Goal: Task Accomplishment & Management: Use online tool/utility

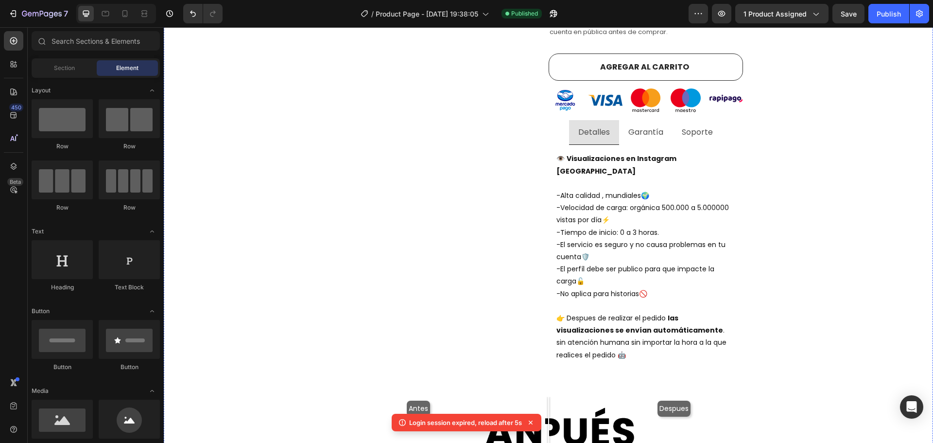
scroll to position [437, 0]
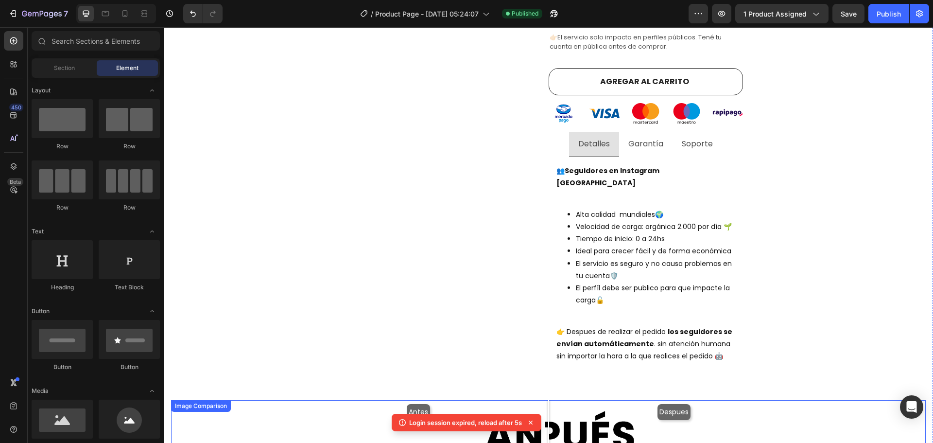
scroll to position [472, 0]
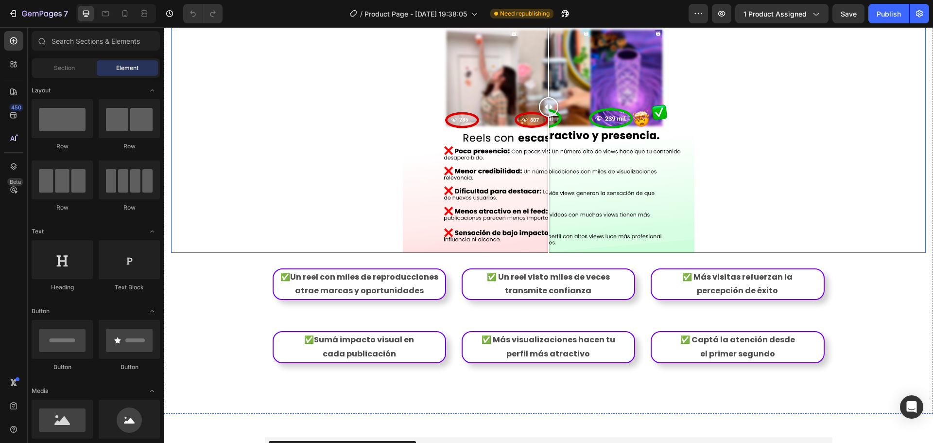
scroll to position [1069, 0]
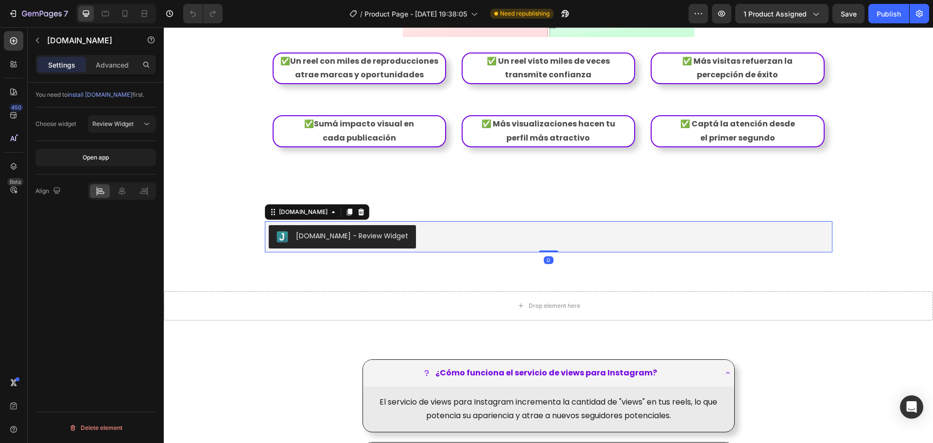
click at [456, 234] on div "[DOMAIN_NAME] - Review Widget" at bounding box center [549, 236] width 560 height 23
click at [122, 190] on icon at bounding box center [122, 191] width 10 height 10
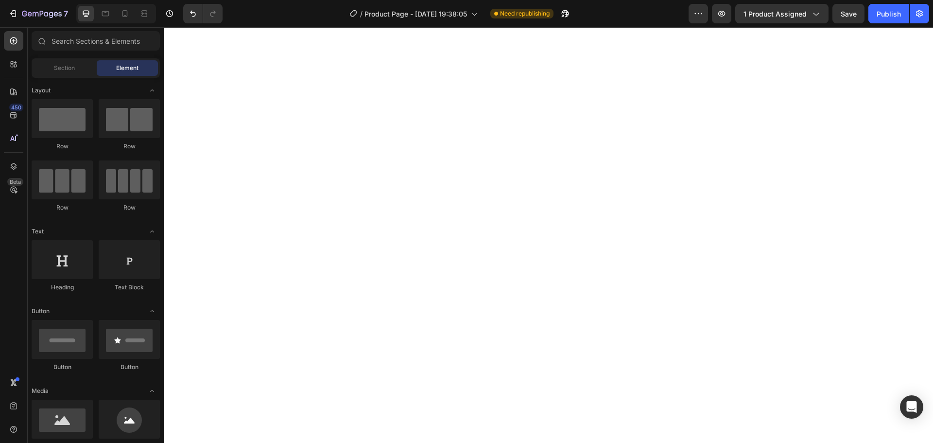
scroll to position [1703, 0]
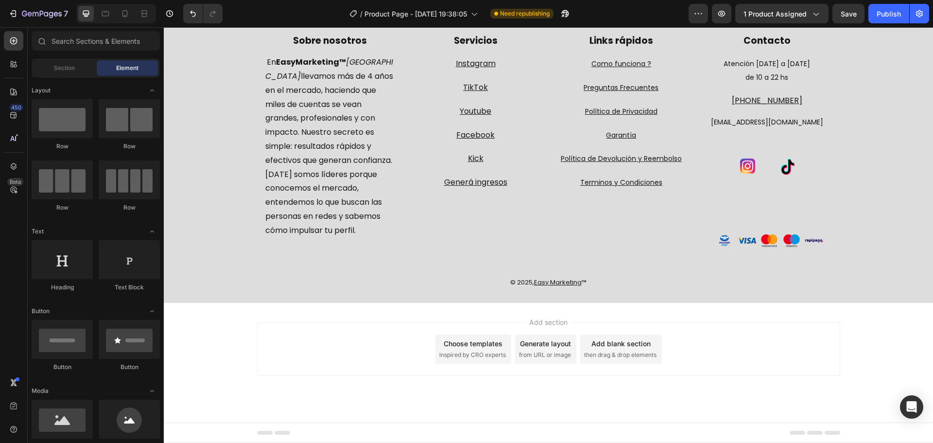
click at [184, 436] on span "Footer" at bounding box center [191, 433] width 18 height 10
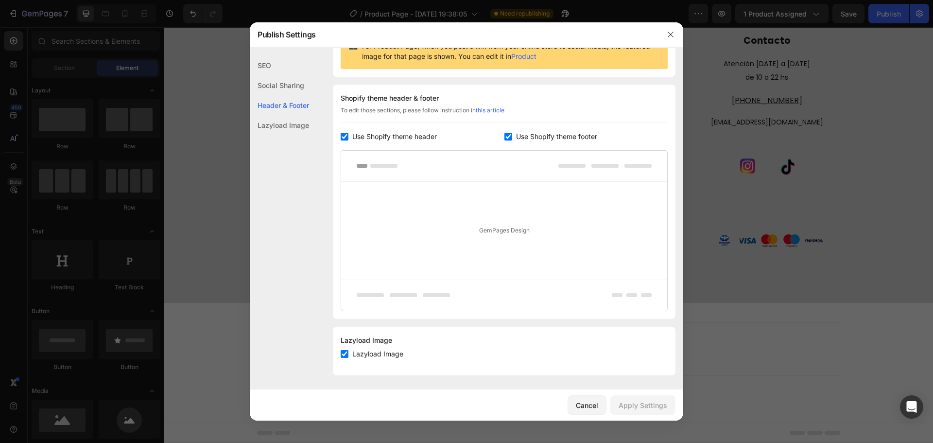
scroll to position [115, 0]
click at [523, 134] on span "Use Shopify theme footer" at bounding box center [556, 136] width 81 height 12
checkbox input "false"
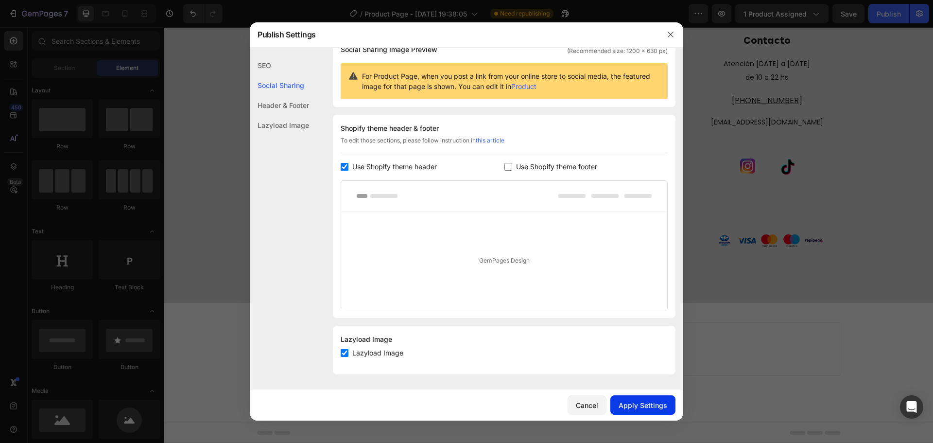
click at [632, 405] on div "Apply Settings" at bounding box center [642, 405] width 49 height 10
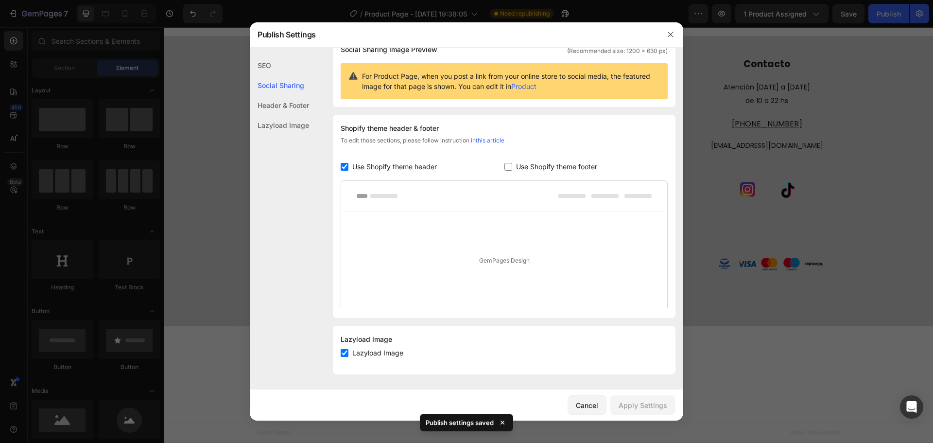
click at [846, 15] on div at bounding box center [466, 221] width 933 height 443
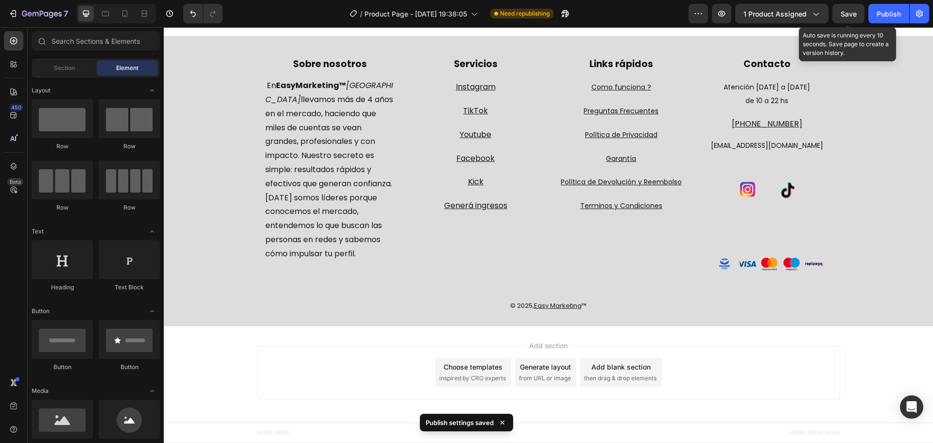
click at [846, 15] on span "Save" at bounding box center [848, 14] width 16 height 8
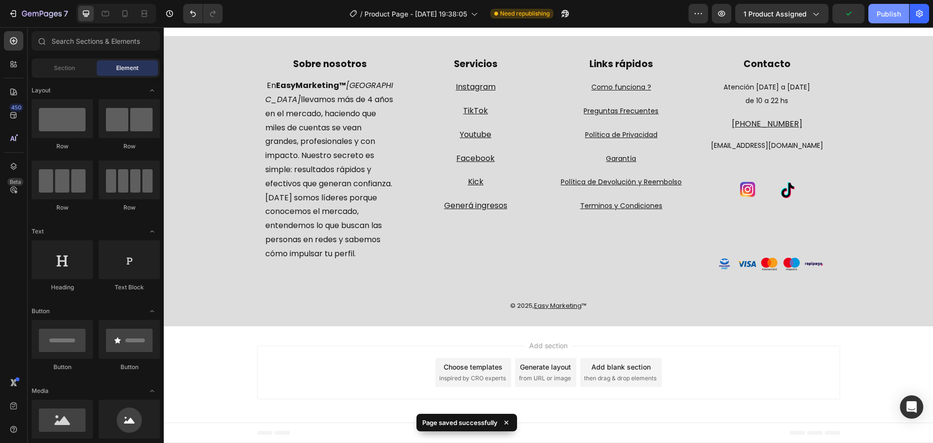
click at [877, 15] on div "Publish" at bounding box center [888, 14] width 24 height 10
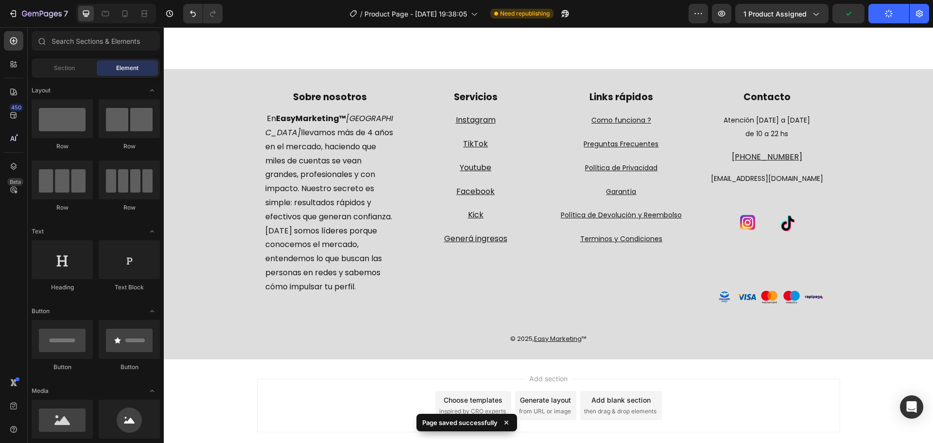
scroll to position [0, 0]
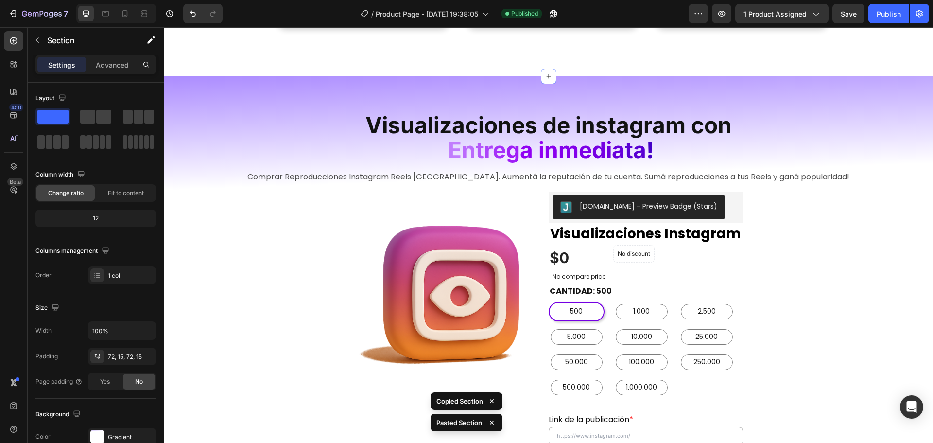
scroll to position [1211, 0]
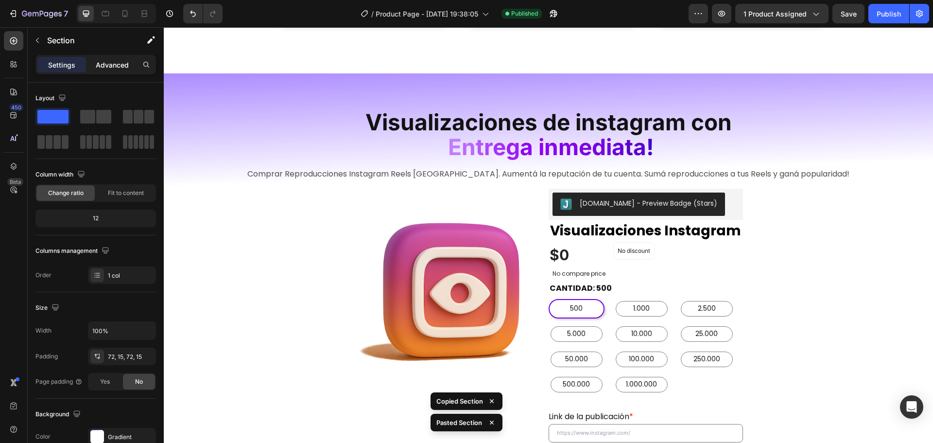
click at [114, 71] on div "Advanced" at bounding box center [112, 65] width 49 height 16
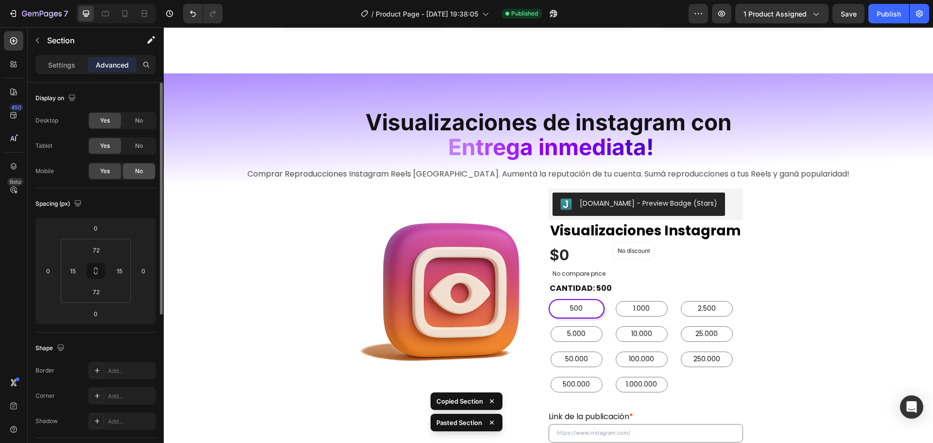
click at [133, 171] on div "No" at bounding box center [139, 171] width 32 height 16
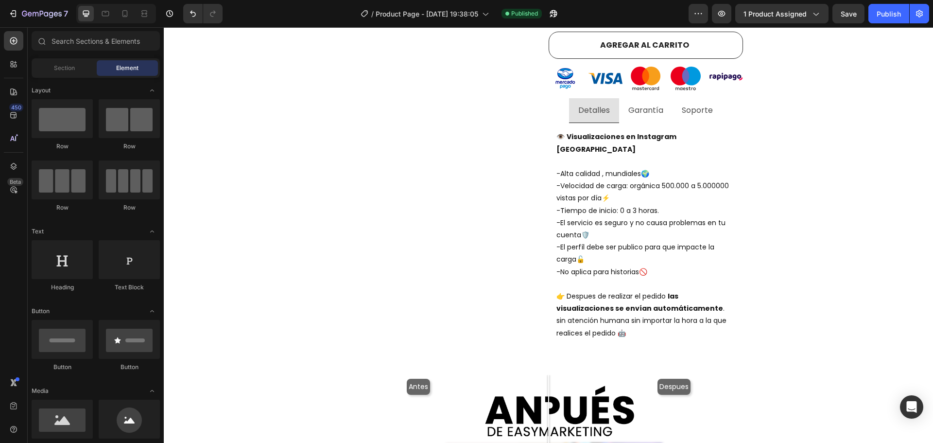
scroll to position [0, 0]
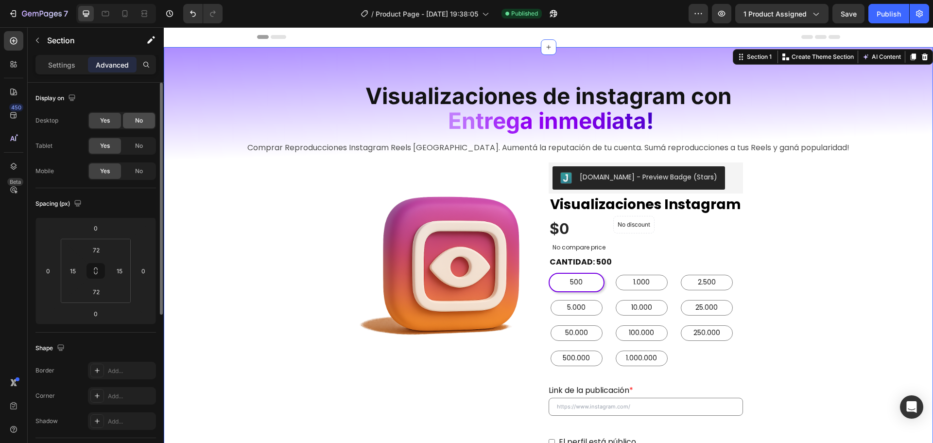
click at [134, 117] on div "No" at bounding box center [139, 121] width 32 height 16
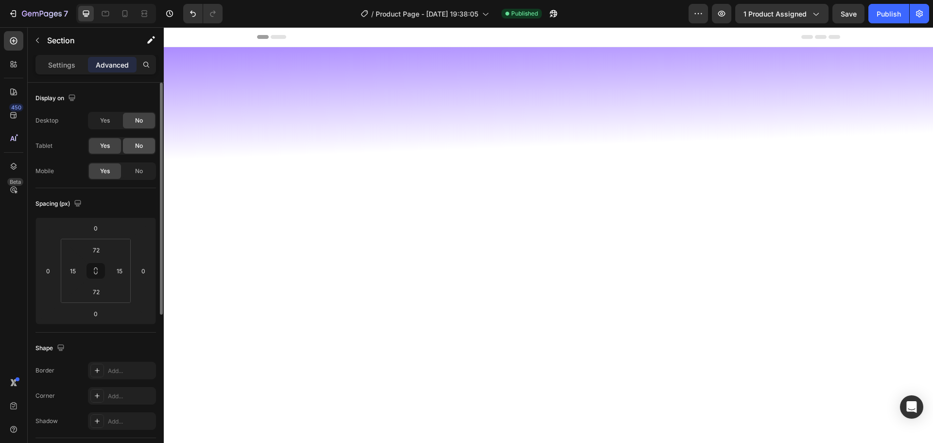
click at [136, 145] on span "No" at bounding box center [139, 145] width 8 height 9
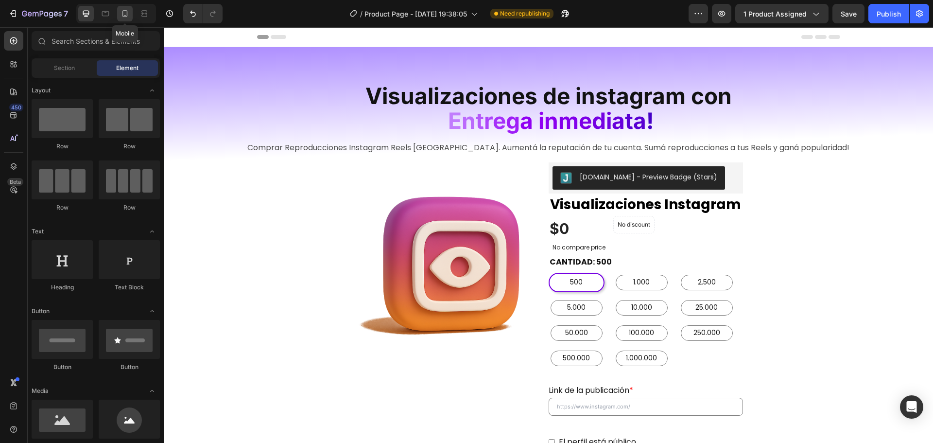
click at [125, 12] on icon at bounding box center [125, 14] width 10 height 10
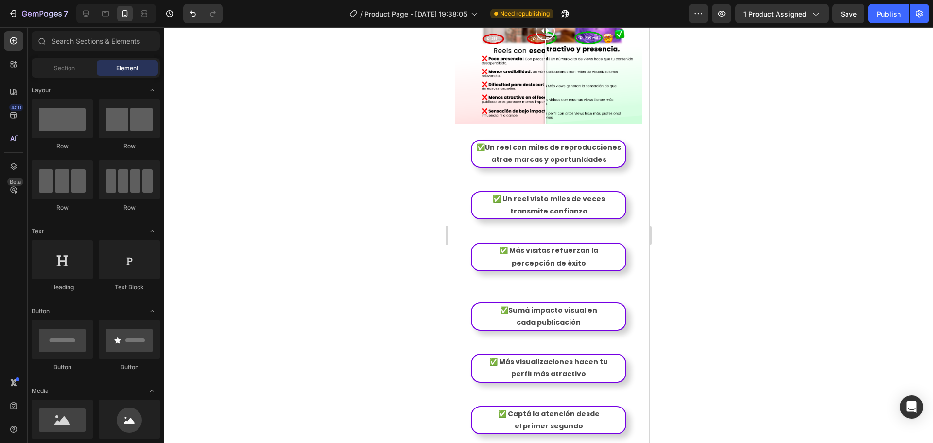
scroll to position [1536, 0]
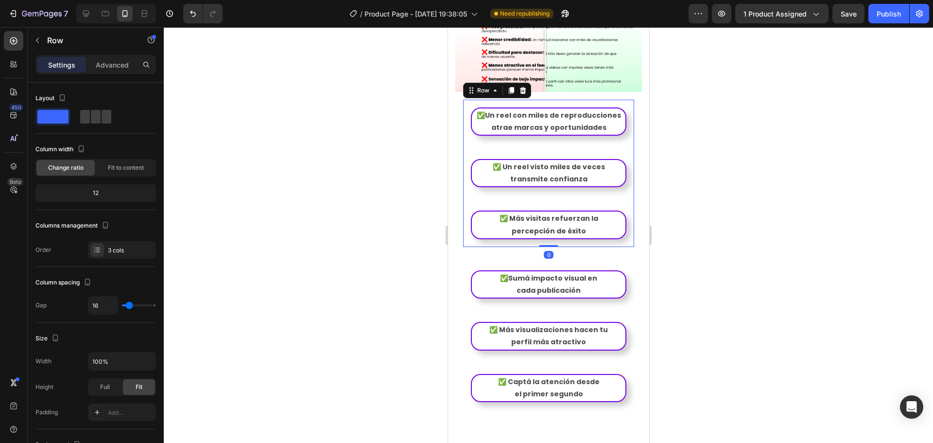
click at [559, 148] on div "✅Un reel con miles de reproducciones atrae marcas y oportunidades Text Block Ro…" at bounding box center [548, 173] width 171 height 147
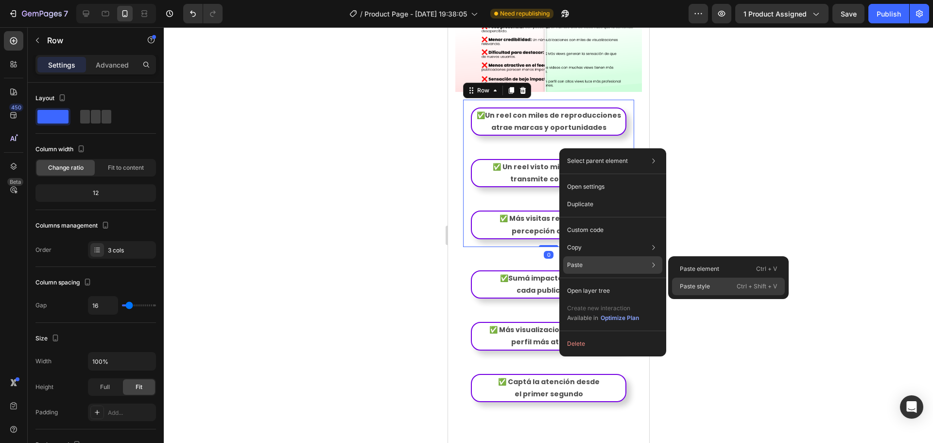
click at [693, 285] on p "Paste style" at bounding box center [695, 286] width 30 height 9
type input "0"
type input "1200"
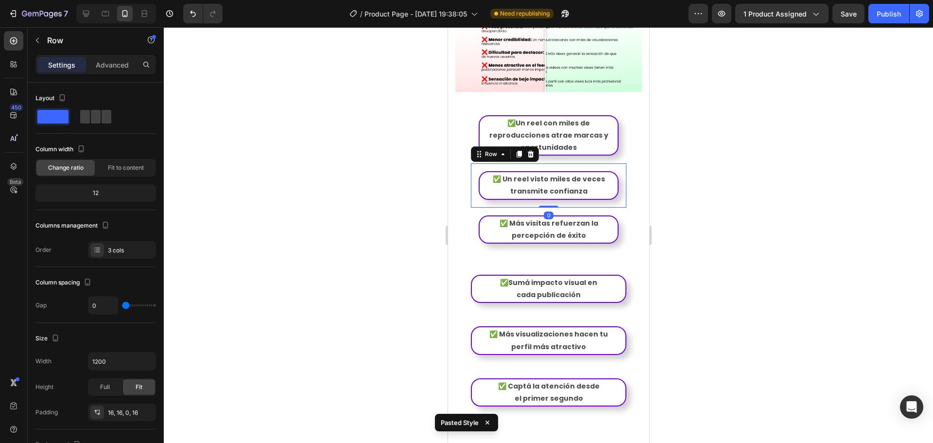
click at [616, 173] on div "✅ Un reel visto miles de veces transmite confianza Text Block Row 0" at bounding box center [547, 185] width 155 height 44
click at [619, 169] on div "✅Un reel con miles de reproducciones atrae marcas y oportunidades Text Block Ro…" at bounding box center [548, 176] width 171 height 152
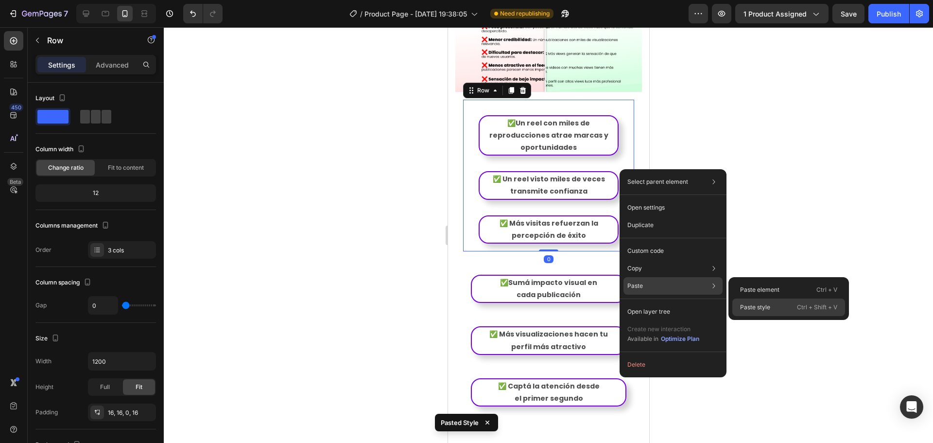
click at [743, 308] on p "Paste style" at bounding box center [755, 307] width 30 height 9
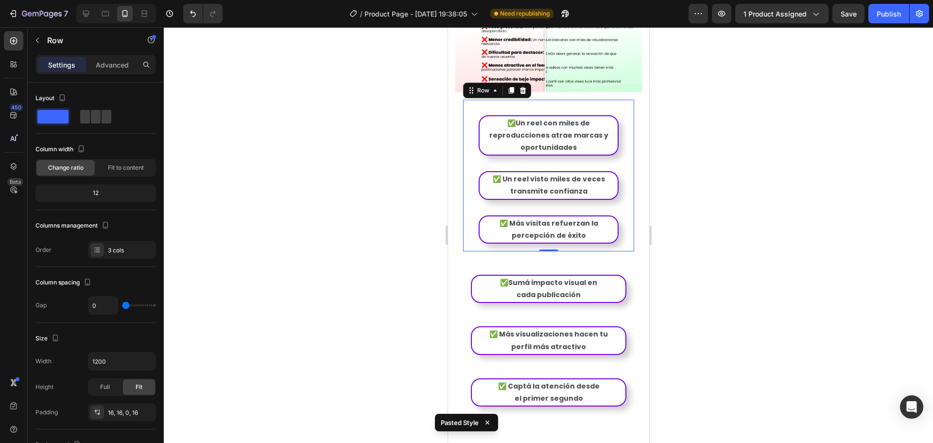
click at [621, 162] on div "✅Un reel con miles de reproducciones atrae marcas y oportunidades Text Block Ro…" at bounding box center [548, 176] width 171 height 152
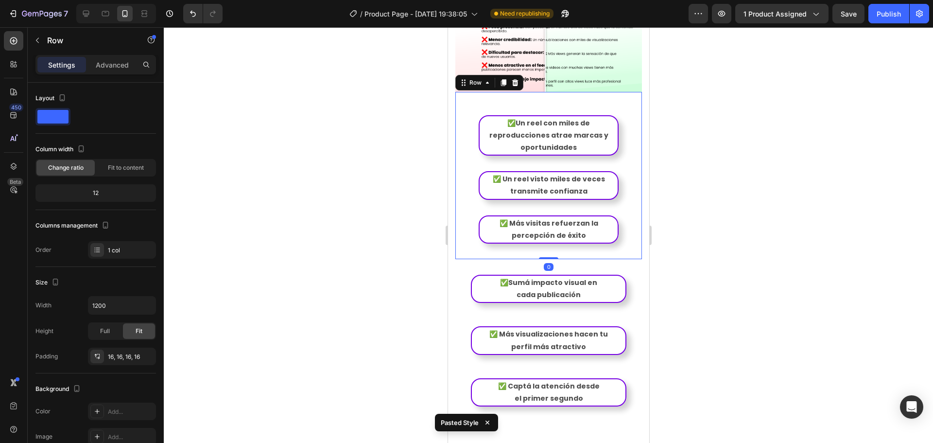
click at [629, 168] on div "✅Un reel con miles de reproducciones atrae marcas y oportunidades Text Block Ro…" at bounding box center [548, 175] width 187 height 167
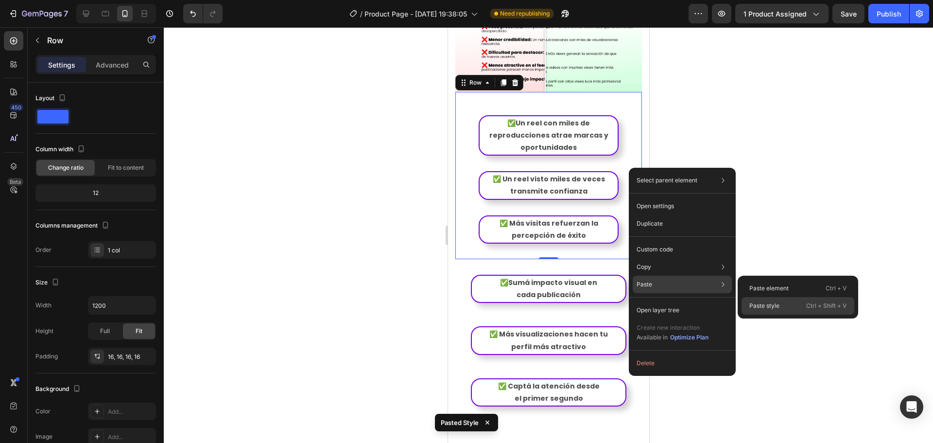
click at [749, 301] on p "Paste style" at bounding box center [764, 305] width 30 height 9
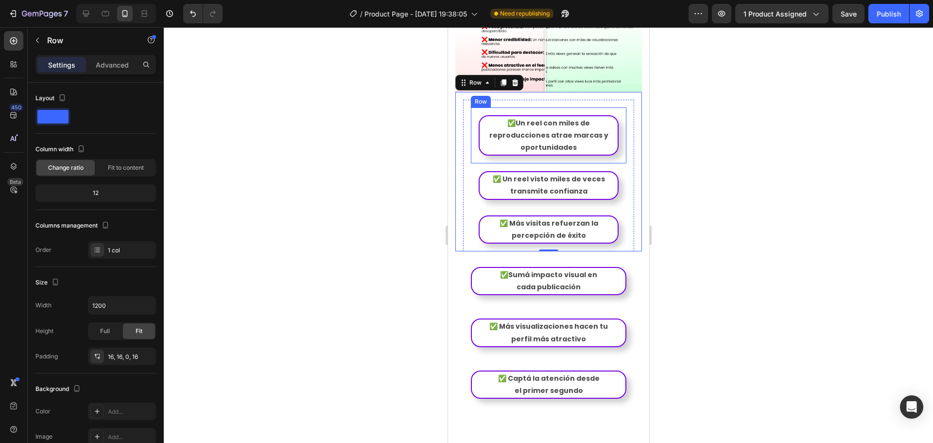
click at [614, 119] on div "✅Un reel con miles de reproducciones atrae marcas y oportunidades Text Block Row" at bounding box center [547, 135] width 155 height 56
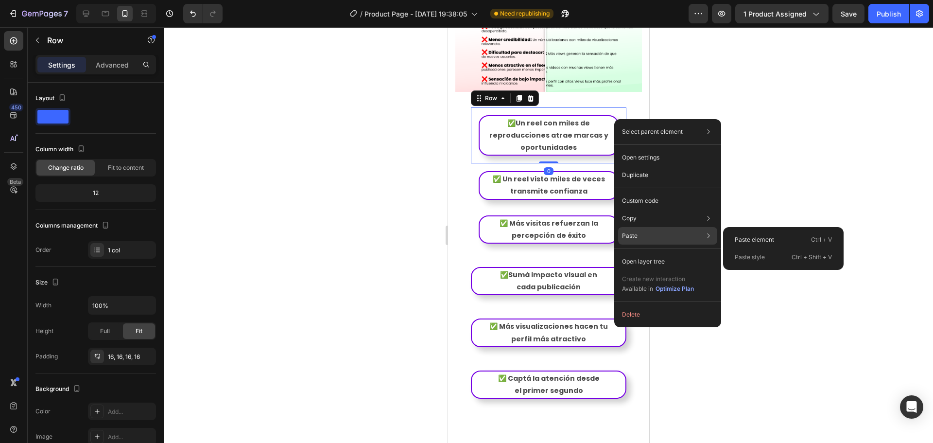
click at [739, 258] on p "Paste style" at bounding box center [750, 257] width 30 height 9
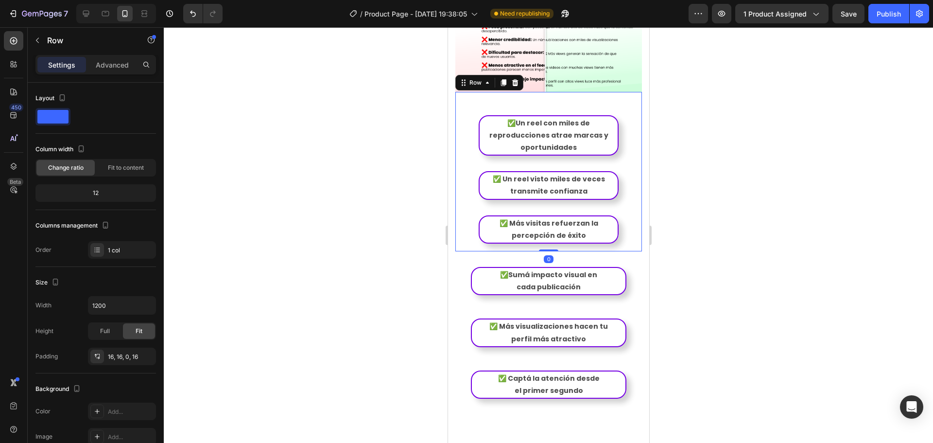
click at [631, 116] on div "✅Un reel con miles de reproducciones atrae marcas y oportunidades Text Block Ro…" at bounding box center [548, 171] width 187 height 159
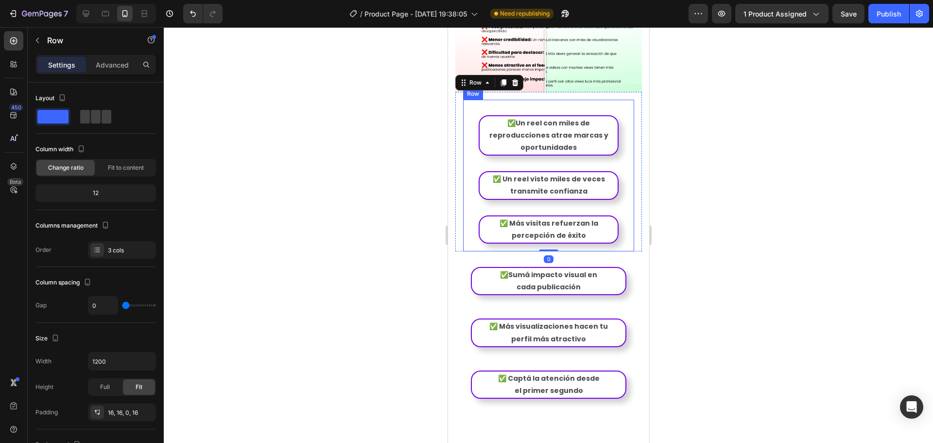
click at [624, 125] on div "✅Un reel con miles de reproducciones atrae marcas y oportunidades Text Block Ro…" at bounding box center [548, 176] width 171 height 152
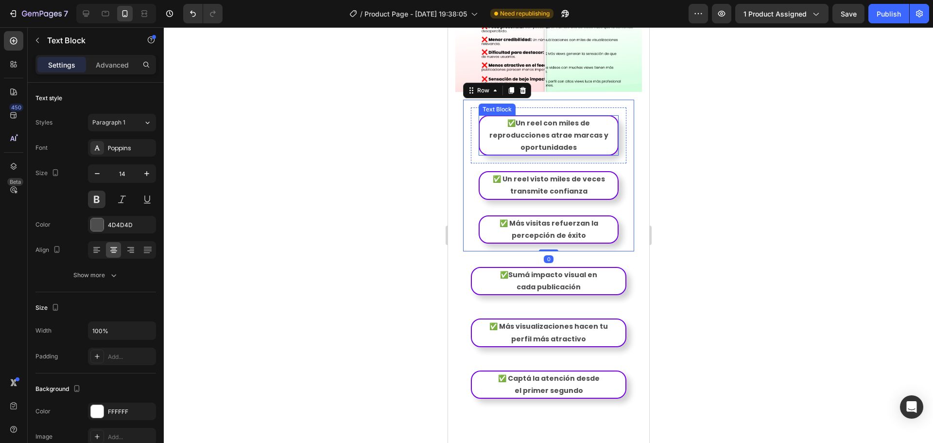
click at [605, 118] on div "✅Un reel con miles de reproducciones atrae marcas y oportunidades" at bounding box center [548, 135] width 140 height 41
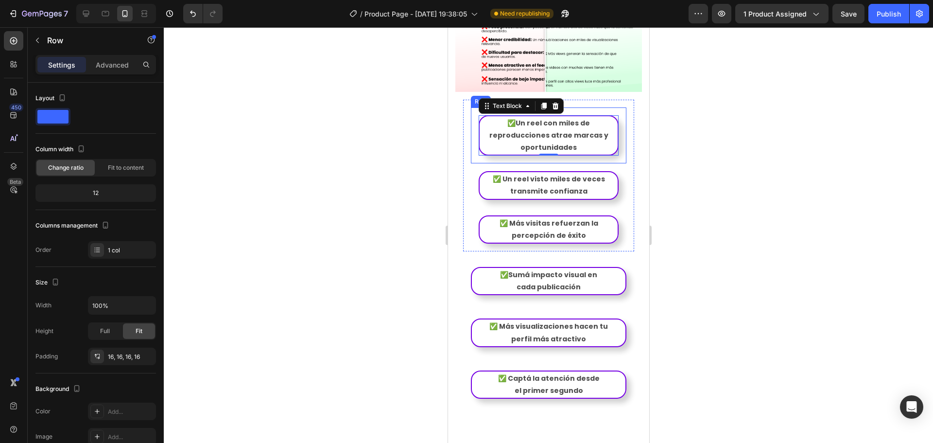
click at [615, 117] on div "✅Un reel con miles de reproducciones atrae marcas y oportunidades Text Block 0 …" at bounding box center [547, 135] width 155 height 56
click at [108, 61] on p "Advanced" at bounding box center [112, 65] width 33 height 10
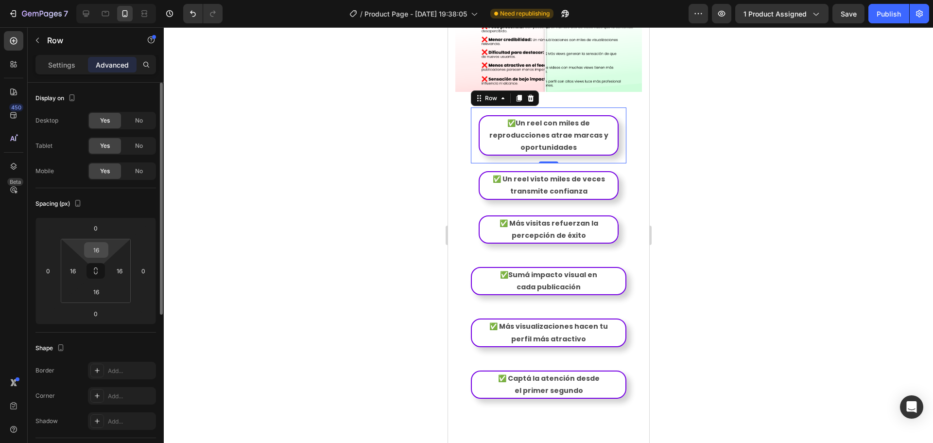
click at [103, 250] on input "16" at bounding box center [95, 249] width 19 height 15
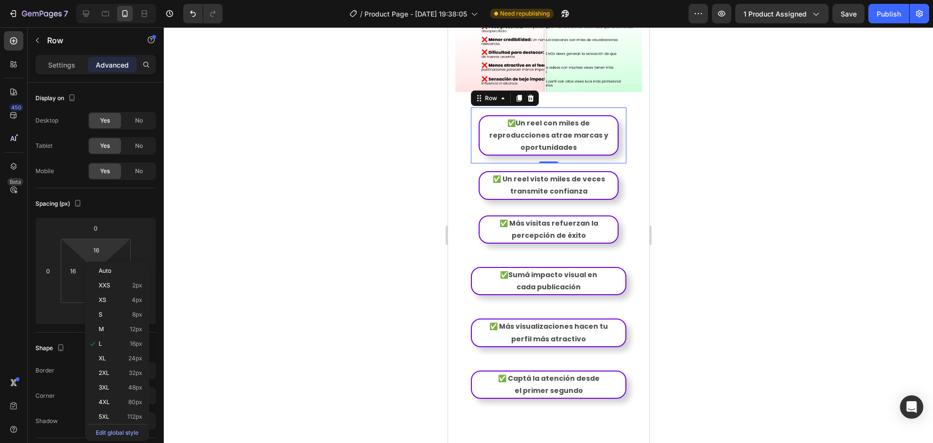
click at [98, 263] on div "Auto XXS 2px XS 4px S 8px M 12px L 16px XL 24px 2XL 32px 3XL 48px 4XL 80px 5XL …" at bounding box center [117, 350] width 64 height 179
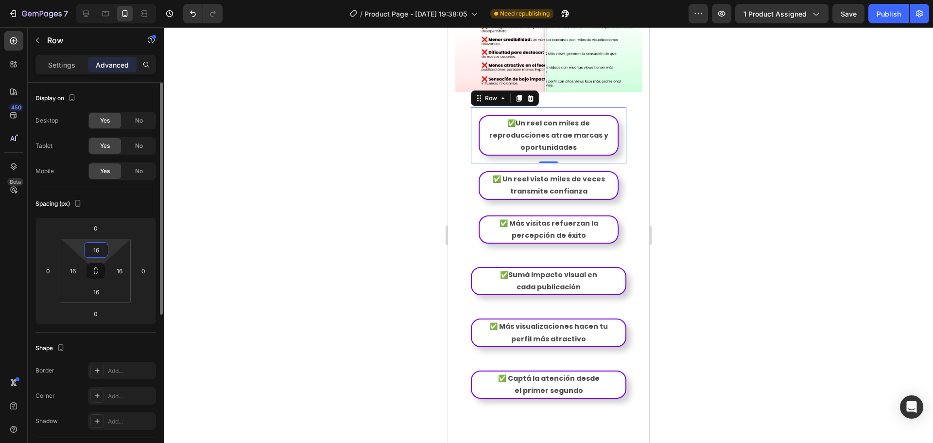
click at [98, 0] on html "7 Version history / Product Page - Aug 10, 19:38:05 Need republishing Preview 1…" at bounding box center [466, 0] width 933 height 0
click at [99, 268] on icon at bounding box center [96, 271] width 8 height 8
click at [100, 251] on input "16" at bounding box center [95, 249] width 19 height 15
type input "160"
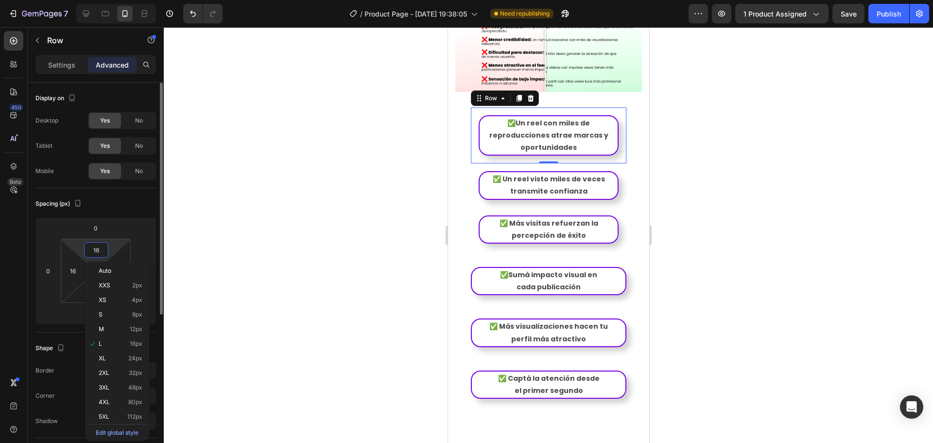
type input "160"
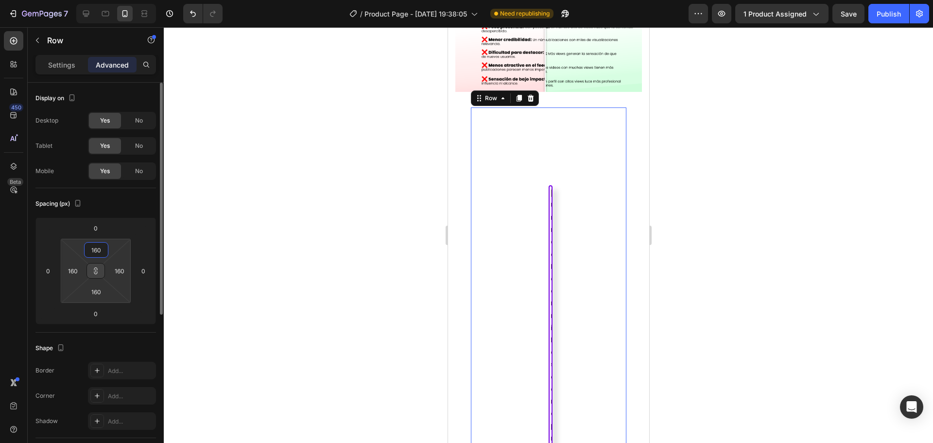
click at [103, 250] on input "160" at bounding box center [95, 249] width 19 height 15
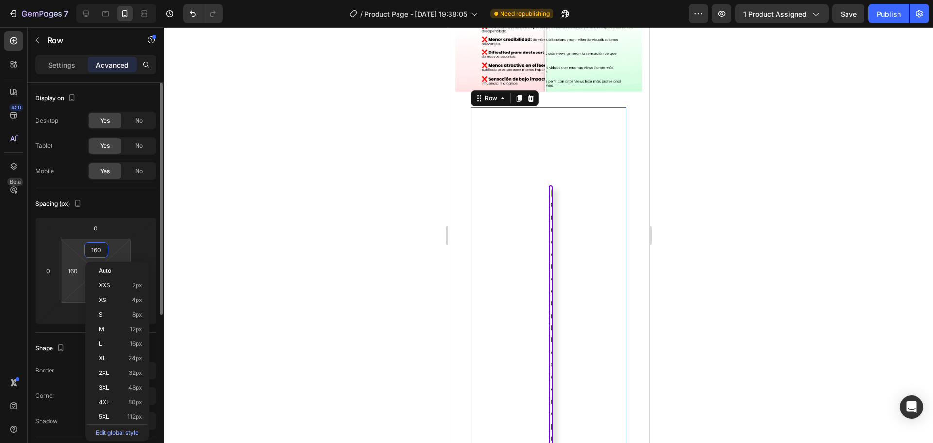
type input "0"
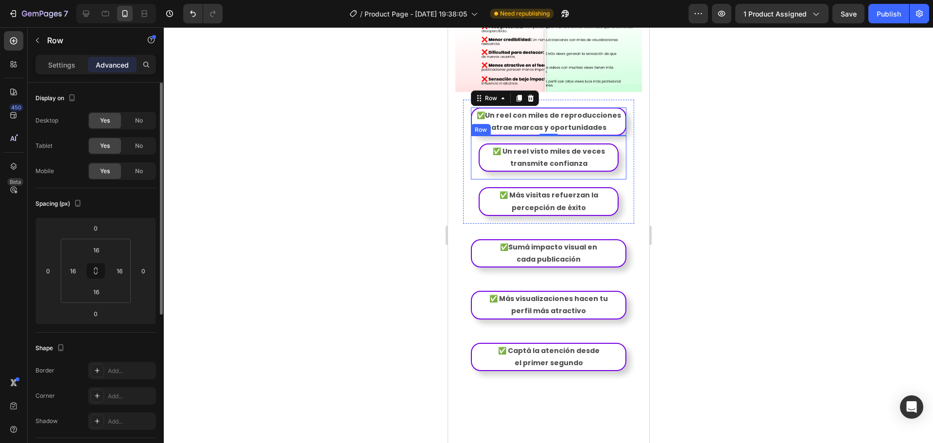
click at [614, 148] on div "✅ Un reel visto miles de veces transmite confianza Text Block Row" at bounding box center [547, 158] width 155 height 44
click at [97, 267] on icon at bounding box center [96, 271] width 8 height 8
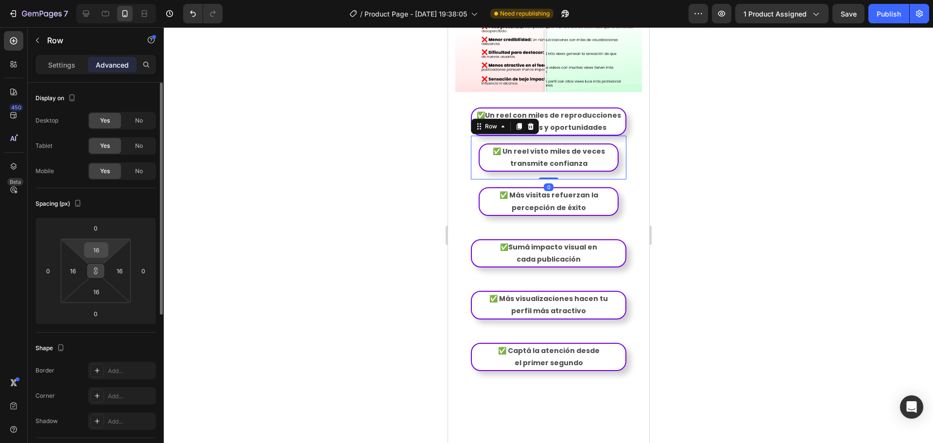
click at [97, 246] on input "16" at bounding box center [95, 249] width 19 height 15
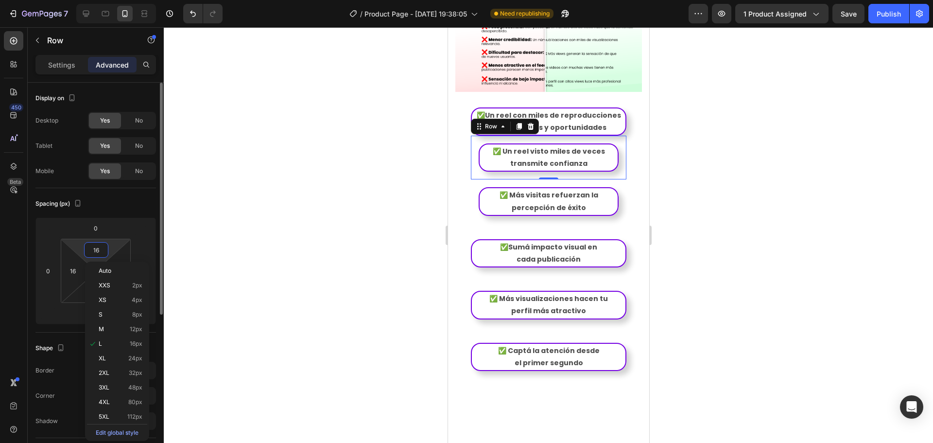
type input "0"
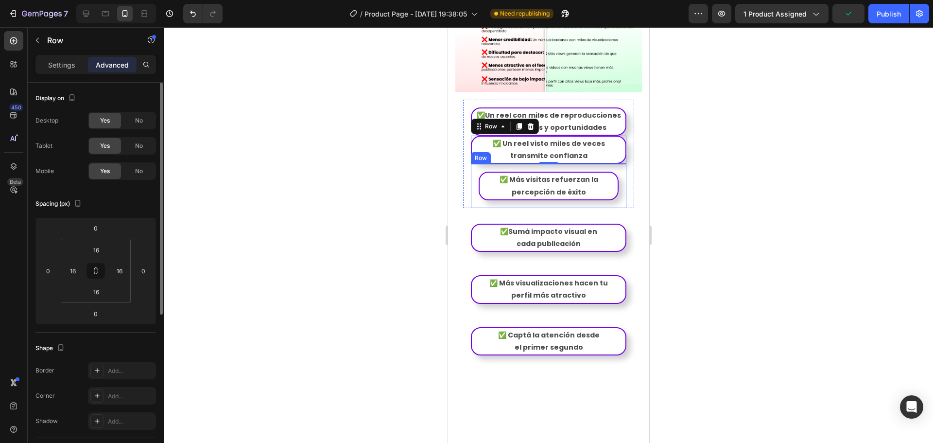
click at [612, 193] on div "✅ Más visitas refuerzan la percepción de éxito Text Block Row" at bounding box center [547, 186] width 155 height 44
click at [97, 271] on icon at bounding box center [96, 271] width 8 height 8
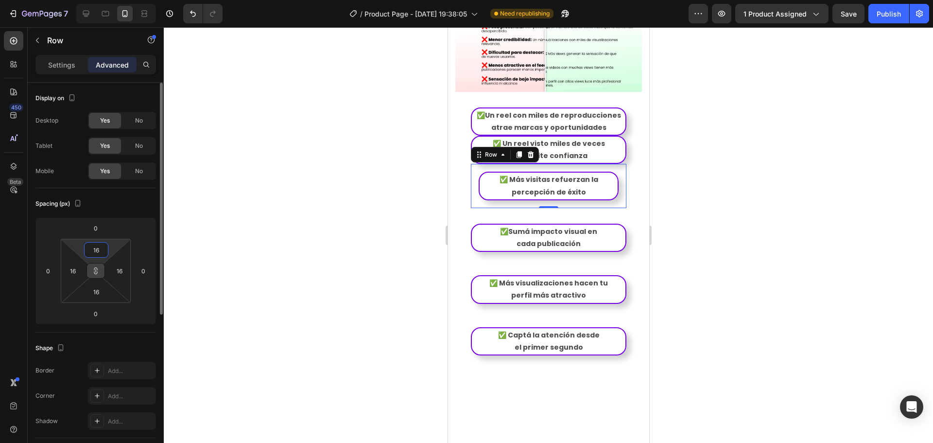
click at [96, 246] on input "16" at bounding box center [95, 249] width 19 height 15
type input "0"
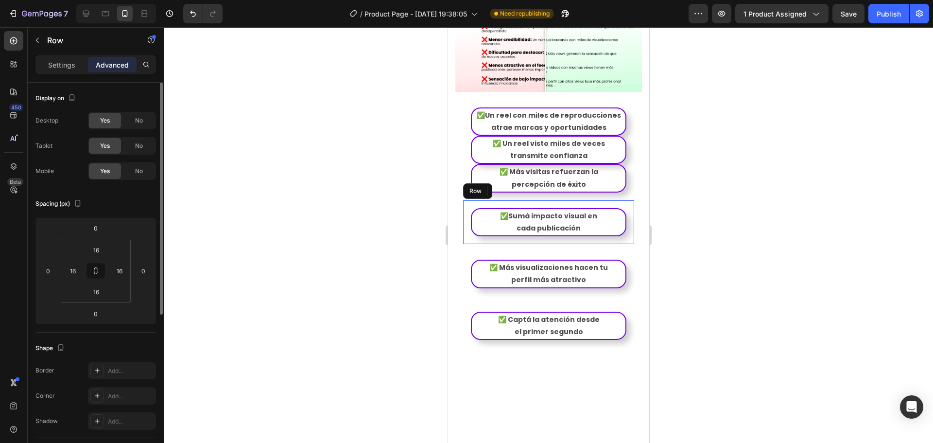
click at [622, 225] on div "✅Sumá impacto visual en cada publicación Text Block Row" at bounding box center [548, 222] width 171 height 44
click at [98, 270] on icon at bounding box center [96, 271] width 8 height 8
click at [100, 248] on input "16" at bounding box center [95, 249] width 19 height 15
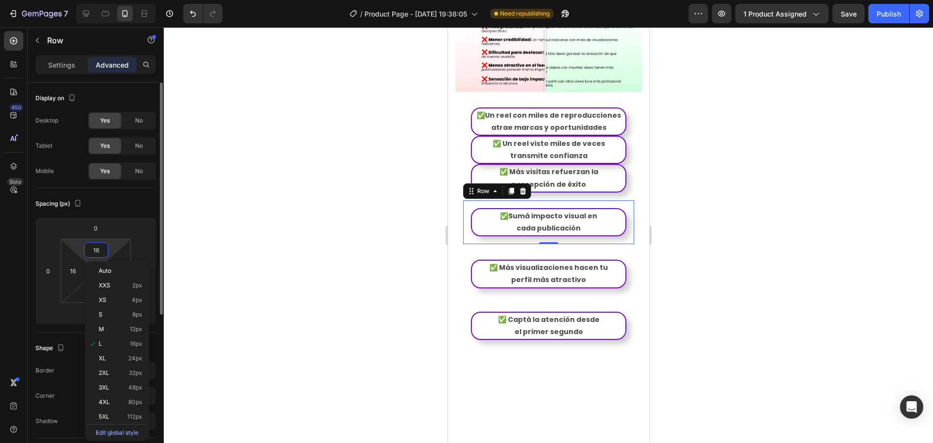
type input "0"
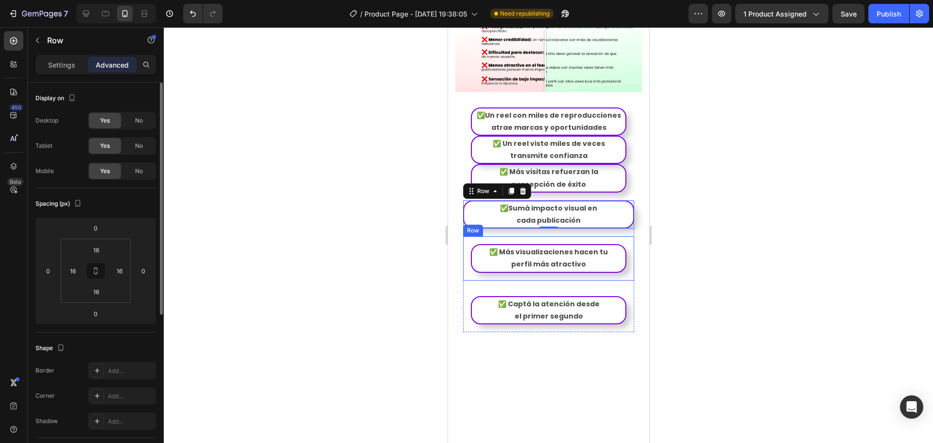
click at [622, 260] on div "✅ Más visualizaciones hacen tu perfil más atractivo Text Block Row" at bounding box center [548, 258] width 171 height 44
click at [99, 272] on icon at bounding box center [96, 271] width 8 height 8
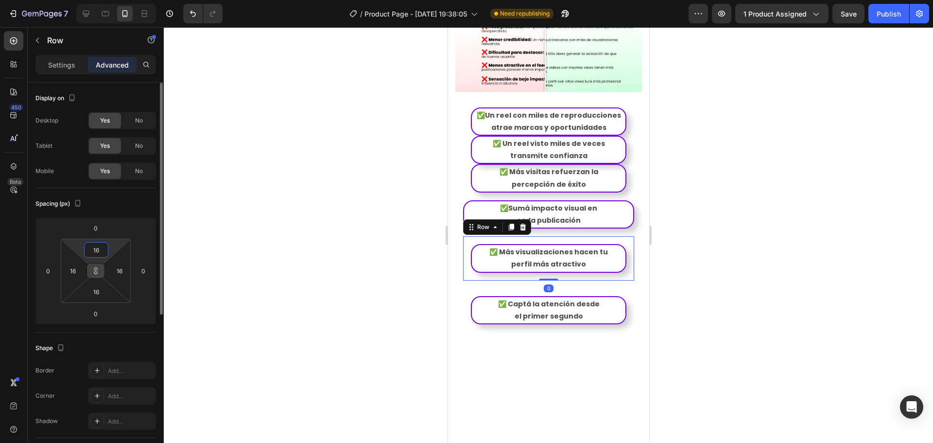
click at [95, 252] on input "16" at bounding box center [95, 249] width 19 height 15
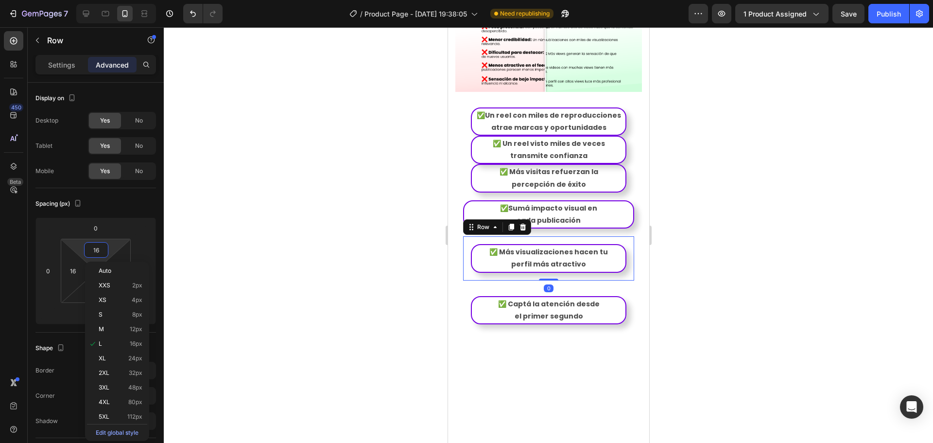
type input "0"
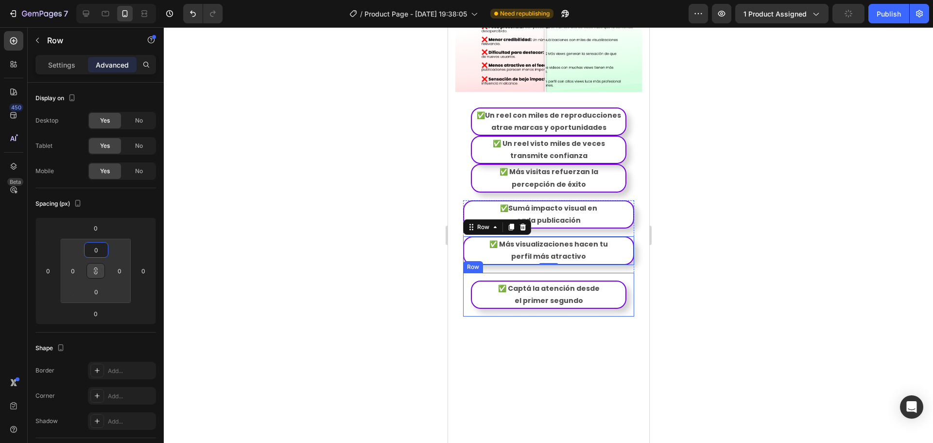
click at [622, 290] on div "✅ Captá la atención desde el primer segundo Text Block Row" at bounding box center [548, 295] width 171 height 44
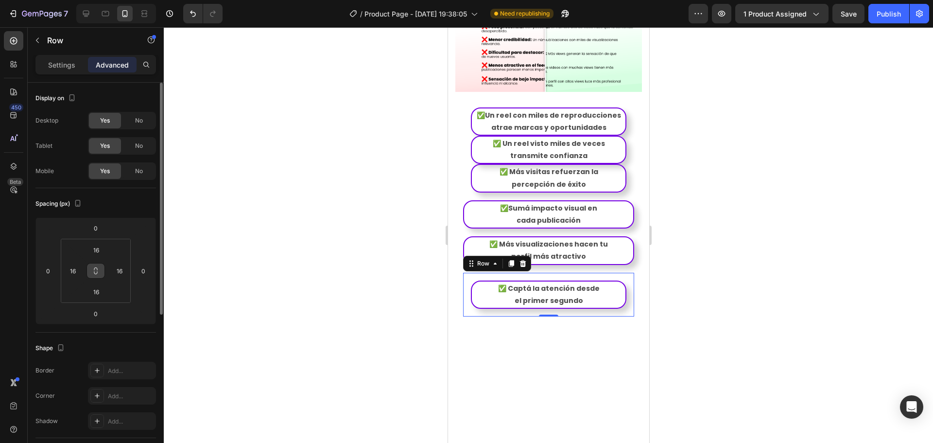
click at [96, 274] on icon at bounding box center [95, 272] width 3 height 3
click at [97, 254] on input "16" at bounding box center [95, 249] width 19 height 15
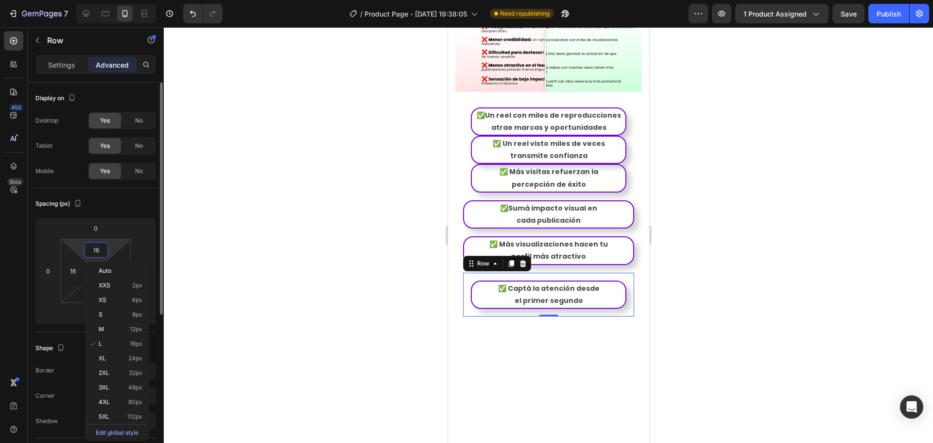
type input "0"
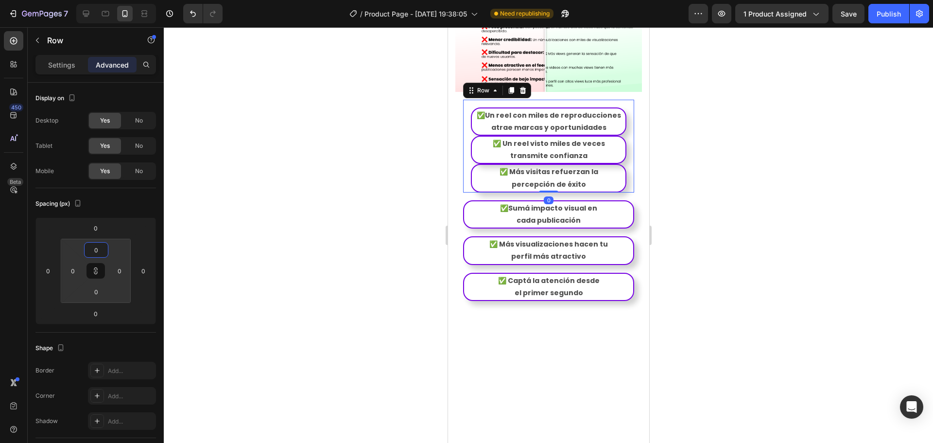
click at [624, 176] on div "✅Un reel con miles de reproducciones atrae marcas y oportunidades Text Block Ro…" at bounding box center [548, 146] width 171 height 93
click at [96, 271] on icon at bounding box center [95, 272] width 3 height 3
click at [97, 249] on input "16" at bounding box center [95, 249] width 19 height 15
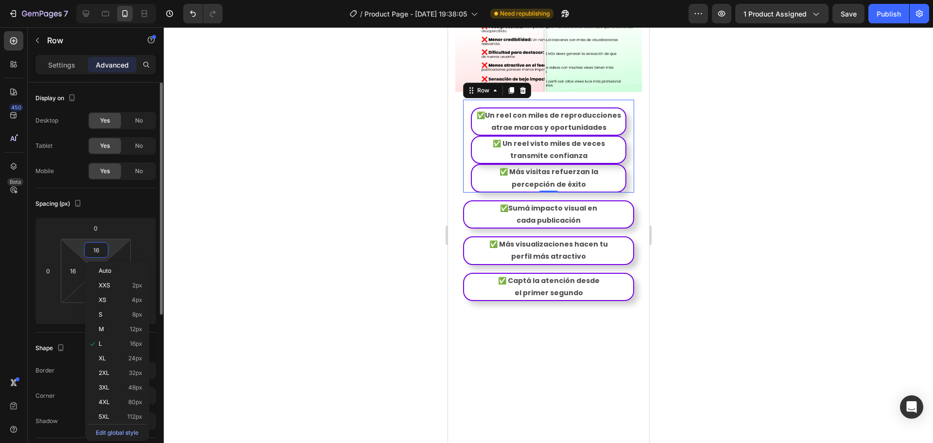
type input "0"
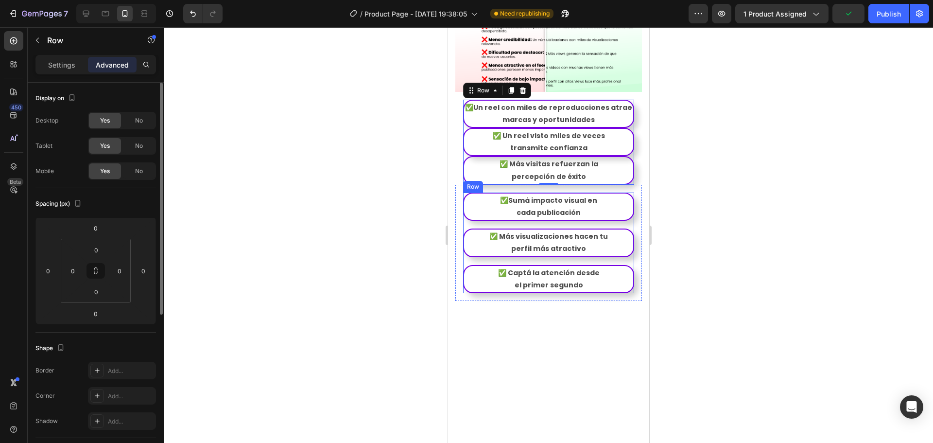
click at [624, 229] on div "✅Sumá impacto visual en cada publicación Text Block Row ✅ Más visualizaciones h…" at bounding box center [548, 242] width 171 height 101
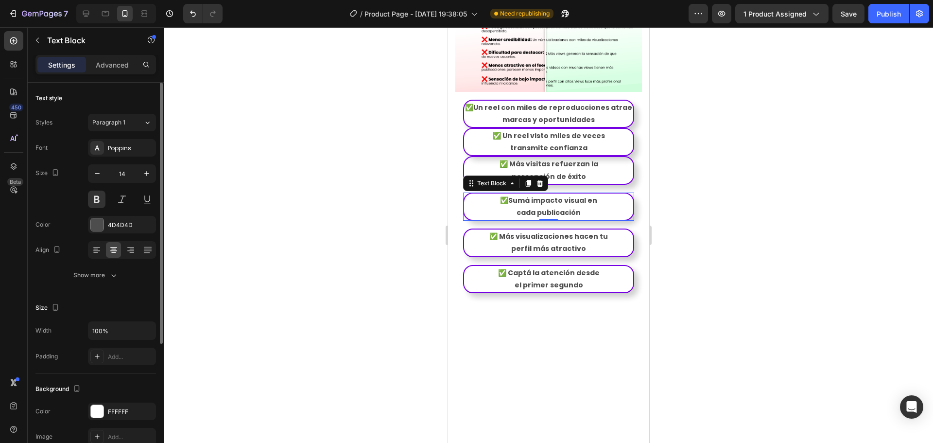
click at [616, 214] on p "cada publicación" at bounding box center [547, 212] width 167 height 12
click at [117, 65] on p "Advanced" at bounding box center [112, 65] width 33 height 10
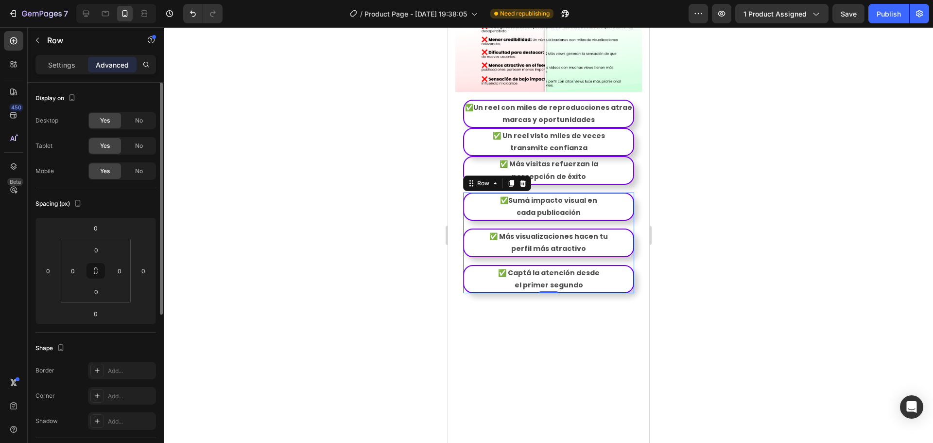
click at [601, 227] on div "✅Sumá impacto visual en cada publicación Text Block Row ✅ Más visualizaciones h…" at bounding box center [548, 242] width 171 height 101
click at [601, 229] on div "✅Sumá impacto visual en cada publicación Text Block Row ✅ Más visualizaciones h…" at bounding box center [548, 242] width 171 height 101
click at [596, 215] on p "cada publicación" at bounding box center [547, 212] width 167 height 12
click at [596, 228] on div "✅Sumá impacto visual en cada publicación Text Block Row ✅ Más visualizaciones h…" at bounding box center [548, 242] width 171 height 101
click at [60, 66] on p "Settings" at bounding box center [61, 65] width 27 height 10
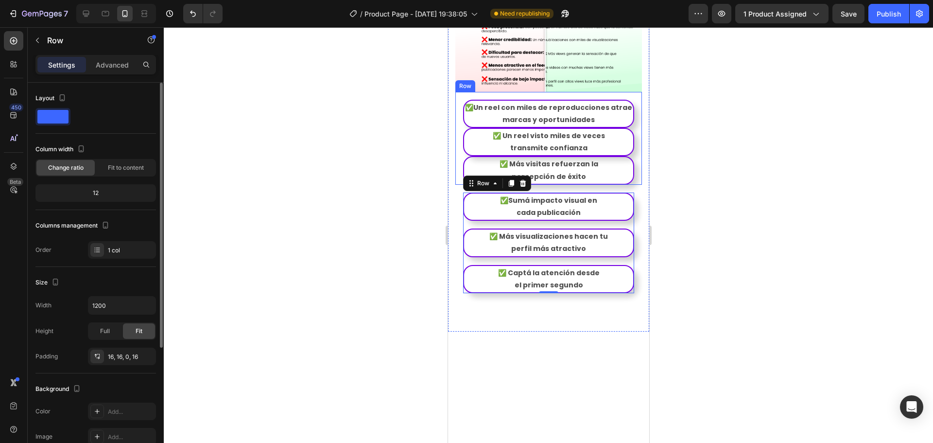
click at [627, 154] on div "✅Un reel con miles de reproducciones atrae marcas y oportunidades Text Block Ro…" at bounding box center [548, 138] width 187 height 93
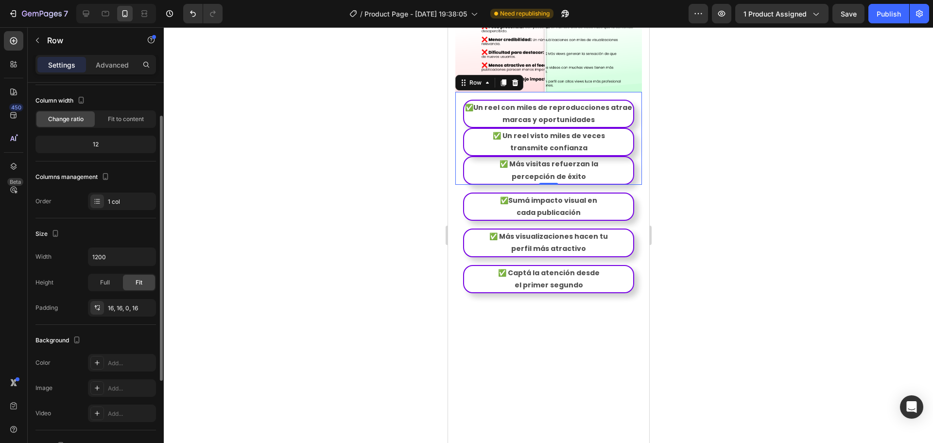
scroll to position [0, 0]
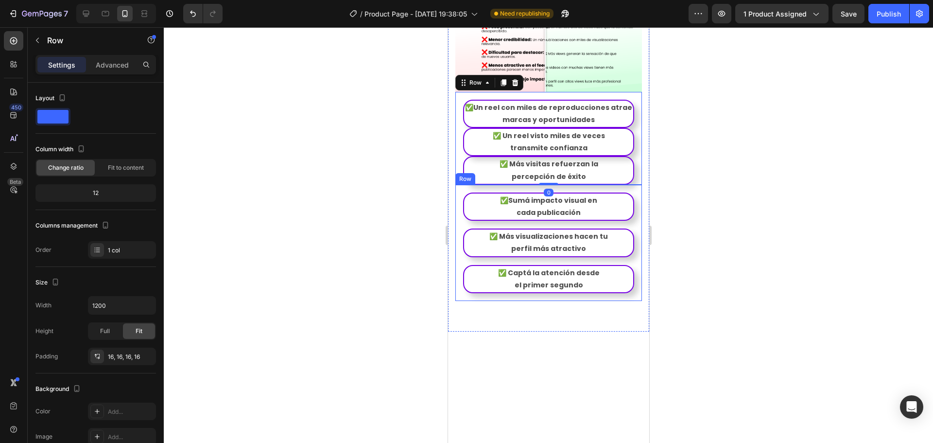
click at [630, 201] on div "✅Sumá impacto visual en cada publicación Text Block Row ✅ Más visualizaciones h…" at bounding box center [548, 243] width 187 height 116
click at [633, 167] on div "✅Un reel con miles de reproducciones atrae marcas y oportunidades Text Block Ro…" at bounding box center [548, 138] width 187 height 93
click at [94, 357] on icon at bounding box center [97, 356] width 8 height 8
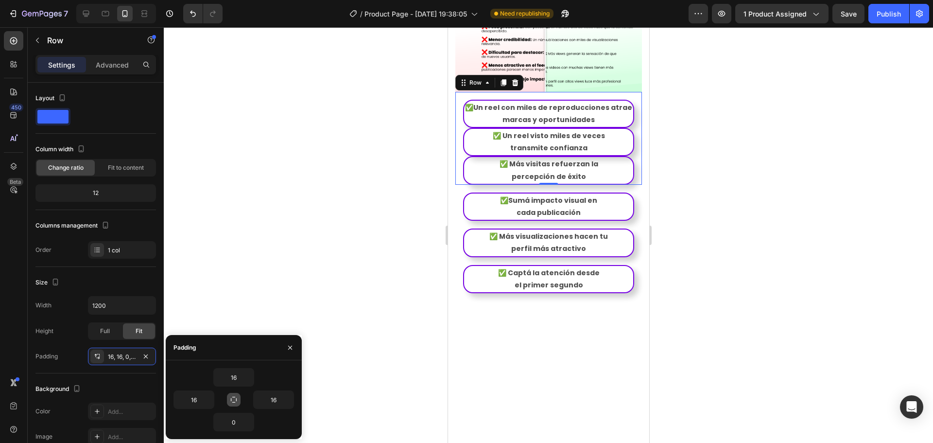
click at [234, 395] on icon "button" at bounding box center [234, 399] width 8 height 8
type input "16"
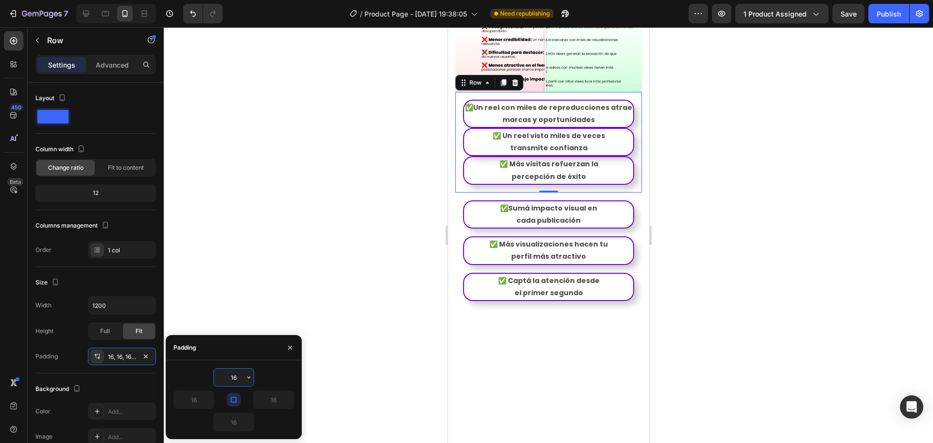
click at [233, 374] on input "16" at bounding box center [234, 376] width 40 height 17
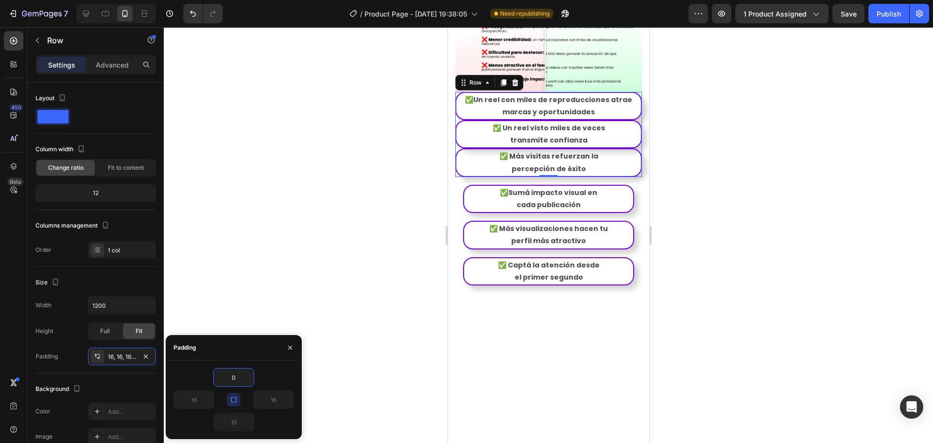
type input "0"
click at [237, 398] on icon "button" at bounding box center [234, 399] width 8 height 8
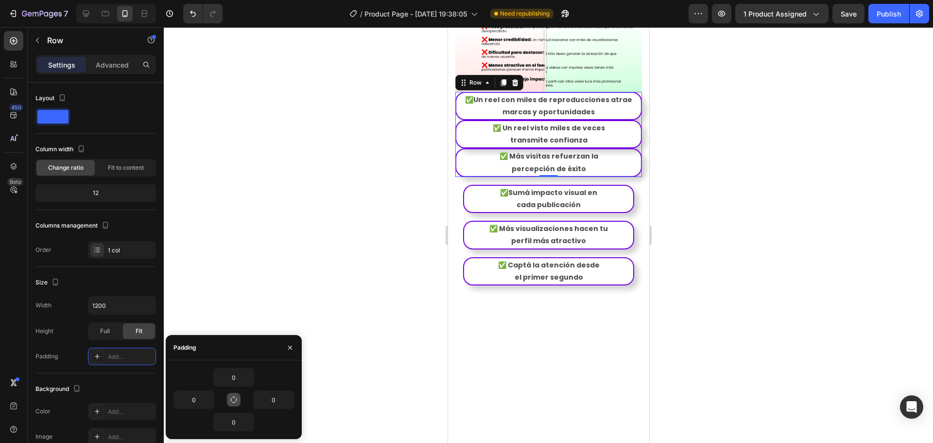
click at [658, 281] on div at bounding box center [548, 234] width 769 height 415
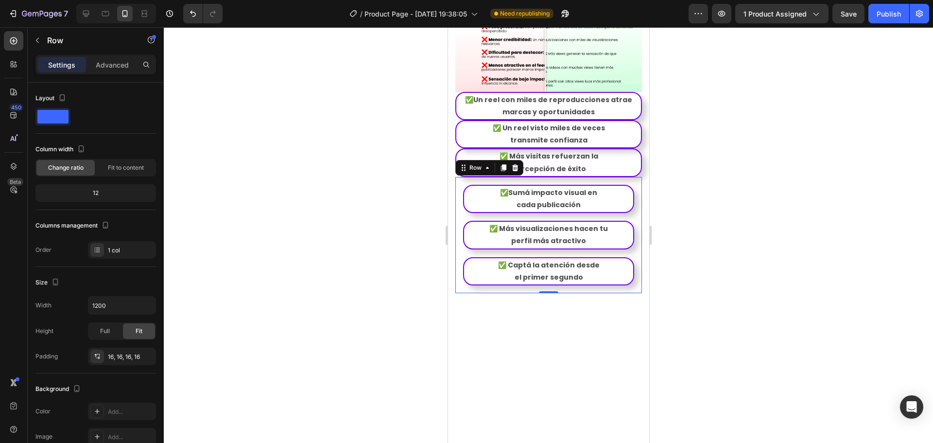
click at [629, 202] on div "✅Sumá impacto visual en cada publicación Text Block Row ✅ Más visualizaciones h…" at bounding box center [548, 235] width 187 height 116
click at [147, 357] on icon "button" at bounding box center [146, 356] width 4 height 4
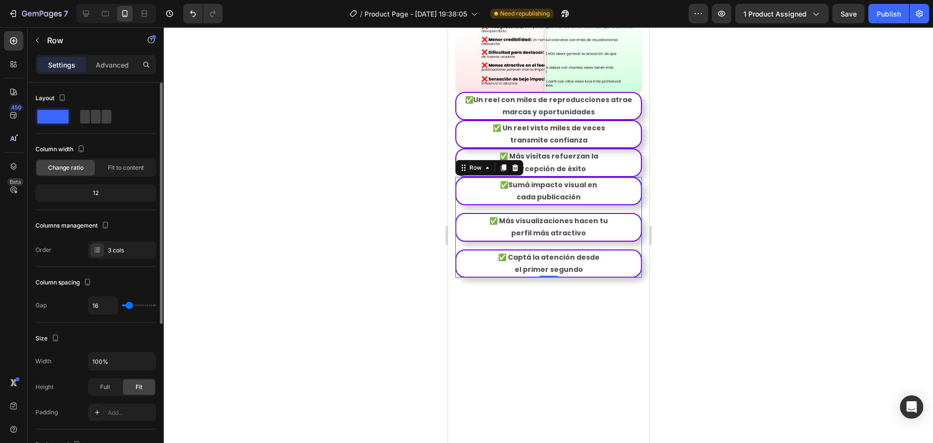
type input "4"
type input "2"
type input "0"
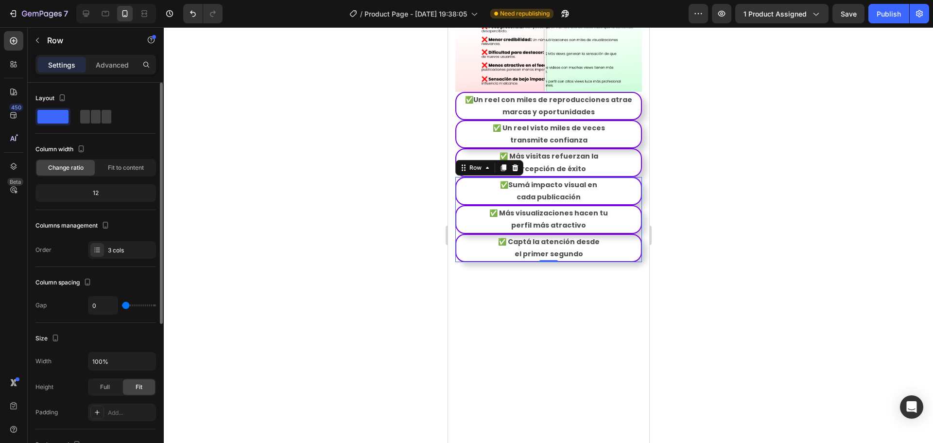
drag, startPoint x: 126, startPoint y: 306, endPoint x: 80, endPoint y: 309, distance: 46.8
type input "0"
click at [122, 306] on input "range" at bounding box center [139, 305] width 34 height 2
type input "2"
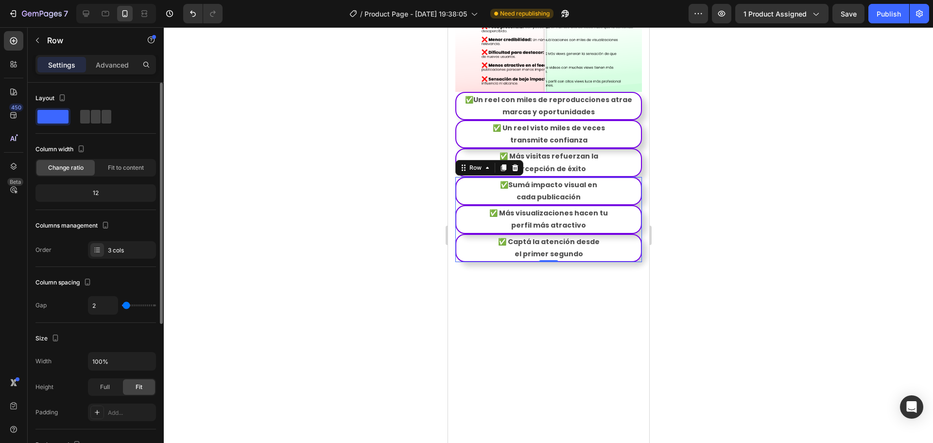
type input "4"
type input "7"
type input "9"
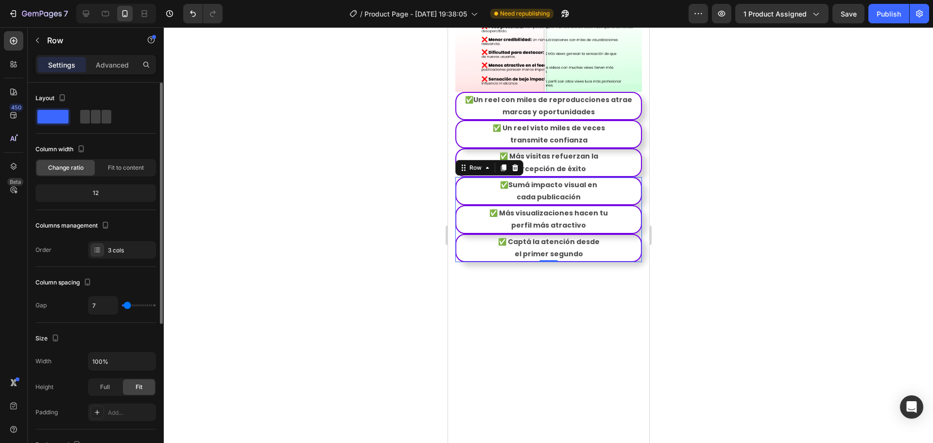
type input "9"
type input "11"
type input "13"
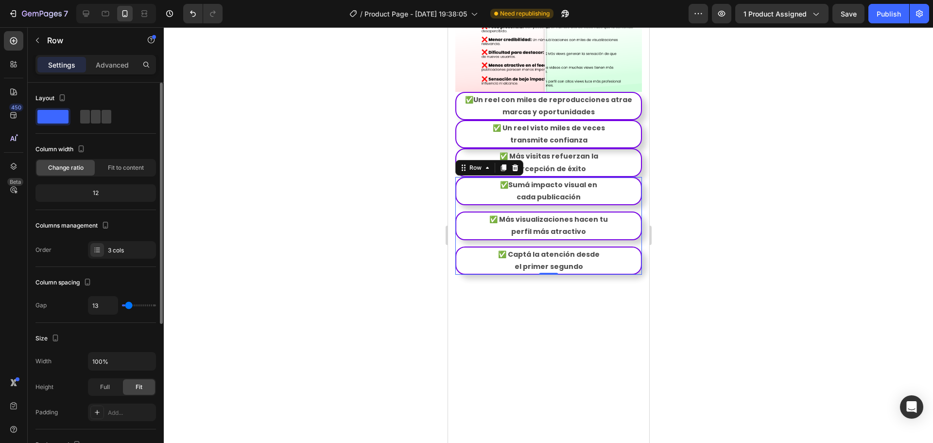
type input "16"
type input "13"
type input "11"
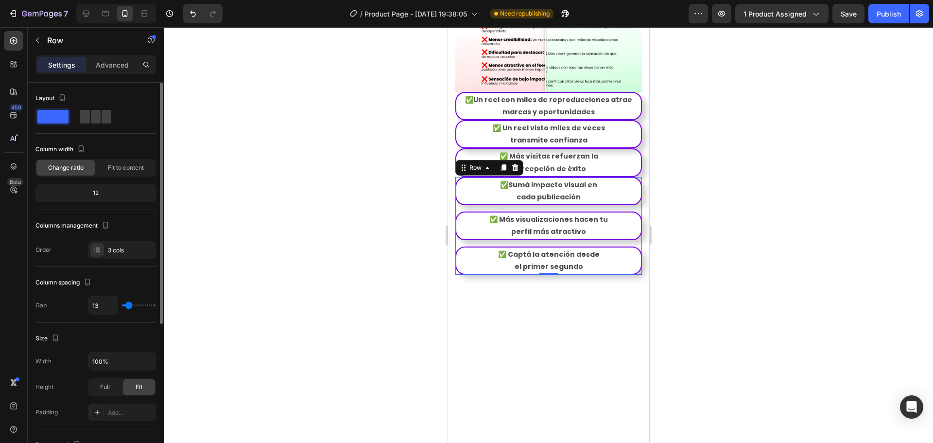
type input "11"
type input "9"
type input "7"
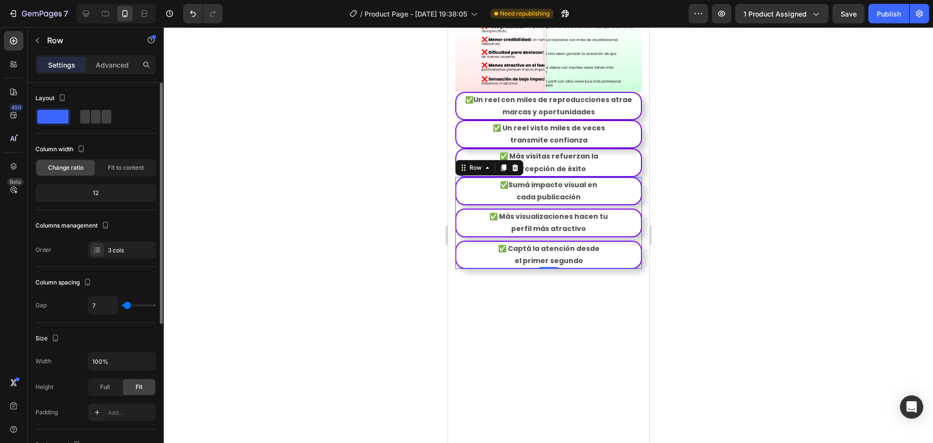
type input "9"
type input "11"
type input "13"
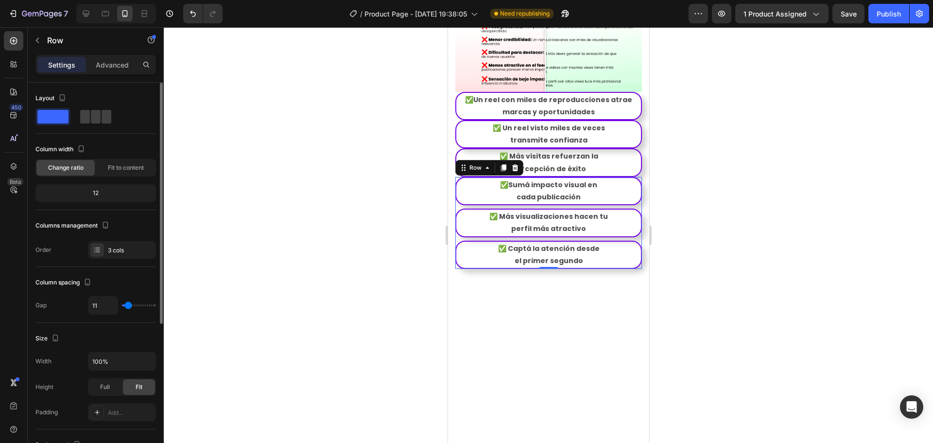
type input "13"
type input "16"
type input "18"
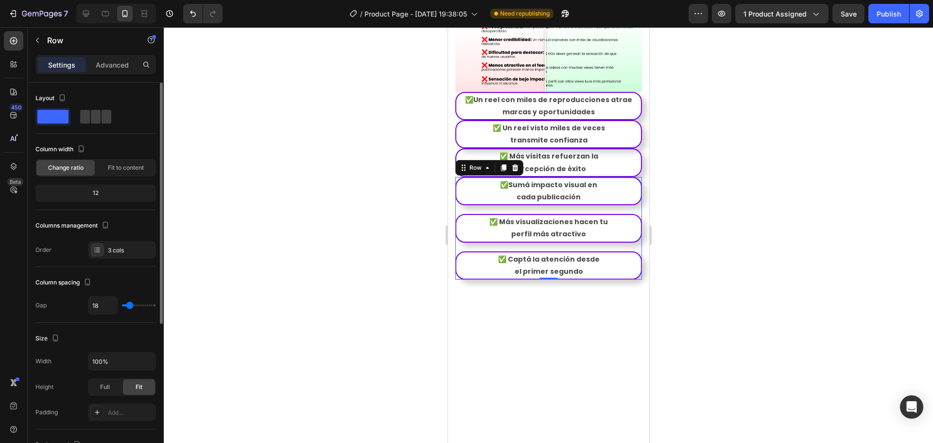
type input "18"
click at [130, 306] on input "range" at bounding box center [139, 305] width 34 height 2
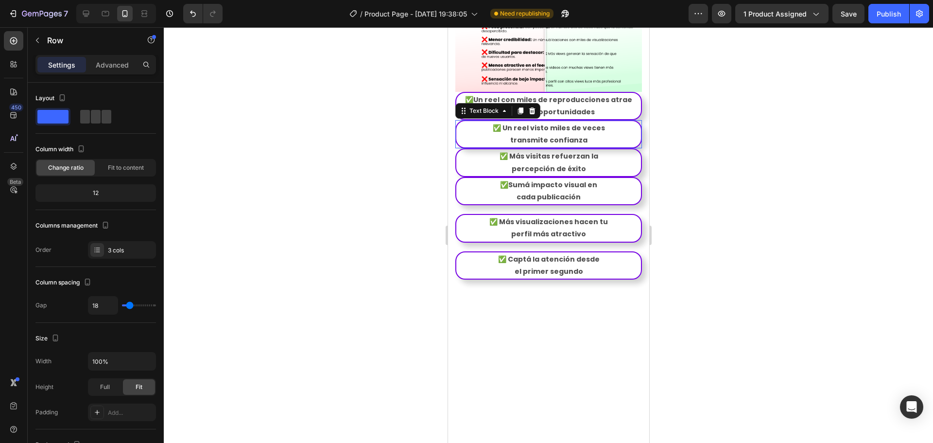
click at [633, 148] on div "✅ Un reel visto miles de veces transmite confianza" at bounding box center [548, 134] width 187 height 28
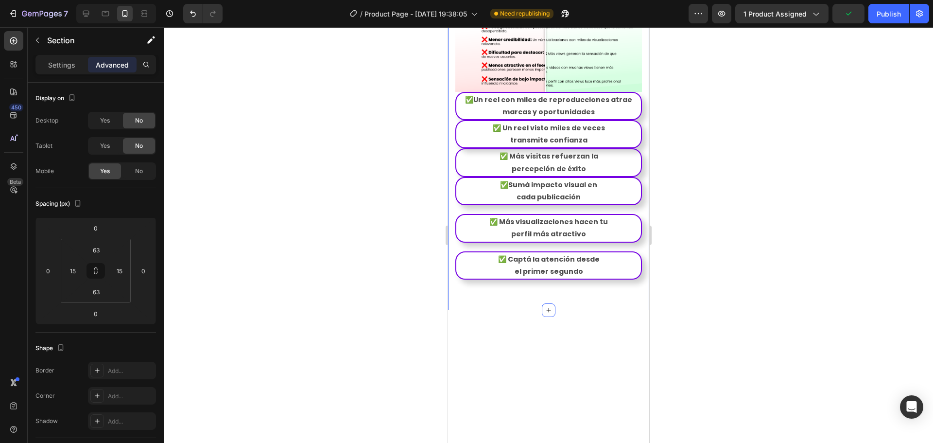
click at [626, 205] on div "✅Sumá impacto visual en cada publicación" at bounding box center [548, 191] width 187 height 28
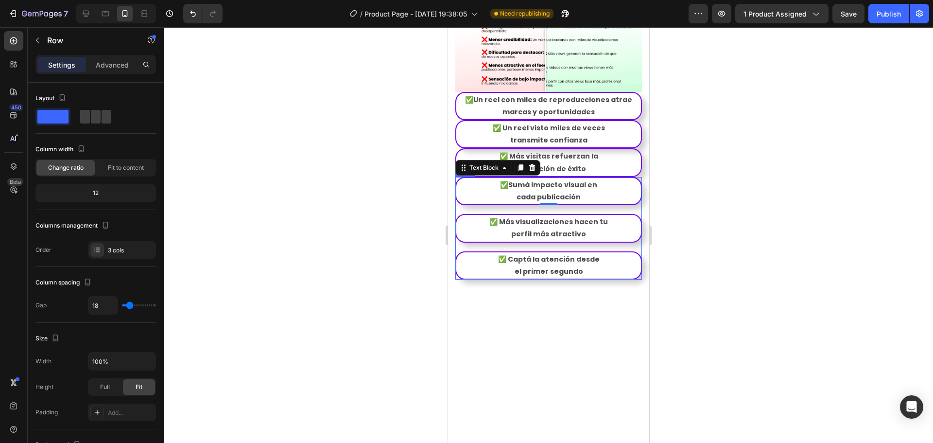
click at [631, 212] on div "✅Sumá impacto visual en cada publicación Text Block 0 Row ✅ Más visualizaciones…" at bounding box center [548, 228] width 187 height 103
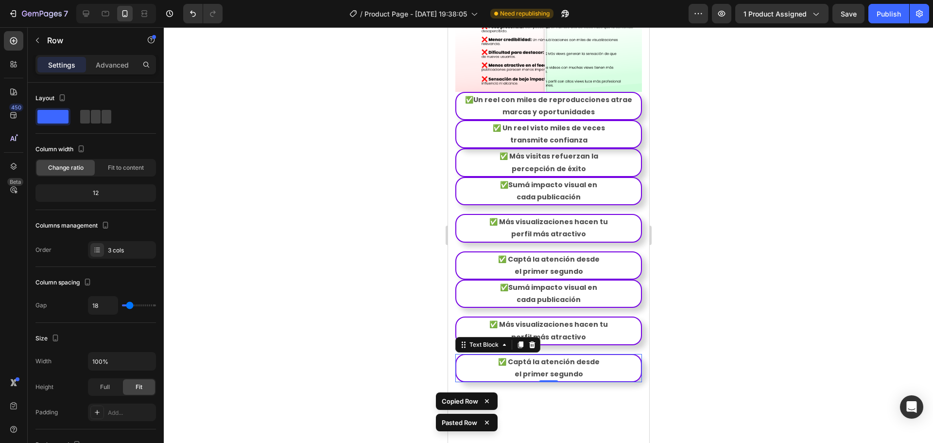
click at [566, 360] on p "✅ Captá la atención desde" at bounding box center [548, 362] width 183 height 12
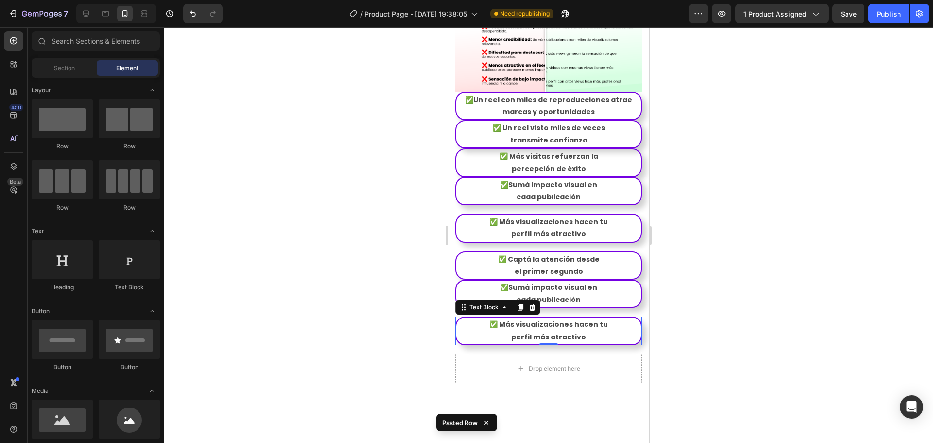
click at [607, 339] on p "perfil más atractivo" at bounding box center [548, 337] width 183 height 12
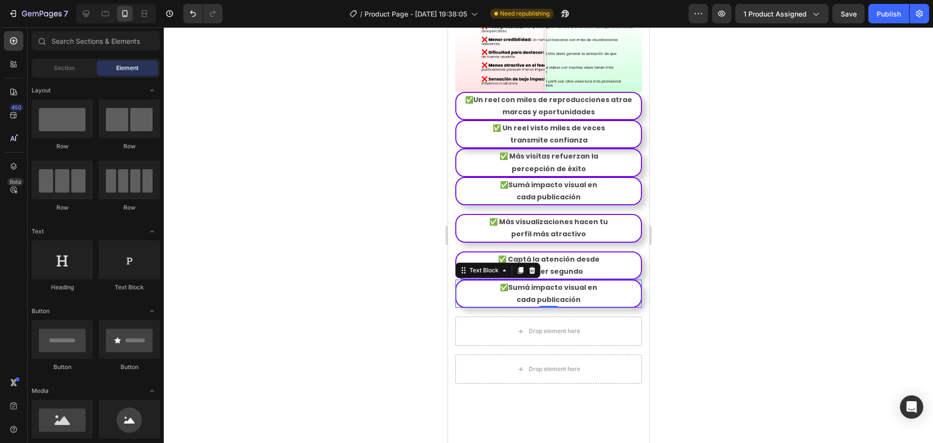
click at [613, 306] on p "cada publicación" at bounding box center [548, 299] width 183 height 12
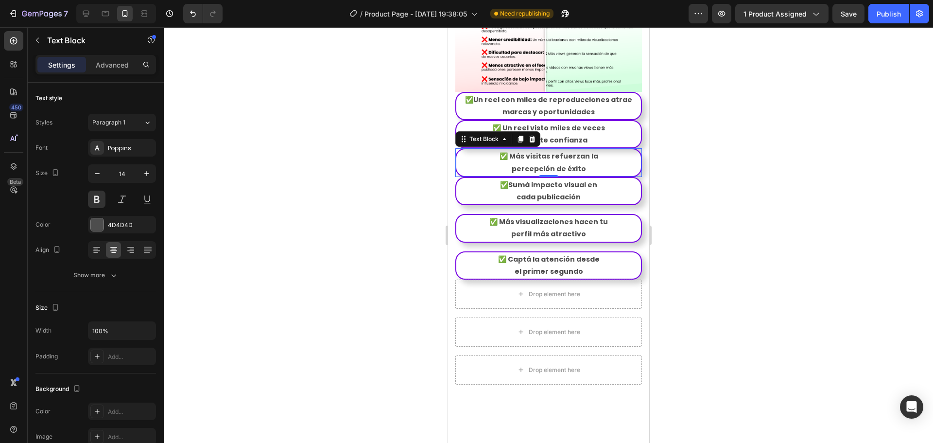
click at [625, 167] on p "percepción de éxito" at bounding box center [548, 169] width 183 height 12
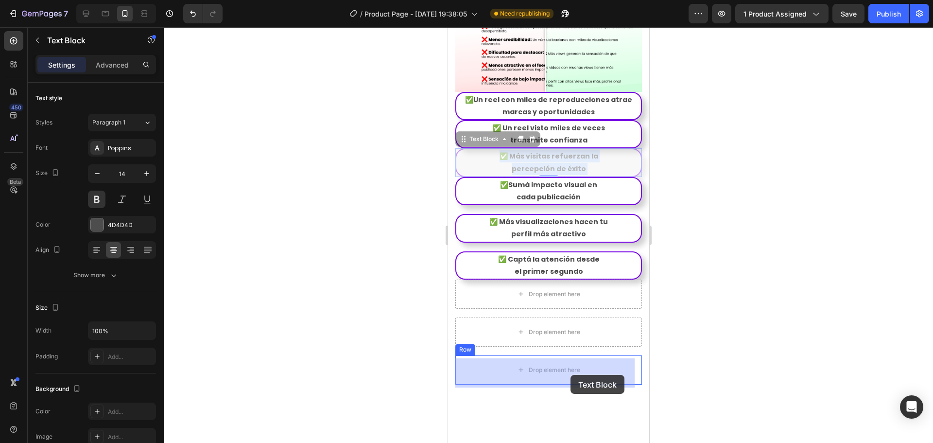
drag, startPoint x: 626, startPoint y: 169, endPoint x: 570, endPoint y: 375, distance: 213.4
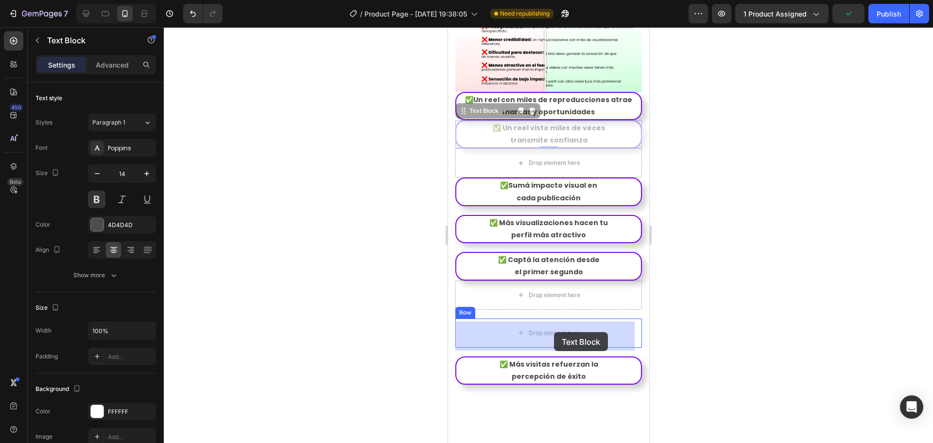
drag, startPoint x: 624, startPoint y: 138, endPoint x: 554, endPoint y: 333, distance: 206.4
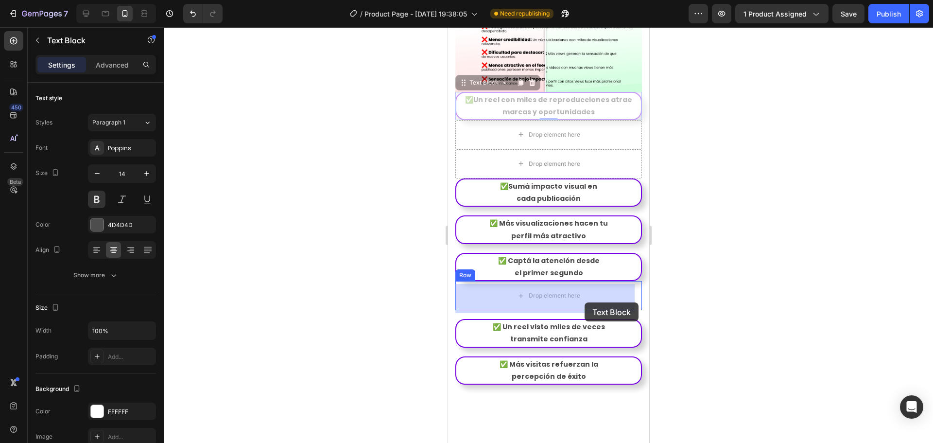
drag, startPoint x: 622, startPoint y: 115, endPoint x: 584, endPoint y: 302, distance: 191.3
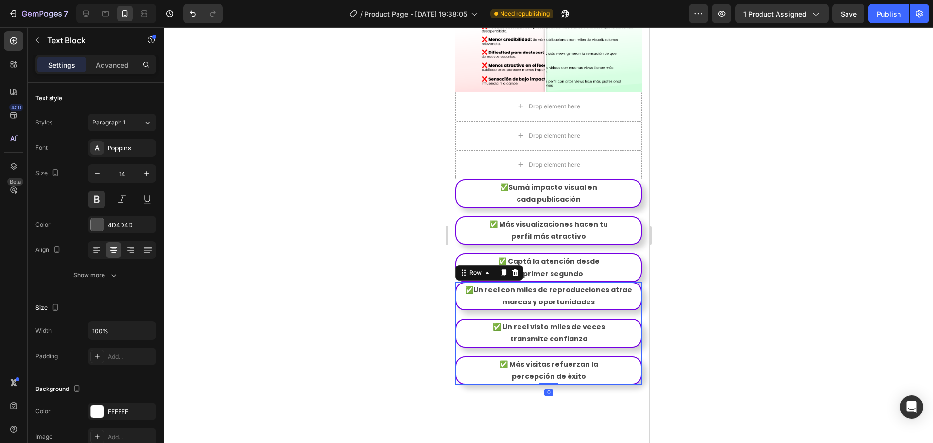
click at [613, 319] on div "✅Un reel con miles de reproducciones atrae marcas y oportunidades Text Block Ro…" at bounding box center [548, 333] width 187 height 103
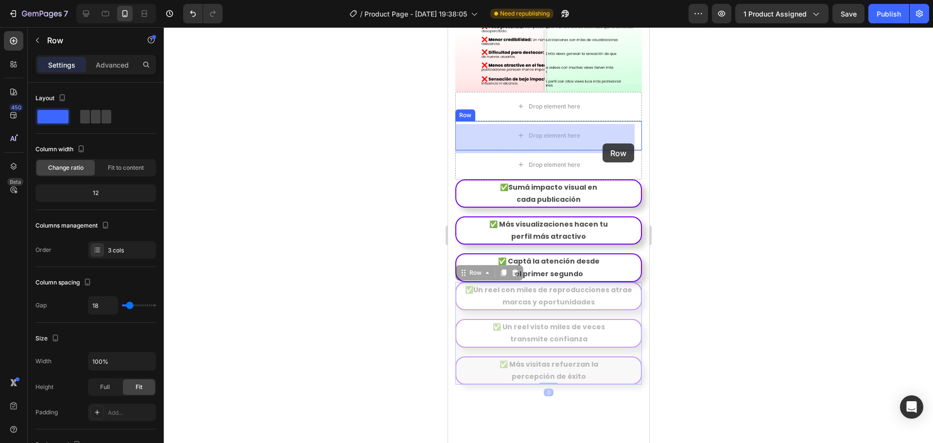
drag, startPoint x: 616, startPoint y: 319, endPoint x: 602, endPoint y: 143, distance: 176.4
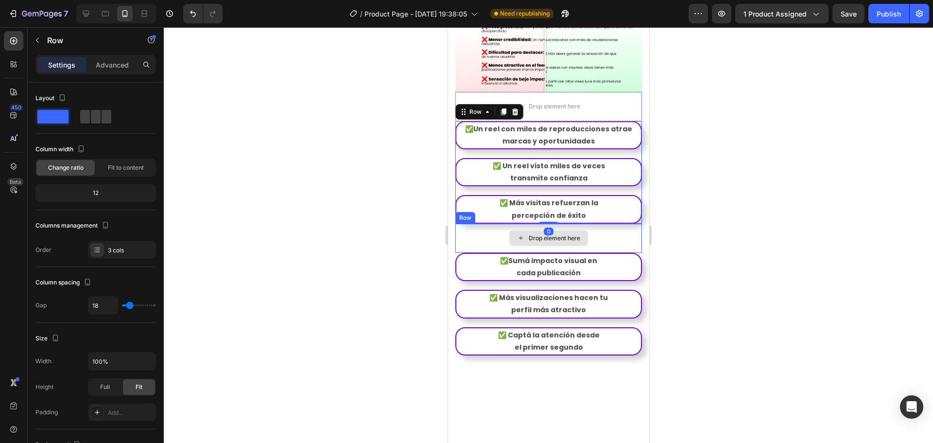
click at [595, 238] on div "Drop element here" at bounding box center [548, 237] width 187 height 29
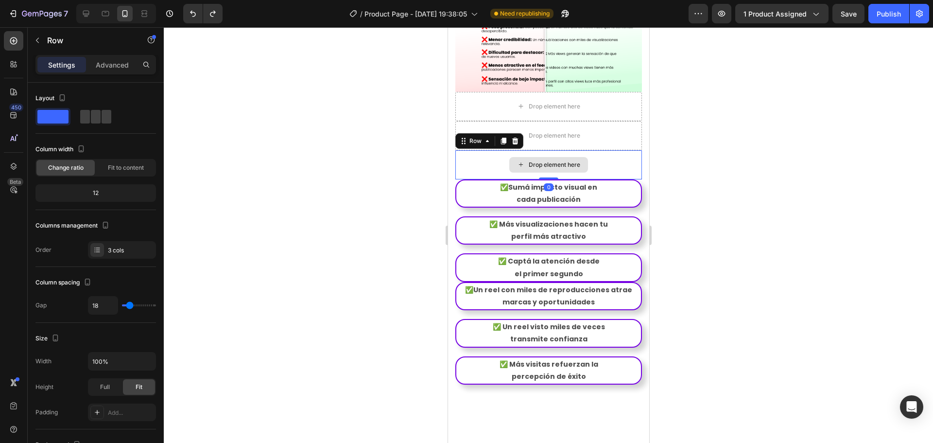
click at [590, 159] on div "Drop element here" at bounding box center [548, 164] width 187 height 29
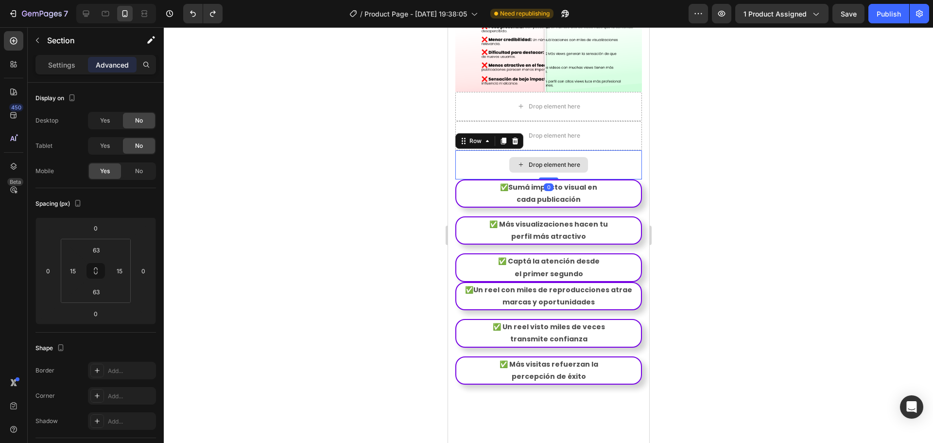
click at [630, 157] on div "Drop element here" at bounding box center [548, 164] width 187 height 29
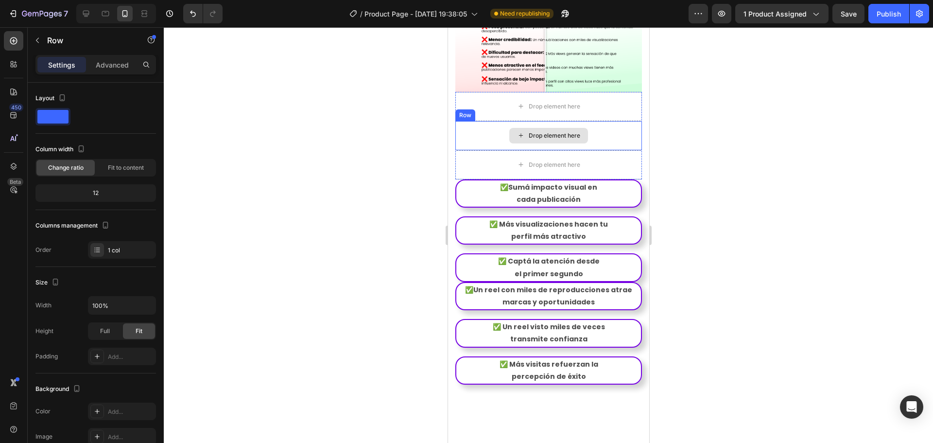
click at [609, 140] on div "Drop element here" at bounding box center [548, 135] width 187 height 29
click at [610, 120] on div "Drop element here" at bounding box center [548, 106] width 187 height 29
click at [608, 145] on div "Drop element here" at bounding box center [548, 135] width 187 height 29
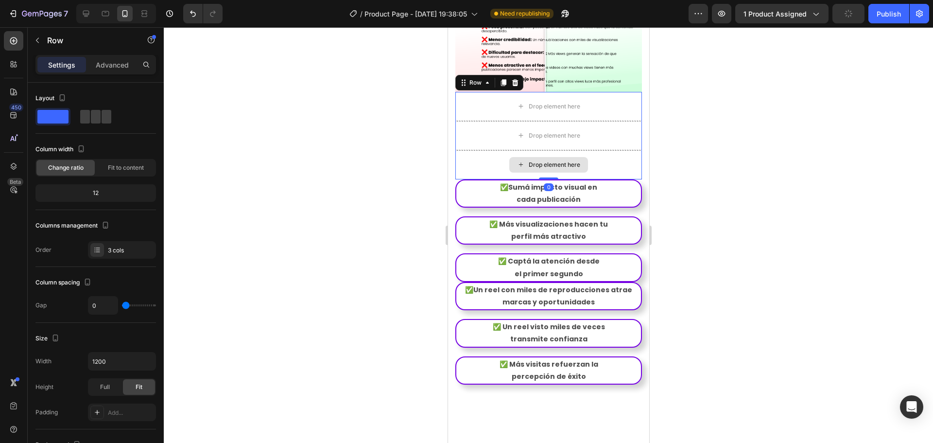
click at [609, 164] on div "Drop element here" at bounding box center [548, 164] width 187 height 29
click at [608, 135] on div "Drop element here" at bounding box center [548, 135] width 187 height 29
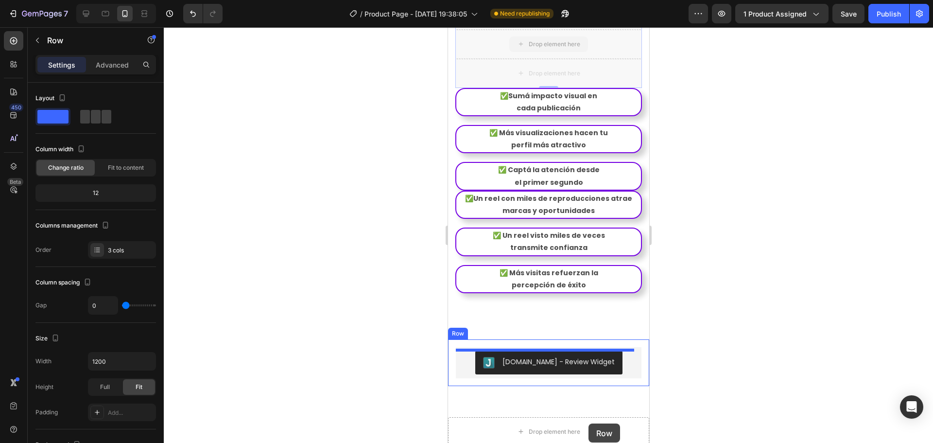
scroll to position [1677, 0]
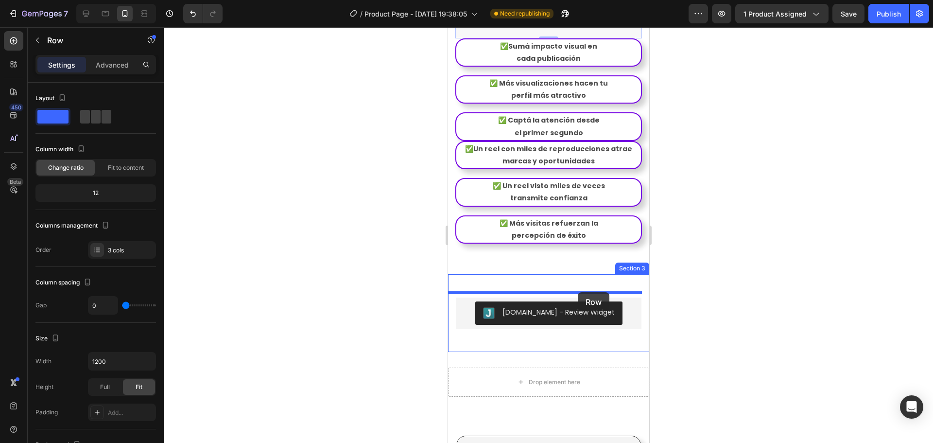
drag, startPoint x: 617, startPoint y: 146, endPoint x: 577, endPoint y: 292, distance: 151.2
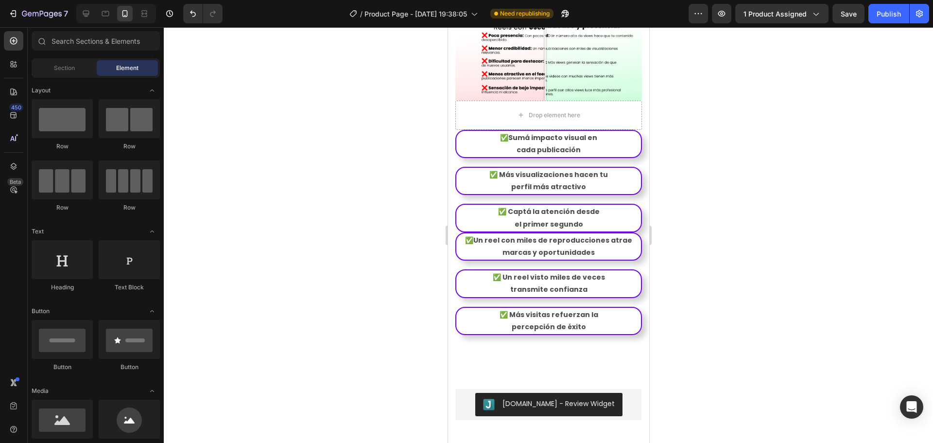
scroll to position [1531, 0]
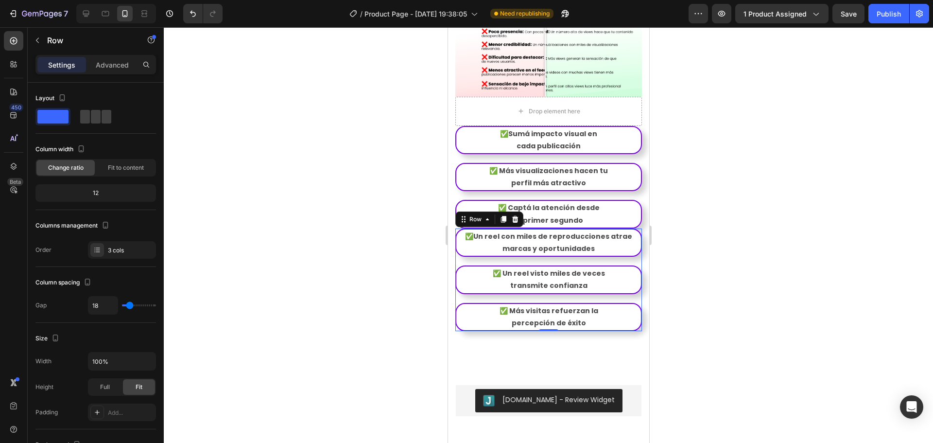
click at [621, 264] on div "✅Un reel con miles de reproducciones atrae marcas y oportunidades Text Block Ro…" at bounding box center [548, 279] width 187 height 103
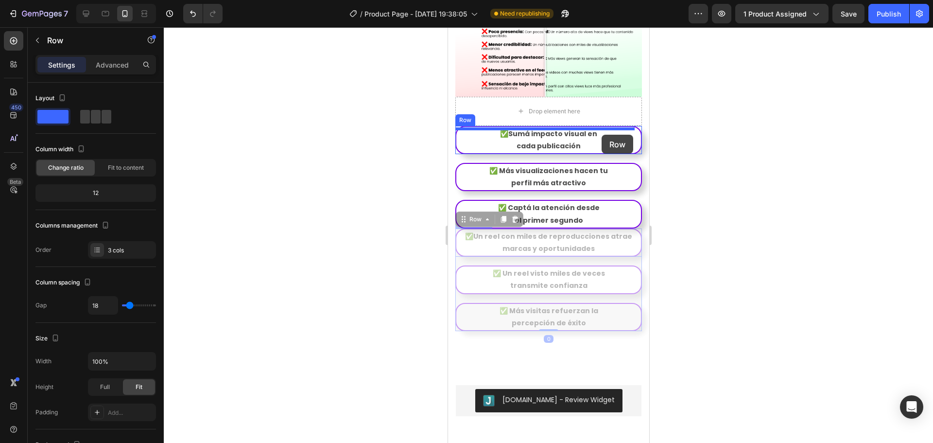
drag, startPoint x: 621, startPoint y: 264, endPoint x: 601, endPoint y: 135, distance: 131.3
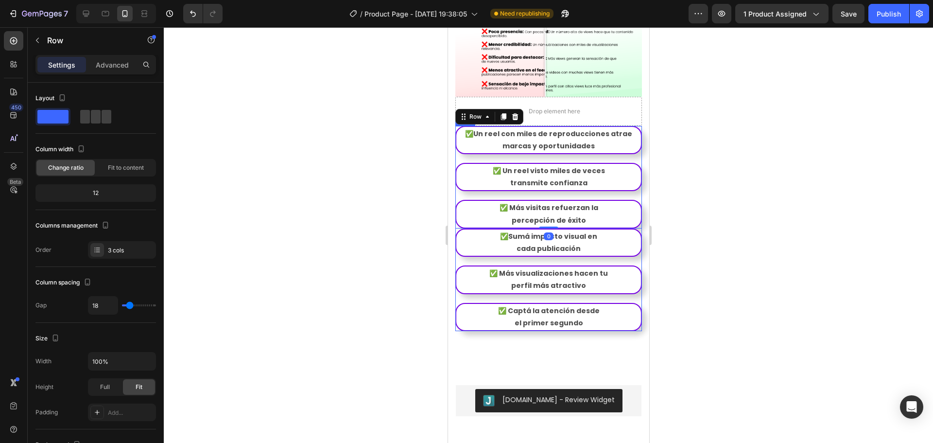
click at [605, 266] on div "✅Un reel con miles de reproducciones atrae marcas y oportunidades Text Block Ro…" at bounding box center [548, 228] width 187 height 205
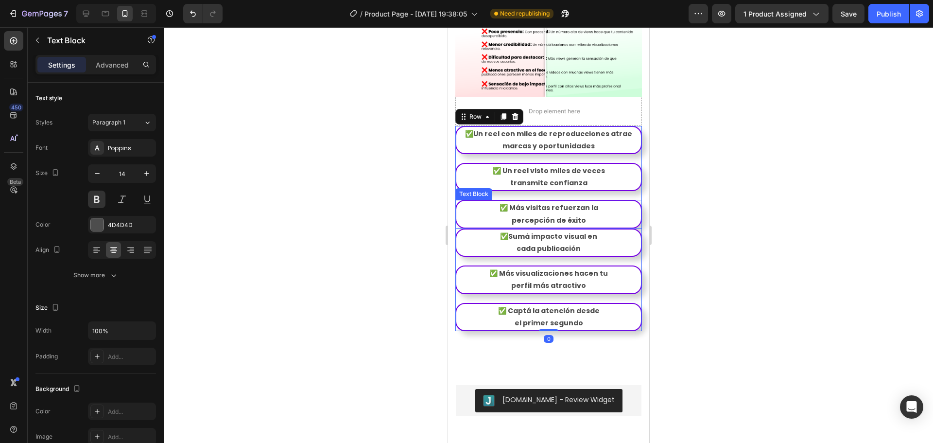
click at [630, 228] on div "✅ Más visitas refuerzan la percepción de éxito" at bounding box center [548, 214] width 187 height 28
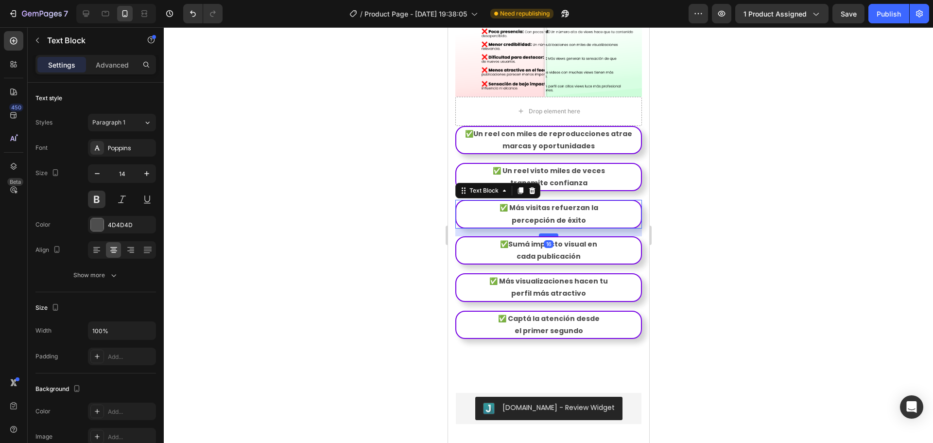
drag, startPoint x: 547, startPoint y: 228, endPoint x: 548, endPoint y: 236, distance: 8.0
click at [548, 236] on div at bounding box center [547, 234] width 19 height 3
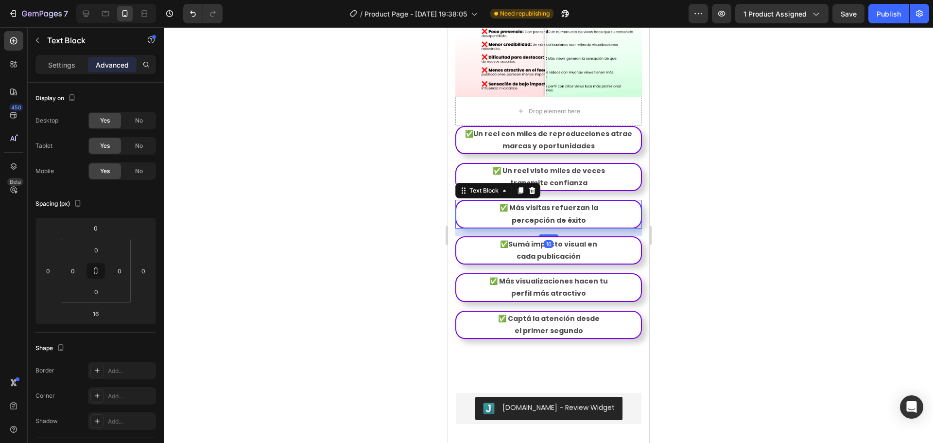
click at [720, 244] on div at bounding box center [548, 234] width 769 height 415
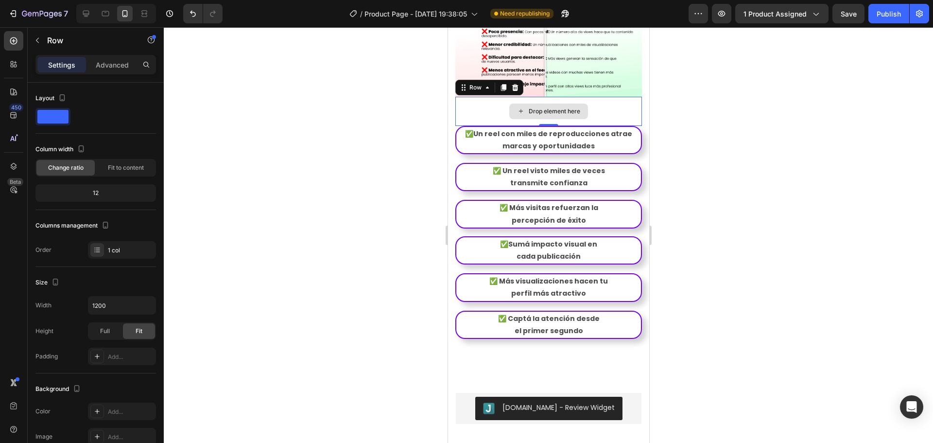
click at [609, 120] on div "Drop element here" at bounding box center [548, 111] width 187 height 29
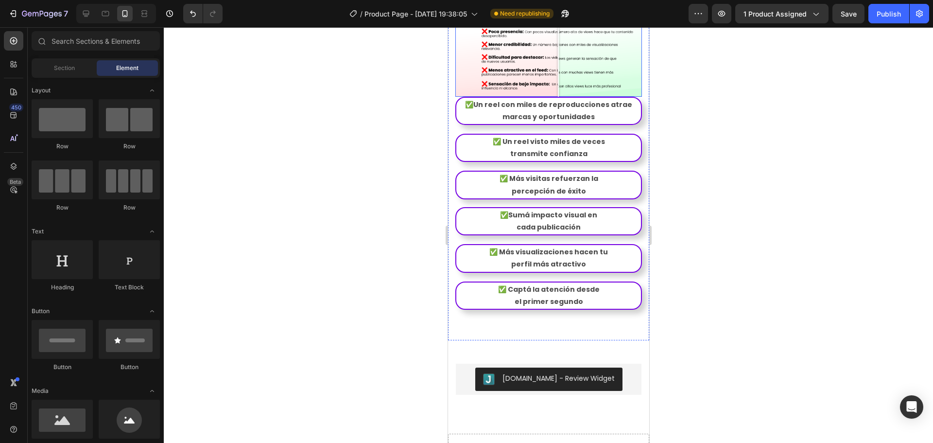
click at [558, 86] on div "Antes Despues" at bounding box center [548, 3] width 187 height 187
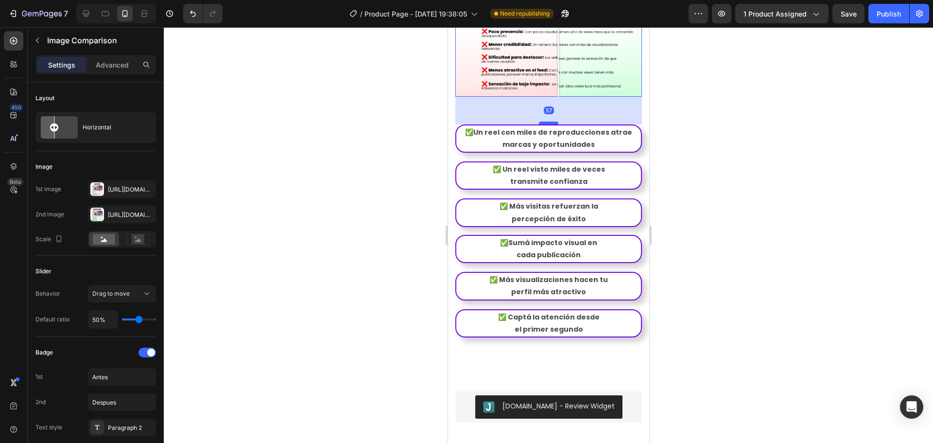
drag, startPoint x: 547, startPoint y: 99, endPoint x: 549, endPoint y: 126, distance: 27.8
click at [549, 124] on div at bounding box center [547, 122] width 19 height 3
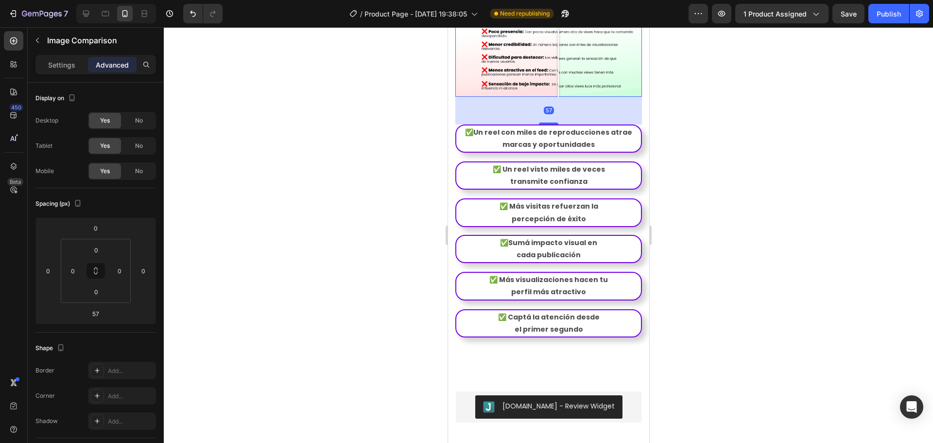
click at [698, 193] on div at bounding box center [548, 234] width 769 height 415
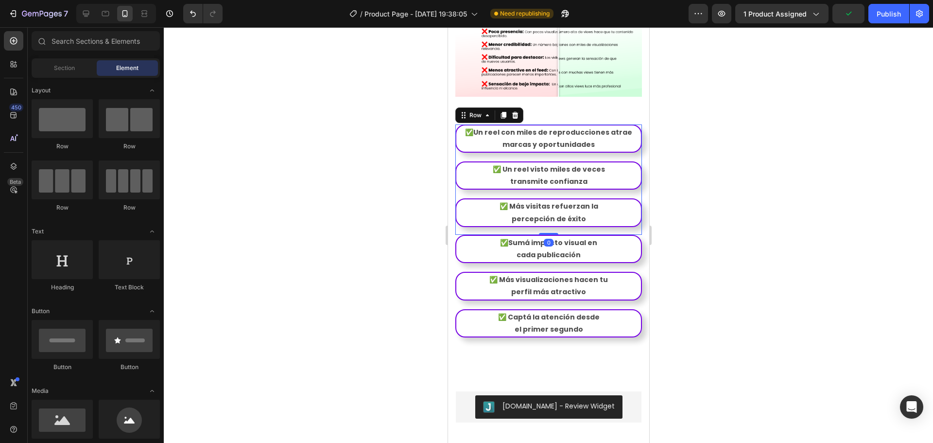
click at [558, 159] on div "✅Un reel con miles de reproducciones atrae marcas y oportunidades Text Block Ro…" at bounding box center [548, 179] width 187 height 110
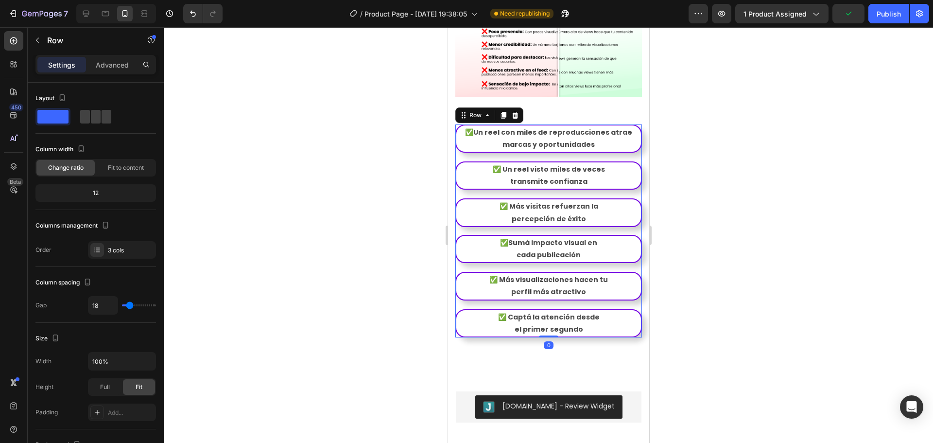
click at [552, 271] on div "✅Un reel con miles de reproducciones atrae marcas y oportunidades Text Block Ro…" at bounding box center [548, 230] width 187 height 213
click at [574, 156] on div "✅Un reel con miles de reproducciones atrae marcas y oportunidades Text Block Ro…" at bounding box center [548, 179] width 187 height 110
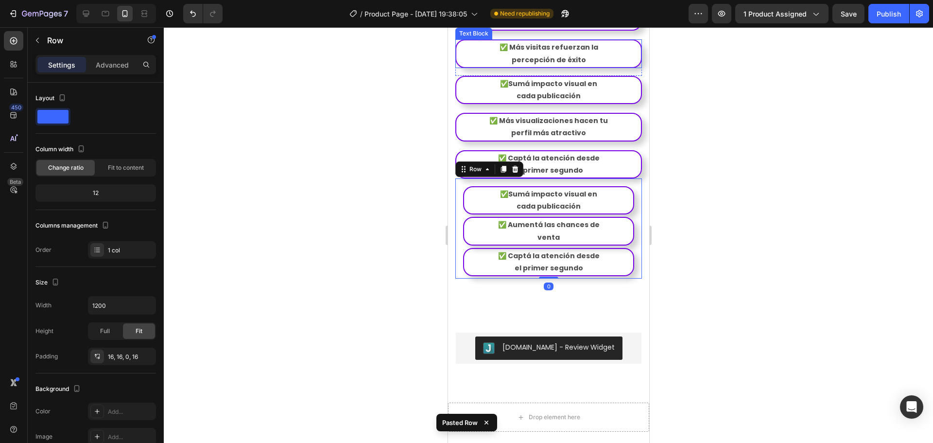
scroll to position [1725, 0]
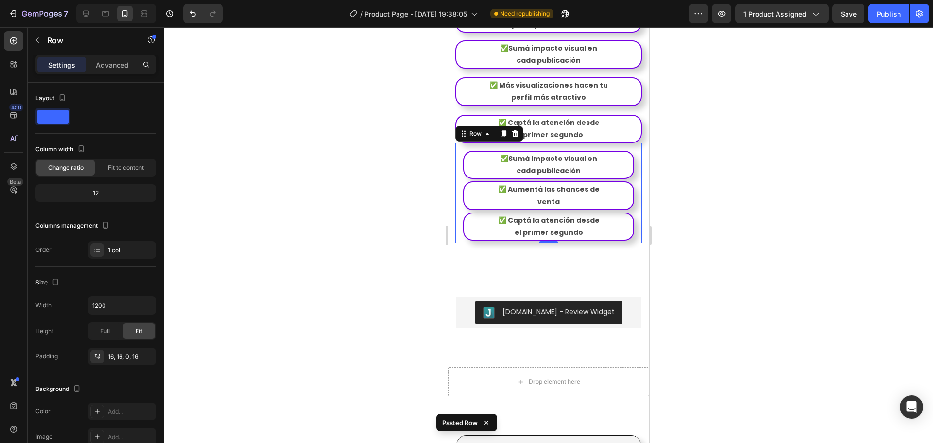
click at [628, 155] on div "✅Sumá impacto visual en cada publicación Text Block Row ✅ Aumentá las chances d…" at bounding box center [548, 193] width 187 height 100
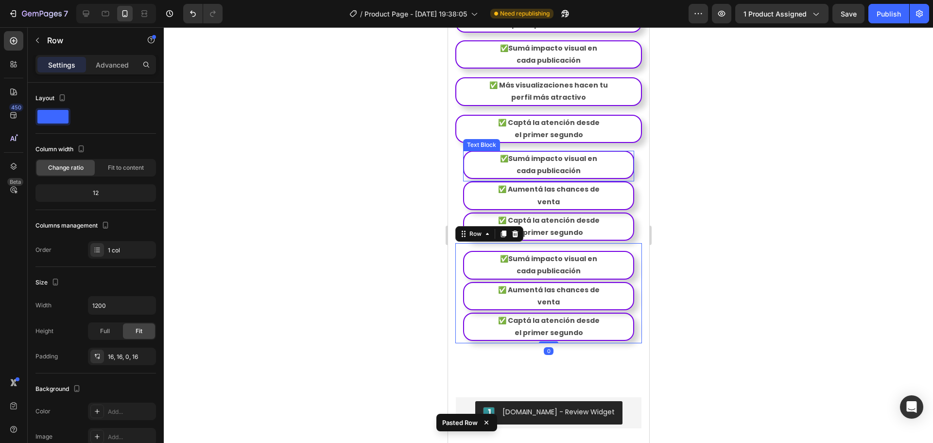
scroll to position [1677, 0]
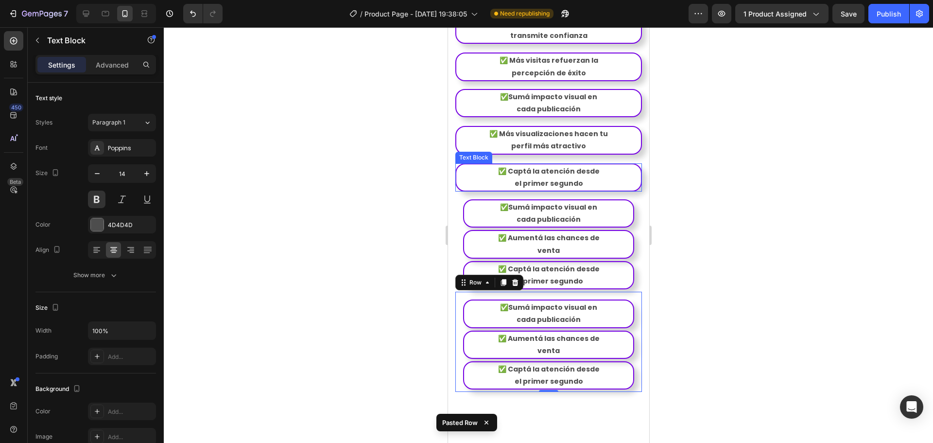
click at [604, 186] on p "el primer segundo" at bounding box center [548, 183] width 183 height 12
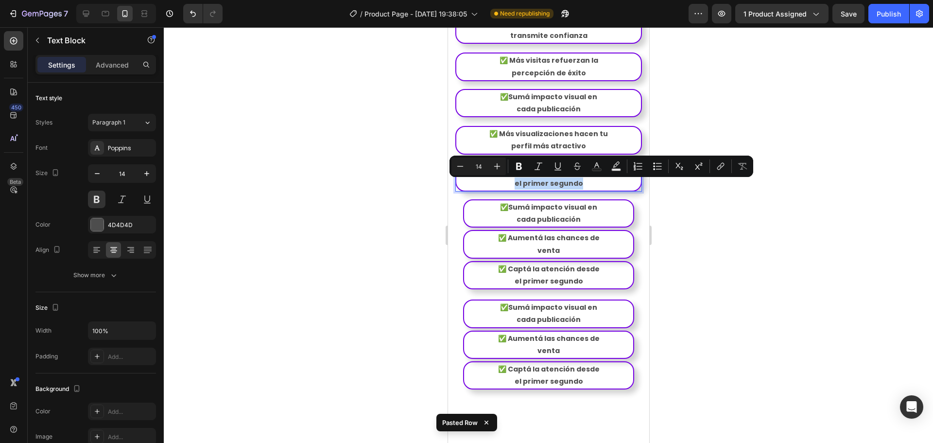
click at [605, 185] on p "el primer segundo" at bounding box center [548, 183] width 183 height 12
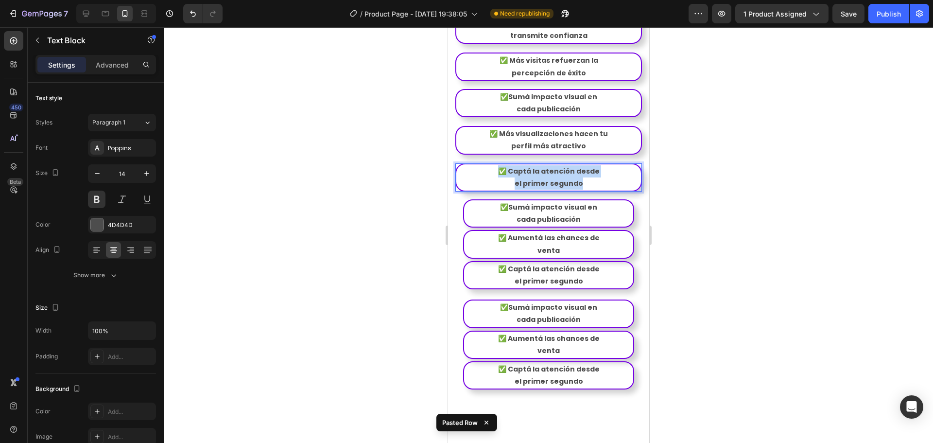
drag, startPoint x: 609, startPoint y: 187, endPoint x: 478, endPoint y: 165, distance: 132.4
click at [478, 165] on div "✅Un reel con miles de reproducciones atrae marcas y oportunidades Text Block Ro…" at bounding box center [548, 85] width 187 height 213
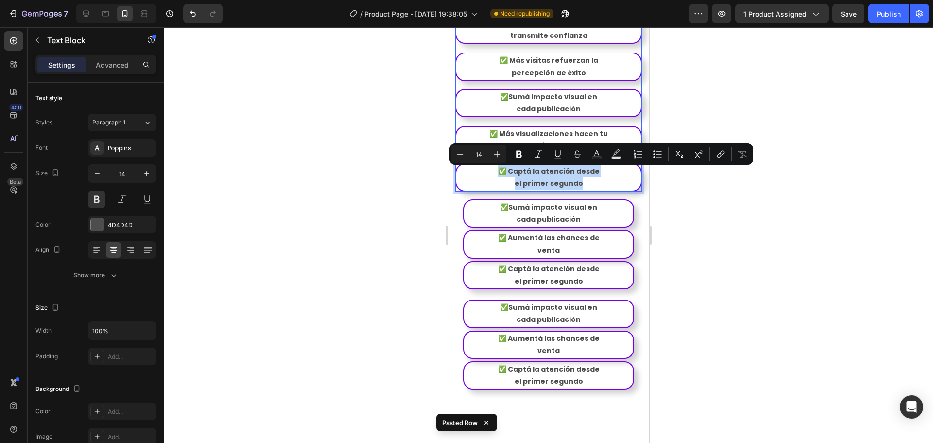
copy div "✅ Captá la atención desde el primer segundo"
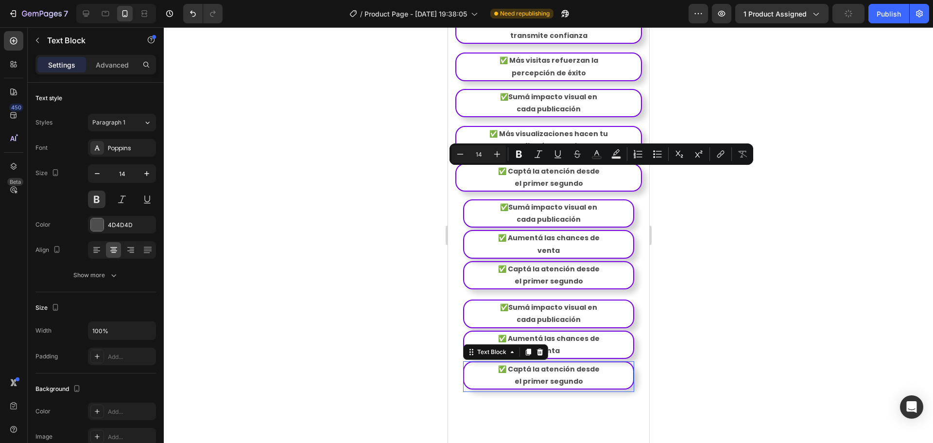
click at [587, 375] on p "✅ Captá la atención desde" at bounding box center [547, 369] width 167 height 12
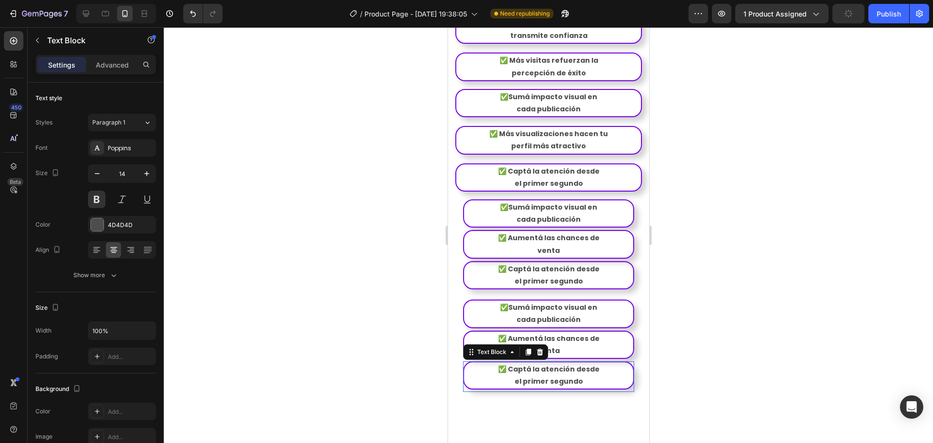
click at [587, 375] on p "✅ Captá la atención desde" at bounding box center [547, 369] width 167 height 12
click at [591, 382] on p "el primer segundo" at bounding box center [547, 381] width 167 height 12
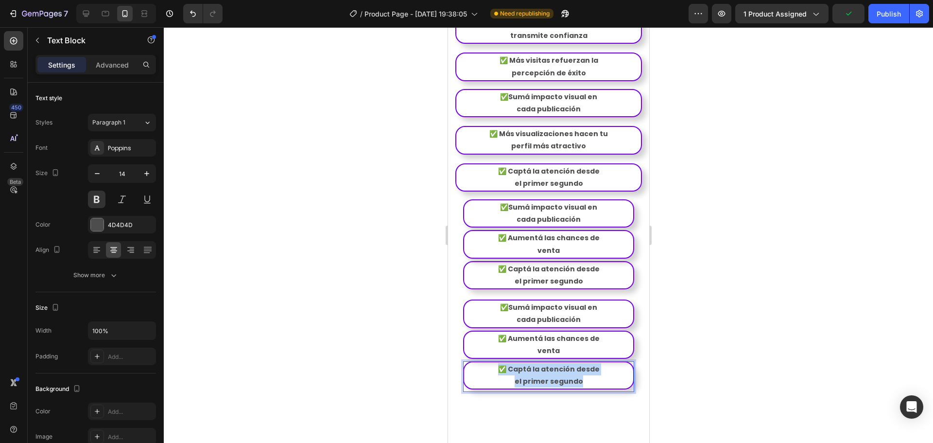
drag, startPoint x: 591, startPoint y: 385, endPoint x: 489, endPoint y: 366, distance: 103.4
click at [489, 366] on div "✅ Captá la atención desde el primer segundo" at bounding box center [548, 375] width 171 height 28
click at [599, 143] on p "perfil más atractivo" at bounding box center [548, 146] width 183 height 12
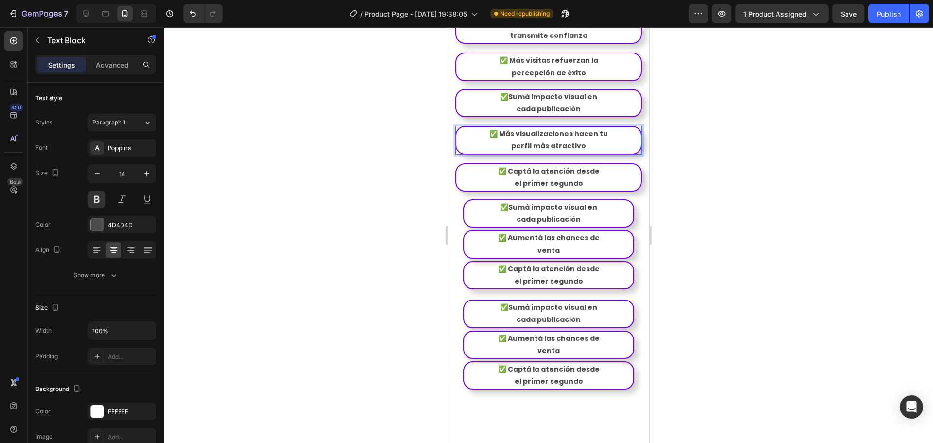
click at [599, 143] on div "✅ Más visualizaciones hacen tu perfil más atractivo" at bounding box center [548, 140] width 187 height 28
drag, startPoint x: 603, startPoint y: 146, endPoint x: 464, endPoint y: 129, distance: 140.5
click at [464, 129] on div "✅ Más visualizaciones hacen tu perfil más atractivo" at bounding box center [548, 140] width 187 height 28
click at [524, 139] on p "✅ Más visualizaciones hacen tu" at bounding box center [548, 134] width 183 height 12
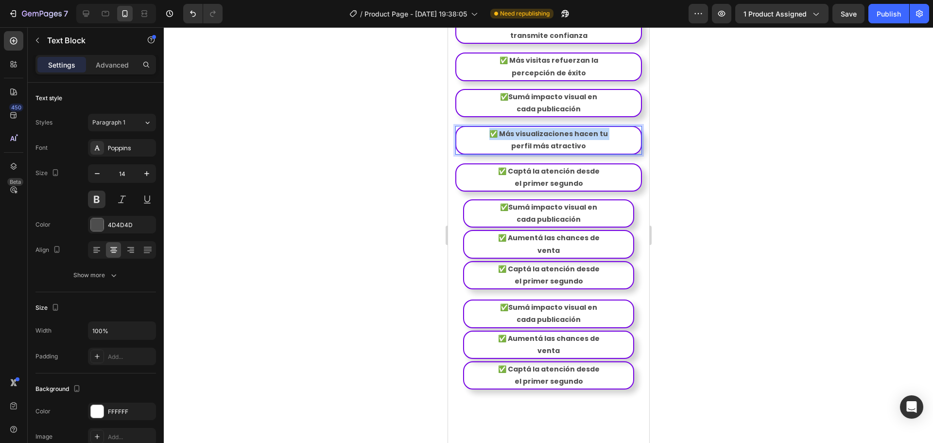
click at [524, 139] on p "✅ Más visualizaciones hacen tu" at bounding box center [548, 134] width 183 height 12
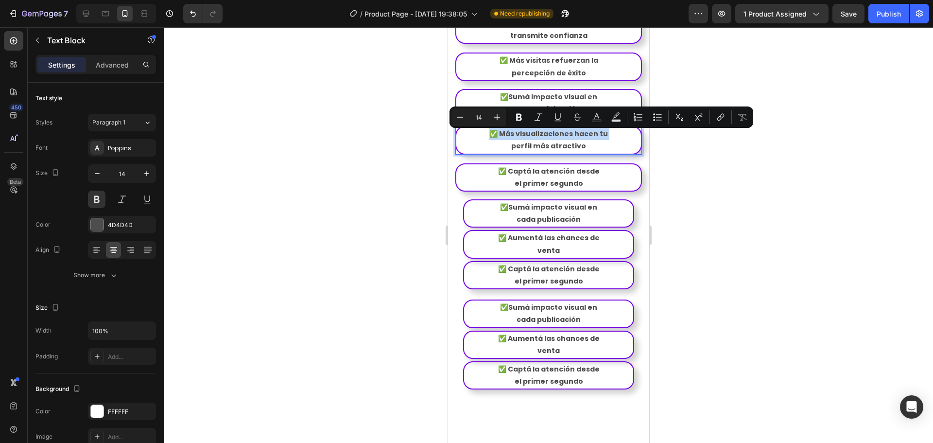
click at [515, 140] on p "✅ Más visualizaciones hacen tu" at bounding box center [548, 134] width 183 height 12
drag, startPoint x: 487, startPoint y: 136, endPoint x: 596, endPoint y: 154, distance: 110.9
click at [596, 154] on div "✅ Más visualizaciones hacen tu perfil más atractivo" at bounding box center [548, 140] width 187 height 28
copy div "✅ Más visualizaciones hacen tu perfil más atractivo"
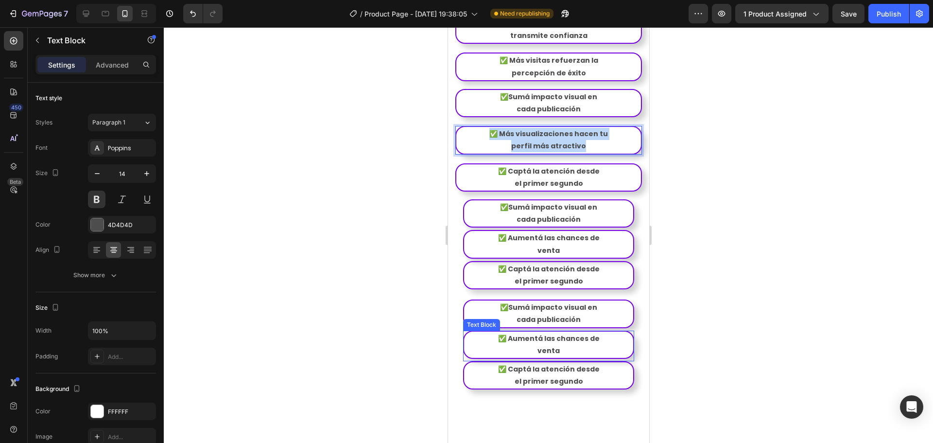
click at [576, 352] on p "venta" at bounding box center [547, 350] width 167 height 12
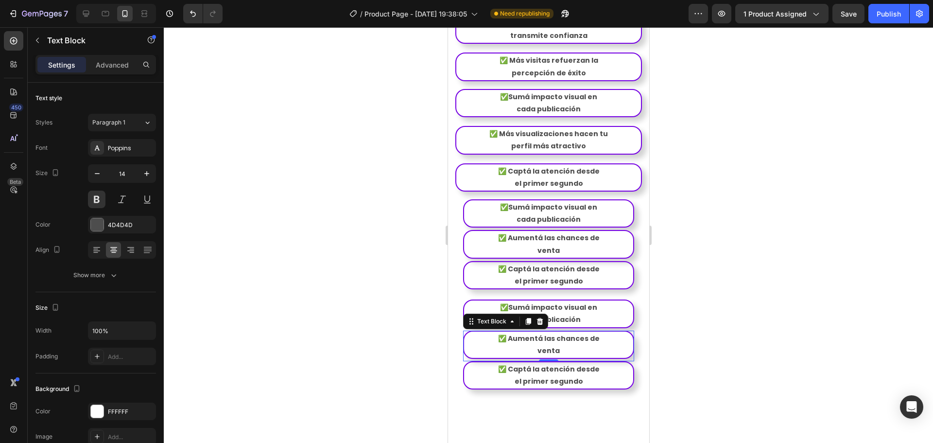
click at [576, 352] on p "venta" at bounding box center [547, 350] width 167 height 12
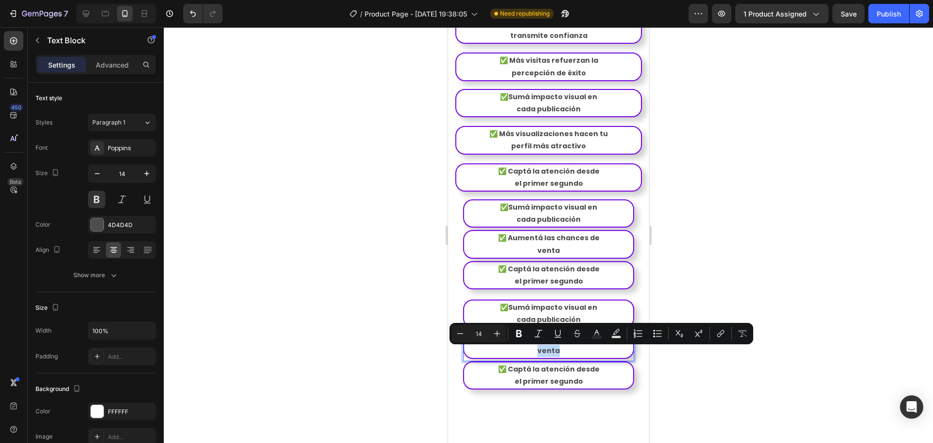
click at [569, 352] on p "venta" at bounding box center [547, 350] width 167 height 12
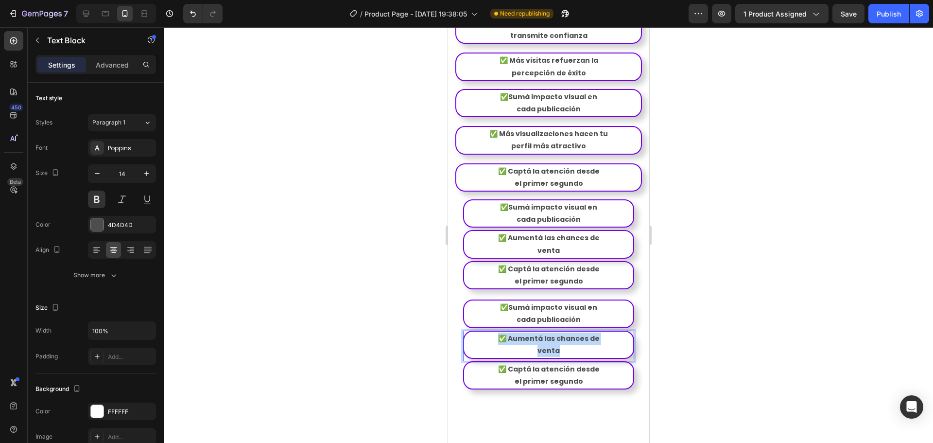
drag, startPoint x: 574, startPoint y: 353, endPoint x: 486, endPoint y: 338, distance: 89.8
click at [486, 338] on div "✅ Aumentá las chances de venta" at bounding box center [548, 344] width 171 height 28
click at [595, 106] on p "cada publicación" at bounding box center [548, 109] width 183 height 12
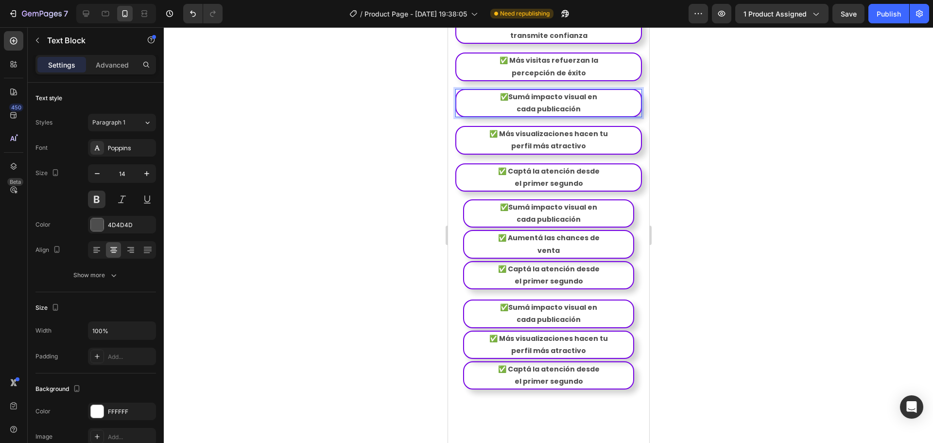
click at [600, 110] on p "cada publicación" at bounding box center [548, 109] width 183 height 12
drag, startPoint x: 601, startPoint y: 110, endPoint x: 487, endPoint y: 90, distance: 116.4
click at [487, 90] on div "✅Un reel con miles de reproducciones atrae marcas y oportunidades Text Block Ro…" at bounding box center [548, 48] width 187 height 139
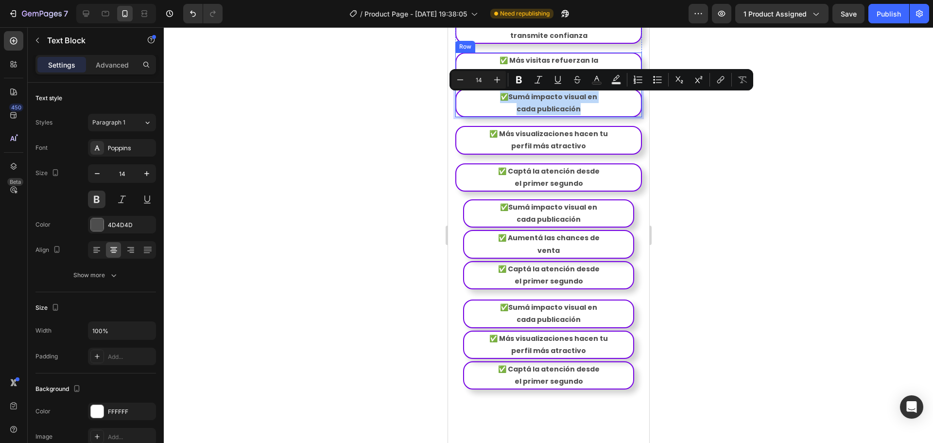
copy div "✅Sumá impacto visual en cada publicación"
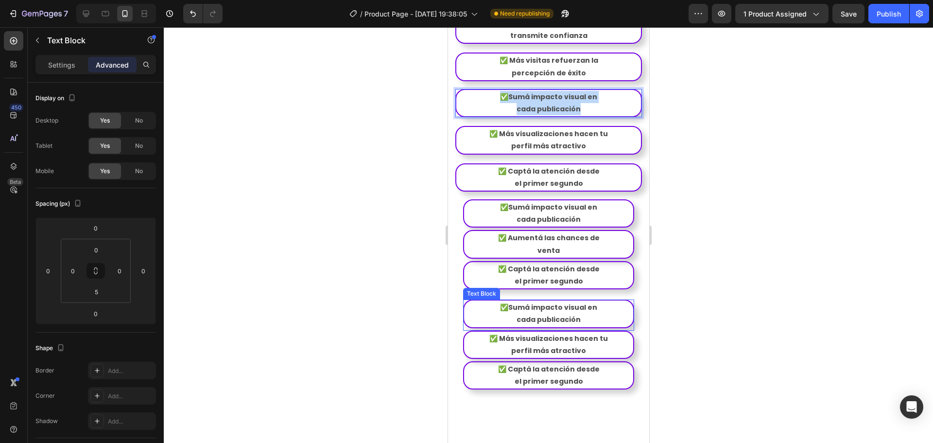
click at [583, 321] on p "cada publicación" at bounding box center [547, 319] width 167 height 12
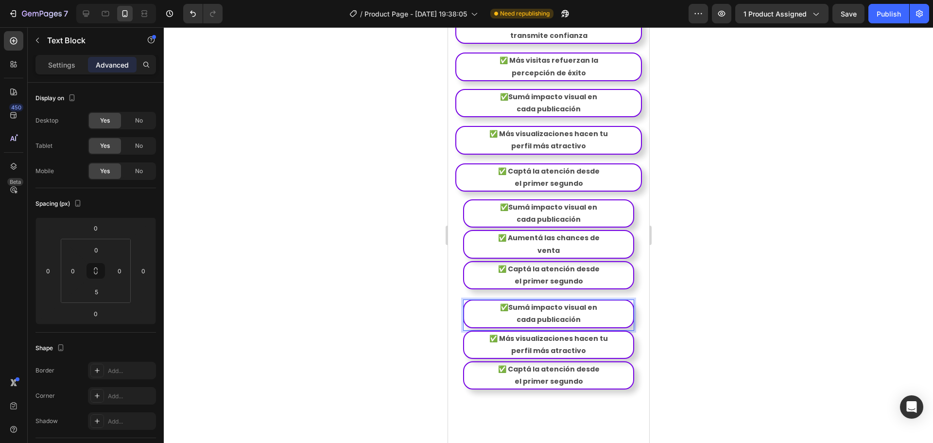
click at [583, 321] on p "cada publicación" at bounding box center [547, 319] width 167 height 12
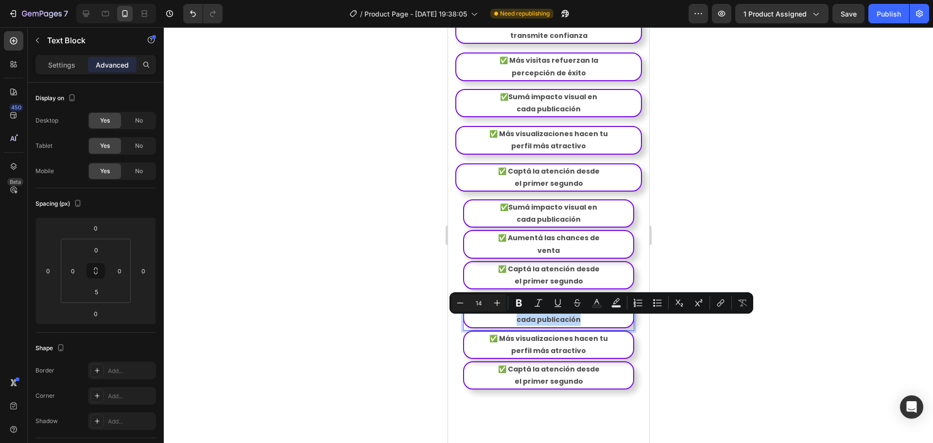
click at [585, 320] on p "cada publicación" at bounding box center [547, 319] width 167 height 12
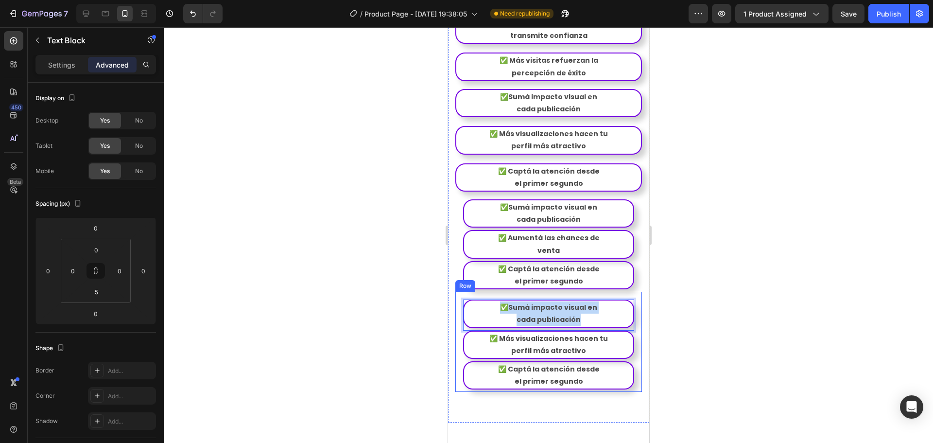
drag, startPoint x: 587, startPoint y: 321, endPoint x: 468, endPoint y: 298, distance: 121.2
click at [468, 298] on div "✅Sumá impacto visual en cada publicación Text Block 0 Row ✅ Más visualizaciones…" at bounding box center [548, 341] width 187 height 100
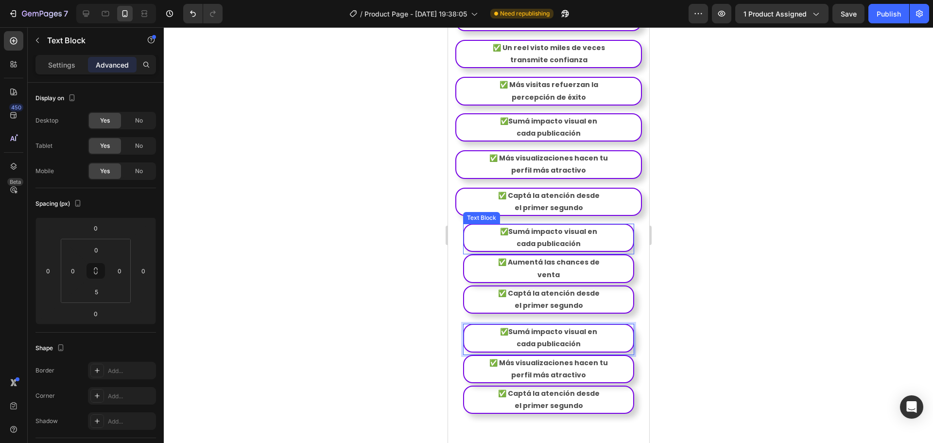
scroll to position [1579, 0]
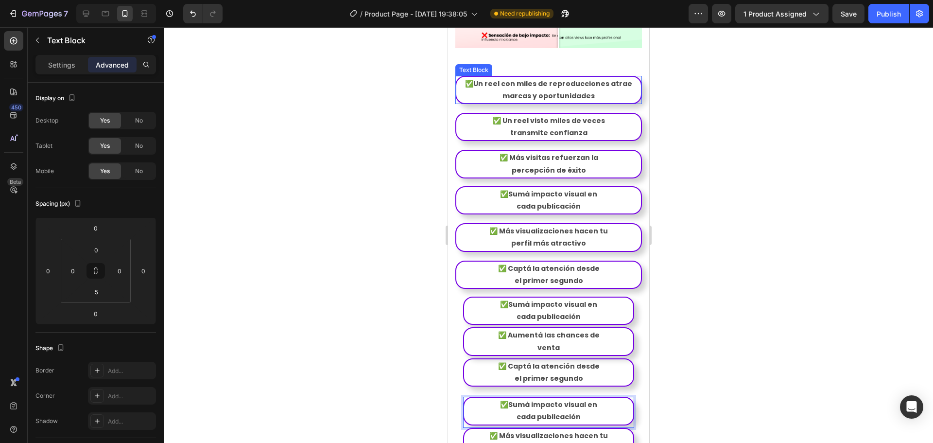
click at [590, 102] on p "✅Un reel con miles de reproducciones atrae marcas y oportunidades" at bounding box center [548, 90] width 183 height 24
click at [590, 98] on p "✅Un reel con miles de reproducciones atrae marcas y oportunidades" at bounding box center [548, 90] width 183 height 24
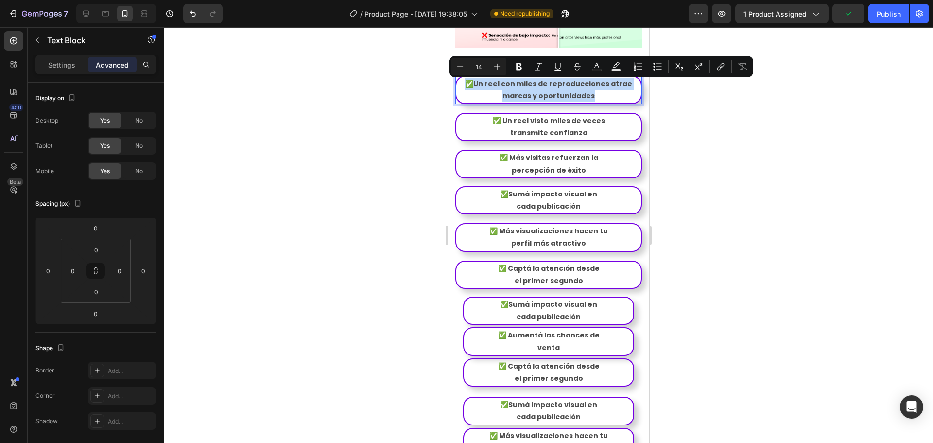
drag, startPoint x: 595, startPoint y: 97, endPoint x: 460, endPoint y: 78, distance: 135.9
click at [460, 78] on div "✅Un reel con miles de reproducciones atrae marcas y oportunidades" at bounding box center [548, 90] width 187 height 28
copy p "✅Un reel con miles de reproducciones atrae marcas y oportunidades"
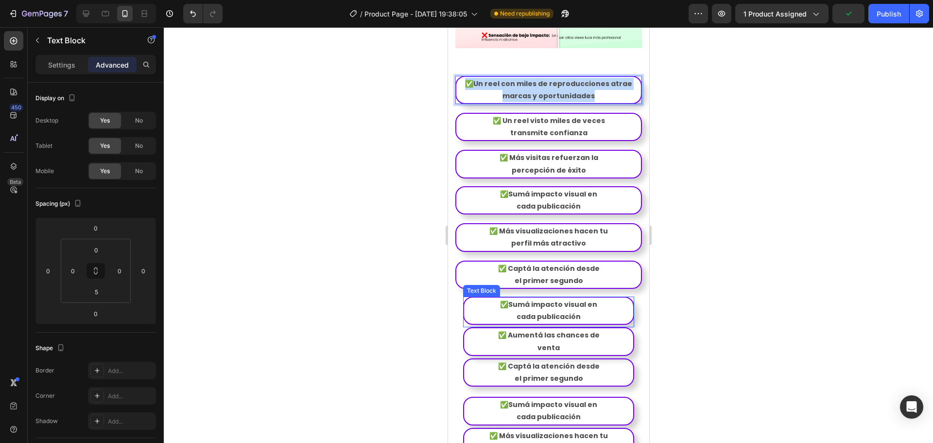
click at [589, 316] on p "cada publicación" at bounding box center [547, 316] width 167 height 12
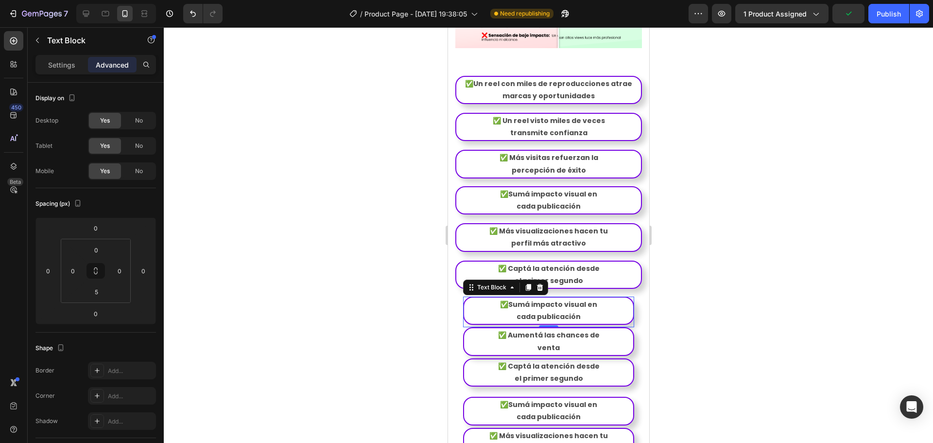
click at [589, 316] on p "cada publicación" at bounding box center [547, 316] width 167 height 12
drag, startPoint x: 592, startPoint y: 317, endPoint x: 480, endPoint y: 303, distance: 112.7
click at [480, 303] on div "✅Sumá impacto visual en cada publicación" at bounding box center [548, 310] width 171 height 28
drag, startPoint x: 500, startPoint y: 307, endPoint x: 600, endPoint y: 322, distance: 100.3
click at [600, 322] on div "✅Sumá impacto visual en cada publicación" at bounding box center [548, 310] width 171 height 28
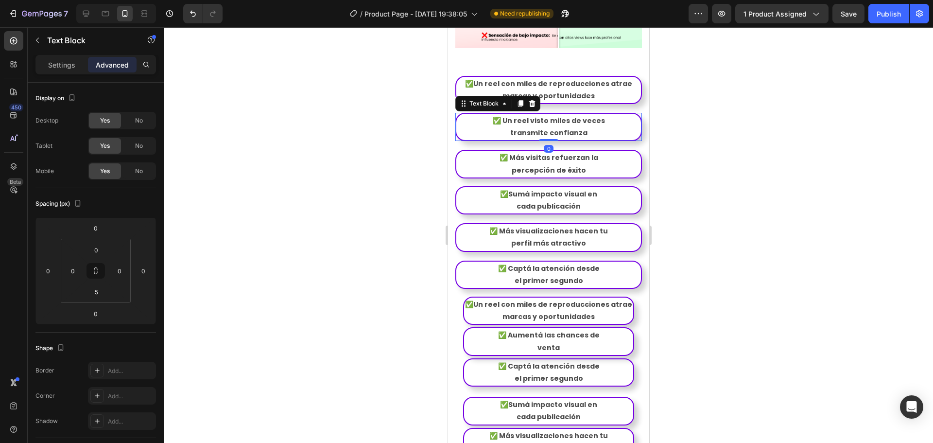
click at [592, 137] on p "transmite confianza" at bounding box center [548, 133] width 183 height 12
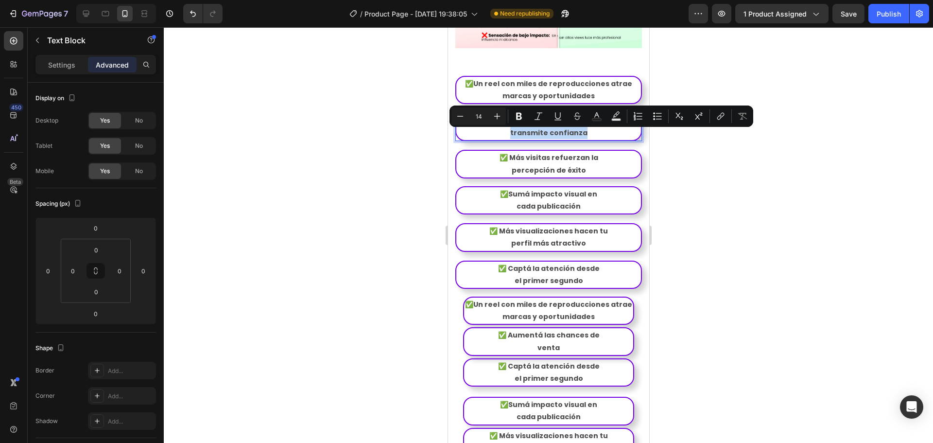
click at [599, 134] on p "transmite confianza" at bounding box center [548, 133] width 183 height 12
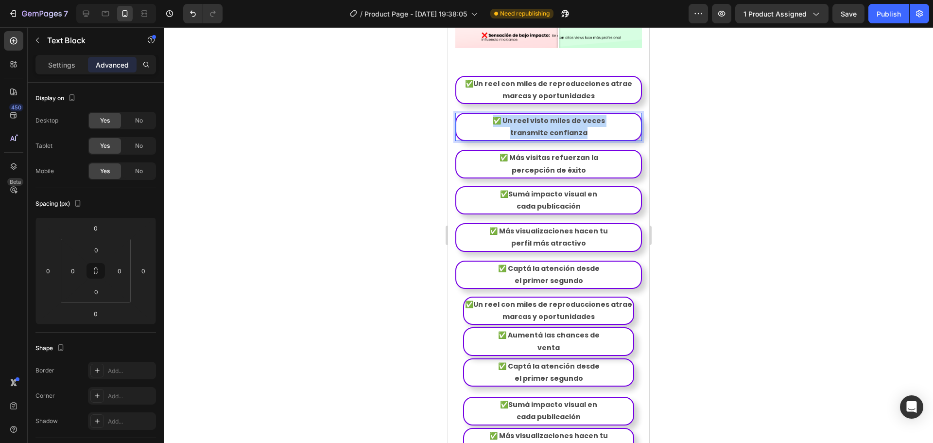
drag, startPoint x: 603, startPoint y: 137, endPoint x: 478, endPoint y: 121, distance: 126.4
click at [476, 117] on div "✅ Un reel visto miles de veces transmite confianza" at bounding box center [548, 127] width 187 height 28
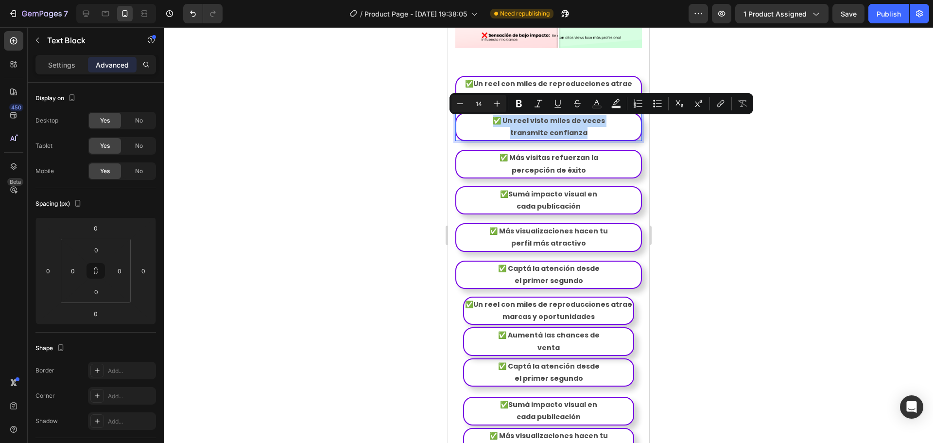
copy div "✅ Un reel visto miles de veces transmite confianza"
click at [565, 341] on p "✅ Aumentá las chances de" at bounding box center [547, 335] width 167 height 12
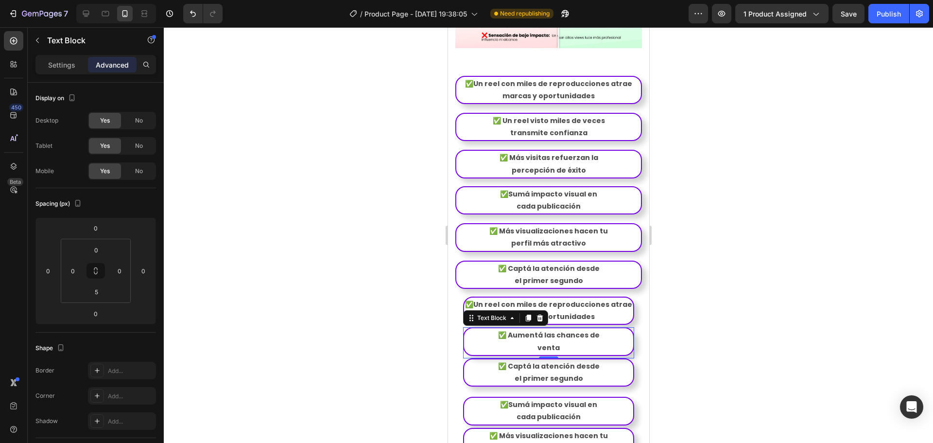
click at [565, 341] on p "✅ Aumentá las chances de" at bounding box center [547, 335] width 167 height 12
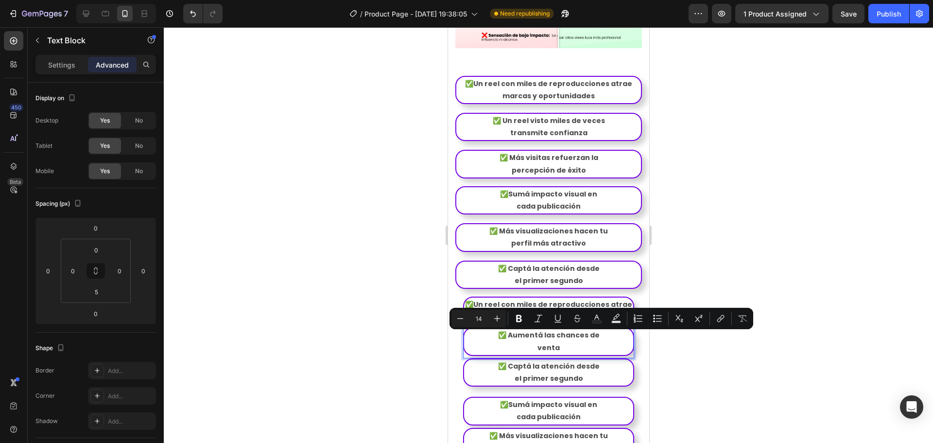
click at [571, 348] on p "venta" at bounding box center [547, 348] width 167 height 12
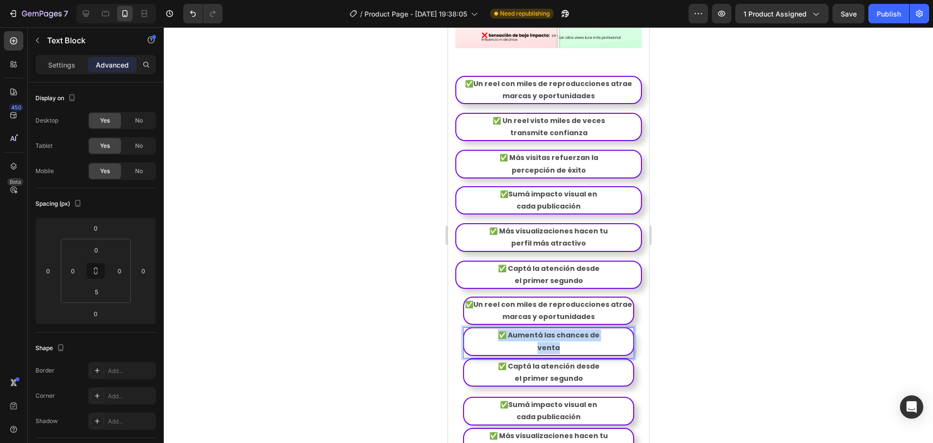
drag, startPoint x: 572, startPoint y: 349, endPoint x: 486, endPoint y: 330, distance: 88.2
click at [485, 333] on div "✅ Aumentá las chances de venta" at bounding box center [548, 341] width 171 height 28
click at [586, 167] on p "percepción de éxito" at bounding box center [548, 170] width 183 height 12
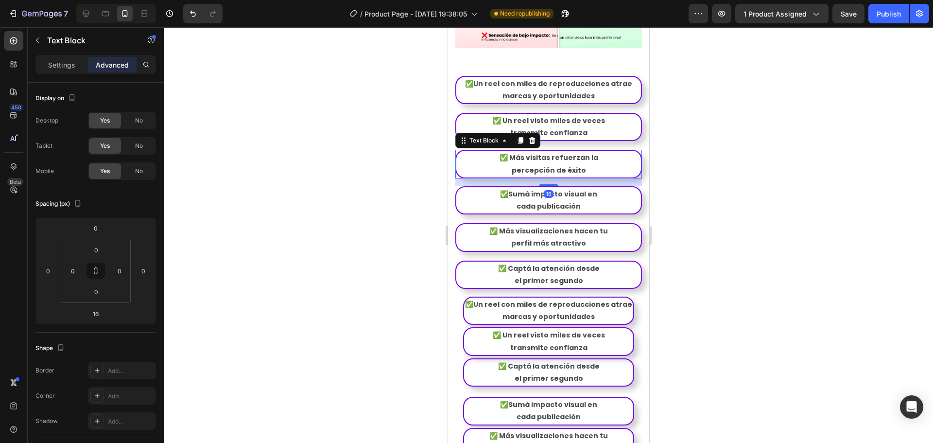
click at [586, 167] on p "percepción de éxito" at bounding box center [548, 170] width 183 height 12
drag, startPoint x: 597, startPoint y: 171, endPoint x: 477, endPoint y: 149, distance: 122.5
click at [477, 149] on div "✅Un reel con miles de reproducciones atrae marcas y oportunidades Text Block Ro…" at bounding box center [548, 131] width 187 height 110
drag, startPoint x: 587, startPoint y: 170, endPoint x: 478, endPoint y: 152, distance: 110.8
click at [478, 152] on div "✅Un reel con miles de reproducciones atrae marcas y oportunidades Text Block Ro…" at bounding box center [548, 131] width 187 height 110
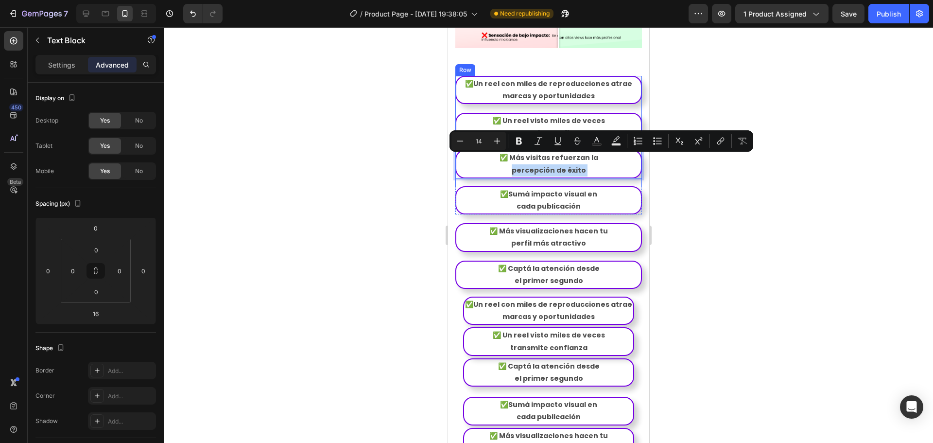
copy div "✅ Más visitas refuerzan la percepción de éxito"
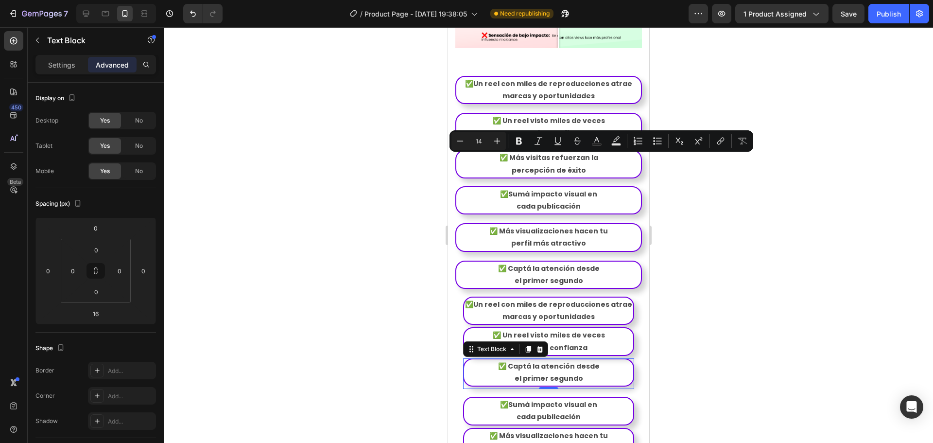
click at [582, 376] on p "el primer segundo" at bounding box center [547, 378] width 167 height 12
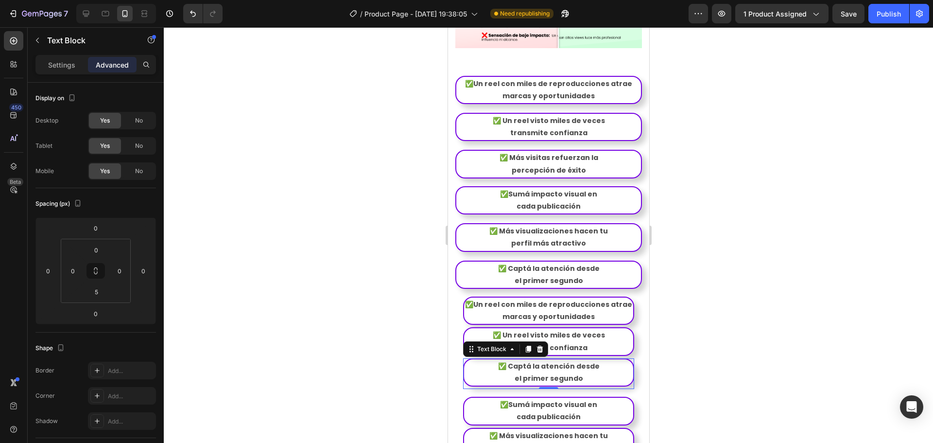
click at [582, 376] on p "el primer segundo" at bounding box center [547, 378] width 167 height 12
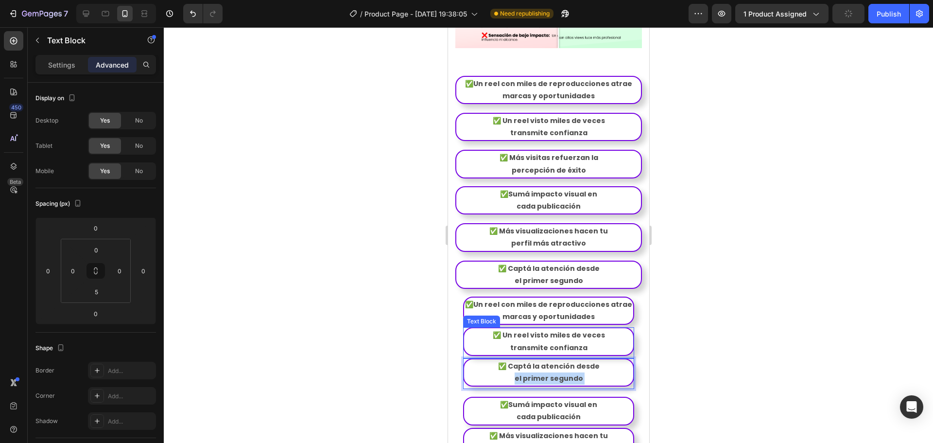
drag, startPoint x: 586, startPoint y: 379, endPoint x: 484, endPoint y: 359, distance: 103.5
click at [484, 359] on div "✅Un reel con miles de reproducciones atrae marcas y oportunidades Text Block Ro…" at bounding box center [548, 342] width 171 height 92
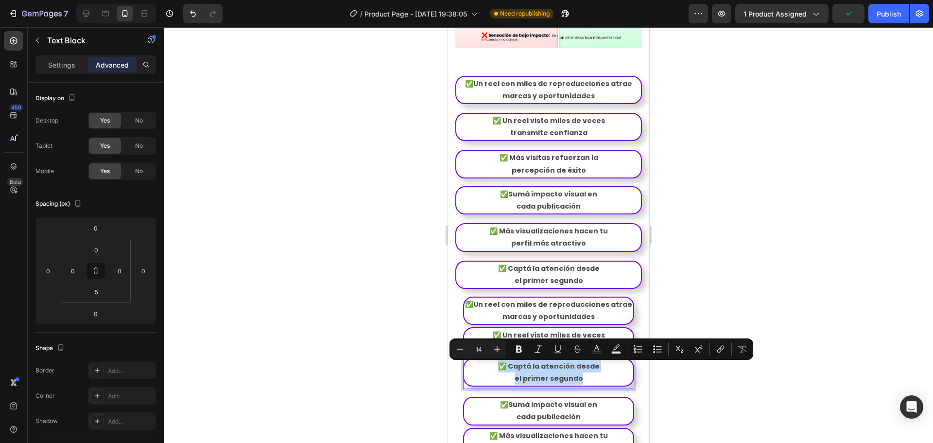
drag, startPoint x: 498, startPoint y: 368, endPoint x: 592, endPoint y: 380, distance: 94.0
click at [592, 380] on div "✅ Captá la atención desde el primer segundo" at bounding box center [548, 372] width 171 height 28
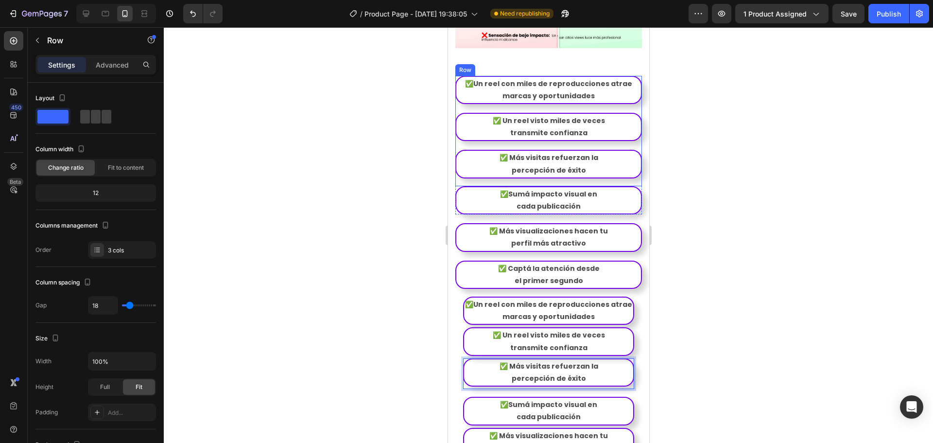
click at [617, 112] on div "✅Un reel con miles de reproducciones atrae marcas y oportunidades Text Block Ro…" at bounding box center [548, 131] width 187 height 110
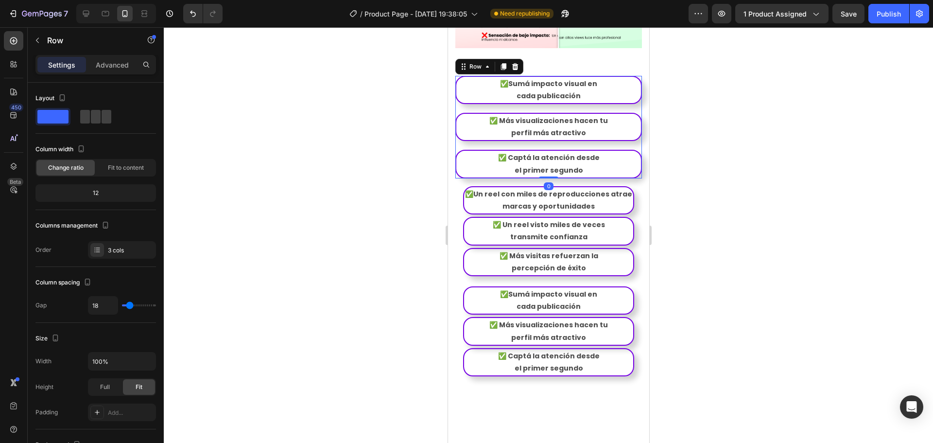
click at [617, 110] on div "✅Sumá impacto visual en cada publicación Text Block Row ✅ Más visualizaciones h…" at bounding box center [548, 127] width 187 height 103
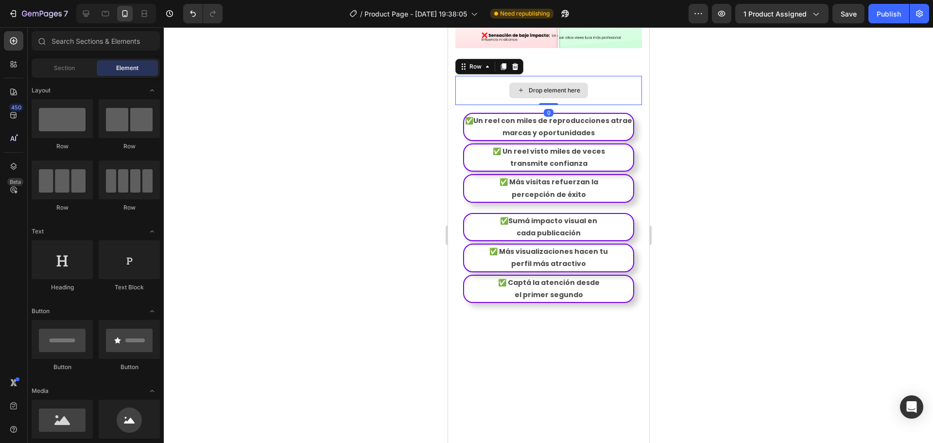
click at [605, 97] on div "Drop element here" at bounding box center [548, 90] width 187 height 29
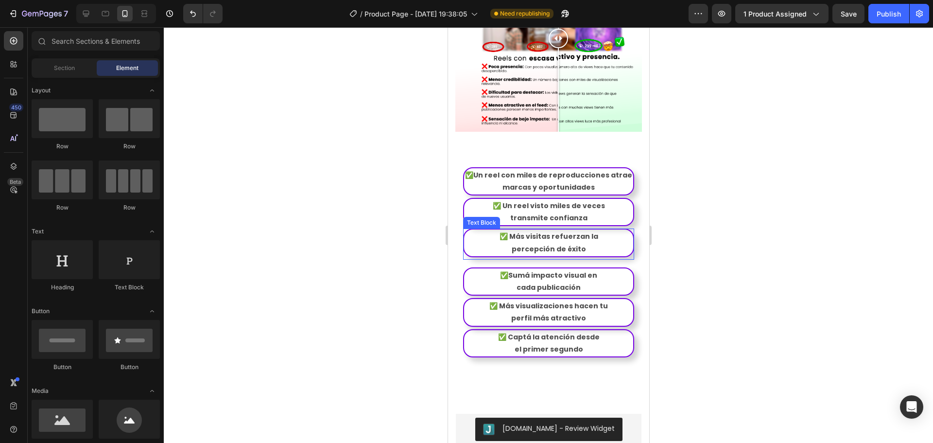
scroll to position [1482, 0]
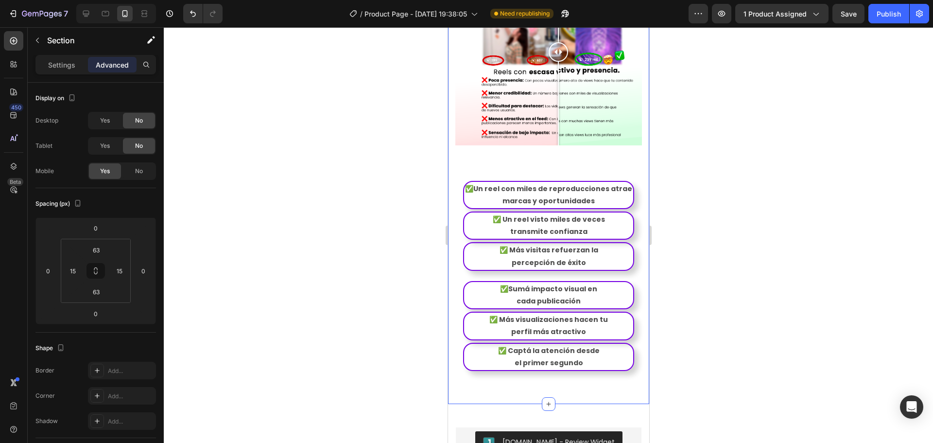
click at [555, 142] on div at bounding box center [555, 52] width 19 height 187
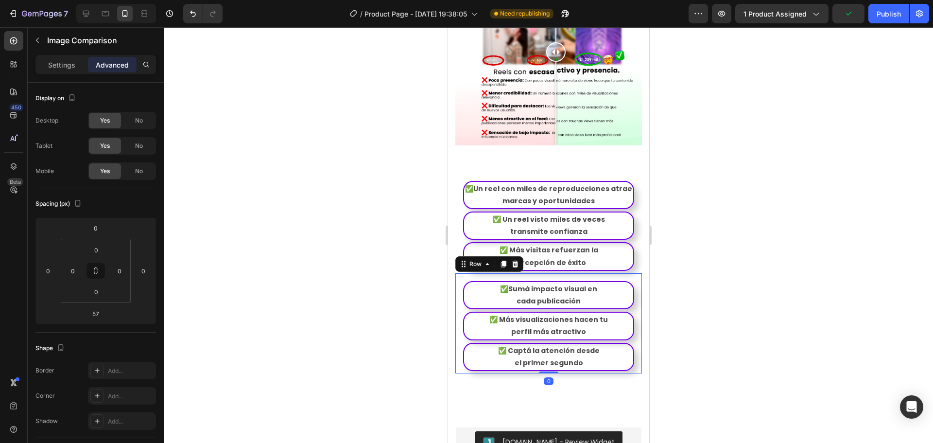
click at [569, 281] on div "✅Sumá impacto visual en cada publicación Text Block Row ✅ Más visualizaciones h…" at bounding box center [548, 323] width 187 height 100
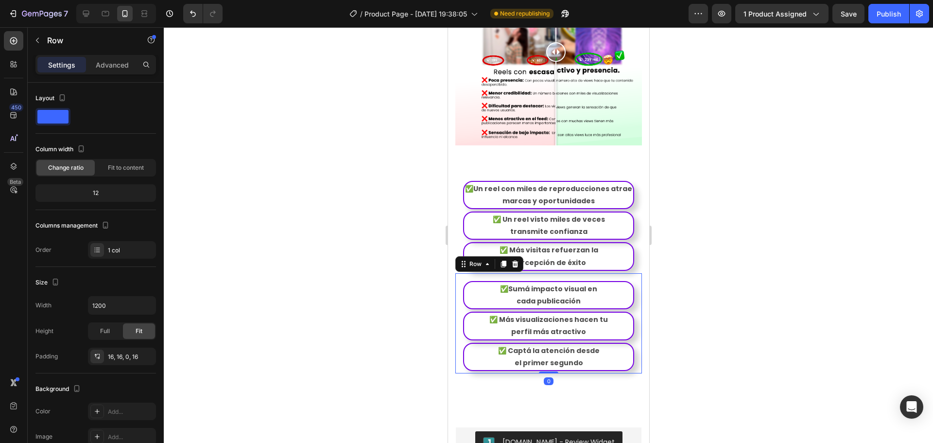
click at [555, 281] on div "✅Sumá impacto visual en cada publicación Text Block Row ✅ Más visualizaciones h…" at bounding box center [548, 323] width 187 height 100
click at [632, 239] on div "✅Un reel con miles de reproducciones atrae marcas y oportunidades Text Block Ro…" at bounding box center [548, 223] width 187 height 100
click at [555, 278] on div "✅Sumá impacto visual en cada publicación Text Block Row ✅ Más visualizaciones h…" at bounding box center [548, 323] width 187 height 100
click at [696, 343] on div at bounding box center [548, 234] width 769 height 415
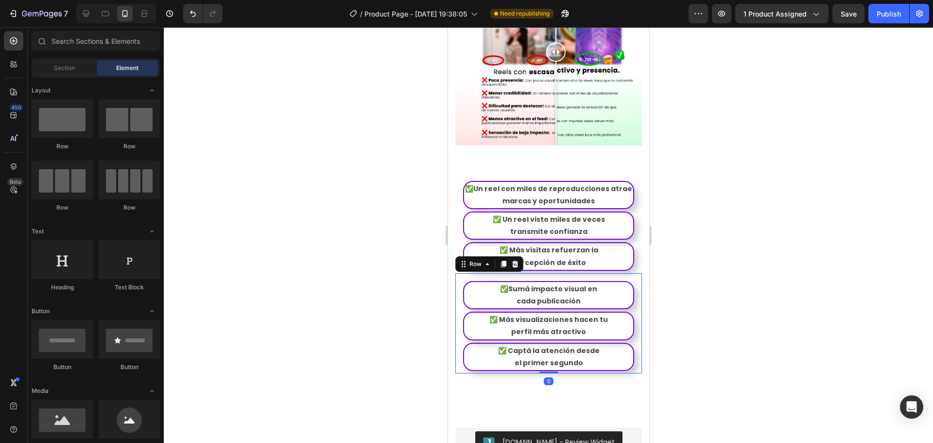
click at [564, 278] on div "✅Sumá impacto visual en cada publicación Text Block Row ✅ Más visualizaciones h…" at bounding box center [548, 323] width 187 height 100
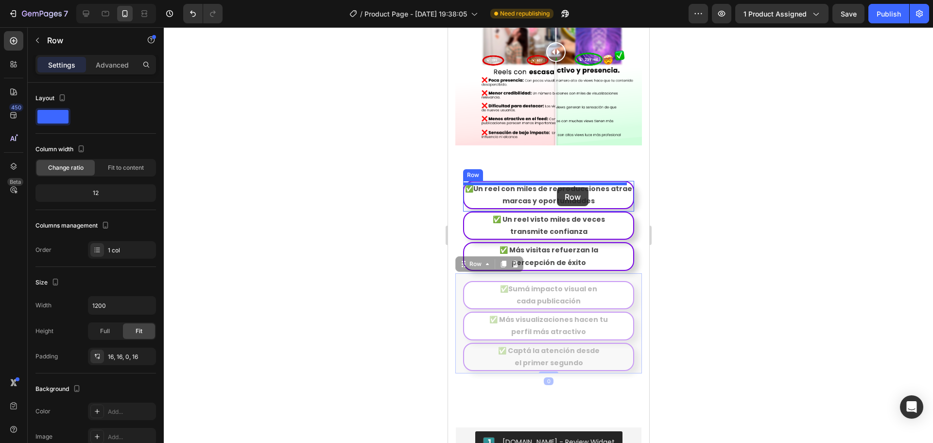
drag, startPoint x: 565, startPoint y: 280, endPoint x: 556, endPoint y: 187, distance: 93.2
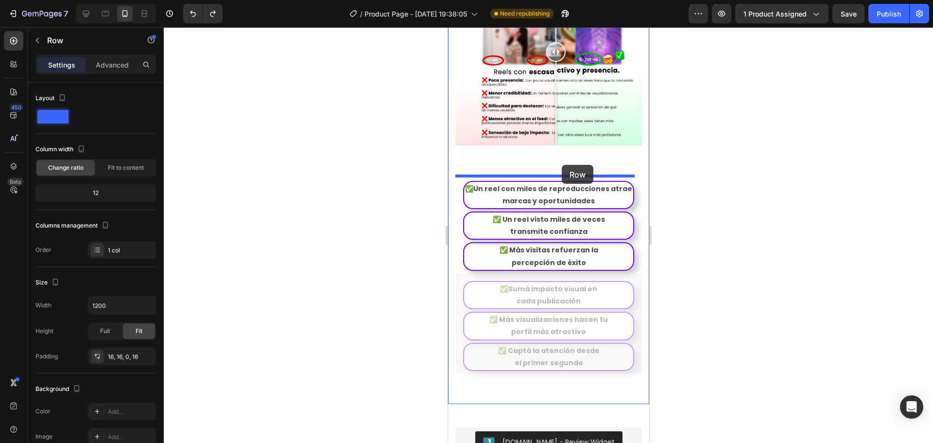
drag, startPoint x: 556, startPoint y: 281, endPoint x: 561, endPoint y: 165, distance: 116.2
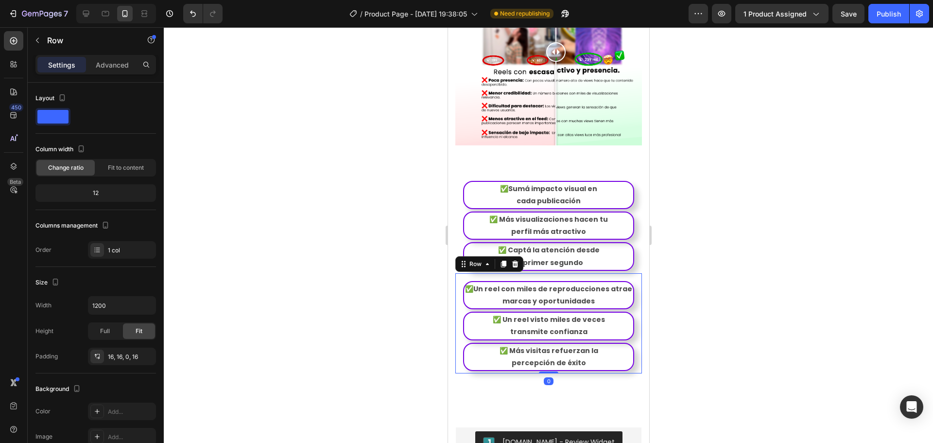
click at [569, 277] on div "✅Un reel con miles de reproducciones atrae marcas y oportunidades Text Block Ro…" at bounding box center [548, 323] width 187 height 100
click at [568, 282] on div "✅Un reel con miles de reproducciones atrae marcas y oportunidades Text Block Ro…" at bounding box center [548, 323] width 187 height 100
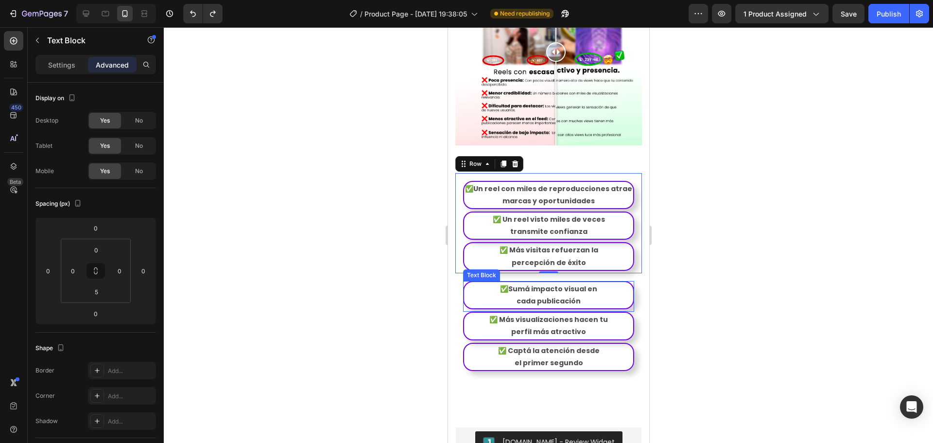
click at [566, 284] on div "✅Sumá impacto visual en cada publicación" at bounding box center [548, 295] width 171 height 28
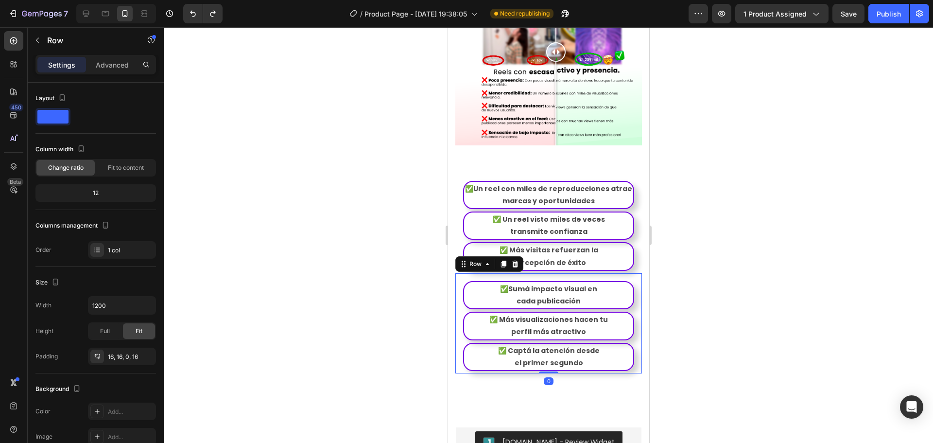
click at [567, 280] on div "✅Sumá impacto visual en cada publicación Text Block Row ✅ Más visualizaciones h…" at bounding box center [548, 323] width 187 height 100
click at [609, 276] on div "✅Sumá impacto visual en cada publicación Text Block Row ✅ Más visualizaciones h…" at bounding box center [548, 323] width 187 height 100
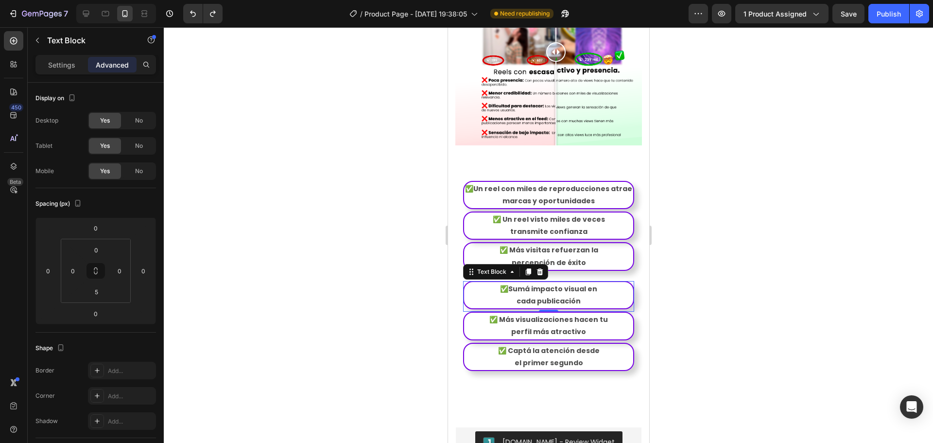
click at [621, 283] on div "✅Sumá impacto visual en cada publicación" at bounding box center [548, 295] width 171 height 28
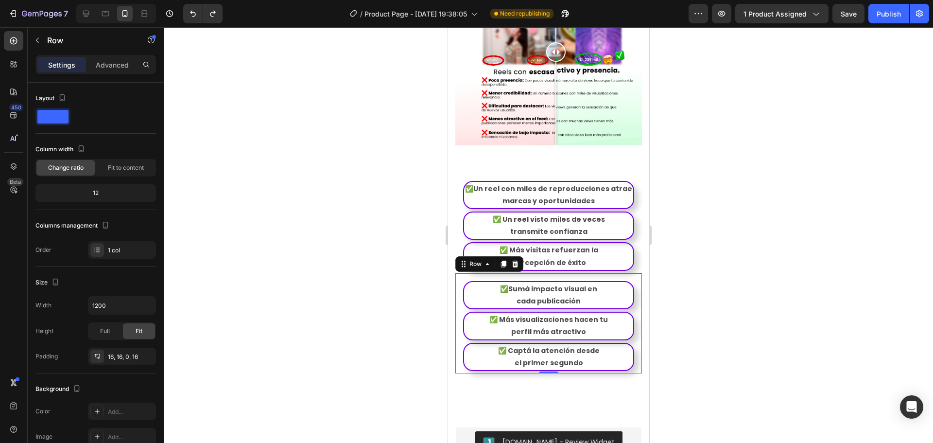
click at [107, 73] on div "Settings Advanced" at bounding box center [95, 64] width 120 height 19
click at [113, 66] on p "Advanced" at bounding box center [112, 65] width 33 height 10
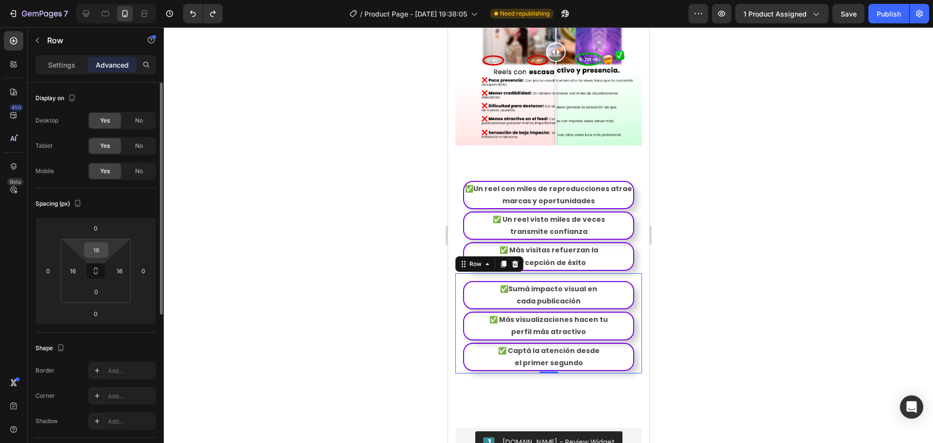
click at [106, 251] on div "16" at bounding box center [96, 250] width 24 height 16
click at [99, 248] on input "16" at bounding box center [95, 249] width 19 height 15
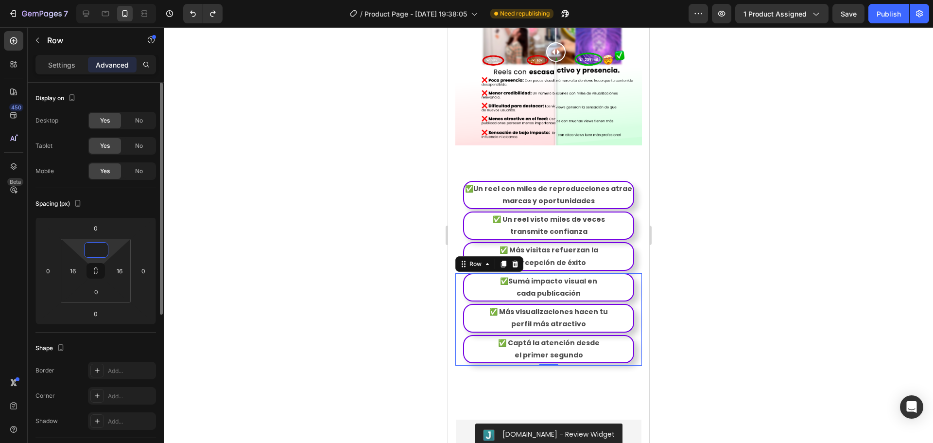
type input "0"
click at [389, 270] on div at bounding box center [548, 234] width 769 height 415
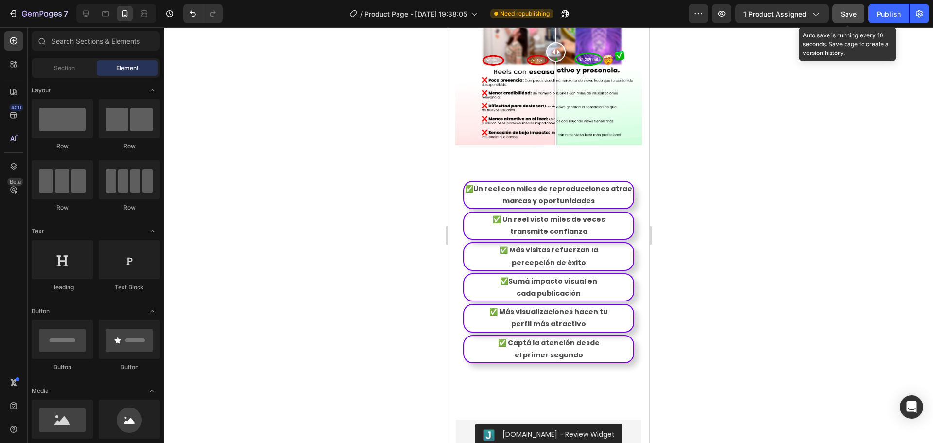
click at [849, 18] on div "Save" at bounding box center [848, 14] width 16 height 10
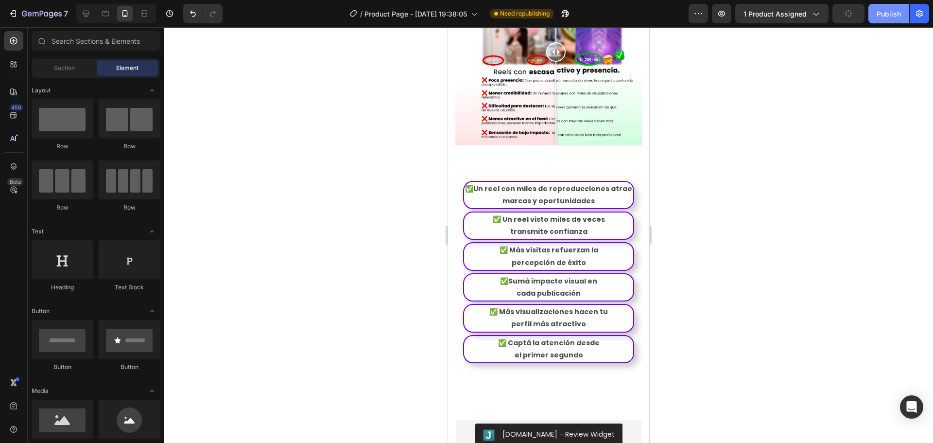
click at [888, 17] on div "Publish" at bounding box center [888, 14] width 24 height 10
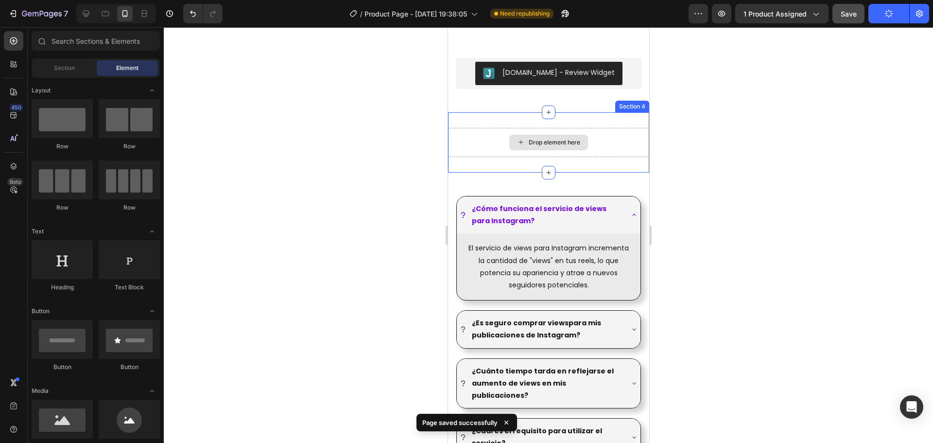
scroll to position [1871, 0]
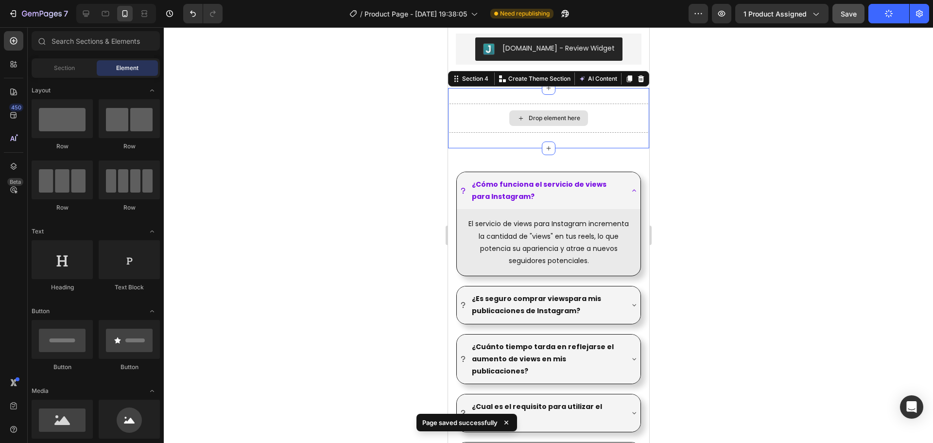
click at [619, 118] on div "Drop element here" at bounding box center [547, 117] width 201 height 29
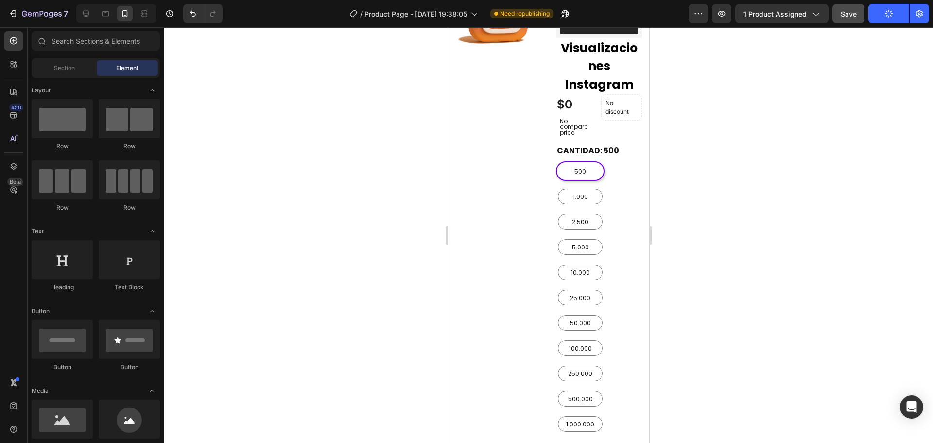
scroll to position [76, 0]
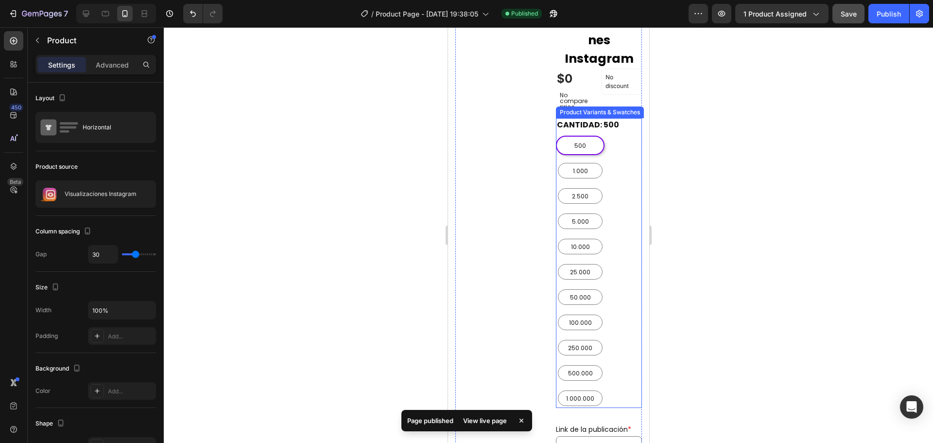
scroll to position [319, 0]
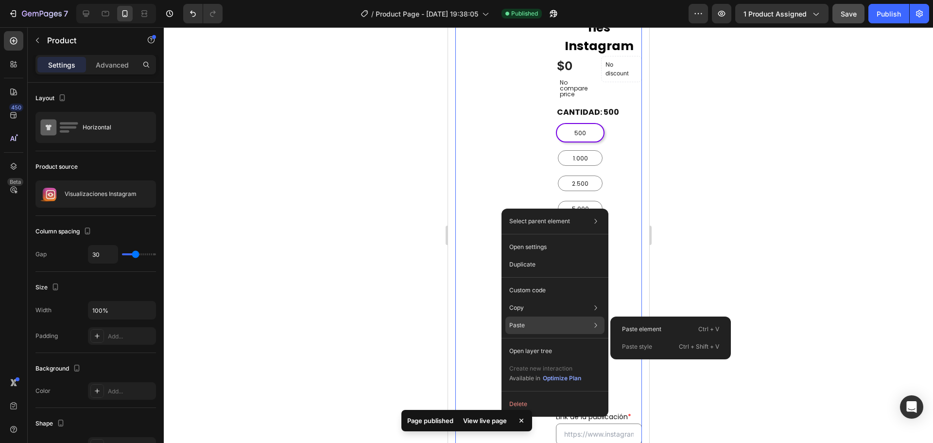
click at [544, 342] on div "Paste Paste element Ctrl + V Paste style Ctrl + Shift + V" at bounding box center [554, 350] width 99 height 17
drag, startPoint x: 643, startPoint y: 348, endPoint x: 195, endPoint y: 320, distance: 448.8
click at [643, 348] on p "Paste style" at bounding box center [637, 346] width 30 height 9
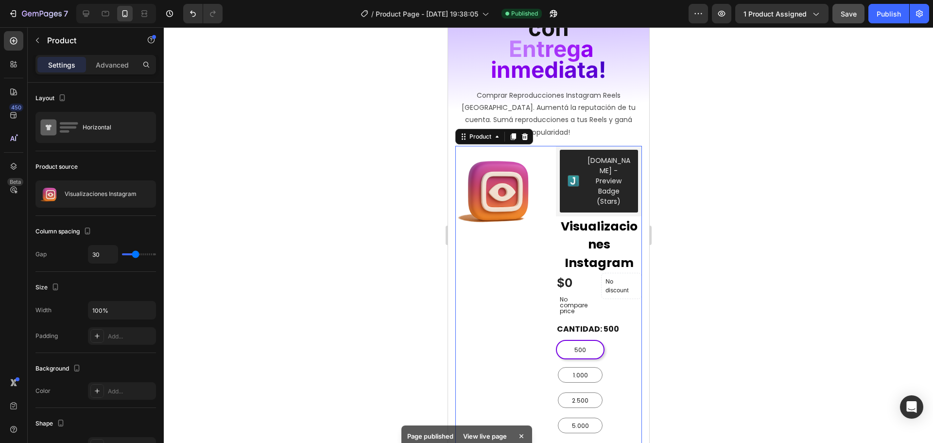
scroll to position [76, 0]
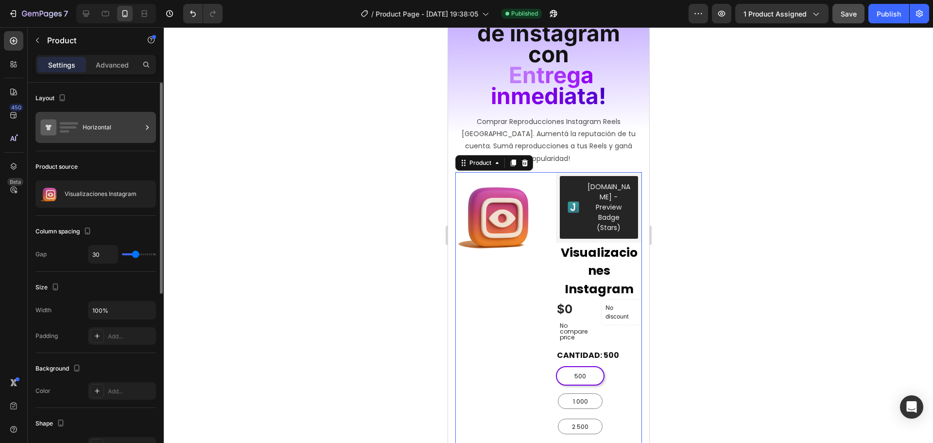
click at [124, 127] on div "Horizontal" at bounding box center [112, 127] width 59 height 22
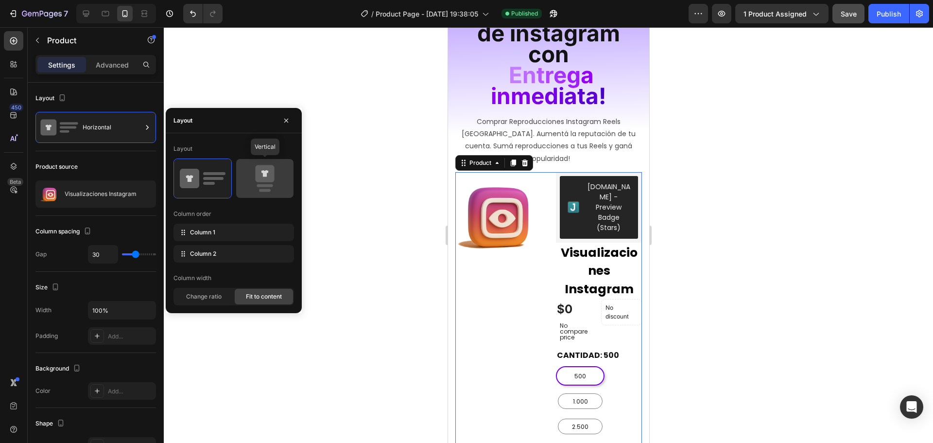
click at [277, 175] on icon at bounding box center [265, 178] width 46 height 27
type input "0"
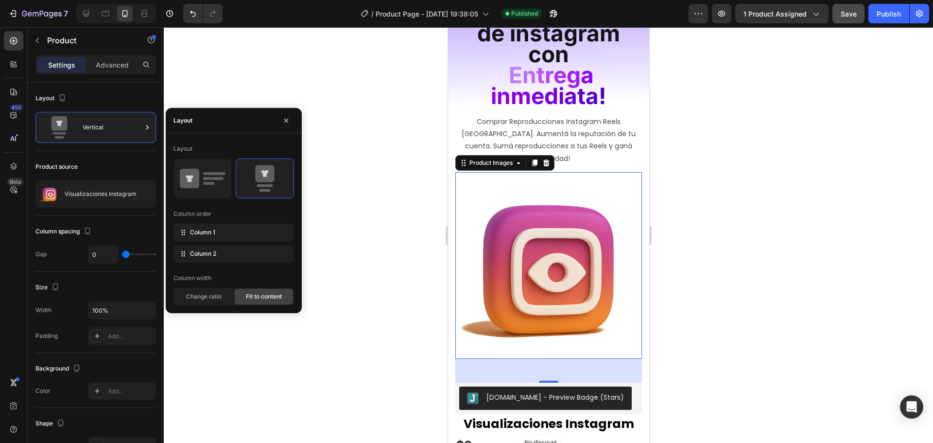
click at [560, 219] on img at bounding box center [548, 265] width 187 height 187
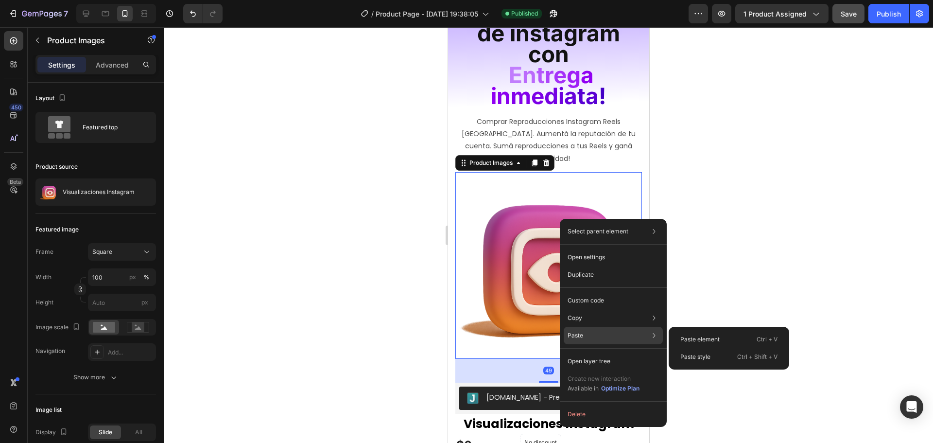
click at [612, 352] on div "Paste Paste element Ctrl + V Paste style Ctrl + Shift + V" at bounding box center [613, 360] width 99 height 17
click at [706, 360] on p "Paste style" at bounding box center [695, 356] width 30 height 9
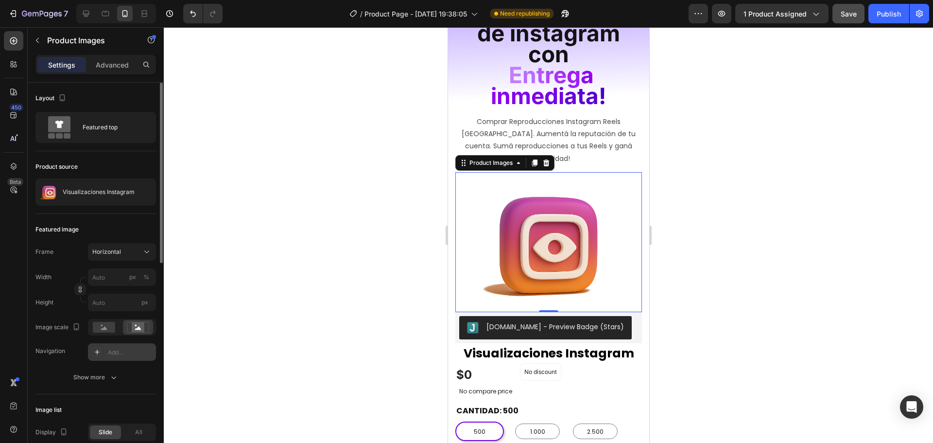
click at [112, 348] on div "Add..." at bounding box center [131, 352] width 46 height 9
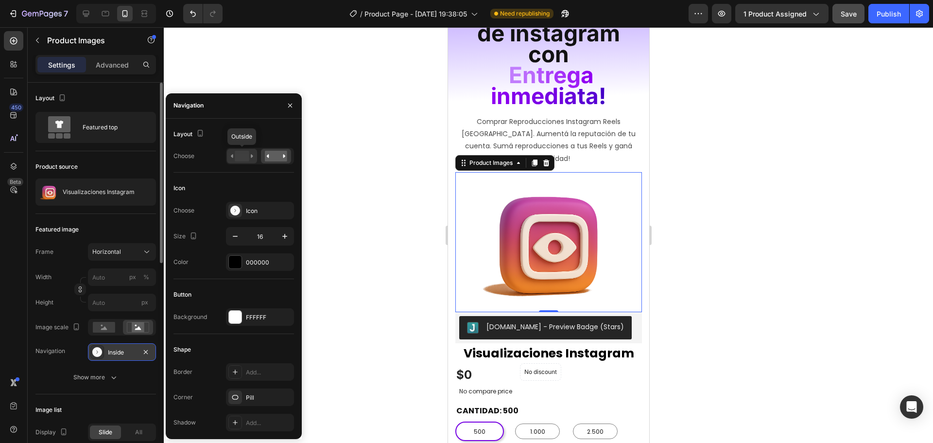
click at [241, 151] on rect at bounding box center [242, 156] width 14 height 11
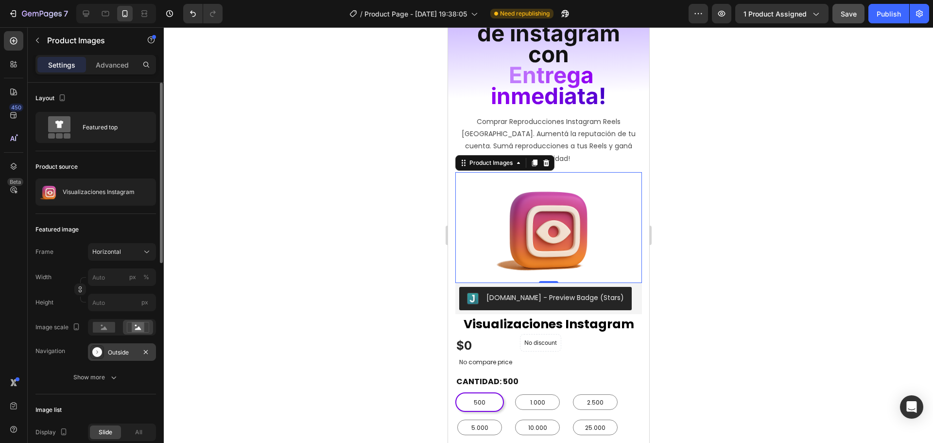
click at [353, 226] on div at bounding box center [548, 234] width 769 height 415
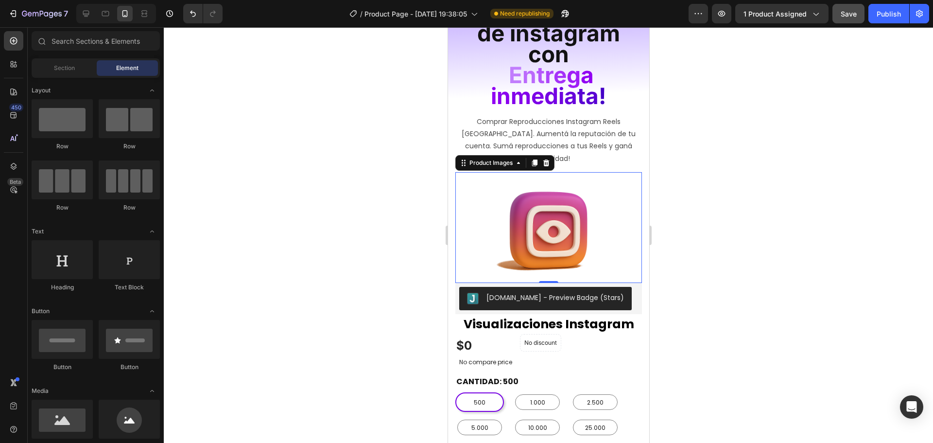
click at [491, 210] on img at bounding box center [548, 227] width 148 height 111
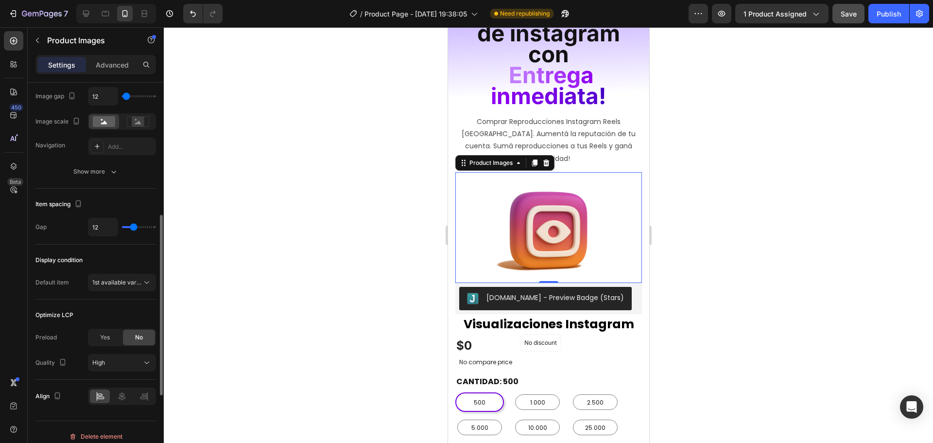
scroll to position [446, 0]
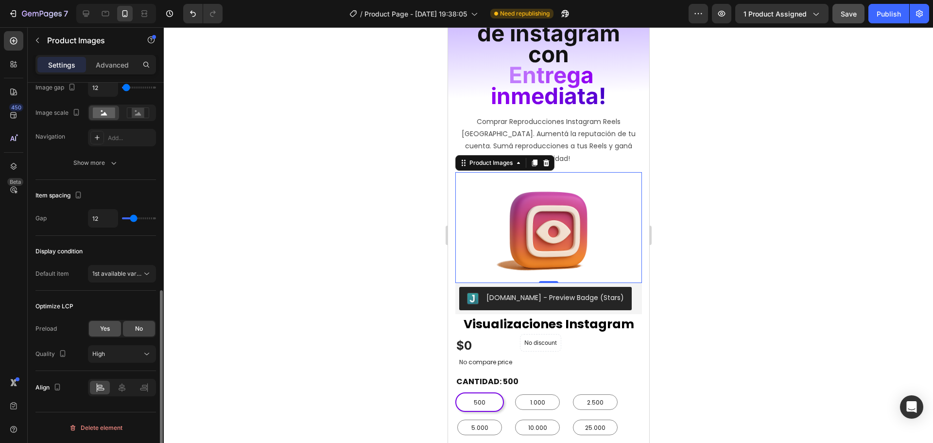
click at [102, 332] on span "Yes" at bounding box center [105, 328] width 10 height 9
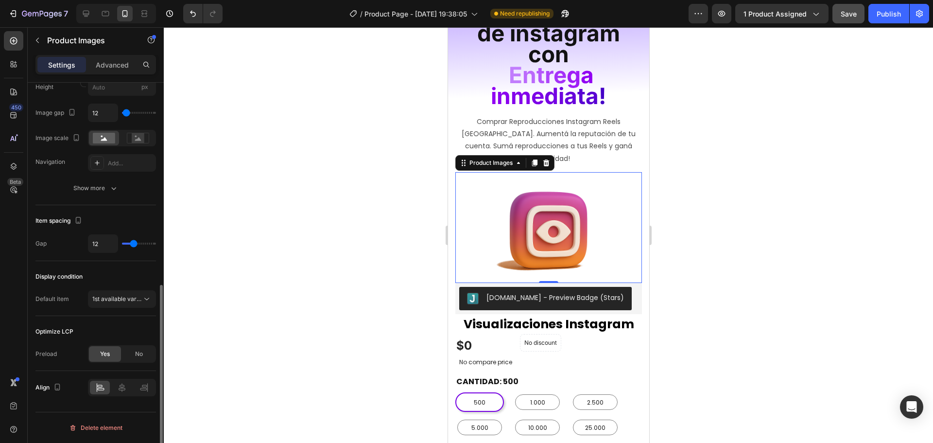
scroll to position [421, 0]
click at [141, 346] on div "No" at bounding box center [139, 354] width 32 height 16
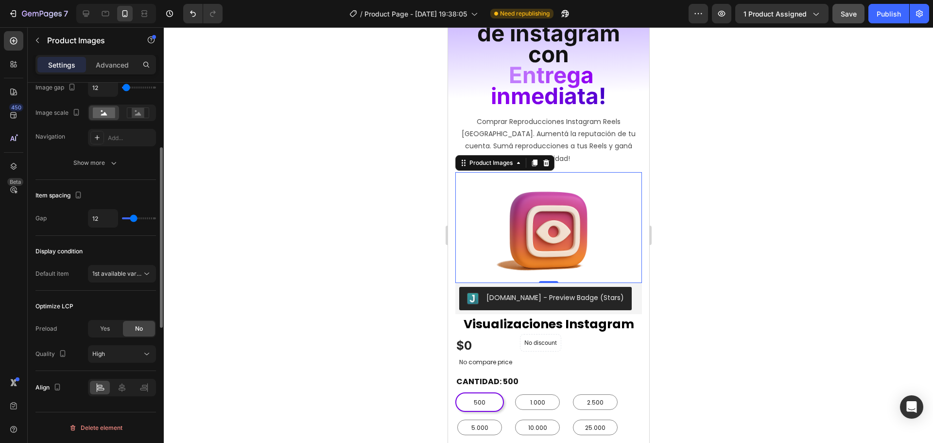
scroll to position [300, 0]
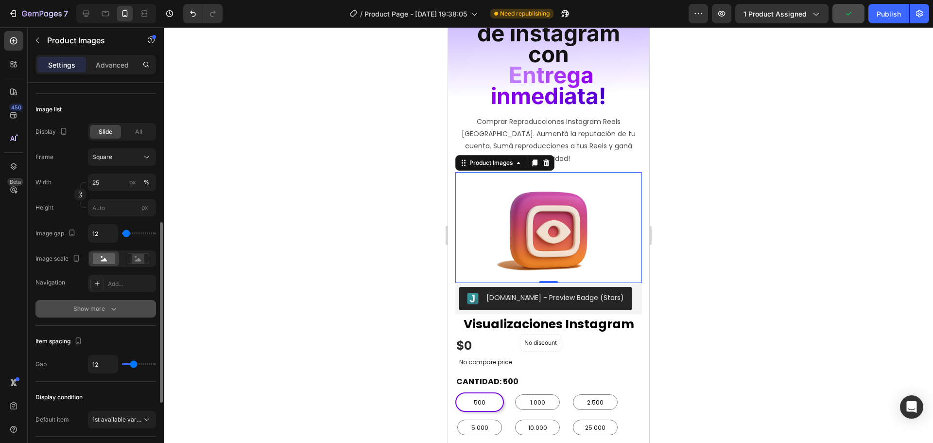
click at [112, 311] on icon "button" at bounding box center [114, 309] width 10 height 10
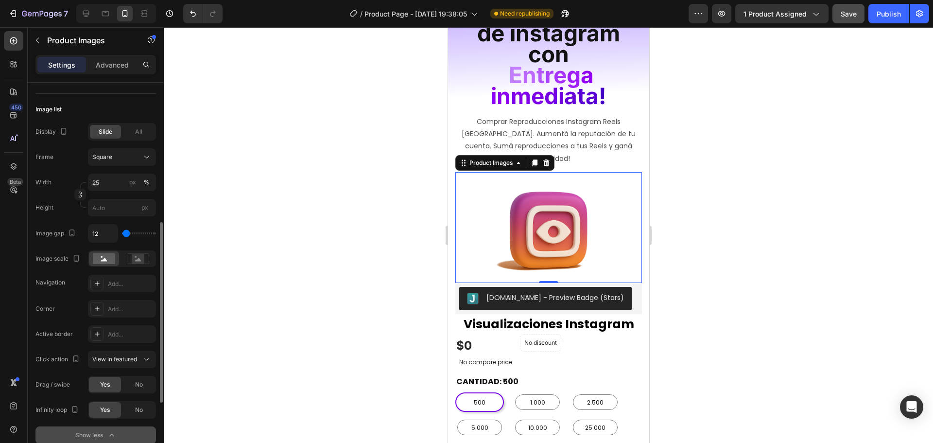
click at [753, 251] on div at bounding box center [548, 234] width 769 height 415
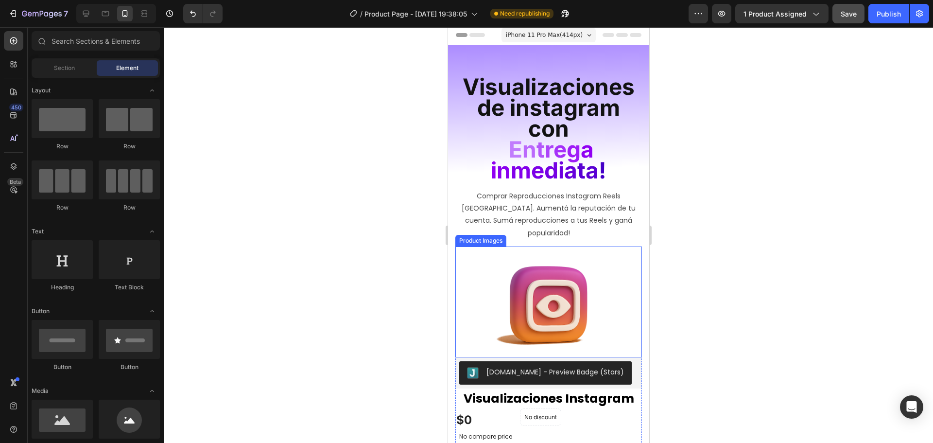
scroll to position [0, 0]
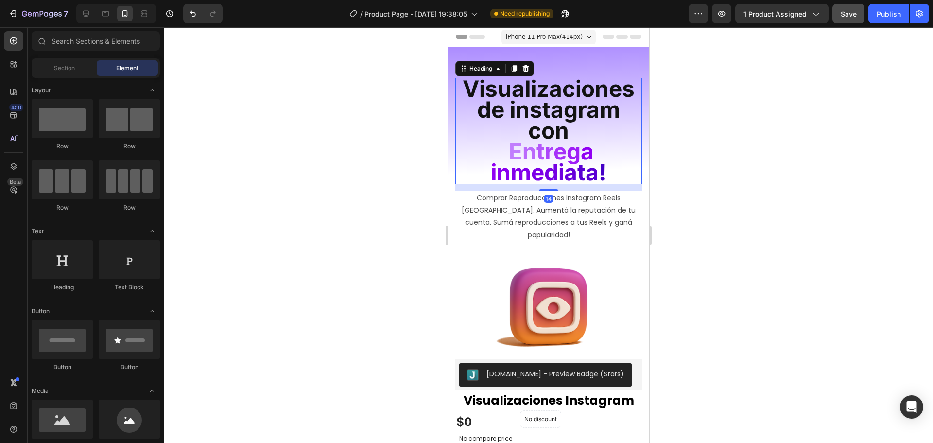
click at [620, 150] on h2 "Visualizaciones de instagram con E n t r e g a i n m e d i a ta !" at bounding box center [548, 131] width 187 height 106
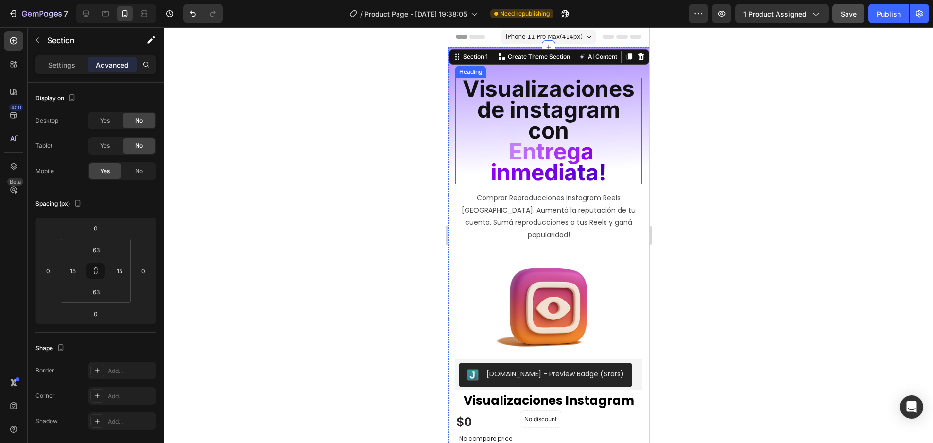
click at [583, 110] on span "Visualizaciones de instagram con" at bounding box center [548, 109] width 172 height 69
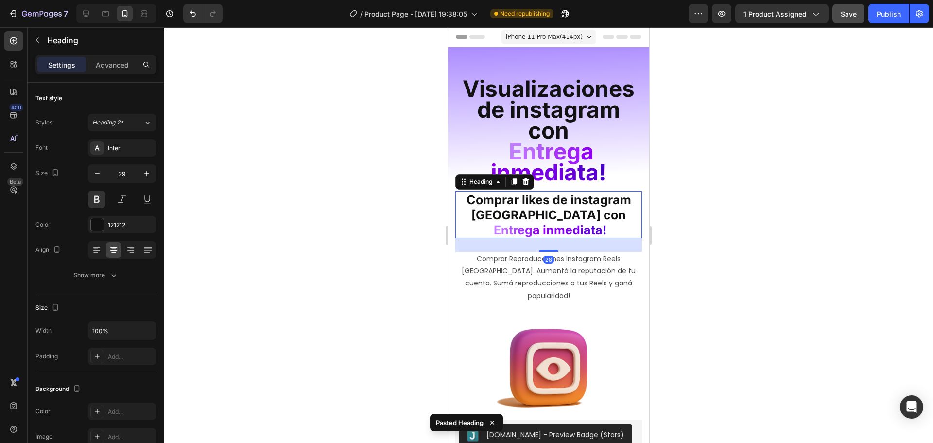
scroll to position [243, 0]
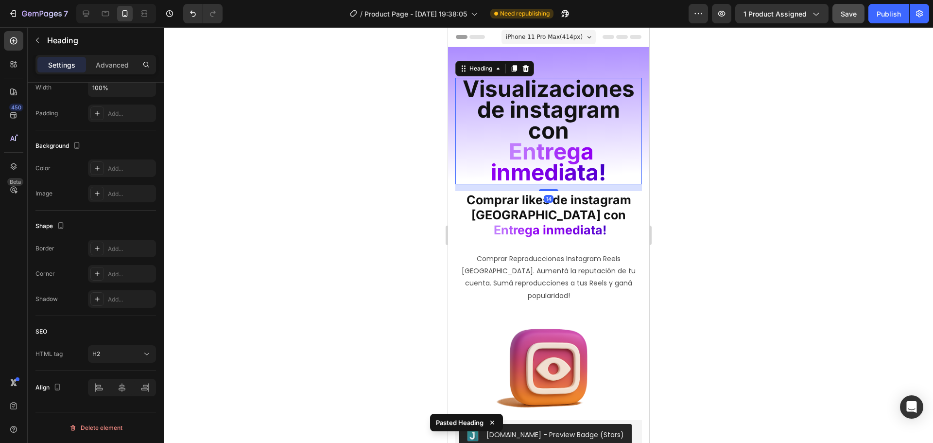
click at [608, 174] on h2 "Visualizaciones de instagram con E n t r e g a i n m e d i a ta !" at bounding box center [548, 131] width 187 height 106
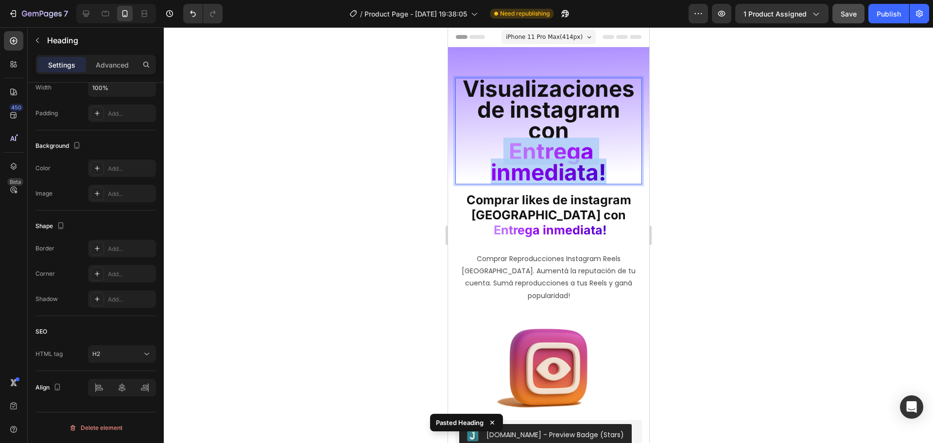
click at [608, 174] on p "Visualizaciones de instagram con E n t r e g a i n m e d i a ta !" at bounding box center [548, 131] width 185 height 104
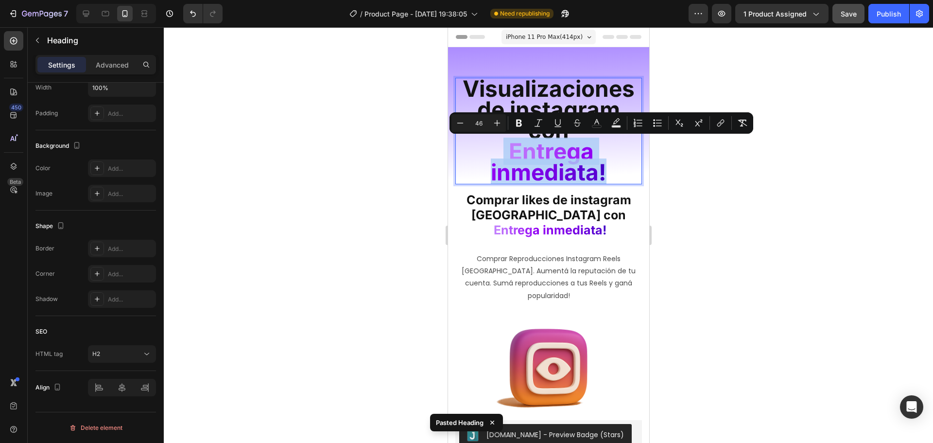
click at [611, 175] on p "Visualizaciones de instagram con E n t r e g a i n m e d i a ta !" at bounding box center [548, 131] width 185 height 104
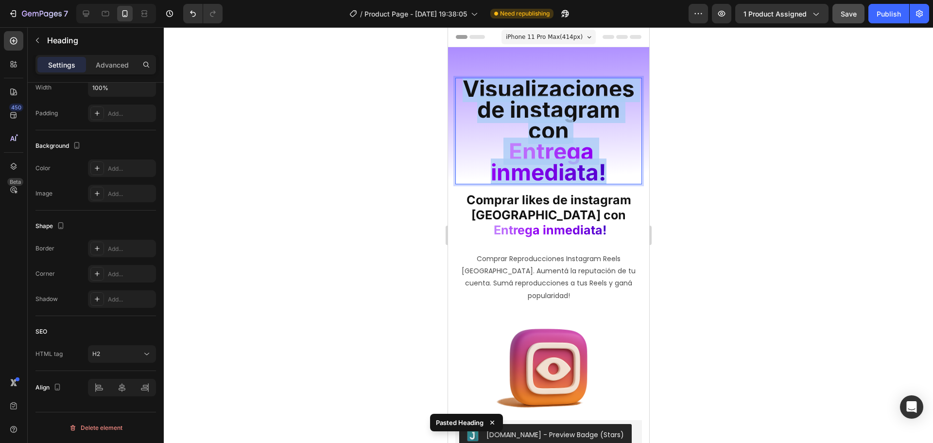
drag, startPoint x: 613, startPoint y: 175, endPoint x: 458, endPoint y: 83, distance: 180.0
click at [458, 83] on p "Visualizaciones de instagram con E n t r e g a i n m e d i a ta !" at bounding box center [548, 131] width 185 height 104
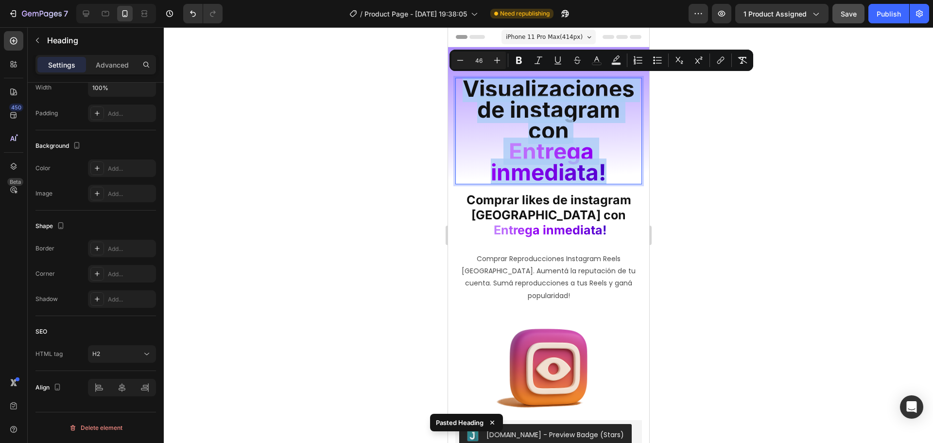
copy p "Visualizaciones de instagram con E n t r e g a i n m e d i a ta !"
click at [583, 220] on span "Comprar likes de instagram argentina con" at bounding box center [548, 207] width 165 height 30
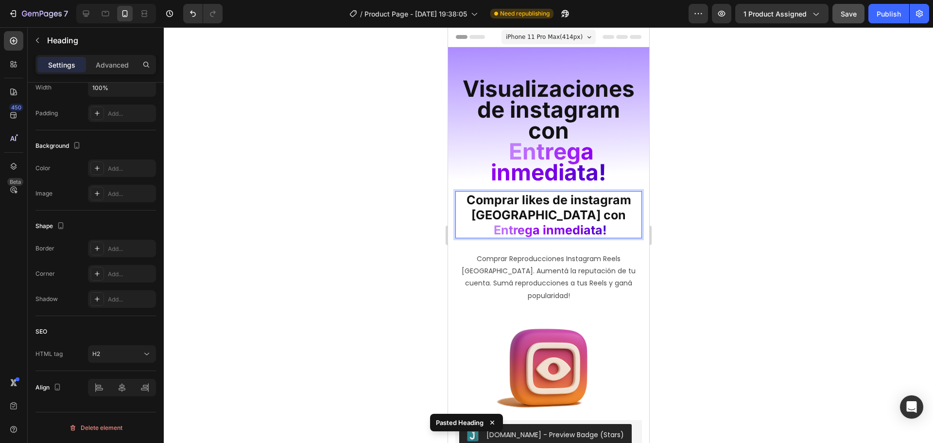
click at [582, 220] on span "Comprar likes de instagram argentina con" at bounding box center [548, 207] width 165 height 30
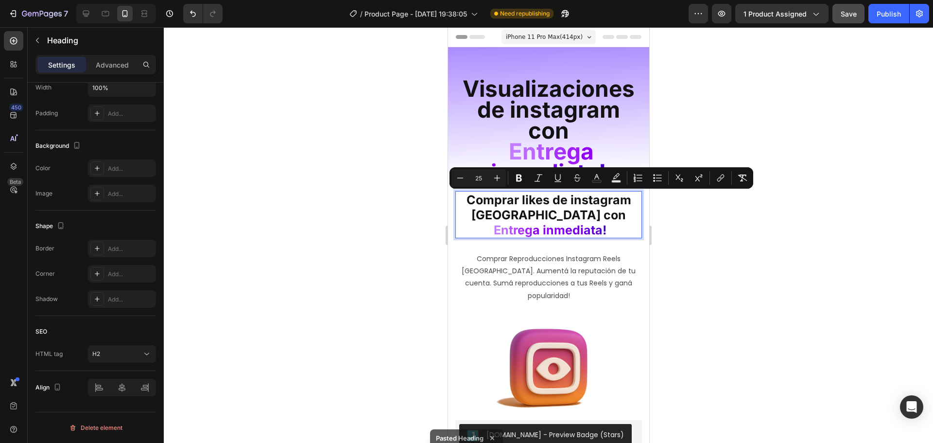
click at [603, 226] on p "Comprar likes de instagram argentina con E n t r e g a i n m e d i a ta !" at bounding box center [548, 214] width 185 height 45
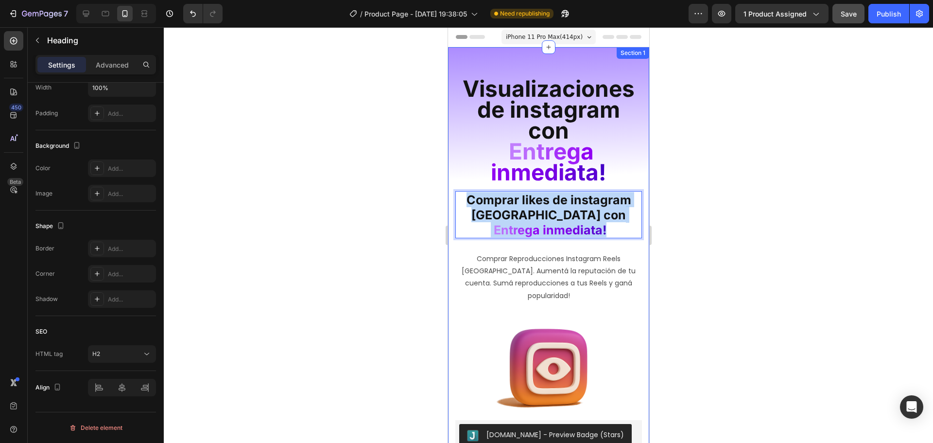
drag, startPoint x: 607, startPoint y: 229, endPoint x: 445, endPoint y: 190, distance: 167.3
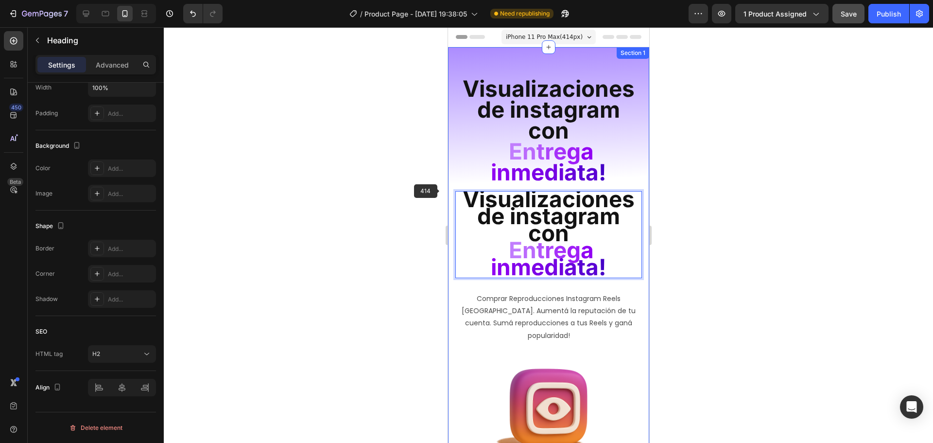
scroll to position [2, 0]
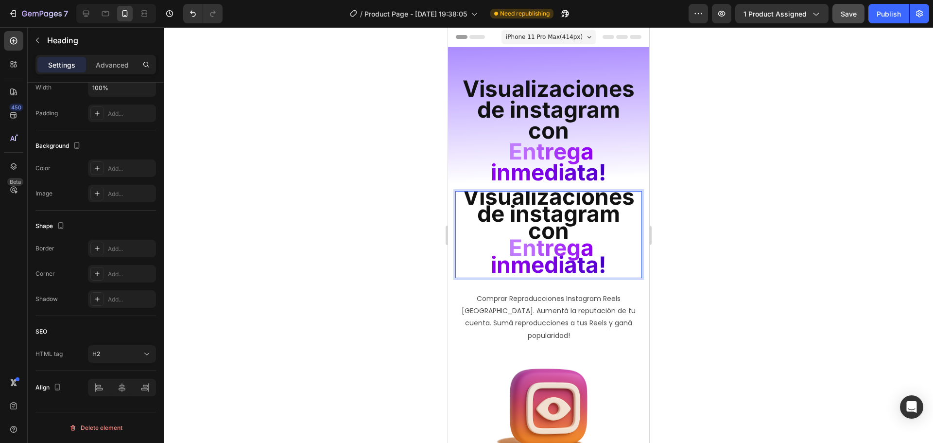
click at [609, 262] on p "Visualizaciones de instagram con E n t r e g a i n m e d i a ta !" at bounding box center [548, 231] width 185 height 85
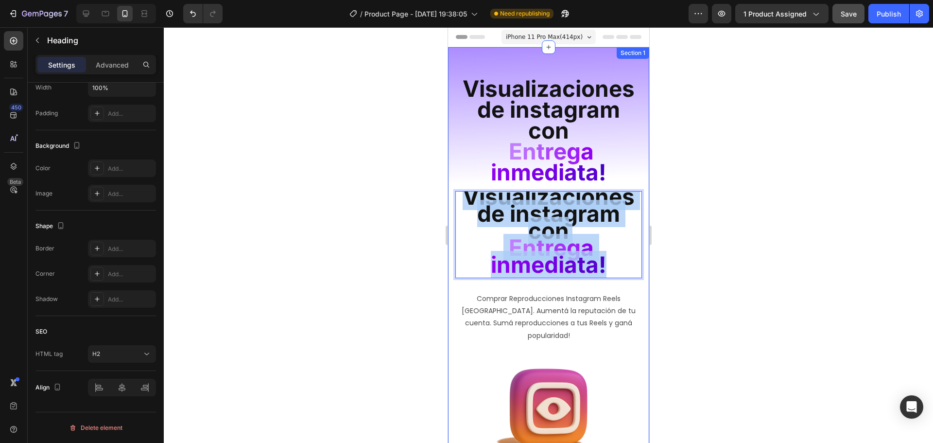
drag, startPoint x: 610, startPoint y: 266, endPoint x: 443, endPoint y: 193, distance: 182.6
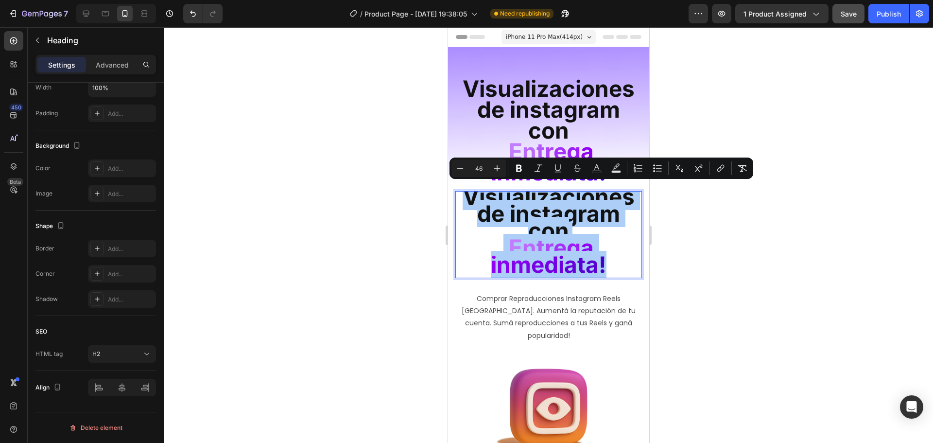
click at [480, 171] on input "46" at bounding box center [478, 168] width 19 height 12
type input "25"
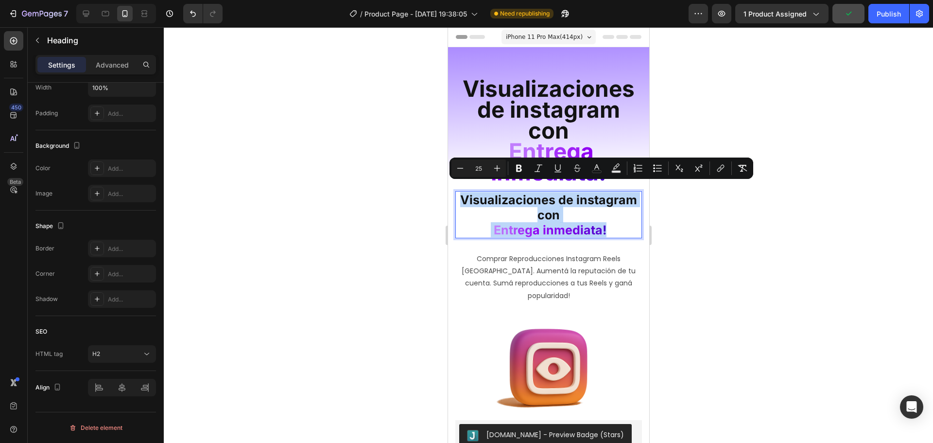
scroll to position [0, 0]
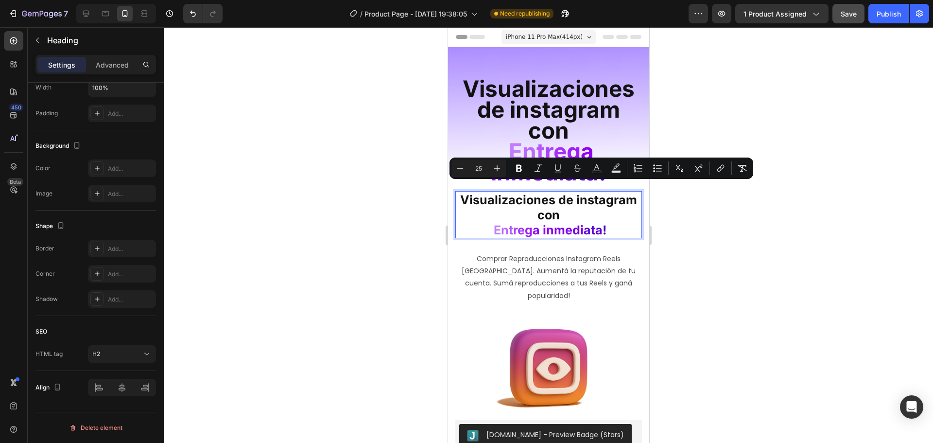
click at [689, 229] on div at bounding box center [548, 234] width 769 height 415
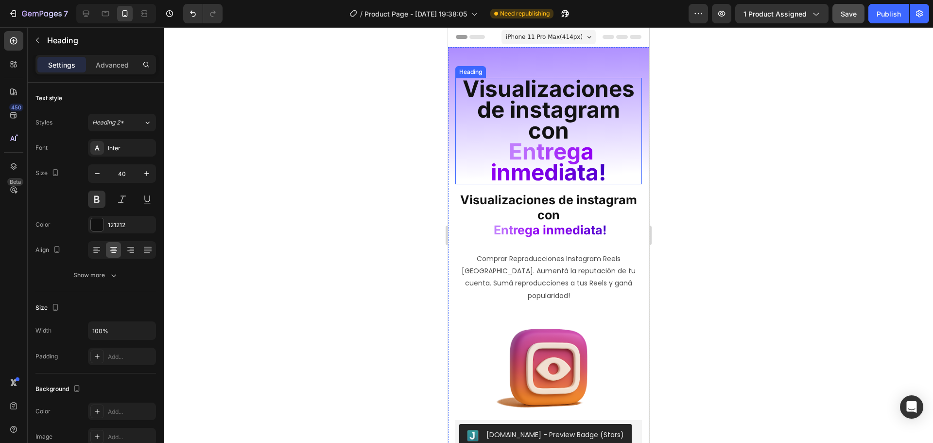
click at [601, 158] on p "⁠⁠⁠⁠⁠⁠⁠ Visualizaciones de instagram con E n t r e g a i n m e d i a ta !" at bounding box center [548, 131] width 185 height 104
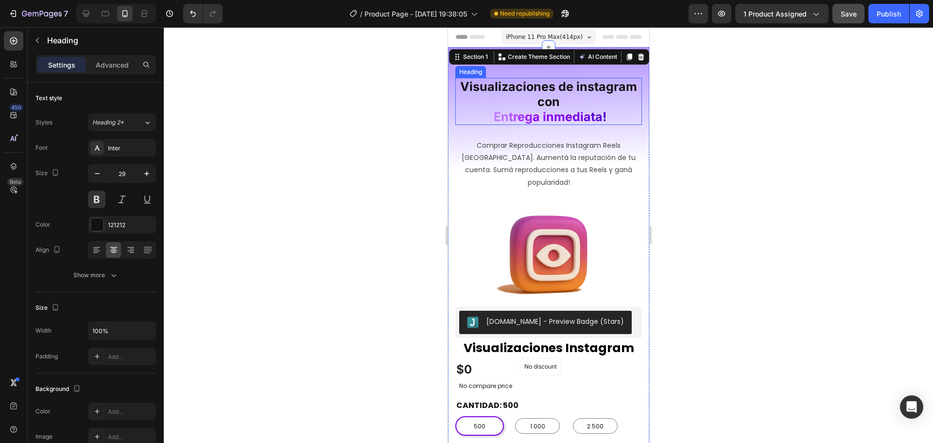
click at [562, 86] on span "Visualizaciones de instagram con" at bounding box center [548, 94] width 177 height 30
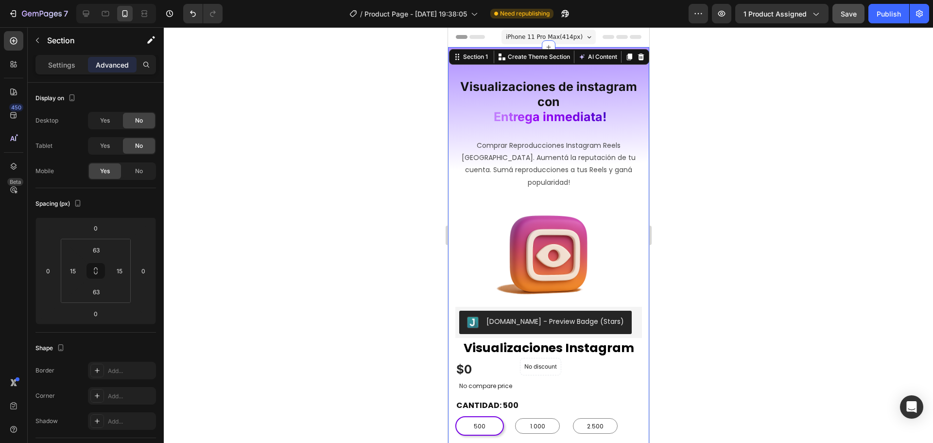
click at [568, 91] on span "Visualizaciones de instagram con" at bounding box center [548, 94] width 177 height 30
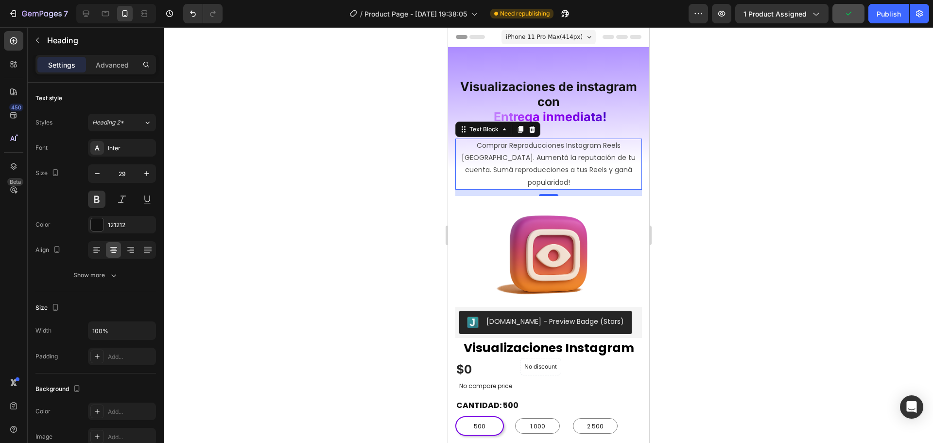
click at [522, 167] on p "Comprar Reproducciones Instagram Reels Argentina. Aumentá la reputación de tu c…" at bounding box center [548, 163] width 185 height 49
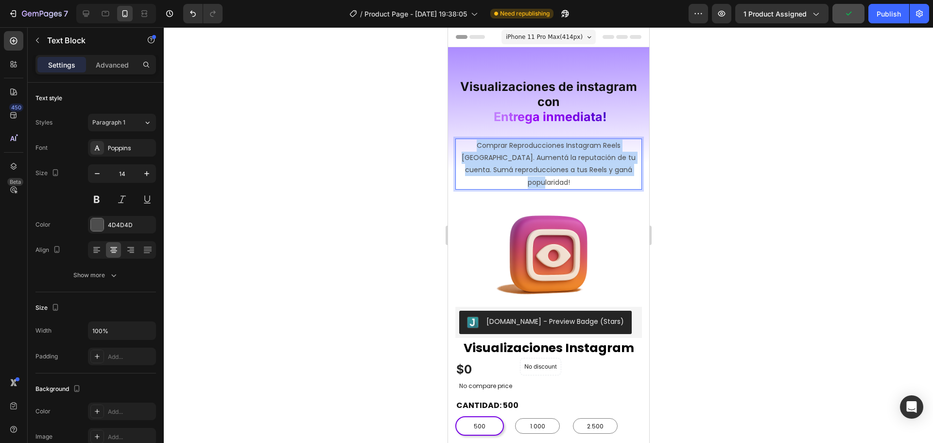
click at [522, 167] on p "Comprar Reproducciones Instagram Reels Argentina. Aumentá la reputación de tu c…" at bounding box center [548, 163] width 185 height 49
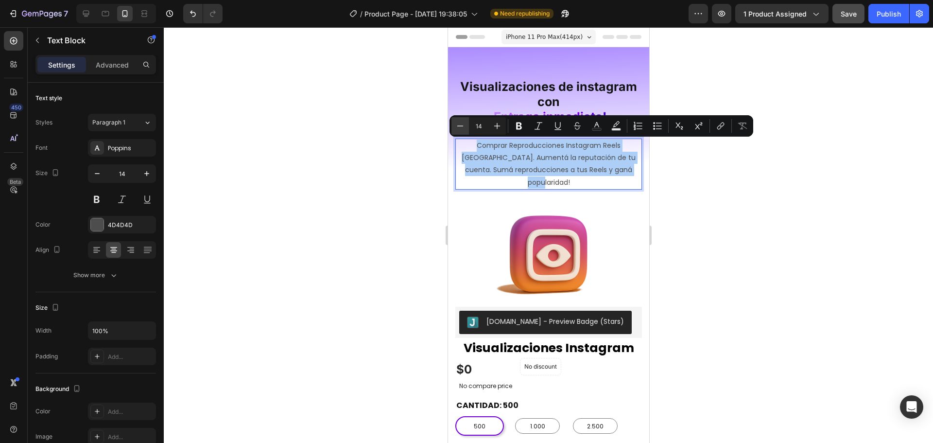
click at [462, 121] on icon "Editor contextual toolbar" at bounding box center [460, 126] width 10 height 10
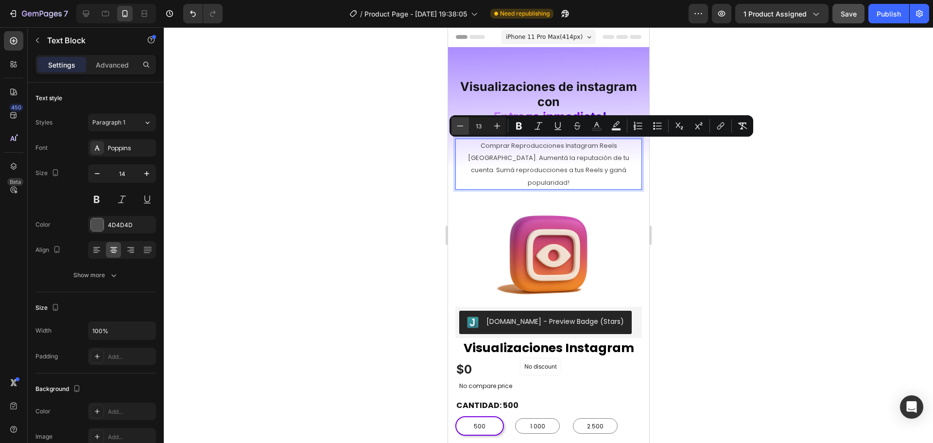
click at [462, 121] on icon "Editor contextual toolbar" at bounding box center [460, 126] width 10 height 10
type input "12"
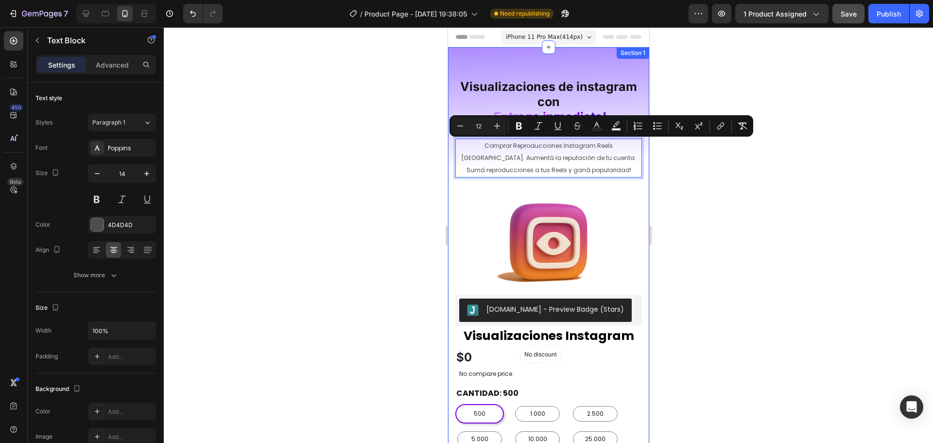
click at [738, 199] on div at bounding box center [548, 234] width 769 height 415
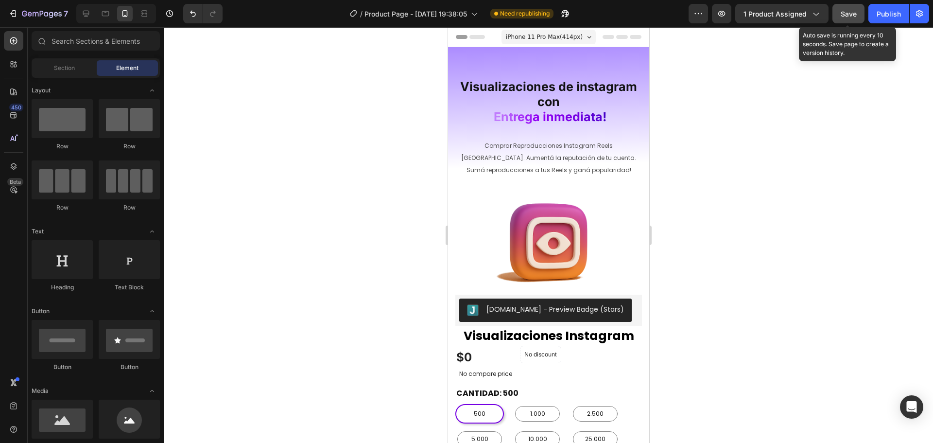
click at [835, 13] on button "Save" at bounding box center [848, 13] width 32 height 19
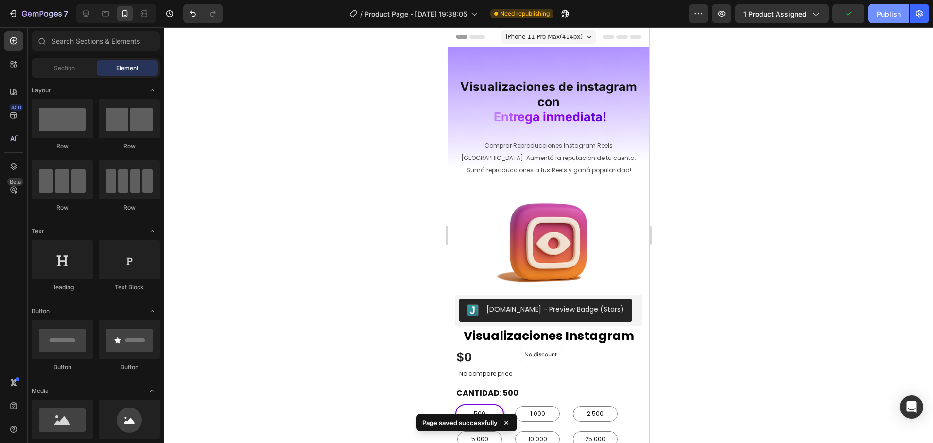
click at [892, 14] on div "Publish" at bounding box center [888, 14] width 24 height 10
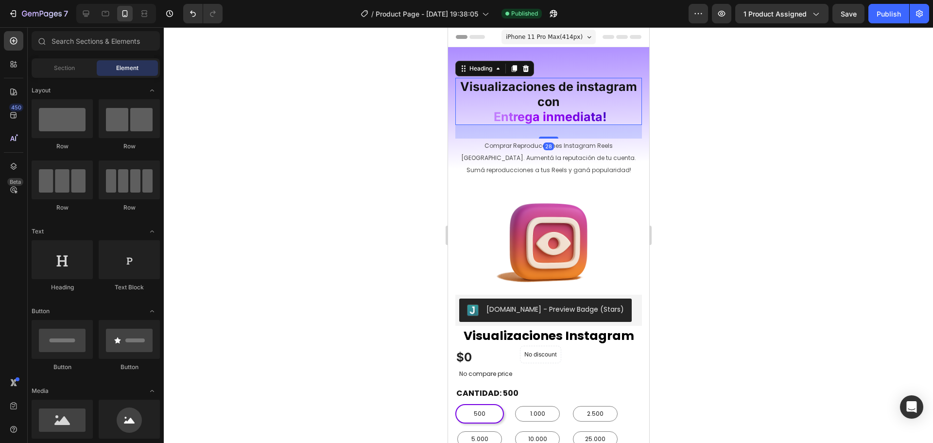
click at [594, 105] on h2 "Visualizaciones de instagram con E n t r e g a i n m e d i a ta !" at bounding box center [548, 101] width 187 height 47
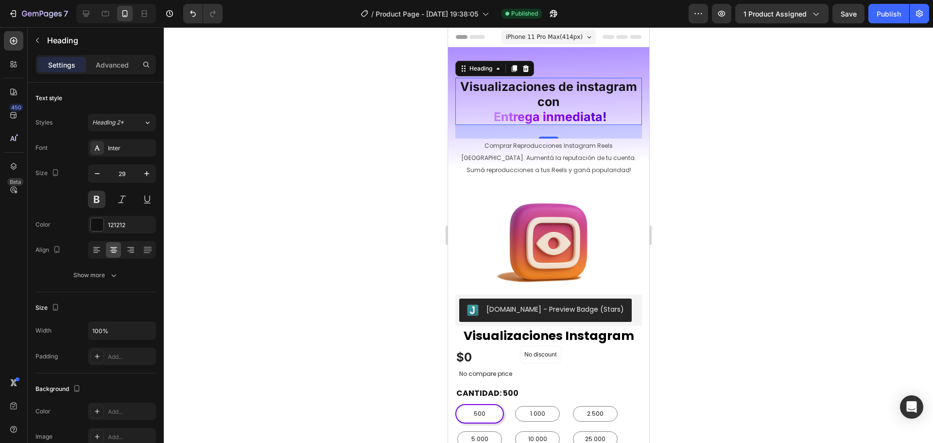
click at [617, 109] on h2 "Visualizaciones de instagram con E n t r e g a i n m e d i a ta !" at bounding box center [548, 101] width 187 height 47
click at [616, 89] on span "Visualizaciones de instagram con" at bounding box center [548, 94] width 177 height 30
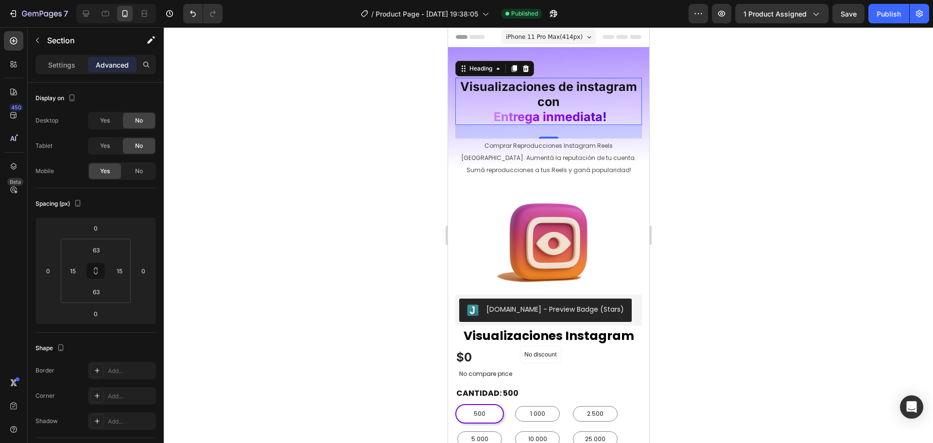
click at [600, 105] on p "⁠⁠⁠⁠⁠⁠⁠ Visualizaciones de instagram con E n t r e g a i n m e d i a ta !" at bounding box center [548, 101] width 185 height 45
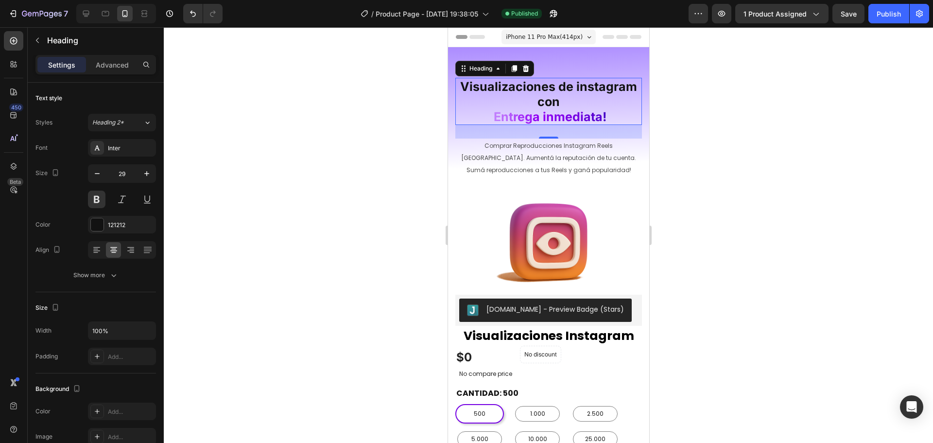
click at [605, 78] on h2 "Visualizaciones de instagram con E n t r e g a i n m e d i a ta !" at bounding box center [548, 101] width 187 height 47
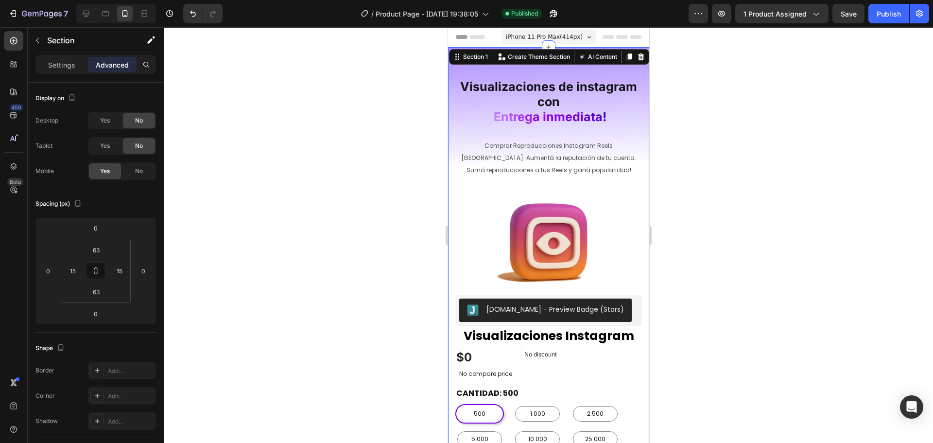
click at [617, 116] on p "⁠⁠⁠⁠⁠⁠⁠ Visualizaciones de instagram con E n t r e g a i n m e d i a ta !" at bounding box center [548, 101] width 185 height 45
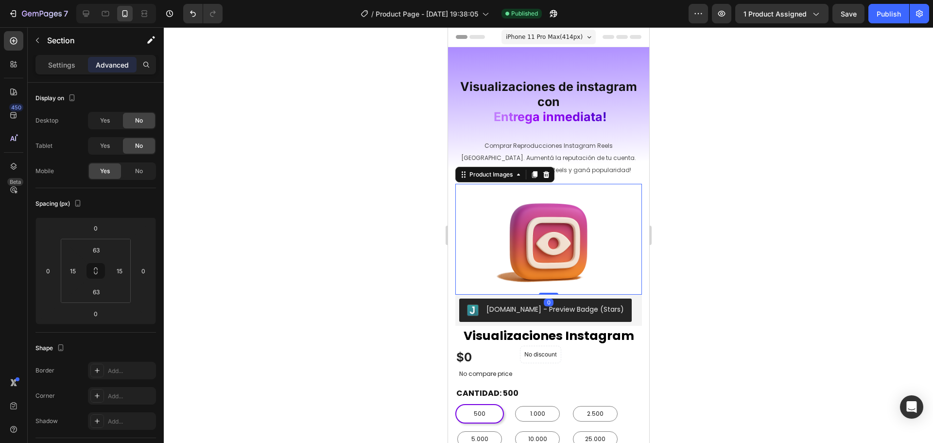
click at [597, 214] on img at bounding box center [548, 239] width 148 height 111
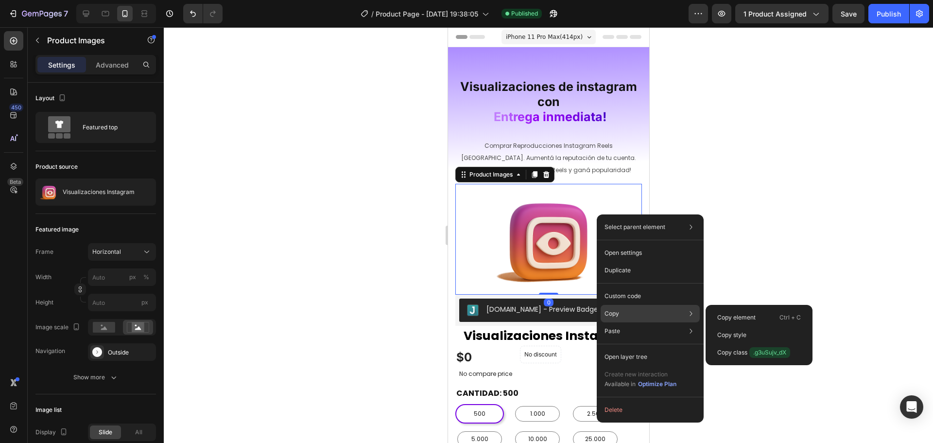
click at [633, 312] on div "Copy Copy element Ctrl + C Copy style Copy class .g3uSujv_dX" at bounding box center [649, 313] width 99 height 17
click at [766, 343] on div "Copy style" at bounding box center [758, 351] width 99 height 17
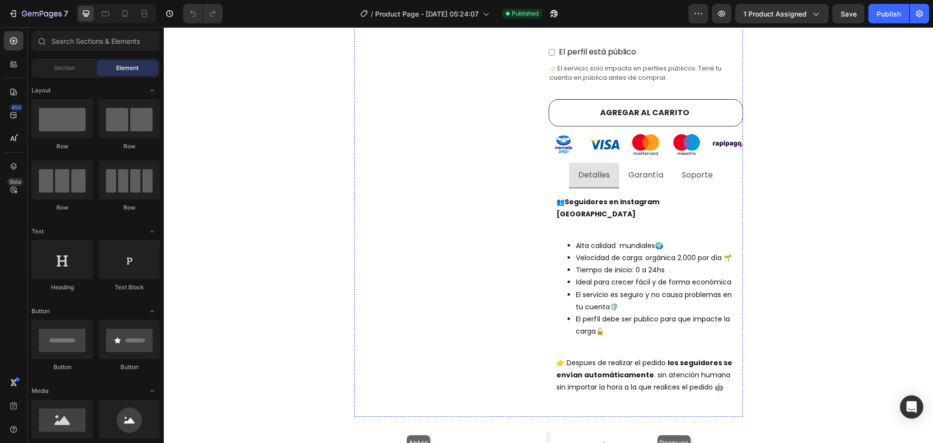
scroll to position [486, 0]
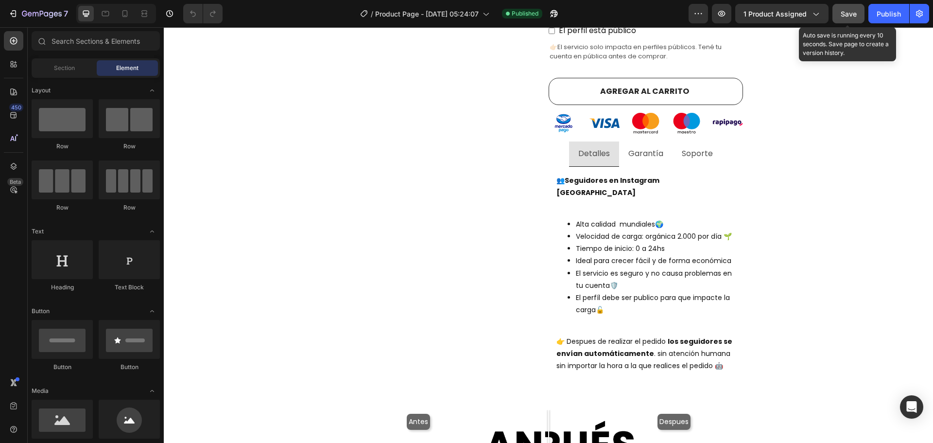
click at [856, 16] on span "Save" at bounding box center [848, 14] width 16 height 8
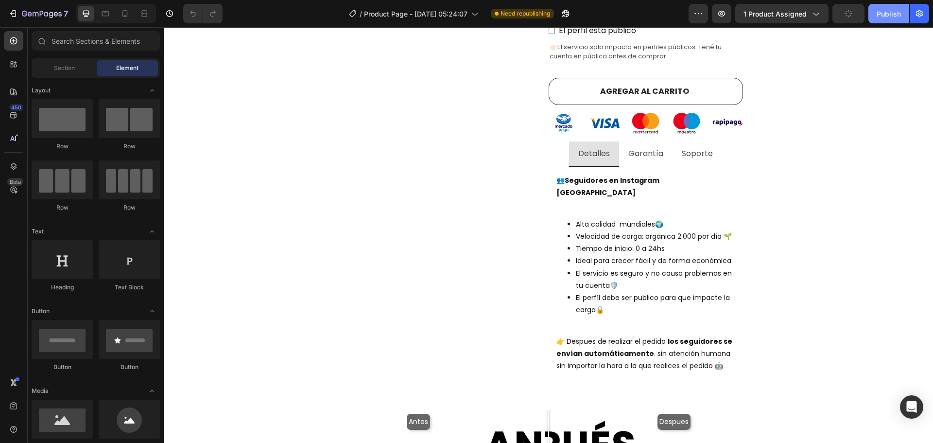
click at [880, 15] on div "Publish" at bounding box center [888, 14] width 24 height 10
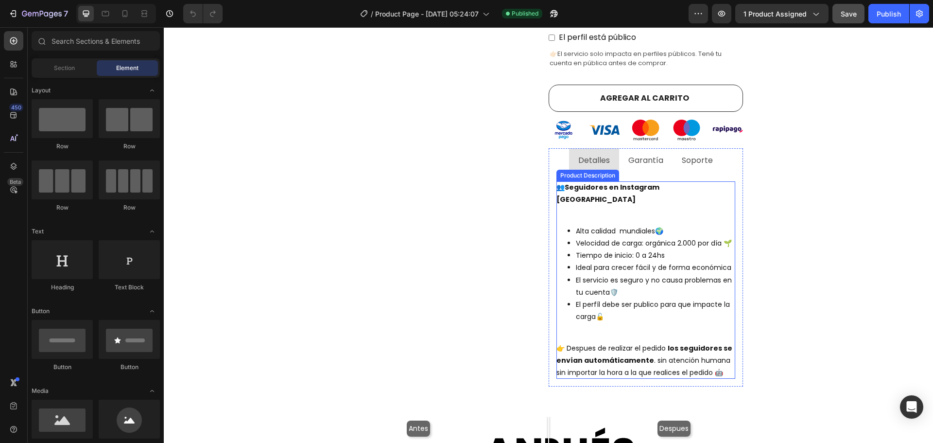
scroll to position [534, 0]
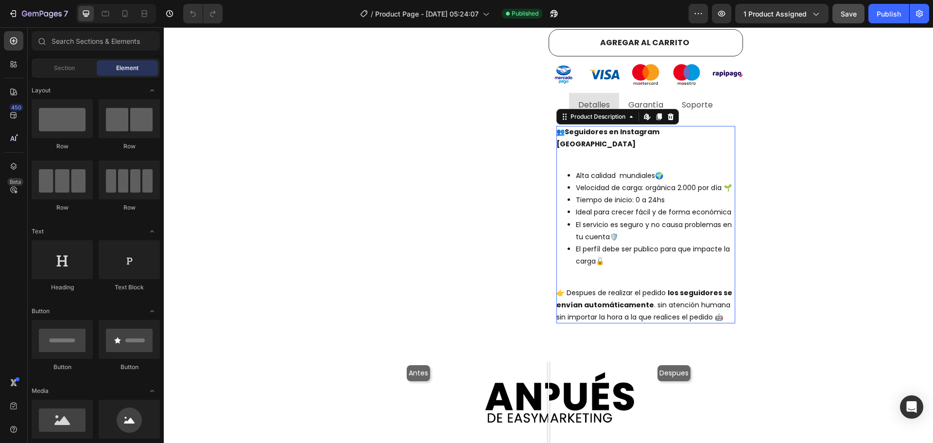
click at [703, 243] on div "👥 Seguidores en Instagram argentina Alta calidad mundiales🌍 Velocidad de carga:…" at bounding box center [645, 224] width 179 height 197
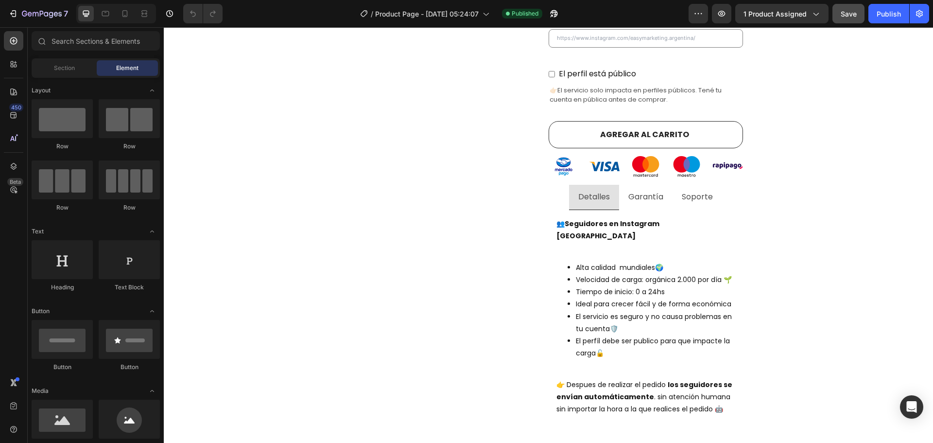
scroll to position [0, 0]
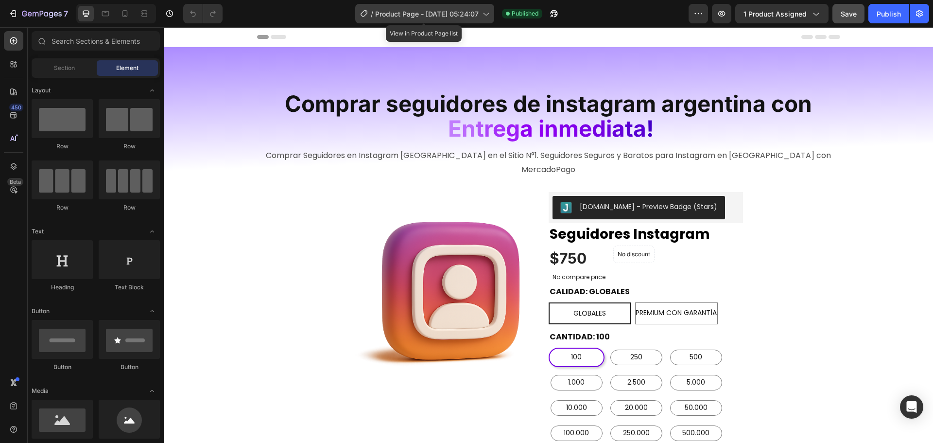
click at [456, 16] on span "Product Page - [DATE] 05:24:07" at bounding box center [426, 14] width 103 height 10
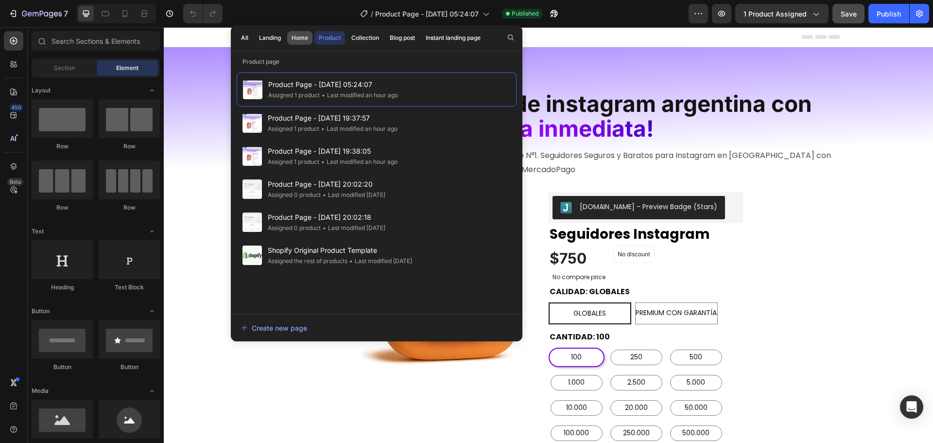
click at [299, 38] on div "Home" at bounding box center [299, 38] width 17 height 9
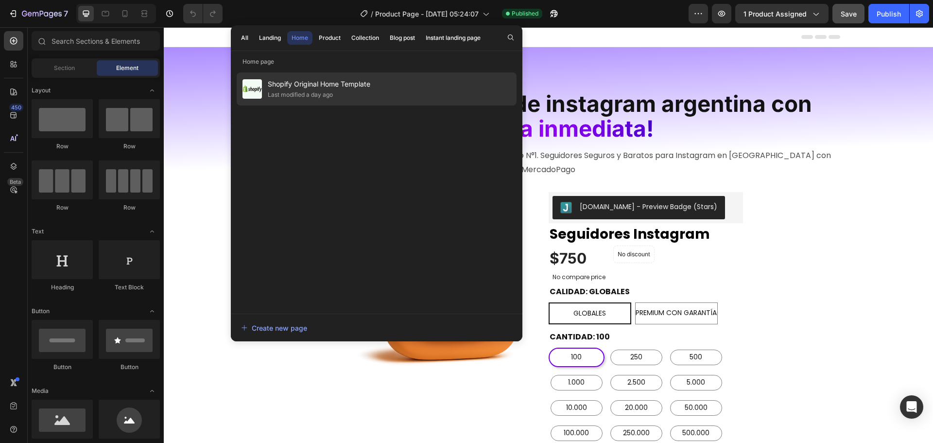
click at [329, 81] on span "Shopify Original Home Template" at bounding box center [319, 84] width 103 height 12
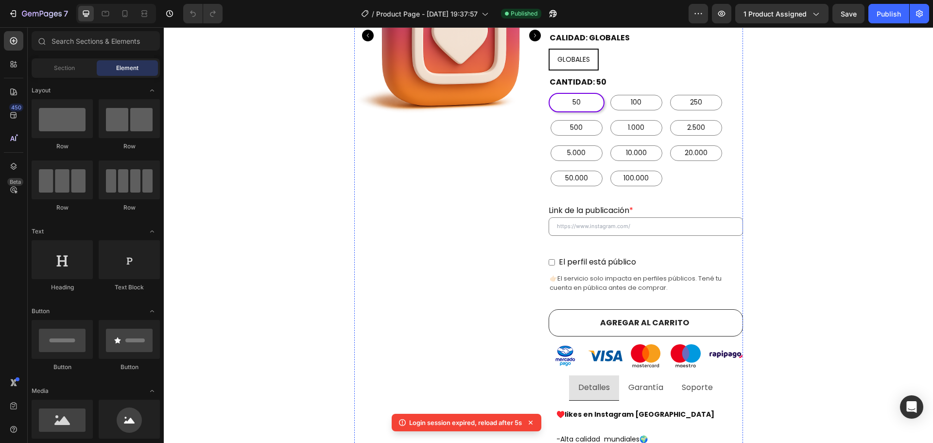
scroll to position [340, 0]
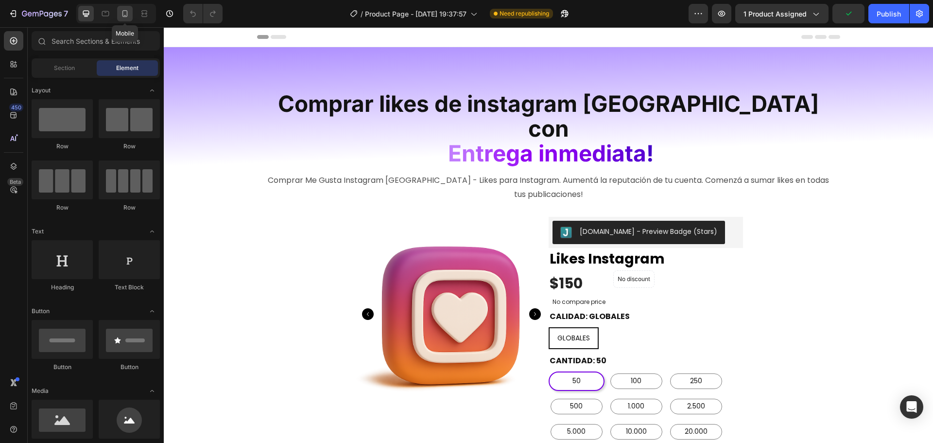
click at [124, 13] on icon at bounding box center [125, 14] width 10 height 10
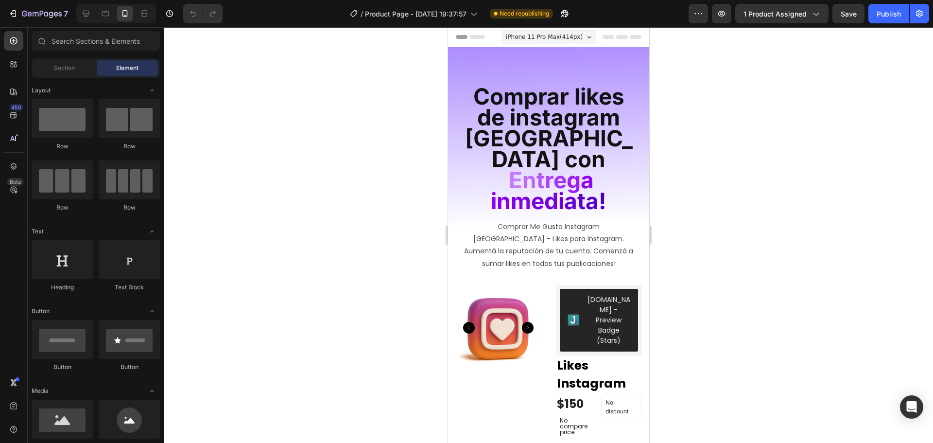
drag, startPoint x: 644, startPoint y: 209, endPoint x: 1104, endPoint y: 69, distance: 481.0
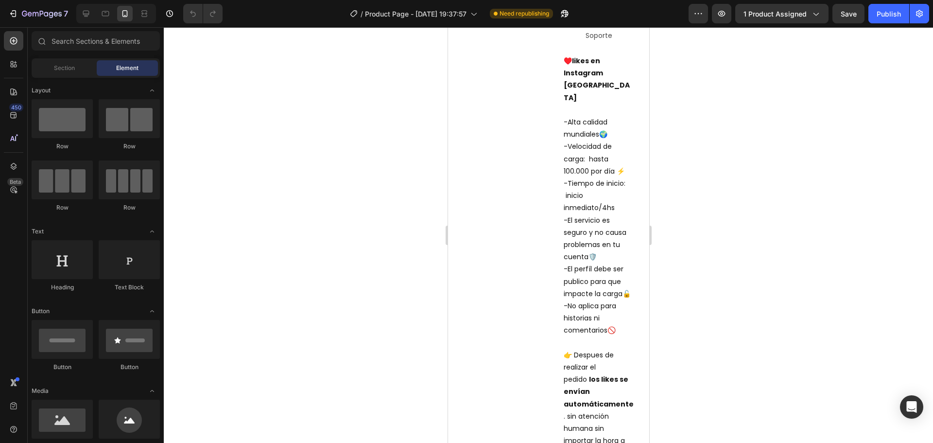
scroll to position [1134, 0]
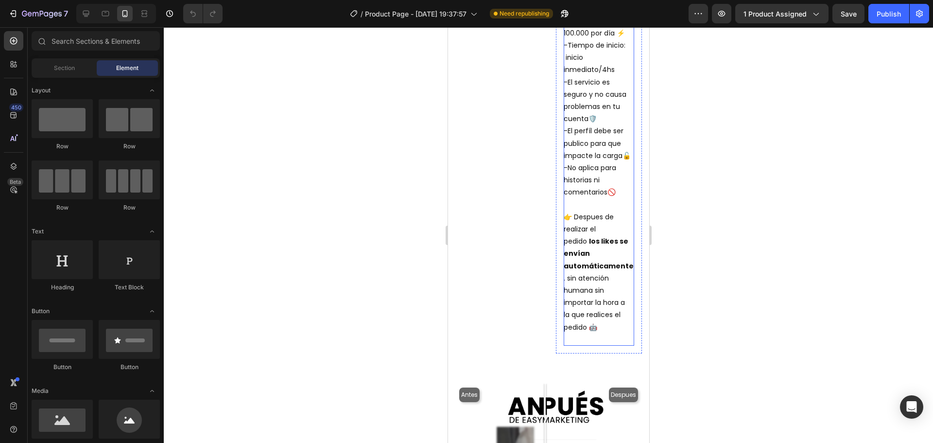
click at [593, 157] on p "-Alta calidad mundiales🌍 -Velocidad de carga: hasta 100.000 por día ⚡ -Tiempo d…" at bounding box center [596, 88] width 67 height 218
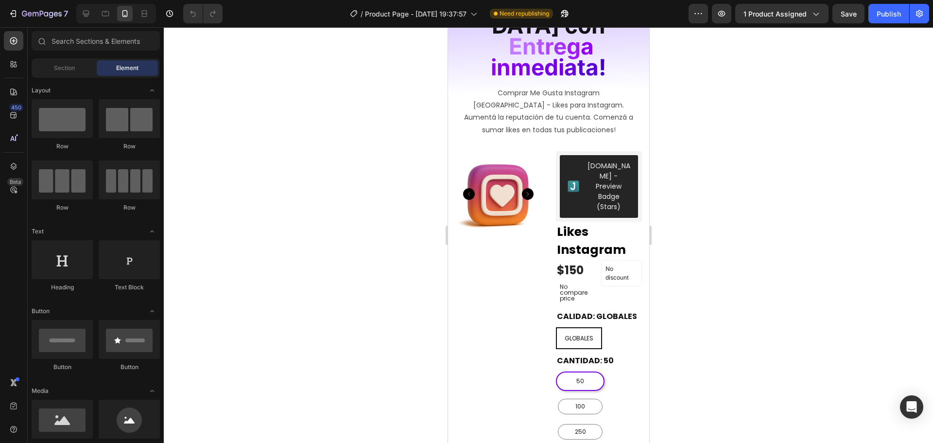
scroll to position [130, 0]
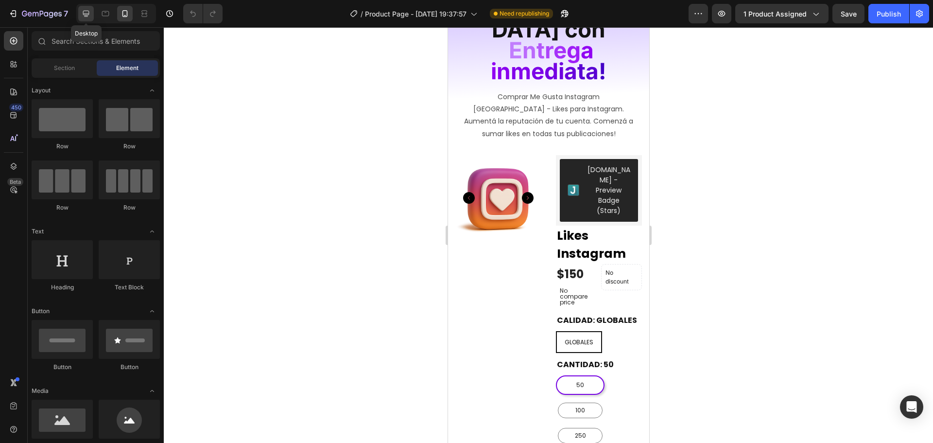
click at [87, 13] on icon at bounding box center [86, 14] width 10 height 10
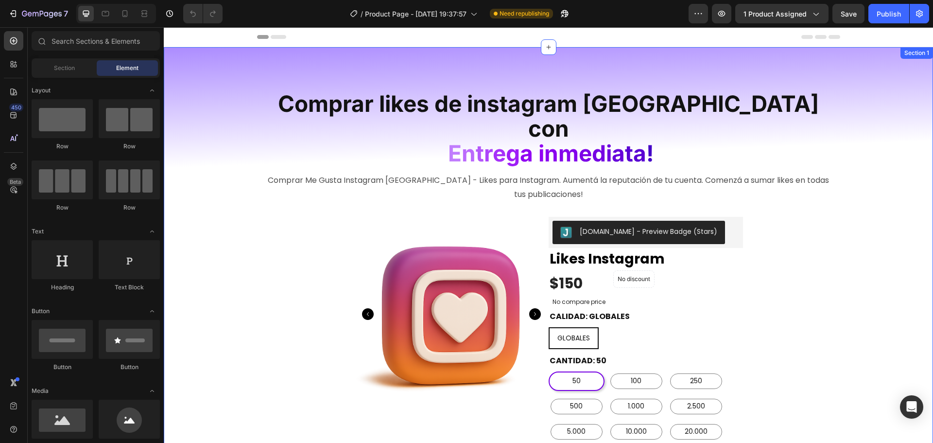
drag, startPoint x: 932, startPoint y: 157, endPoint x: 1063, endPoint y: 53, distance: 166.7
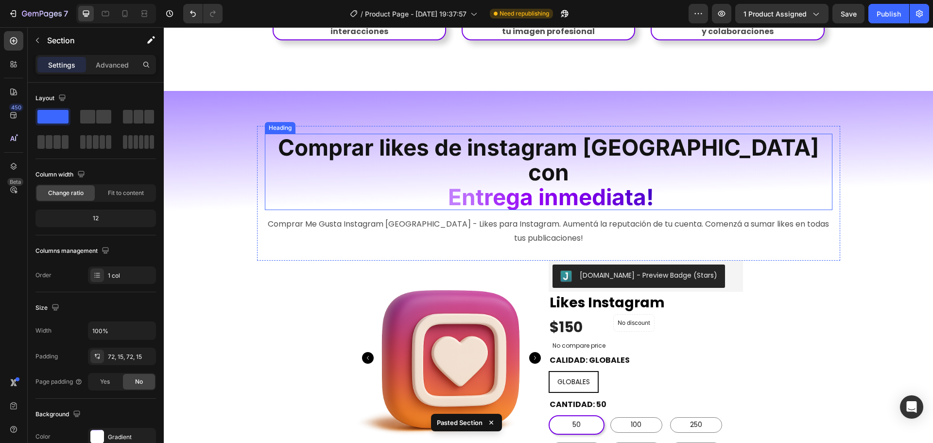
scroll to position [1274, 0]
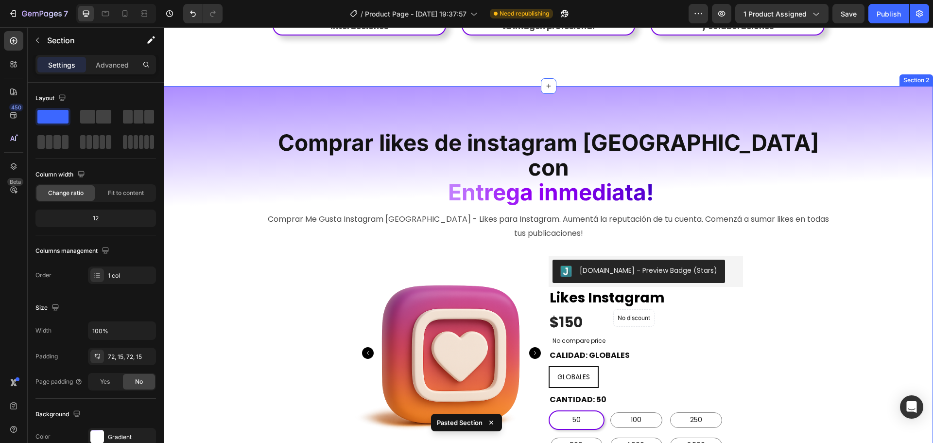
click at [112, 64] on p "Advanced" at bounding box center [112, 65] width 33 height 10
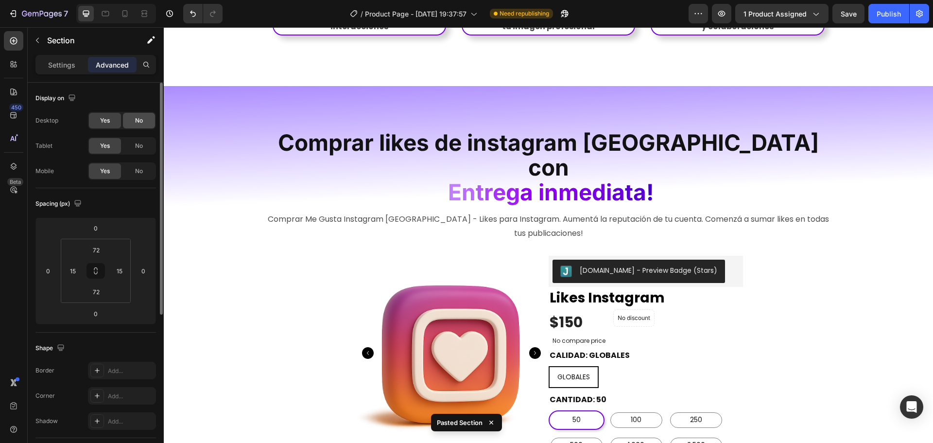
click at [127, 119] on div "No" at bounding box center [139, 121] width 32 height 16
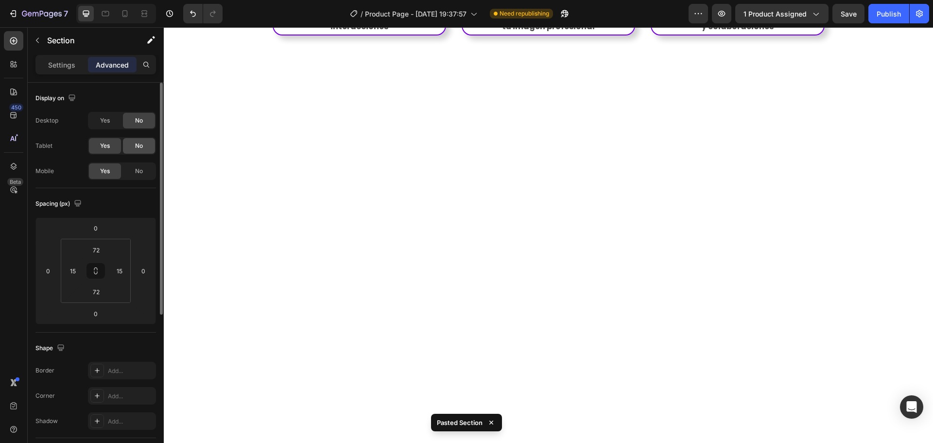
click at [139, 152] on div "No" at bounding box center [139, 146] width 32 height 16
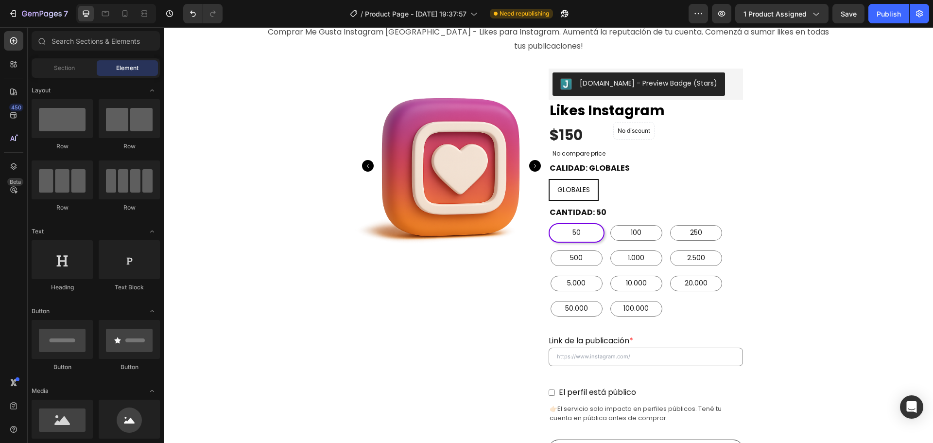
scroll to position [0, 0]
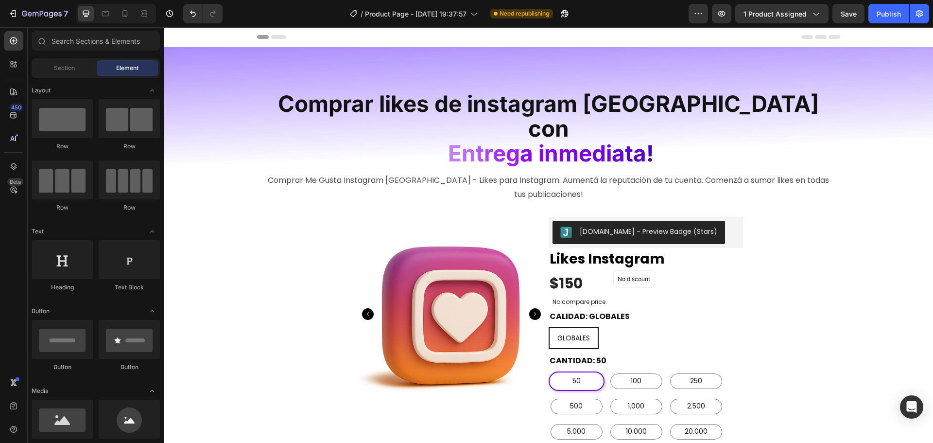
drag, startPoint x: 932, startPoint y: 264, endPoint x: 1059, endPoint y: 53, distance: 246.5
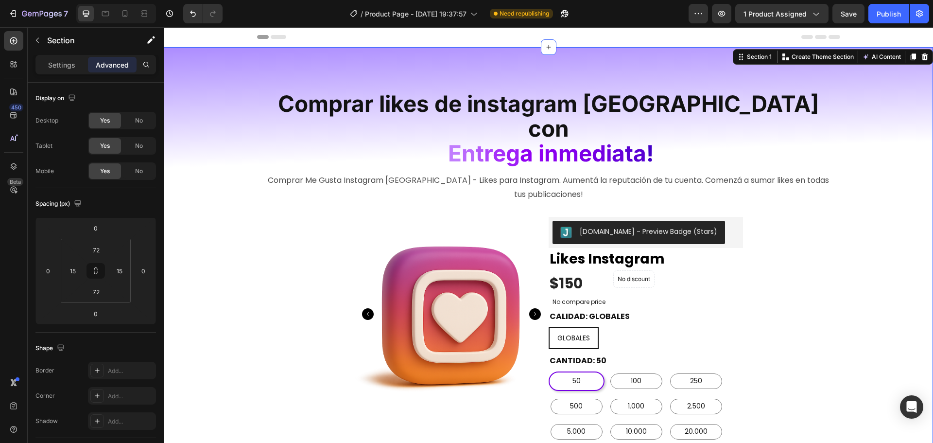
drag, startPoint x: 136, startPoint y: 120, endPoint x: 131, endPoint y: 174, distance: 54.1
click at [131, 174] on div "Desktop Yes No Tablet Yes No Mobile Yes No" at bounding box center [95, 146] width 120 height 68
click at [131, 174] on div "No" at bounding box center [139, 171] width 32 height 16
click at [128, 15] on icon at bounding box center [125, 14] width 10 height 10
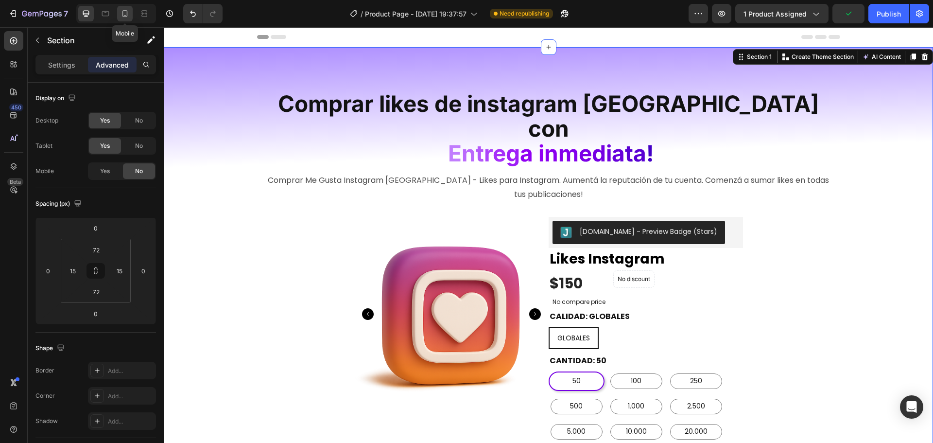
type input "63"
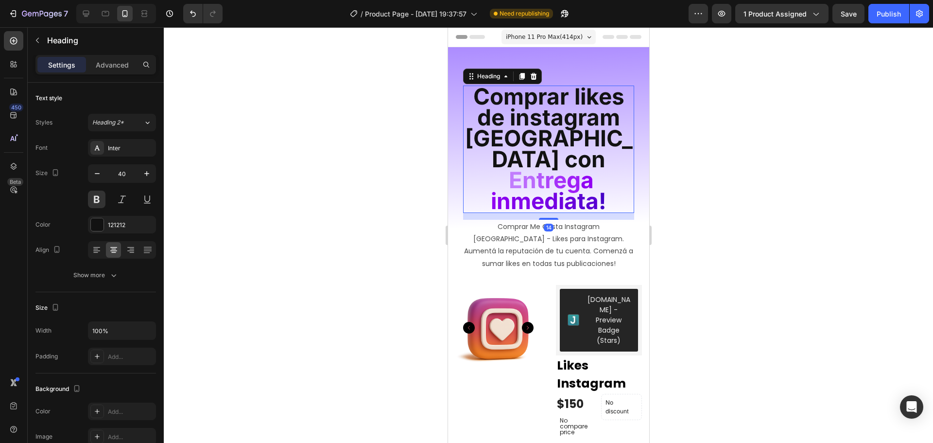
click at [610, 164] on h2 "Comprar likes de instagram argentina con E n t r e g a i n m e d i a ta !" at bounding box center [548, 149] width 171 height 127
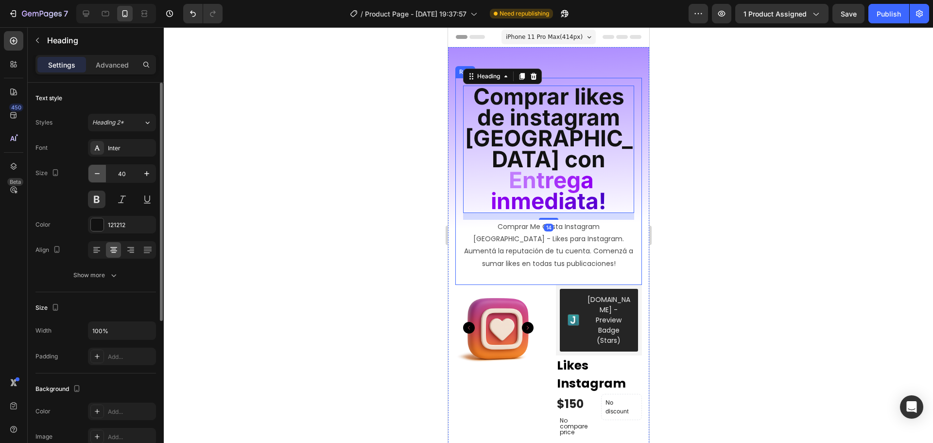
click at [99, 171] on icon "button" at bounding box center [97, 174] width 10 height 10
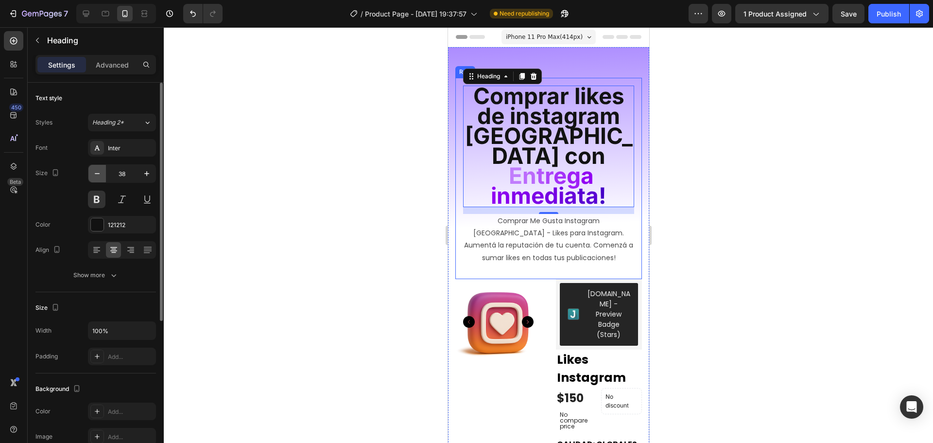
click at [99, 171] on icon "button" at bounding box center [97, 174] width 10 height 10
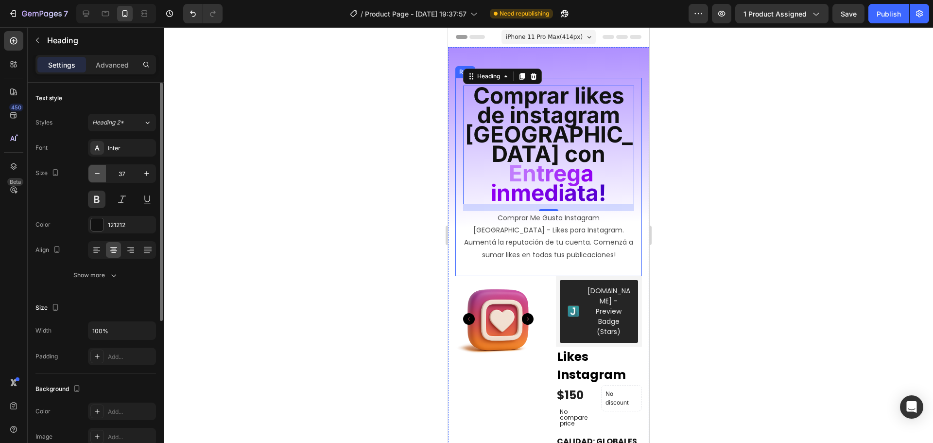
click at [99, 171] on icon "button" at bounding box center [97, 174] width 10 height 10
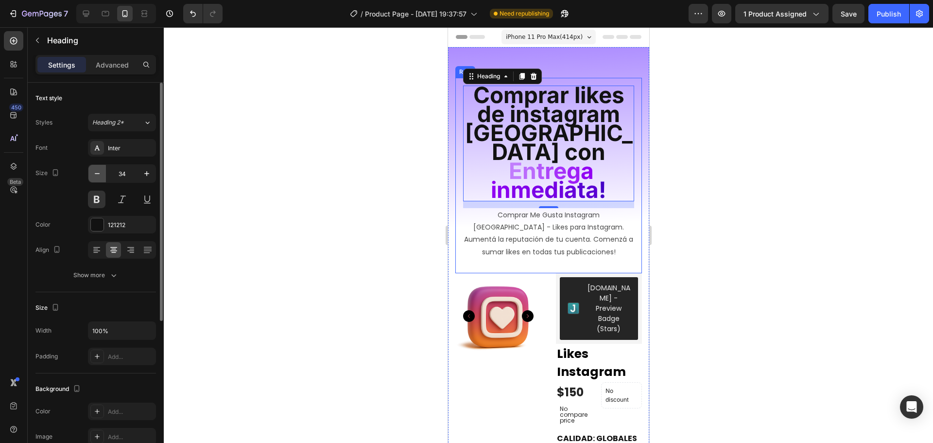
click at [99, 171] on icon "button" at bounding box center [97, 174] width 10 height 10
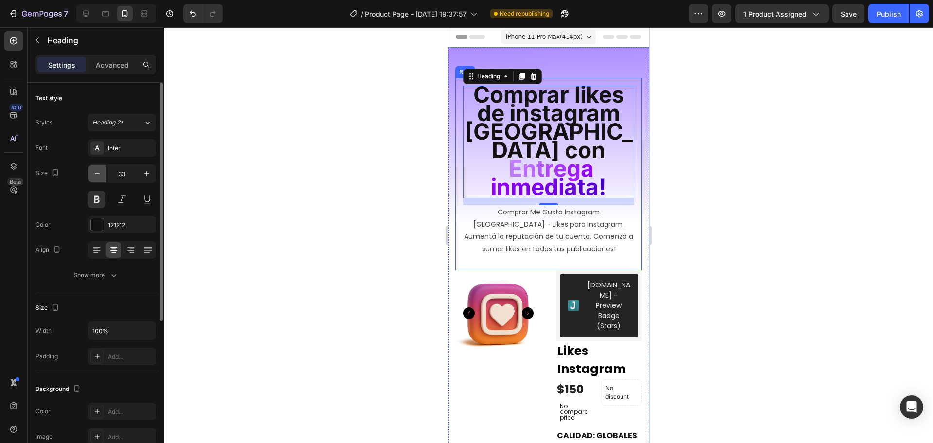
click at [99, 171] on icon "button" at bounding box center [97, 174] width 10 height 10
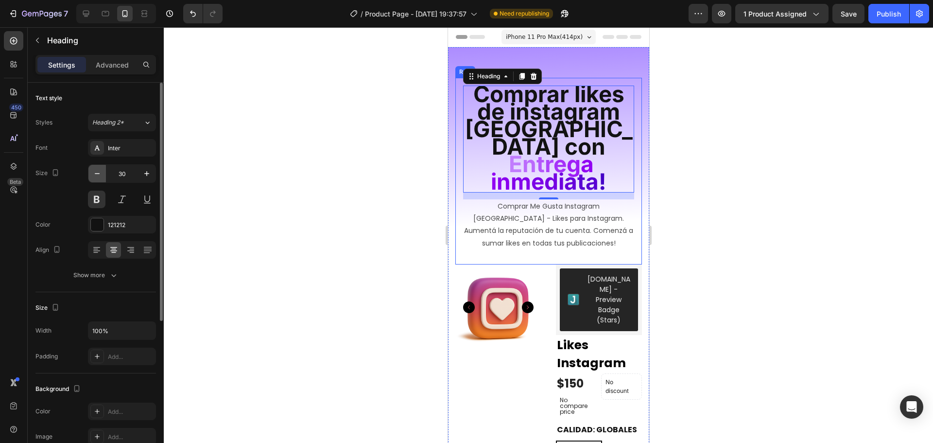
click at [99, 171] on icon "button" at bounding box center [97, 174] width 10 height 10
type input "29"
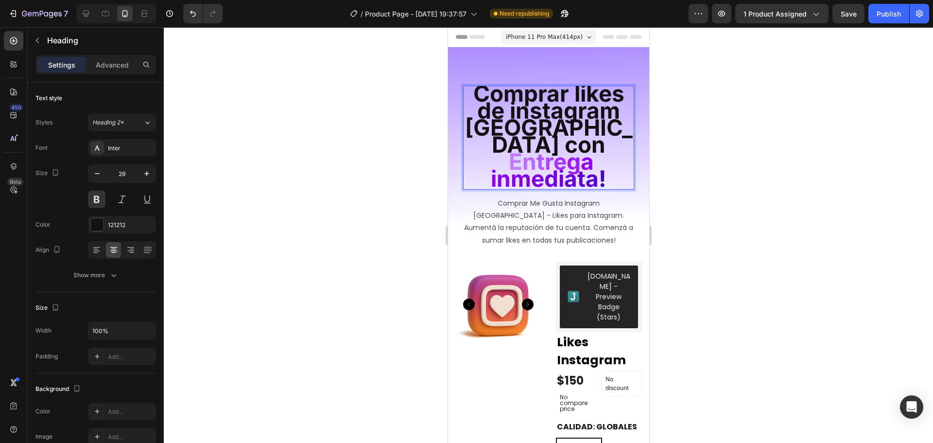
drag, startPoint x: 548, startPoint y: 126, endPoint x: 515, endPoint y: 128, distance: 32.1
click at [515, 128] on span "Comprar likes de instagram argentina con" at bounding box center [548, 119] width 168 height 78
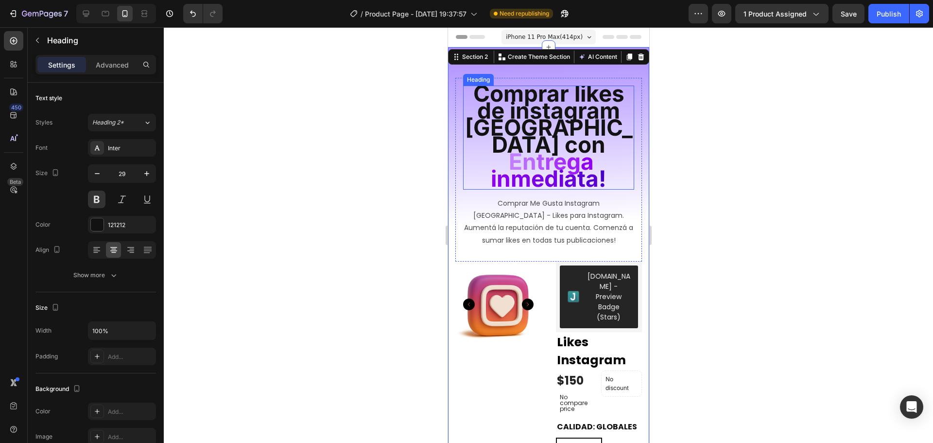
click at [576, 115] on span "Comprar likes de instagram argentina con" at bounding box center [548, 119] width 168 height 78
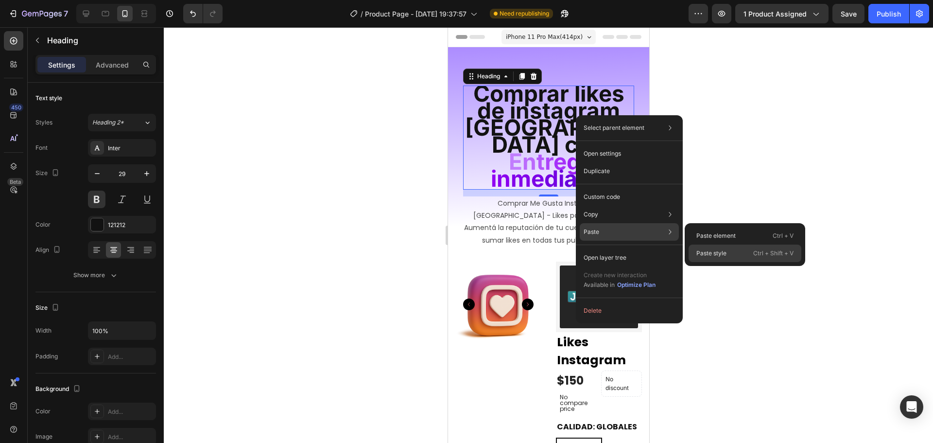
click at [710, 259] on div "Paste style Ctrl + Shift + V" at bounding box center [744, 252] width 113 height 17
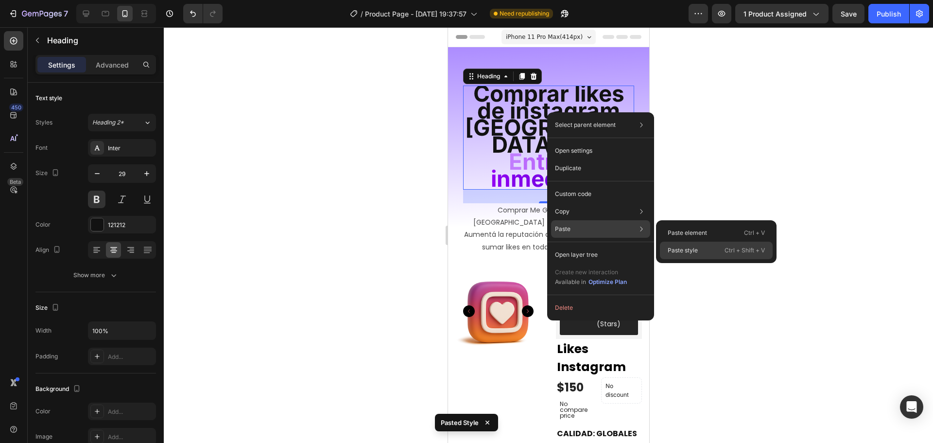
click at [691, 252] on p "Paste style" at bounding box center [683, 250] width 30 height 9
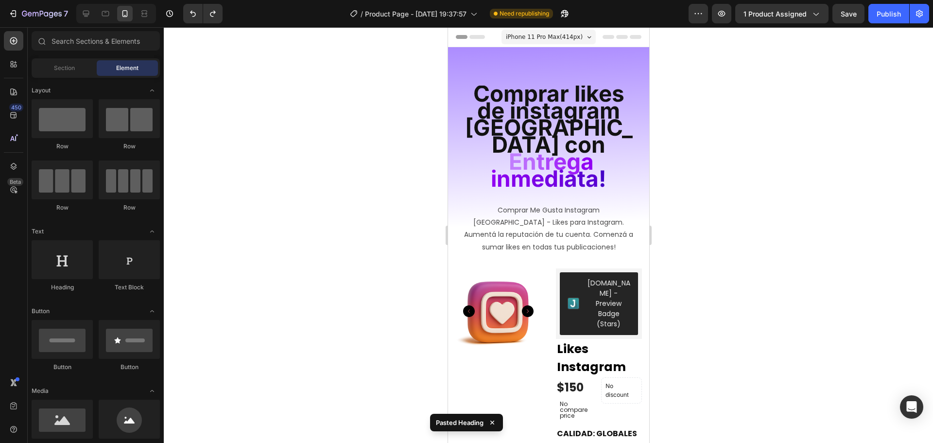
drag, startPoint x: 644, startPoint y: 214, endPoint x: 1093, endPoint y: 53, distance: 476.4
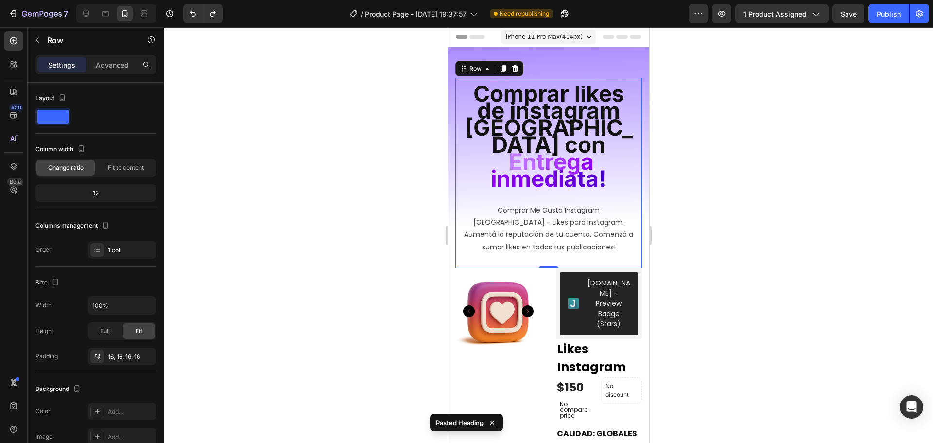
click at [553, 182] on div "⁠⁠⁠⁠⁠⁠⁠ Comprar likes de instagram argentina con E n t r e g a i n m e d i a ta…" at bounding box center [548, 173] width 171 height 175
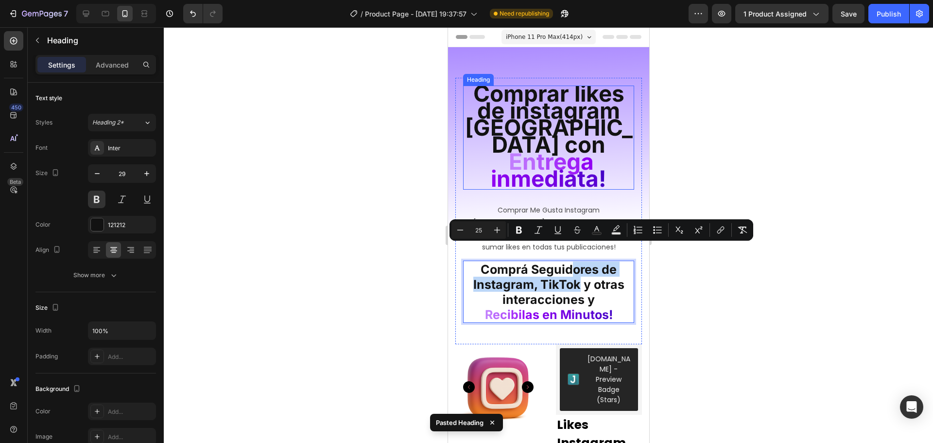
drag, startPoint x: 572, startPoint y: 265, endPoint x: 565, endPoint y: 86, distance: 178.9
click at [688, 285] on div at bounding box center [548, 234] width 769 height 415
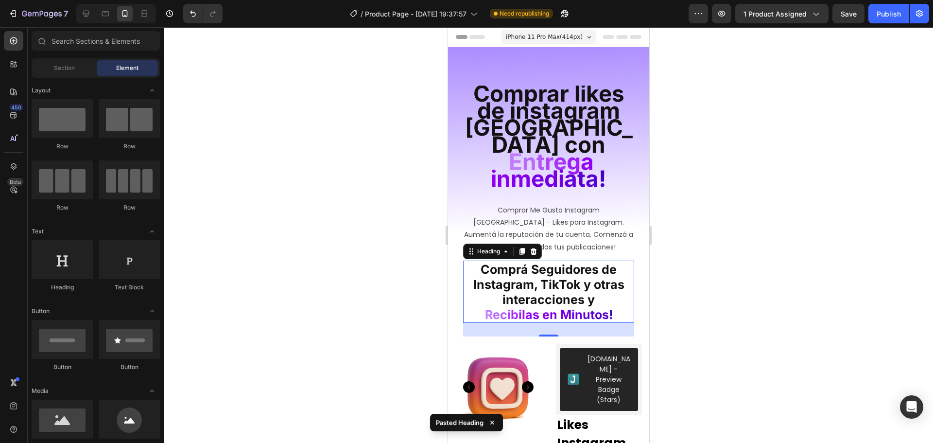
click at [565, 270] on span "Comprá Seguidores de Instagram, TikTok y otras interacciones y" at bounding box center [548, 284] width 151 height 45
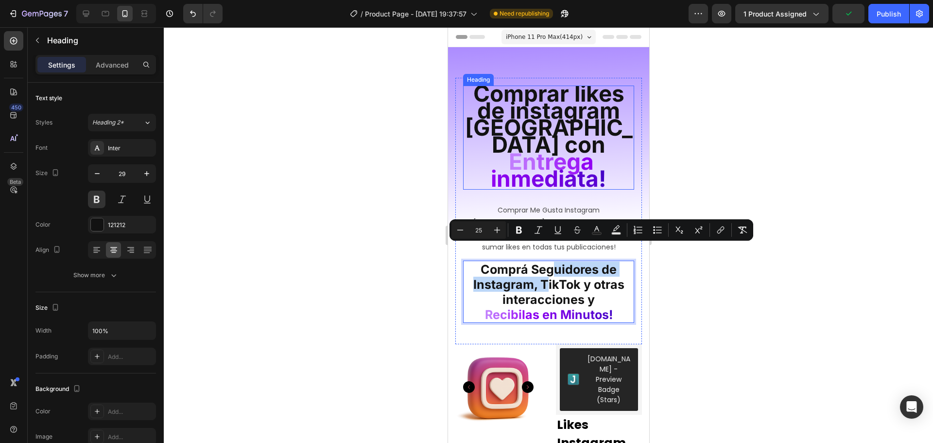
drag, startPoint x: 540, startPoint y: 270, endPoint x: 549, endPoint y: 92, distance: 177.6
click at [702, 145] on div at bounding box center [548, 234] width 769 height 415
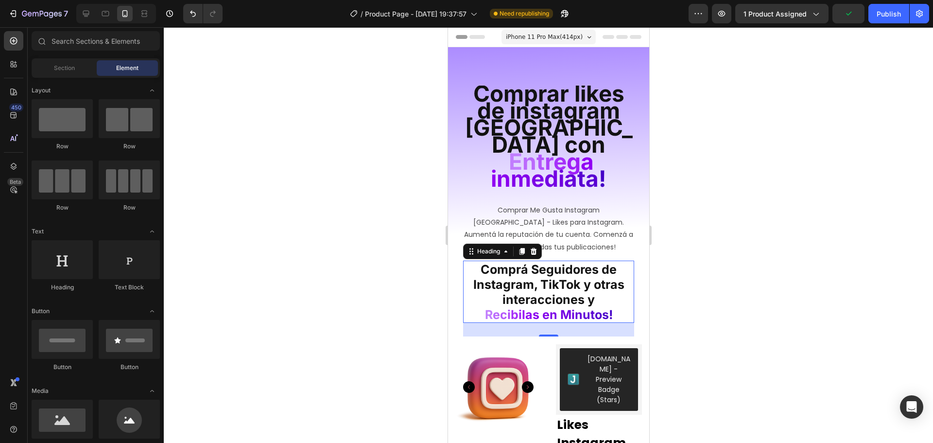
click at [545, 264] on span "Comprá Seguidores de Instagram, TikTok y otras interacciones y" at bounding box center [548, 284] width 151 height 45
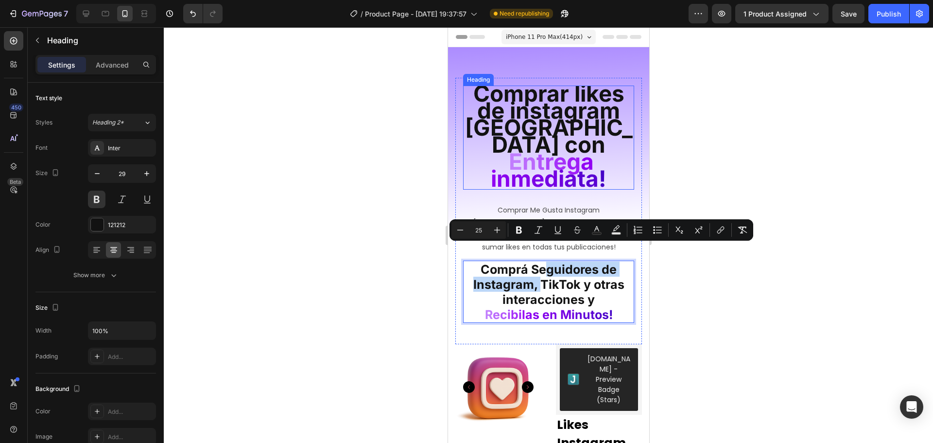
drag, startPoint x: 536, startPoint y: 270, endPoint x: 540, endPoint y: 160, distance: 110.4
click at [695, 181] on div at bounding box center [548, 234] width 769 height 415
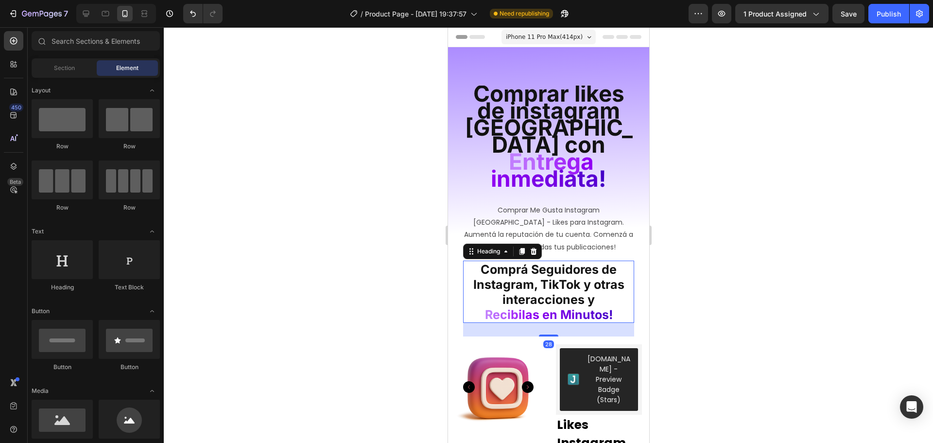
click at [568, 267] on span "Comprá Seguidores de Instagram, TikTok y otras interacciones y" at bounding box center [548, 284] width 151 height 45
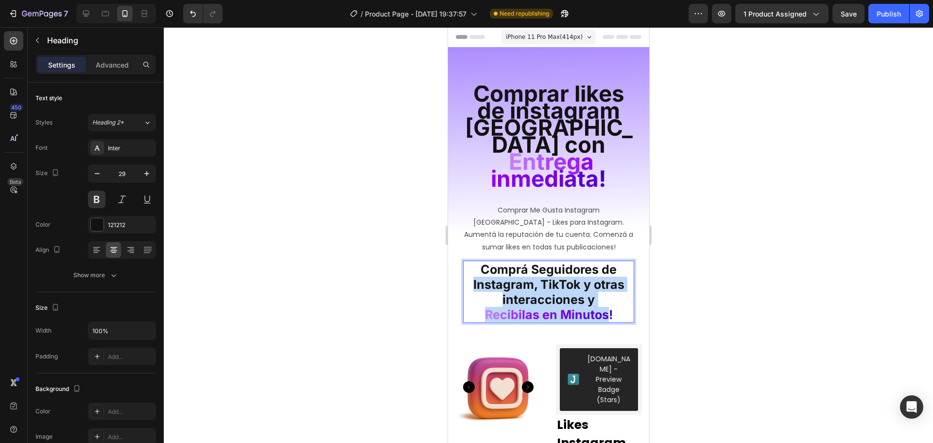
drag, startPoint x: 603, startPoint y: 290, endPoint x: 611, endPoint y: 289, distance: 7.4
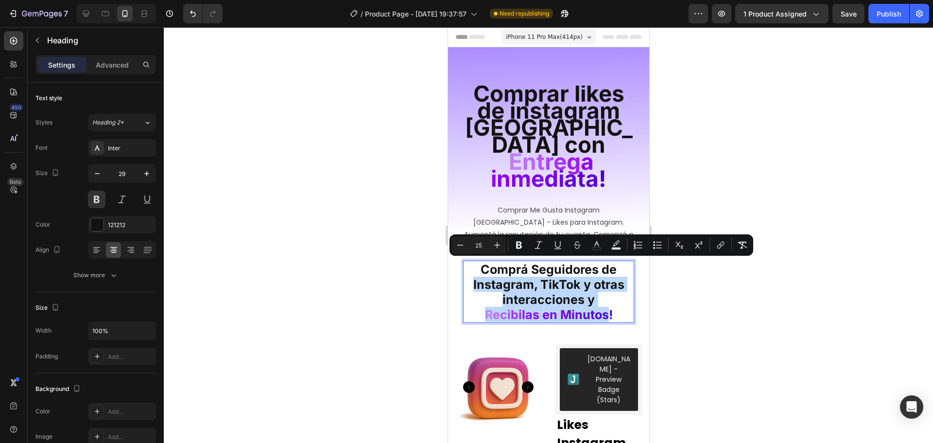
click at [611, 289] on p "Comprá Seguidores de Instagram, TikTok y otras interacciones y R e c i b i l a …" at bounding box center [547, 291] width 169 height 60
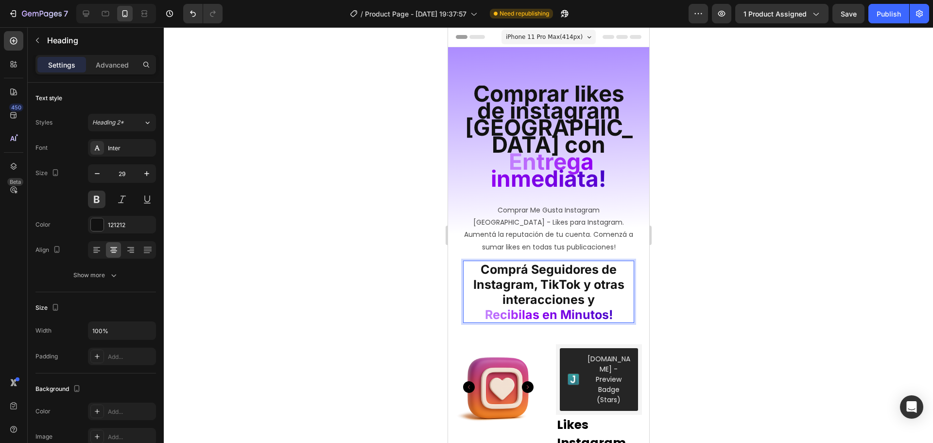
click at [672, 298] on div at bounding box center [548, 234] width 769 height 415
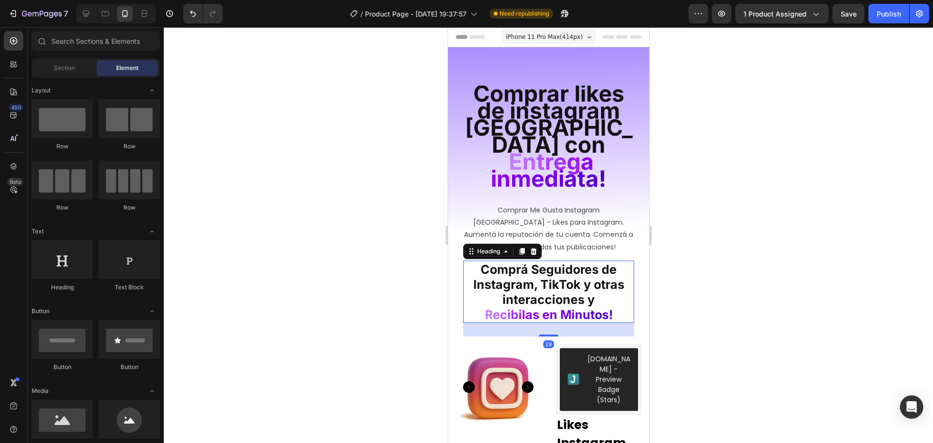
click at [601, 307] on span "s" at bounding box center [604, 314] width 7 height 15
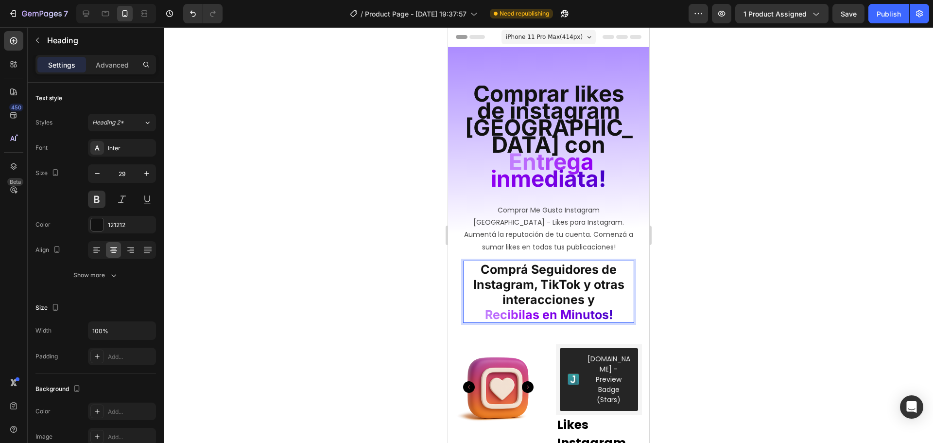
drag, startPoint x: 609, startPoint y: 288, endPoint x: 610, endPoint y: 280, distance: 7.9
click at [634, 293] on div "⁠⁠⁠⁠⁠⁠⁠ Comprar likes de instagram argentina con E n t r e g a i n m e d i a ta…" at bounding box center [548, 211] width 187 height 266
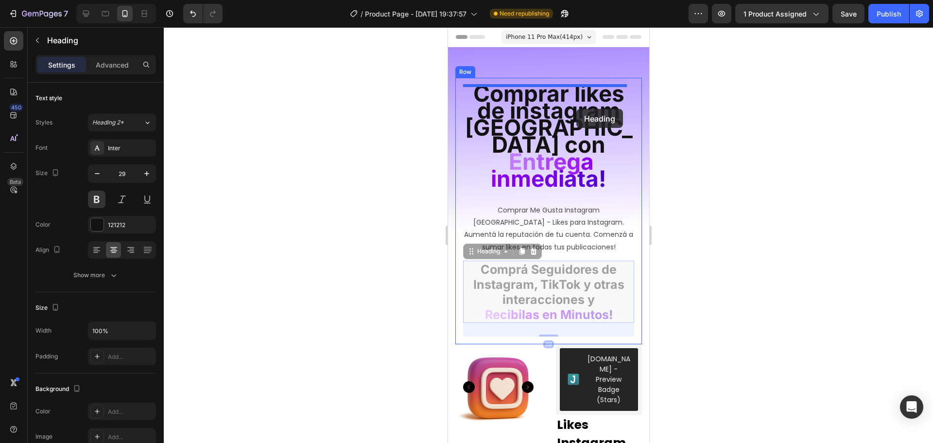
drag, startPoint x: 610, startPoint y: 292, endPoint x: 576, endPoint y: 109, distance: 186.4
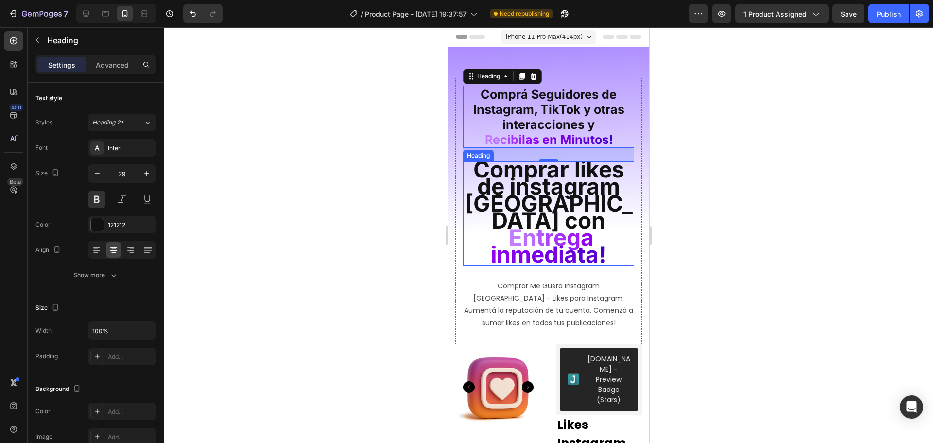
click at [584, 201] on span "Comprar likes de instagram argentina con" at bounding box center [548, 194] width 168 height 78
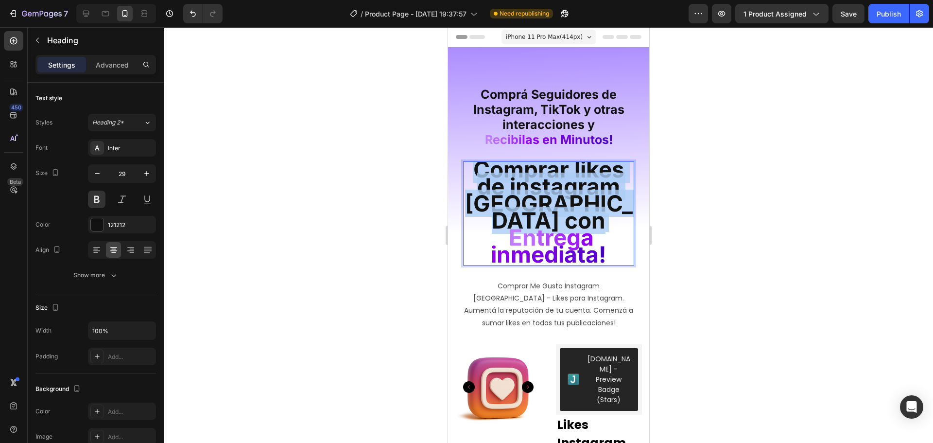
click at [584, 201] on span "Comprar likes de instagram argentina con" at bounding box center [548, 194] width 168 height 78
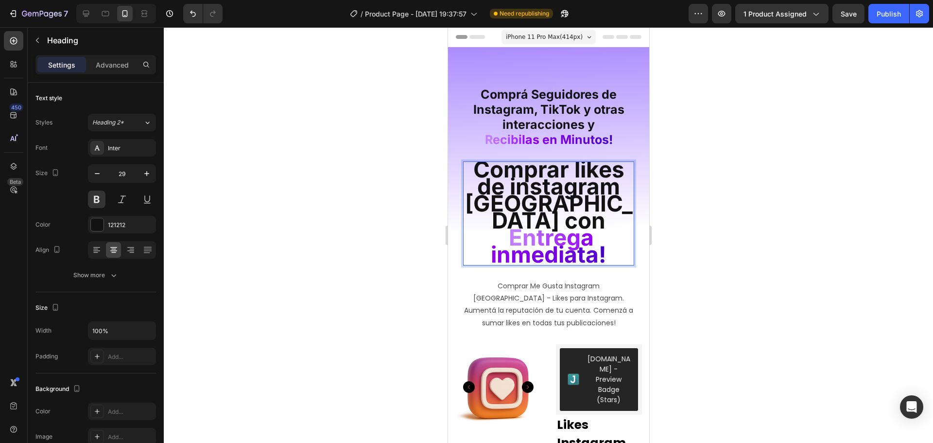
click at [583, 223] on span "a i" at bounding box center [541, 245] width 103 height 44
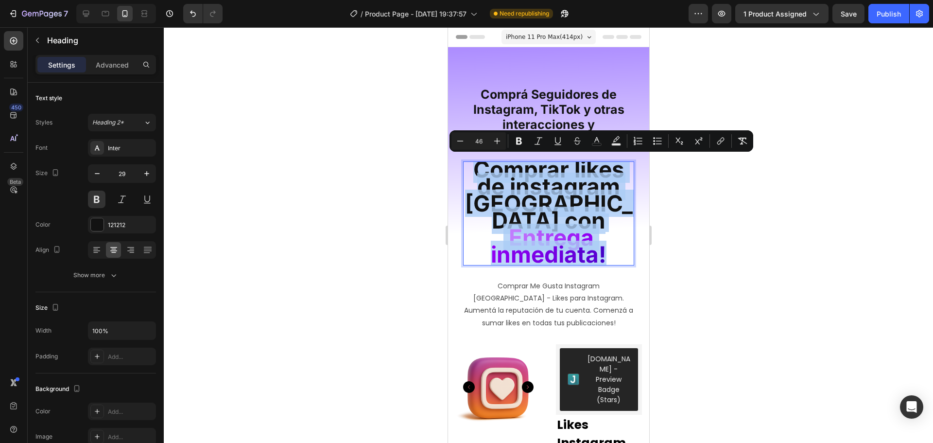
drag, startPoint x: 605, startPoint y: 238, endPoint x: 458, endPoint y: 161, distance: 165.8
click at [458, 161] on div "⁠⁠⁠⁠⁠⁠⁠ Comprá Seguidores de Instagram, TikTok y otras interacciones y R e c i …" at bounding box center [548, 211] width 187 height 266
copy p "Comprar likes de instagram argentina con E n t r e g a i n m e d i a ta !"
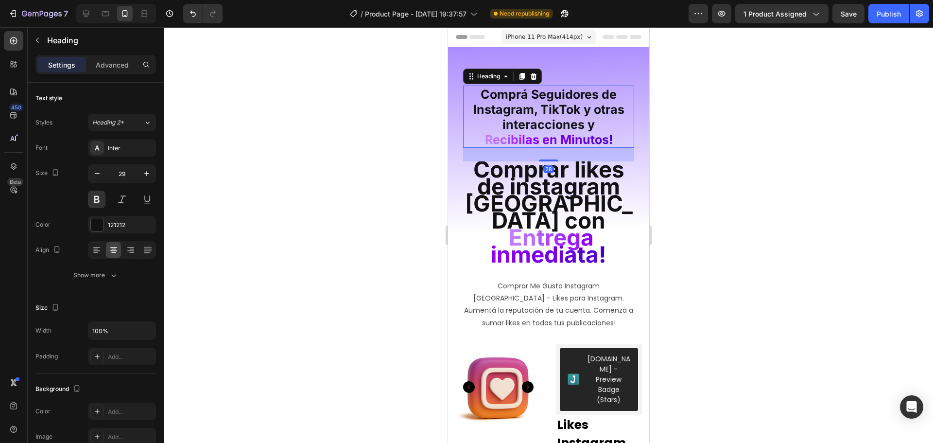
click at [536, 111] on span "Comprá Seguidores de Instagram, TikTok y otras interacciones y" at bounding box center [548, 109] width 151 height 45
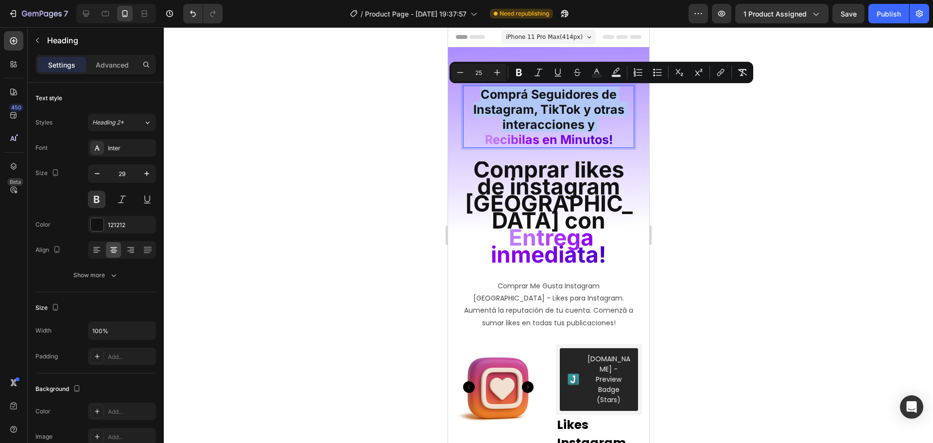
click at [536, 111] on span "Comprá Seguidores de Instagram, TikTok y otras interacciones y" at bounding box center [548, 109] width 151 height 45
click at [543, 114] on span "Comprá Seguidores de Instagram, TikTok y otras interacciones y" at bounding box center [548, 109] width 151 height 45
drag, startPoint x: 479, startPoint y: 93, endPoint x: 625, endPoint y: 143, distance: 154.1
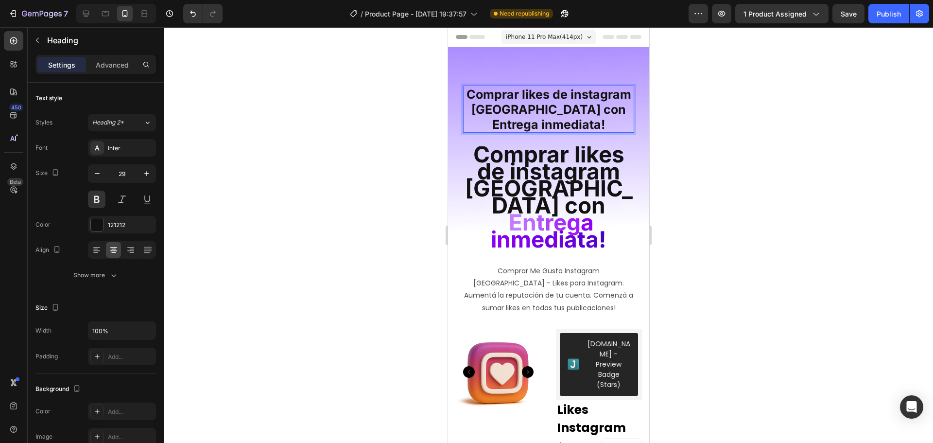
click at [590, 118] on span "Entrega inmediata!" at bounding box center [548, 124] width 113 height 15
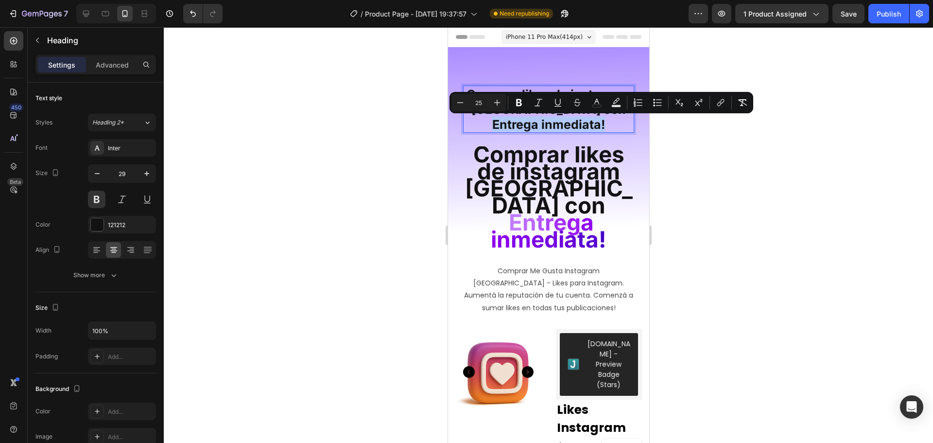
click at [590, 118] on span "Entrega inmediata!" at bounding box center [548, 124] width 113 height 15
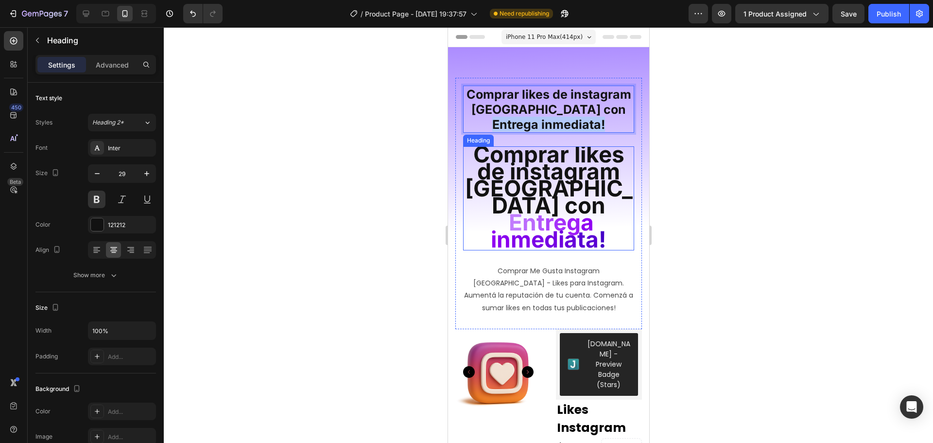
click at [585, 208] on span "a i" at bounding box center [541, 230] width 103 height 44
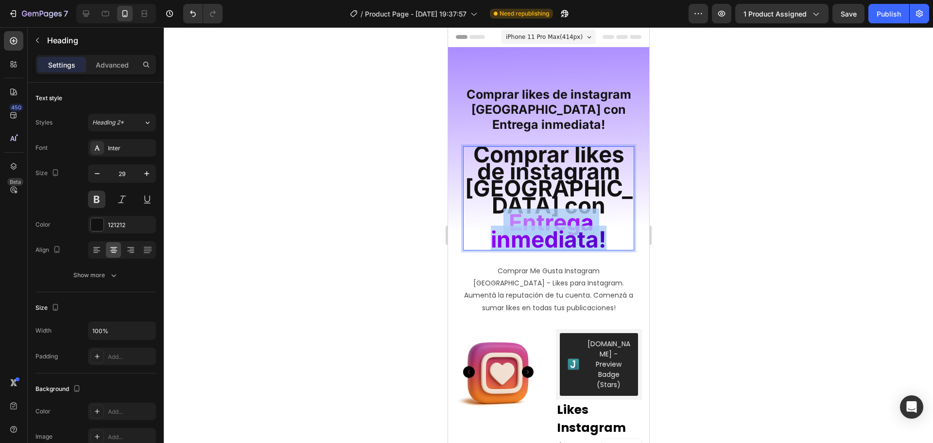
click at [584, 208] on span "a i" at bounding box center [541, 230] width 103 height 44
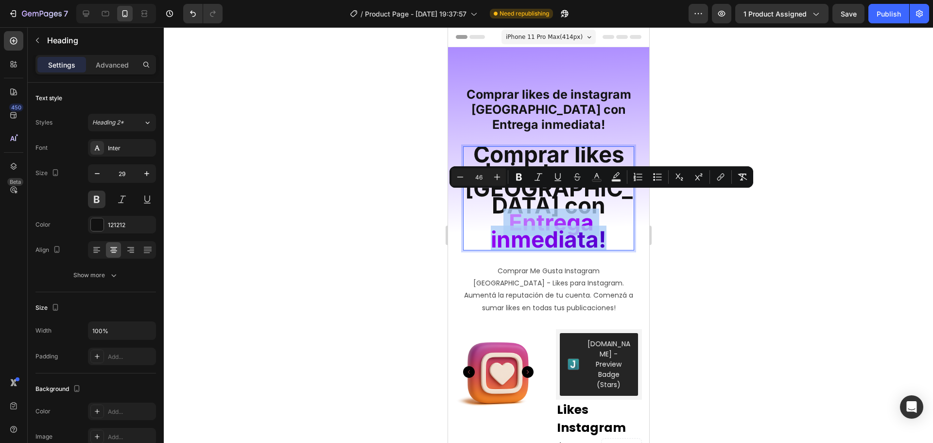
click at [584, 208] on span "a i" at bounding box center [541, 230] width 103 height 44
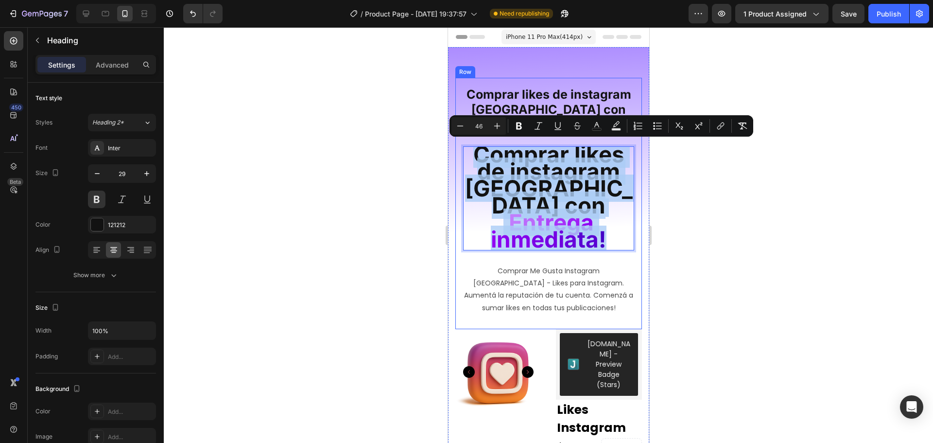
drag, startPoint x: 612, startPoint y: 223, endPoint x: 471, endPoint y: 146, distance: 160.4
click at [471, 146] on div "⁠⁠⁠⁠⁠⁠⁠ Comprar likes de instagram argentina con Entrega inmediata! Heading Com…" at bounding box center [548, 204] width 171 height 236
copy p "Comprar likes de instagram argentina con E n t r e g a i n m e d i a ta !"
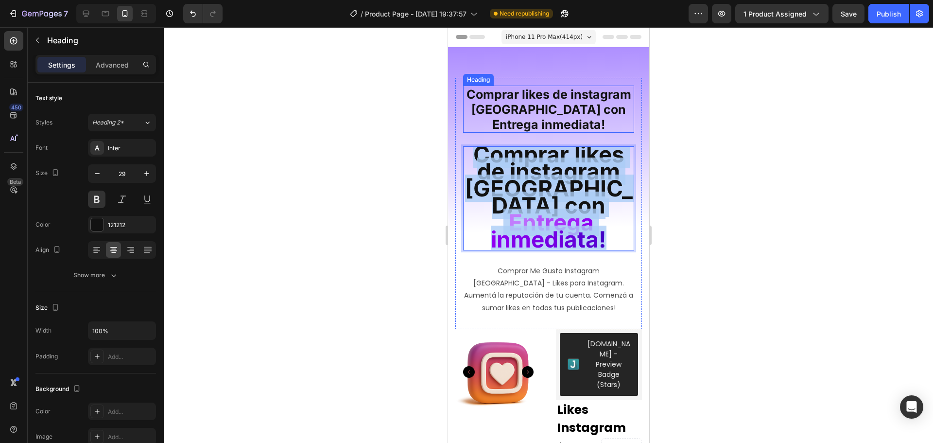
click at [520, 99] on span "Comprar likes de instagram argentina con" at bounding box center [548, 102] width 165 height 30
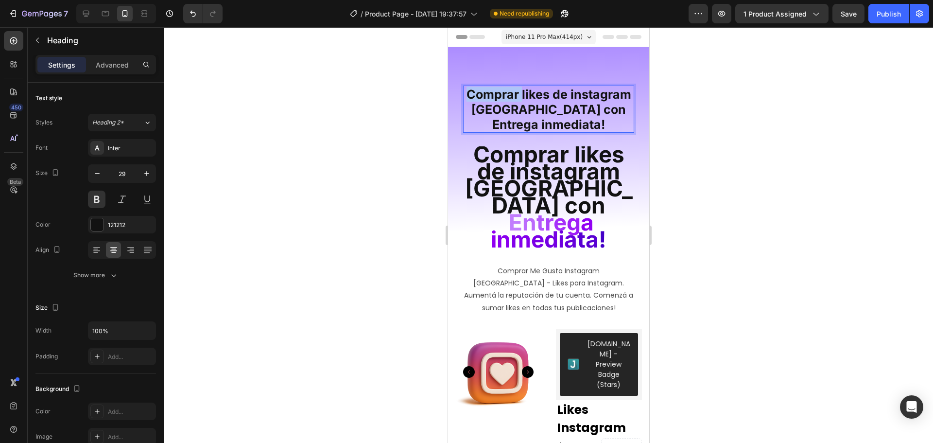
click at [495, 94] on span "Comprar likes de instagram argentina con" at bounding box center [548, 102] width 165 height 30
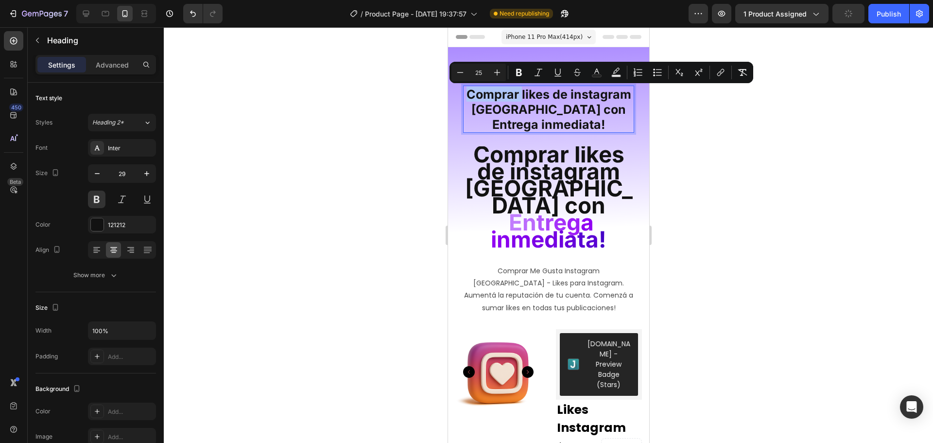
click at [500, 96] on span "Comprar likes de instagram argentina con" at bounding box center [548, 102] width 165 height 30
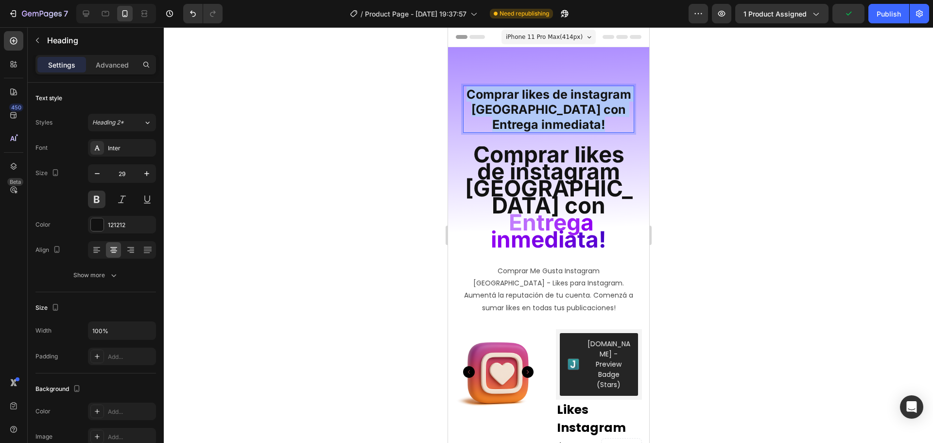
drag, startPoint x: 495, startPoint y: 93, endPoint x: 605, endPoint y: 132, distance: 116.3
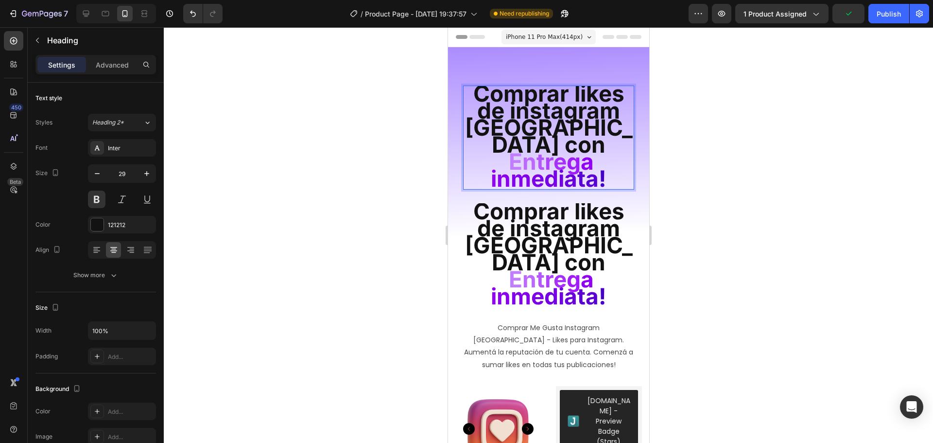
scroll to position [2, 0]
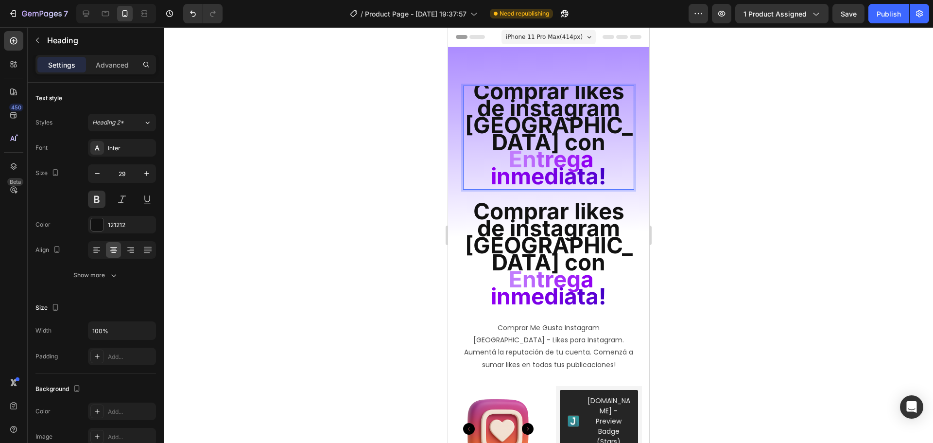
drag, startPoint x: 541, startPoint y: 120, endPoint x: 530, endPoint y: 121, distance: 11.7
click at [530, 121] on span "Comprar likes de instagram argentina con" at bounding box center [548, 116] width 168 height 78
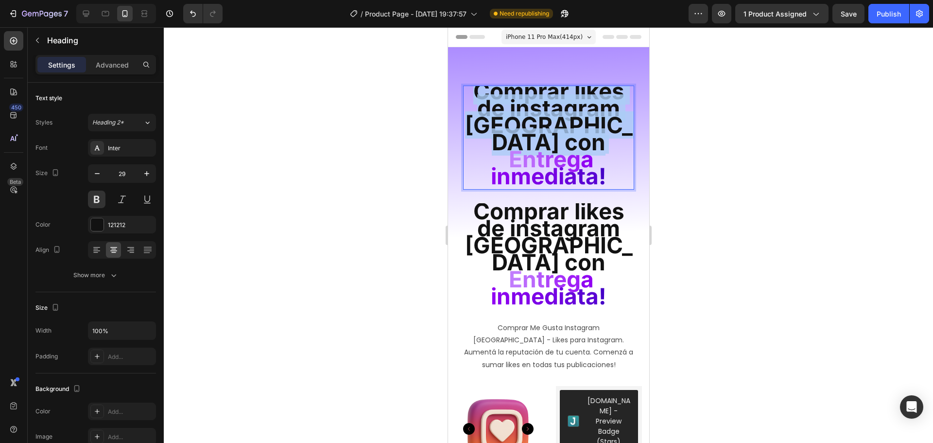
click at [530, 121] on span "Comprar likes de instagram argentina con" at bounding box center [548, 116] width 168 height 78
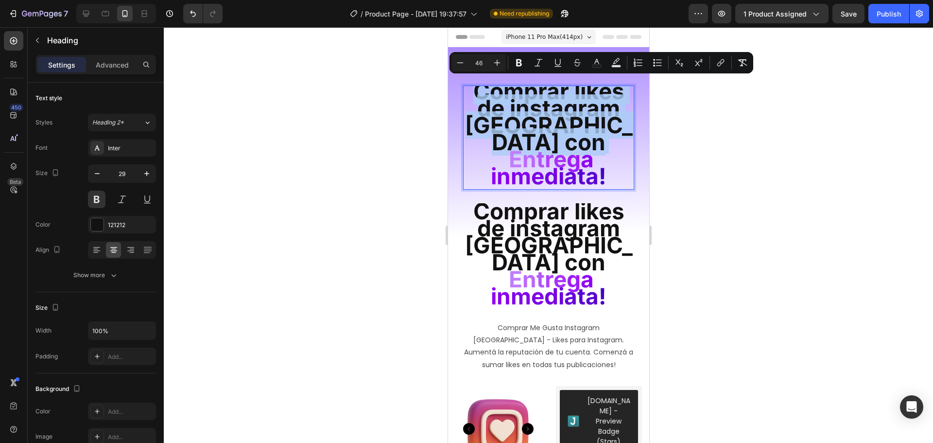
click at [509, 110] on span "Comprar likes de instagram argentina con" at bounding box center [548, 116] width 168 height 78
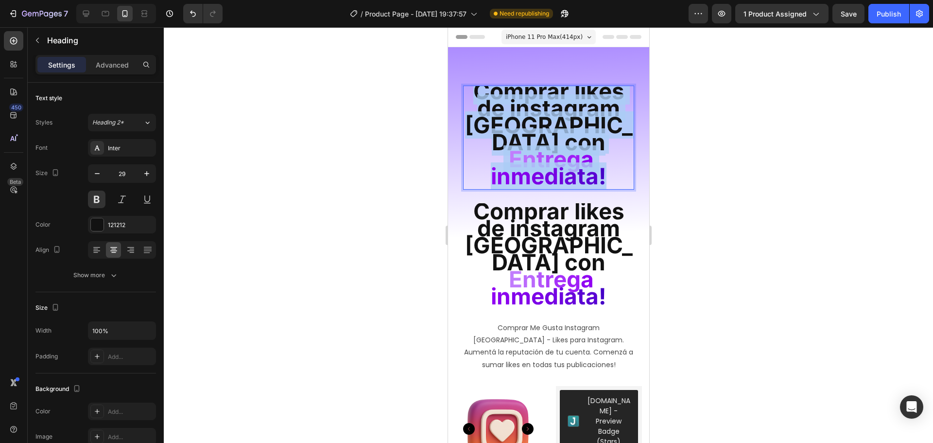
drag, startPoint x: 476, startPoint y: 92, endPoint x: 617, endPoint y: 169, distance: 161.1
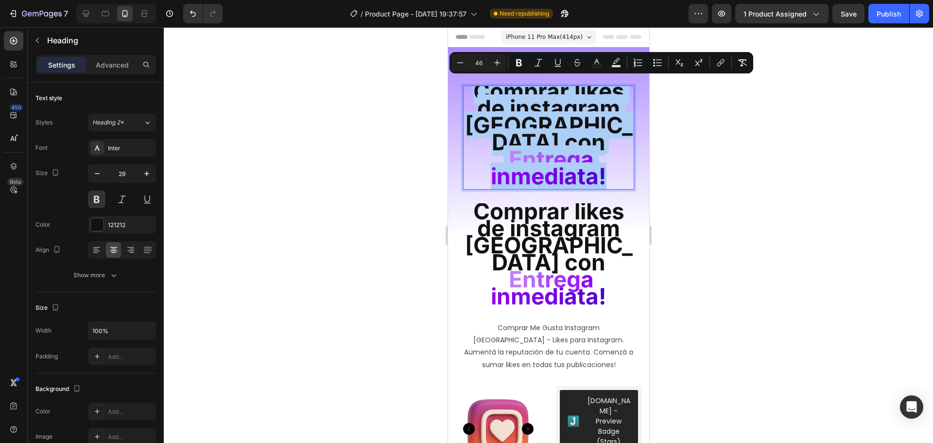
click at [486, 63] on input "46" at bounding box center [478, 63] width 19 height 12
type input "25"
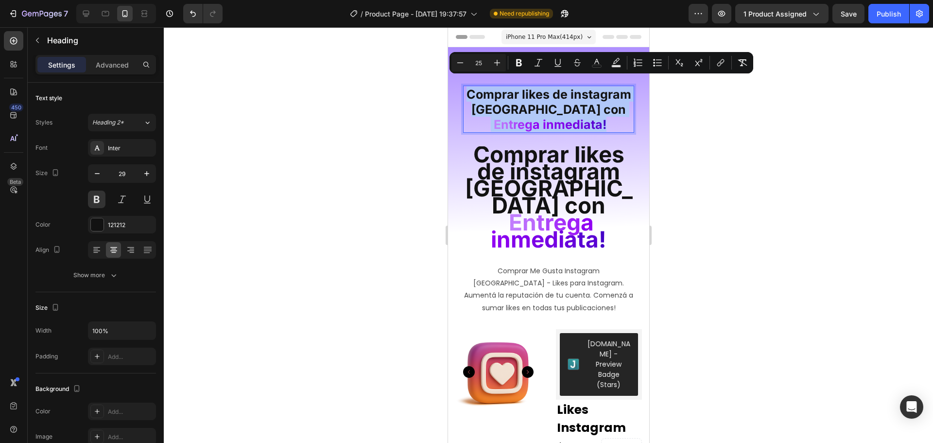
scroll to position [0, 0]
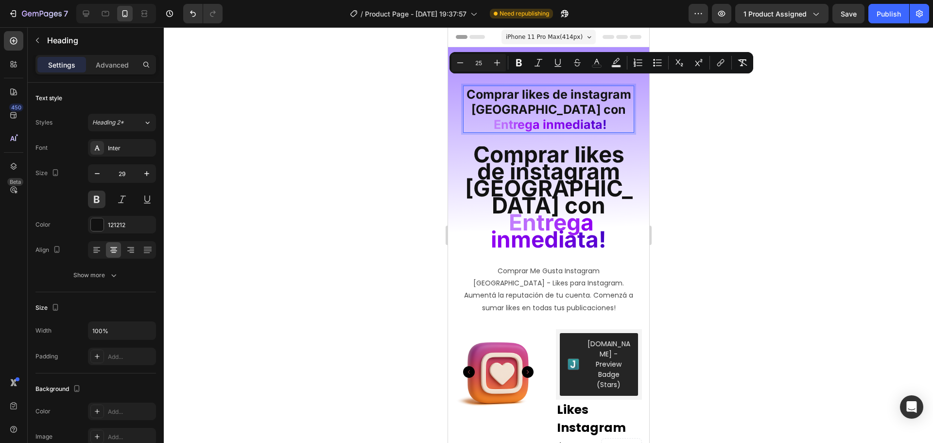
click at [699, 153] on div at bounding box center [548, 234] width 769 height 415
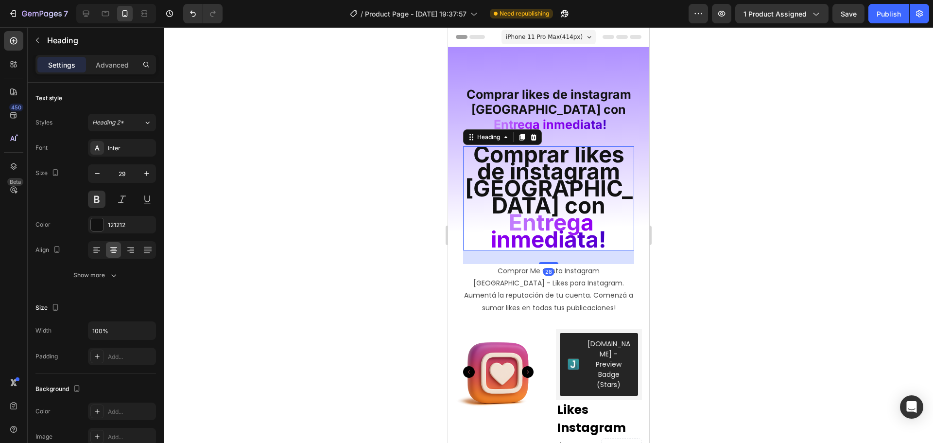
click at [620, 168] on p "⁠⁠⁠⁠⁠⁠⁠ Comprar likes de instagram argentina con E n t r e g a i n m e d i a ta…" at bounding box center [547, 198] width 169 height 102
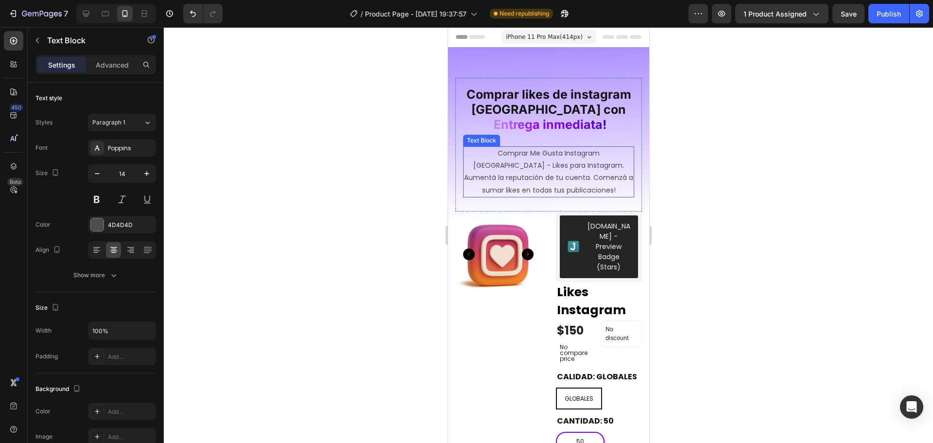
click at [571, 172] on p "Comprar Me Gusta Instagram Argentina - Likes para Instagram. Aumentá la reputac…" at bounding box center [547, 171] width 169 height 49
click at [576, 180] on p "Comprar Me Gusta Instagram Argentina - Likes para Instagram. Aumentá la reputac…" at bounding box center [547, 171] width 169 height 49
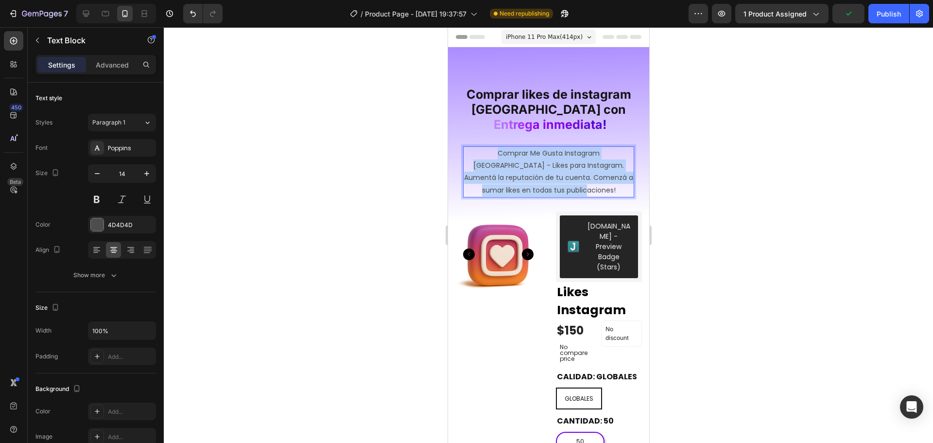
click at [576, 180] on p "Comprar Me Gusta Instagram Argentina - Likes para Instagram. Aumentá la reputac…" at bounding box center [547, 171] width 169 height 49
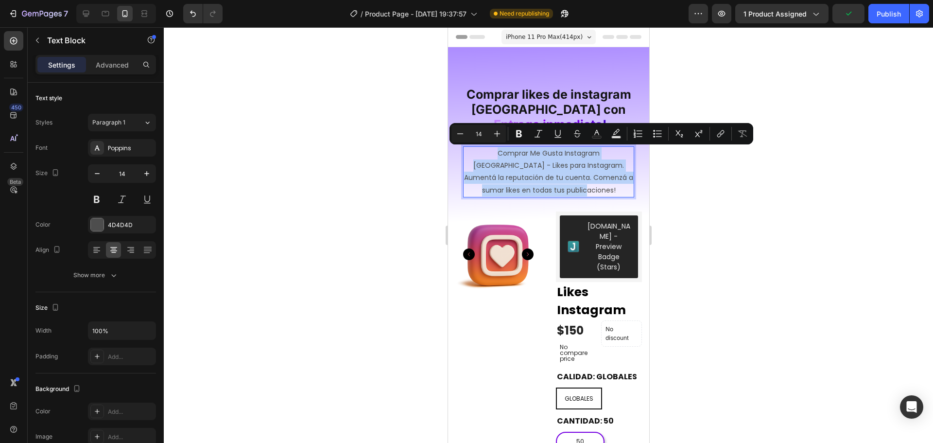
click at [576, 180] on p "Comprar Me Gusta Instagram Argentina - Likes para Instagram. Aumentá la reputac…" at bounding box center [547, 171] width 169 height 49
click at [462, 135] on icon "Editor contextual toolbar" at bounding box center [460, 134] width 10 height 10
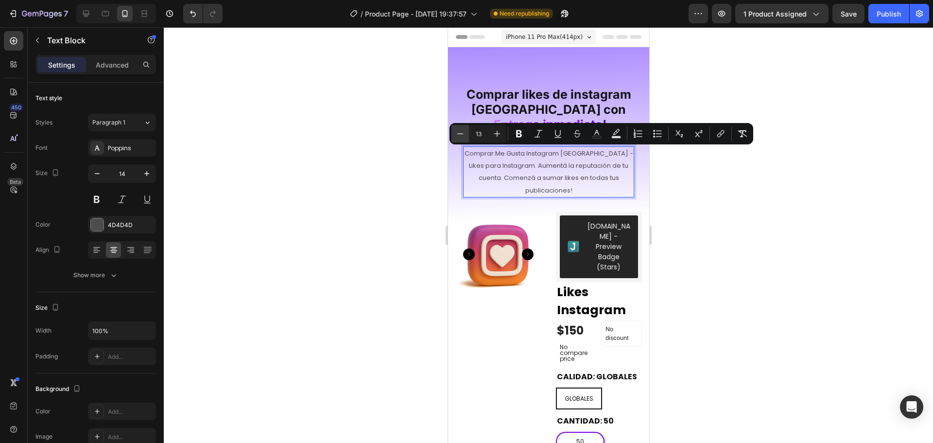
click at [462, 135] on icon "Editor contextual toolbar" at bounding box center [460, 134] width 10 height 10
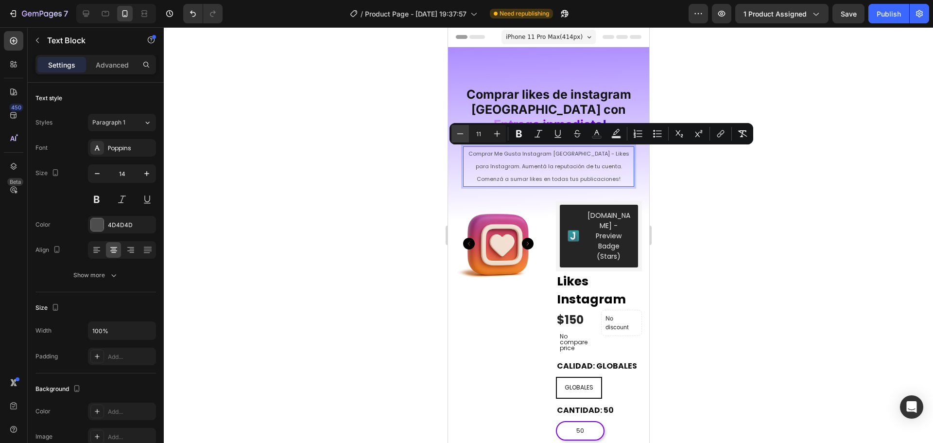
click at [462, 135] on icon "Editor contextual toolbar" at bounding box center [460, 134] width 10 height 10
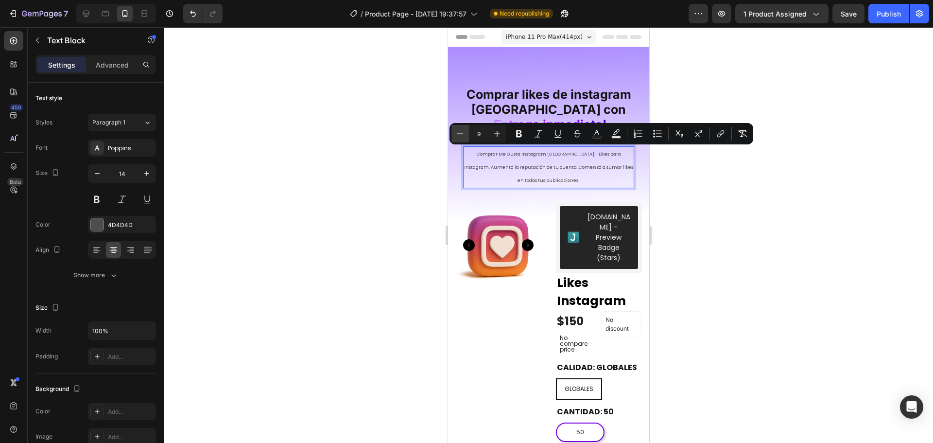
click at [462, 135] on icon "Editor contextual toolbar" at bounding box center [460, 134] width 10 height 10
type input "8"
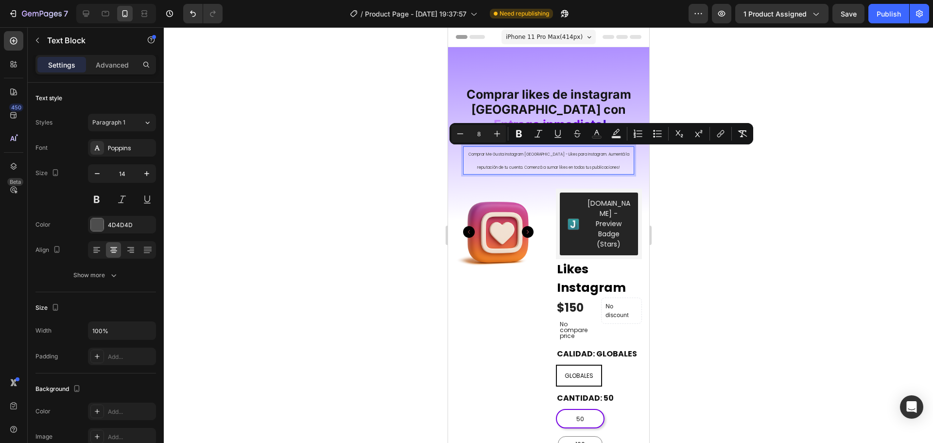
click at [743, 206] on div at bounding box center [548, 234] width 769 height 415
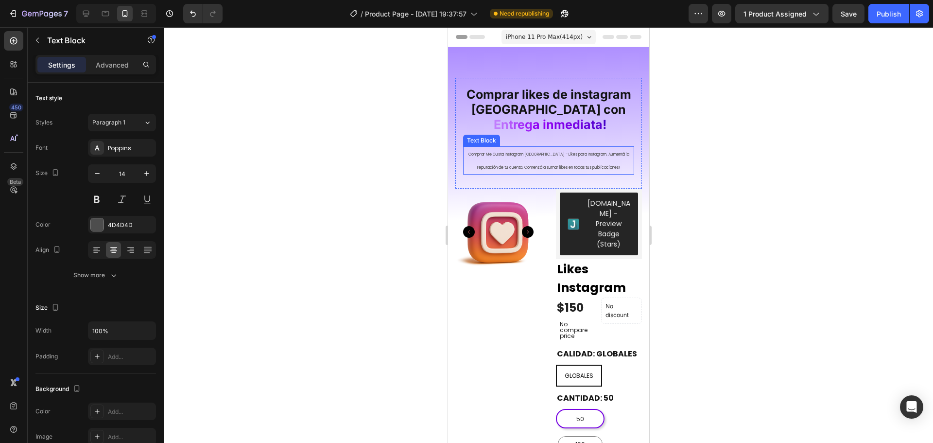
click at [548, 167] on span "Comprar Me Gusta Instagram Argentina - Likes para Instagram. Aumentá la reputac…" at bounding box center [548, 161] width 161 height 18
click at [529, 163] on p "Comprar Me Gusta Instagram Argentina - Likes para Instagram. Aumentá la reputac…" at bounding box center [547, 160] width 169 height 26
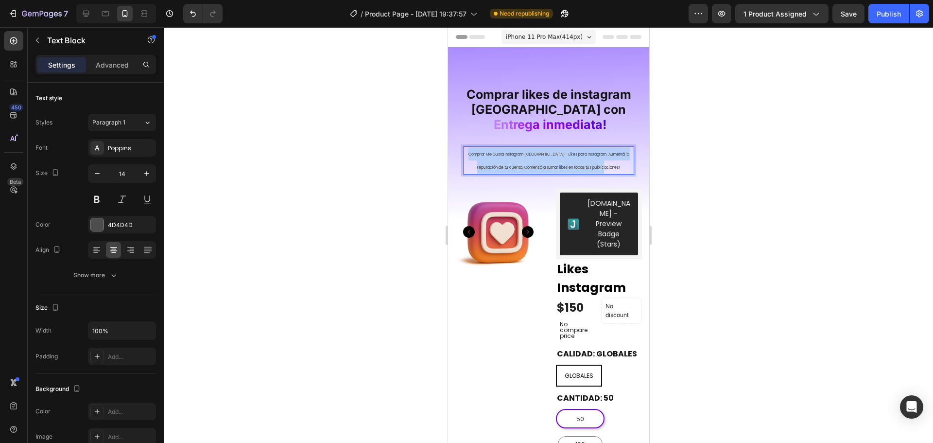
click at [529, 163] on p "Comprar Me Gusta Instagram Argentina - Likes para Instagram. Aumentá la reputac…" at bounding box center [547, 160] width 169 height 26
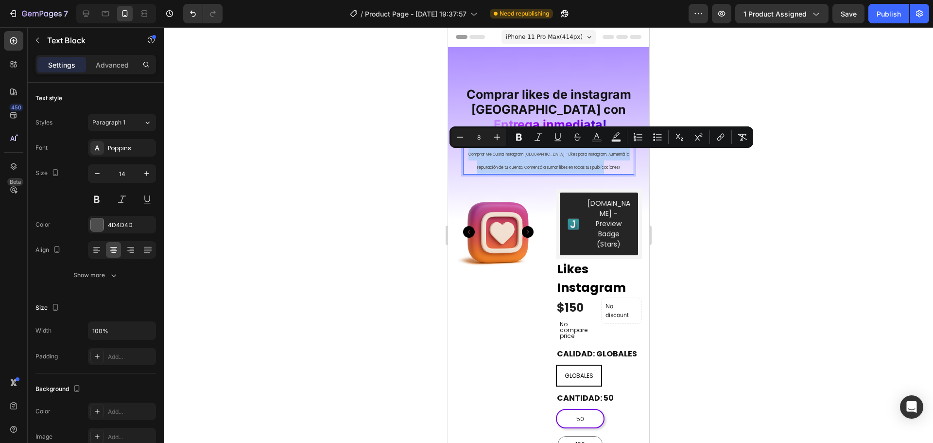
click at [529, 163] on p "Comprar Me Gusta Instagram [GEOGRAPHIC_DATA] - Likes para Instagram. Aumentá la…" at bounding box center [547, 160] width 169 height 26
click at [490, 139] on button "Plus" at bounding box center [496, 136] width 17 height 17
click at [492, 139] on button "Plus" at bounding box center [496, 136] width 17 height 17
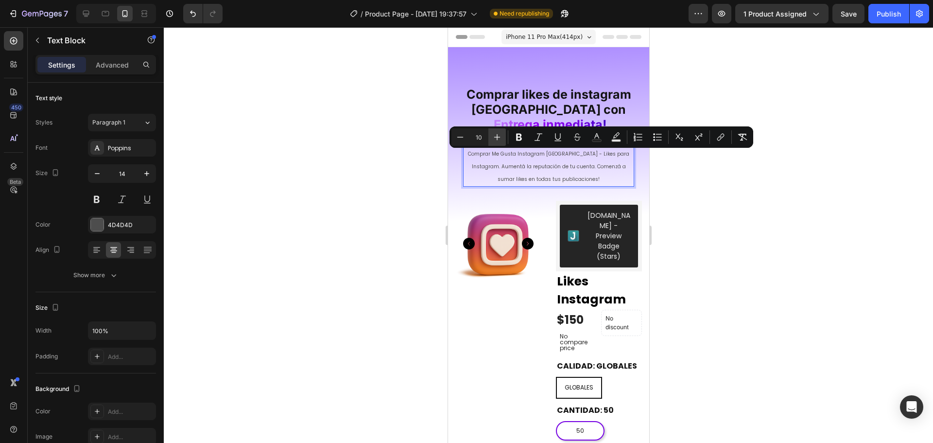
click at [492, 139] on button "Plus" at bounding box center [496, 136] width 17 height 17
type input "12"
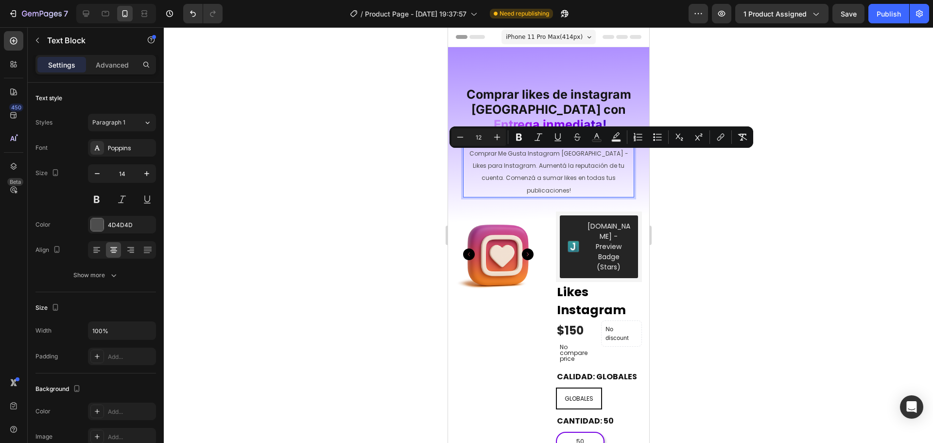
click at [722, 191] on div at bounding box center [548, 234] width 769 height 415
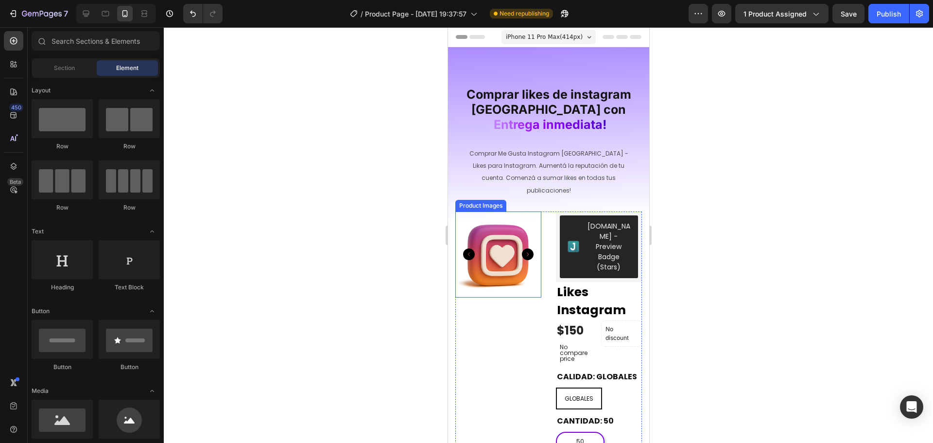
click at [496, 254] on img at bounding box center [498, 254] width 86 height 86
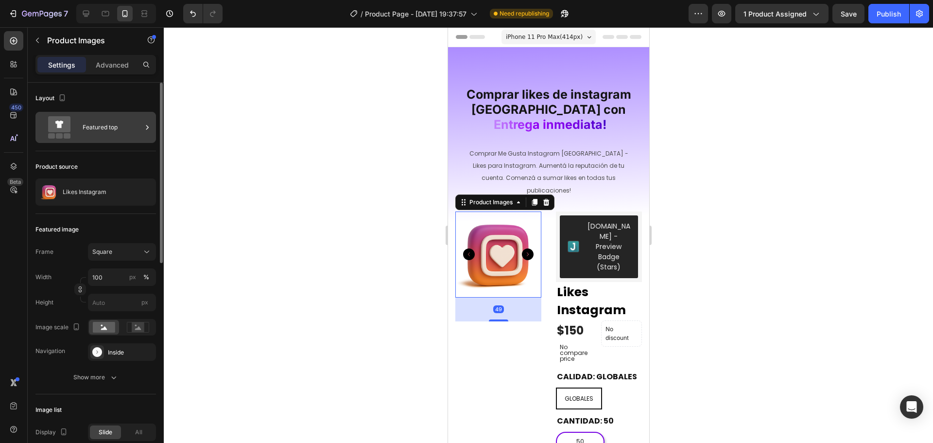
click at [112, 122] on div "Featured top" at bounding box center [112, 127] width 59 height 22
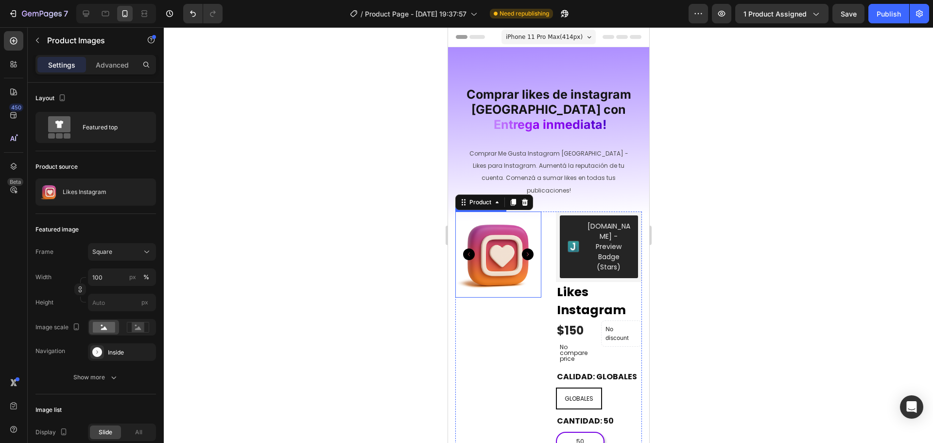
click at [503, 255] on img at bounding box center [498, 254] width 86 height 86
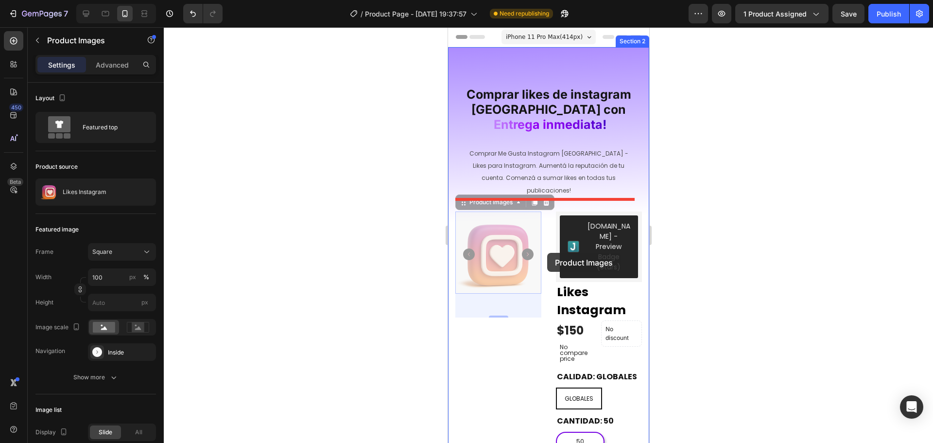
scroll to position [49, 0]
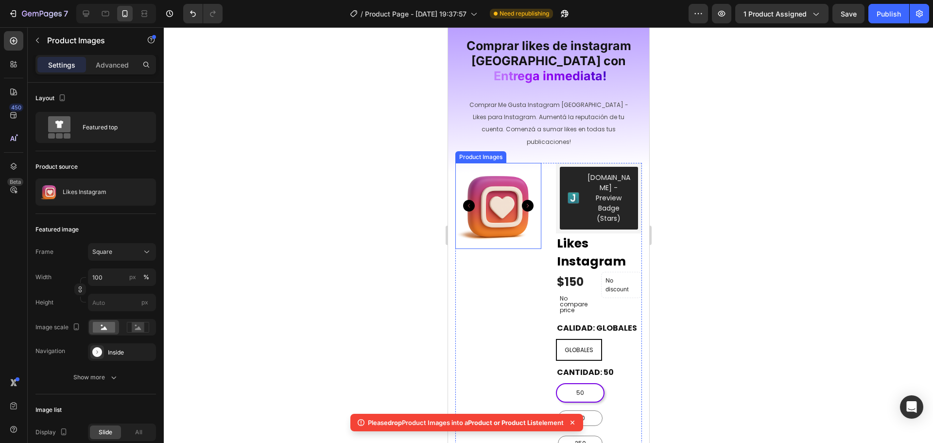
click at [508, 202] on img at bounding box center [498, 206] width 86 height 86
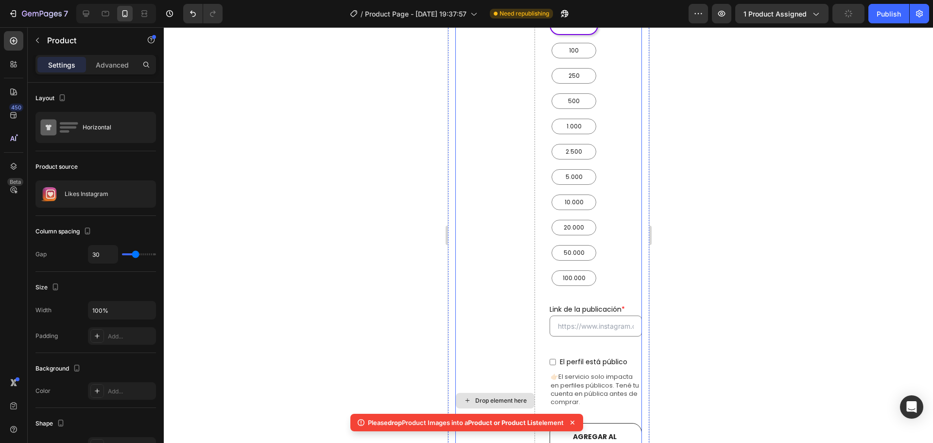
click at [513, 213] on div "Drop element here" at bounding box center [495, 400] width 80 height 1155
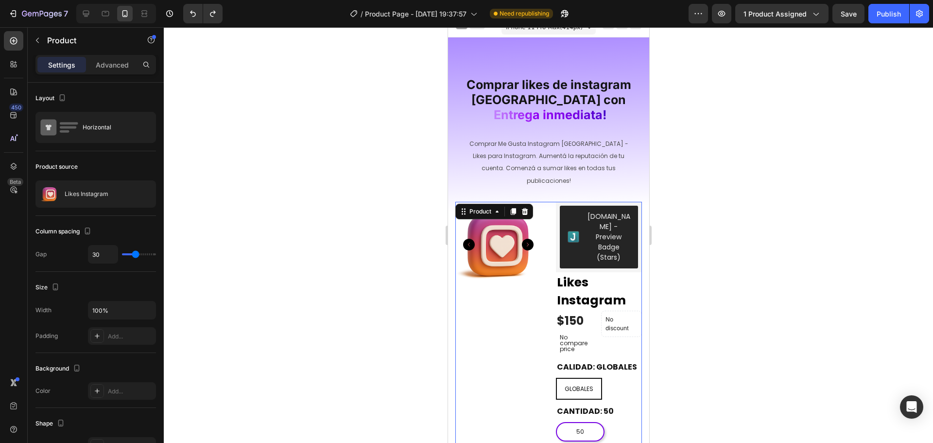
scroll to position [0, 0]
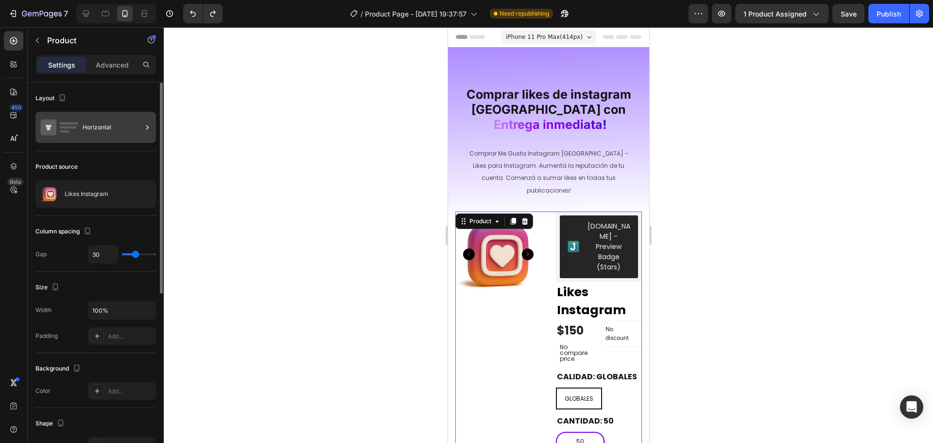
click at [90, 126] on div "Horizontal" at bounding box center [112, 127] width 59 height 22
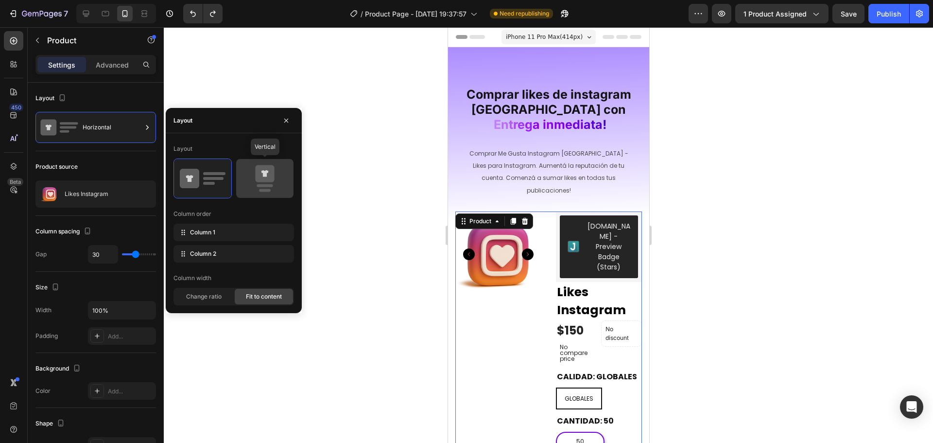
click at [273, 173] on icon at bounding box center [264, 173] width 19 height 17
type input "0"
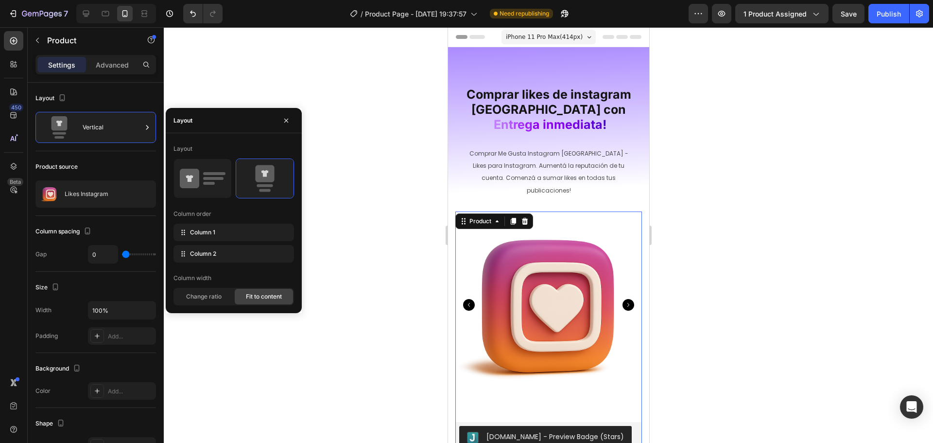
click at [672, 175] on div at bounding box center [548, 234] width 769 height 415
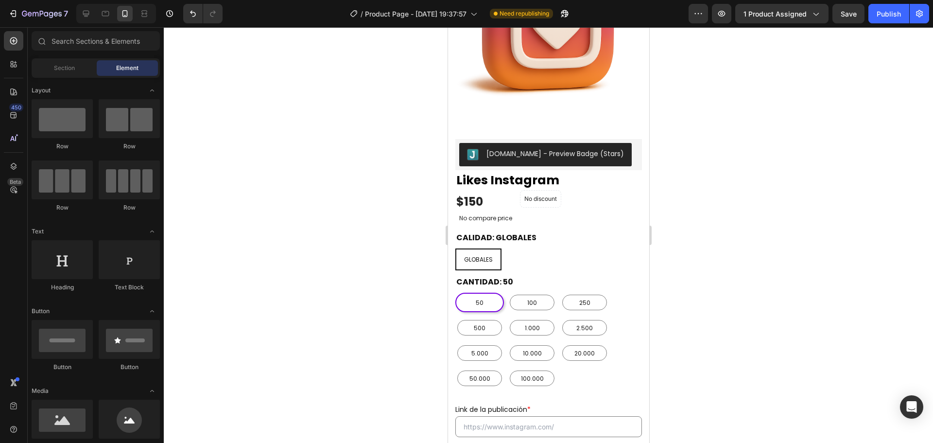
scroll to position [333, 0]
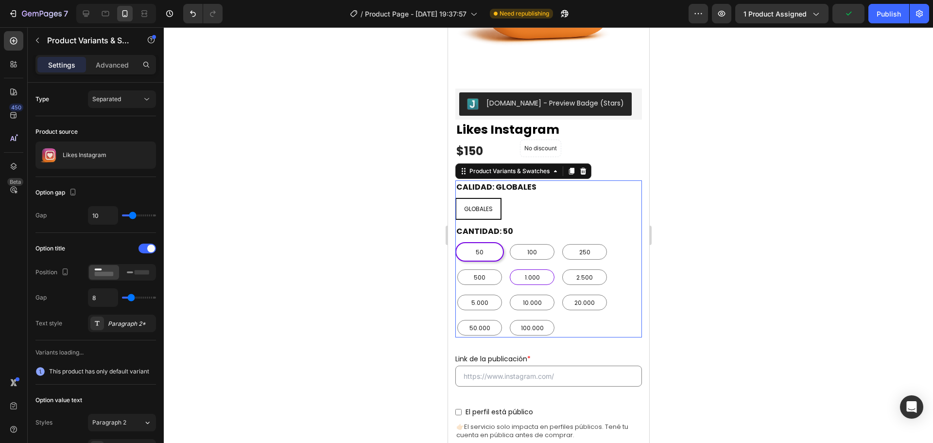
click at [550, 269] on div "1.000" at bounding box center [531, 277] width 45 height 16
click at [507, 267] on input "1.000 1.000 1.000" at bounding box center [507, 267] width 0 height 0
radio input "false"
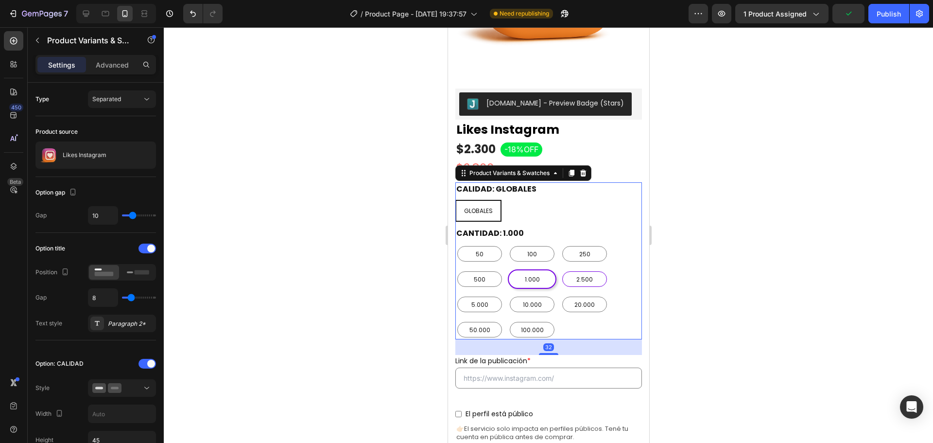
click at [579, 271] on div "2.500" at bounding box center [584, 279] width 45 height 16
click at [560, 269] on input "2.500 2.500 2.500" at bounding box center [559, 269] width 0 height 0
radio input "false"
click at [545, 296] on div "10.000" at bounding box center [531, 304] width 45 height 16
click at [507, 294] on input "10.000 10.000 10.000" at bounding box center [507, 294] width 0 height 0
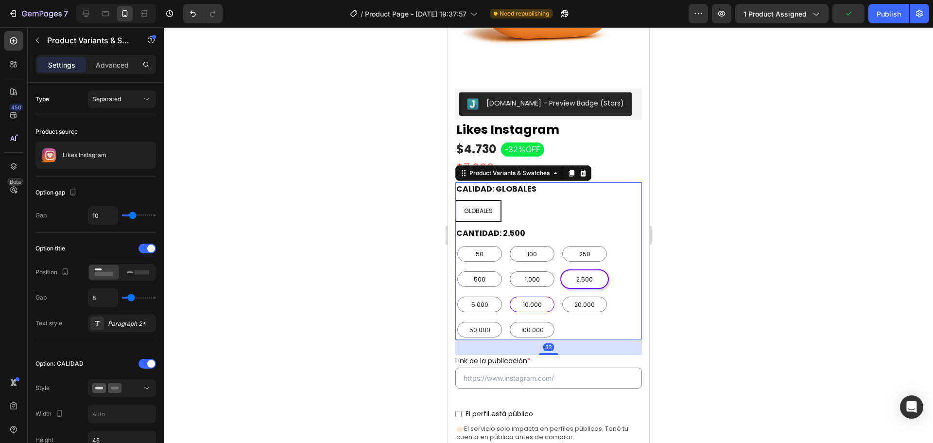
radio input "false"
click at [579, 299] on span "20.000" at bounding box center [584, 304] width 24 height 11
click at [560, 294] on input "20.000 20.000 20.000" at bounding box center [559, 294] width 0 height 0
radio input "false"
click at [706, 221] on div at bounding box center [548, 234] width 769 height 415
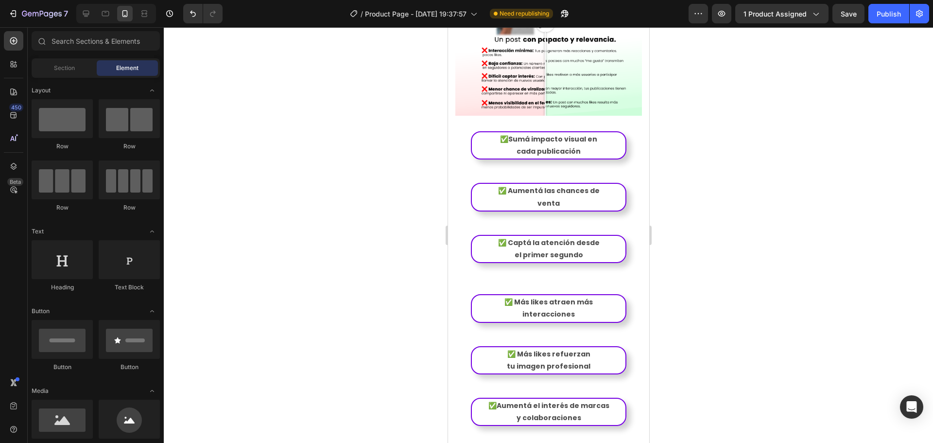
scroll to position [1208, 0]
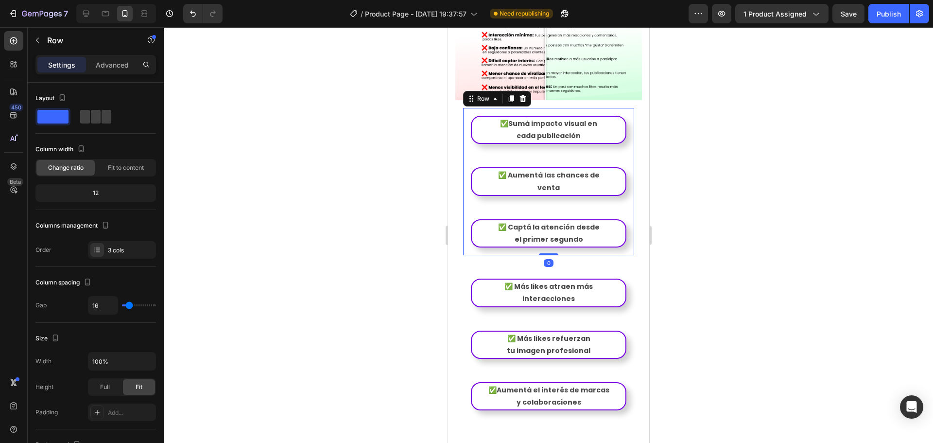
click at [566, 178] on div "✅Sumá impacto visual en cada publicación Text Block Row ✅ Aumentá las chances d…" at bounding box center [548, 181] width 171 height 147
click at [102, 120] on span at bounding box center [107, 117] width 10 height 14
type input "0"
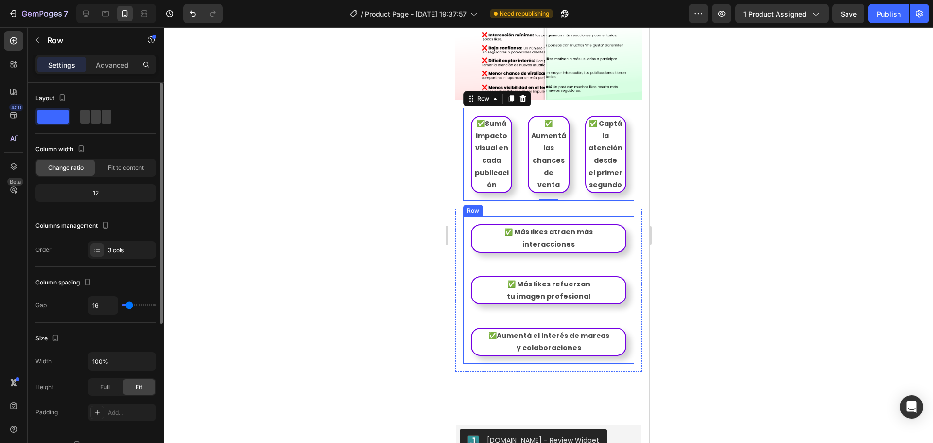
click at [566, 237] on div "✅ Más likes atraen más interacciones Text Block Row ✅ Más likes refuerzan tu im…" at bounding box center [548, 289] width 171 height 147
click at [103, 118] on span at bounding box center [107, 117] width 10 height 14
type input "0"
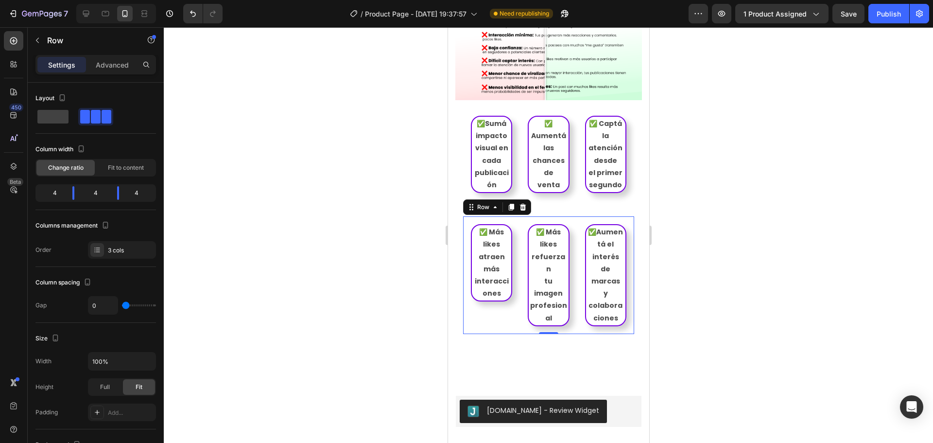
click at [709, 242] on div at bounding box center [548, 234] width 769 height 415
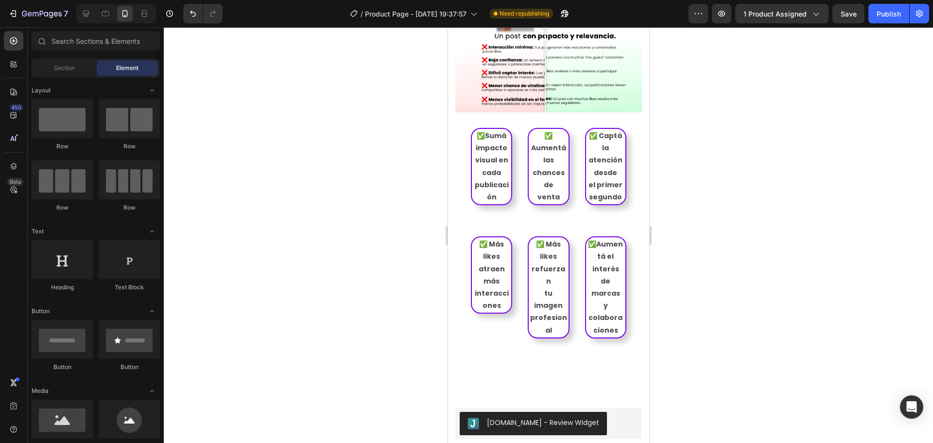
scroll to position [1187, 0]
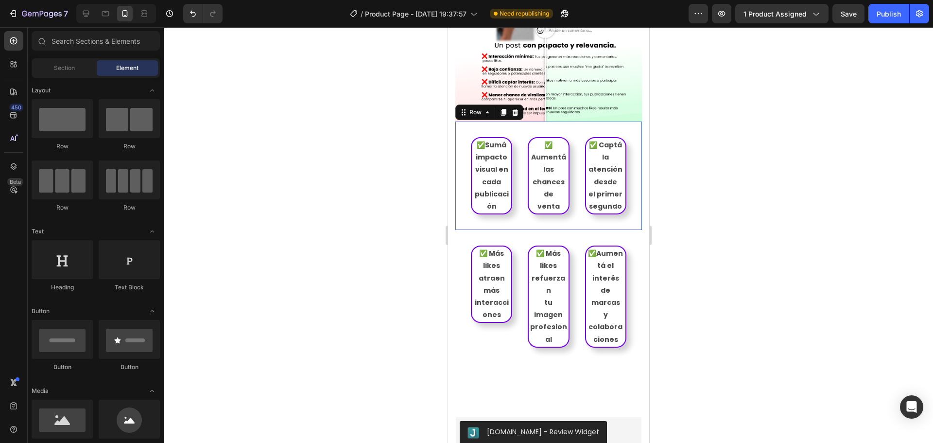
click at [630, 177] on div "✅Sumá impacto visual en cada publicación Text Block Row ✅ Aumentá las chances d…" at bounding box center [548, 175] width 187 height 108
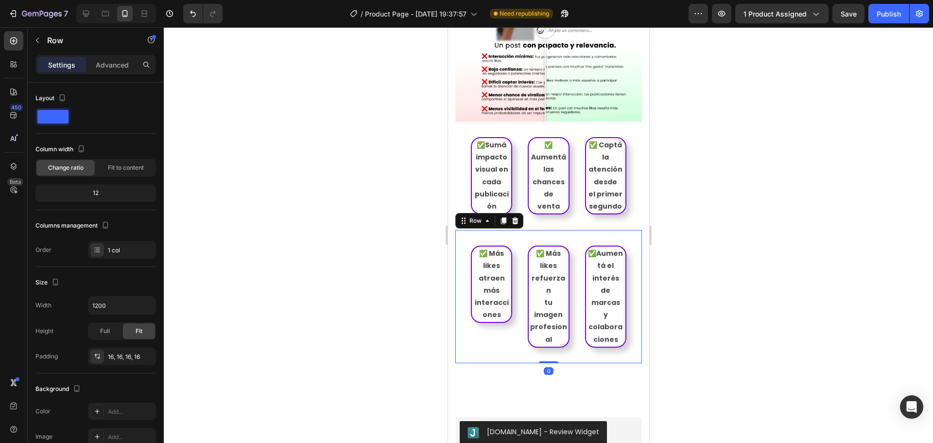
click at [505, 230] on div "✅ Más likes atraen más interacciones Text Block Row ✅ Más likes refuerzan tu im…" at bounding box center [548, 296] width 187 height 133
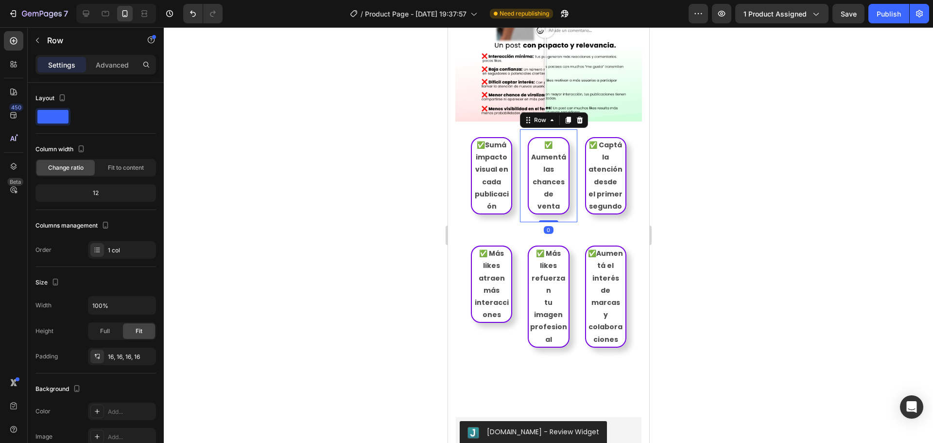
click at [522, 129] on div "✅ Aumentá las chances de venta Text Block Row 0" at bounding box center [547, 175] width 57 height 93
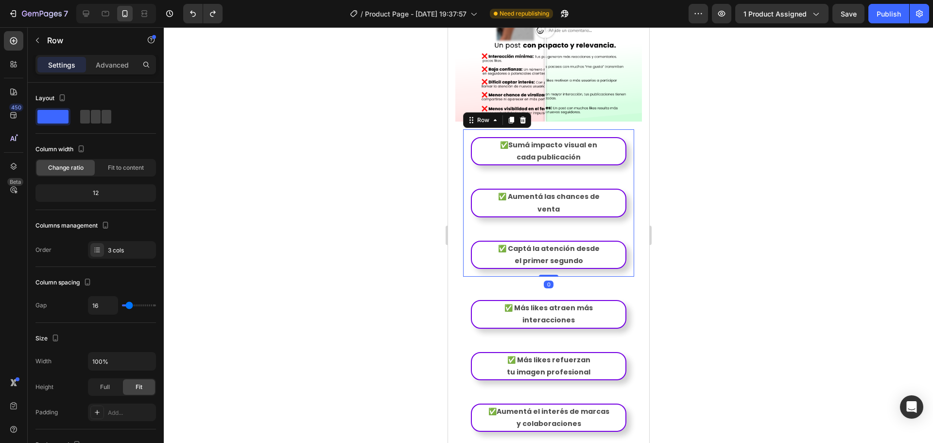
click at [577, 148] on div "✅Sumá impacto visual en cada publicación Text Block Row ✅ Aumentá las chances d…" at bounding box center [548, 202] width 171 height 147
click at [550, 146] on div "✅Sumá impacto visual en cada publicación Text Block Row ✅ Aumentá las chances d…" at bounding box center [548, 202] width 171 height 147
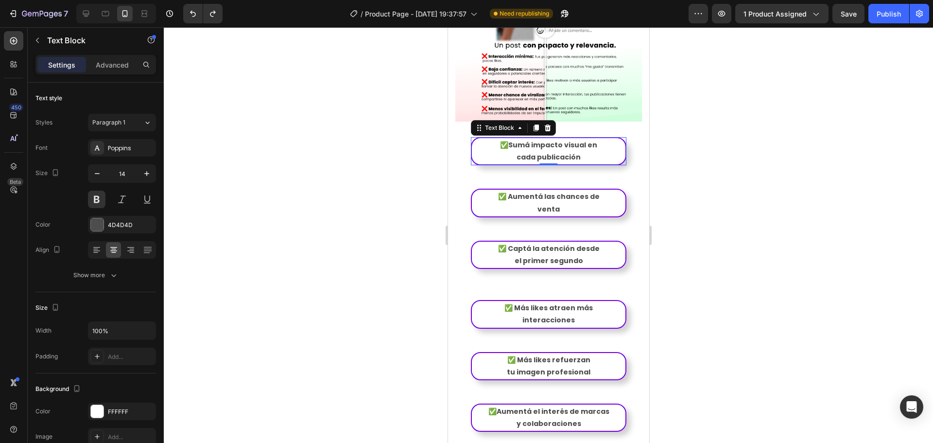
click at [612, 151] on p "cada publicación" at bounding box center [548, 157] width 152 height 12
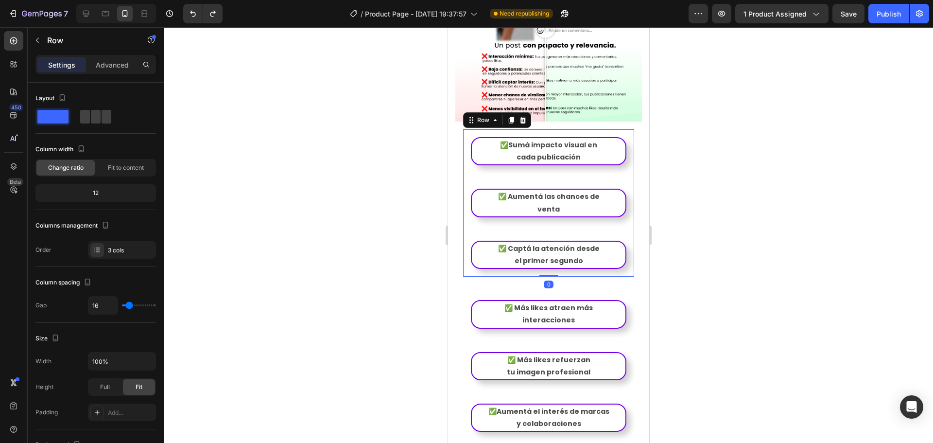
click at [548, 152] on div "✅Sumá impacto visual en cada publicación Text Block Row ✅ Aumentá las chances d…" at bounding box center [548, 202] width 171 height 147
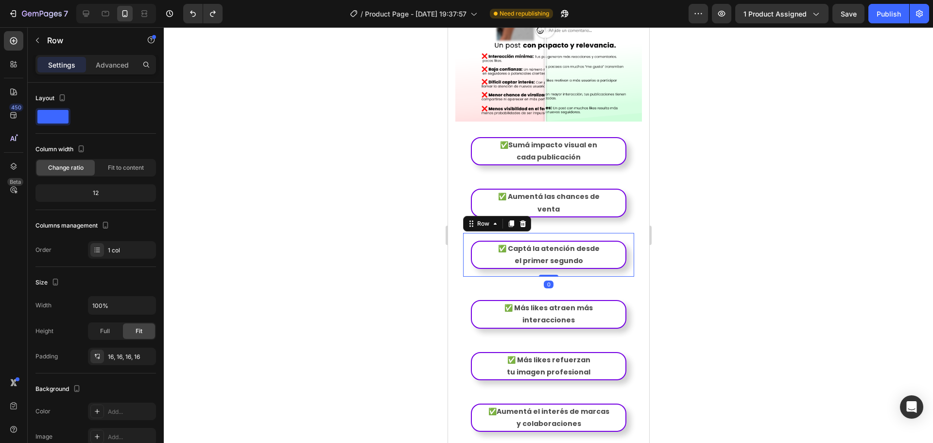
click at [543, 233] on div "✅ Captá la atención desde el primer segundo Text Block Row 0" at bounding box center [548, 255] width 171 height 44
click at [544, 195] on div "✅ Aumentá las chances de venta Text Block Row" at bounding box center [548, 203] width 171 height 44
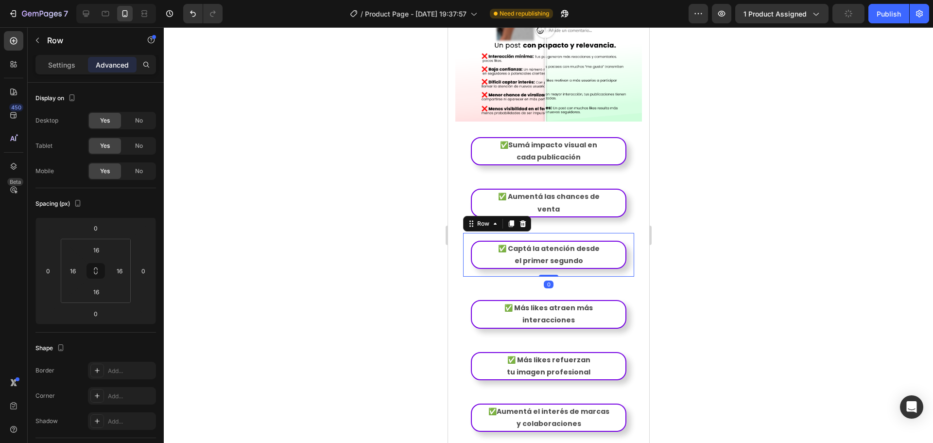
click at [571, 233] on div "✅ Captá la atención desde el primer segundo Text Block Row 0" at bounding box center [548, 255] width 171 height 44
click at [571, 199] on div "✅Sumá impacto visual en cada publicación Text Block Row ✅ Aumentá las chances d…" at bounding box center [548, 202] width 171 height 147
click at [66, 68] on p "Settings" at bounding box center [61, 65] width 27 height 10
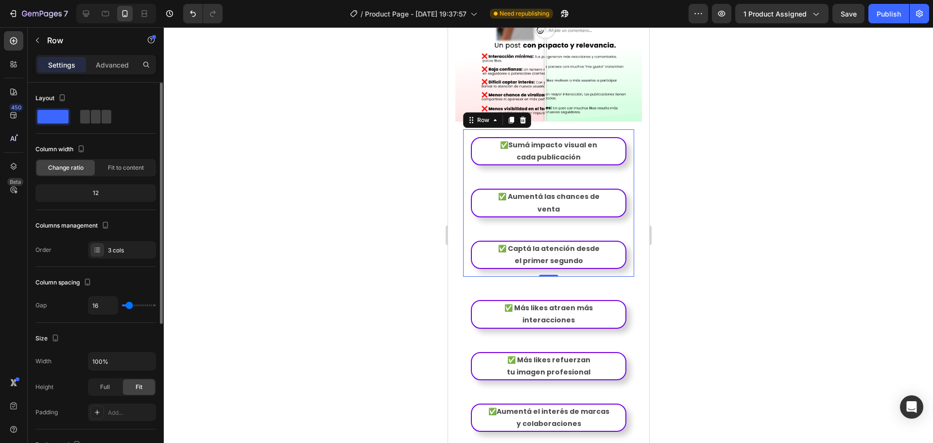
type input "13"
type input "0"
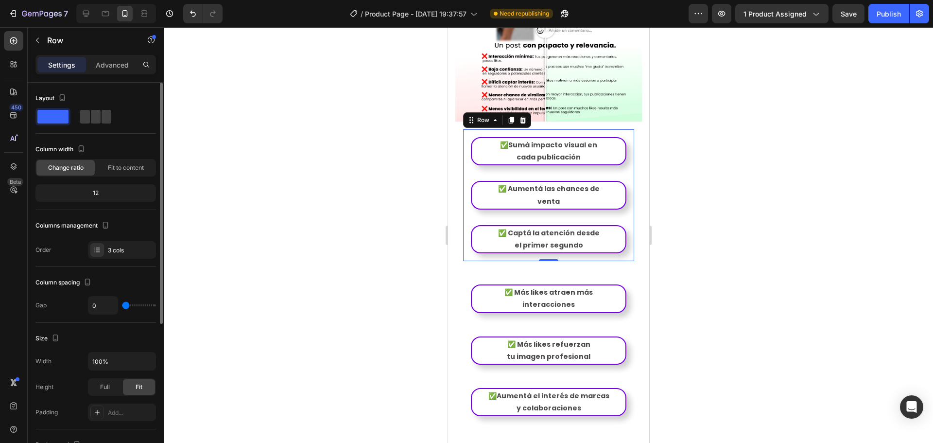
drag, startPoint x: 129, startPoint y: 305, endPoint x: 103, endPoint y: 300, distance: 27.2
type input "0"
click at [122, 304] on input "range" at bounding box center [139, 305] width 34 height 2
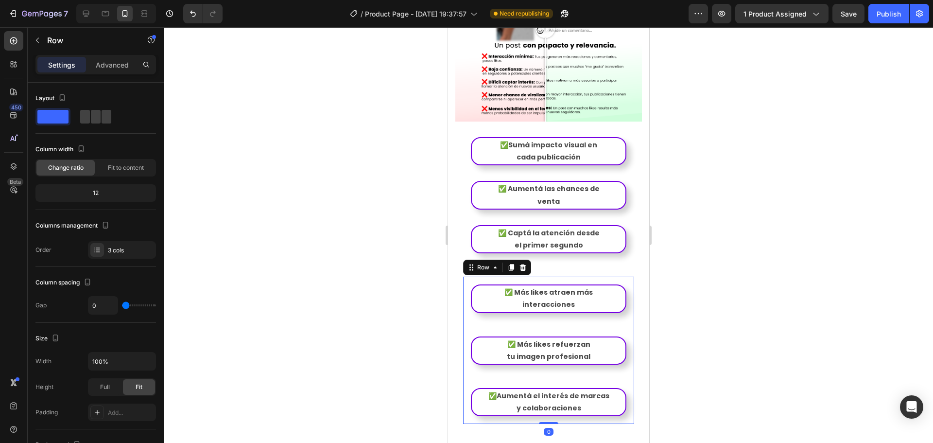
click at [531, 295] on div "✅ Más likes atraen más interacciones Text Block Row ✅ Más likes refuerzan tu im…" at bounding box center [548, 349] width 171 height 147
drag, startPoint x: 134, startPoint y: 304, endPoint x: 99, endPoint y: 303, distance: 34.5
click at [99, 303] on div "16" at bounding box center [122, 305] width 68 height 18
type input "18"
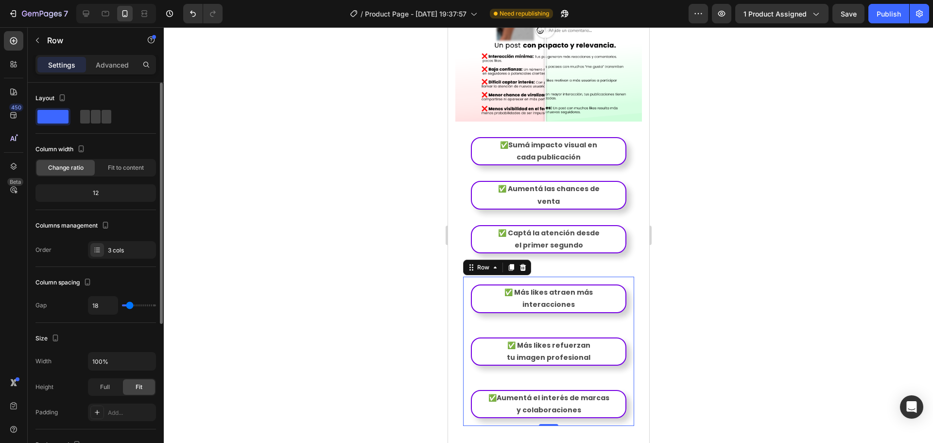
type input "16"
type input "13"
type input "7"
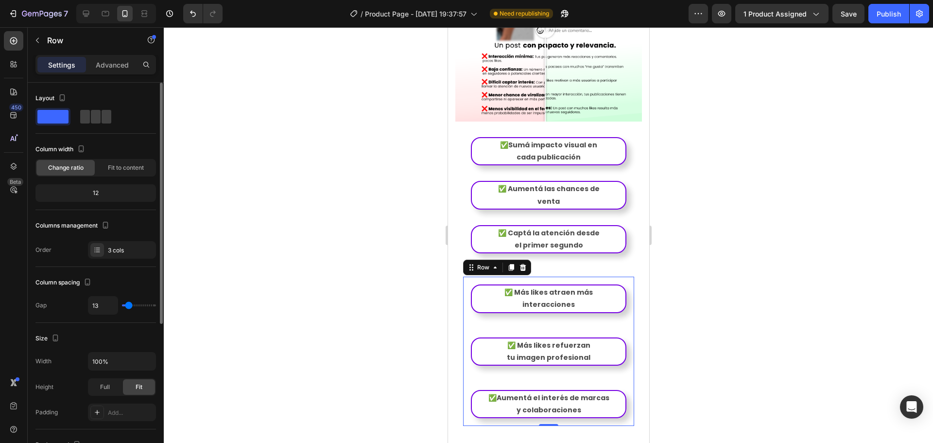
type input "7"
type input "0"
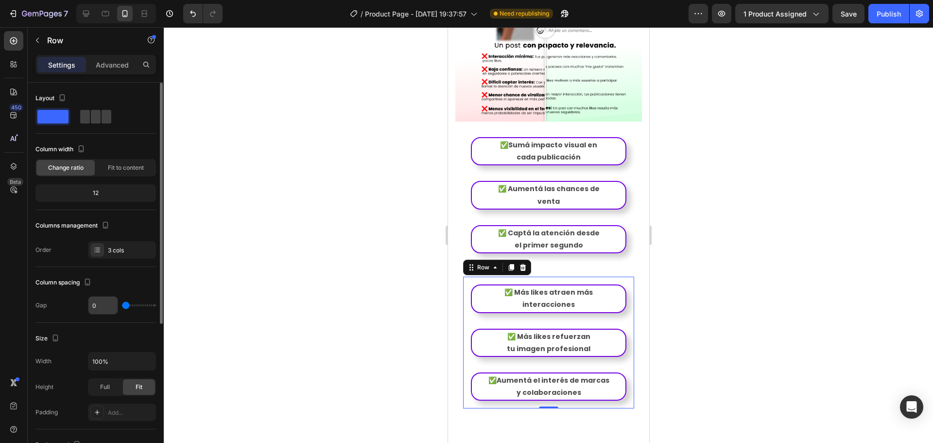
drag, startPoint x: 130, startPoint y: 308, endPoint x: 110, endPoint y: 304, distance: 20.3
type input "0"
click at [122, 305] on input "range" at bounding box center [139, 305] width 34 height 2
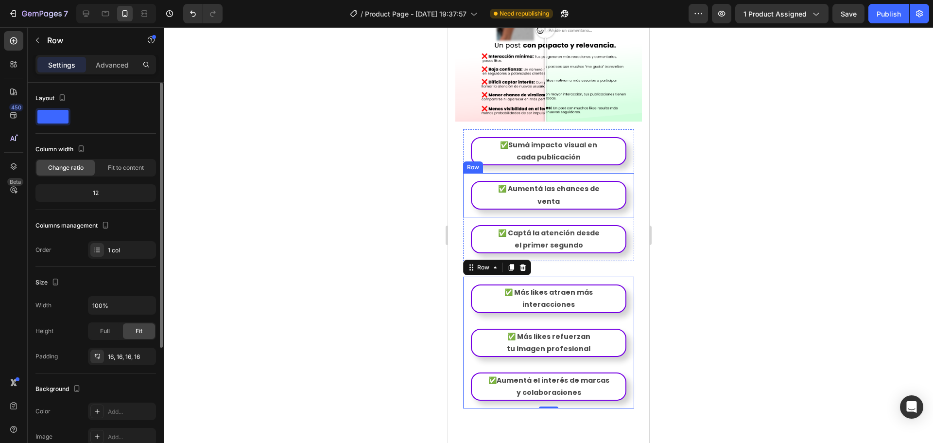
click at [546, 188] on div "✅ Aumentá las chances de venta Text Block Row" at bounding box center [548, 195] width 171 height 44
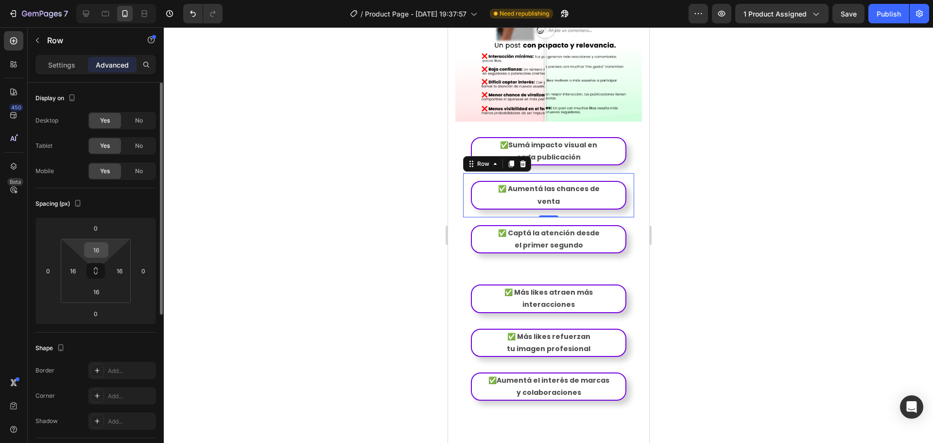
click at [99, 251] on input "16" at bounding box center [95, 249] width 19 height 15
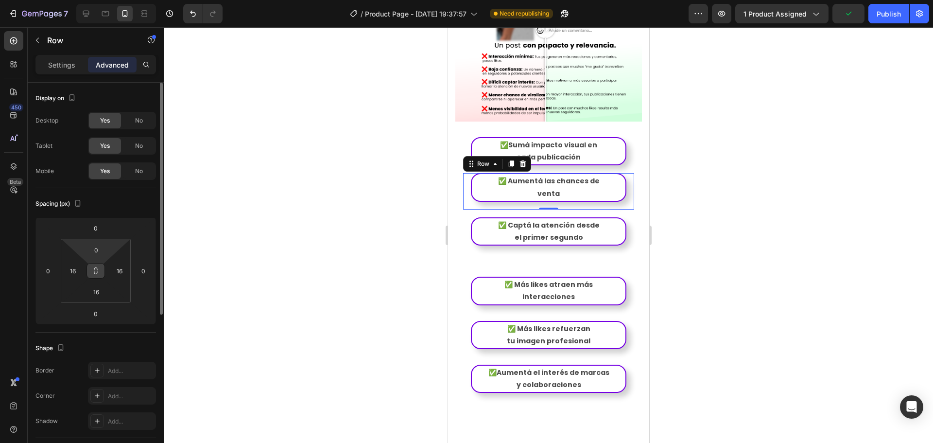
click at [96, 272] on icon at bounding box center [96, 271] width 8 height 8
click at [97, 247] on input "0" at bounding box center [95, 249] width 19 height 15
type input "00"
type input "0"
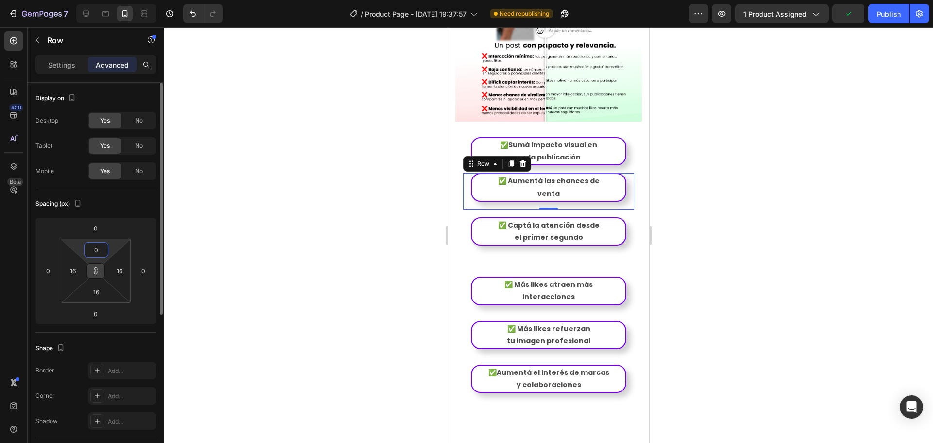
type input "0"
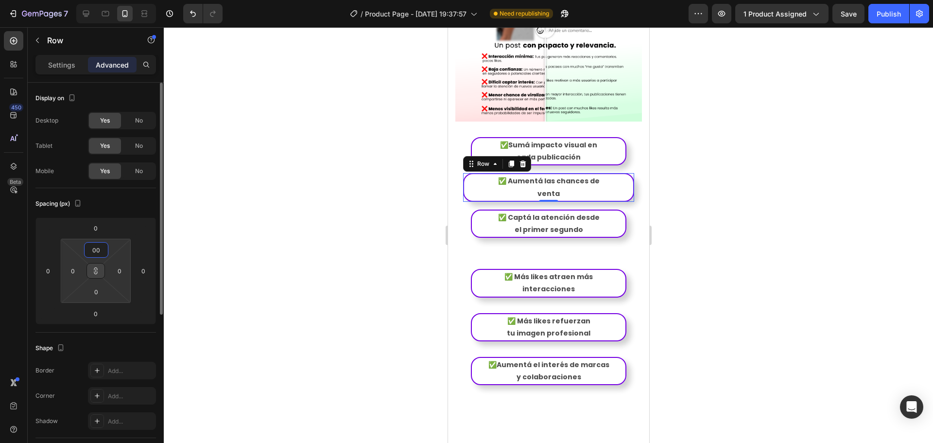
type input "00"
click at [122, 0] on html "7 Version history / Product Page - Aug 10, 19:37:57 Need republishing Preview 1…" at bounding box center [466, 0] width 933 height 0
click at [189, 256] on div at bounding box center [548, 234] width 769 height 415
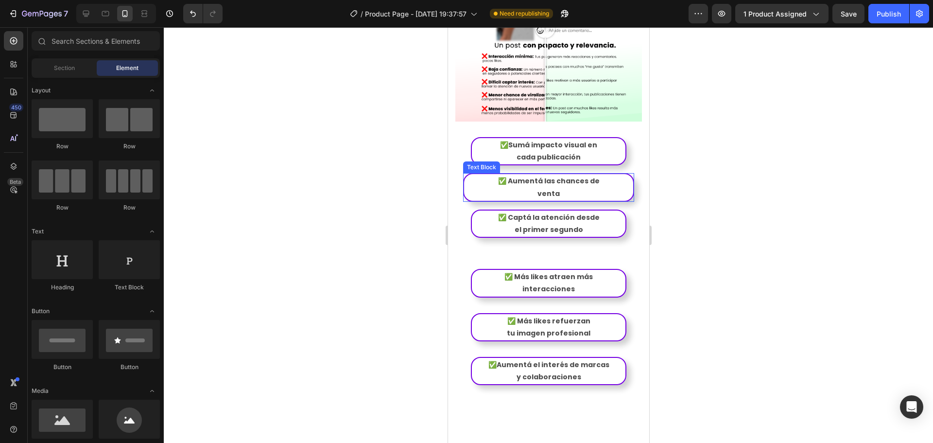
click at [607, 188] on p "venta" at bounding box center [547, 194] width 167 height 12
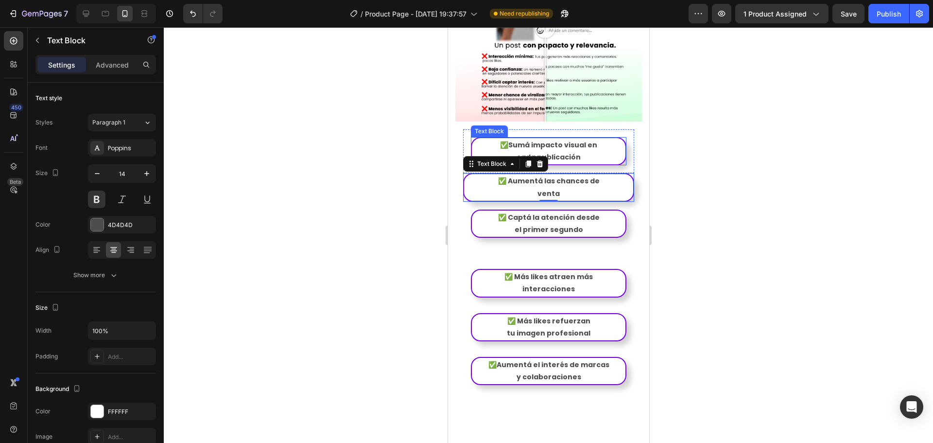
click at [599, 151] on p "cada publicación" at bounding box center [548, 157] width 152 height 12
click at [585, 188] on p "venta" at bounding box center [547, 194] width 167 height 12
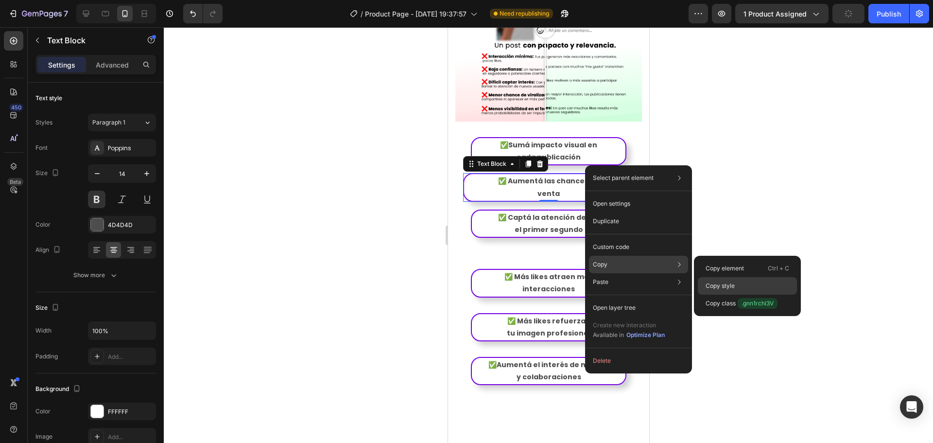
click at [730, 281] on p "Copy style" at bounding box center [719, 285] width 29 height 9
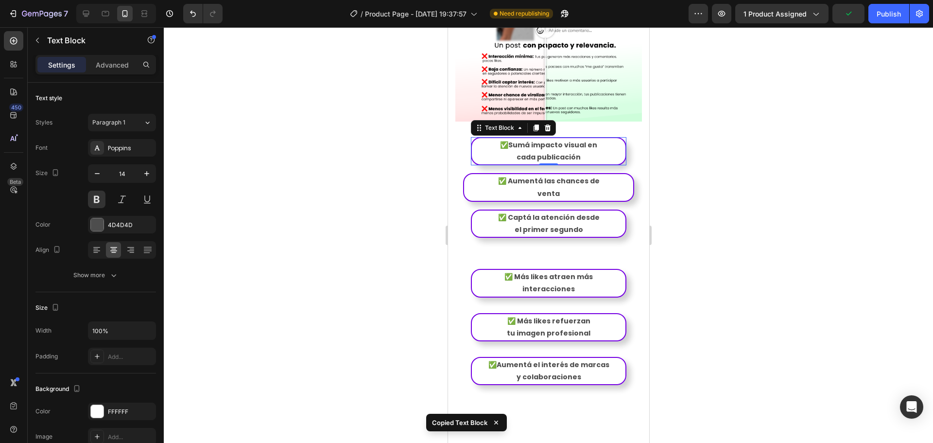
click at [610, 139] on p "✅Sumá impacto visual en" at bounding box center [548, 145] width 152 height 12
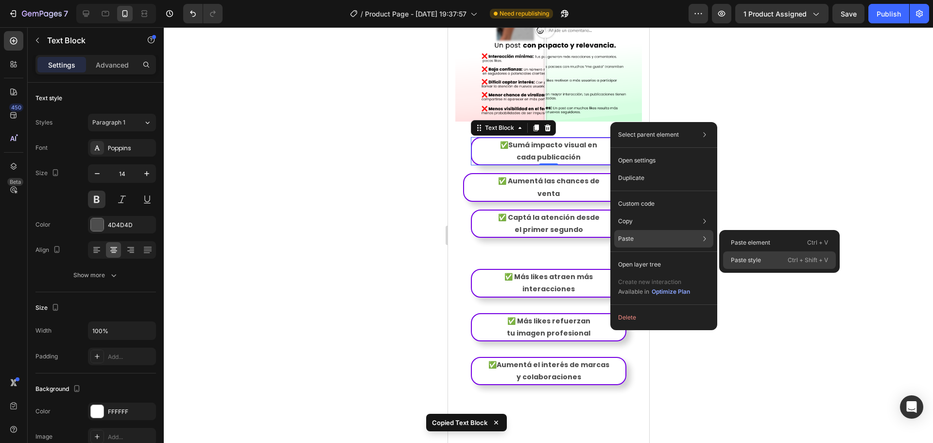
click at [732, 263] on p "Paste style" at bounding box center [746, 260] width 30 height 9
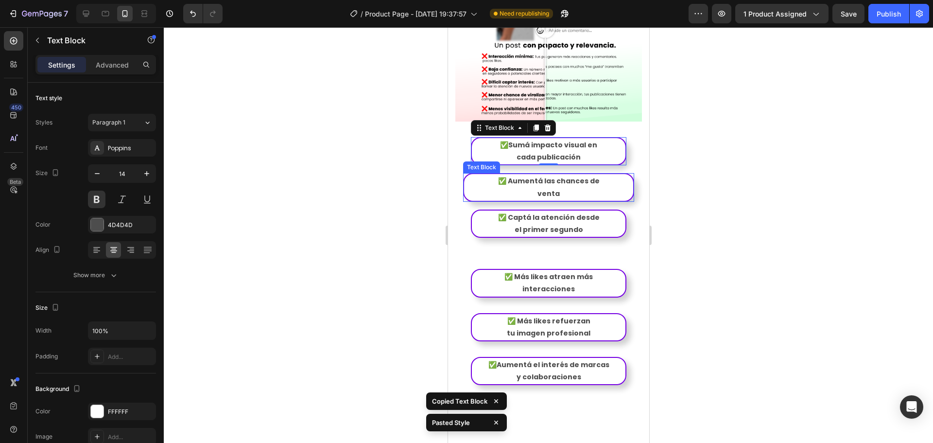
click at [595, 188] on p "venta" at bounding box center [547, 194] width 167 height 12
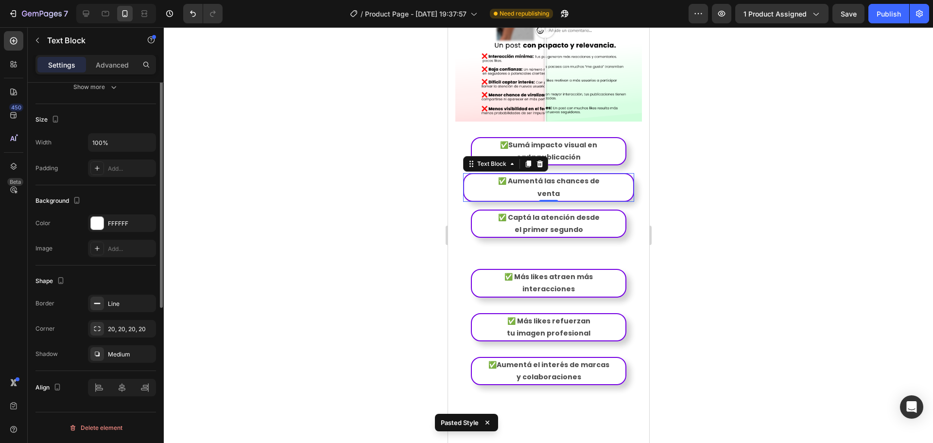
scroll to position [0, 0]
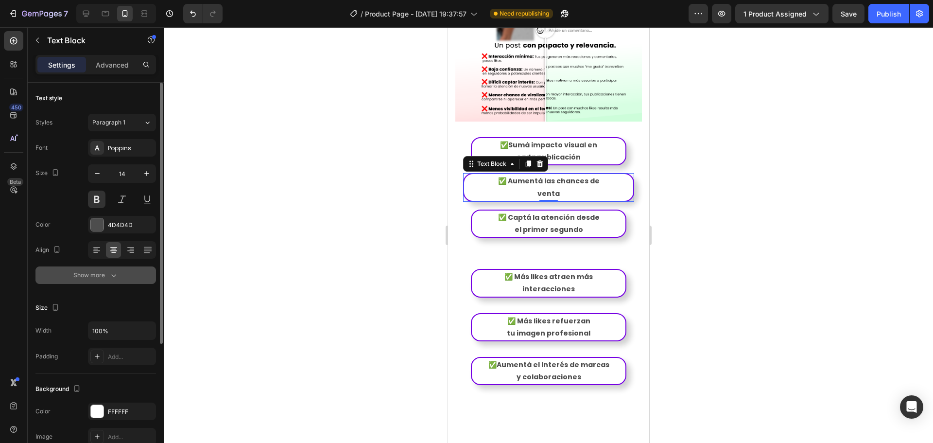
click at [105, 274] on div "Show more" at bounding box center [95, 275] width 45 height 10
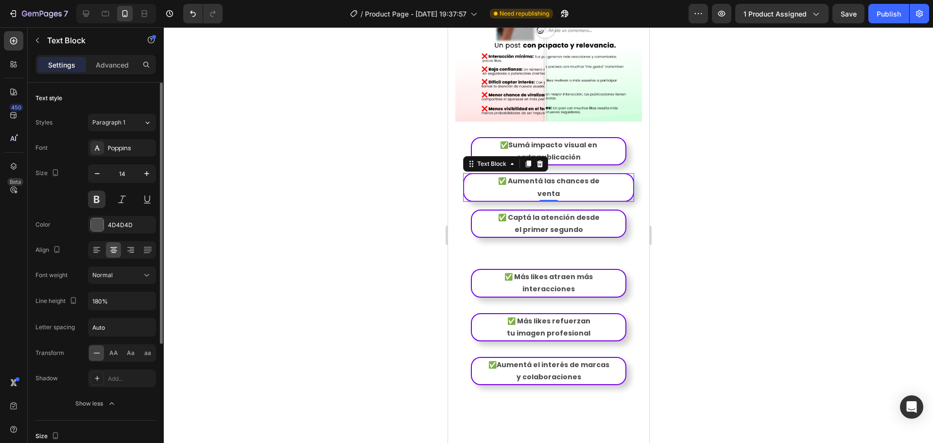
scroll to position [49, 0]
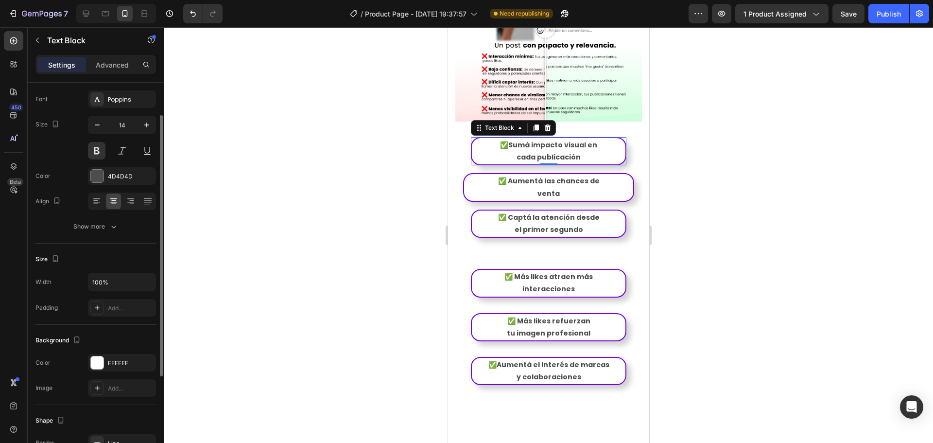
click at [603, 151] on p "cada publicación" at bounding box center [548, 157] width 152 height 12
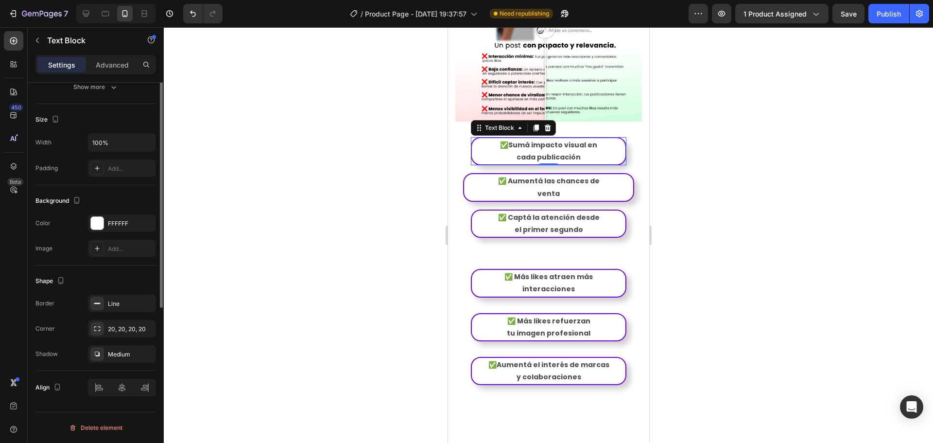
scroll to position [0, 0]
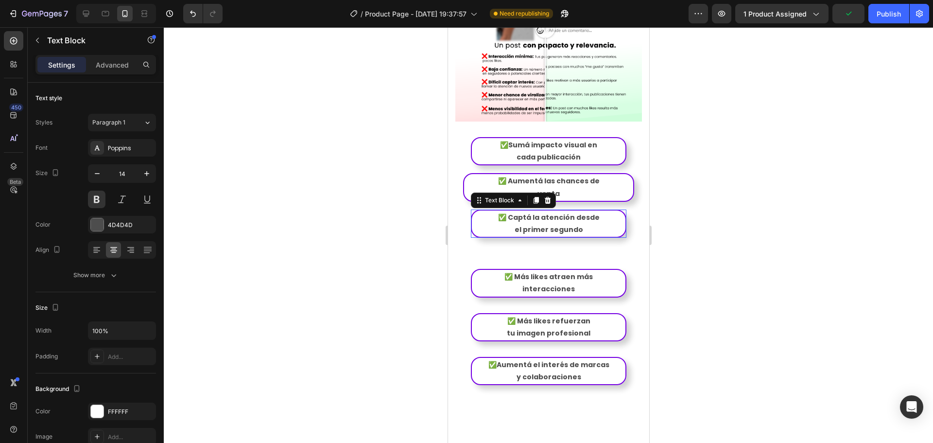
click at [589, 223] on p "el primer segundo" at bounding box center [548, 229] width 152 height 12
click at [594, 188] on p "venta" at bounding box center [547, 194] width 167 height 12
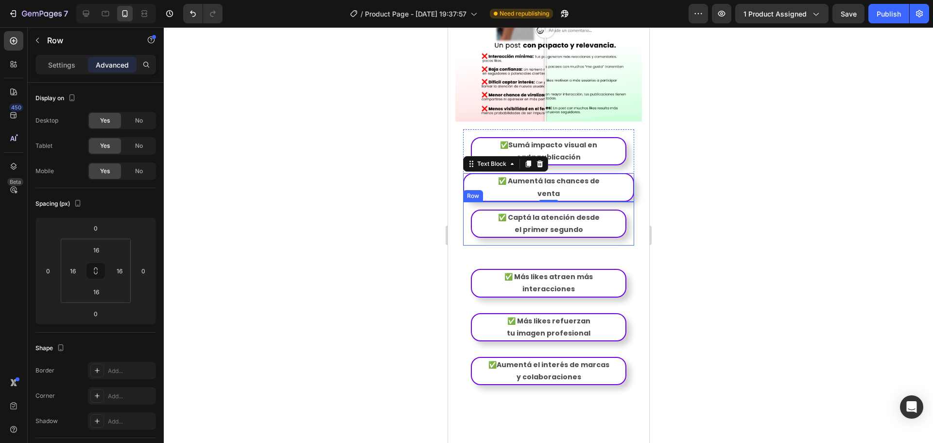
click at [586, 202] on div "✅ Captá la atención desde el primer segundo Text Block Row" at bounding box center [548, 224] width 171 height 44
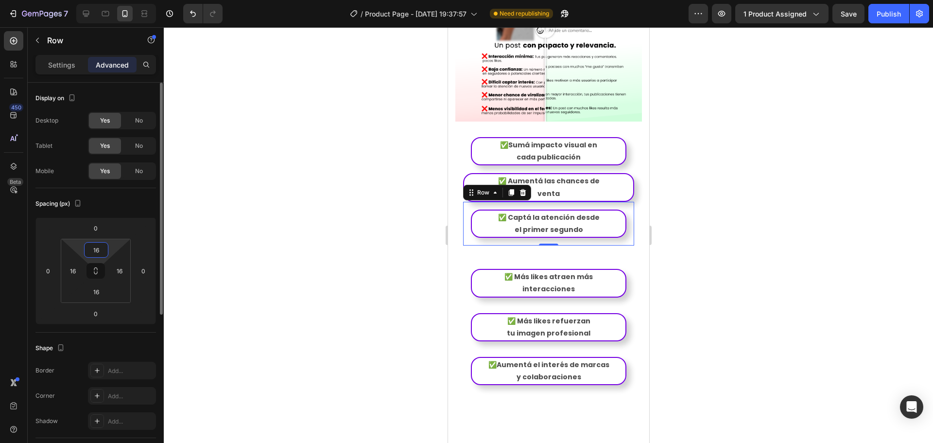
click at [103, 248] on input "16" at bounding box center [95, 249] width 19 height 15
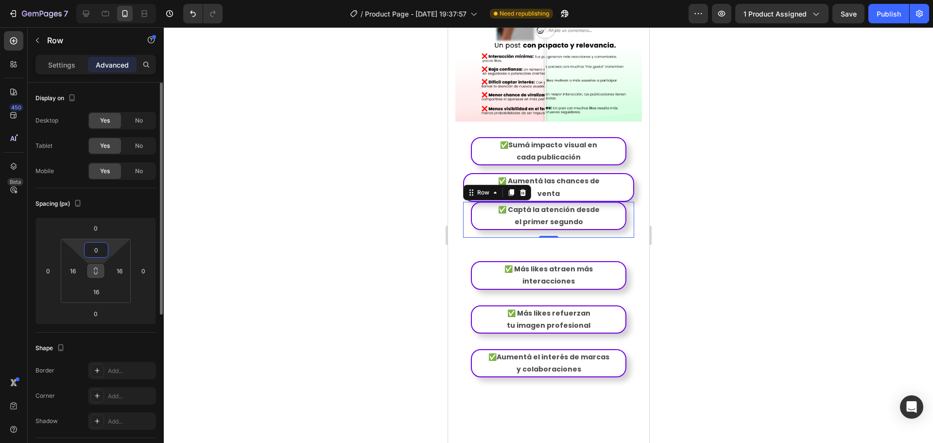
type input "0"
click at [99, 270] on icon at bounding box center [96, 271] width 8 height 8
click at [97, 250] on input "0" at bounding box center [95, 249] width 19 height 15
type input "0"
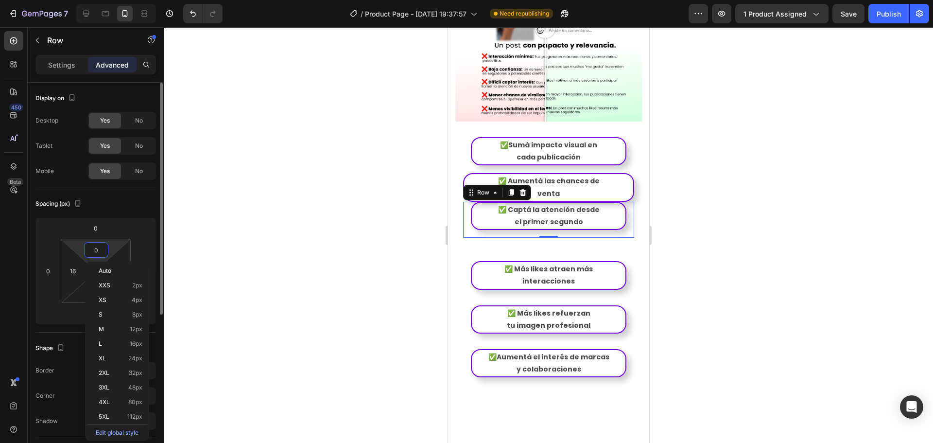
type input "0"
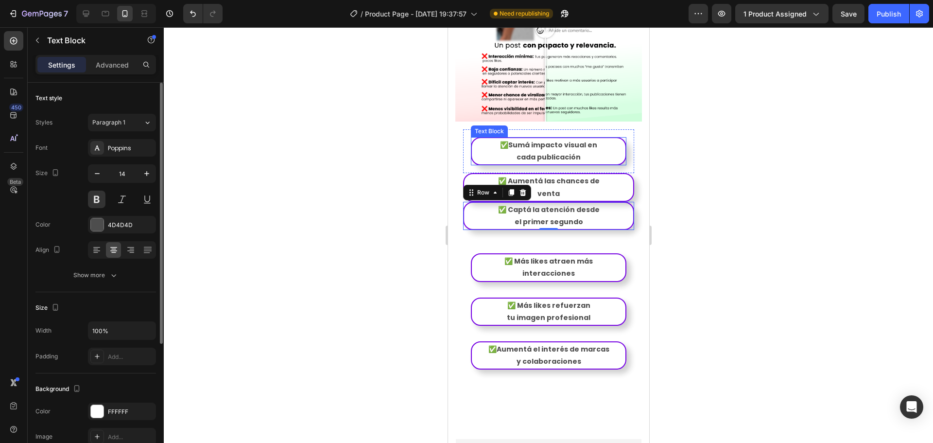
click at [596, 151] on p "cada publicación" at bounding box center [548, 157] width 152 height 12
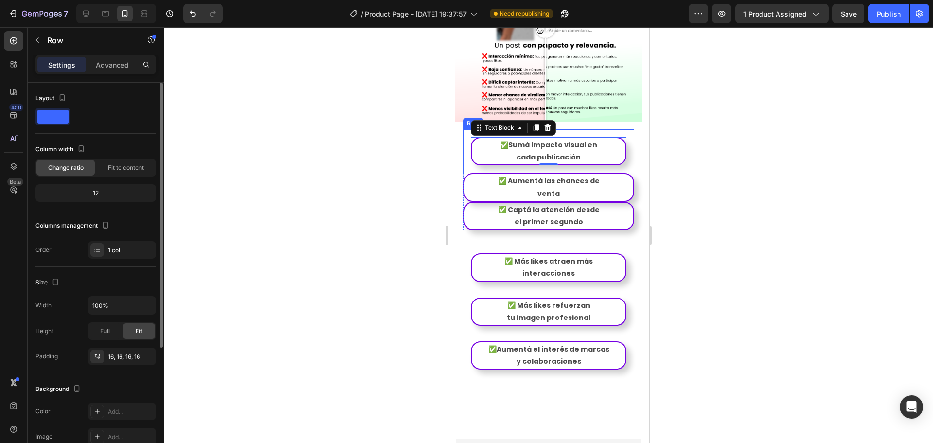
click at [489, 139] on div "✅Sumá impacto visual en cada publicación Text Block 0 Row" at bounding box center [548, 151] width 171 height 44
click at [115, 60] on p "Advanced" at bounding box center [112, 65] width 33 height 10
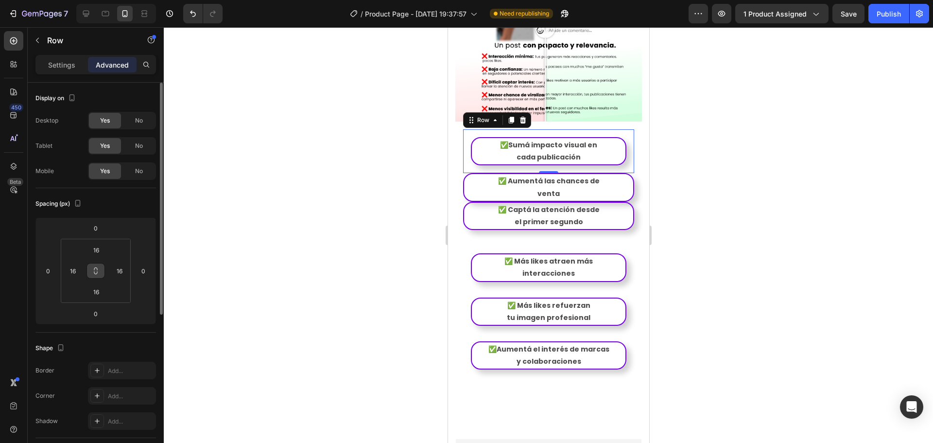
click at [99, 269] on icon at bounding box center [96, 271] width 8 height 8
click at [100, 248] on input "16" at bounding box center [95, 249] width 19 height 15
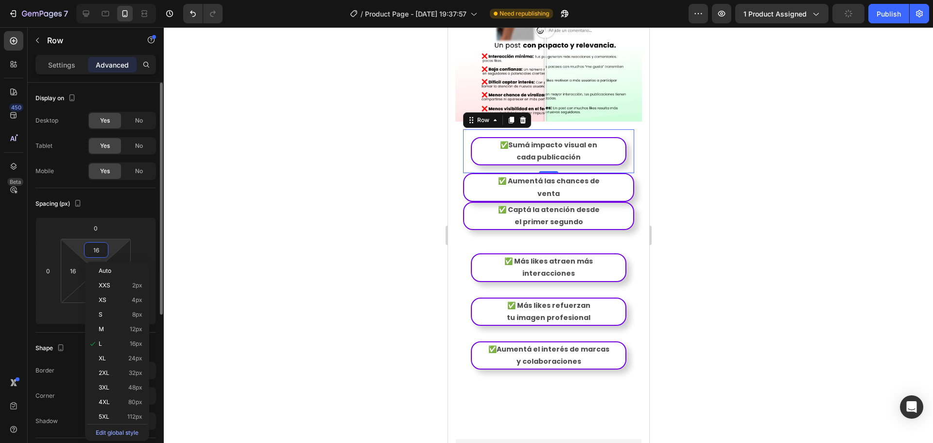
type input "0"
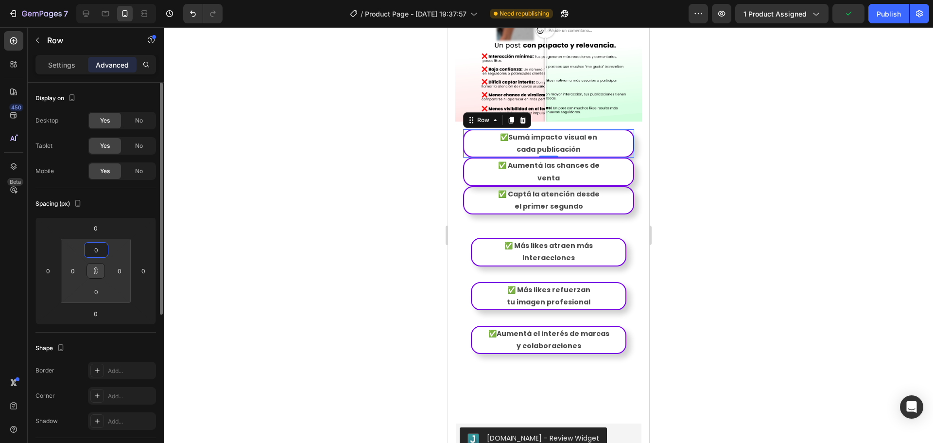
type input "0"
click at [138, 208] on div "Spacing (px)" at bounding box center [95, 204] width 120 height 16
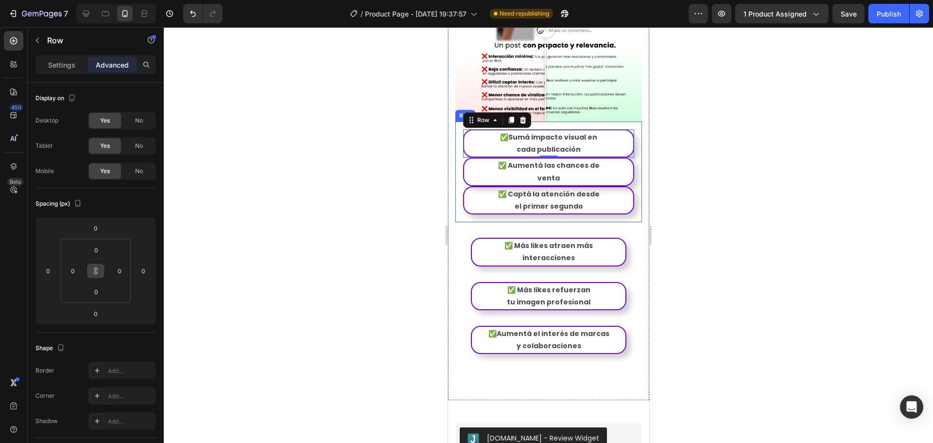
click at [739, 186] on div at bounding box center [548, 234] width 769 height 415
click at [629, 155] on div "✅Sumá impacto visual en cada publicación Text Block Row ✅ Aumentá las chances d…" at bounding box center [548, 171] width 187 height 101
click at [58, 63] on p "Settings" at bounding box center [61, 65] width 27 height 10
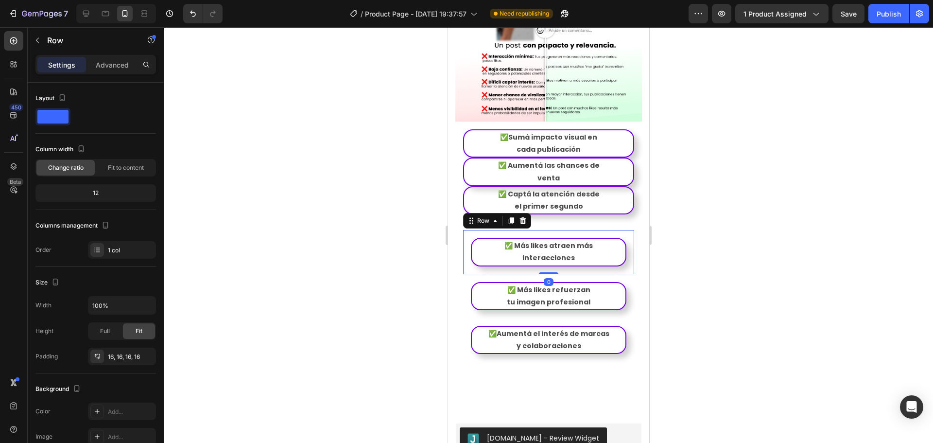
click at [571, 230] on div "✅ Más likes atraen más interacciones Text Block Row 0" at bounding box center [548, 252] width 171 height 44
click at [523, 230] on div "✅ Más likes atraen más interacciones Text Block Row 0" at bounding box center [548, 252] width 171 height 44
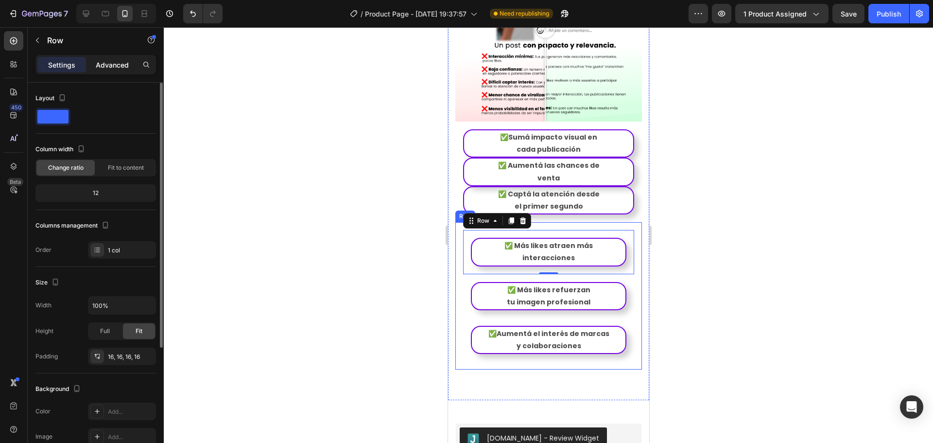
click at [109, 70] on div "Advanced" at bounding box center [112, 65] width 49 height 16
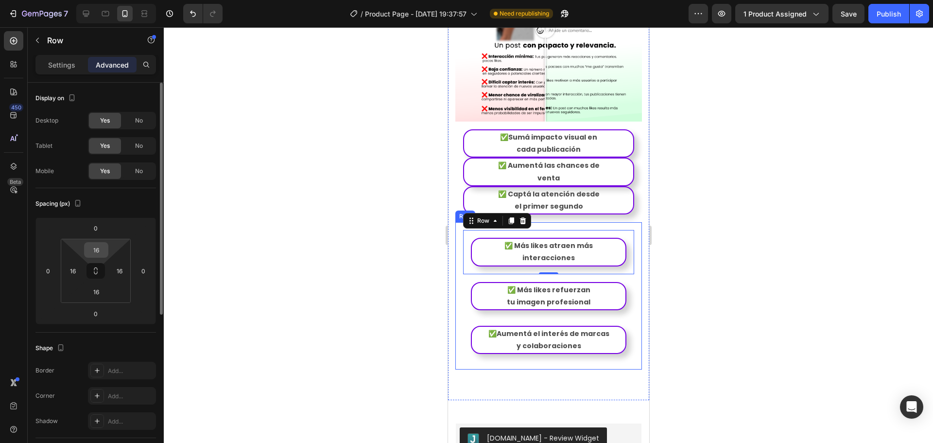
click at [103, 253] on input "16" at bounding box center [95, 249] width 19 height 15
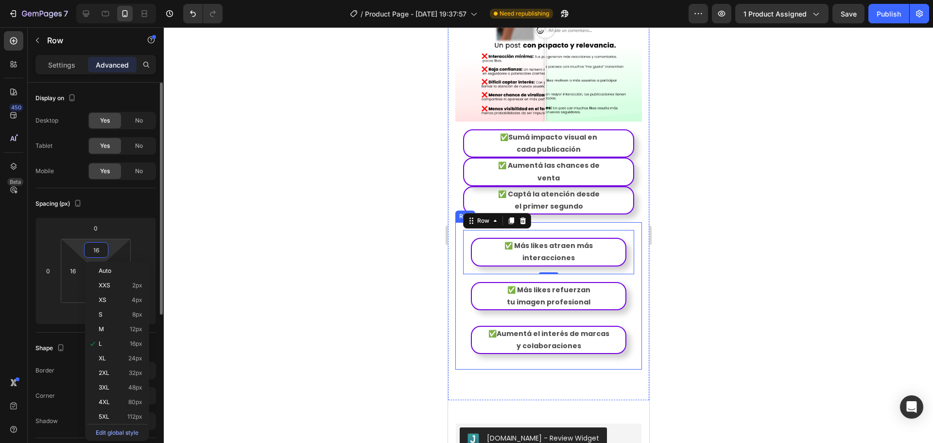
click at [103, 253] on input "16" at bounding box center [95, 249] width 19 height 15
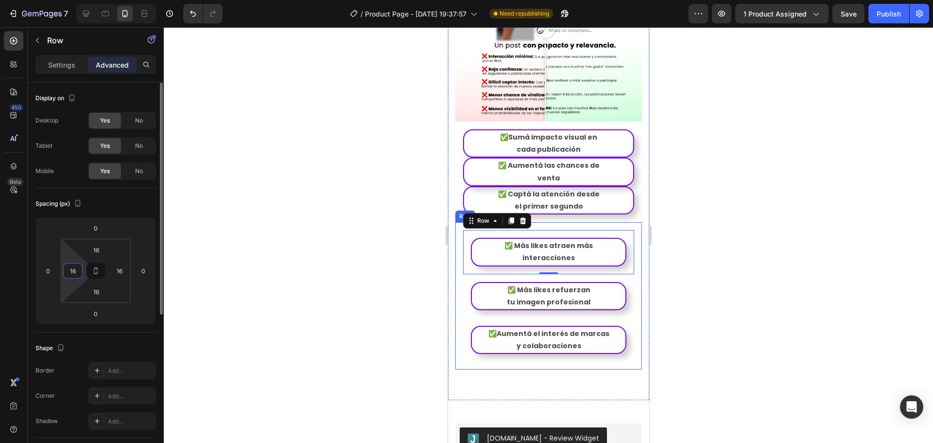
click at [74, 273] on input "16" at bounding box center [73, 270] width 15 height 15
click at [91, 270] on button at bounding box center [95, 271] width 18 height 16
click at [102, 251] on input "16" at bounding box center [95, 249] width 19 height 15
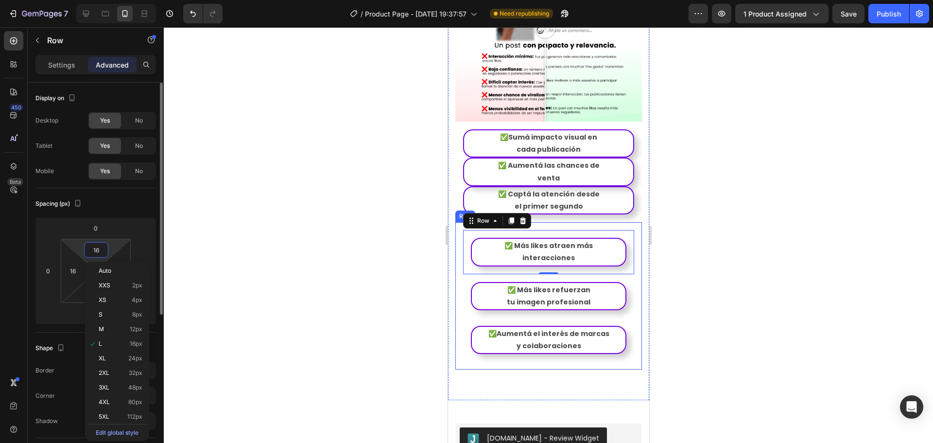
type input "0"
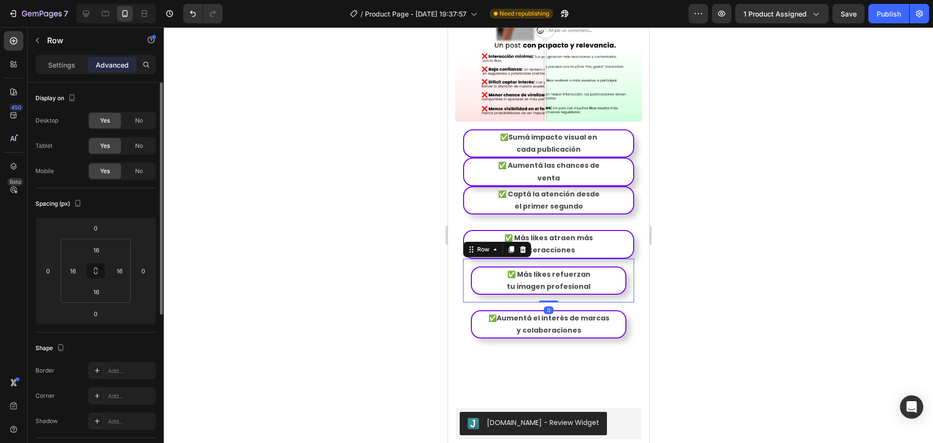
click at [556, 258] on div "✅ Más likes refuerzan tu imagen profesional Text Block Row 0" at bounding box center [548, 280] width 171 height 44
click at [98, 252] on input "16" at bounding box center [95, 249] width 19 height 15
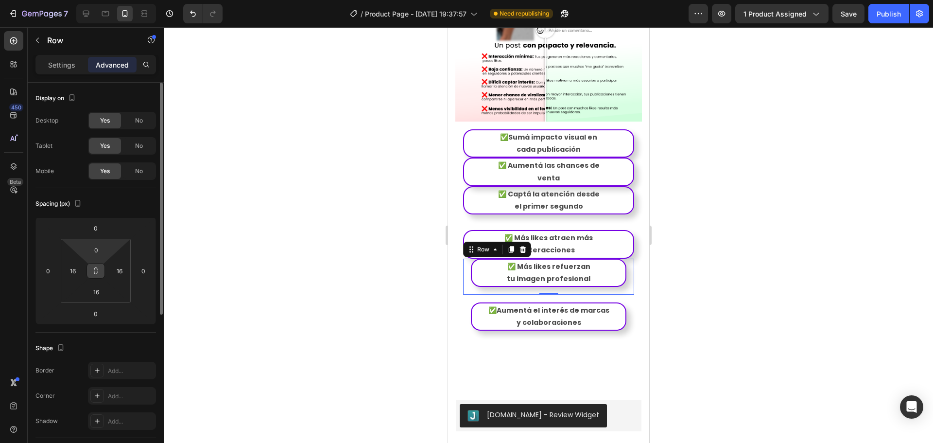
click at [97, 271] on icon at bounding box center [95, 272] width 3 height 3
click at [98, 250] on input "0" at bounding box center [95, 249] width 19 height 15
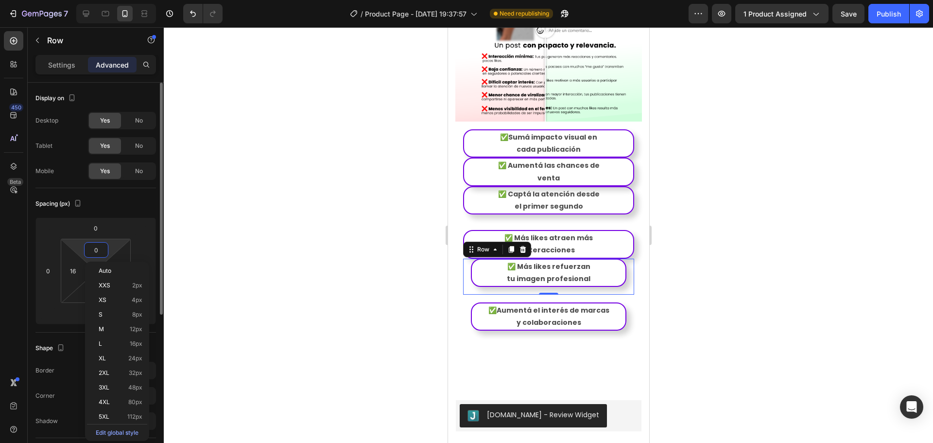
type input "00"
type input "0"
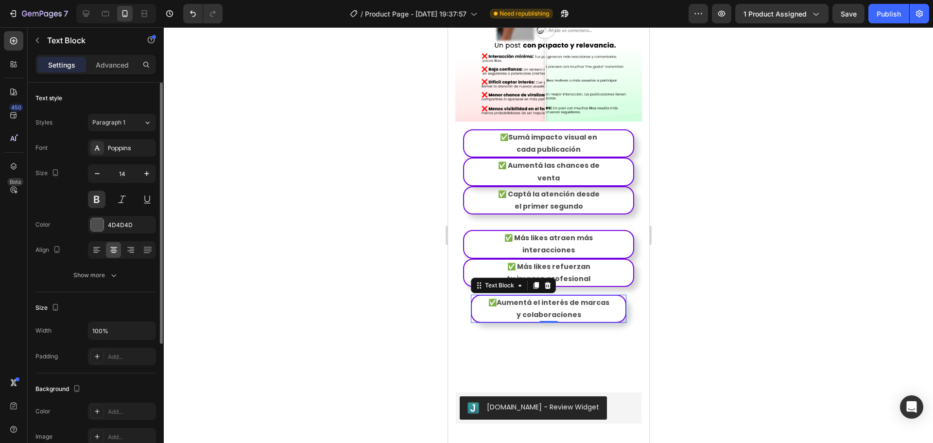
click at [536, 294] on div "✅Aumentá el interés de marcas y colaboraciones" at bounding box center [547, 308] width 155 height 28
click at [569, 287] on div "✅Aumentá el interés de marcas y colaboraciones Text Block Row 0" at bounding box center [548, 309] width 171 height 44
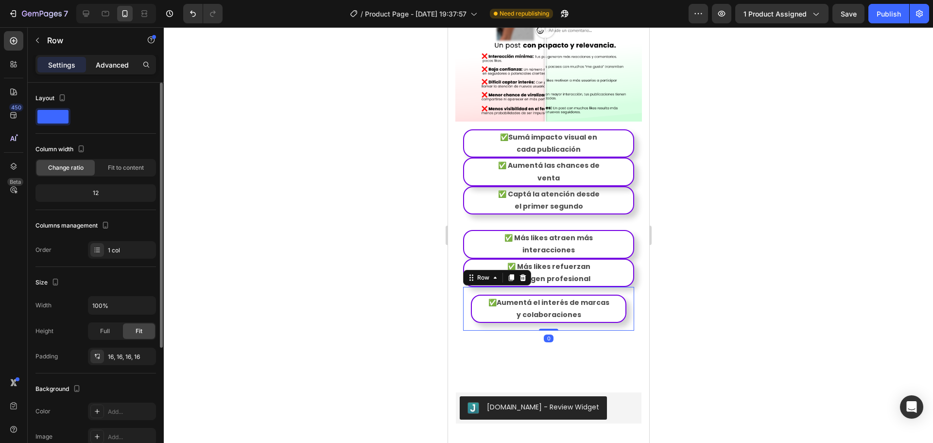
click at [108, 70] on div "Advanced" at bounding box center [112, 65] width 49 height 16
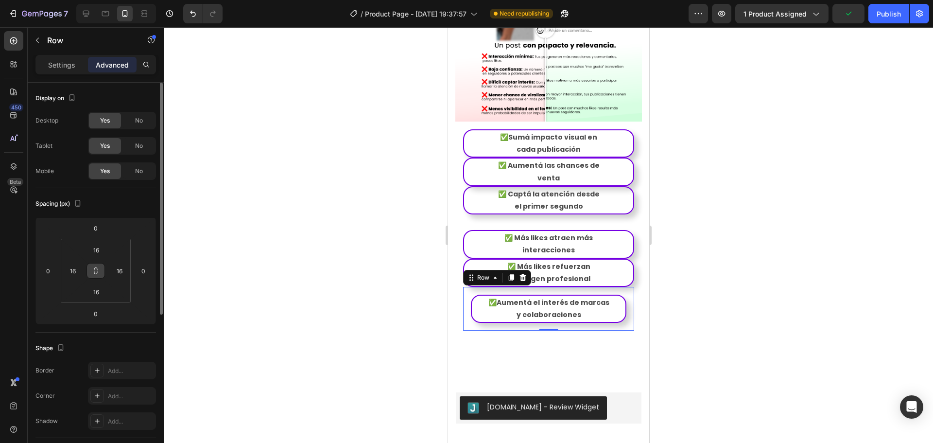
click at [102, 270] on button at bounding box center [95, 271] width 18 height 16
click at [102, 250] on input "16" at bounding box center [95, 249] width 19 height 15
type input "0"
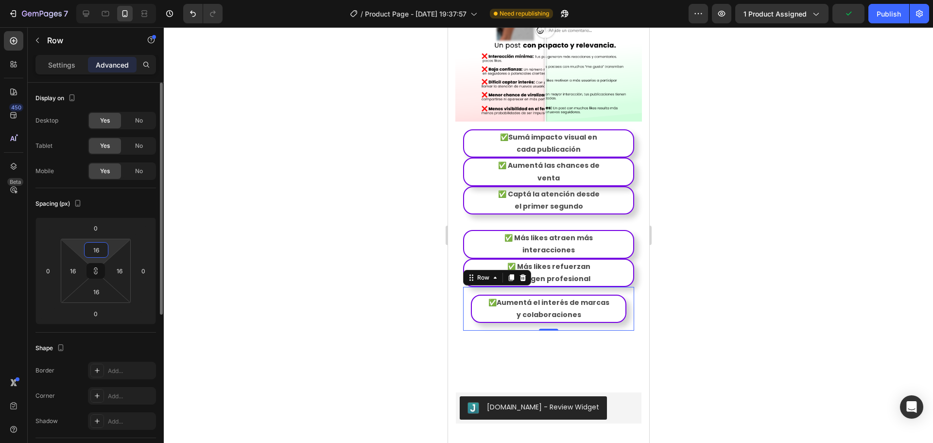
type input "0"
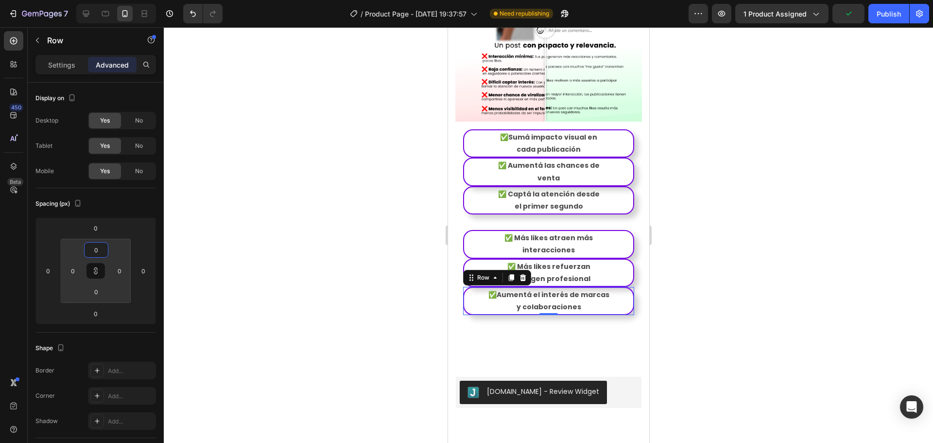
type input "0"
click at [699, 231] on div at bounding box center [548, 234] width 769 height 415
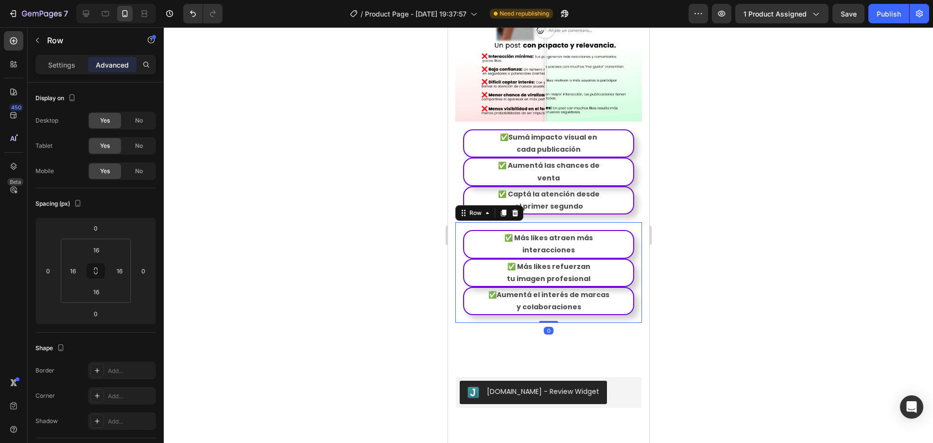
click at [551, 222] on div "✅ Más likes atraen más interacciones Text Block Row ✅ Más likes refuerzan tu im…" at bounding box center [548, 272] width 187 height 101
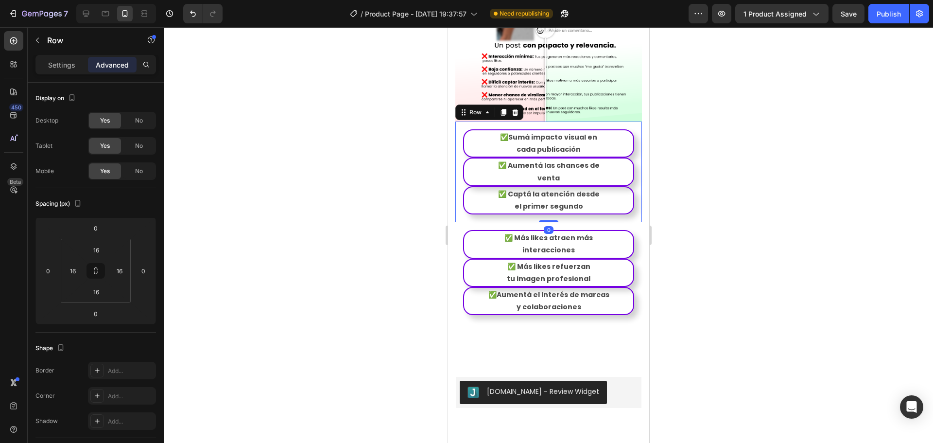
click at [550, 190] on div "✅Sumá impacto visual en cada publicación Text Block Row ✅ Aumentá las chances d…" at bounding box center [548, 171] width 187 height 101
click at [547, 219] on div at bounding box center [547, 220] width 19 height 3
click at [729, 201] on div at bounding box center [548, 234] width 769 height 415
click at [98, 295] on input "16" at bounding box center [95, 291] width 19 height 15
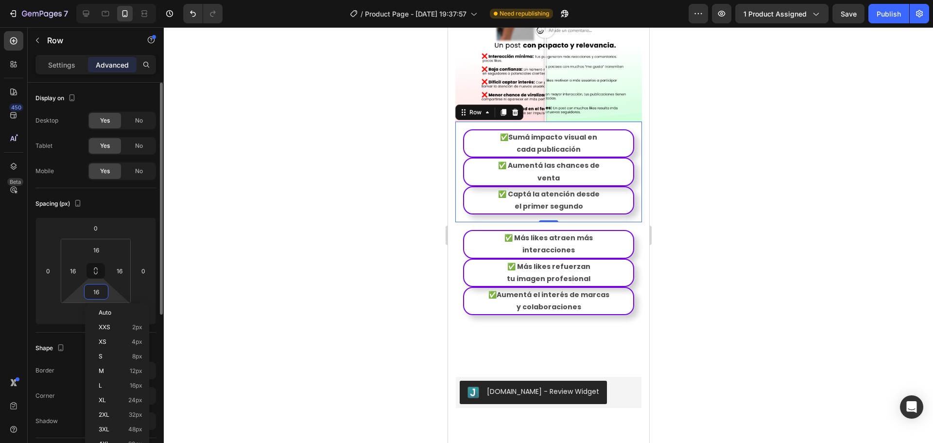
type input "0"
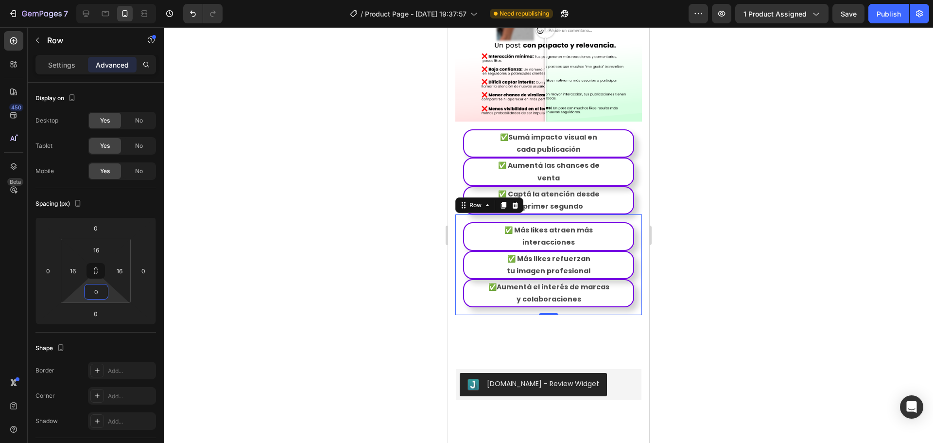
click at [581, 214] on div "✅ Más likes atraen más interacciones Text Block Row ✅ Más likes refuerzan tu im…" at bounding box center [548, 264] width 187 height 101
click at [105, 292] on input "16" at bounding box center [95, 291] width 19 height 15
type input "0"
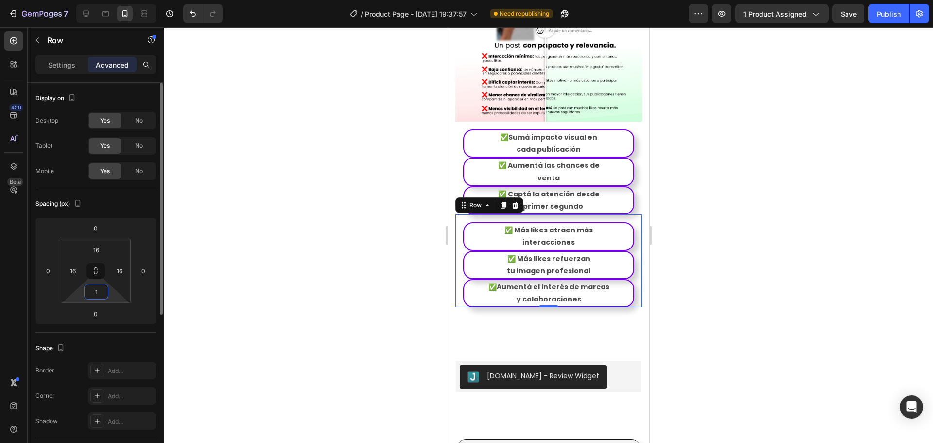
type input "16"
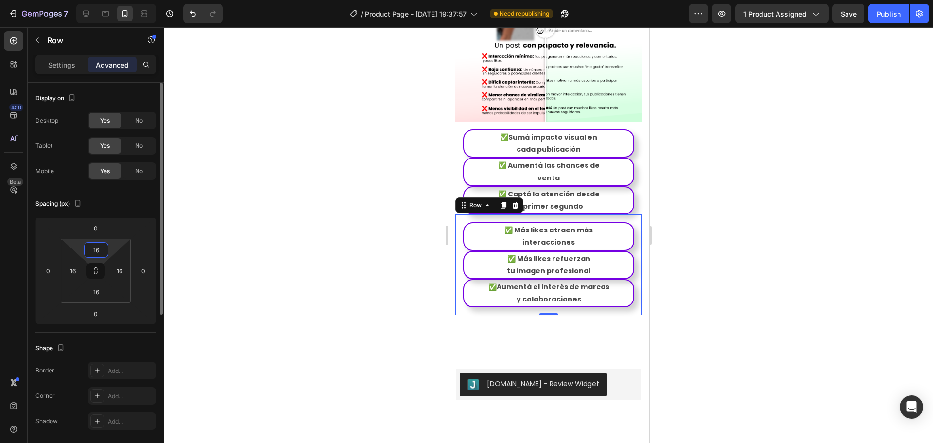
click at [97, 248] on input "16" at bounding box center [95, 249] width 19 height 15
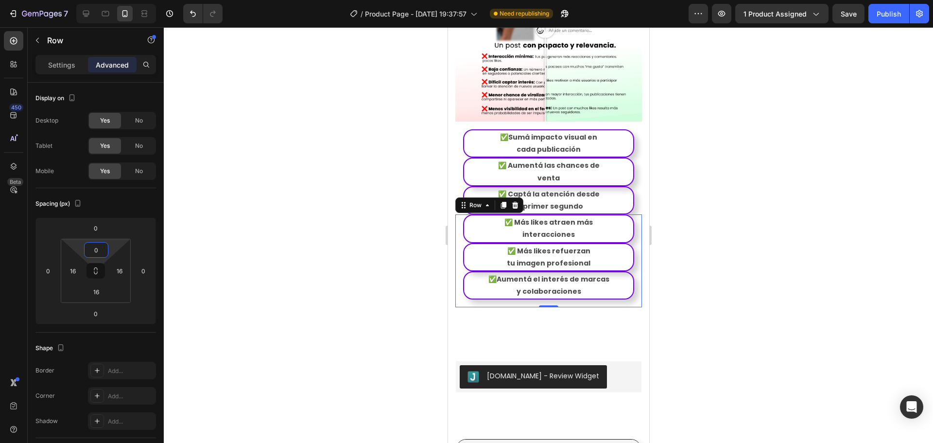
type input "0"
click at [729, 265] on div at bounding box center [548, 234] width 769 height 415
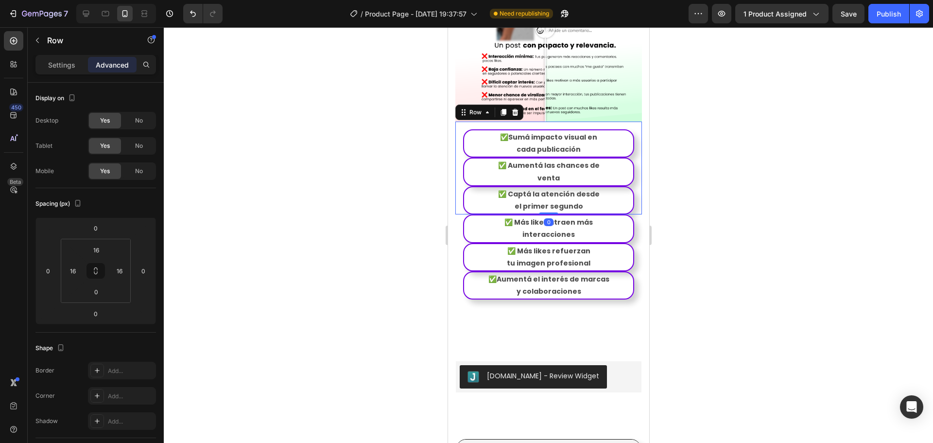
click at [629, 129] on div "✅Sumá impacto visual en cada publicación Text Block Row ✅ Aumentá las chances d…" at bounding box center [548, 167] width 187 height 93
click at [59, 69] on p "Settings" at bounding box center [61, 65] width 27 height 10
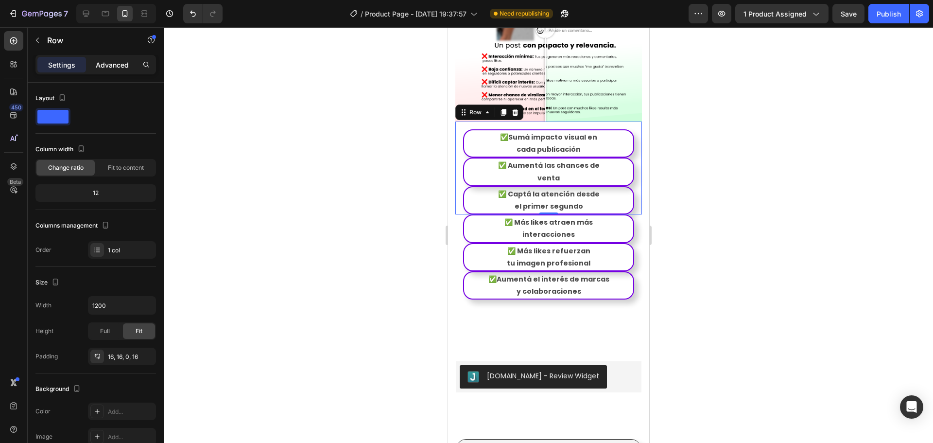
click at [111, 67] on p "Advanced" at bounding box center [112, 65] width 33 height 10
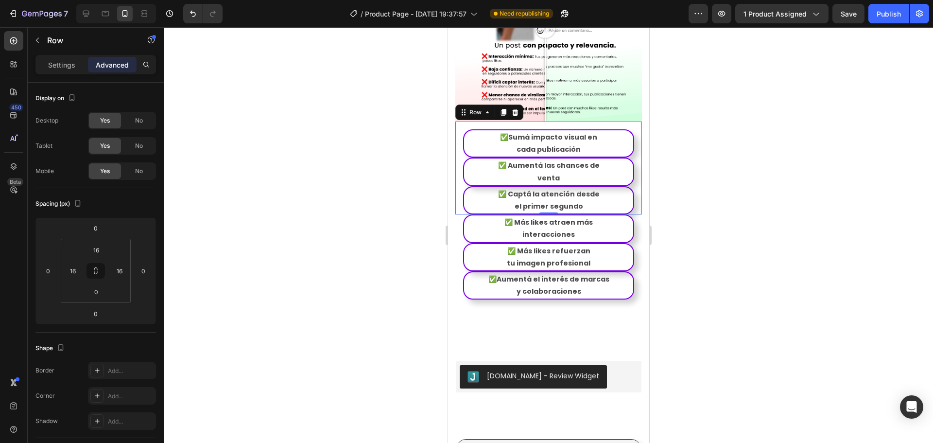
click at [628, 129] on div "✅Sumá impacto visual en cada publicación Text Block Row ✅ Aumentá las chances d…" at bounding box center [548, 167] width 187 height 93
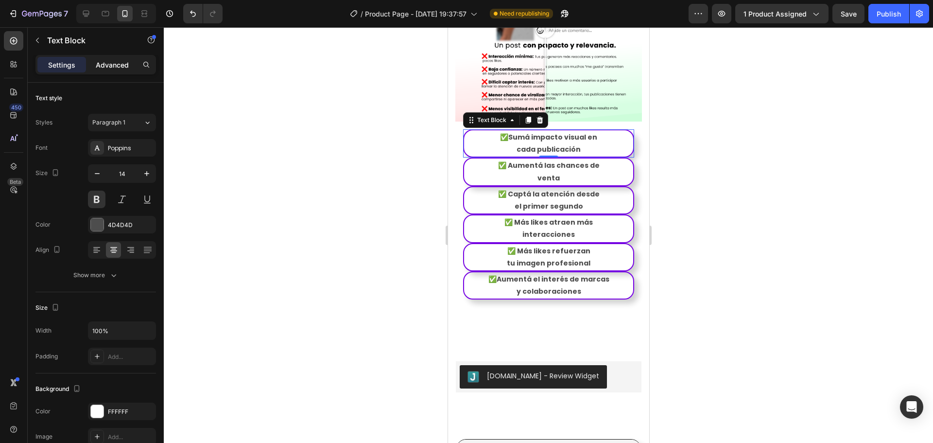
click at [112, 67] on p "Advanced" at bounding box center [112, 65] width 33 height 10
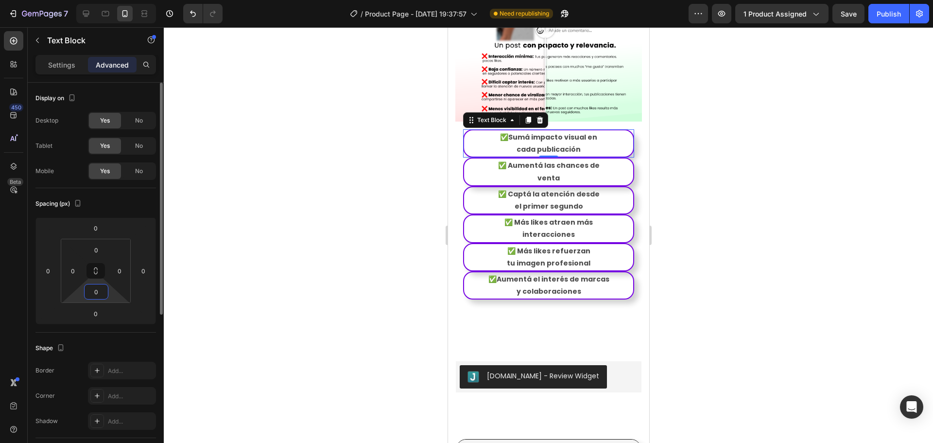
click at [102, 290] on input "0" at bounding box center [95, 291] width 19 height 15
type input "5"
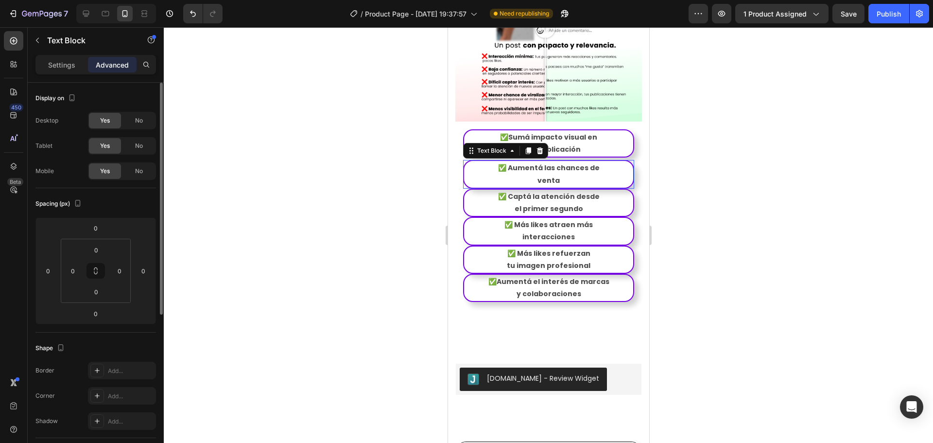
click at [617, 174] on p "venta" at bounding box center [547, 180] width 167 height 12
click at [625, 160] on div "✅ Aumentá las chances de venta" at bounding box center [548, 174] width 171 height 28
click at [616, 174] on p "venta" at bounding box center [547, 180] width 167 height 12
click at [626, 160] on div "✅ Aumentá las chances de venta" at bounding box center [548, 174] width 171 height 28
click at [624, 160] on div "✅ Aumentá las chances de venta" at bounding box center [548, 174] width 171 height 28
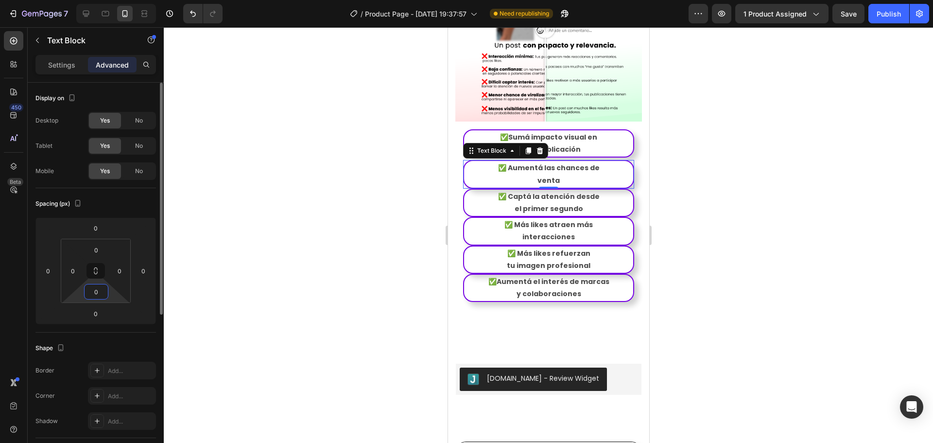
click at [95, 291] on input "0" at bounding box center [95, 291] width 19 height 15
type input "5"
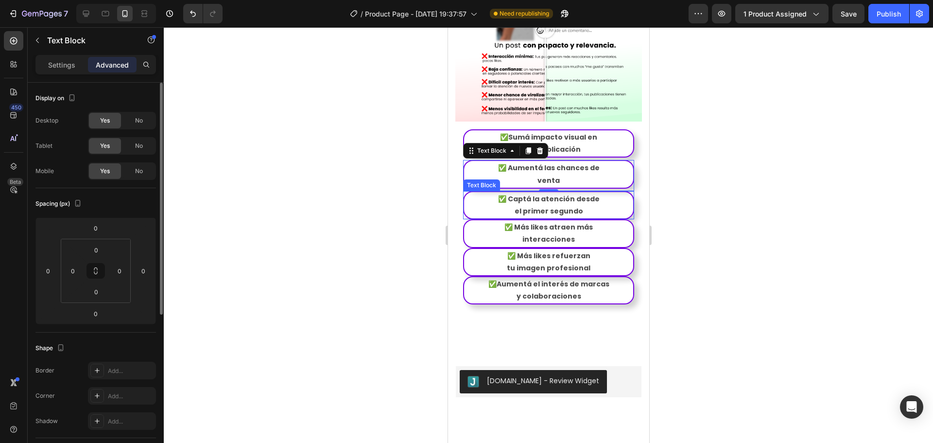
click at [624, 191] on div "✅ Captá la atención desde el primer segundo" at bounding box center [548, 205] width 171 height 28
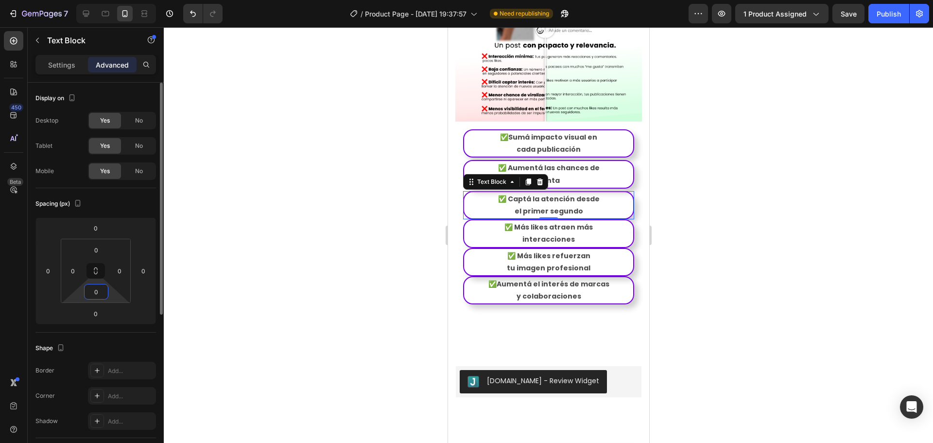
click at [100, 292] on input "0" at bounding box center [95, 291] width 19 height 15
type input "5"
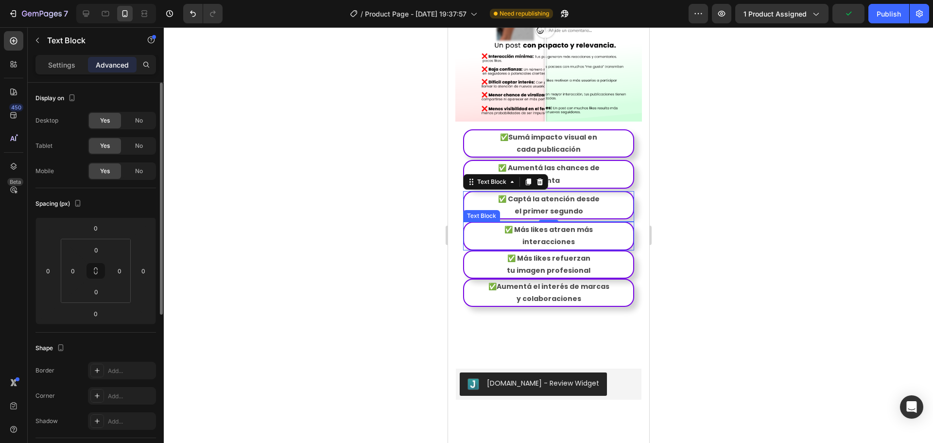
click at [623, 222] on div "✅ Más likes atraen más interacciones" at bounding box center [548, 236] width 171 height 28
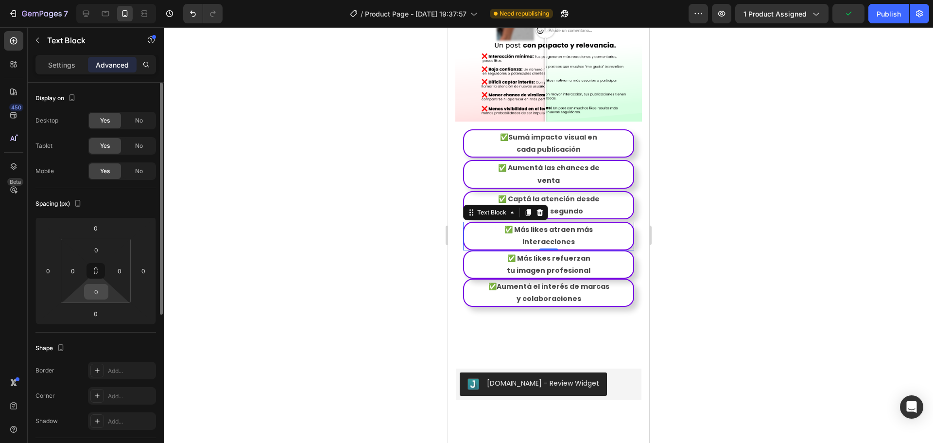
click at [106, 290] on div "0" at bounding box center [96, 292] width 24 height 16
click at [101, 291] on input "0" at bounding box center [95, 291] width 19 height 15
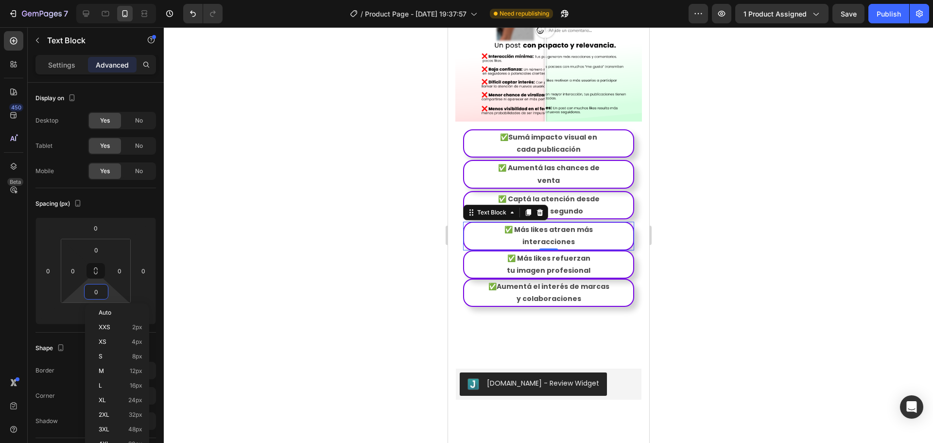
type input "5"
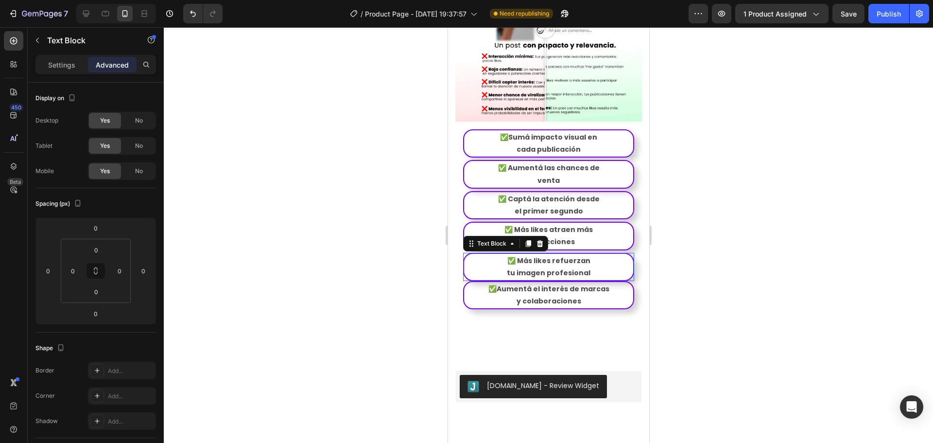
click at [622, 253] on div "✅ Más likes refuerzan tu imagen profesional" at bounding box center [548, 267] width 171 height 28
click at [100, 292] on input "0" at bounding box center [95, 291] width 19 height 15
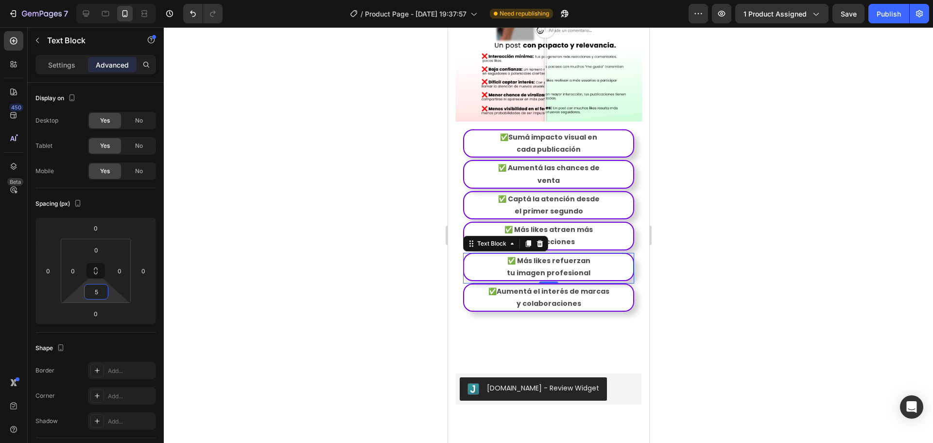
type input "5"
click at [689, 244] on div at bounding box center [548, 234] width 769 height 415
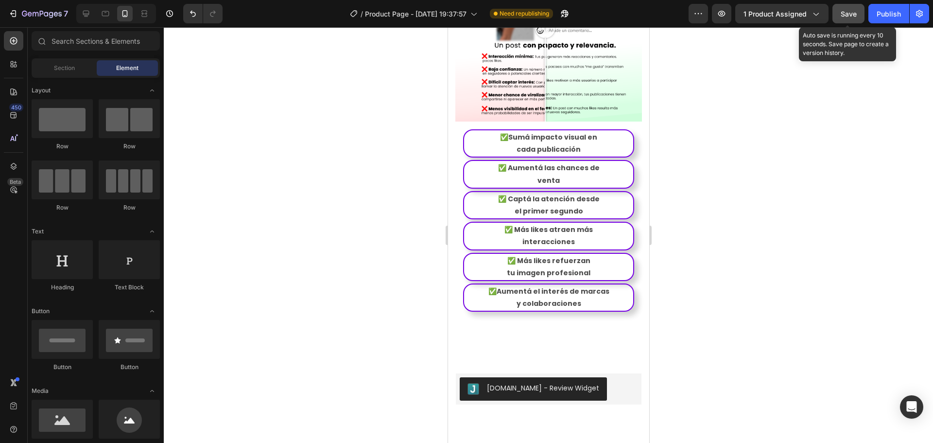
click at [851, 17] on span "Save" at bounding box center [848, 14] width 16 height 8
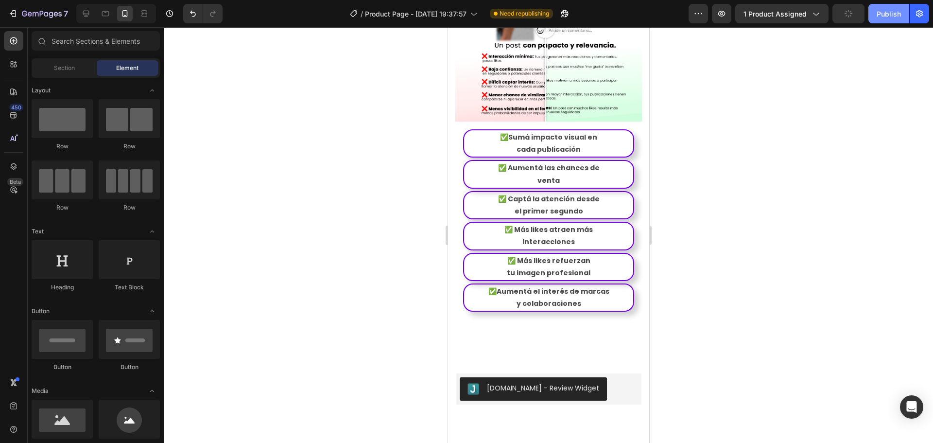
click at [885, 16] on div "Publish" at bounding box center [888, 14] width 24 height 10
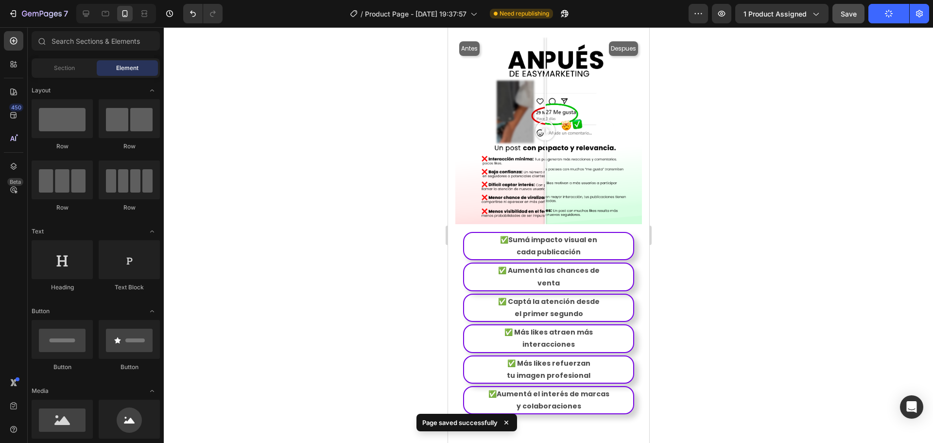
scroll to position [1114, 0]
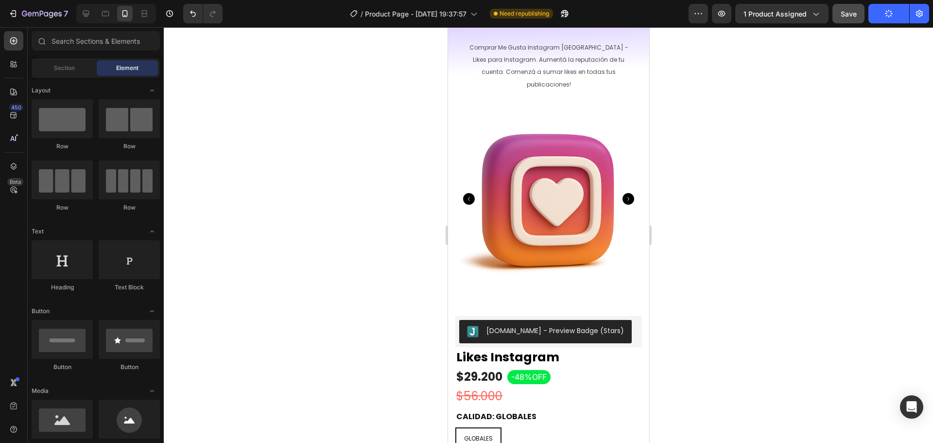
drag, startPoint x: 644, startPoint y: 255, endPoint x: 1104, endPoint y: 121, distance: 478.9
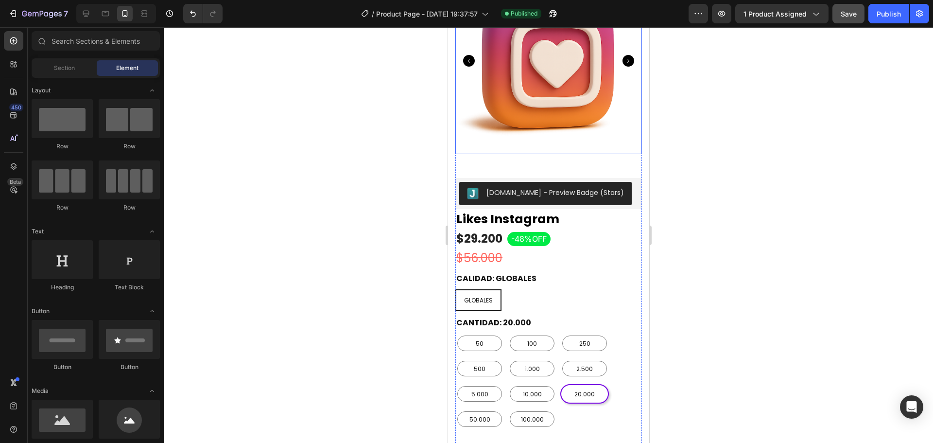
scroll to position [291, 0]
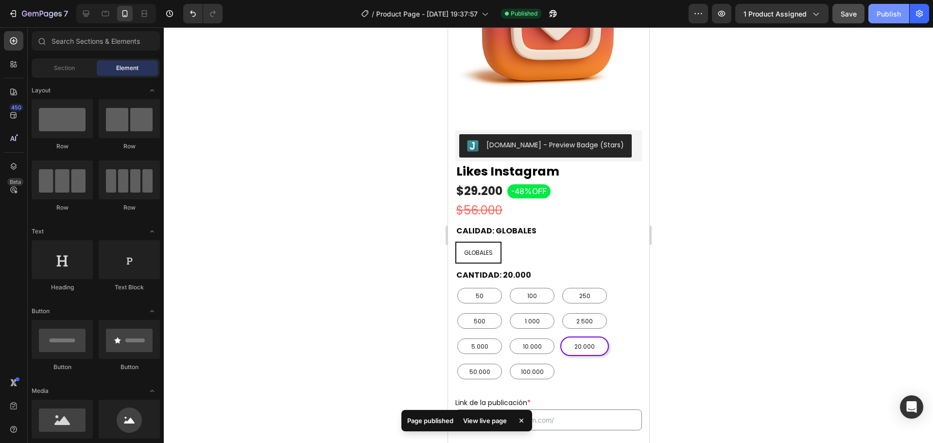
click at [884, 10] on div "Publish" at bounding box center [888, 14] width 24 height 10
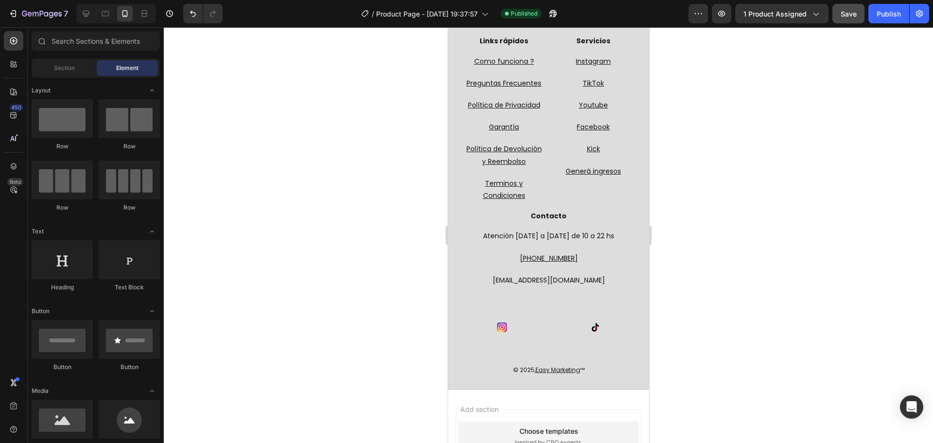
scroll to position [2291, 0]
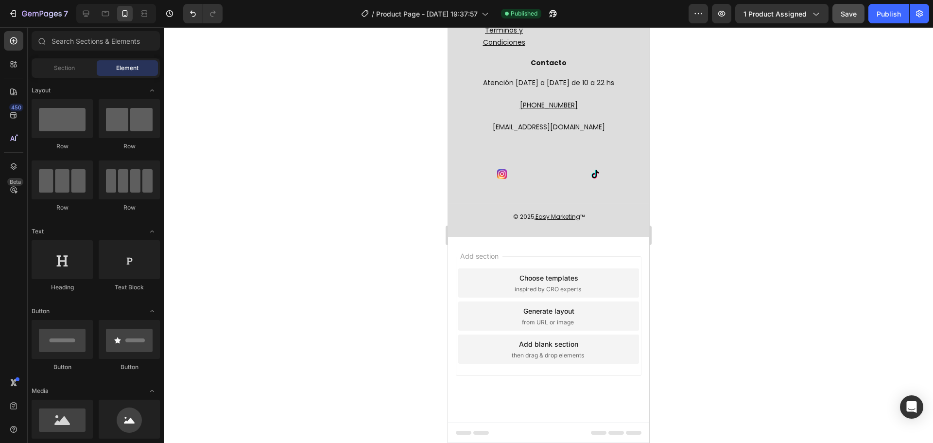
click at [466, 429] on div "Footer" at bounding box center [469, 433] width 33 height 12
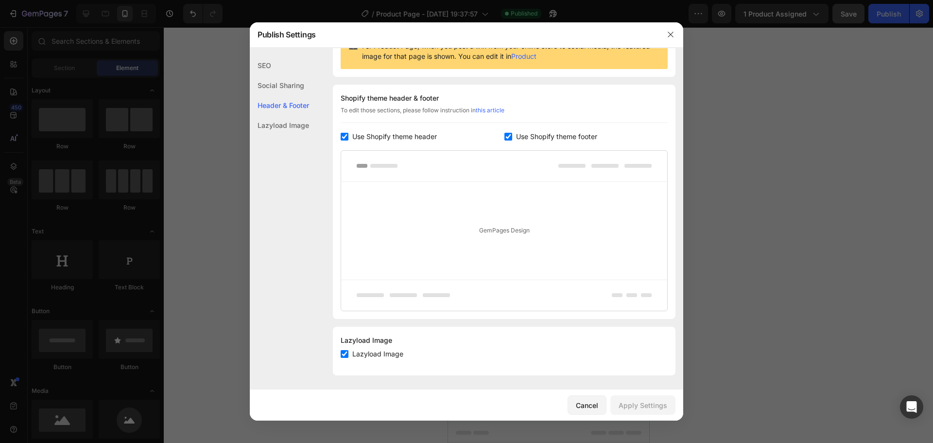
scroll to position [115, 0]
click at [525, 130] on span "Use Shopify theme footer" at bounding box center [556, 136] width 81 height 12
checkbox input "false"
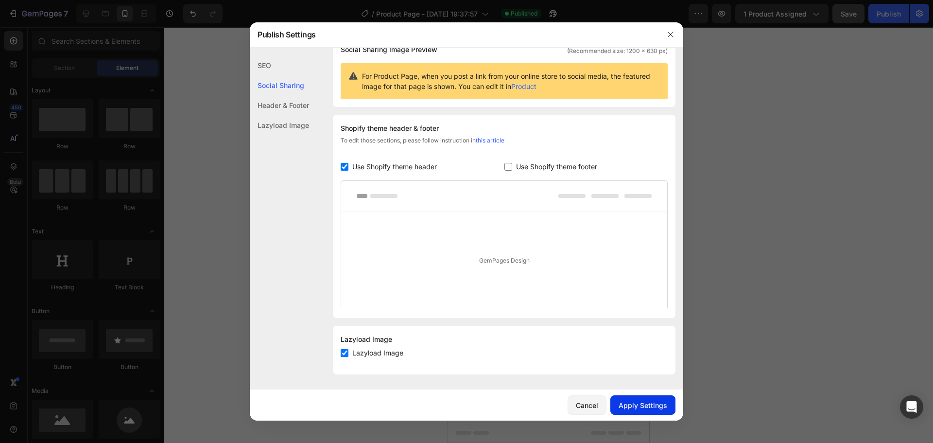
click at [642, 413] on button "Apply Settings" at bounding box center [642, 404] width 65 height 19
click at [670, 36] on icon "button" at bounding box center [671, 35] width 8 height 8
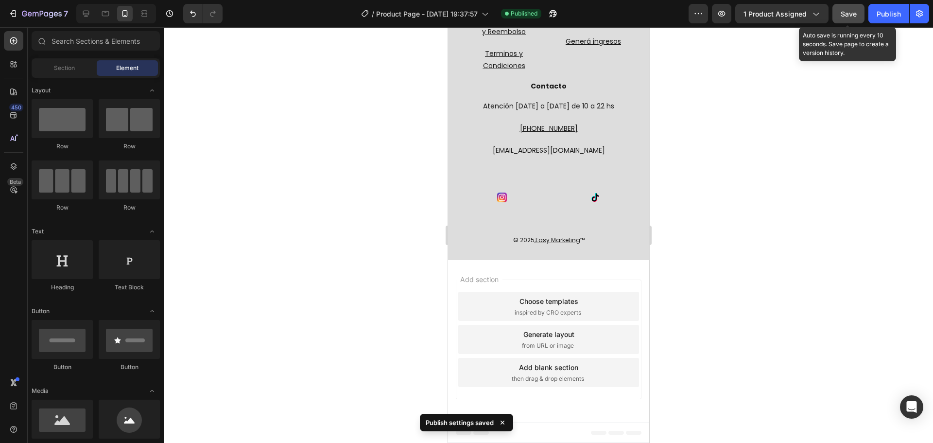
click at [838, 17] on button "Save" at bounding box center [848, 13] width 32 height 19
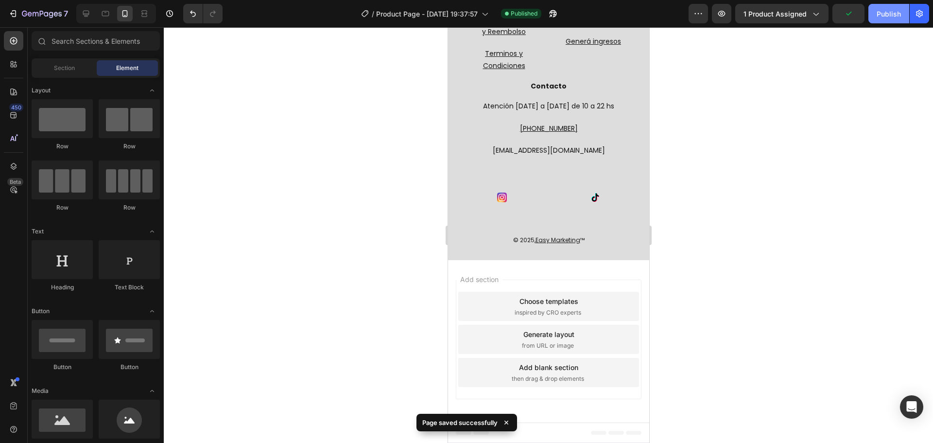
click at [887, 20] on button "Publish" at bounding box center [888, 13] width 41 height 19
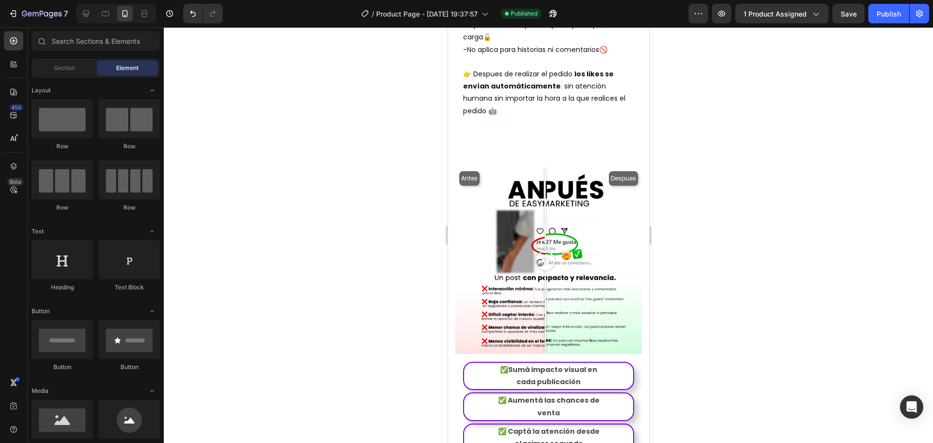
scroll to position [922, 0]
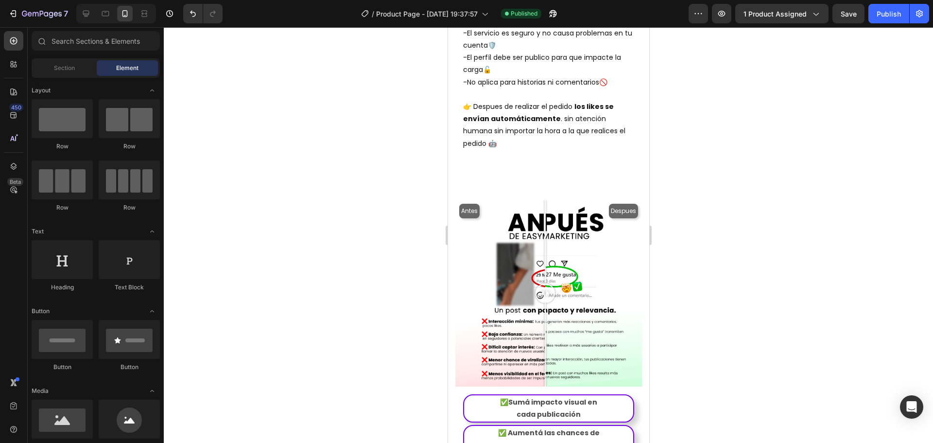
drag, startPoint x: 644, startPoint y: 350, endPoint x: 1096, endPoint y: 158, distance: 490.9
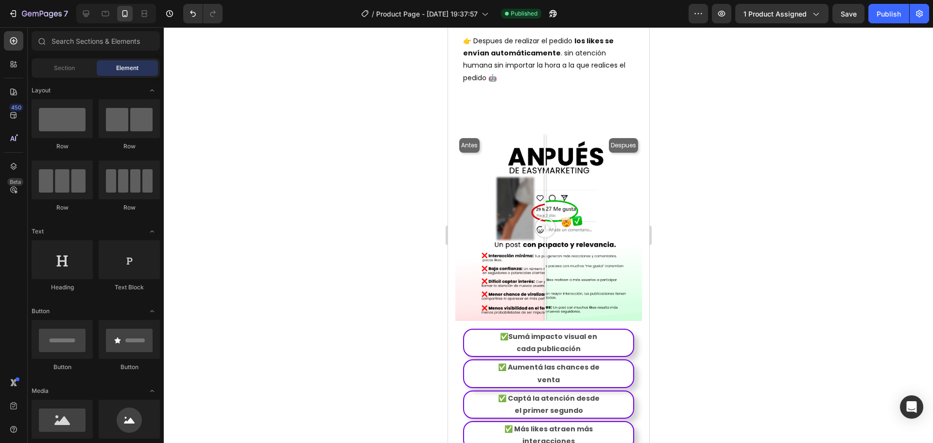
scroll to position [984, 0]
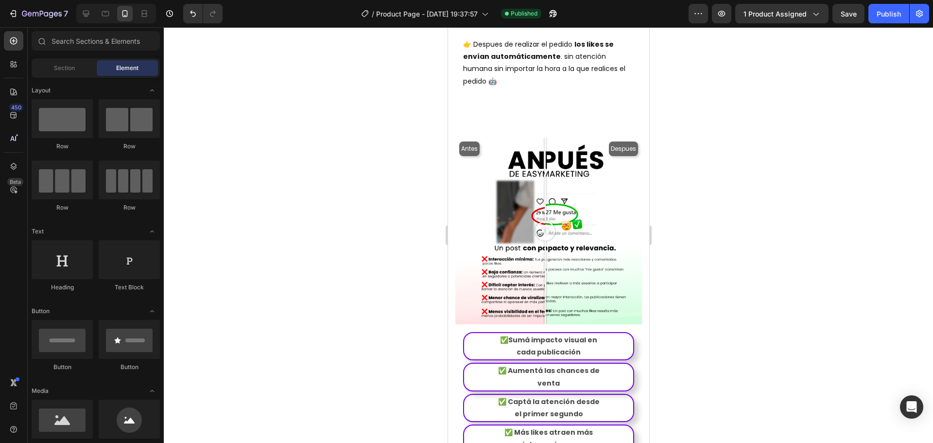
drag, startPoint x: 643, startPoint y: 190, endPoint x: 1097, endPoint y: 226, distance: 456.2
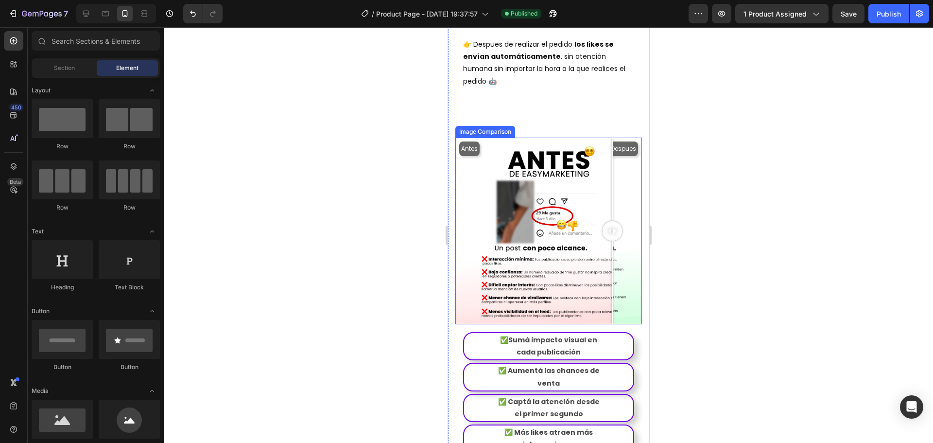
click at [612, 287] on div "Antes Despues" at bounding box center [548, 230] width 187 height 187
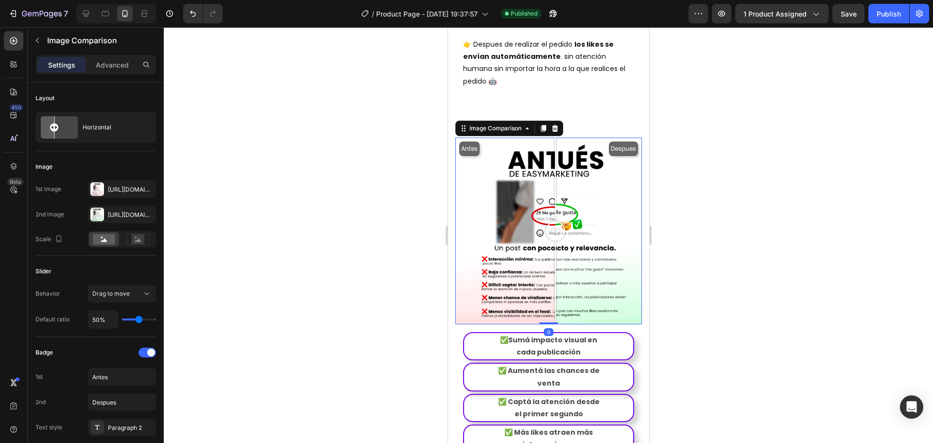
drag, startPoint x: 612, startPoint y: 211, endPoint x: 553, endPoint y: 207, distance: 58.4
click at [553, 221] on div at bounding box center [554, 230] width 19 height 19
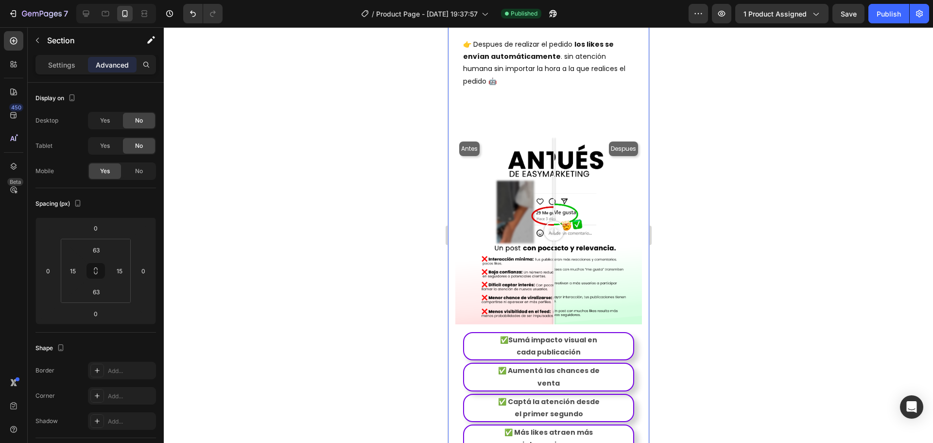
click at [555, 290] on div at bounding box center [553, 230] width 19 height 187
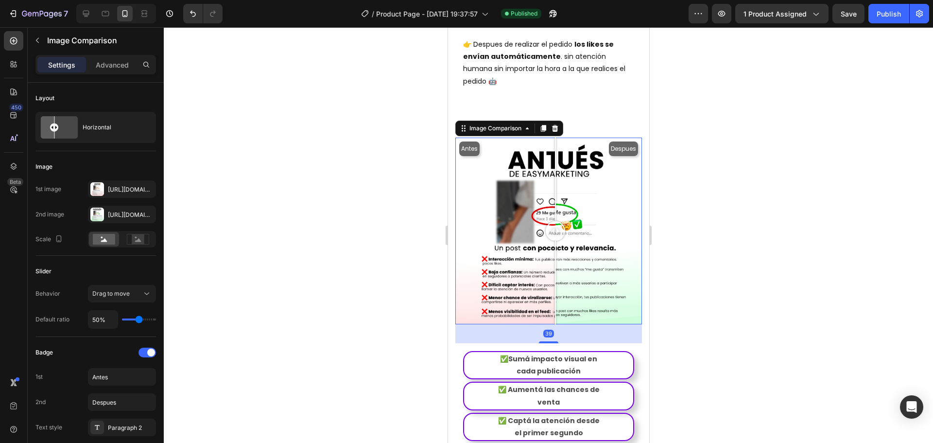
drag, startPoint x: 548, startPoint y: 296, endPoint x: 548, endPoint y: 315, distance: 19.0
click at [548, 341] on div at bounding box center [547, 342] width 19 height 2
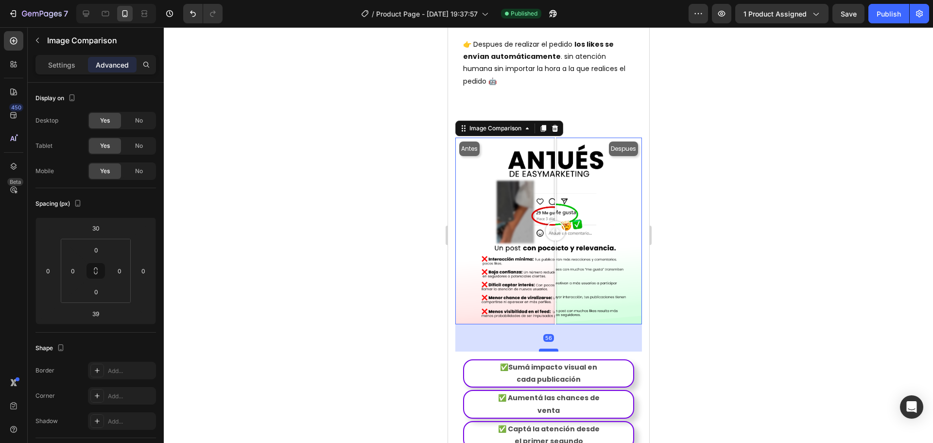
drag, startPoint x: 547, startPoint y: 313, endPoint x: 547, endPoint y: 322, distance: 8.3
click at [547, 348] on div at bounding box center [547, 349] width 19 height 3
type input "56"
click at [674, 293] on div at bounding box center [548, 234] width 769 height 415
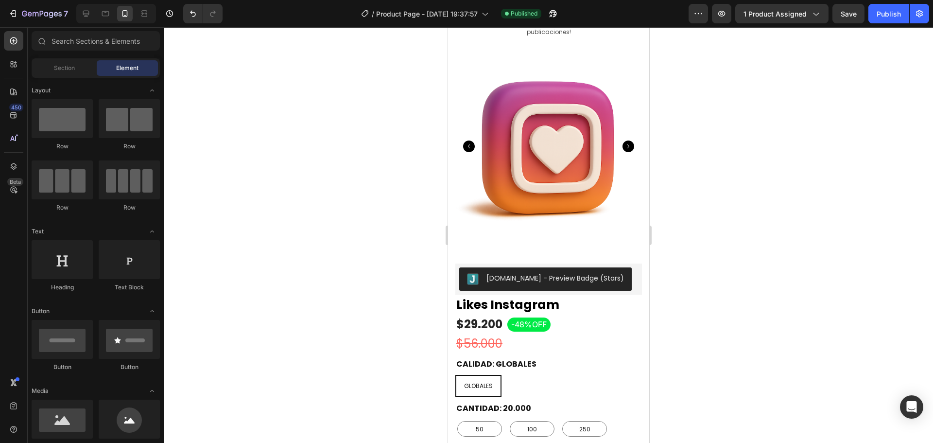
scroll to position [0, 0]
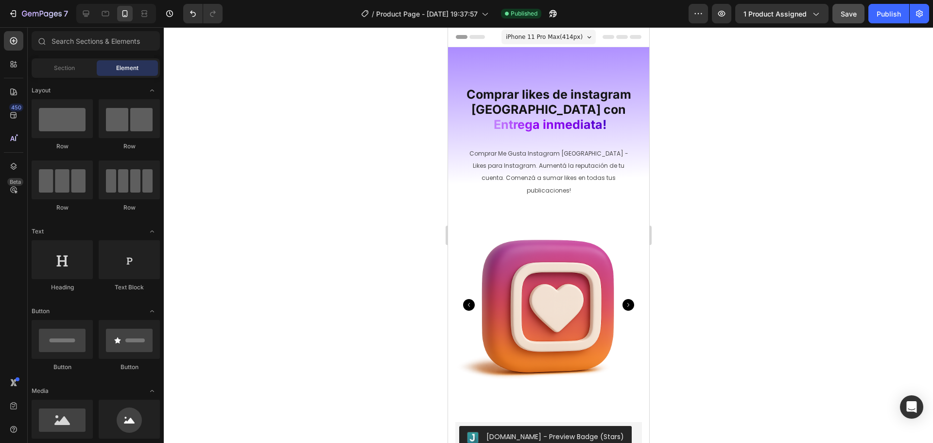
click at [853, 22] on button "Save" at bounding box center [848, 13] width 32 height 19
click at [874, 15] on button "Publish" at bounding box center [888, 13] width 41 height 19
click at [556, 253] on img at bounding box center [548, 304] width 187 height 187
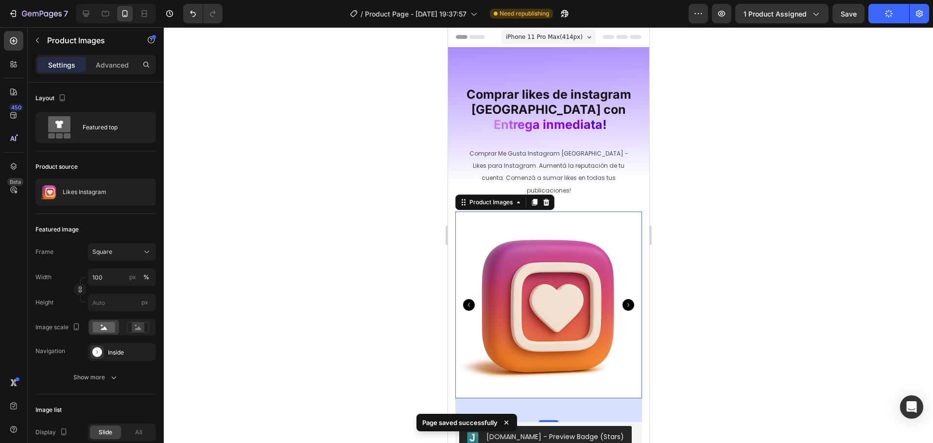
click at [548, 258] on img at bounding box center [548, 304] width 187 height 187
click at [104, 275] on input "100" at bounding box center [122, 276] width 68 height 17
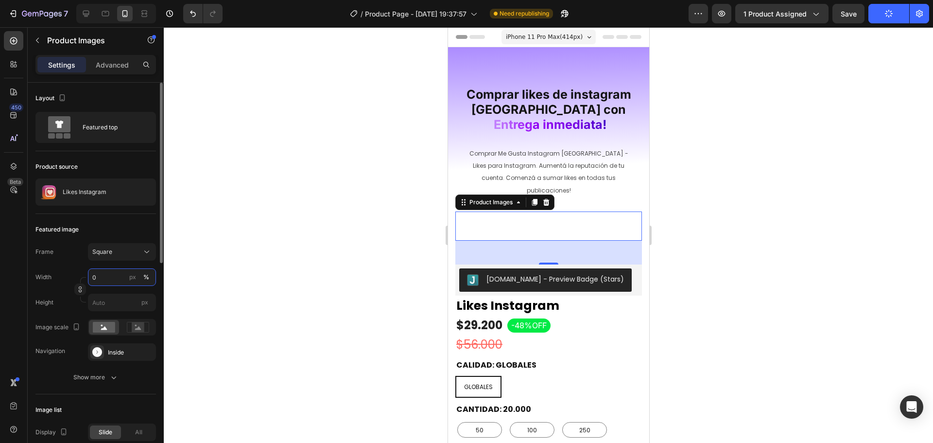
click at [104, 275] on input "0" at bounding box center [122, 276] width 68 height 17
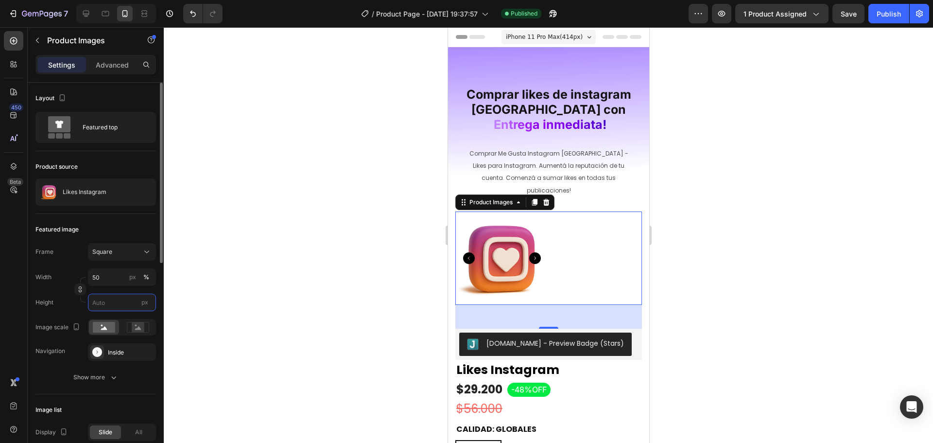
click at [112, 297] on input "px" at bounding box center [122, 301] width 68 height 17
type input "5"
type input "50"
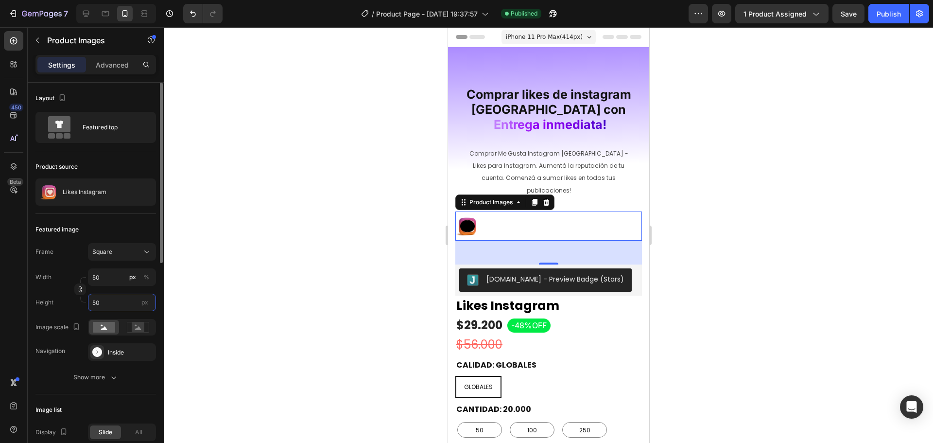
drag, startPoint x: 112, startPoint y: 297, endPoint x: 93, endPoint y: 294, distance: 19.6
click at [93, 294] on input "50" at bounding box center [122, 301] width 68 height 17
type input "1"
type input "10"
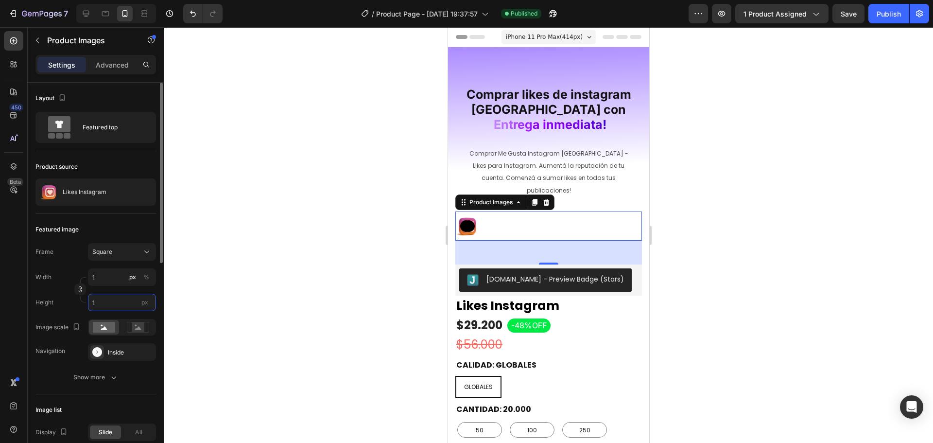
type input "10"
type input "100"
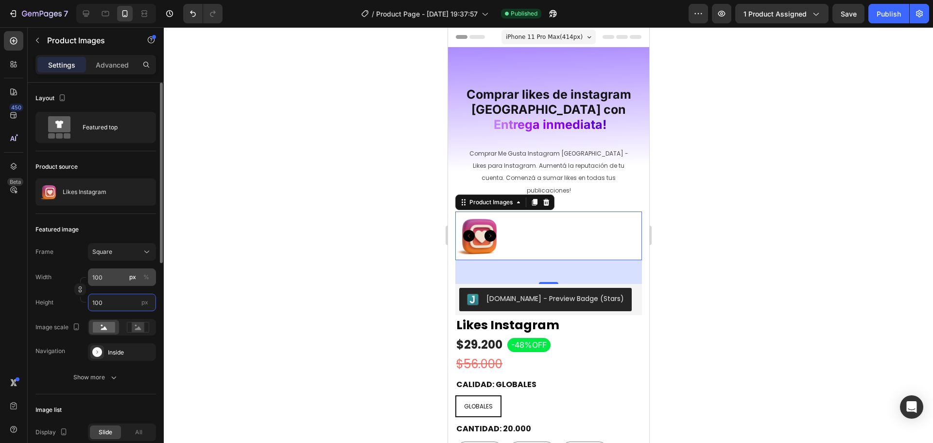
type input "100"
type input "5"
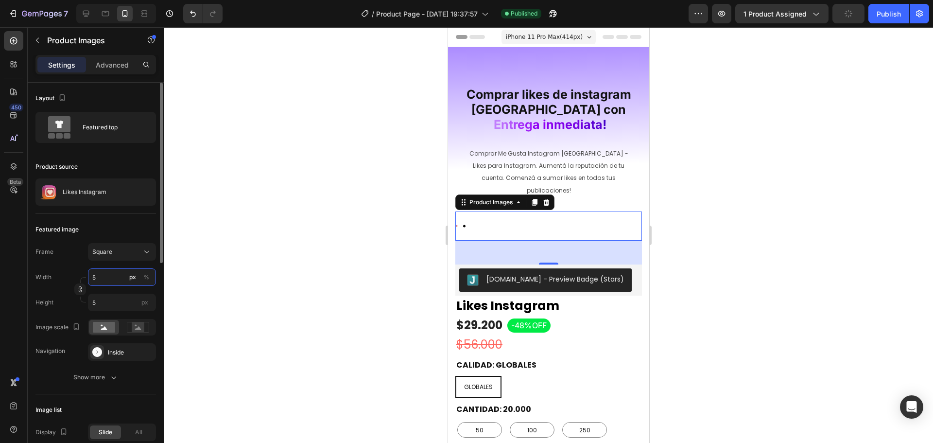
type input "50"
type input "0"
click at [193, 307] on div at bounding box center [548, 234] width 769 height 415
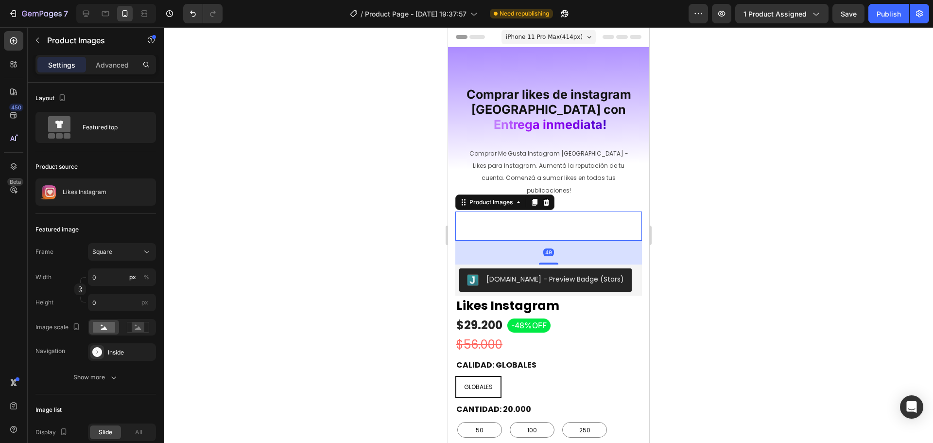
click at [509, 218] on div at bounding box center [548, 225] width 187 height 29
click at [103, 280] on input "0" at bounding box center [122, 276] width 68 height 17
type input "1"
type input "10"
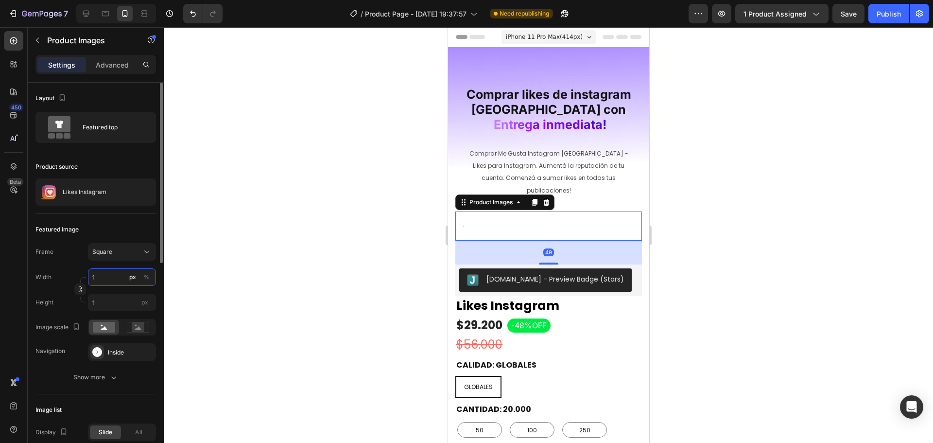
type input "10"
type input "100"
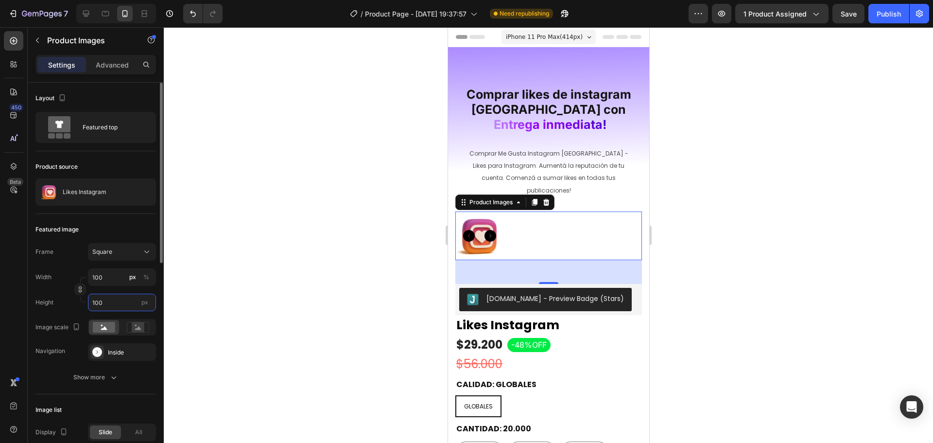
type input "1"
type input "10"
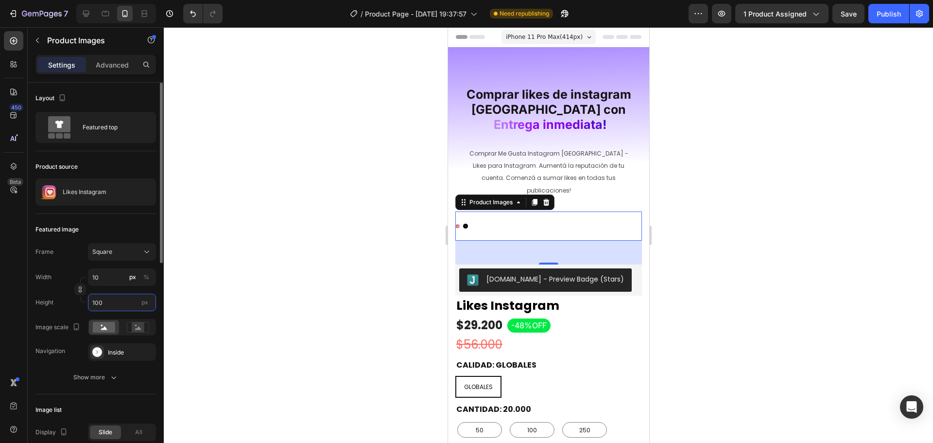
type input "10"
click at [145, 279] on div "%" at bounding box center [146, 277] width 6 height 9
click at [147, 276] on div "%" at bounding box center [146, 277] width 6 height 9
click at [108, 280] on input "10" at bounding box center [122, 276] width 68 height 17
click at [241, 284] on div at bounding box center [548, 234] width 769 height 415
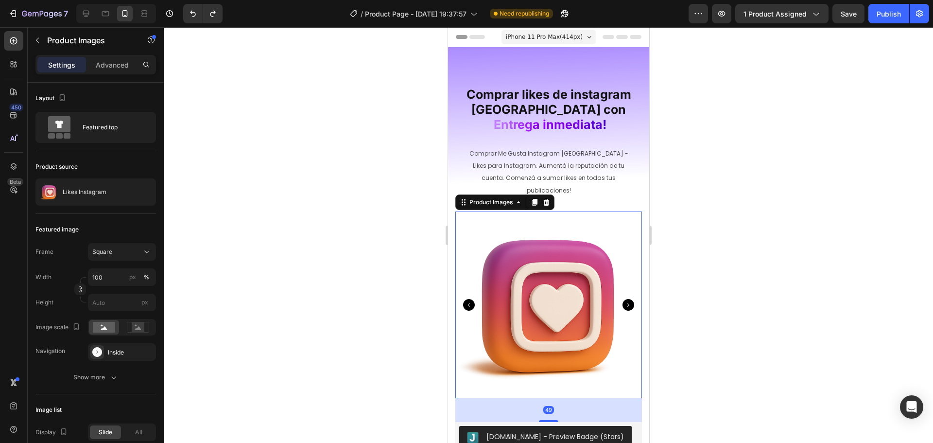
click at [498, 269] on img at bounding box center [548, 304] width 187 height 187
click at [145, 324] on icon at bounding box center [138, 327] width 22 height 11
click at [99, 327] on rect at bounding box center [104, 327] width 22 height 11
click at [113, 345] on div "Inside" at bounding box center [122, 351] width 68 height 17
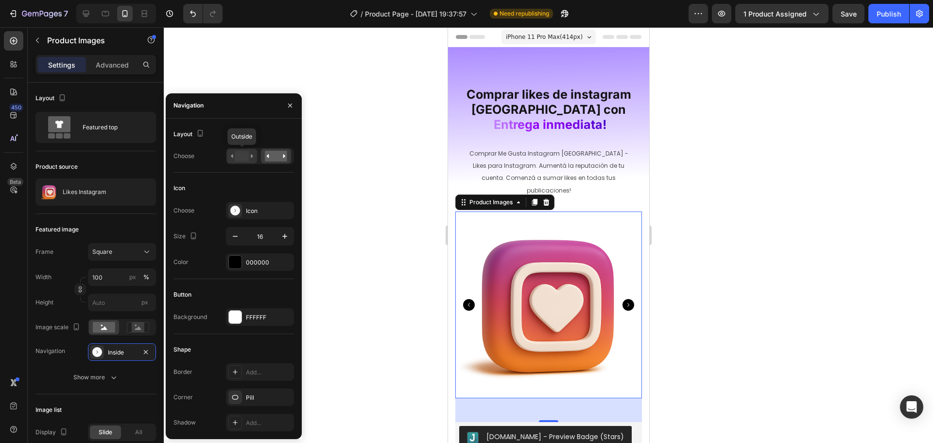
click at [244, 155] on rect at bounding box center [242, 156] width 14 height 11
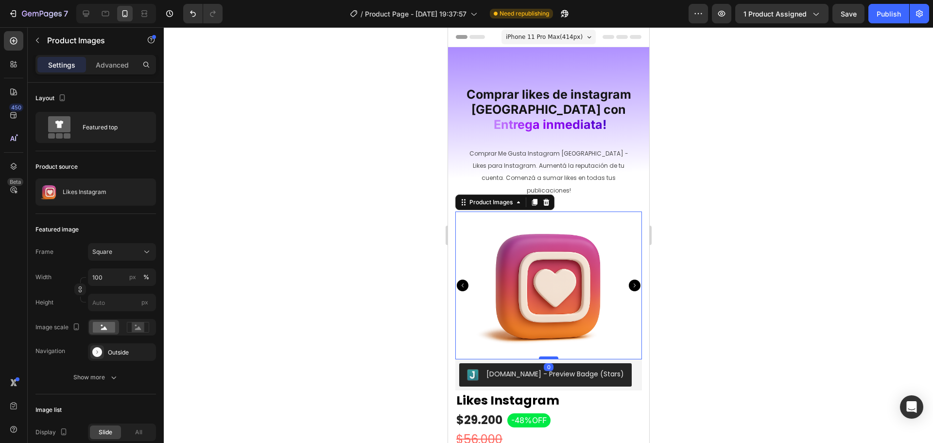
drag, startPoint x: 544, startPoint y: 362, endPoint x: 545, endPoint y: 338, distance: 24.3
click at [545, 356] on div at bounding box center [547, 357] width 19 height 3
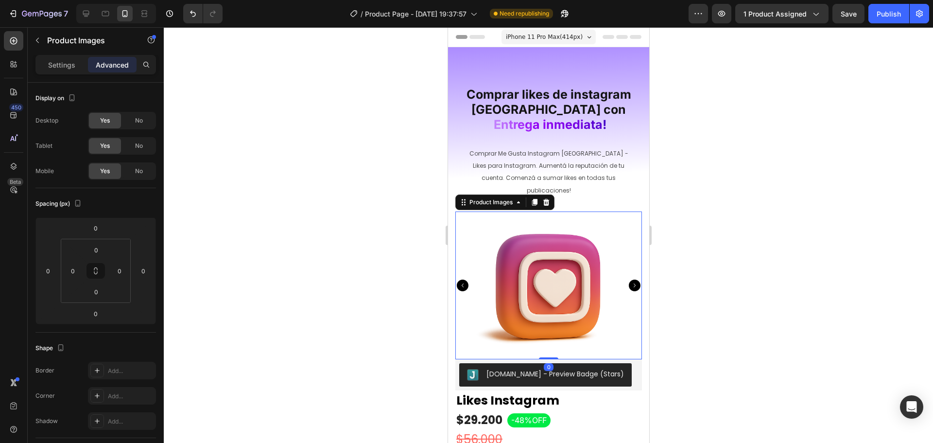
click at [528, 272] on img at bounding box center [548, 285] width 148 height 148
click at [76, 66] on div "Settings" at bounding box center [61, 65] width 49 height 16
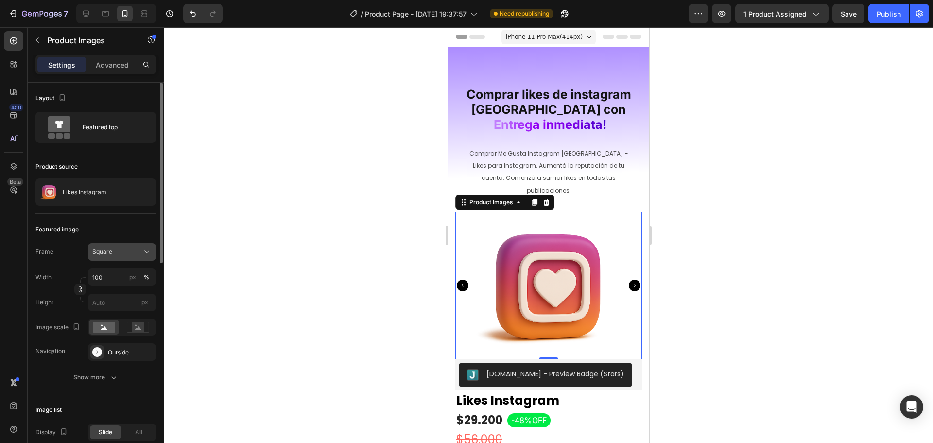
click at [135, 257] on button "Square" at bounding box center [122, 251] width 68 height 17
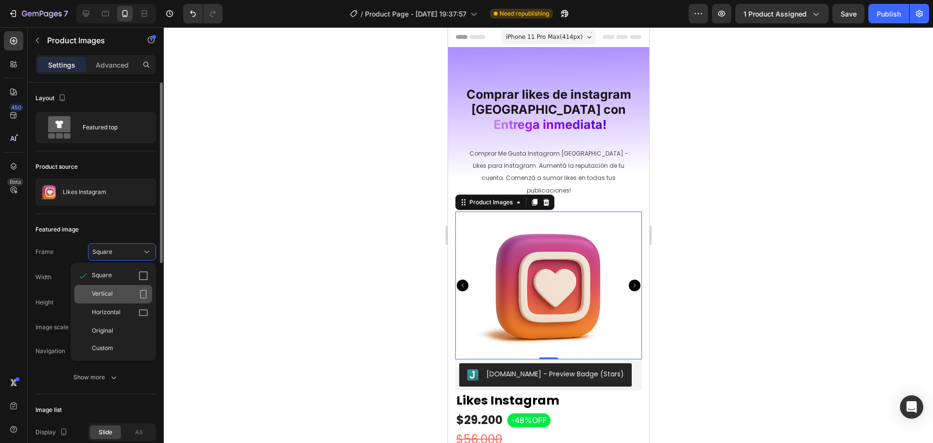
click at [140, 291] on icon at bounding box center [143, 294] width 6 height 9
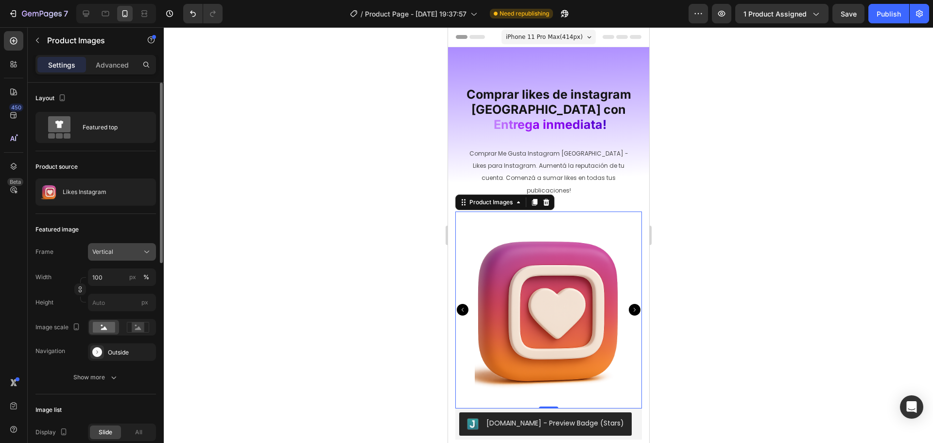
click at [137, 252] on div "Vertical" at bounding box center [116, 251] width 48 height 9
click at [138, 312] on icon at bounding box center [143, 313] width 10 height 10
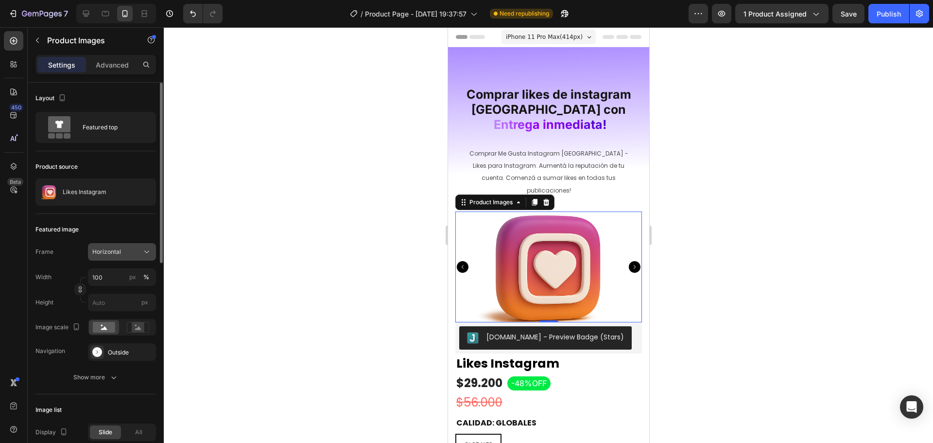
click at [140, 248] on div "Horizontal" at bounding box center [121, 252] width 59 height 10
click at [135, 328] on div "Original" at bounding box center [120, 330] width 56 height 9
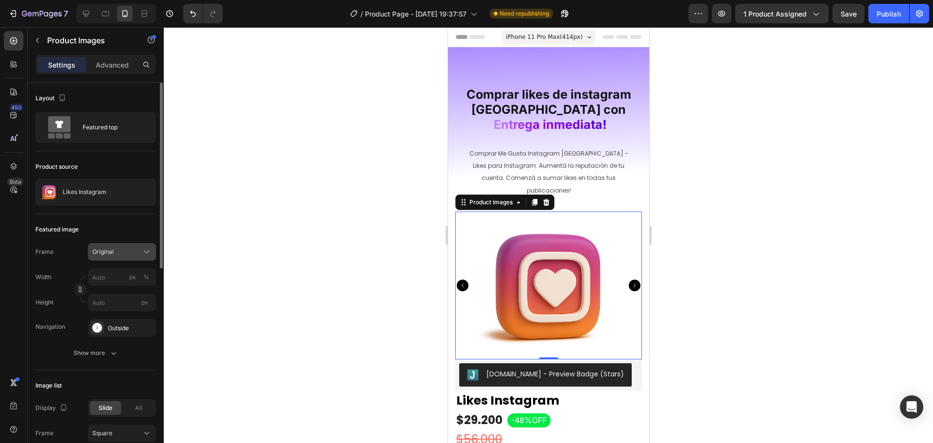
click at [147, 249] on icon at bounding box center [147, 252] width 10 height 10
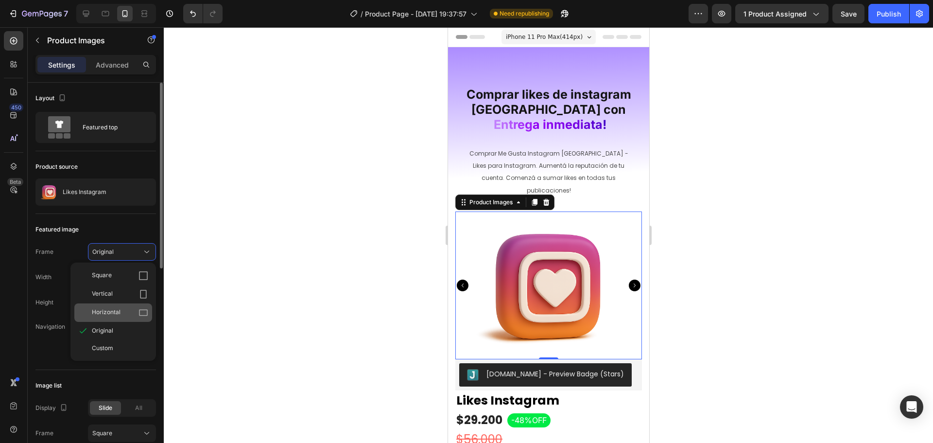
click at [127, 315] on div "Horizontal" at bounding box center [120, 313] width 56 height 10
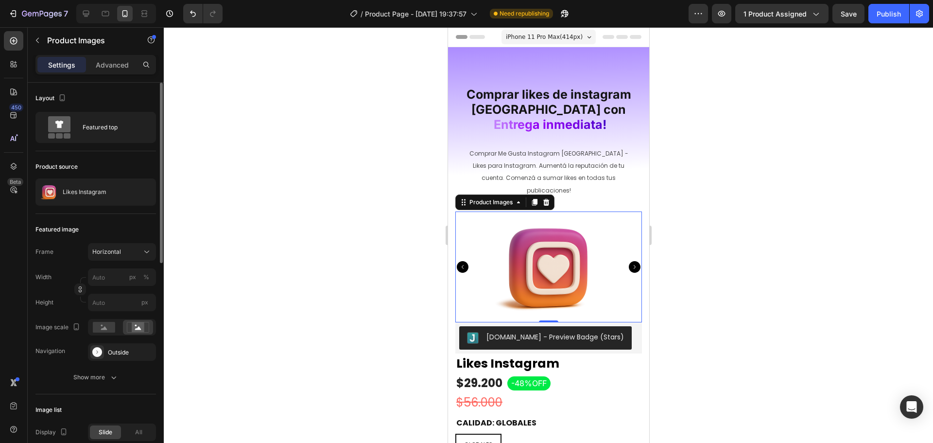
click at [316, 295] on div at bounding box center [548, 234] width 769 height 415
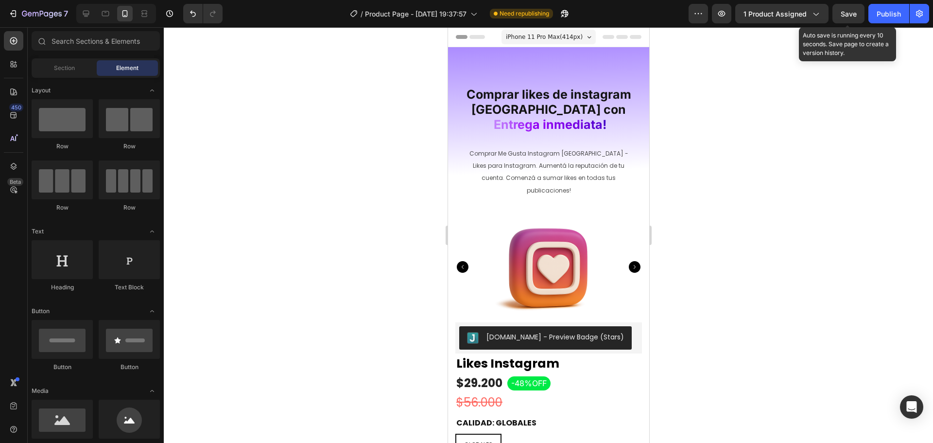
click at [853, 16] on span "Save" at bounding box center [848, 14] width 16 height 8
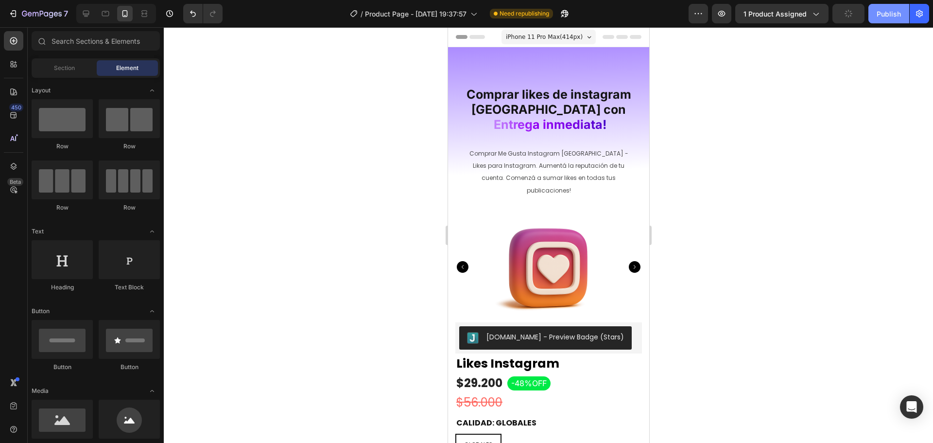
click at [891, 17] on div "Publish" at bounding box center [888, 14] width 24 height 10
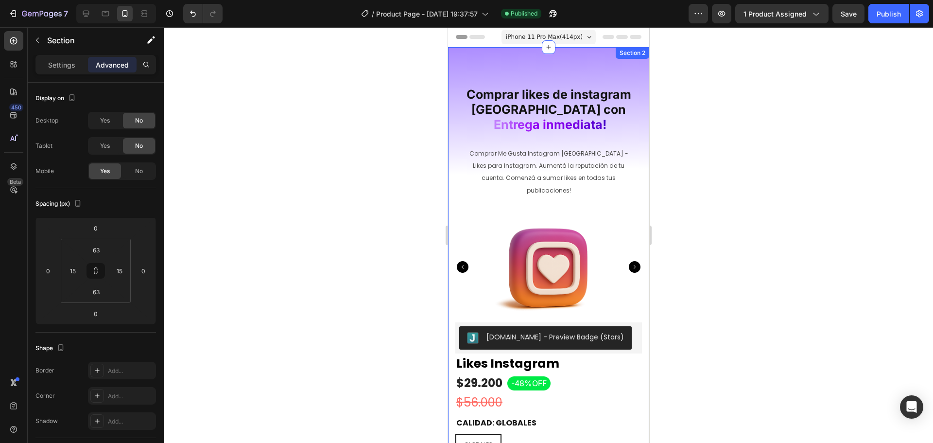
click at [566, 88] on span "Comprar likes de instagram argentina con" at bounding box center [548, 102] width 165 height 30
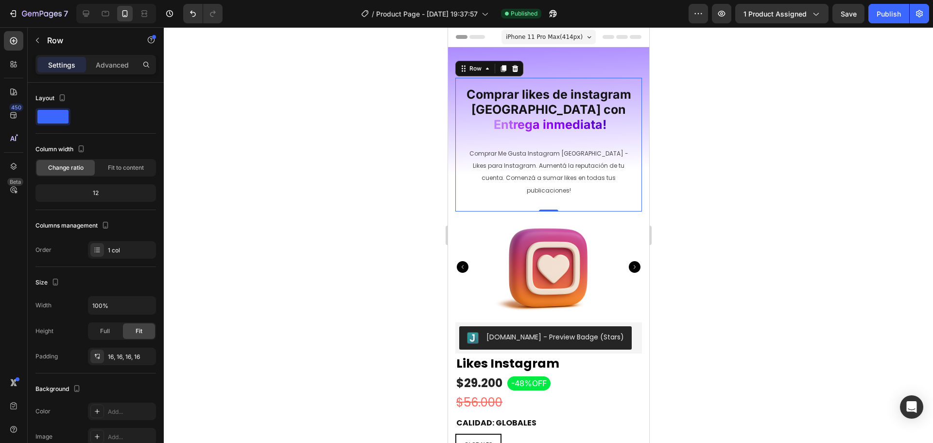
click at [569, 81] on div "Comprar likes de instagram argentina con E n t r e g a i n m e d i a ta ! Headi…" at bounding box center [548, 145] width 187 height 134
click at [105, 65] on p "Advanced" at bounding box center [112, 65] width 33 height 10
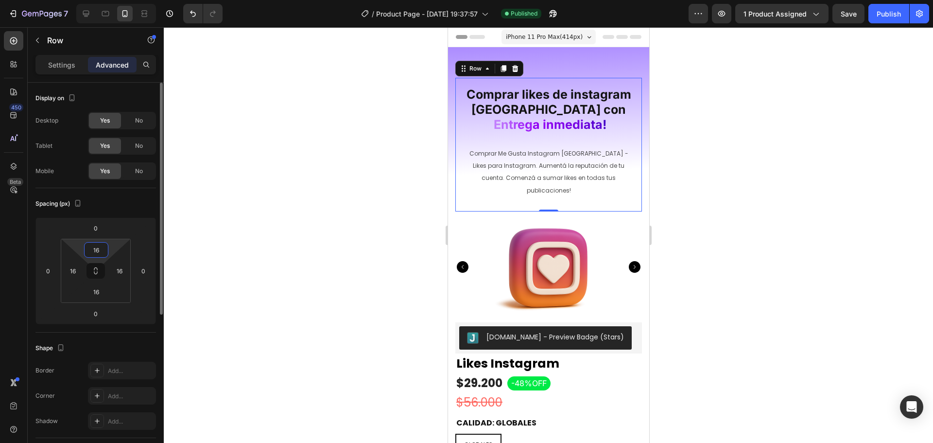
click at [101, 253] on input "16" at bounding box center [95, 249] width 19 height 15
type input "0"
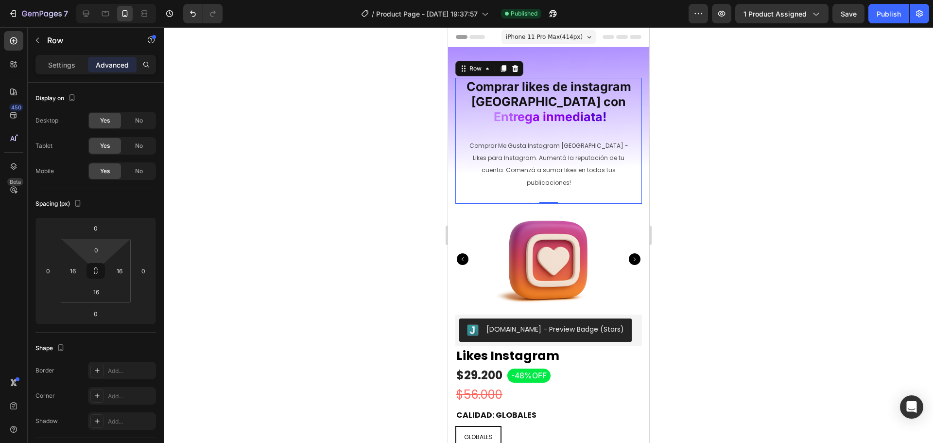
click at [331, 214] on div at bounding box center [548, 234] width 769 height 415
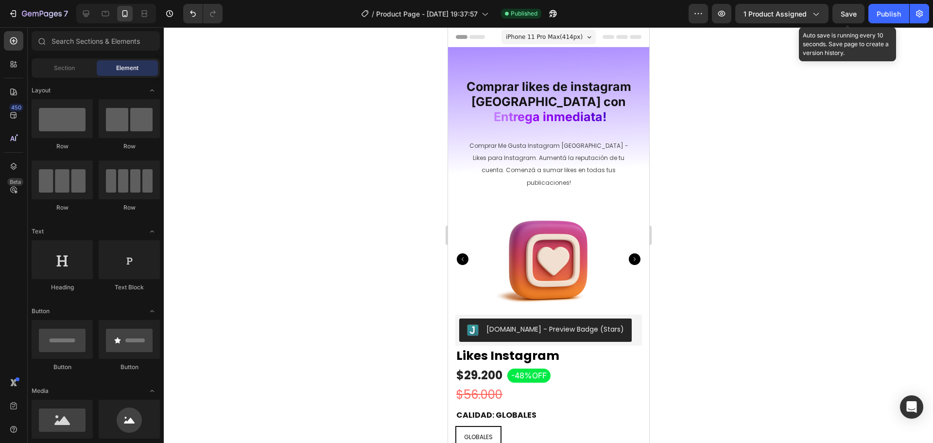
click at [848, 15] on span "Save" at bounding box center [848, 14] width 16 height 8
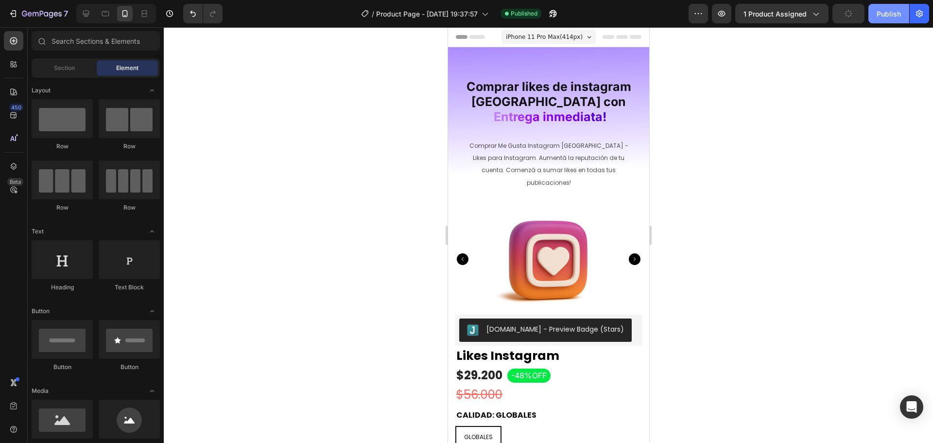
click at [882, 13] on div "Publish" at bounding box center [888, 14] width 24 height 10
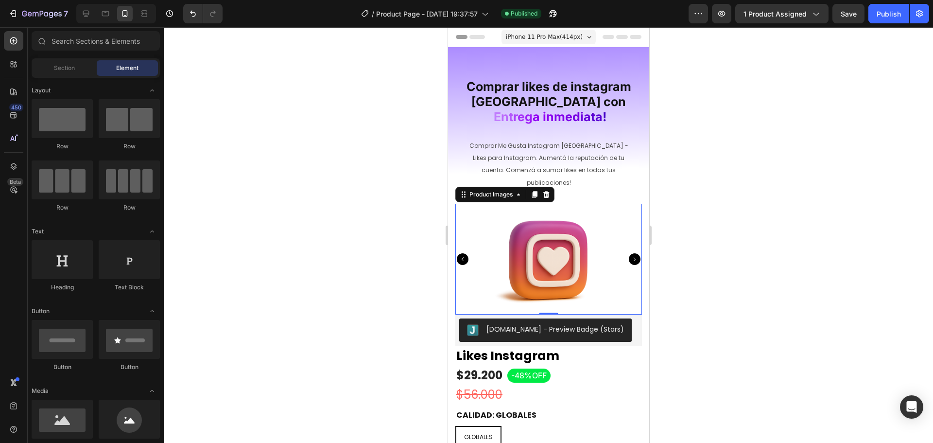
click at [628, 253] on icon "Carousel Next Arrow" at bounding box center [634, 259] width 12 height 12
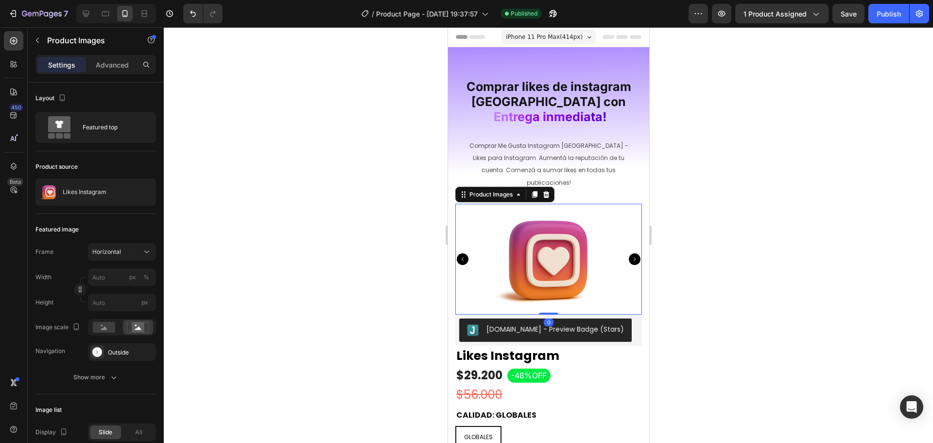
click at [690, 233] on div at bounding box center [548, 234] width 769 height 415
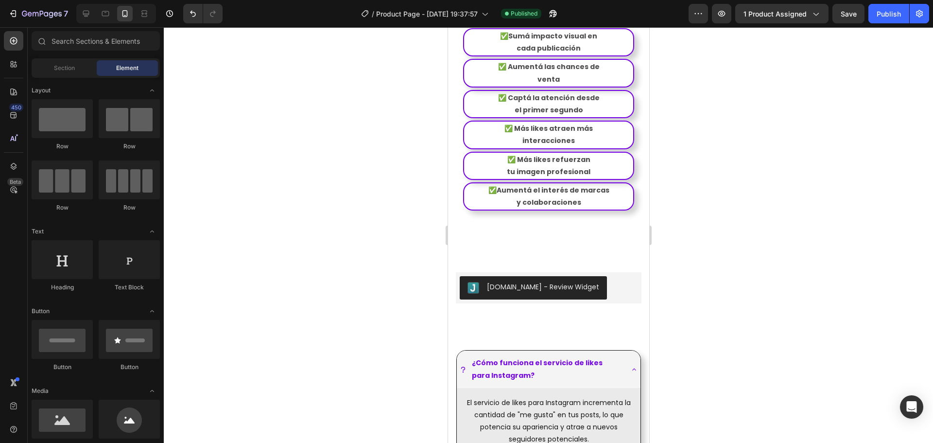
scroll to position [1119, 0]
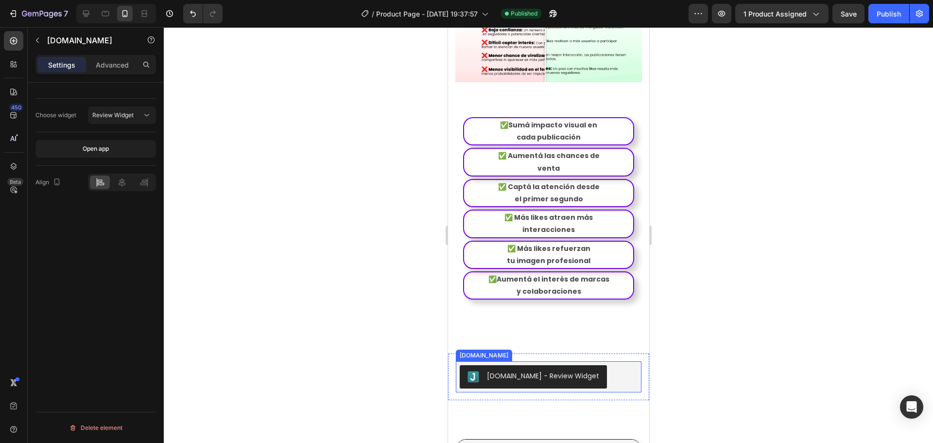
click at [597, 365] on div "[DOMAIN_NAME] - Review Widget" at bounding box center [548, 376] width 178 height 23
click at [117, 182] on icon at bounding box center [122, 182] width 10 height 10
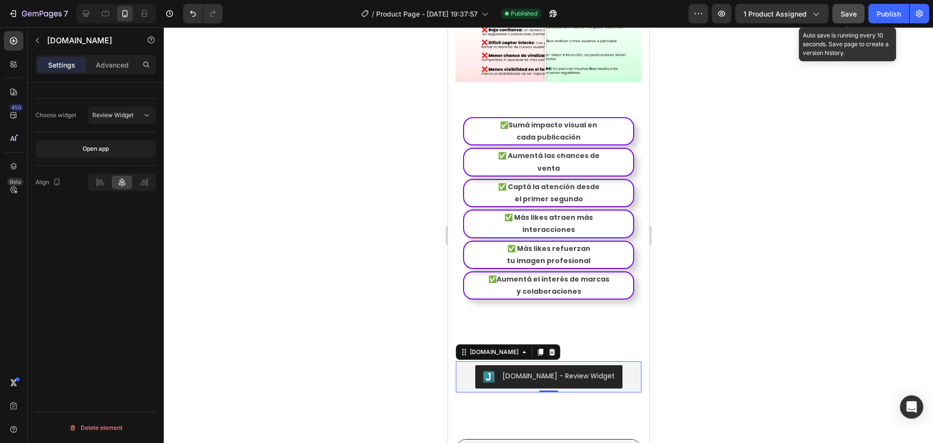
click at [832, 14] on button "Save" at bounding box center [848, 13] width 32 height 19
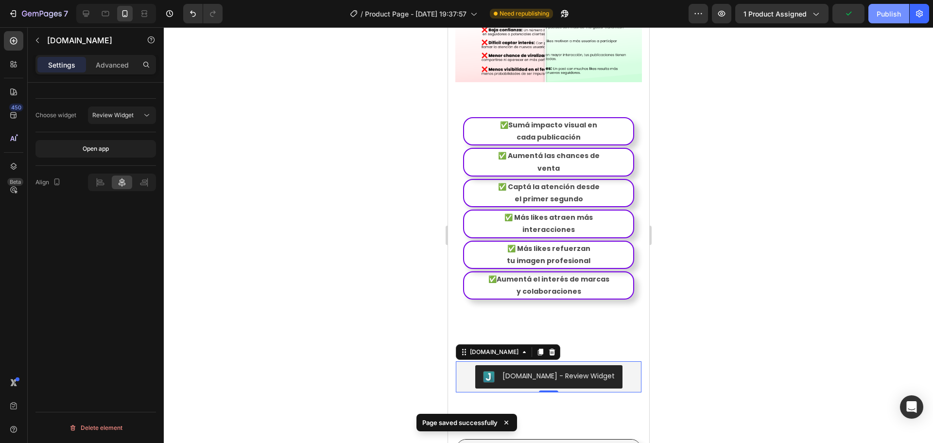
click at [898, 13] on div "Publish" at bounding box center [888, 14] width 24 height 10
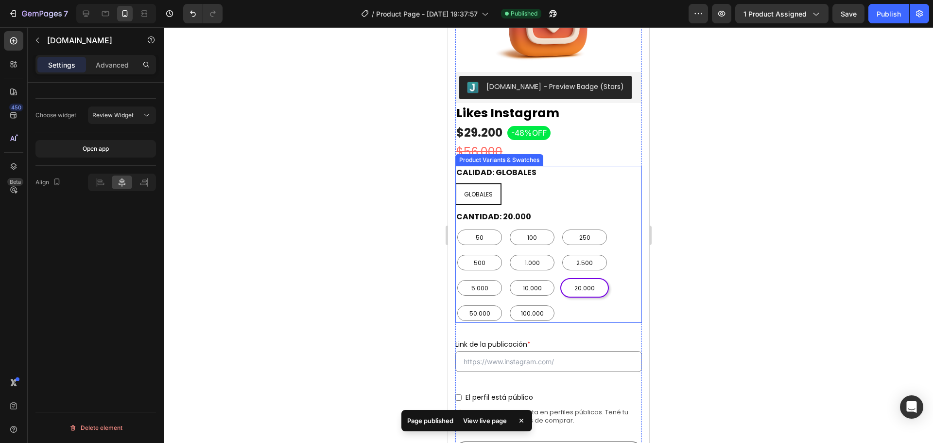
scroll to position [0, 0]
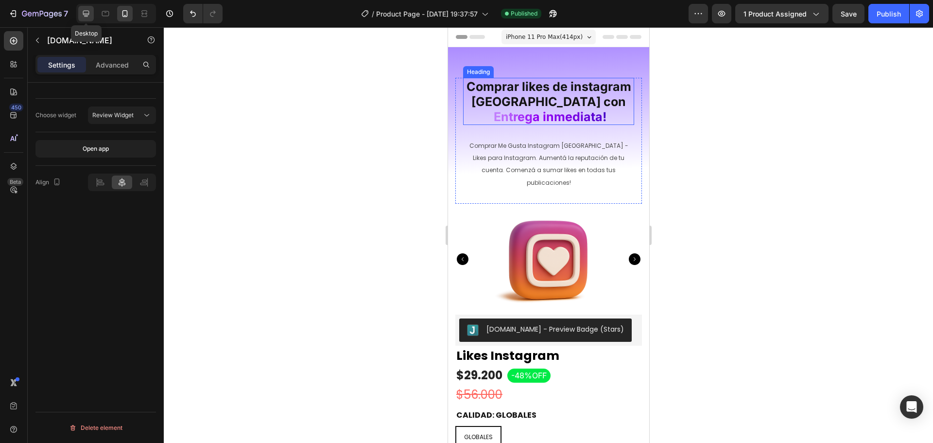
click at [85, 15] on icon at bounding box center [86, 14] width 6 height 6
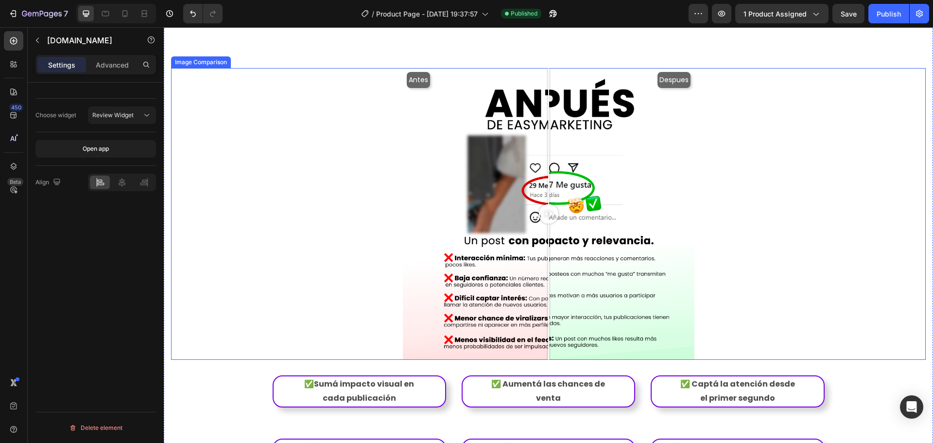
scroll to position [1117, 0]
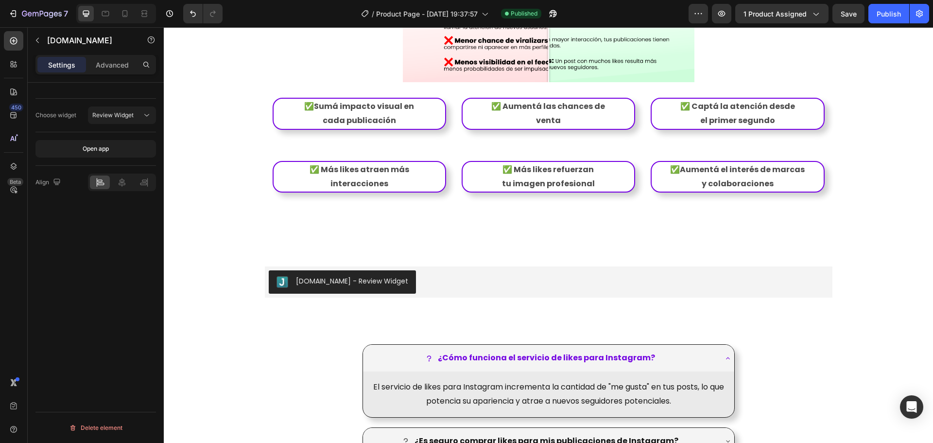
click at [491, 270] on div "[DOMAIN_NAME] - Review Widget" at bounding box center [549, 281] width 560 height 23
click at [424, 270] on div "[DOMAIN_NAME] - Review Widget" at bounding box center [549, 281] width 560 height 23
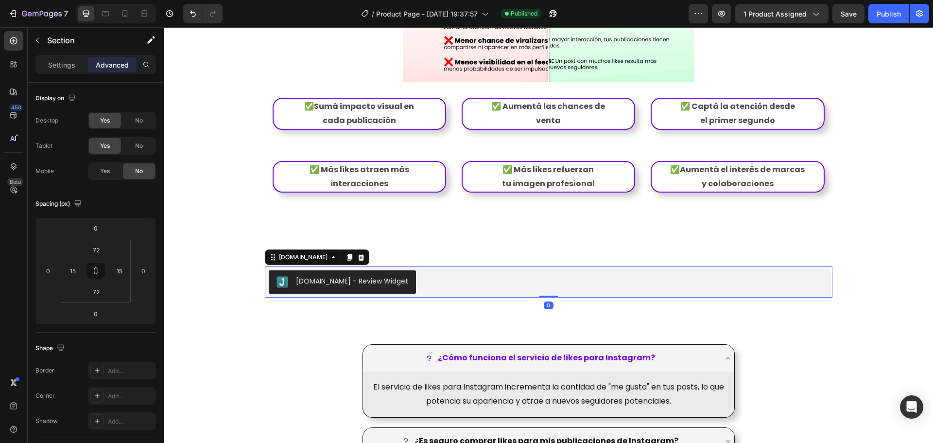
click at [430, 270] on div "[DOMAIN_NAME] - Review Widget" at bounding box center [549, 281] width 560 height 23
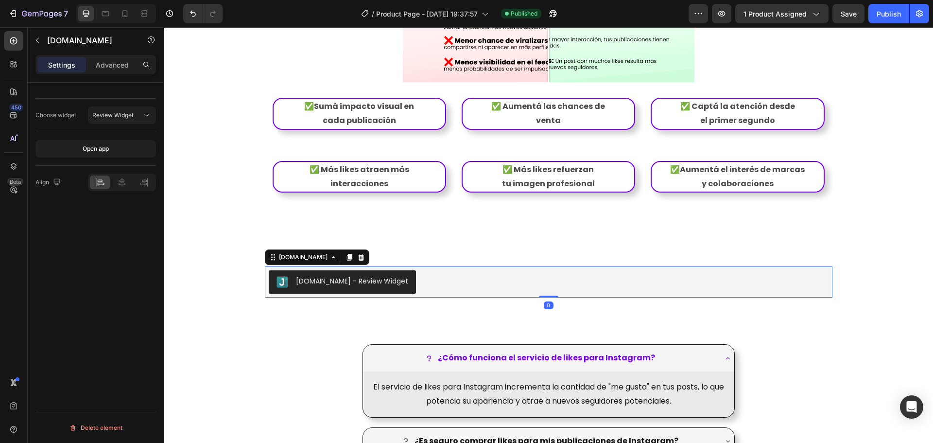
click at [119, 174] on div at bounding box center [122, 181] width 68 height 17
click at [119, 178] on icon at bounding box center [122, 182] width 10 height 10
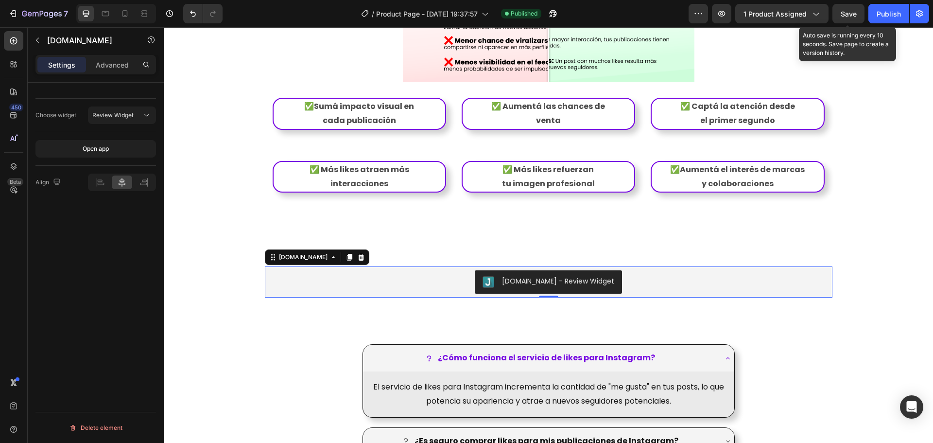
click at [847, 15] on span "Save" at bounding box center [848, 14] width 16 height 8
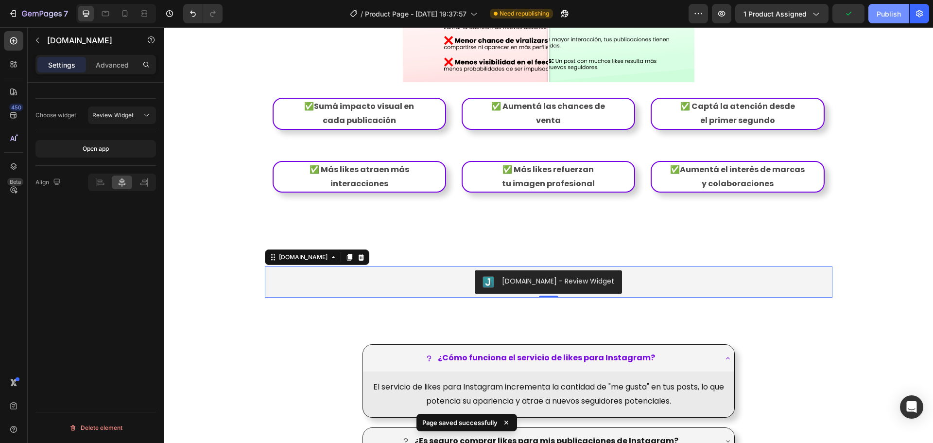
click at [878, 11] on div "Publish" at bounding box center [888, 14] width 24 height 10
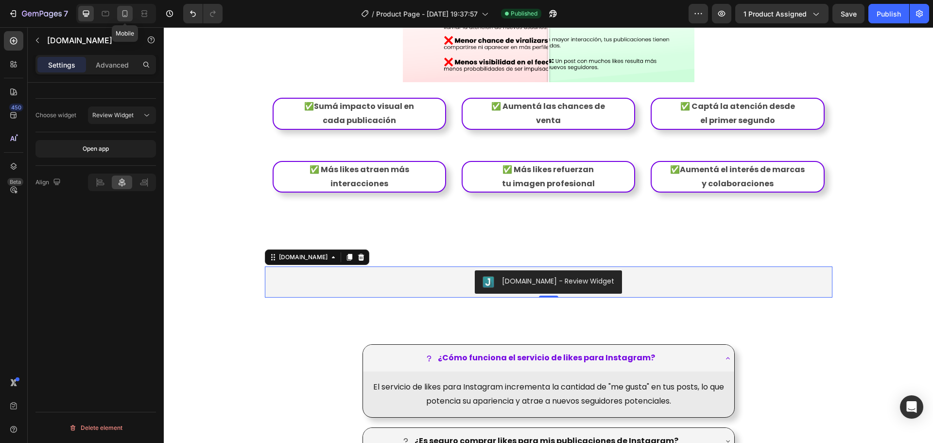
click at [126, 12] on icon at bounding box center [125, 14] width 10 height 10
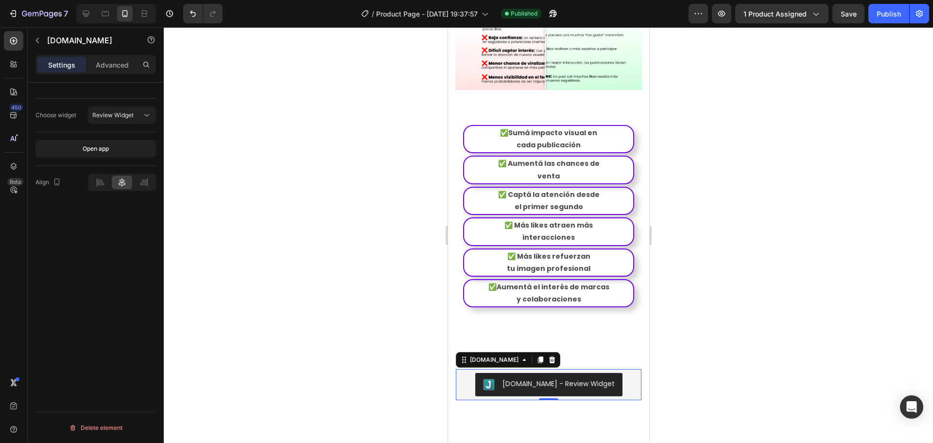
scroll to position [1101, 0]
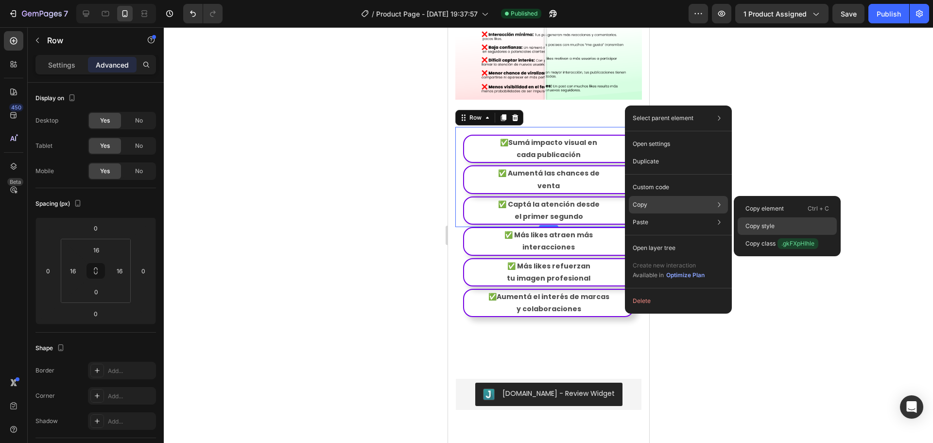
click at [764, 225] on p "Copy style" at bounding box center [759, 226] width 29 height 9
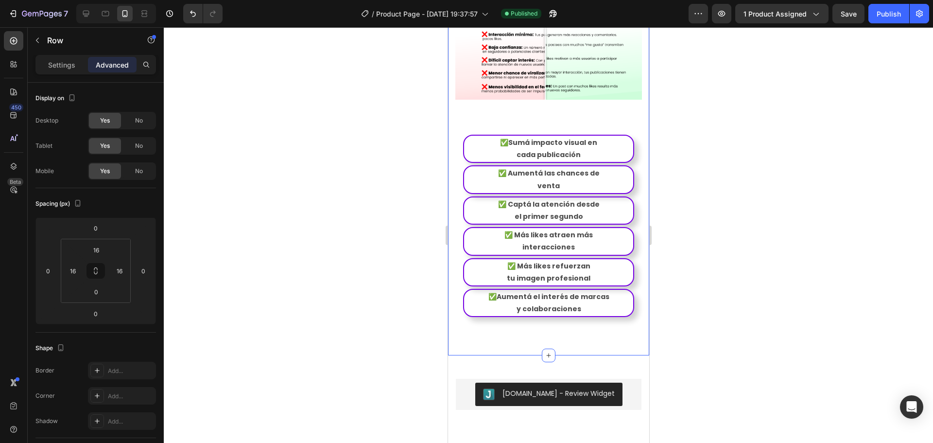
click at [624, 135] on div "✅Sumá impacto visual en cada publicación" at bounding box center [548, 149] width 171 height 28
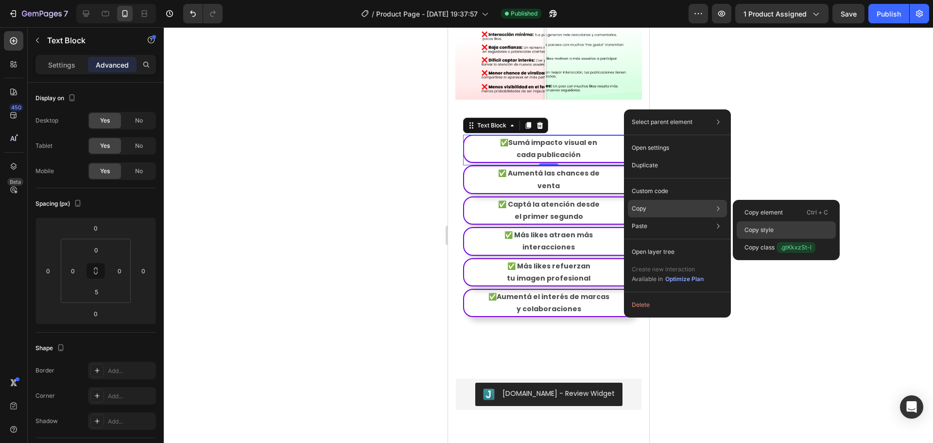
click at [760, 227] on p "Copy style" at bounding box center [758, 229] width 29 height 9
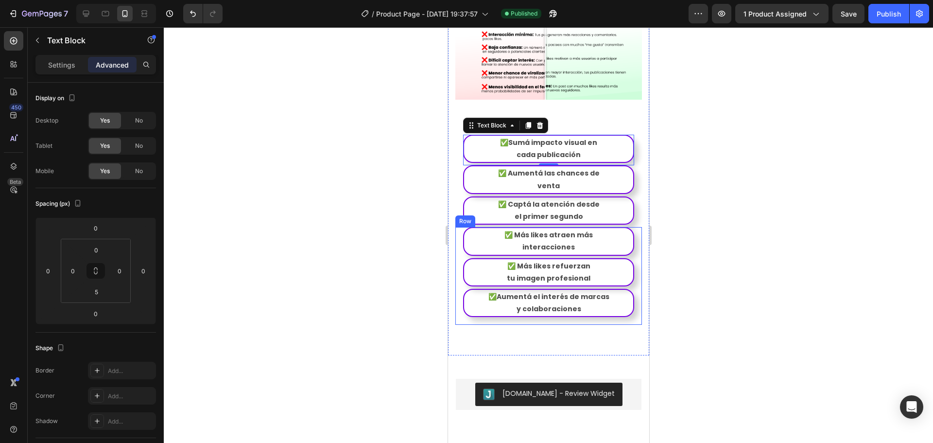
click at [627, 227] on div "✅ Más likes atraen más interacciones Text Block Row ✅ Más likes refuerzan tu im…" at bounding box center [548, 276] width 187 height 98
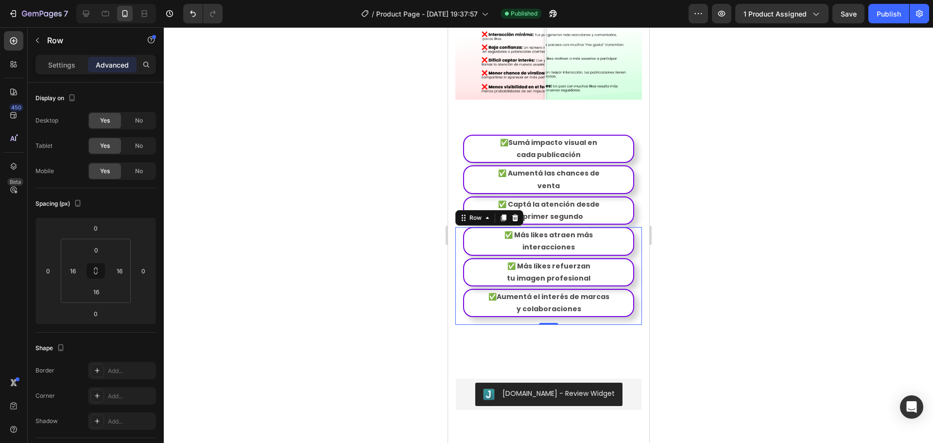
click at [628, 232] on div "✅ Más likes atraen más interacciones Text Block Row ✅ Más likes refuerzan tu im…" at bounding box center [548, 276] width 187 height 98
click at [66, 65] on p "Settings" at bounding box center [61, 65] width 27 height 10
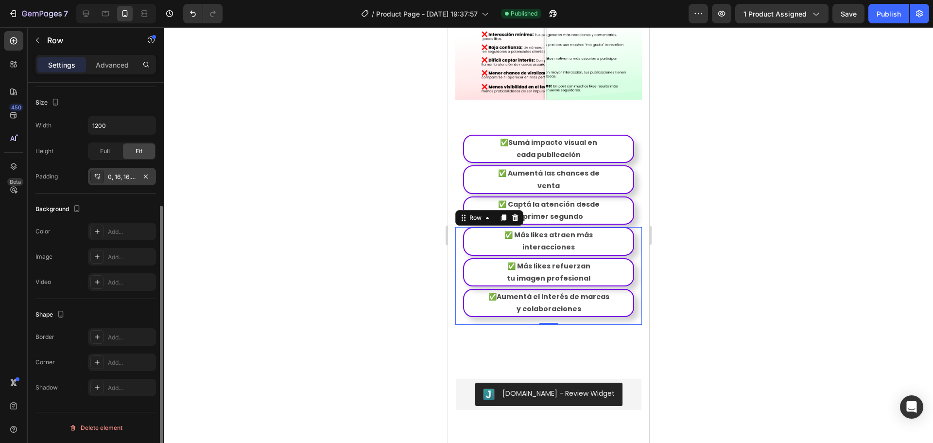
scroll to position [0, 0]
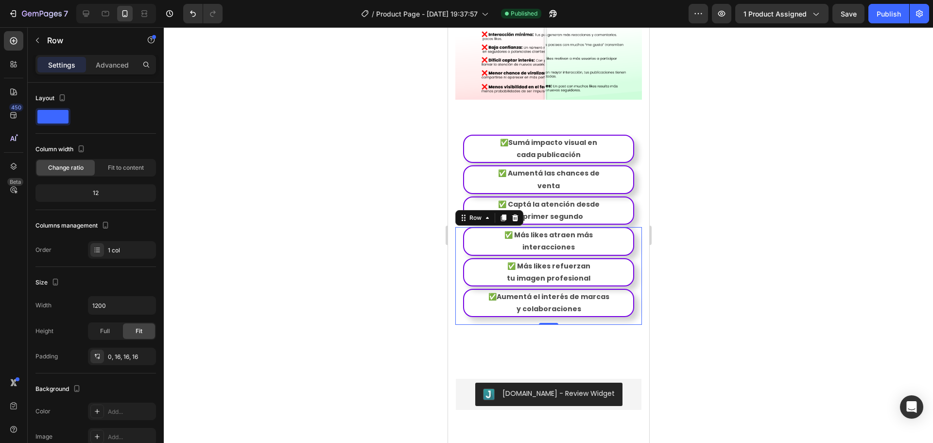
click at [628, 229] on div "✅ Más likes atraen más interacciones Text Block Row ✅ Más likes refuerzan tu im…" at bounding box center [548, 276] width 187 height 98
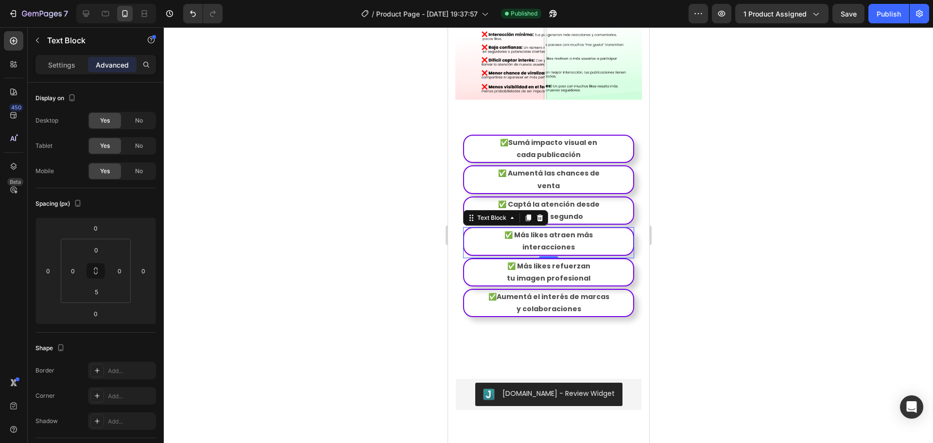
click at [585, 230] on div "✅ Más likes atraen más interacciones Text Block 0" at bounding box center [548, 242] width 171 height 31
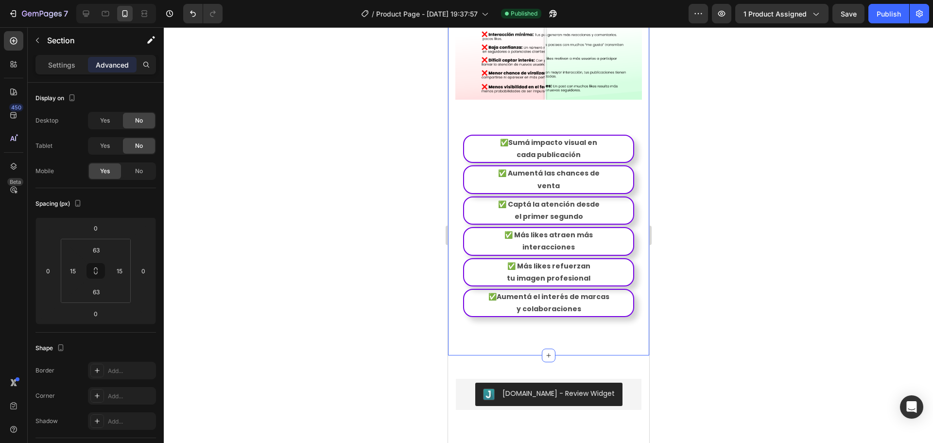
click at [705, 183] on div at bounding box center [548, 234] width 769 height 415
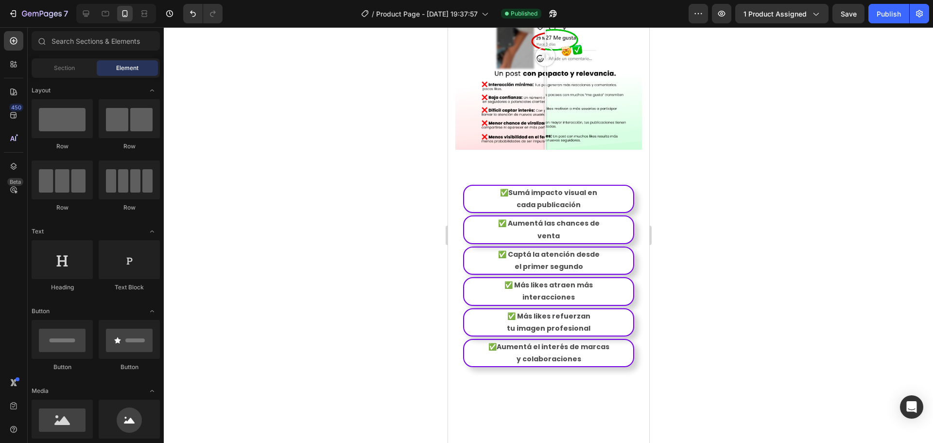
scroll to position [1086, 0]
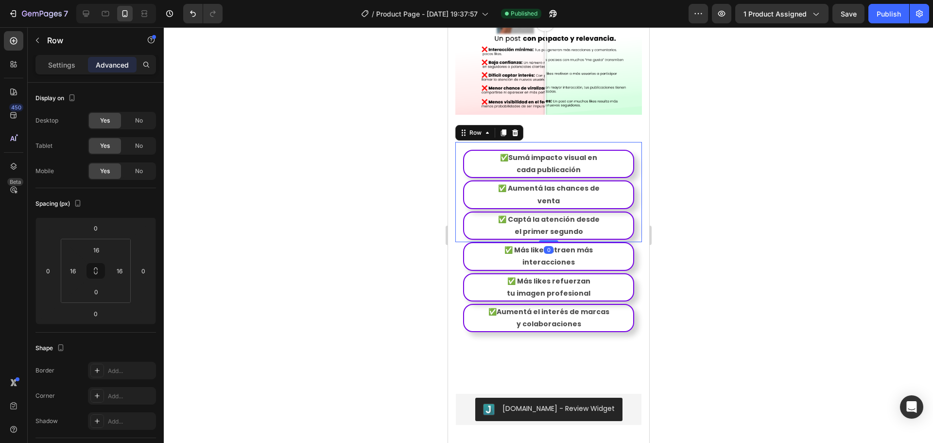
click at [628, 188] on div "✅Sumá impacto visual en cada publicación Text Block Row ✅ Aumentá las chances d…" at bounding box center [548, 192] width 187 height 100
click at [633, 186] on div "✅Sumá impacto visual en cada publicación Text Block Row ✅ Aumentá las chances d…" at bounding box center [548, 192] width 187 height 100
click at [629, 242] on div "✅ Más likes atraen más interacciones Text Block Row ✅ Más likes refuerzan tu im…" at bounding box center [548, 291] width 187 height 98
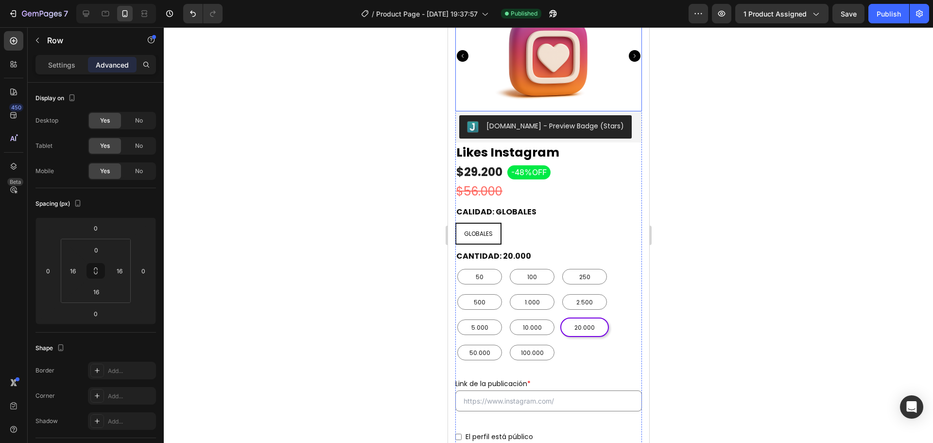
scroll to position [243, 0]
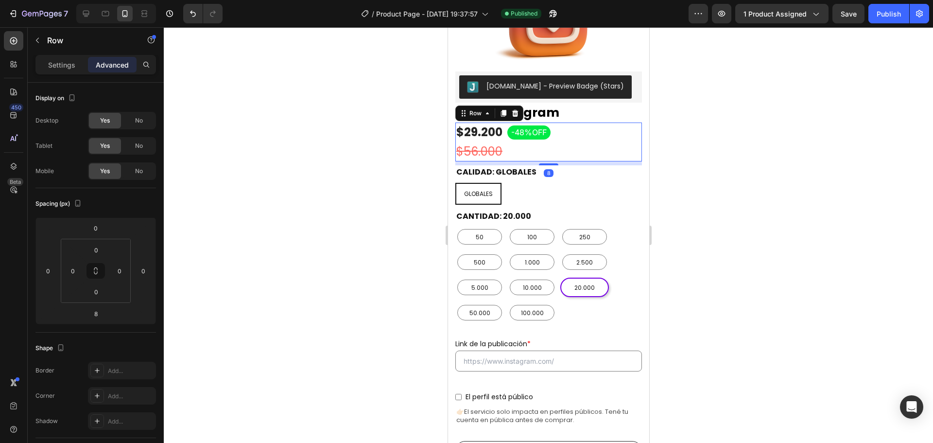
click at [609, 127] on div "$29.200 (P) Price (P) Price $56.000 (P) Price (P) Price -48%OFF Product Badge R…" at bounding box center [548, 141] width 187 height 39
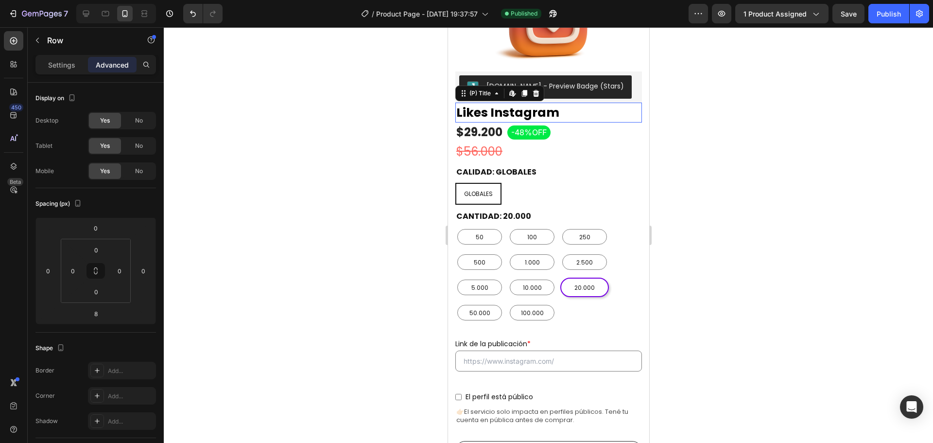
click at [631, 103] on h2 "Likes Instagram" at bounding box center [548, 113] width 187 height 20
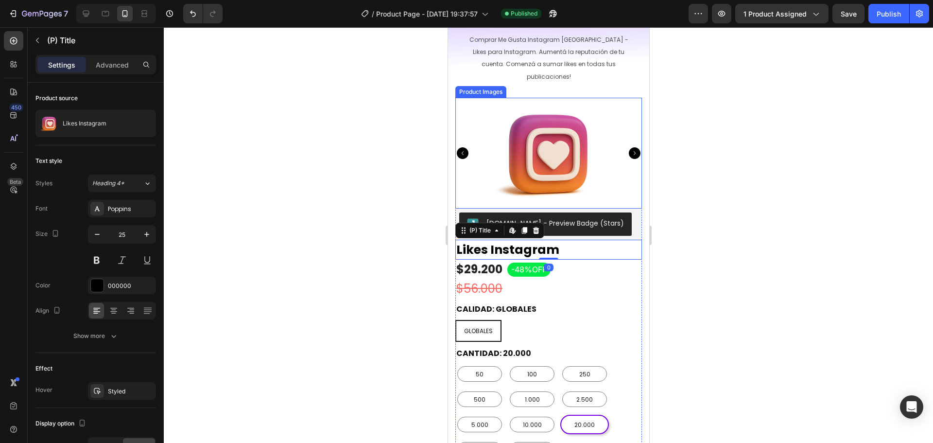
scroll to position [97, 0]
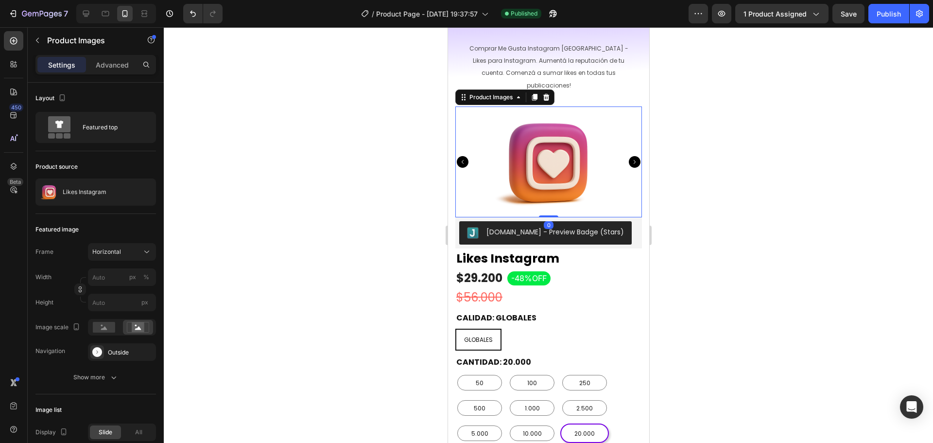
click at [625, 199] on div at bounding box center [548, 161] width 187 height 111
click at [628, 268] on div "$29.200 (P) Price (P) Price $56.000 (P) Price (P) Price -48%OFF Product Badge R…" at bounding box center [548, 287] width 187 height 39
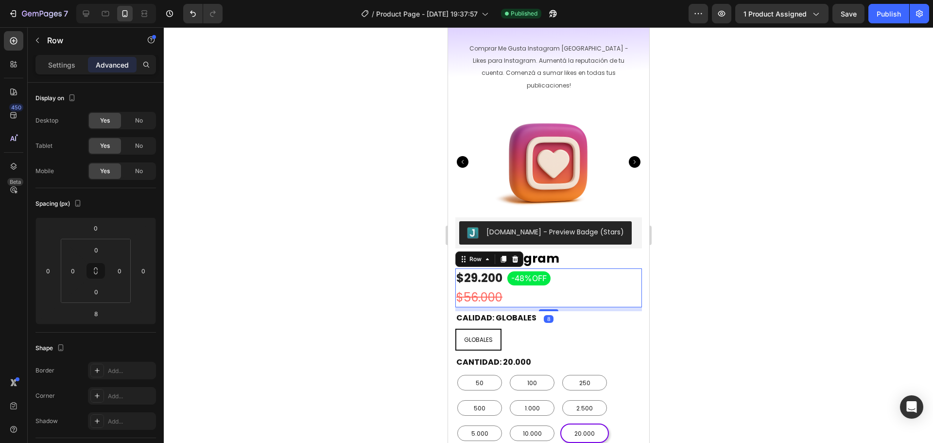
click at [632, 307] on div "8" at bounding box center [548, 309] width 187 height 4
click at [628, 307] on div "8" at bounding box center [548, 309] width 187 height 4
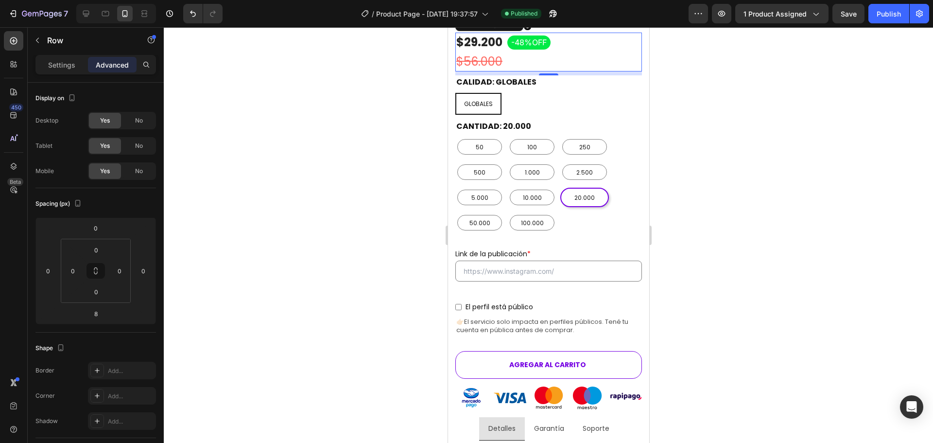
scroll to position [389, 0]
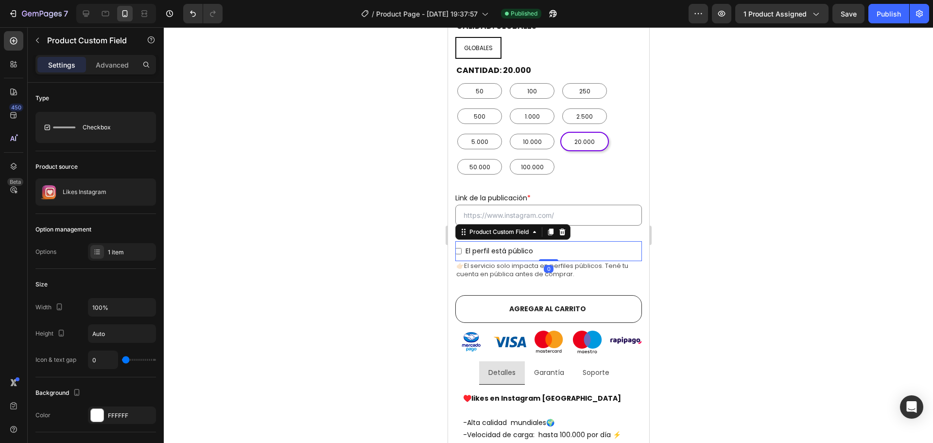
click at [620, 241] on div "El perfil está público" at bounding box center [548, 251] width 187 height 20
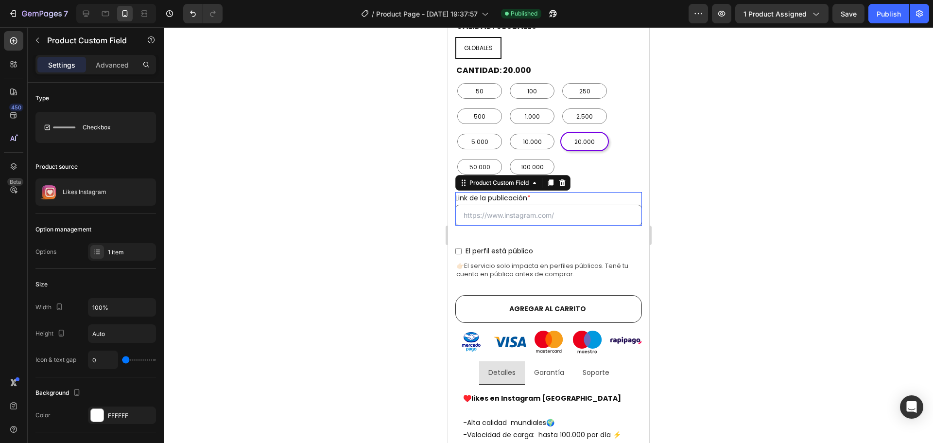
click at [622, 192] on div "Link de la publicación *" at bounding box center [548, 198] width 187 height 12
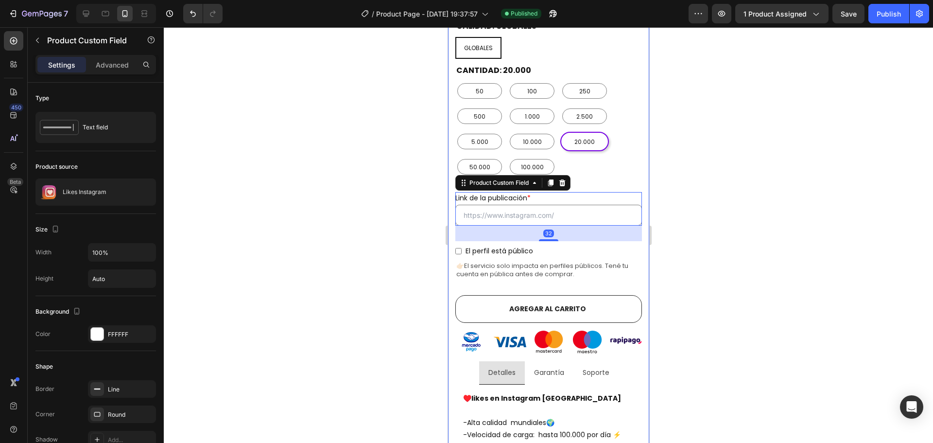
click at [634, 171] on div "Comprar likes de instagram argentina con E n t r e g a i n m e d i a ta ! Headi…" at bounding box center [547, 362] width 201 height 1409
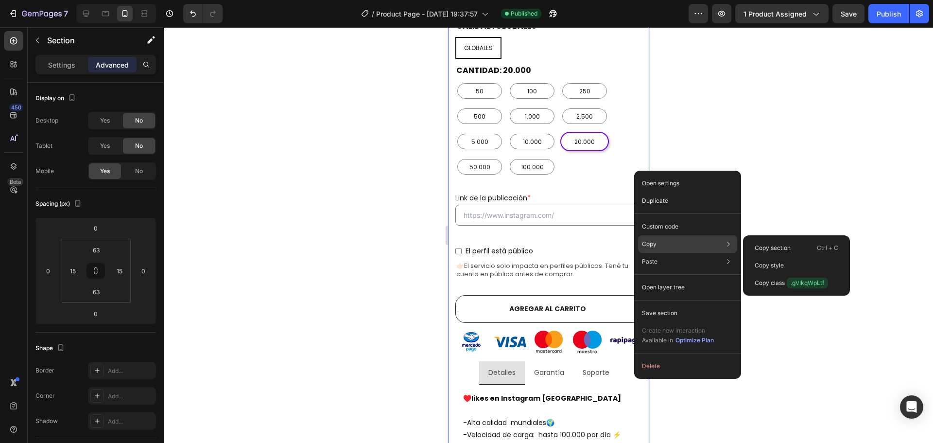
click at [669, 242] on div "Copy Copy section Ctrl + C Copy style Copy class .gVIkqWpLtf" at bounding box center [687, 243] width 99 height 17
click at [769, 264] on p "Copy style" at bounding box center [768, 265] width 29 height 9
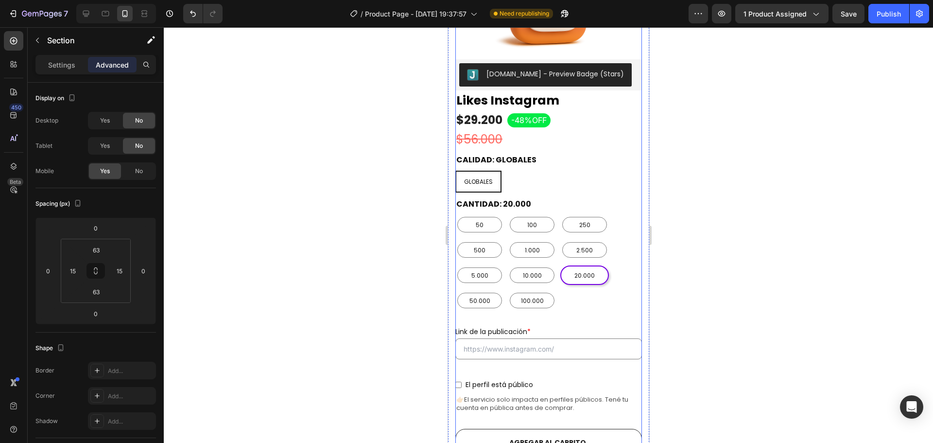
scroll to position [97, 0]
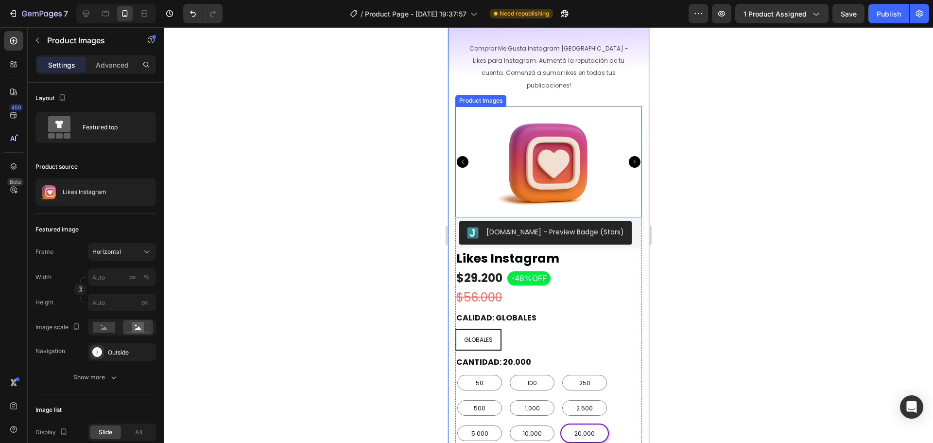
click at [558, 138] on img at bounding box center [548, 161] width 148 height 111
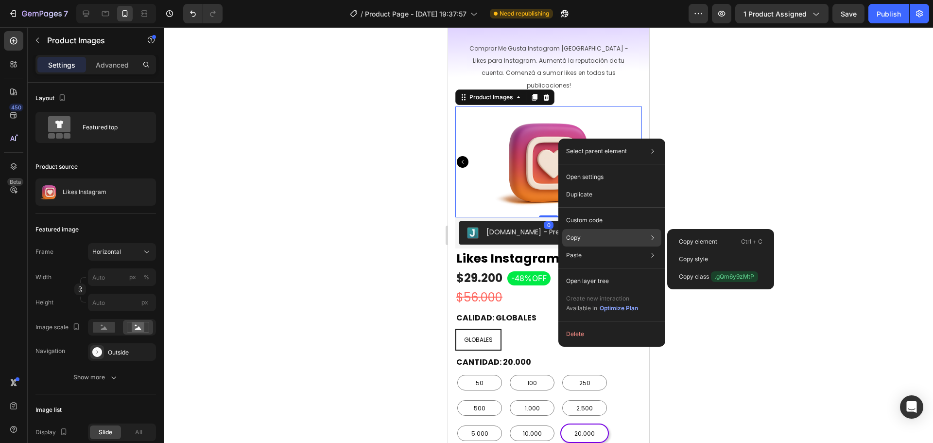
click at [599, 239] on div "Copy Copy element Ctrl + C Copy style Copy class .gQm6y9zMtP" at bounding box center [611, 237] width 99 height 17
click at [695, 258] on p "Copy style" at bounding box center [693, 259] width 29 height 9
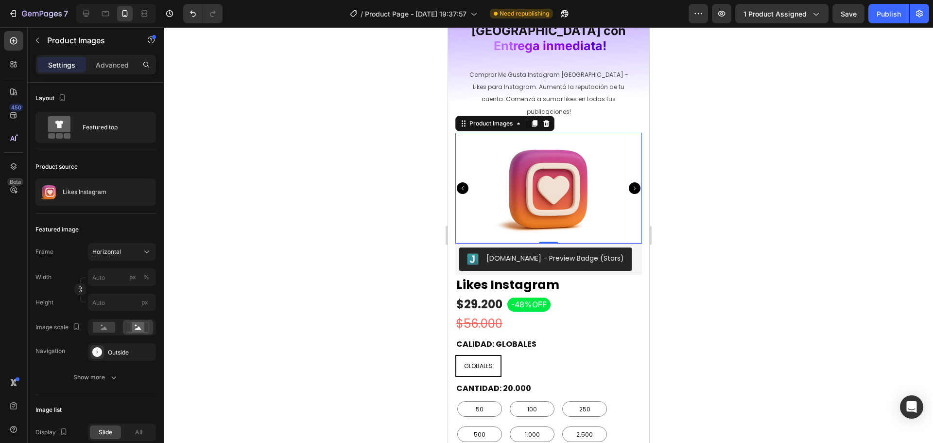
scroll to position [0, 0]
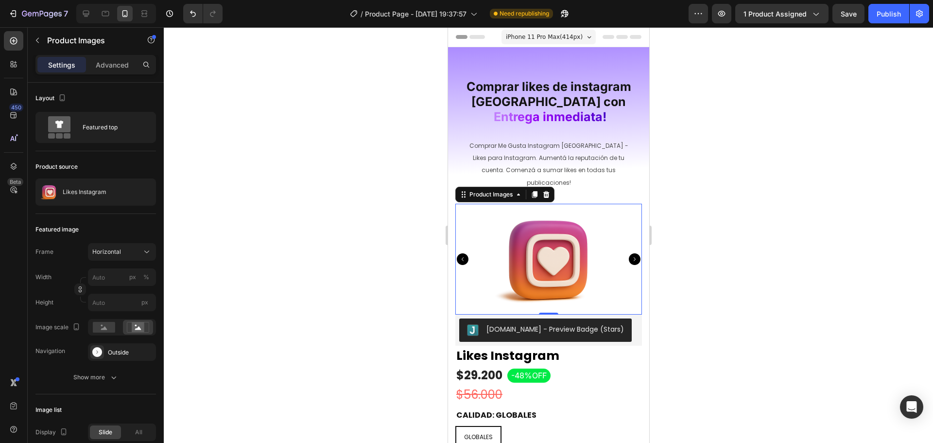
click at [580, 220] on img at bounding box center [548, 259] width 148 height 111
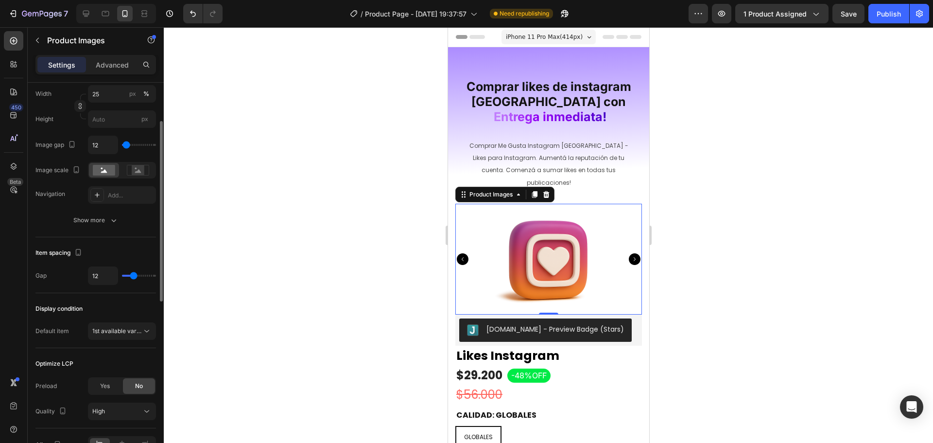
scroll to position [446, 0]
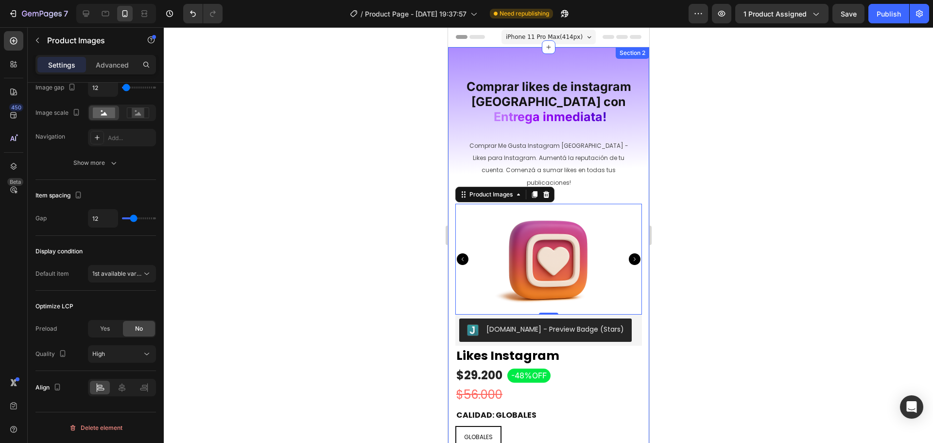
click at [691, 165] on div at bounding box center [548, 234] width 769 height 415
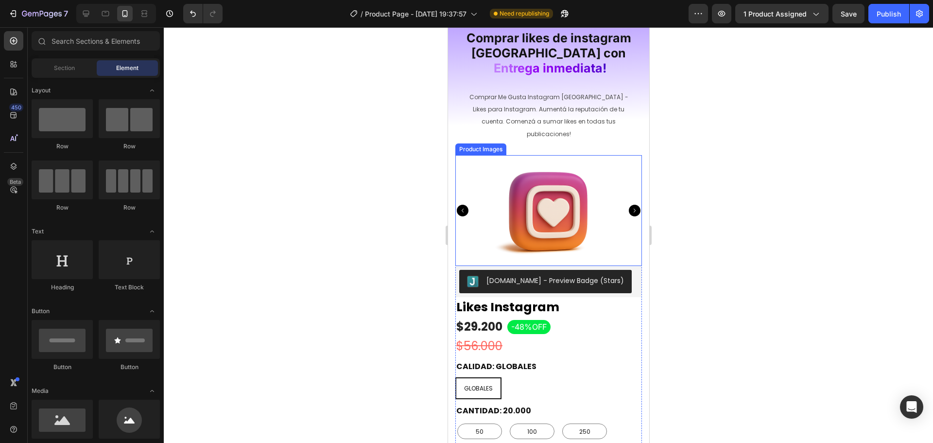
scroll to position [97, 0]
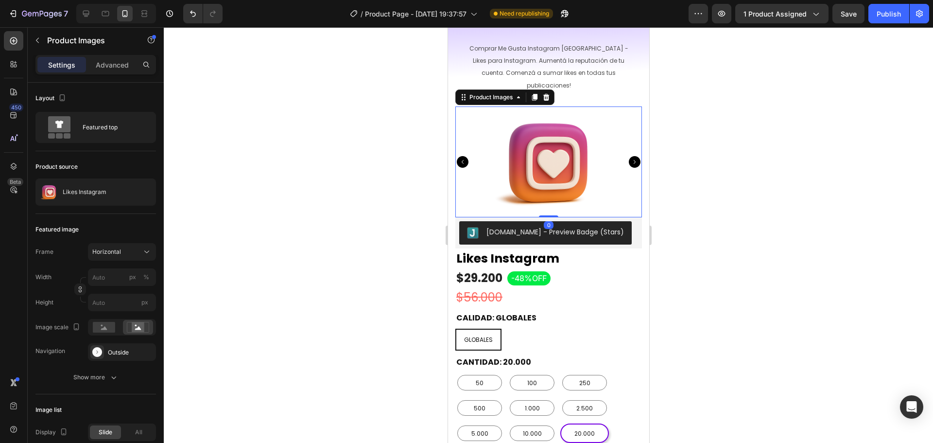
click at [628, 156] on icon "Carousel Next Arrow" at bounding box center [634, 162] width 12 height 12
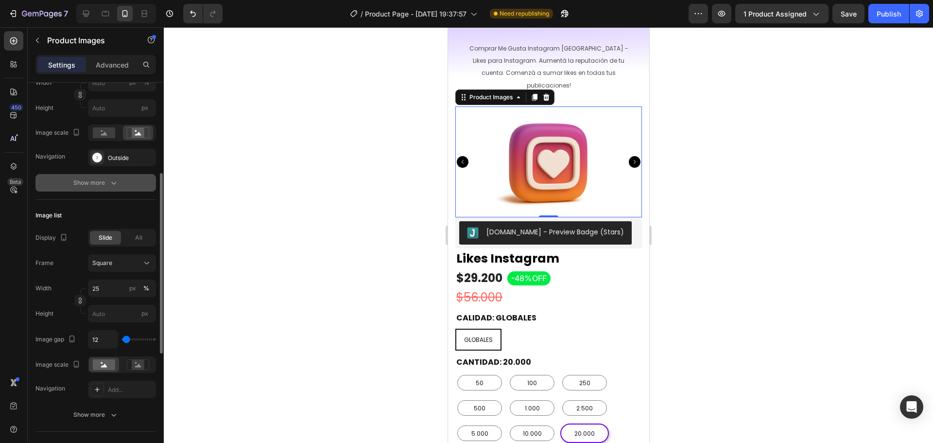
click at [112, 182] on icon "button" at bounding box center [114, 183] width 10 height 10
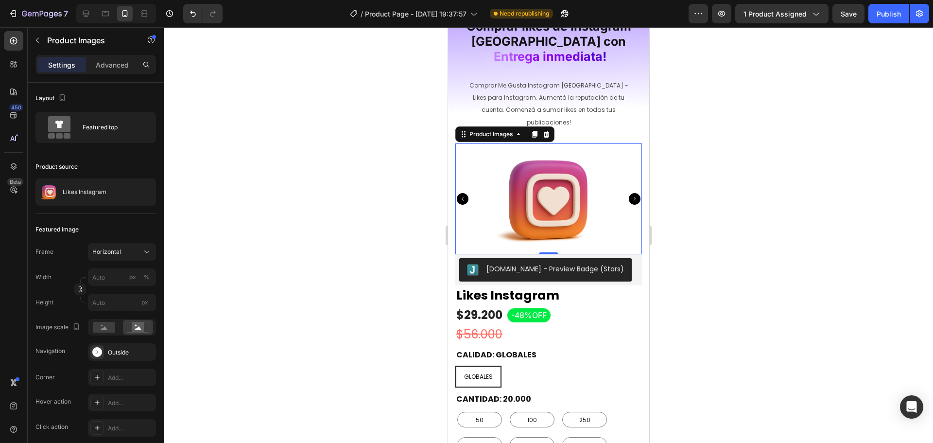
scroll to position [0, 0]
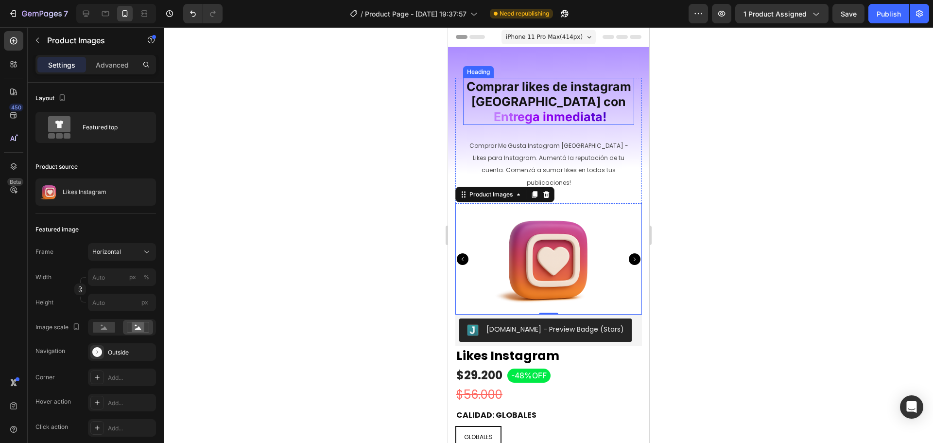
click at [619, 119] on h2 "Comprar likes de instagram argentina con E n t r e g a i n m e d i a ta !" at bounding box center [548, 101] width 171 height 47
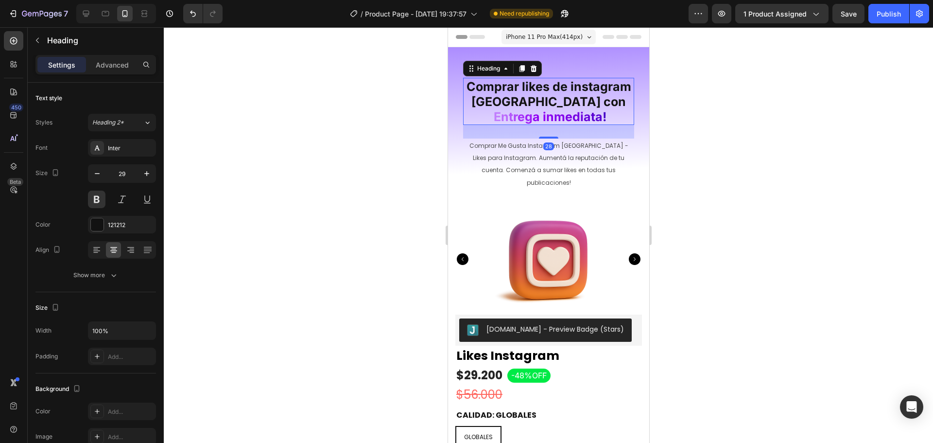
click at [588, 131] on div "28" at bounding box center [548, 132] width 171 height 14
click at [529, 167] on span "Comprar Me Gusta Instagram Argentina - Likes para Instagram. Aumentá la reputac…" at bounding box center [548, 163] width 159 height 45
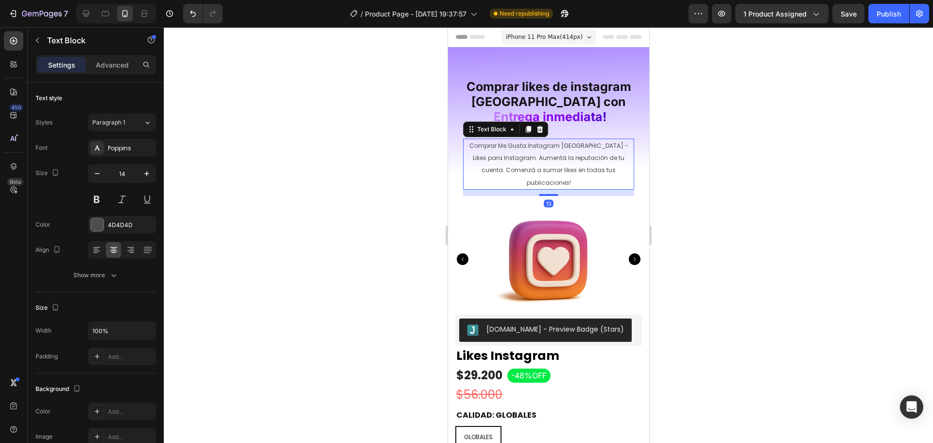
click at [529, 167] on span "Comprar Me Gusta Instagram Argentina - Likes para Instagram. Aumentá la reputac…" at bounding box center [548, 163] width 159 height 45
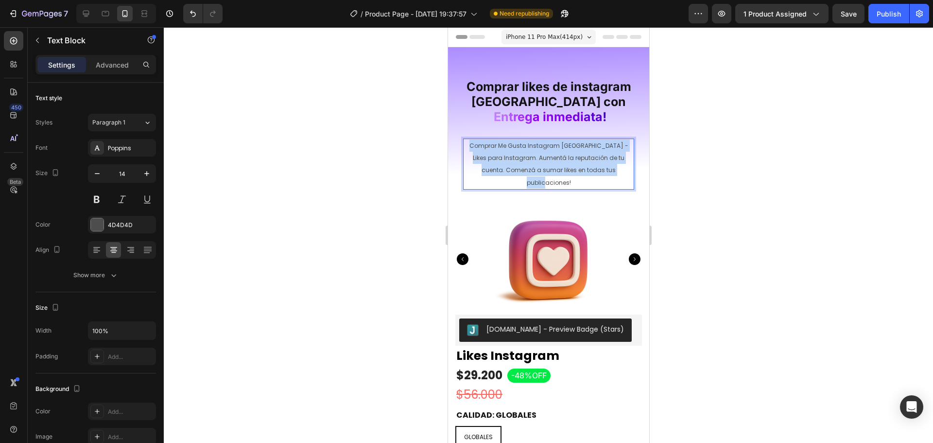
click at [529, 167] on span "Comprar Me Gusta Instagram Argentina - Likes para Instagram. Aumentá la reputac…" at bounding box center [548, 163] width 159 height 45
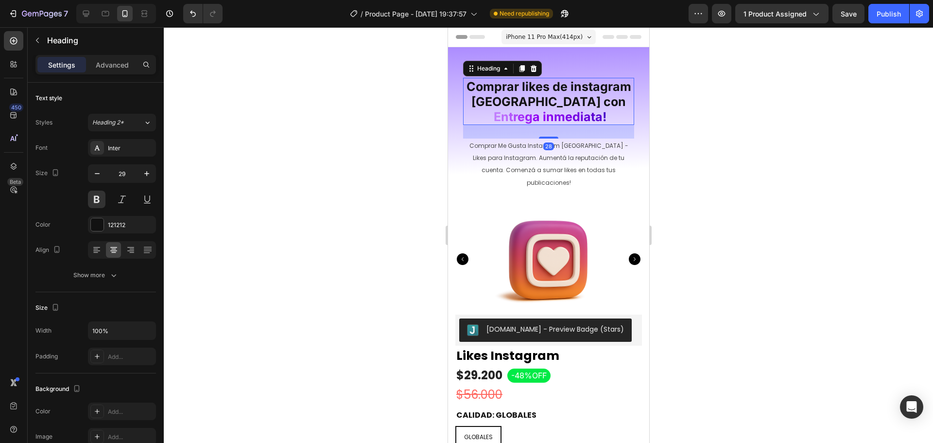
click at [530, 78] on h2 "Comprar likes de instagram argentina con E n t r e g a i n m e d i a ta !" at bounding box center [548, 101] width 171 height 47
click at [464, 81] on h2 "Comprar likes de instagram argentina con E n t r e g a i n m e d i a ta !" at bounding box center [548, 101] width 171 height 47
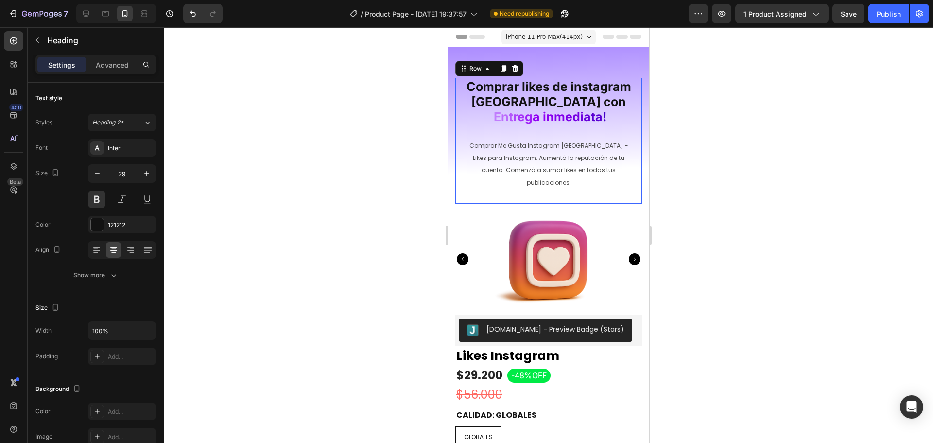
click at [458, 79] on div "⁠⁠⁠⁠⁠⁠⁠ Comprar likes de instagram argentina con E n t r e g a i n m e d i a ta…" at bounding box center [548, 141] width 187 height 126
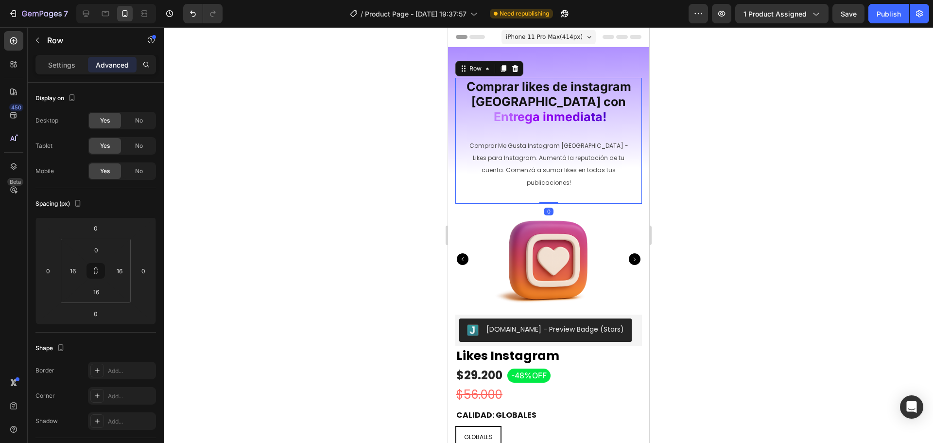
click at [548, 185] on div "⁠⁠⁠⁠⁠⁠⁠ Comprar likes de instagram argentina con E n t r e g a i n m e d i a ta…" at bounding box center [548, 141] width 187 height 126
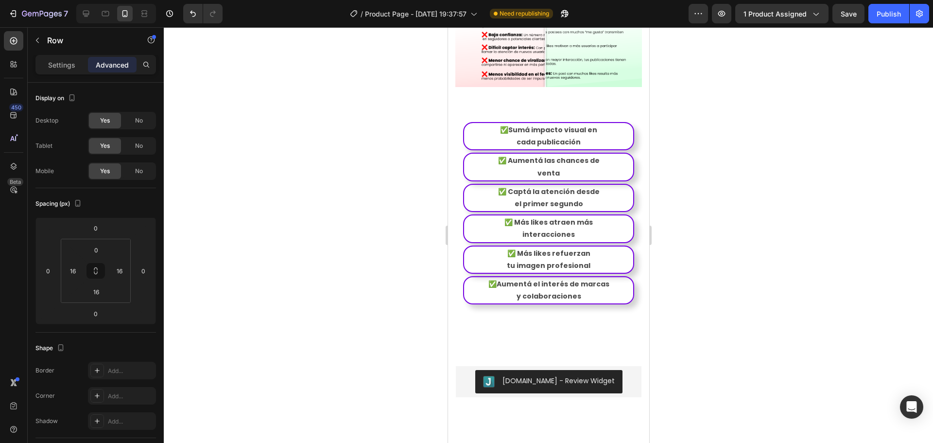
scroll to position [1117, 0]
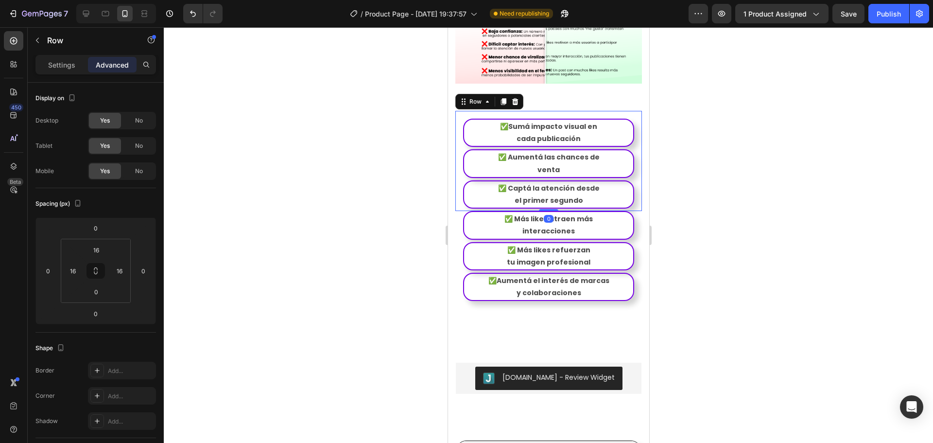
click at [632, 184] on div "✅Sumá impacto visual en cada publicación Text Block Row ✅ Aumentá las chances d…" at bounding box center [548, 161] width 187 height 100
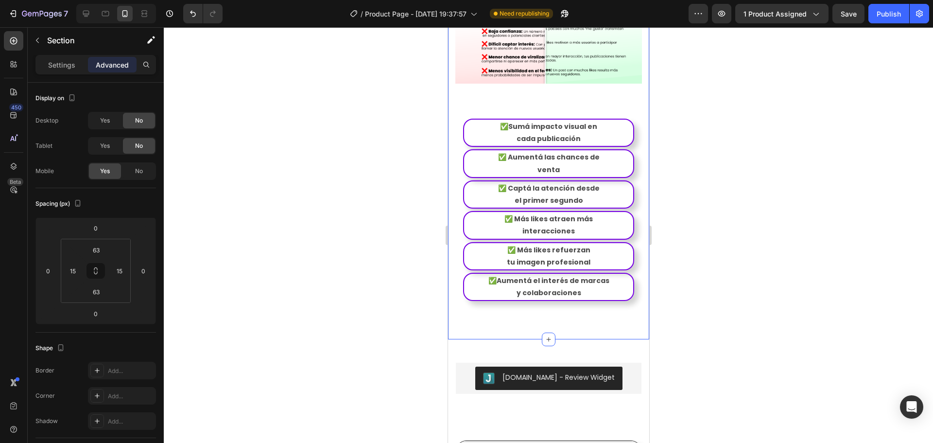
click at [842, 10] on span "Save" at bounding box center [848, 14] width 16 height 8
click at [885, 17] on div "Publish" at bounding box center [888, 14] width 24 height 10
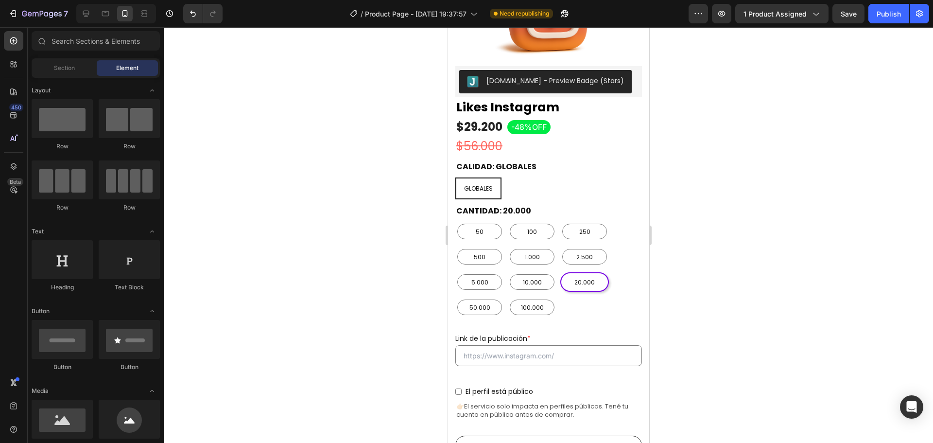
scroll to position [0, 0]
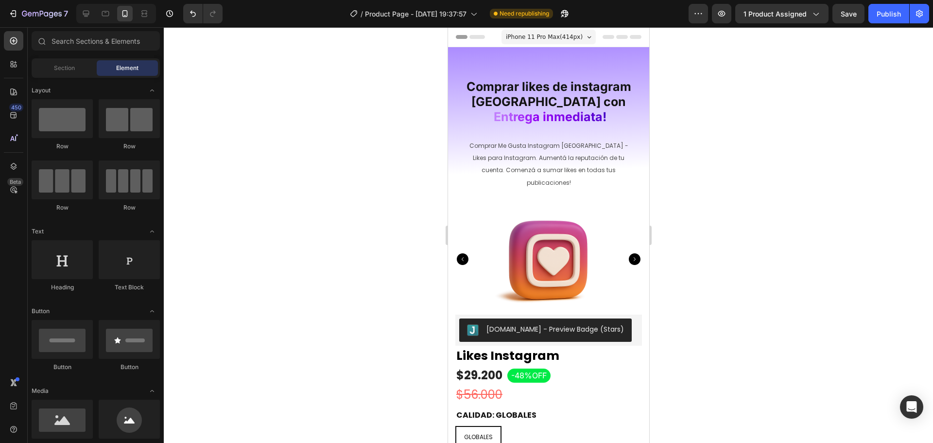
drag, startPoint x: 645, startPoint y: 79, endPoint x: 1098, endPoint y: 70, distance: 453.9
click at [87, 15] on icon at bounding box center [86, 14] width 6 height 6
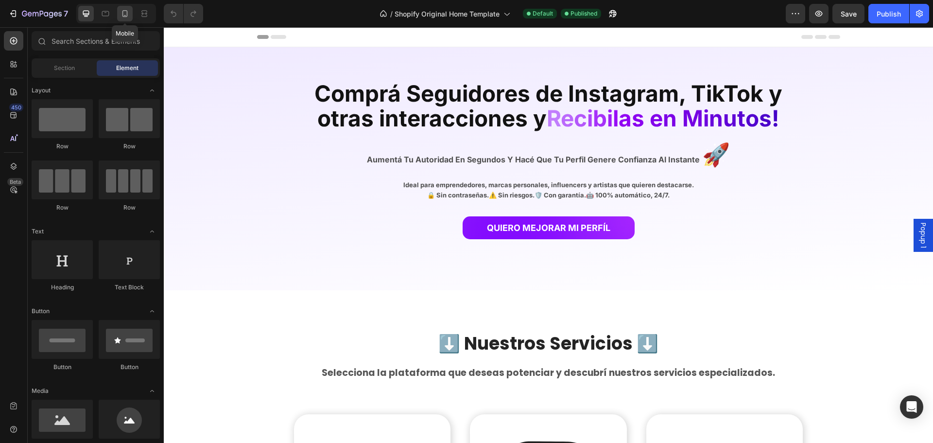
click at [127, 15] on icon at bounding box center [124, 13] width 5 height 7
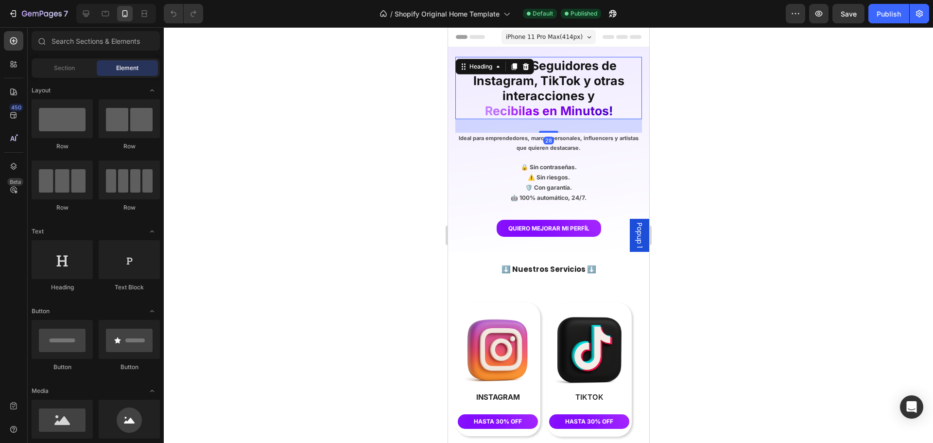
click at [558, 88] on span "Comprá Seguidores de Instagram, TikTok y otras interacciones y" at bounding box center [548, 80] width 151 height 45
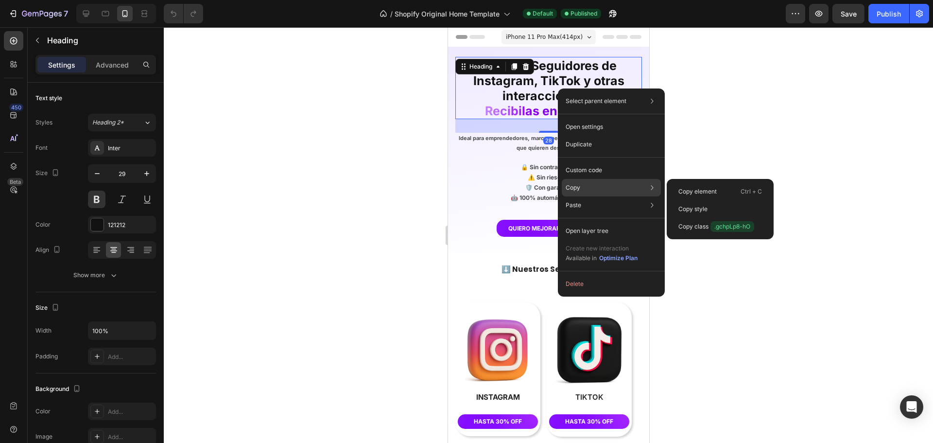
click at [592, 185] on div "Copy Copy element Ctrl + C Copy style Copy class .gchpLp8-hO" at bounding box center [611, 187] width 99 height 17
click at [706, 207] on p "Copy style" at bounding box center [692, 209] width 29 height 9
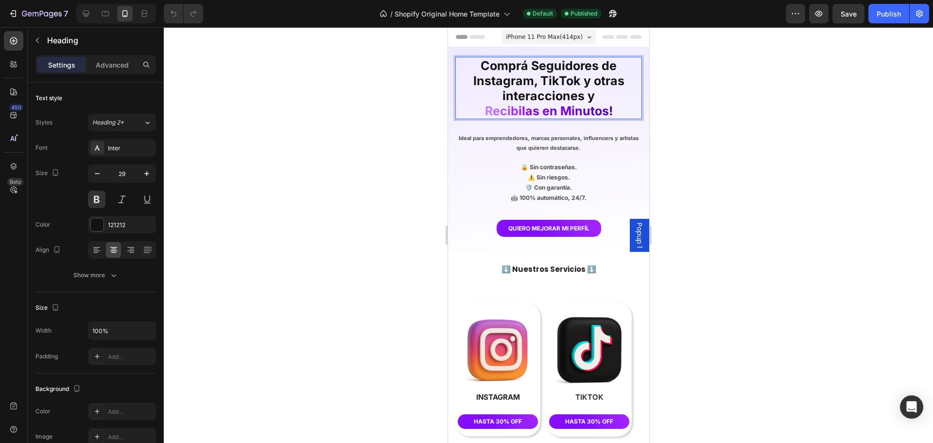
click at [672, 132] on div at bounding box center [548, 234] width 769 height 415
click at [588, 94] on span "Comprá Seguidores de Instagram, TikTok y otras interacciones y" at bounding box center [548, 80] width 151 height 45
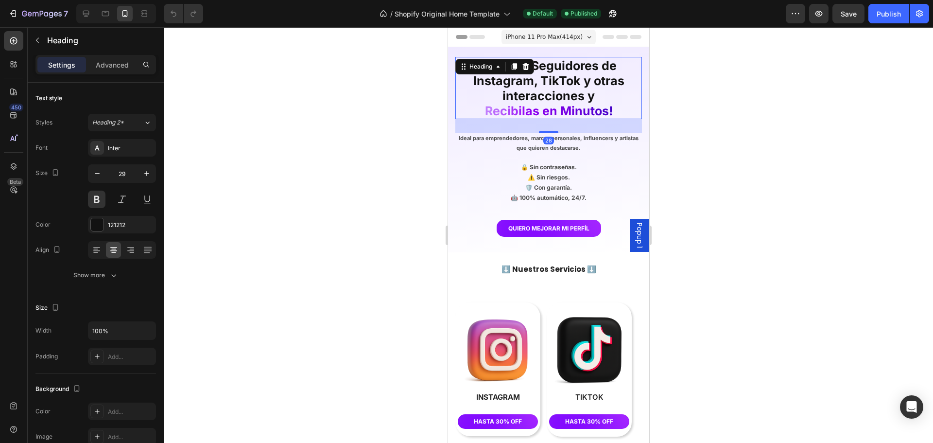
click at [383, 130] on div at bounding box center [548, 234] width 769 height 415
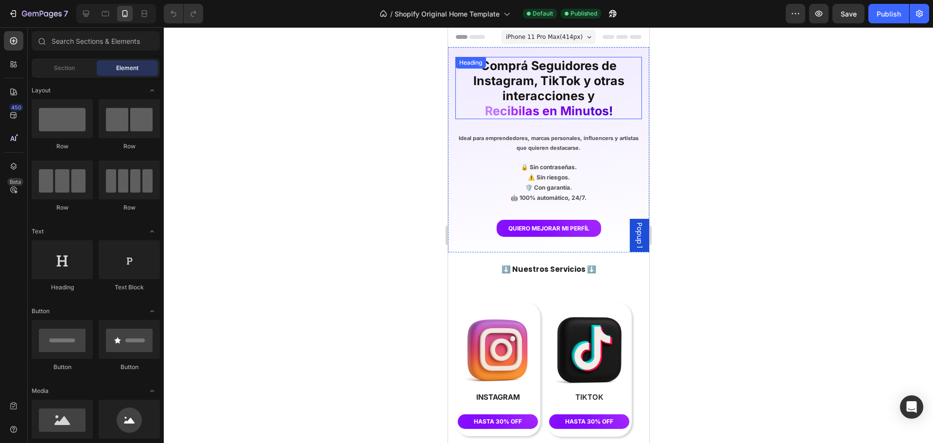
click at [525, 105] on span "a" at bounding box center [528, 110] width 7 height 15
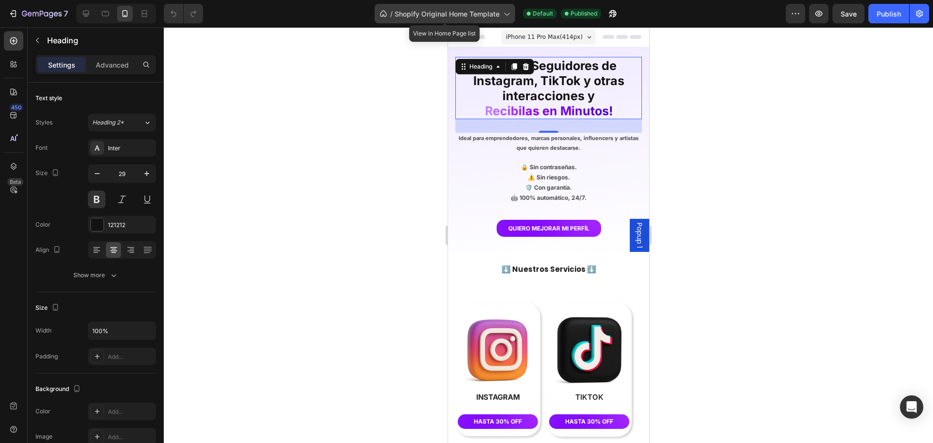
click at [504, 16] on icon at bounding box center [506, 14] width 10 height 10
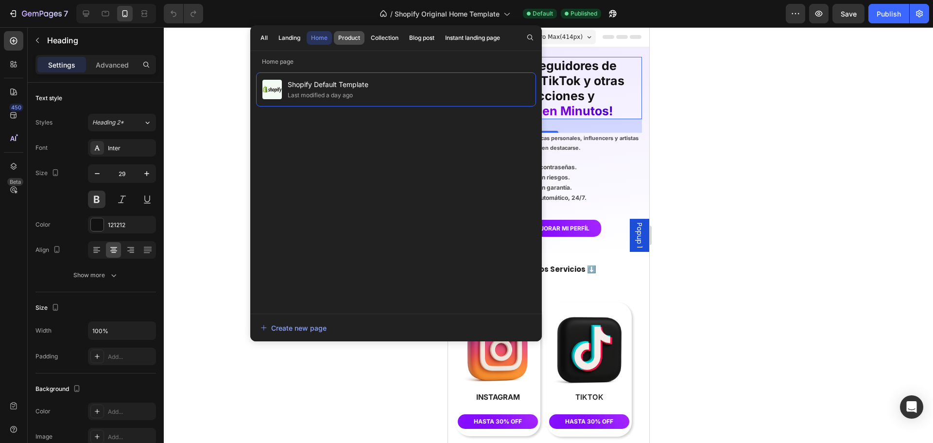
click at [350, 38] on div "Product" at bounding box center [349, 38] width 22 height 9
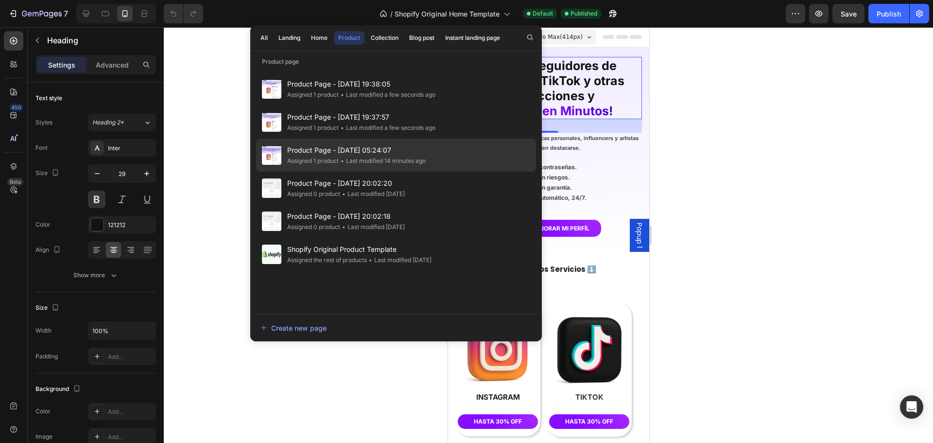
click at [316, 157] on div "Assigned 1 product" at bounding box center [312, 161] width 51 height 10
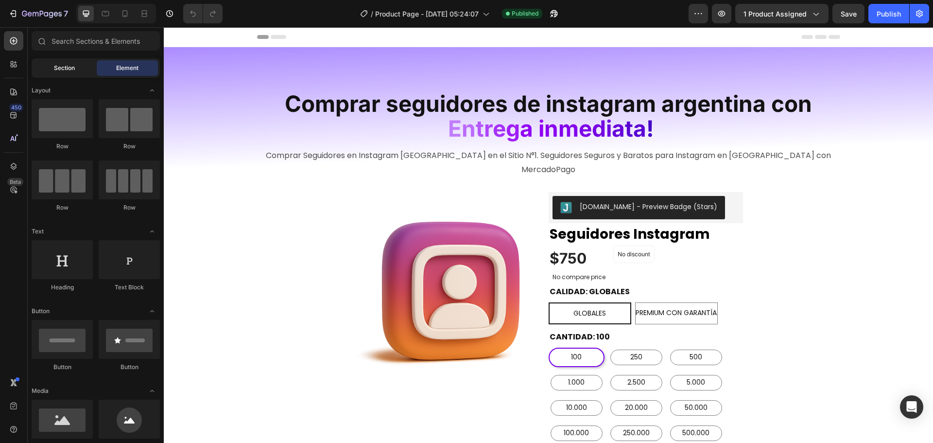
click at [58, 69] on span "Section" at bounding box center [64, 68] width 21 height 9
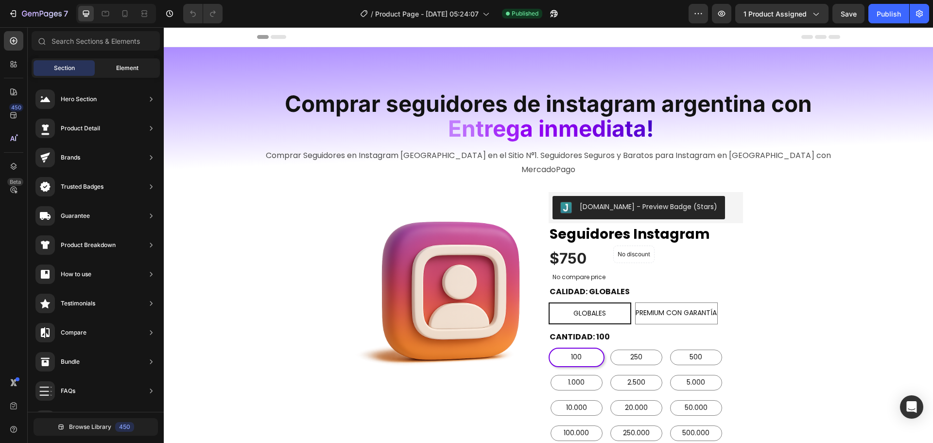
click at [124, 63] on div "Element" at bounding box center [127, 68] width 61 height 16
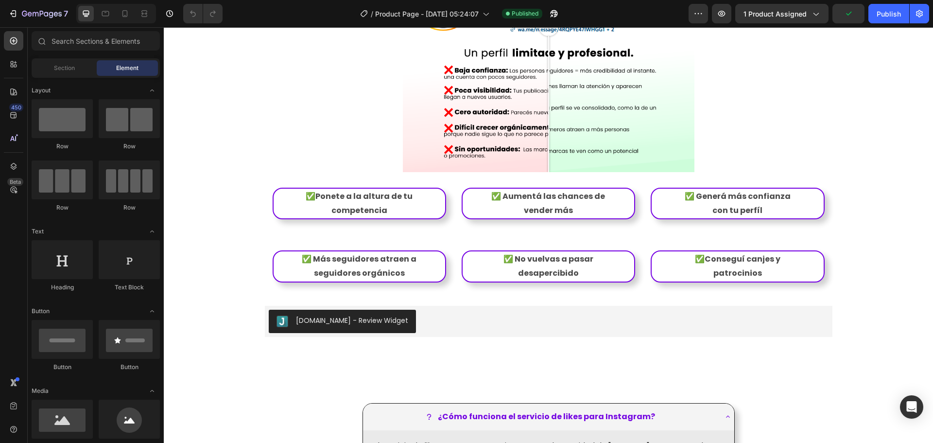
scroll to position [1121, 0]
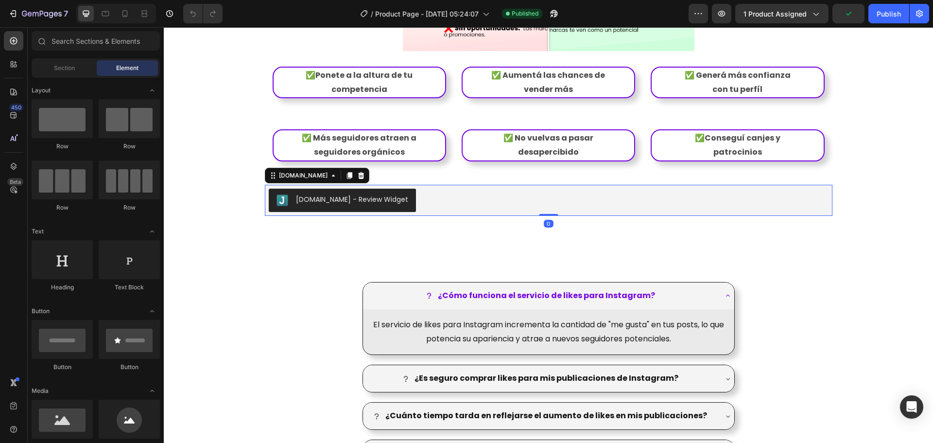
click at [516, 190] on div "[DOMAIN_NAME] - Review Widget" at bounding box center [549, 200] width 560 height 23
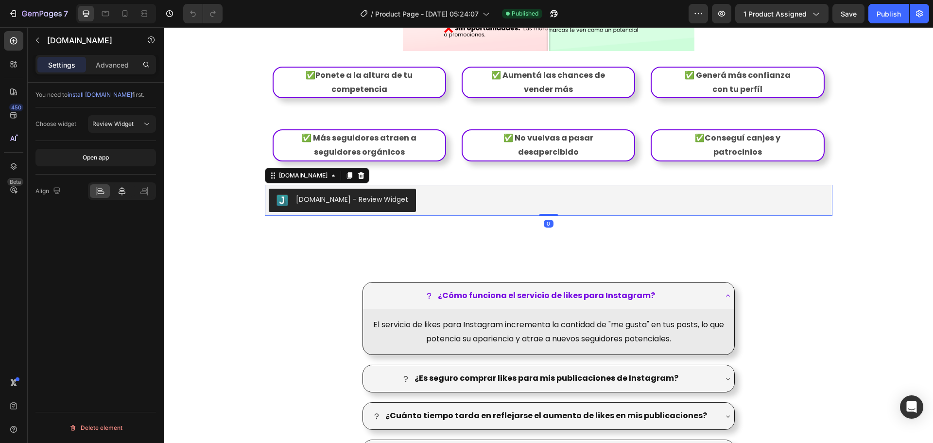
click at [120, 192] on icon at bounding box center [122, 191] width 10 height 10
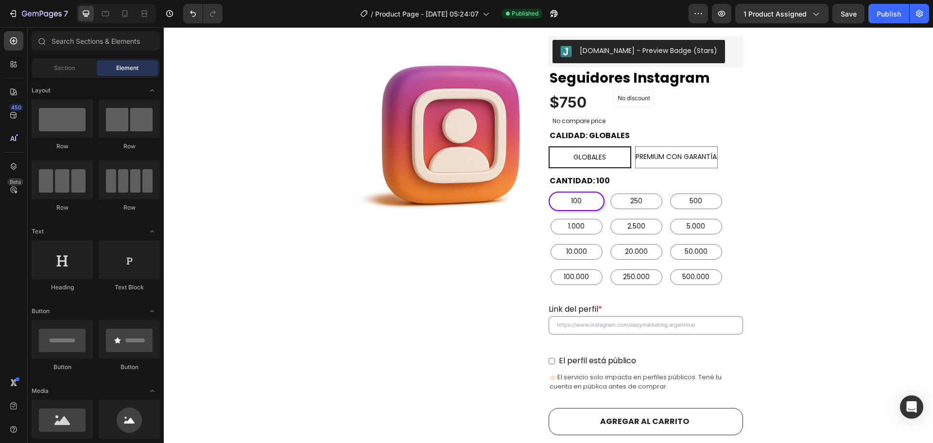
scroll to position [0, 0]
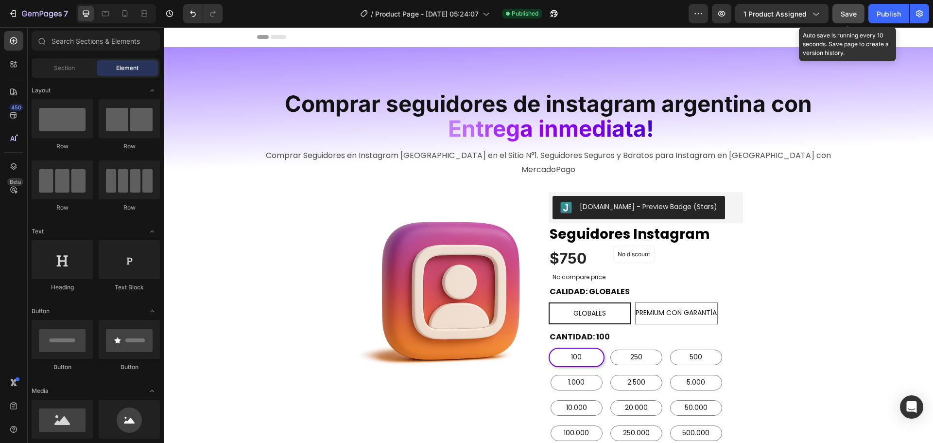
click at [845, 12] on span "Save" at bounding box center [848, 14] width 16 height 8
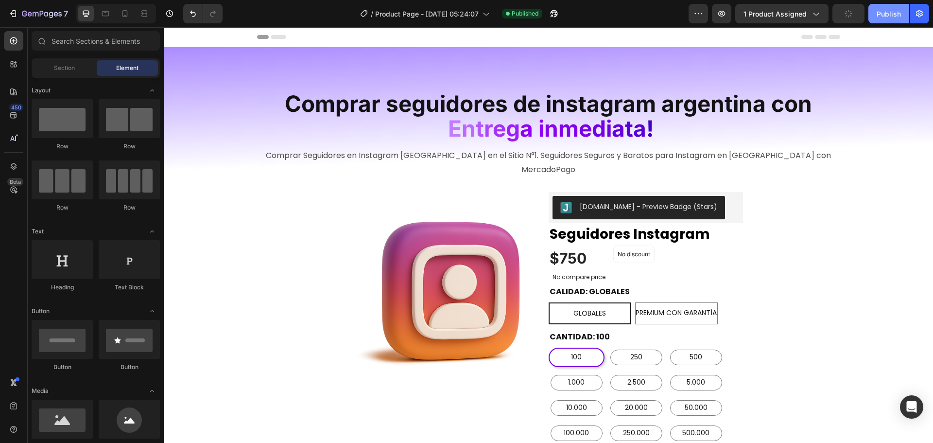
click at [886, 12] on div "Publish" at bounding box center [888, 14] width 24 height 10
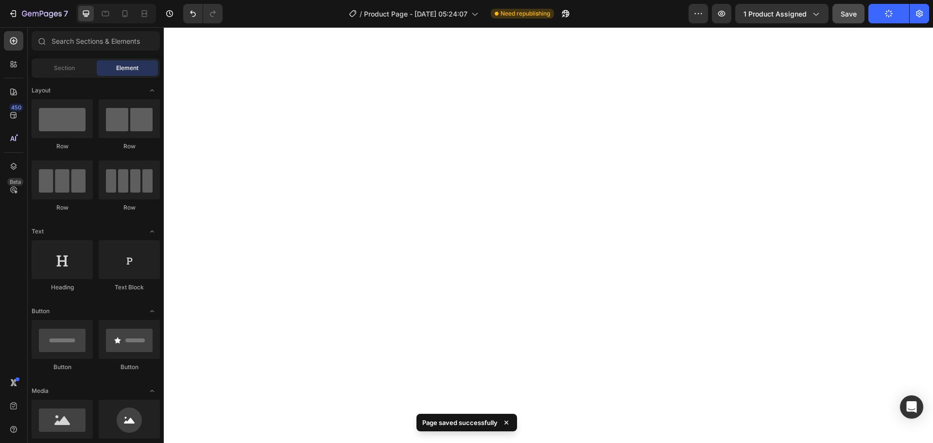
scroll to position [1629, 0]
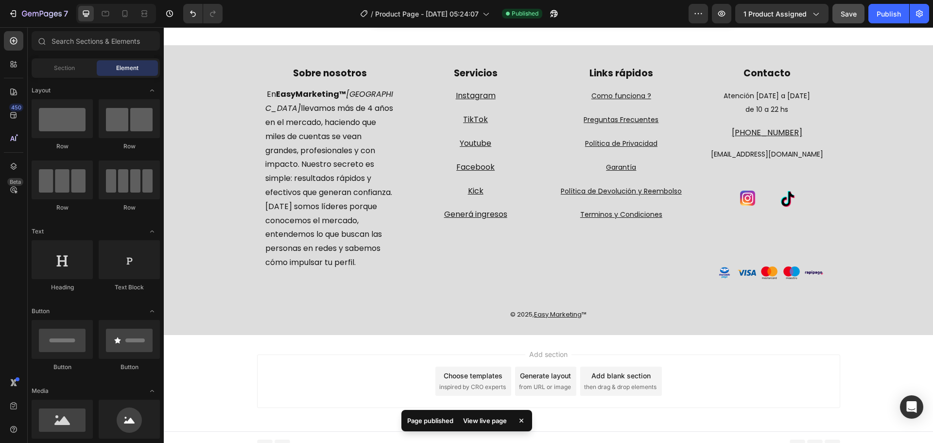
click at [190, 437] on span "Footer" at bounding box center [191, 441] width 18 height 10
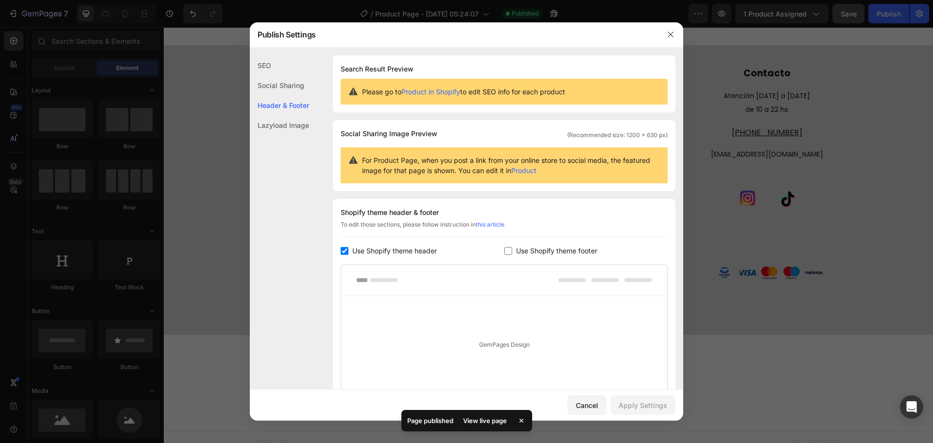
scroll to position [84, 0]
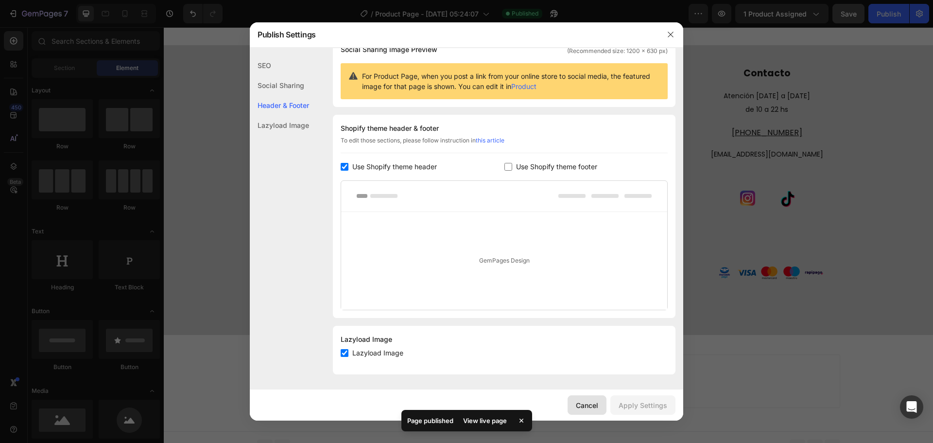
click at [594, 404] on div "Cancel" at bounding box center [587, 405] width 22 height 10
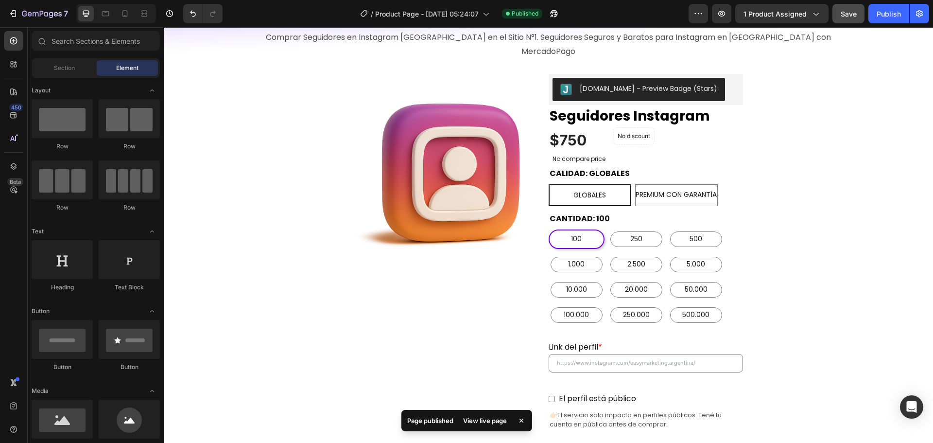
scroll to position [0, 0]
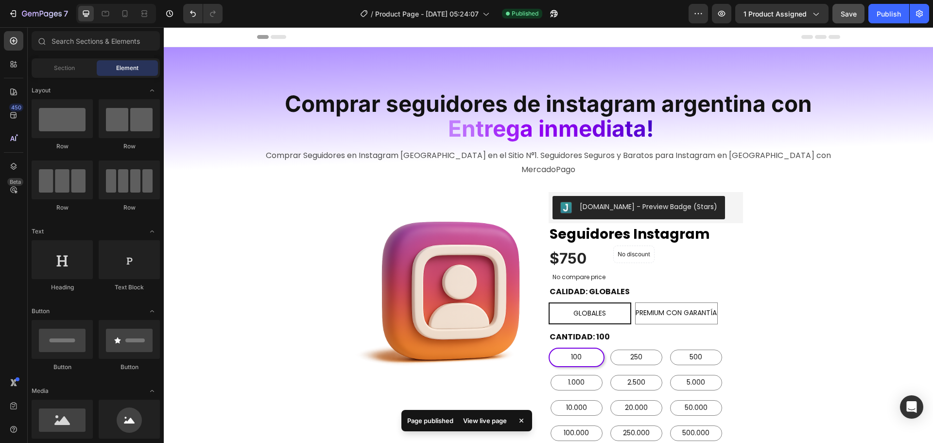
drag, startPoint x: 932, startPoint y: 418, endPoint x: 1092, endPoint y: 54, distance: 397.0
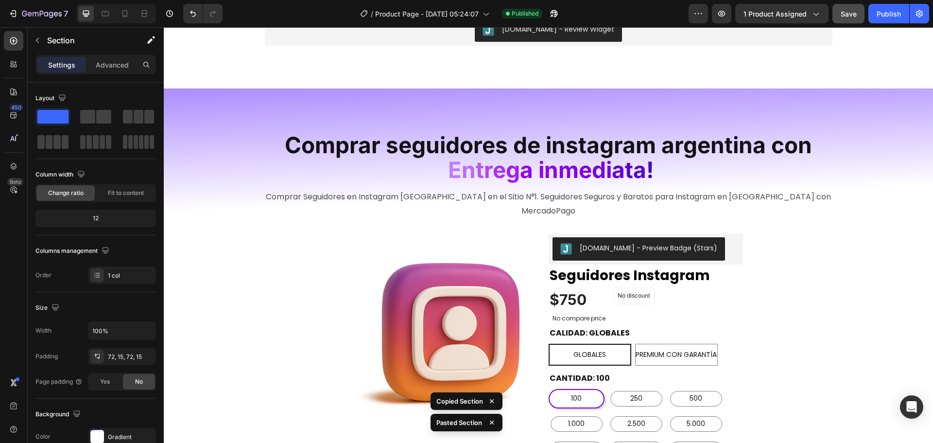
scroll to position [1307, 0]
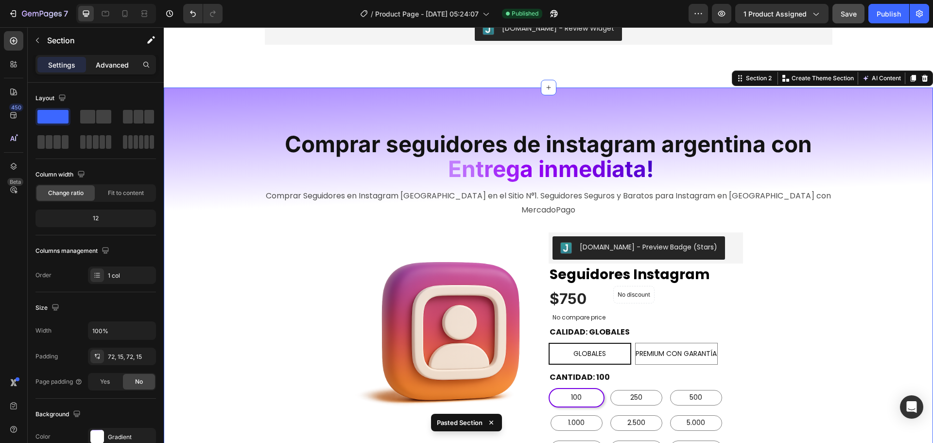
click at [111, 65] on p "Advanced" at bounding box center [112, 65] width 33 height 10
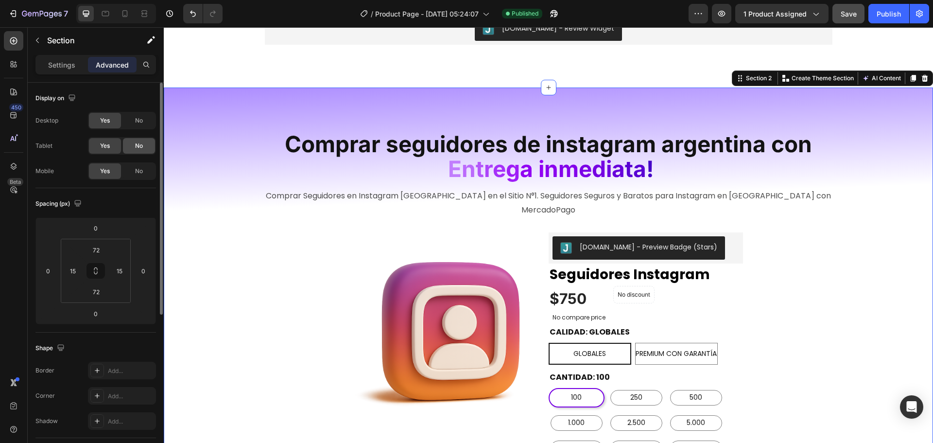
click at [141, 144] on span "No" at bounding box center [139, 145] width 8 height 9
click at [143, 118] on span "No" at bounding box center [139, 120] width 8 height 9
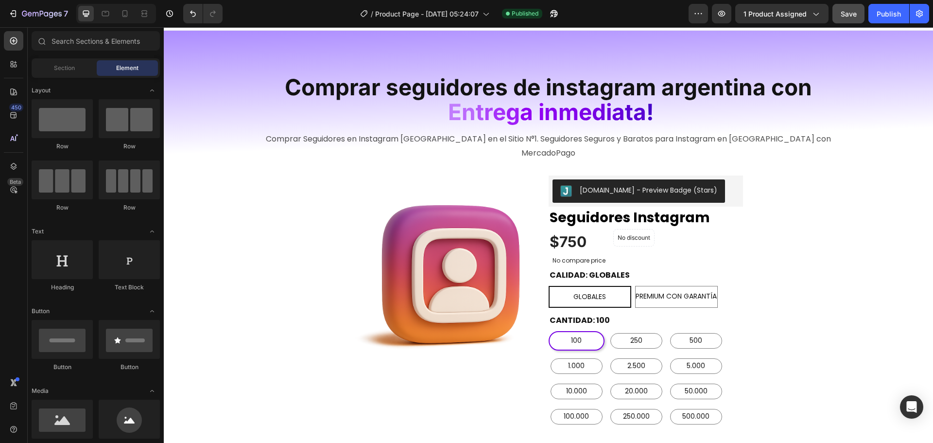
scroll to position [0, 0]
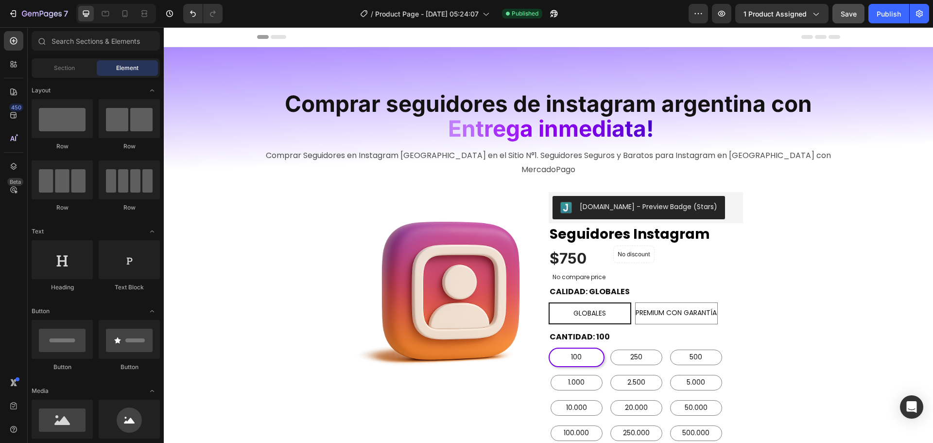
drag, startPoint x: 932, startPoint y: 271, endPoint x: 1076, endPoint y: 37, distance: 274.4
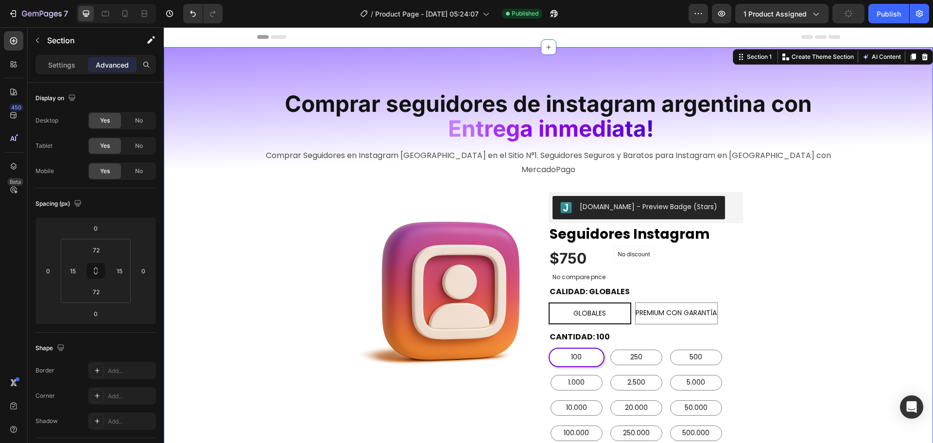
click at [136, 167] on span "No" at bounding box center [139, 171] width 8 height 9
click at [124, 11] on icon at bounding box center [124, 13] width 5 height 7
type input "63"
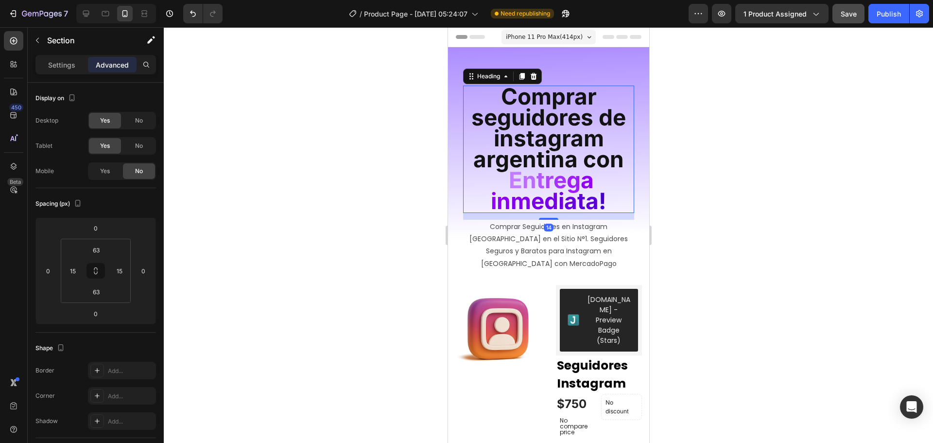
click at [612, 156] on span "Comprar seguidores de instagram argentina con" at bounding box center [548, 128] width 154 height 90
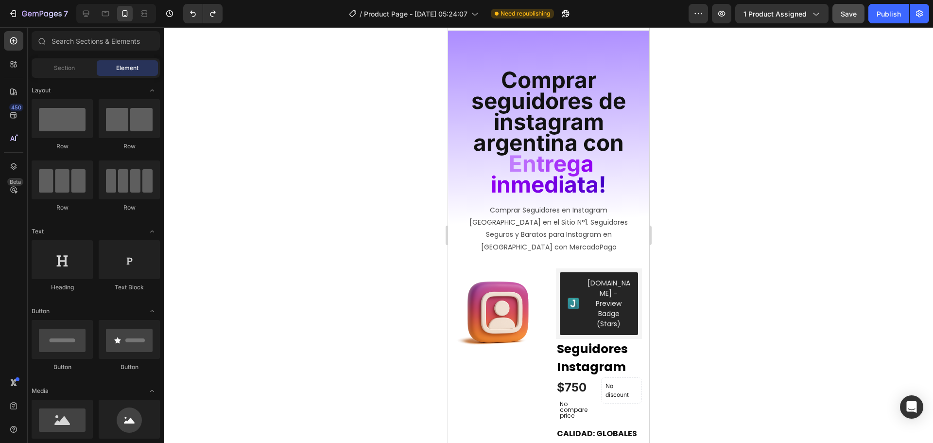
scroll to position [0, 0]
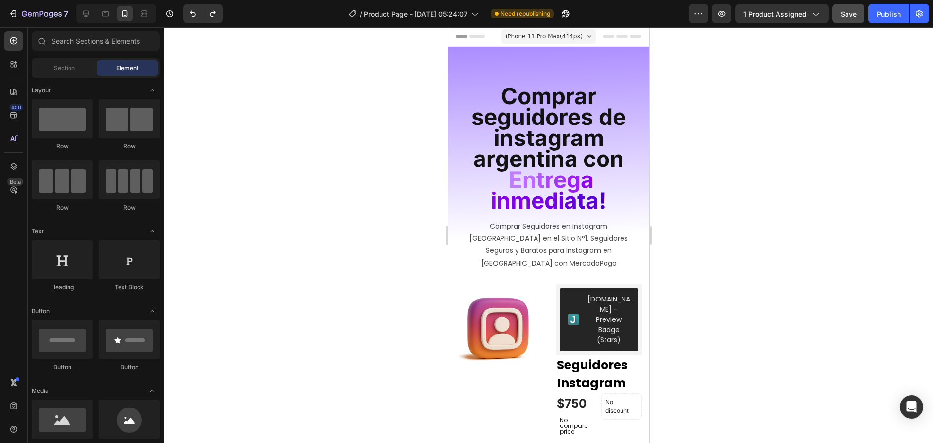
drag, startPoint x: 644, startPoint y: 263, endPoint x: 1109, endPoint y: 60, distance: 507.1
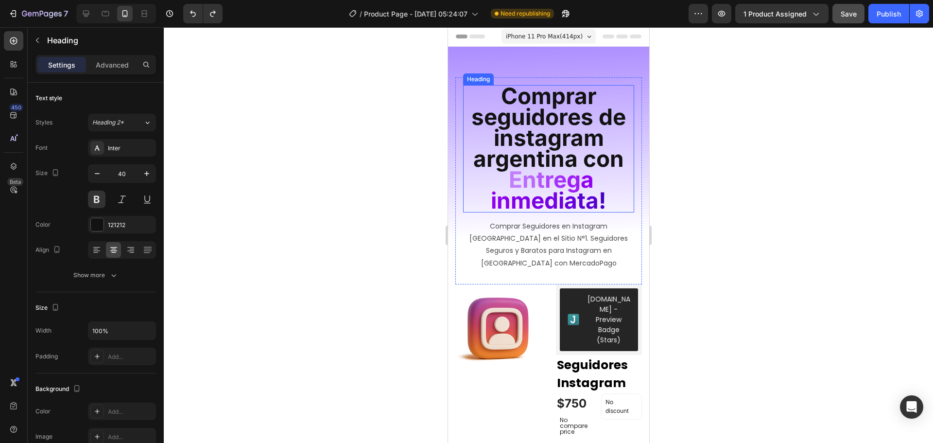
click at [580, 118] on span "Comprar seguidores de instagram argentina con" at bounding box center [548, 127] width 154 height 90
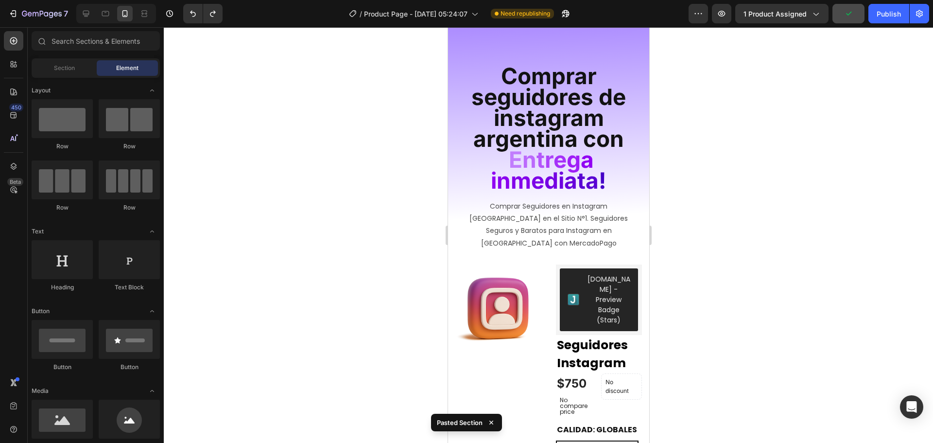
scroll to position [0, 0]
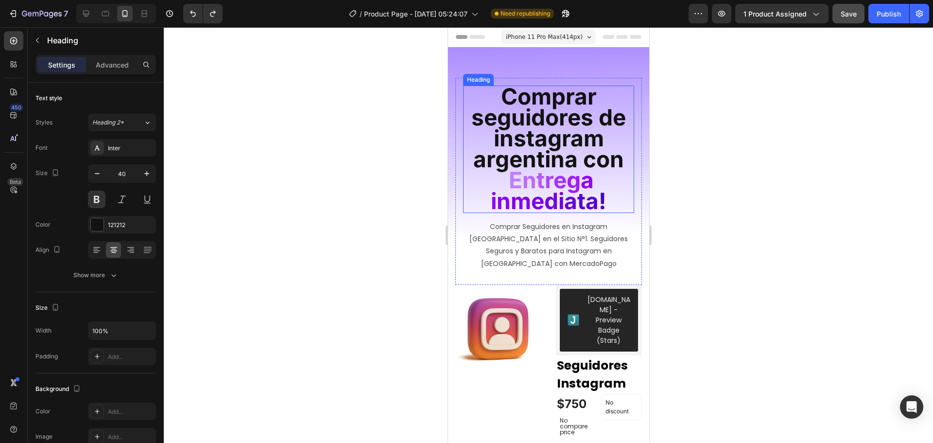
click at [560, 135] on span "Comprar seguidores de instagram argentina con" at bounding box center [548, 128] width 154 height 90
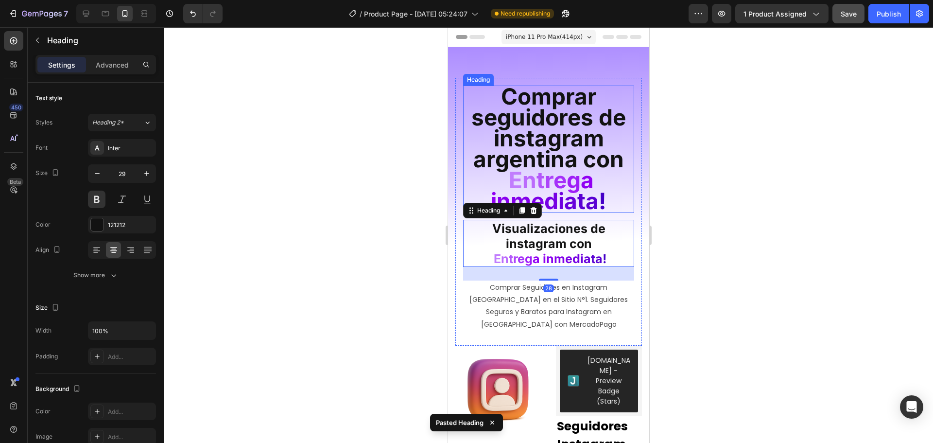
click at [592, 155] on span "Comprar seguidores de instagram argentina con" at bounding box center [548, 128] width 154 height 90
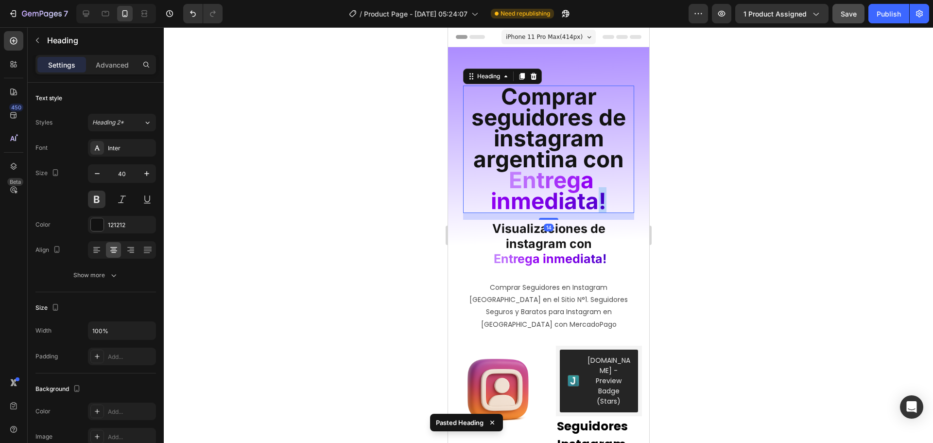
click at [598, 192] on span "!" at bounding box center [602, 200] width 8 height 27
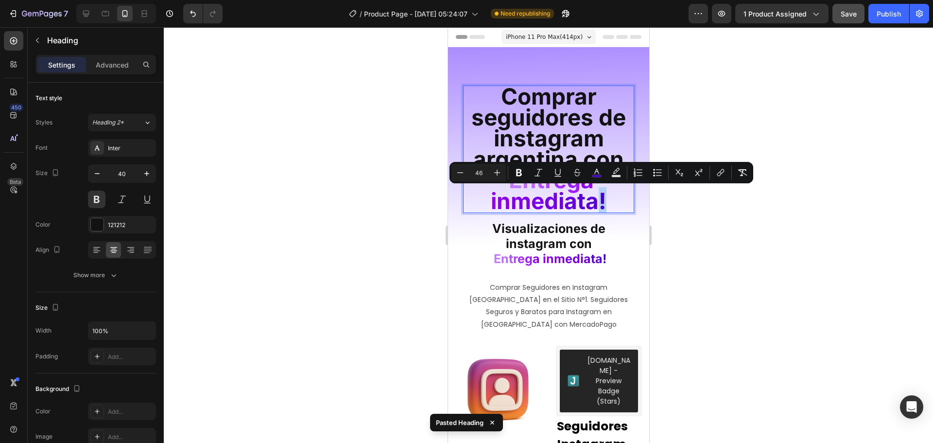
click at [600, 197] on span "!" at bounding box center [602, 200] width 8 height 27
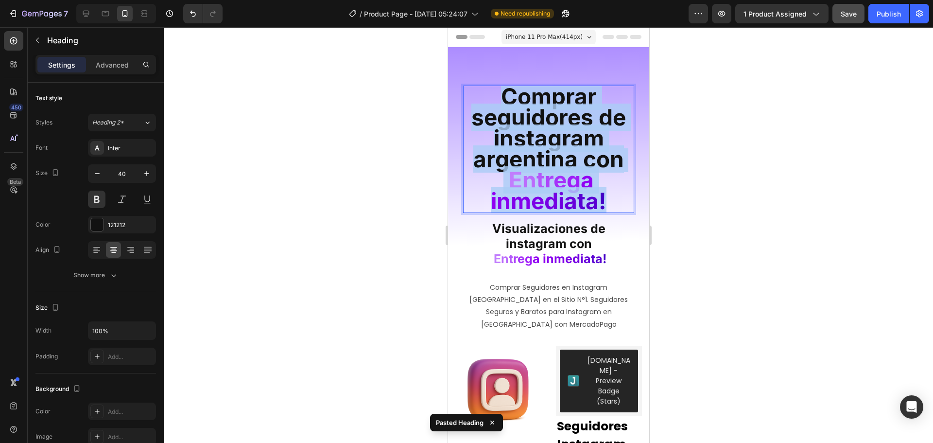
drag, startPoint x: 604, startPoint y: 201, endPoint x: 482, endPoint y: 94, distance: 162.2
click at [482, 94] on p "Comprar seguidores de instagram argentina con E n t r e g a i n m e d i a ta !" at bounding box center [547, 148] width 169 height 125
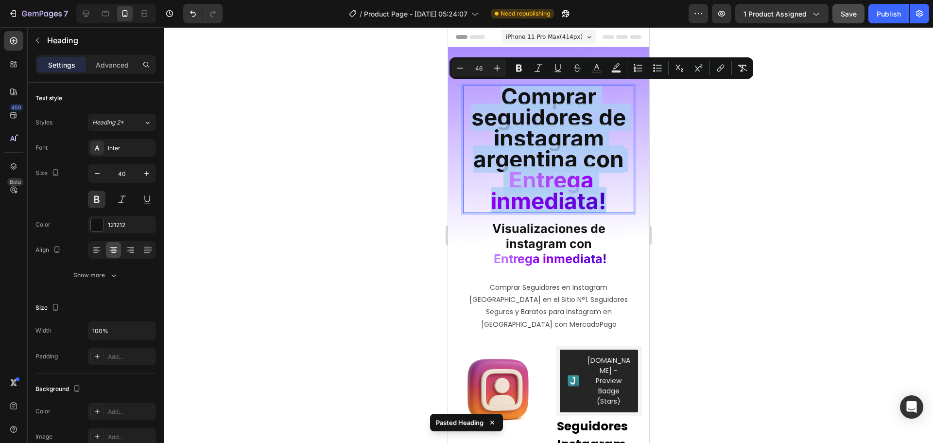
copy p "Comprar seguidores de instagram argentina con E n t r e g a i n m e d i a ta !"
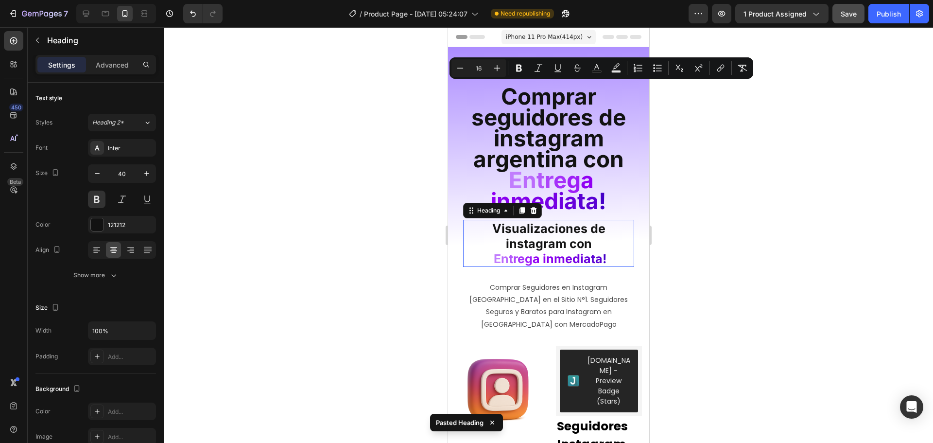
click at [598, 250] on h2 "Visualizaciones de instagram con E n t r e g a i n m e d i a ta !" at bounding box center [548, 243] width 171 height 47
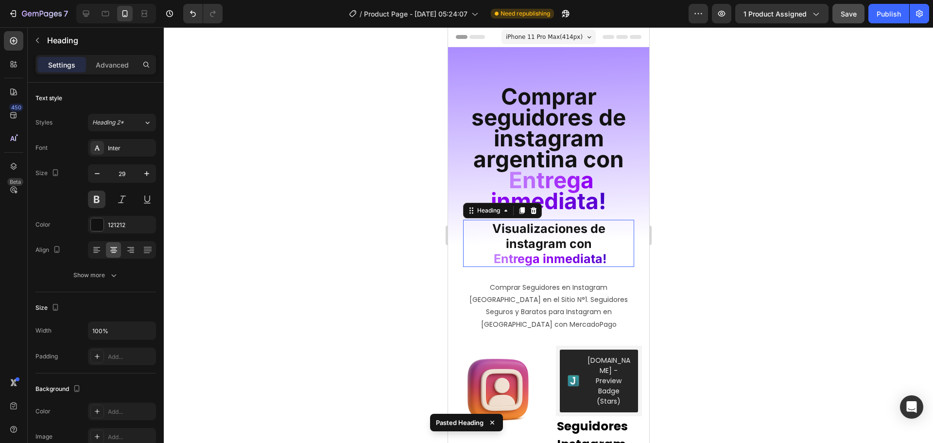
click at [598, 250] on h2 "Visualizaciones de instagram con E n t r e g a i n m e d i a ta !" at bounding box center [548, 243] width 171 height 47
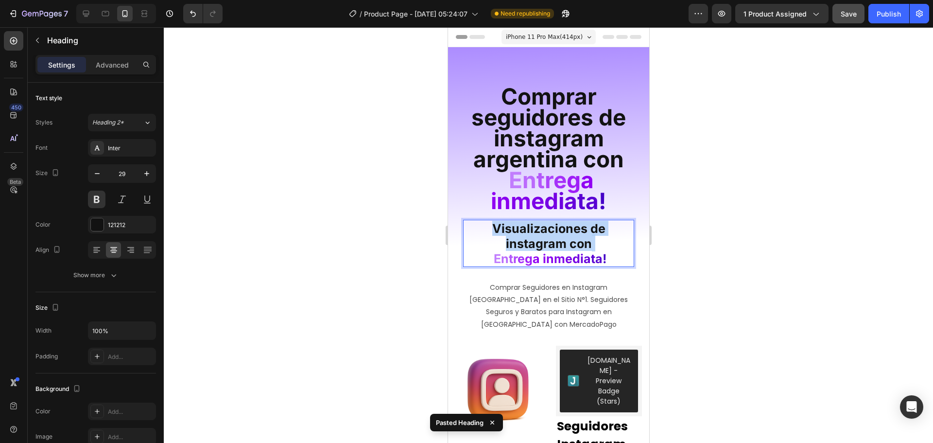
click at [598, 250] on p "Visualizaciones de instagram con E n t r e g a i n m e d i a ta !" at bounding box center [547, 243] width 169 height 45
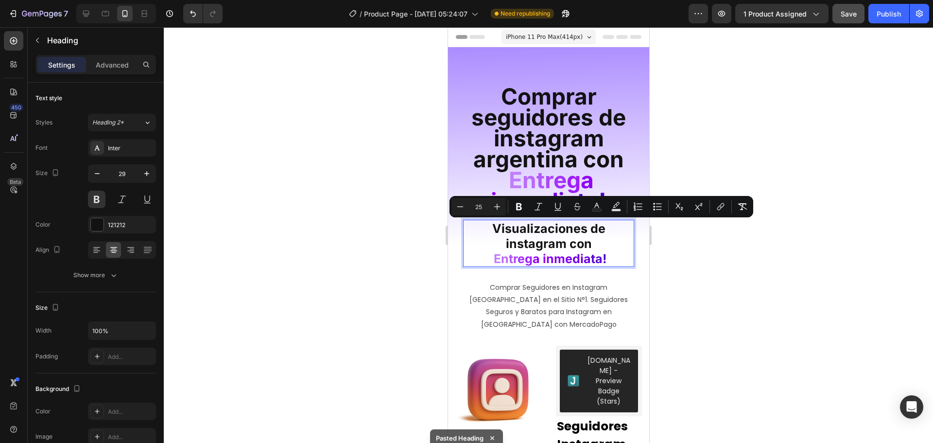
click at [605, 257] on p "Visualizaciones de instagram con E n t r e g a i n m e d i a ta !" at bounding box center [547, 243] width 169 height 45
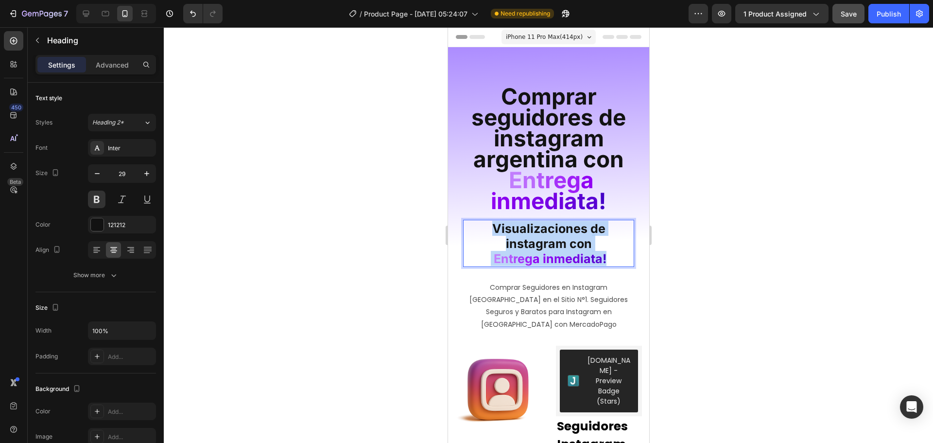
drag, startPoint x: 606, startPoint y: 257, endPoint x: 465, endPoint y: 219, distance: 146.2
click at [465, 219] on div "⁠⁠⁠⁠⁠⁠⁠ Comprar seguidores de instagram argentina con E n t r e g a i n m e d i…" at bounding box center [548, 212] width 171 height 252
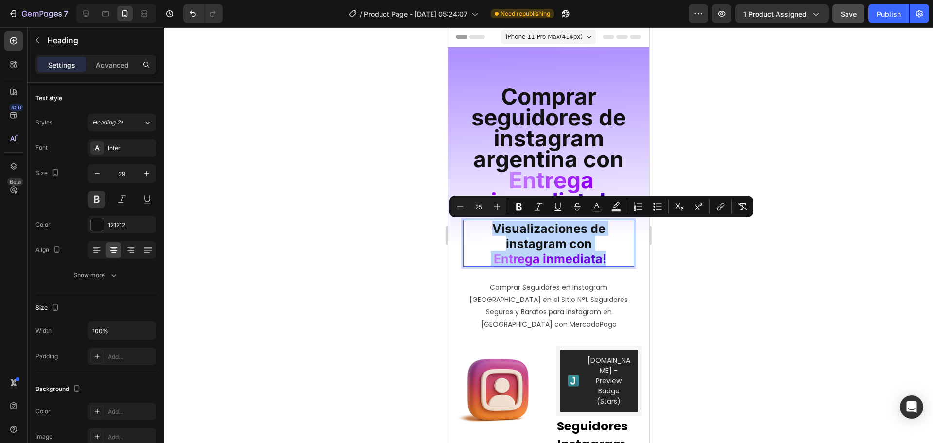
type input "46"
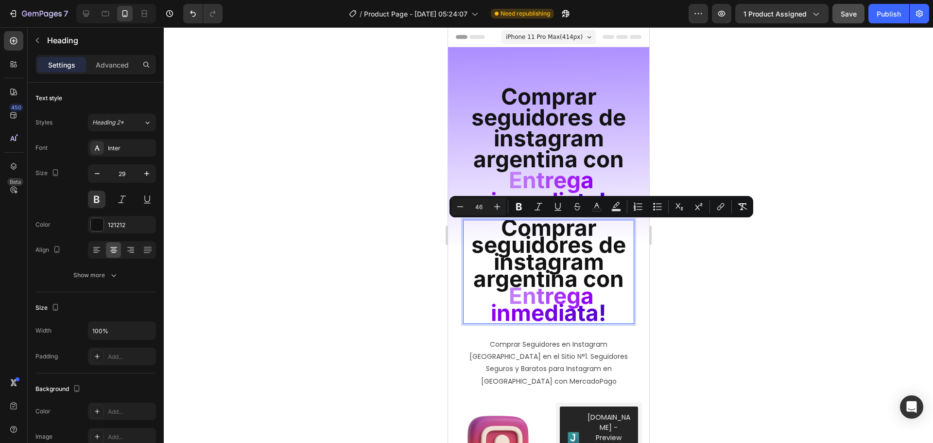
scroll to position [2, 0]
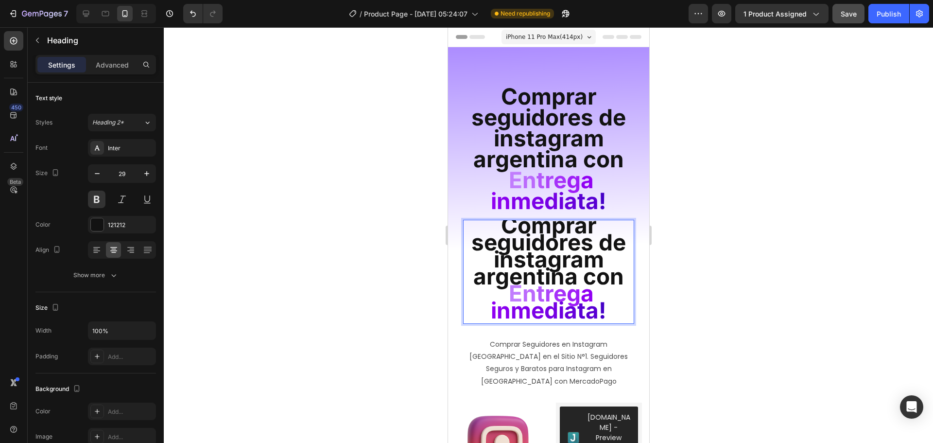
click at [572, 276] on span "Comprar seguidores de instagram argentina con" at bounding box center [548, 250] width 154 height 78
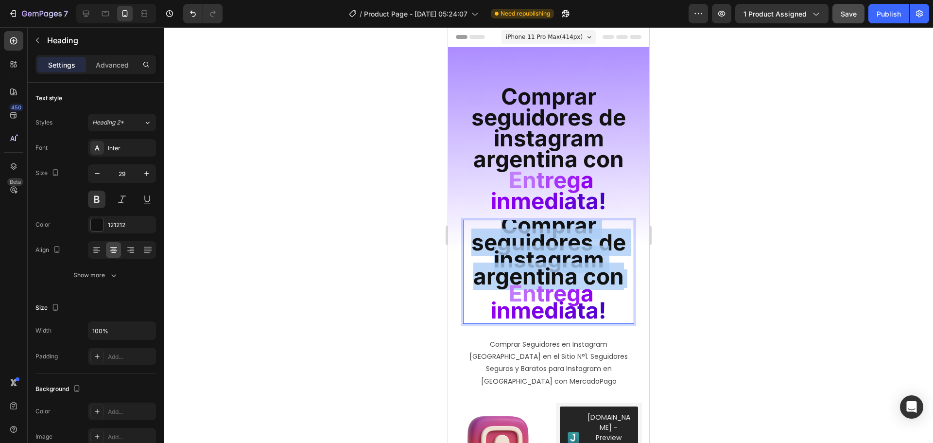
click at [572, 276] on span "Comprar seguidores de instagram argentina con" at bounding box center [548, 250] width 154 height 78
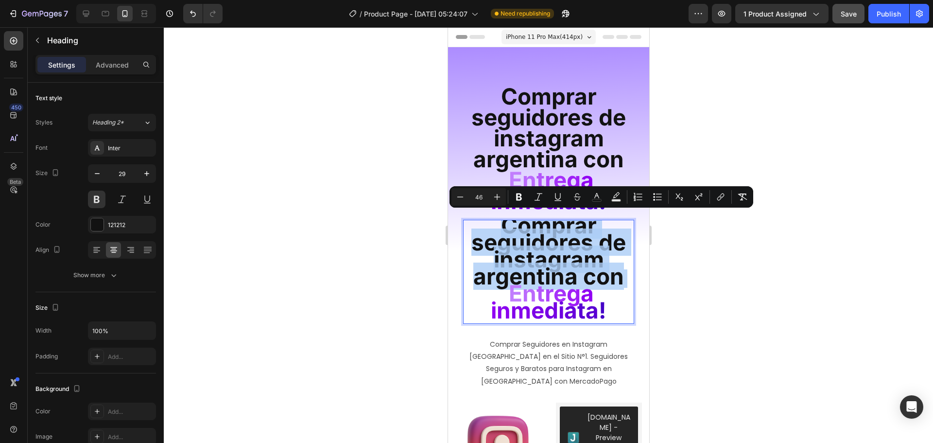
click at [572, 279] on span "Comprar seguidores de instagram argentina con" at bounding box center [548, 250] width 154 height 78
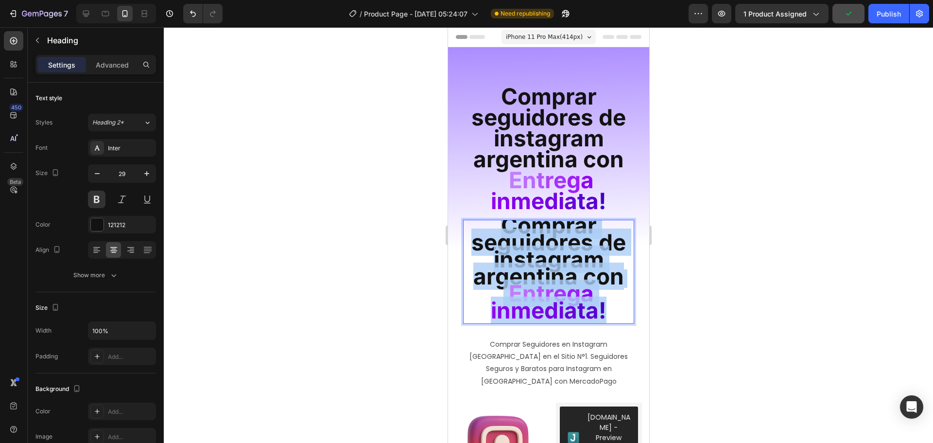
drag, startPoint x: 604, startPoint y: 309, endPoint x: 470, endPoint y: 222, distance: 160.2
click at [470, 222] on p "Comprar seguidores de instagram argentina con E n t r e g a i n m e d i a ta !" at bounding box center [547, 269] width 169 height 102
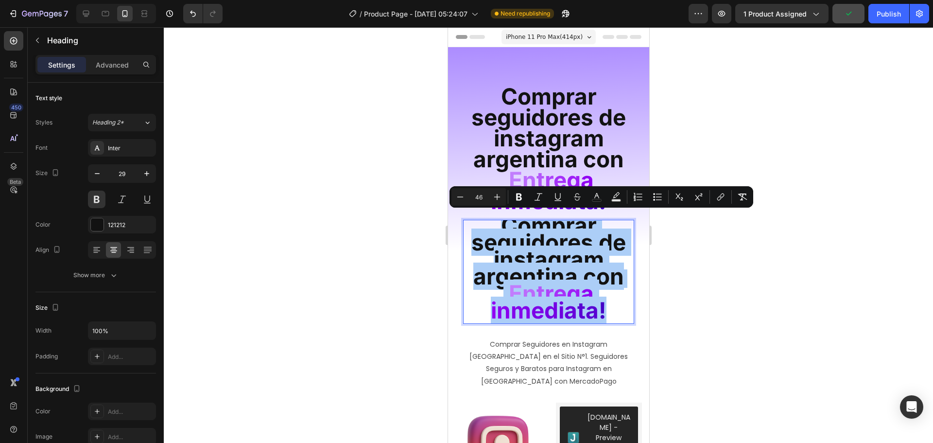
click at [483, 199] on input "46" at bounding box center [478, 197] width 19 height 12
drag, startPoint x: 483, startPoint y: 199, endPoint x: 470, endPoint y: 197, distance: 13.3
click at [470, 197] on input "46" at bounding box center [478, 197] width 19 height 12
type input "25"
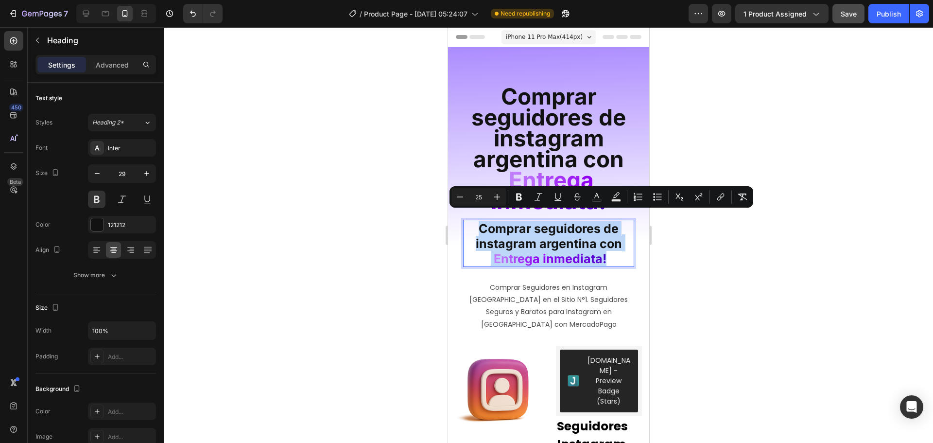
scroll to position [0, 0]
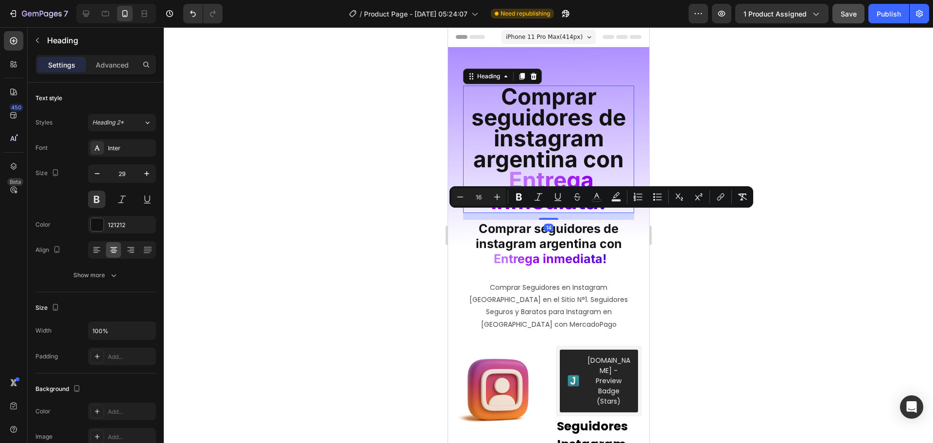
click at [581, 127] on span "Comprar seguidores de instagram argentina con" at bounding box center [548, 128] width 154 height 90
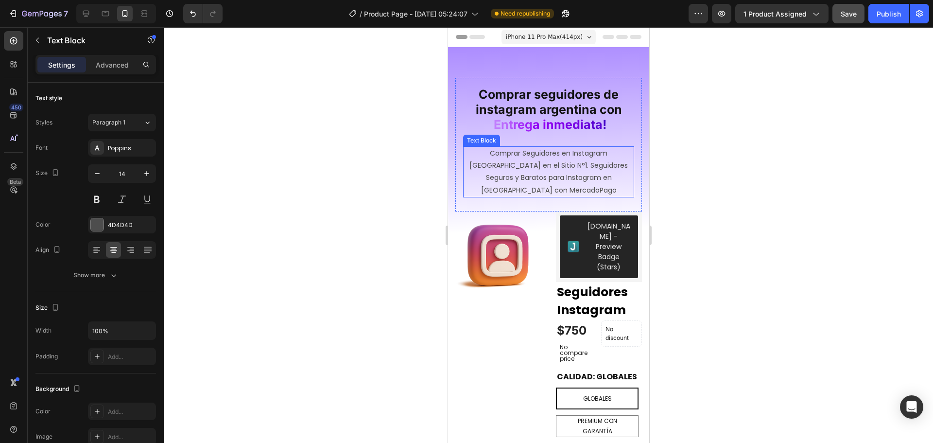
click at [549, 157] on p "Comprar Seguidores en Instagram Argentina en el Sitio N°1. Seguidores Seguros y…" at bounding box center [547, 171] width 169 height 49
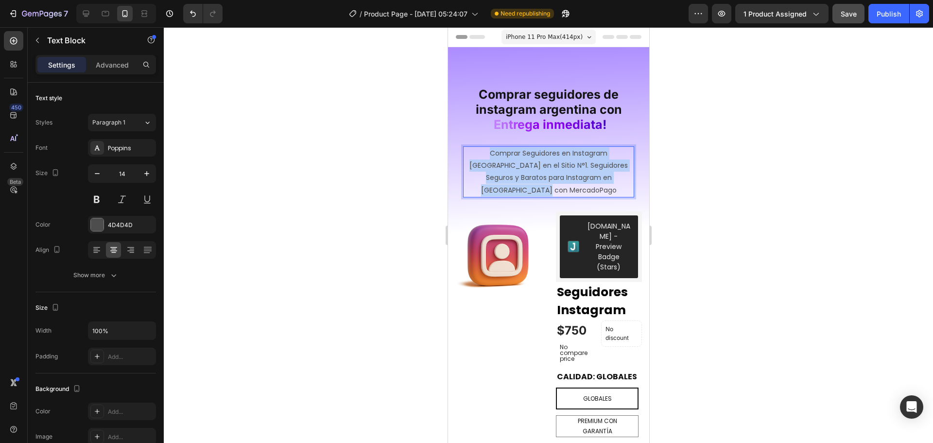
click at [549, 157] on p "Comprar Seguidores en Instagram Argentina en el Sitio N°1. Seguidores Seguros y…" at bounding box center [547, 171] width 169 height 49
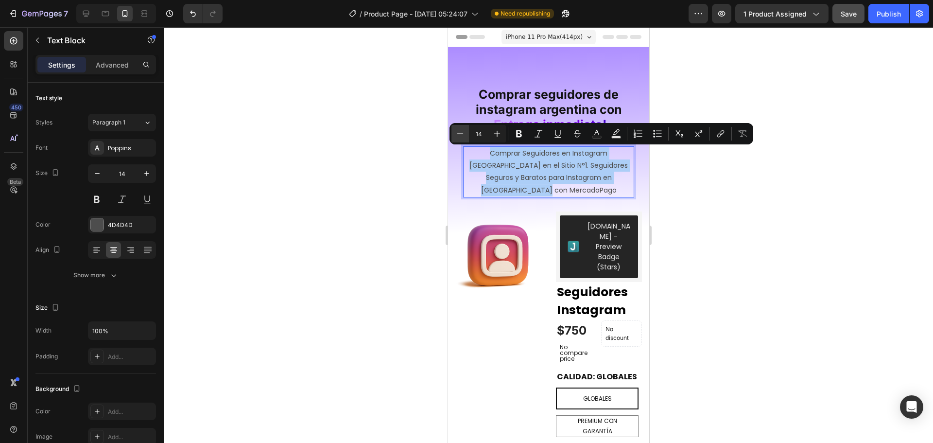
click at [463, 134] on icon "Editor contextual toolbar" at bounding box center [460, 134] width 10 height 10
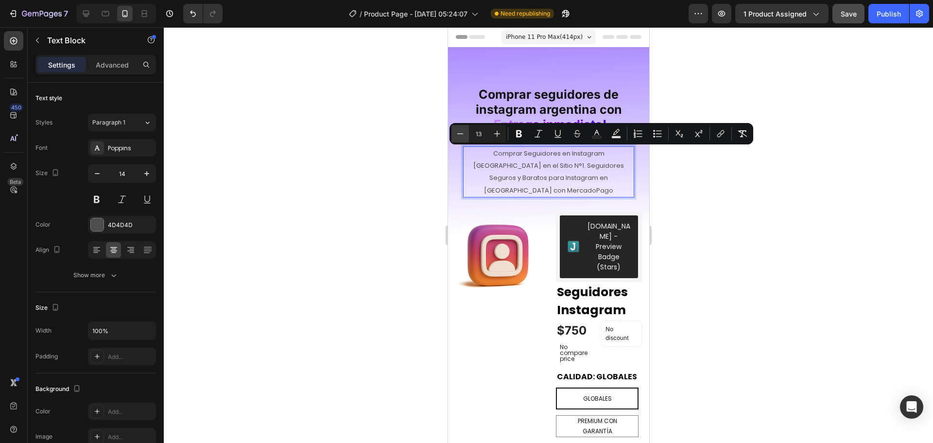
click at [463, 134] on icon "Editor contextual toolbar" at bounding box center [460, 134] width 10 height 10
type input "12"
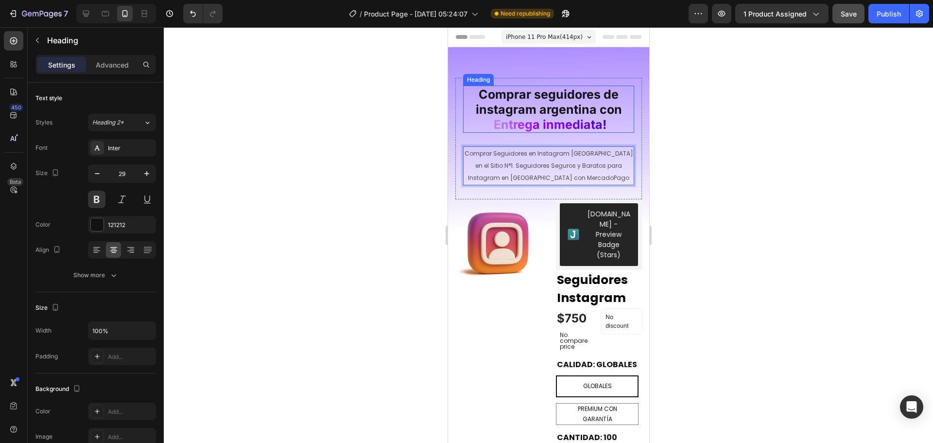
click at [576, 87] on span "Comprar seguidores de instagram argentina con" at bounding box center [548, 102] width 146 height 30
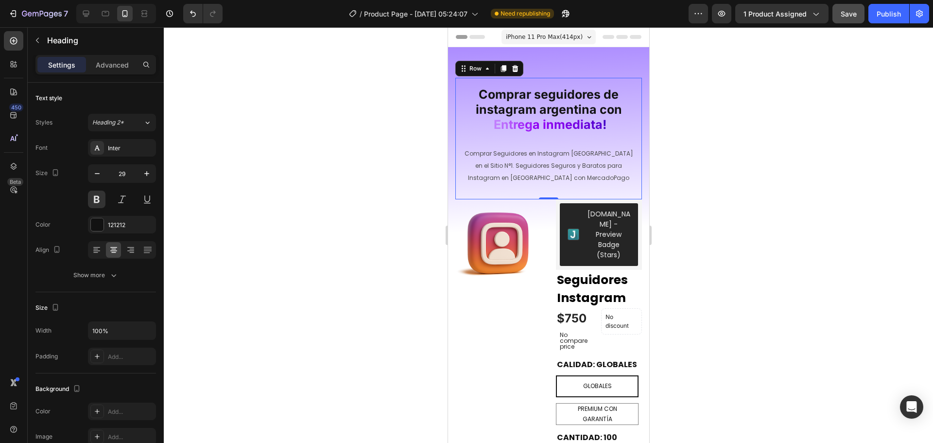
click at [568, 79] on div "⁠⁠⁠⁠⁠⁠⁠ Comprar seguidores de instagram argentina con E n t r e g a i n m e d i…" at bounding box center [548, 138] width 187 height 121
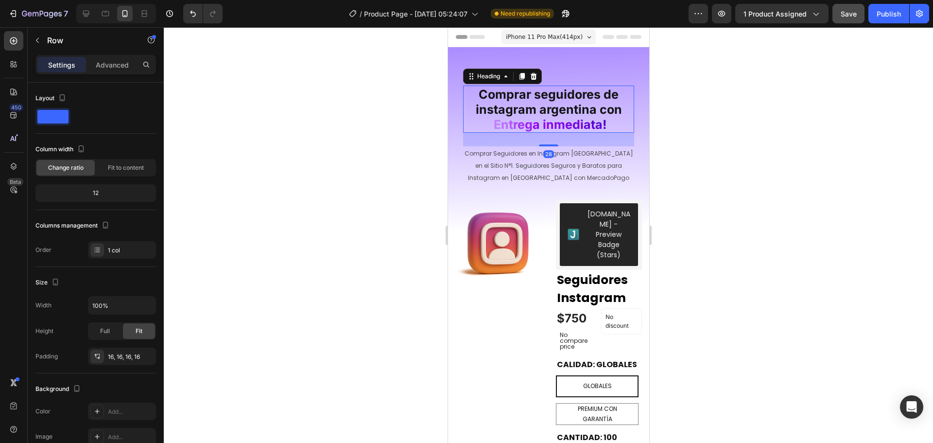
click at [568, 95] on span "Comprar seguidores de instagram argentina con" at bounding box center [548, 102] width 146 height 30
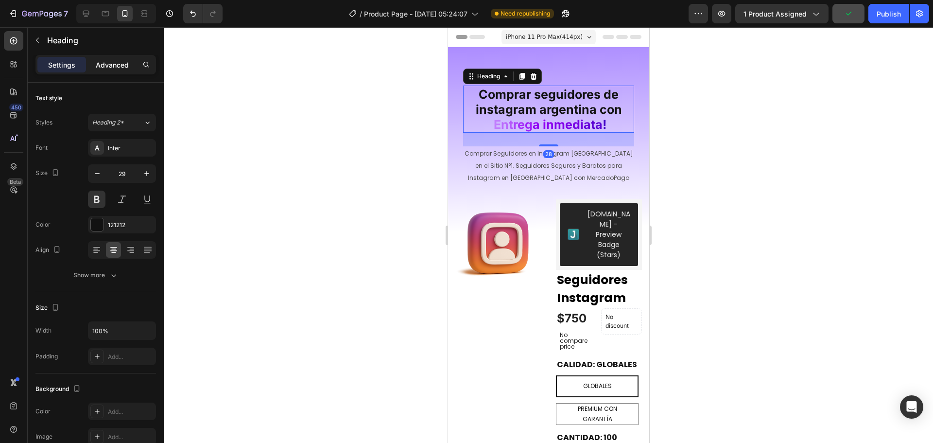
click at [104, 62] on p "Advanced" at bounding box center [112, 65] width 33 height 10
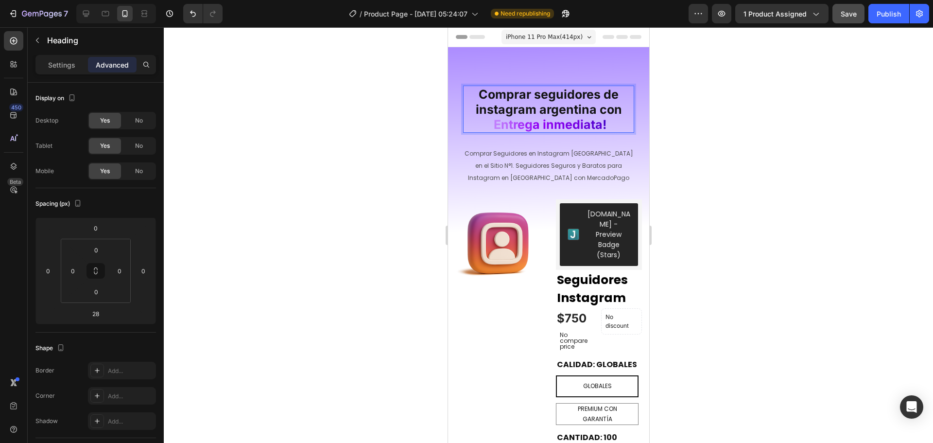
click at [569, 86] on h2 "Comprar seguidores de instagram argentina con E n t r e g a i n m e d i a ta !" at bounding box center [548, 109] width 171 height 47
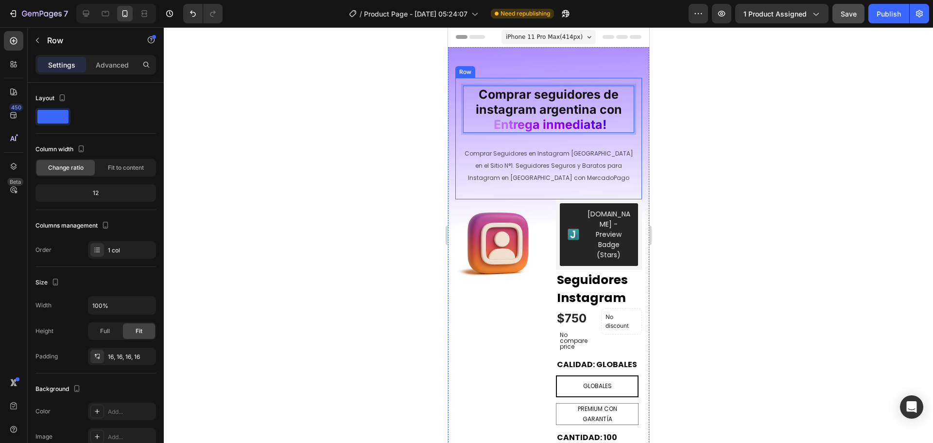
click at [574, 82] on div "Comprar seguidores de instagram argentina con E n t r e g a i n m e d i a ta ! …" at bounding box center [548, 138] width 187 height 121
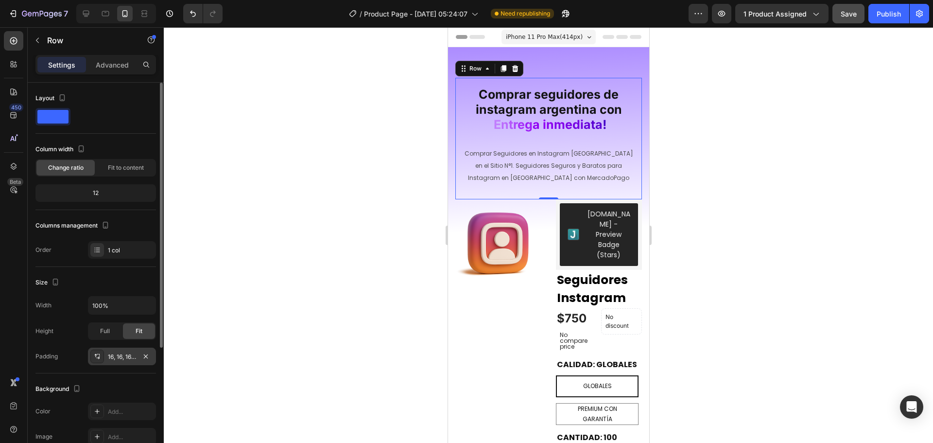
click at [121, 357] on div "16, 16, 16, 16" at bounding box center [122, 356] width 28 height 9
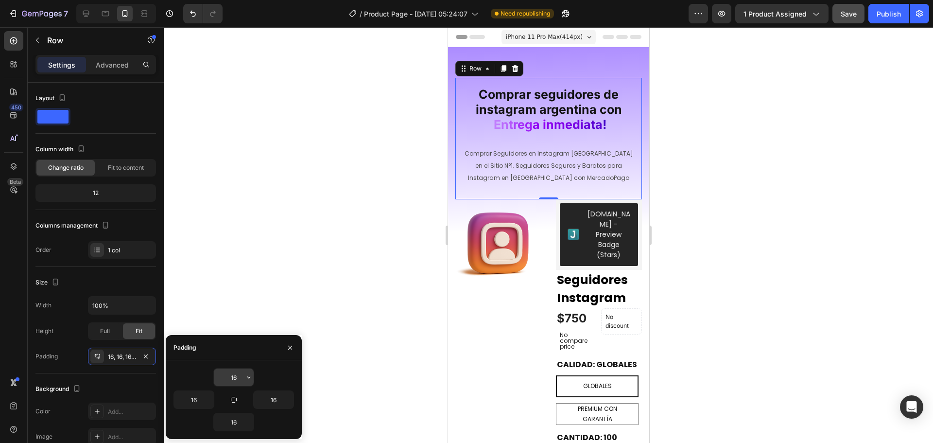
click at [242, 372] on input "16" at bounding box center [234, 376] width 40 height 17
type input "0"
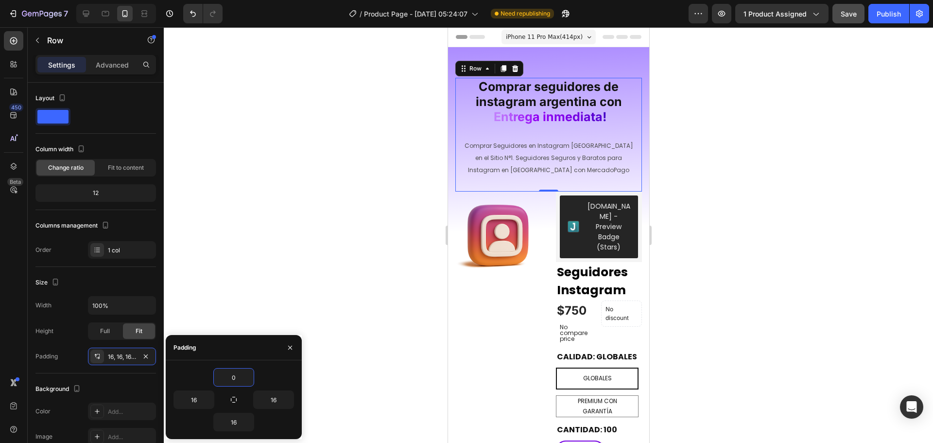
click at [399, 251] on div at bounding box center [548, 234] width 769 height 415
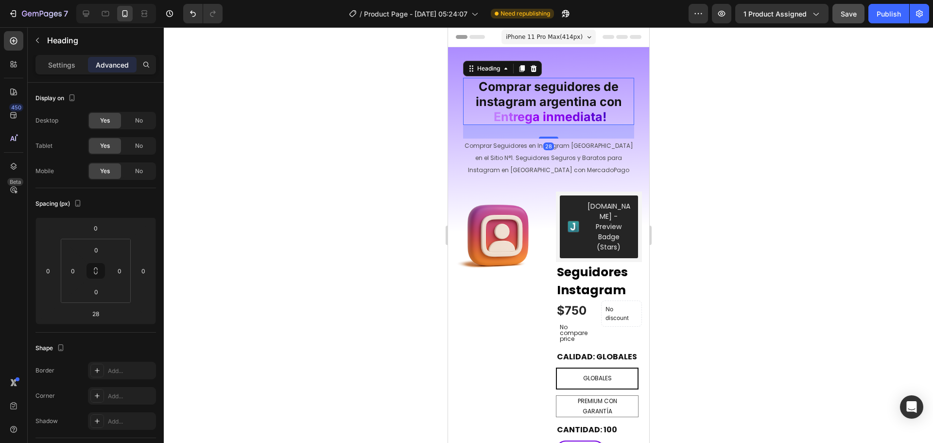
click at [545, 91] on span "Comprar seguidores de instagram argentina con" at bounding box center [548, 94] width 146 height 30
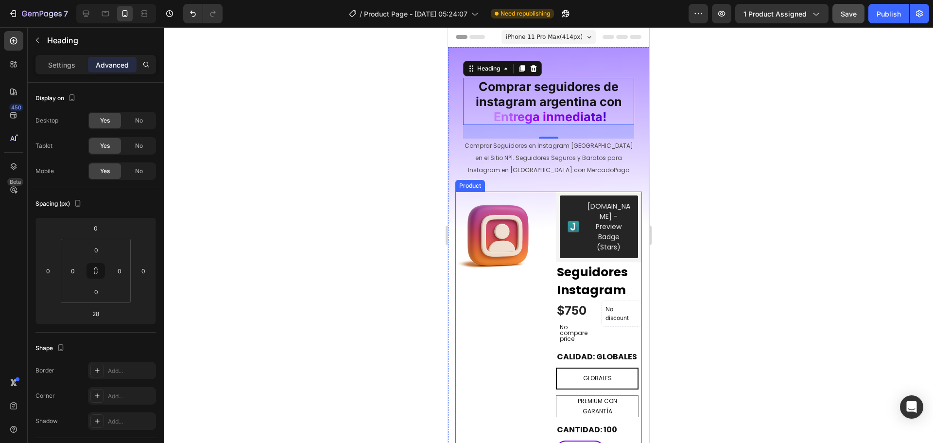
radio input "true"
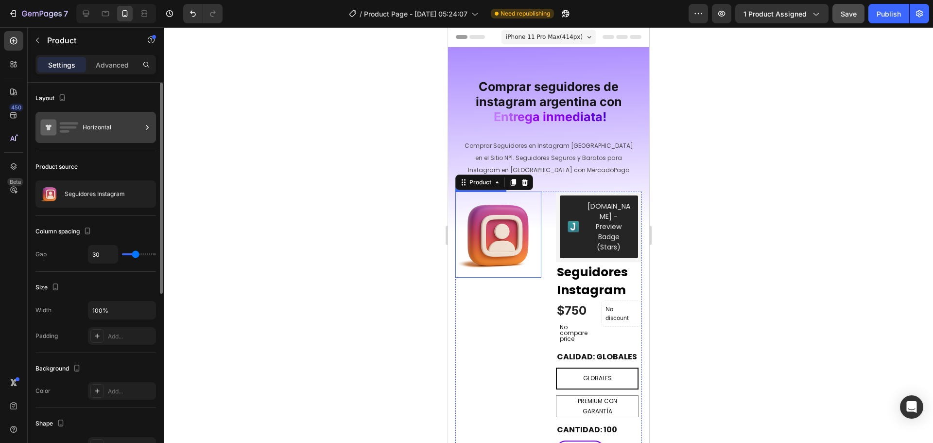
click at [113, 133] on div "Horizontal" at bounding box center [112, 127] width 59 height 22
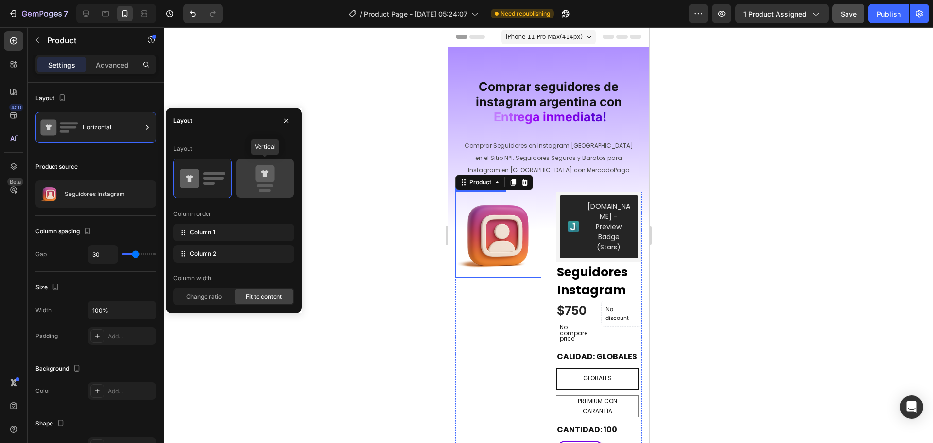
click at [259, 169] on icon at bounding box center [264, 173] width 19 height 17
type input "0"
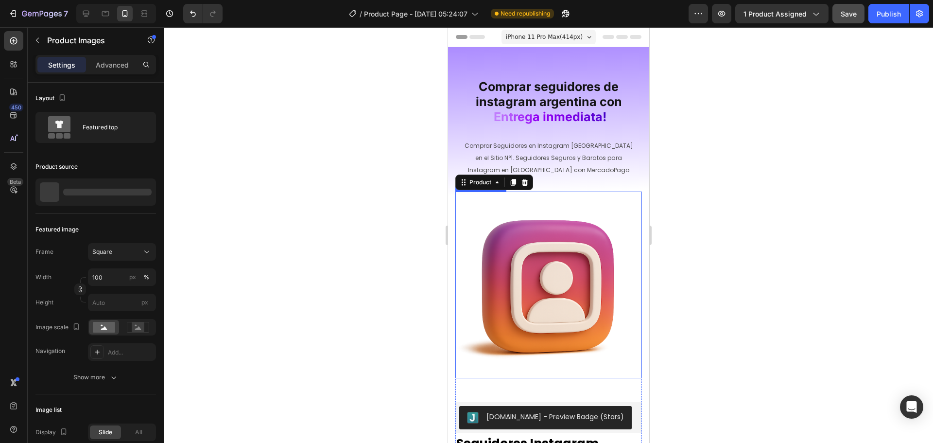
click at [584, 199] on img at bounding box center [548, 284] width 187 height 187
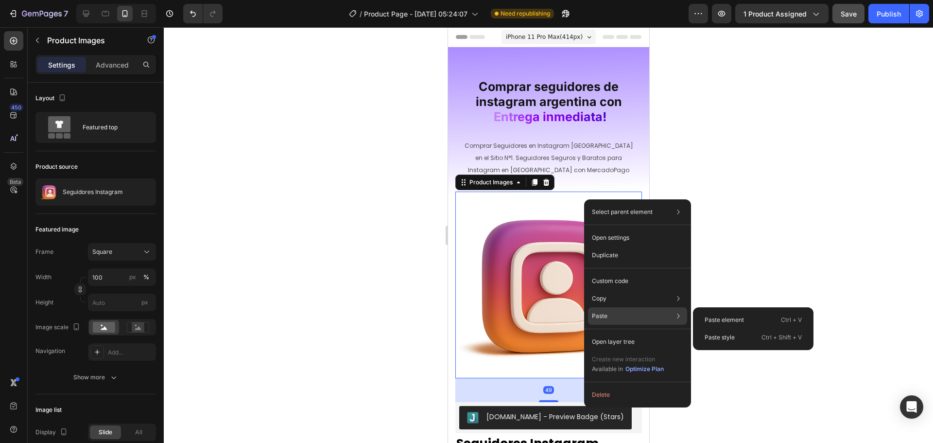
click at [635, 333] on div "Paste Paste element Ctrl + V Paste style Ctrl + Shift + V" at bounding box center [637, 341] width 99 height 17
click at [731, 336] on p "Paste style" at bounding box center [719, 337] width 30 height 9
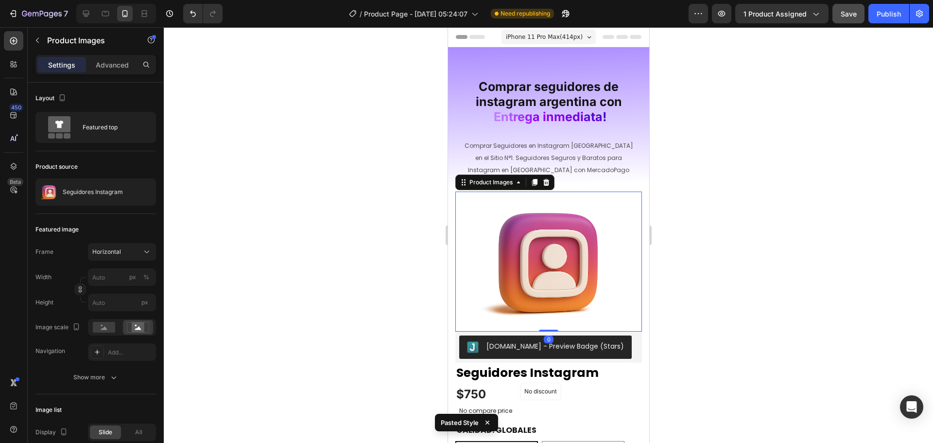
click at [607, 229] on img at bounding box center [548, 261] width 187 height 140
click at [103, 380] on div "Show more" at bounding box center [95, 377] width 45 height 10
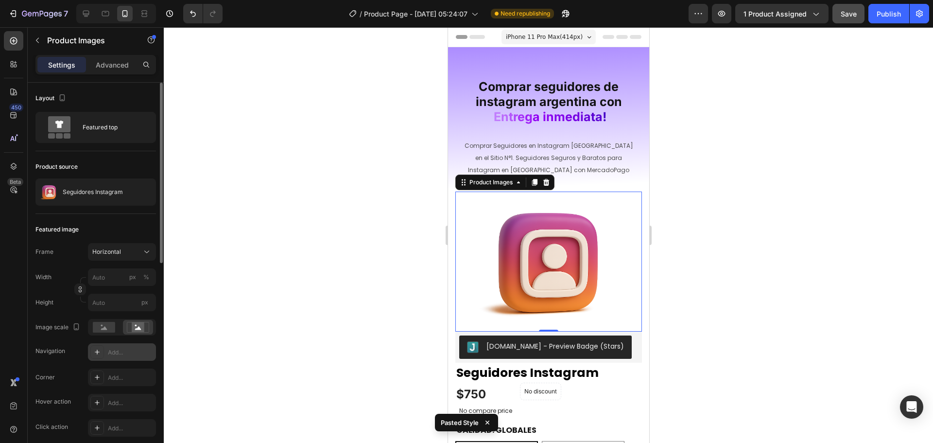
click at [115, 353] on div "Add..." at bounding box center [131, 352] width 46 height 9
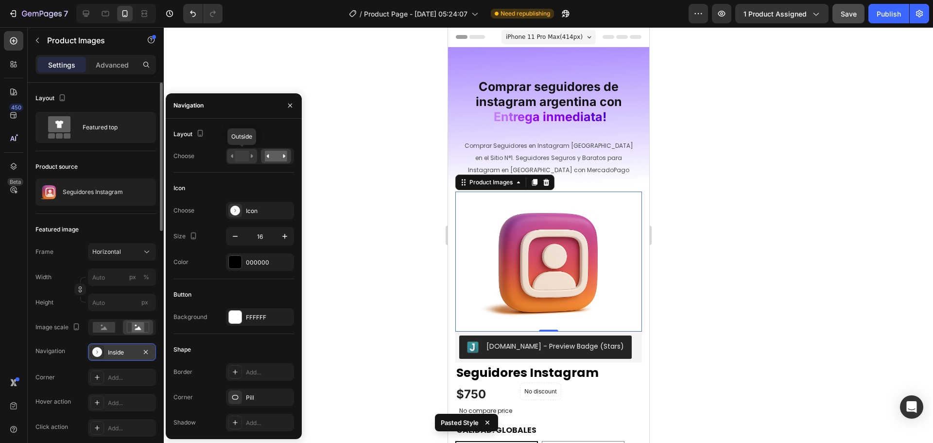
click at [240, 156] on rect at bounding box center [242, 156] width 14 height 11
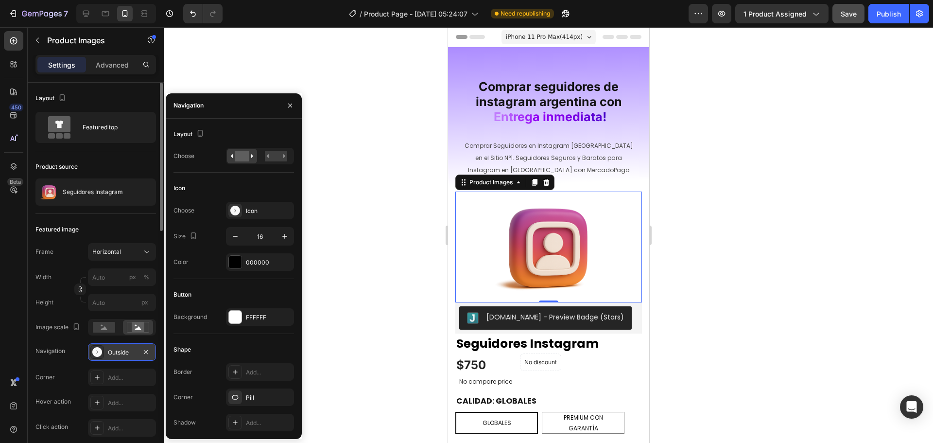
click at [360, 232] on div at bounding box center [548, 234] width 769 height 415
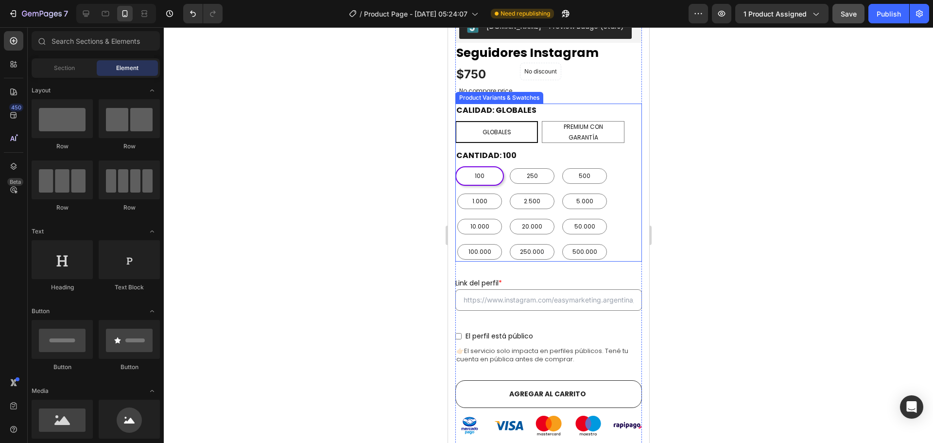
scroll to position [291, 0]
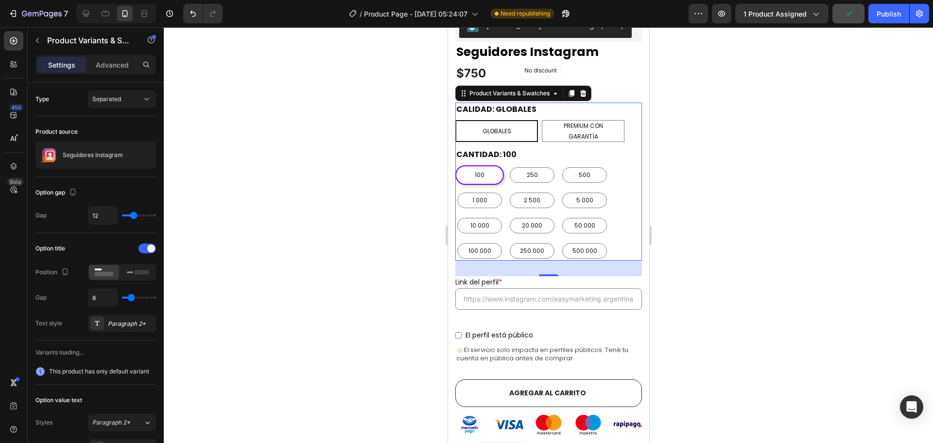
click at [618, 184] on div "100 100 100 250 250 250 500 500 500 1.000 1.000 1.000 2.500 2.500 2.500 5.000 5…" at bounding box center [548, 212] width 187 height 95
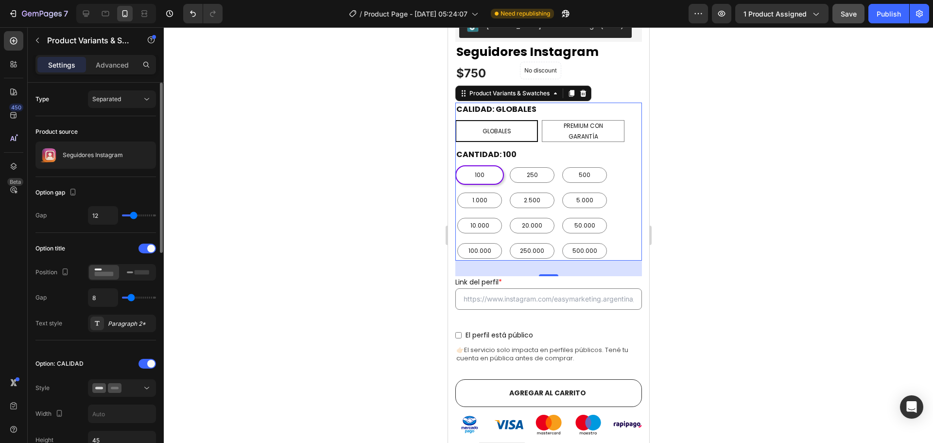
type input "11"
type input "12"
type input "13"
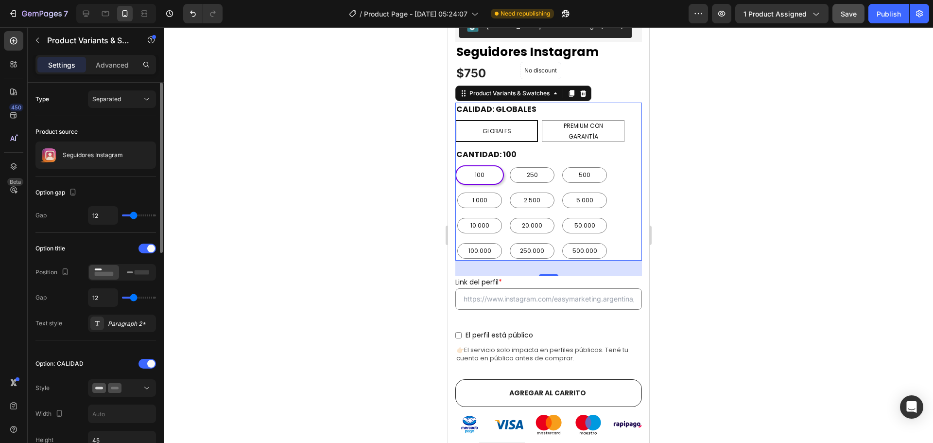
type input "13"
type input "14"
type input "15"
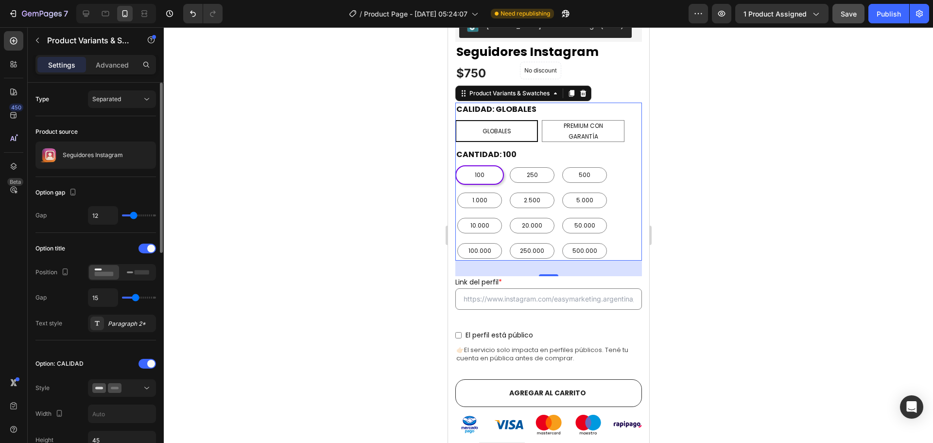
type input "16"
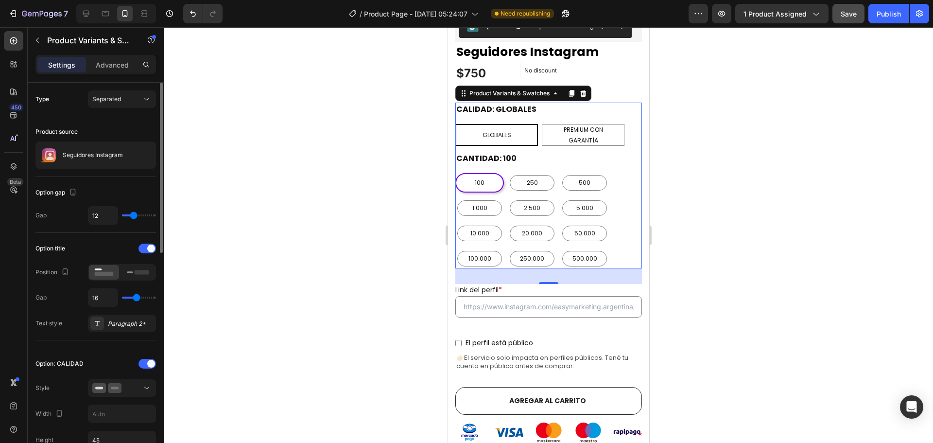
type input "16"
click at [137, 296] on input "range" at bounding box center [139, 297] width 34 height 2
type input "8"
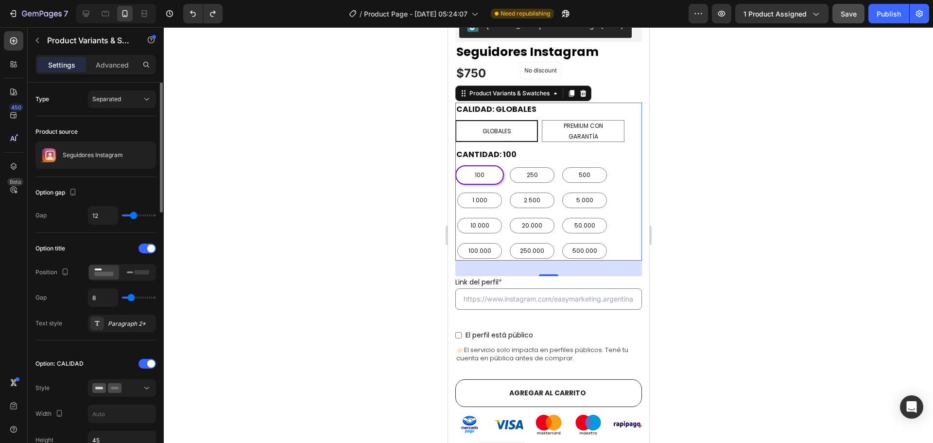
type input "16"
type input "18"
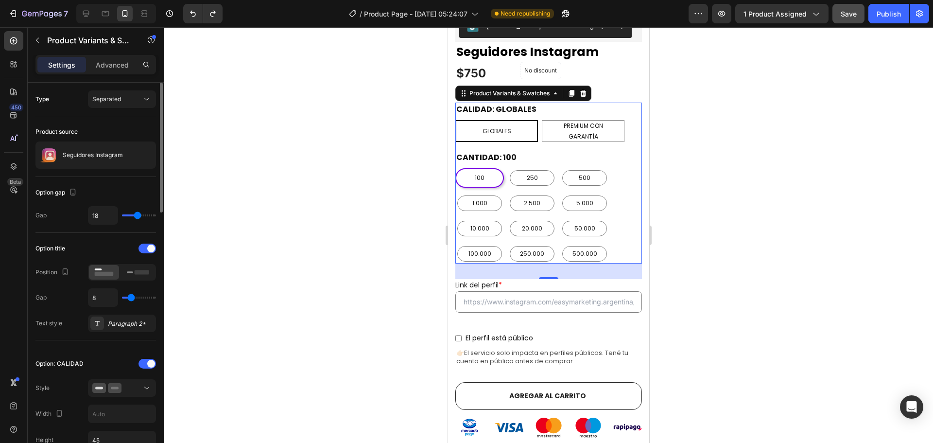
type input "20"
type input "21"
drag, startPoint x: 134, startPoint y: 218, endPoint x: 139, endPoint y: 218, distance: 5.3
type input "21"
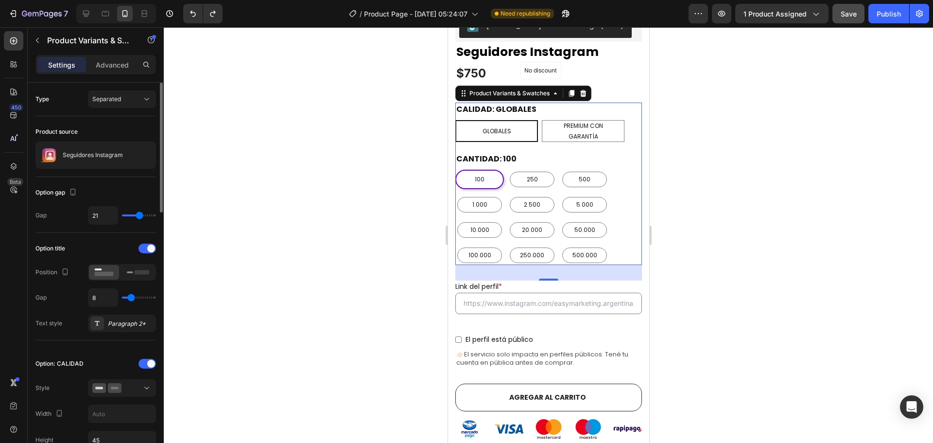
click at [139, 216] on input "range" at bounding box center [139, 215] width 34 height 2
type input "12"
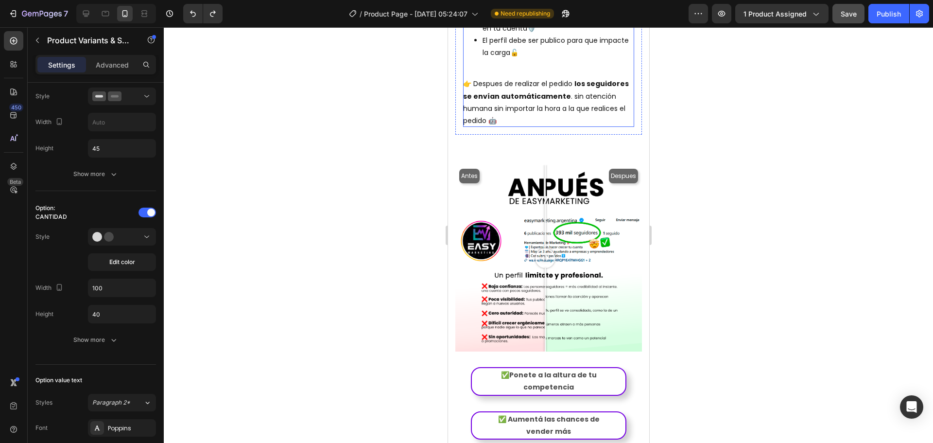
scroll to position [972, 0]
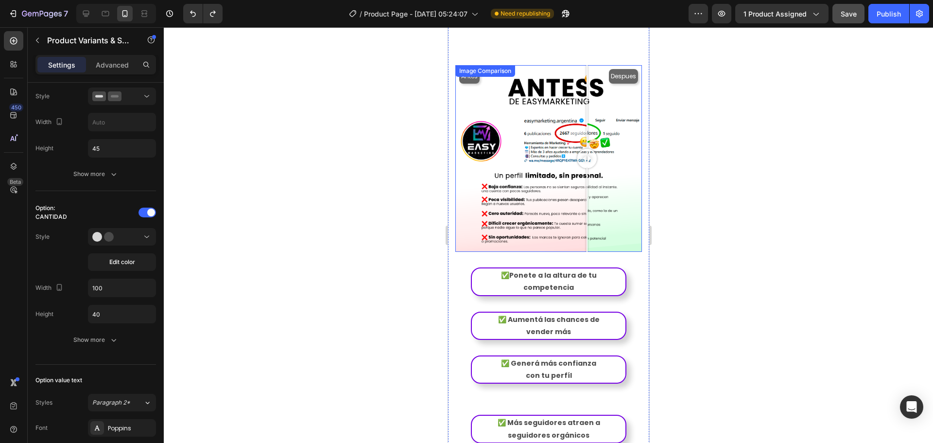
click at [586, 207] on div "Antes Despues" at bounding box center [548, 158] width 187 height 187
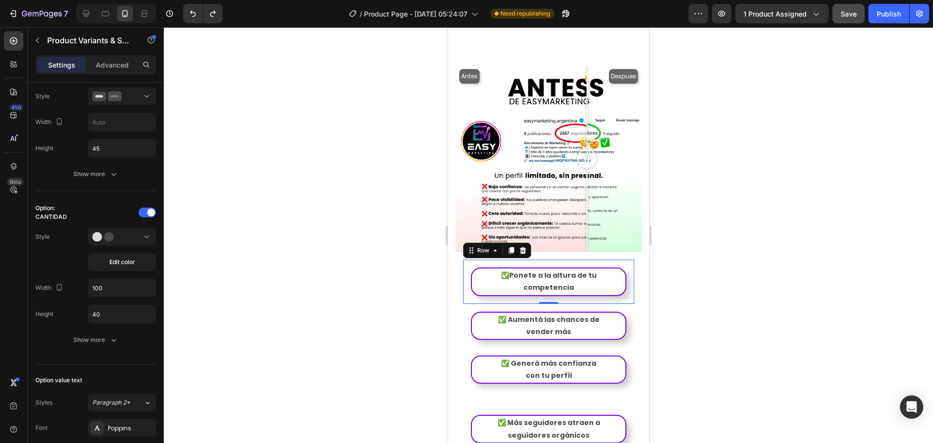
click at [540, 259] on div "✅Ponete a la altura de tu competencia Text Block Row 0" at bounding box center [548, 281] width 171 height 44
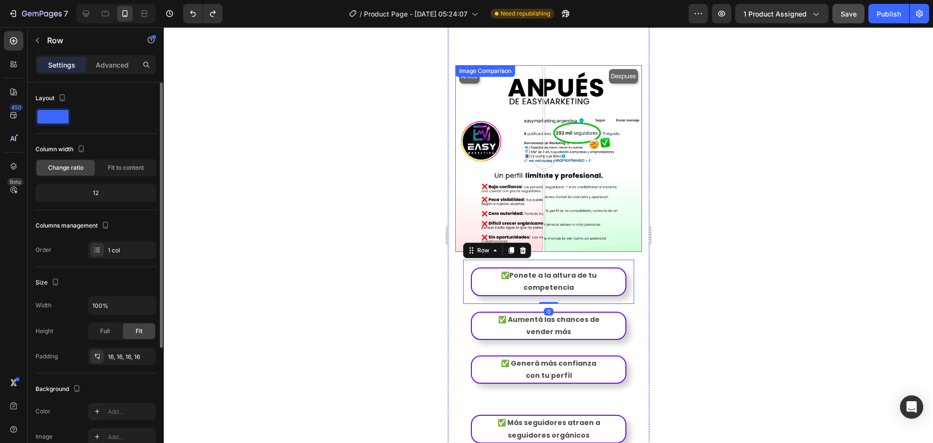
click at [543, 213] on div "Antes Despues" at bounding box center [548, 158] width 187 height 187
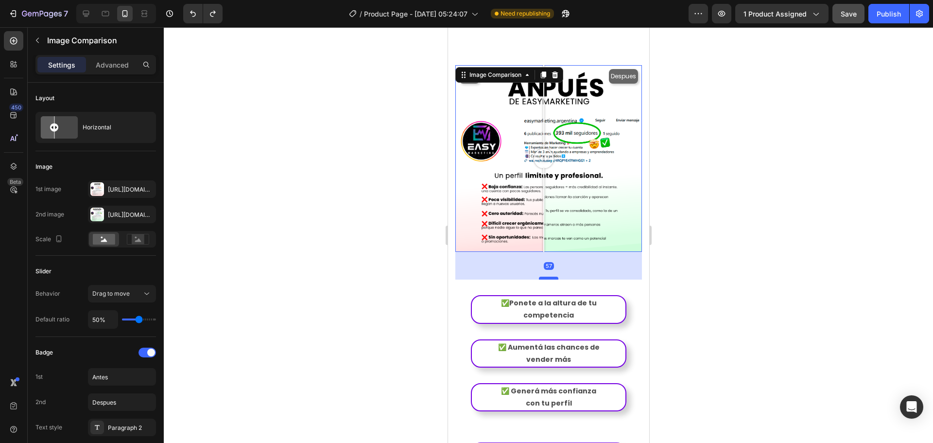
drag, startPoint x: 542, startPoint y: 225, endPoint x: 536, endPoint y: 253, distance: 28.4
click at [538, 276] on div at bounding box center [547, 277] width 19 height 3
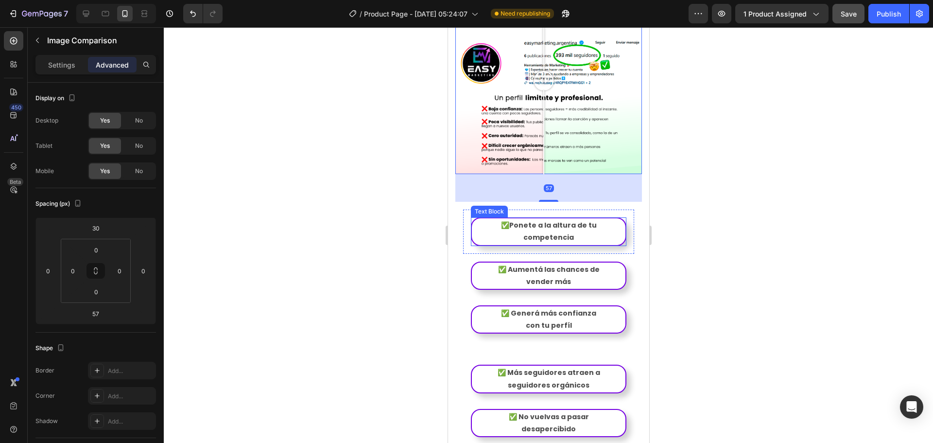
scroll to position [1069, 0]
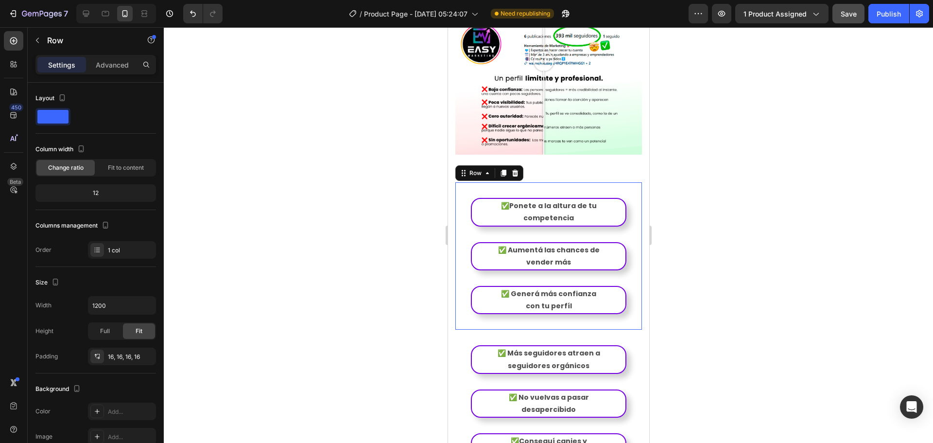
click at [628, 202] on div "✅Ponete a la altura de tu competencia Text Block Row ✅ Aumentá las chances de v…" at bounding box center [548, 255] width 187 height 147
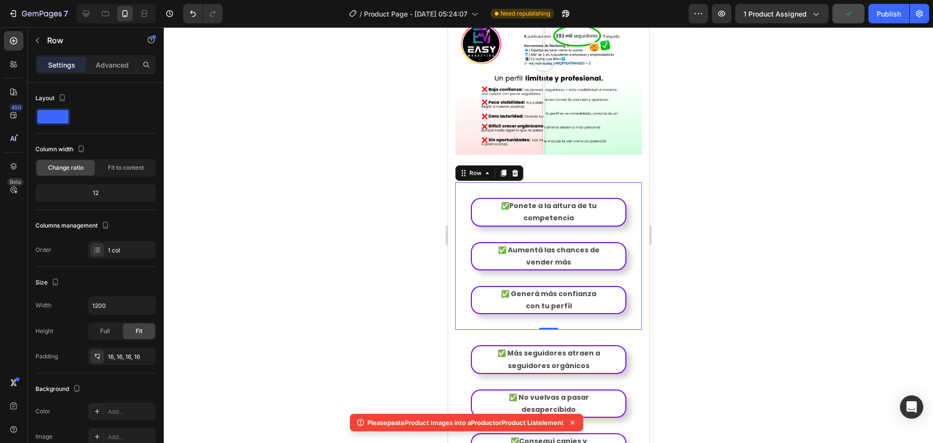
click at [547, 333] on div "0" at bounding box center [548, 337] width 10 height 8
click at [558, 329] on div "✅ Más seguidores atraen a seguidores orgánicos Text Block Row ✅ No vuelvas a pa…" at bounding box center [548, 402] width 187 height 147
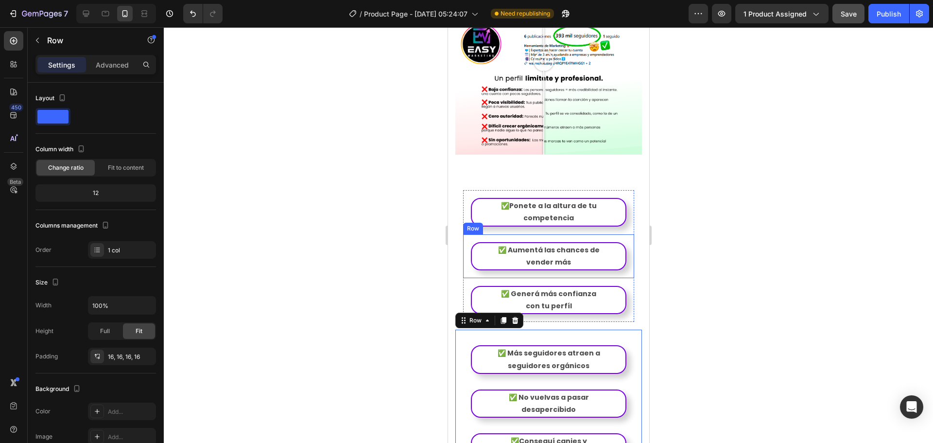
click at [626, 234] on div "✅ Aumentá las chances de vender más Text Block Row" at bounding box center [548, 256] width 171 height 44
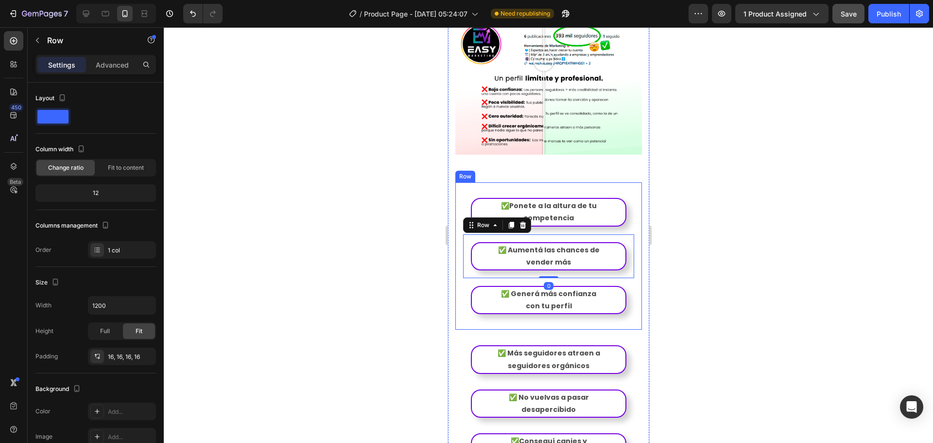
click at [629, 206] on div "✅Ponete a la altura de tu competencia Text Block Row ✅ Aumentá las chances de v…" at bounding box center [548, 255] width 187 height 147
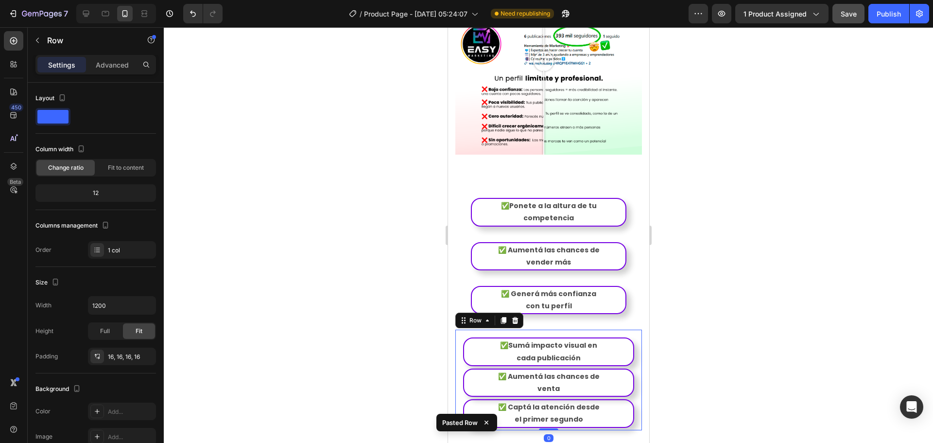
click at [629, 206] on div "✅Ponete a la altura de tu competencia Text Block Row ✅ Aumentá las chances de v…" at bounding box center [548, 255] width 187 height 147
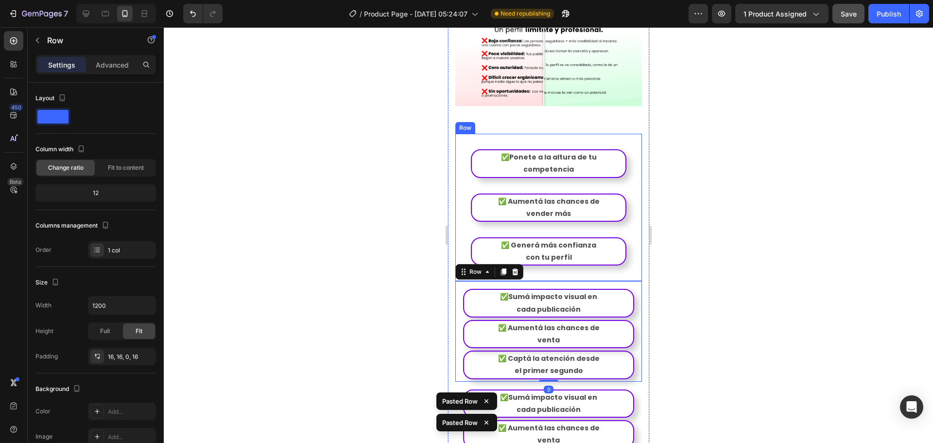
scroll to position [1215, 0]
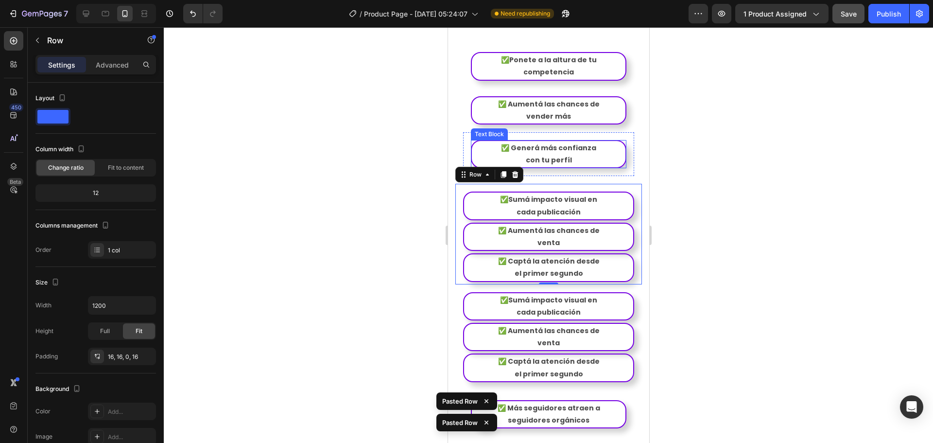
click at [590, 154] on p "con tu perfíl" at bounding box center [548, 160] width 152 height 12
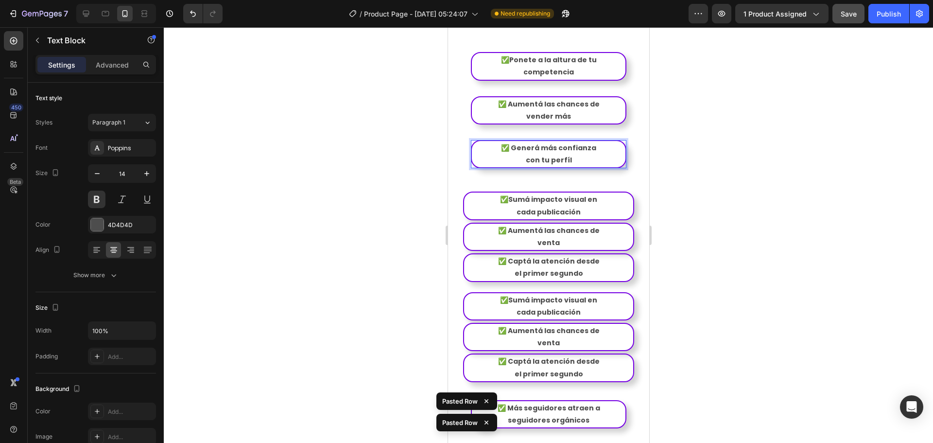
click at [590, 154] on p "con tu perfíl" at bounding box center [548, 160] width 152 height 12
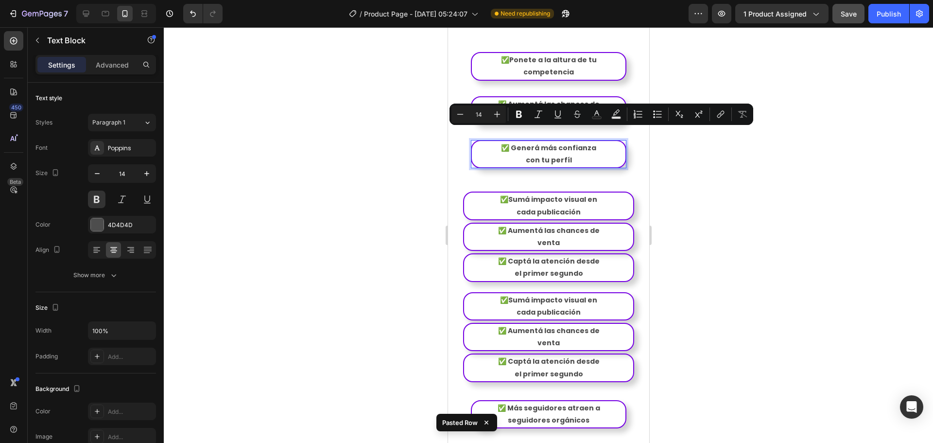
click at [594, 154] on p "con tu perfíl" at bounding box center [548, 160] width 152 height 12
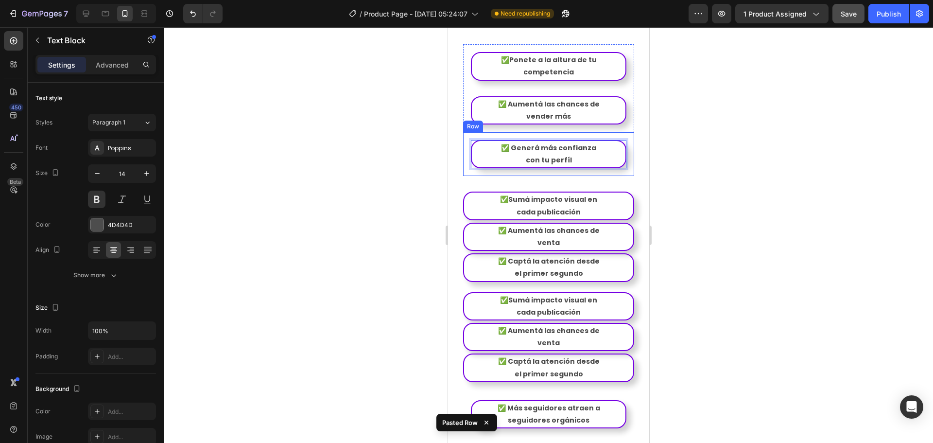
drag, startPoint x: 595, startPoint y: 134, endPoint x: 486, endPoint y: 115, distance: 110.9
click at [484, 132] on div "✅ Generá más confianza con tu perfíl Text Block 0 Row" at bounding box center [548, 154] width 171 height 44
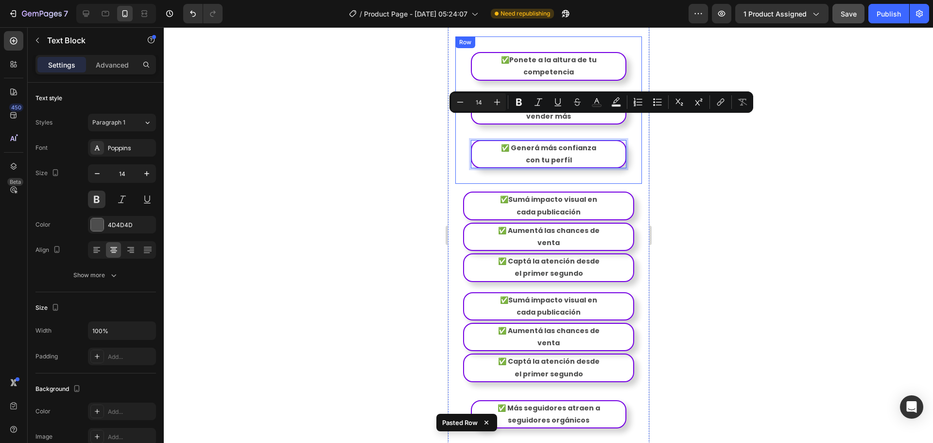
copy div "✅ Generá más confianza con tu perfíl"
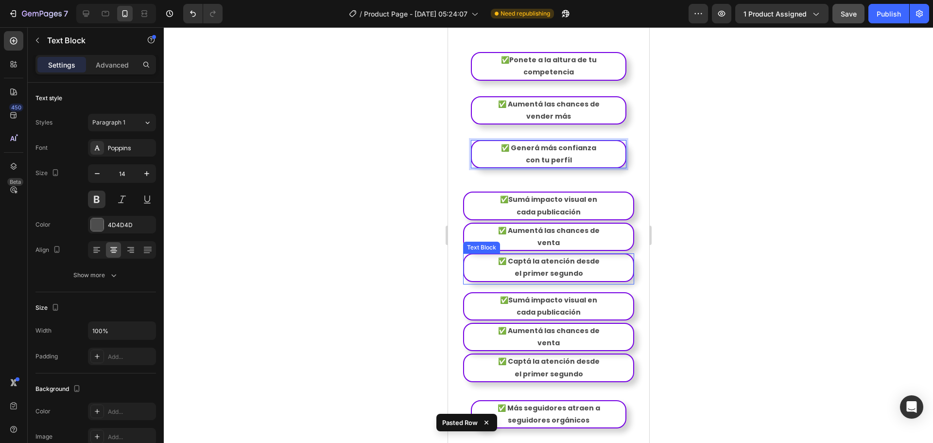
click at [548, 267] on p "el primer segundo" at bounding box center [547, 273] width 167 height 12
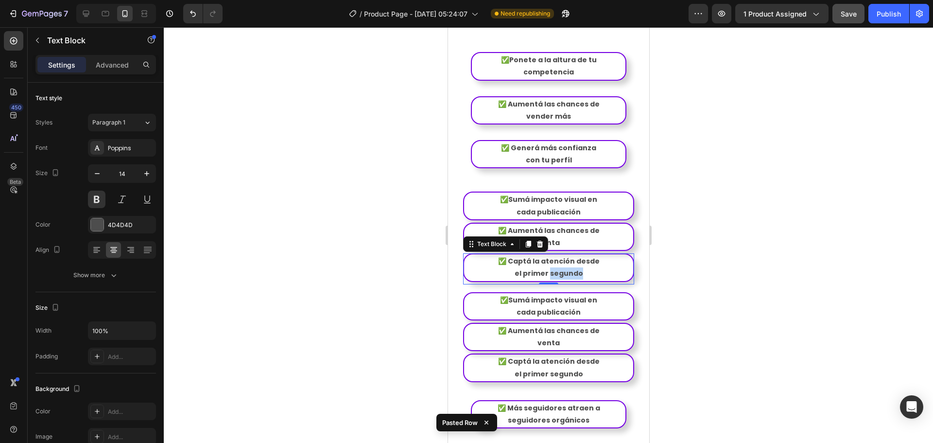
click at [548, 267] on p "el primer segundo" at bounding box center [547, 273] width 167 height 12
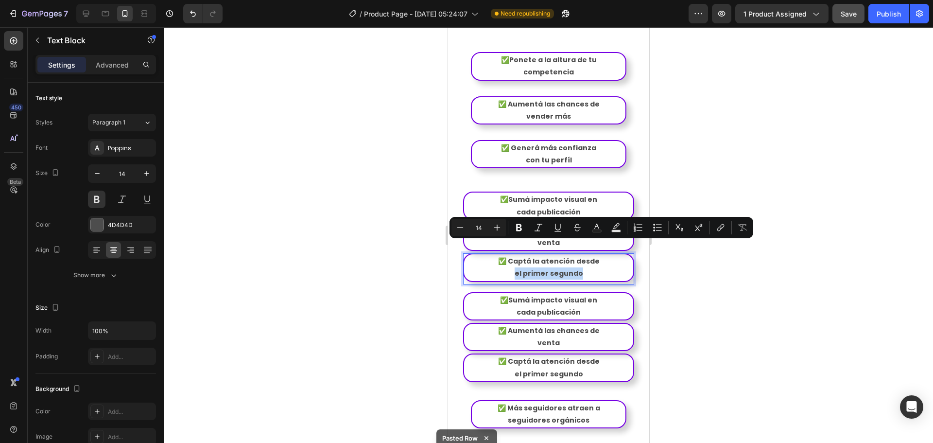
click at [548, 267] on p "el primer segundo" at bounding box center [547, 273] width 167 height 12
click at [549, 267] on p "el primer segundo" at bounding box center [547, 273] width 167 height 12
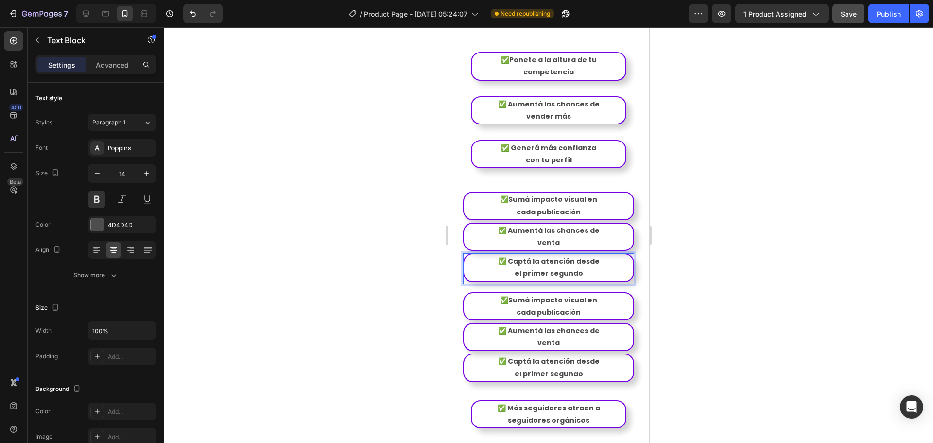
click at [569, 267] on p "el primer segundo" at bounding box center [547, 273] width 167 height 12
drag, startPoint x: 582, startPoint y: 247, endPoint x: 490, endPoint y: 229, distance: 93.1
click at [490, 253] on div "✅ Captá la atención desde el primer segundo" at bounding box center [548, 267] width 171 height 28
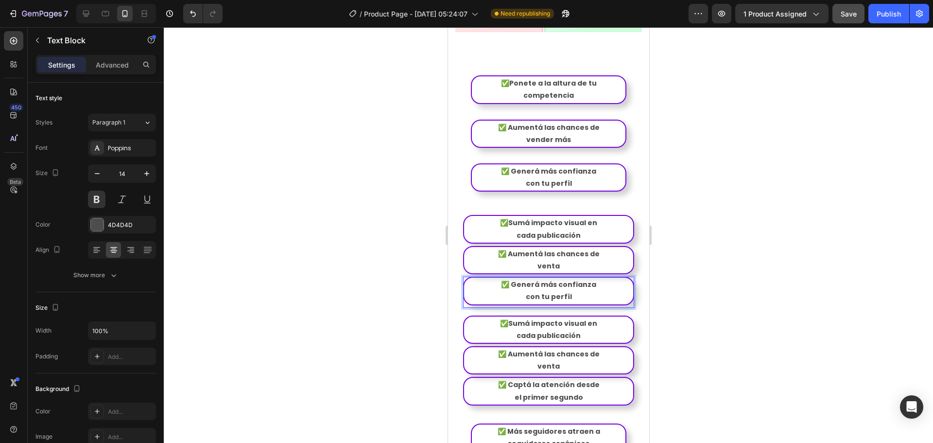
scroll to position [1166, 0]
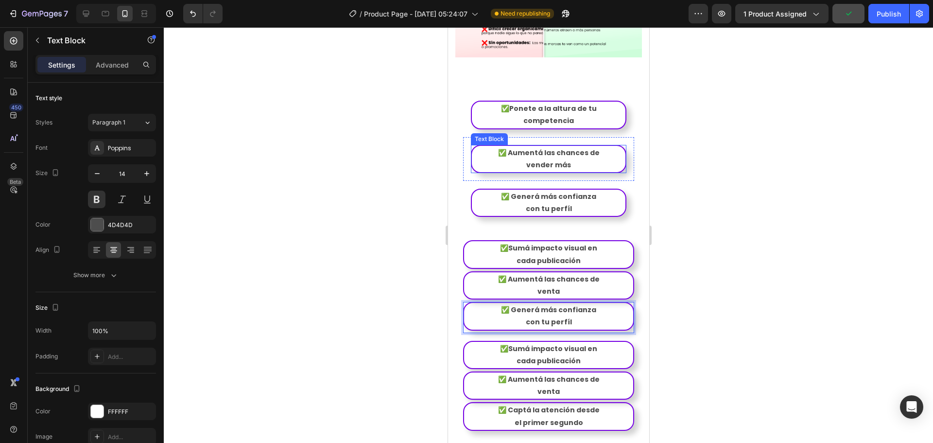
click at [580, 159] on p "vender más" at bounding box center [548, 165] width 152 height 12
click at [584, 159] on p "vender más" at bounding box center [548, 165] width 152 height 12
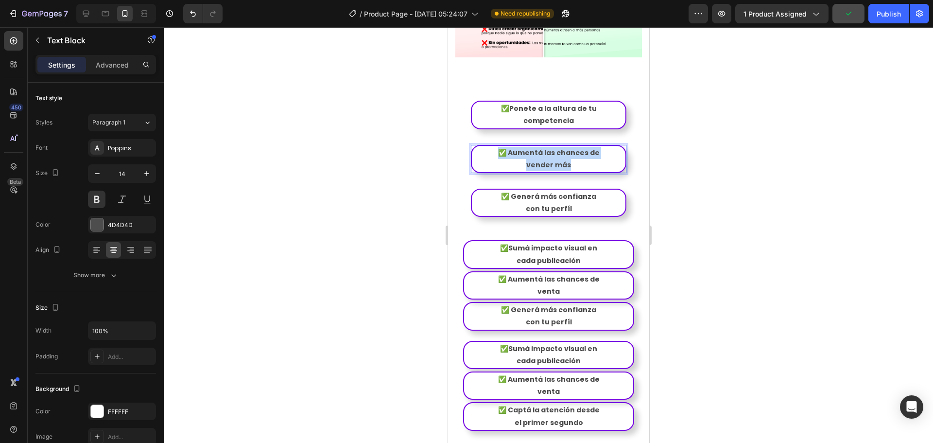
drag, startPoint x: 588, startPoint y: 137, endPoint x: 480, endPoint y: 119, distance: 109.4
click at [480, 145] on div "✅ Aumentá las chances de vender más" at bounding box center [547, 159] width 155 height 28
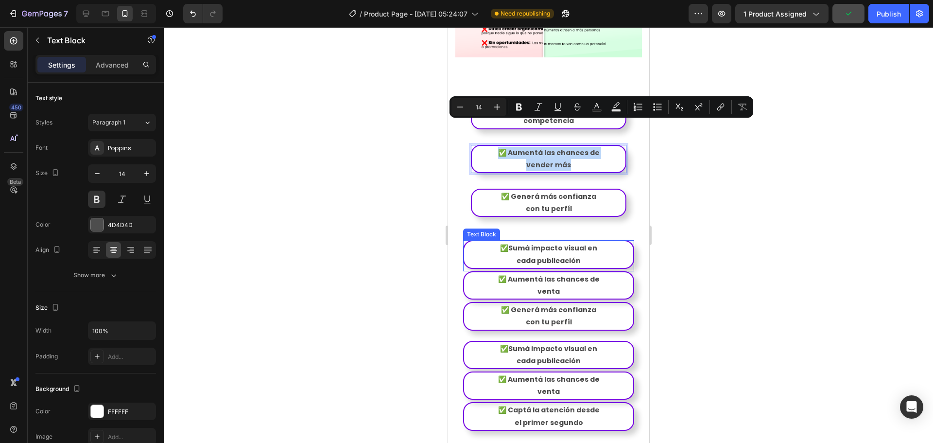
copy div "✅ Aumentá las chances de vender más"
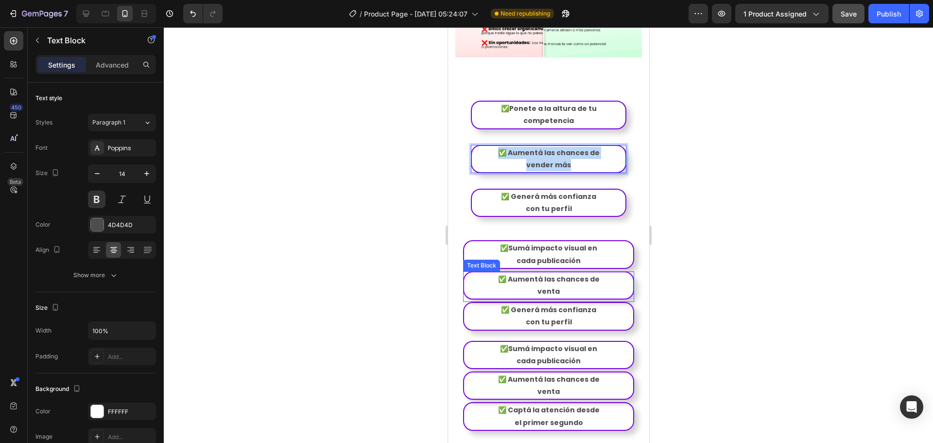
click at [579, 285] on p "venta" at bounding box center [547, 291] width 167 height 12
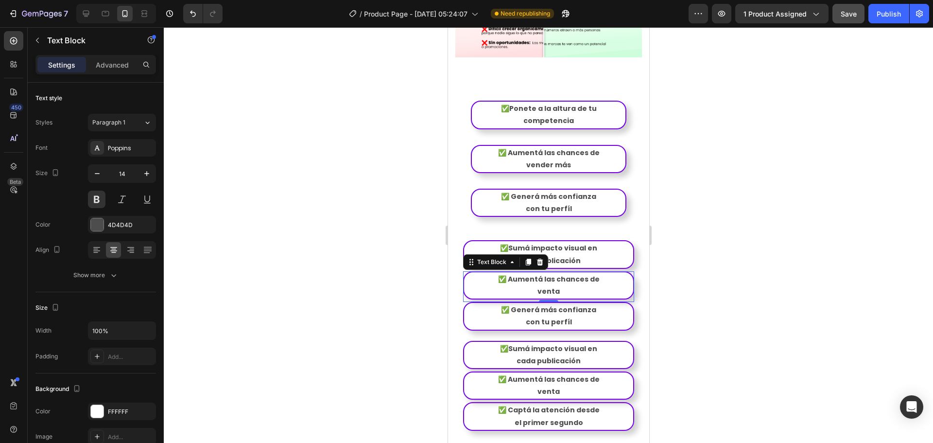
click at [579, 285] on p "venta" at bounding box center [547, 291] width 167 height 12
drag, startPoint x: 581, startPoint y: 262, endPoint x: 472, endPoint y: 242, distance: 110.2
click at [472, 242] on div "✅Sumá impacto visual en cada publicación Text Block Row ✅ Aumentá las chances d…" at bounding box center [548, 286] width 171 height 92
click at [531, 273] on p "✅ Aumentá las chances de" at bounding box center [547, 279] width 167 height 12
click at [566, 285] on p "venta" at bounding box center [547, 291] width 167 height 12
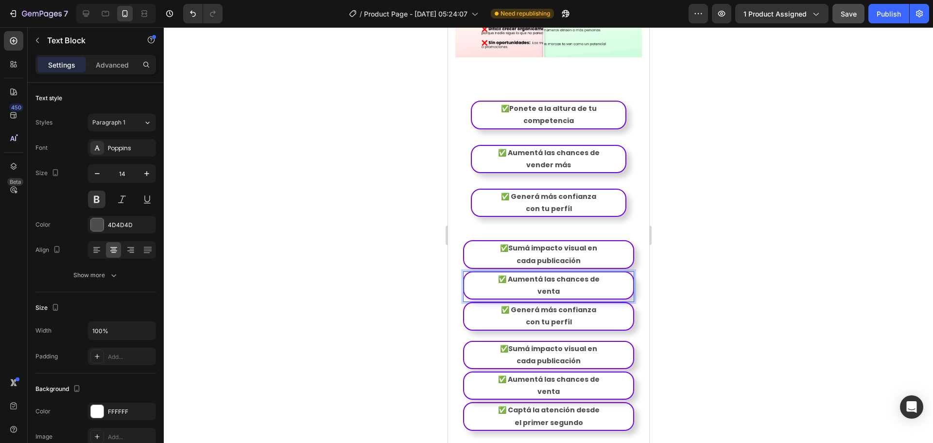
click at [566, 285] on p "venta" at bounding box center [547, 291] width 167 height 12
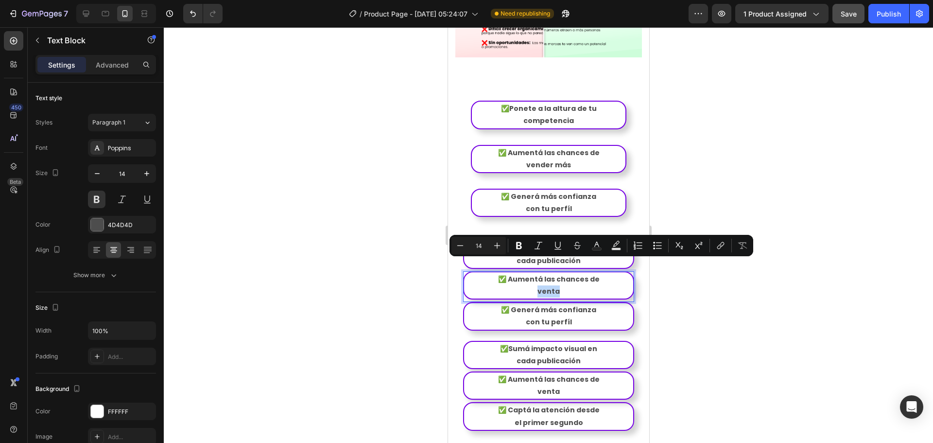
click at [569, 285] on p "venta" at bounding box center [547, 291] width 167 height 12
click at [571, 285] on p "venta" at bounding box center [547, 291] width 167 height 12
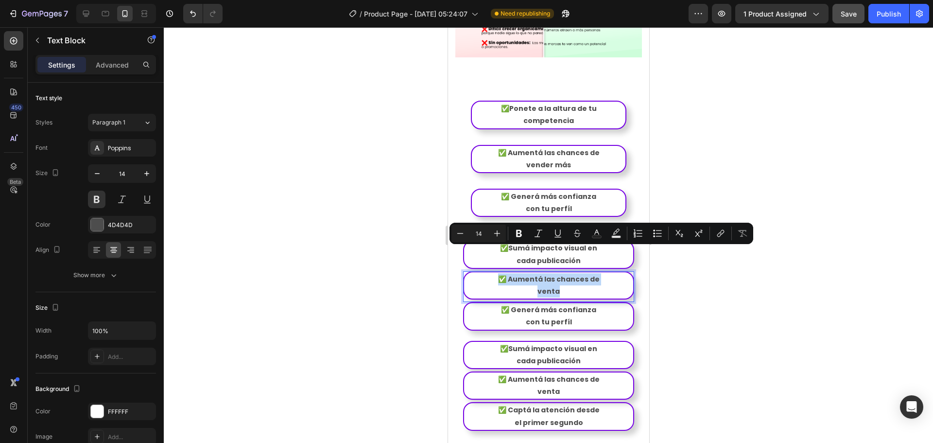
drag, startPoint x: 554, startPoint y: 262, endPoint x: 484, endPoint y: 250, distance: 71.5
click at [484, 271] on div "✅ Aumentá las chances de venta" at bounding box center [548, 285] width 171 height 28
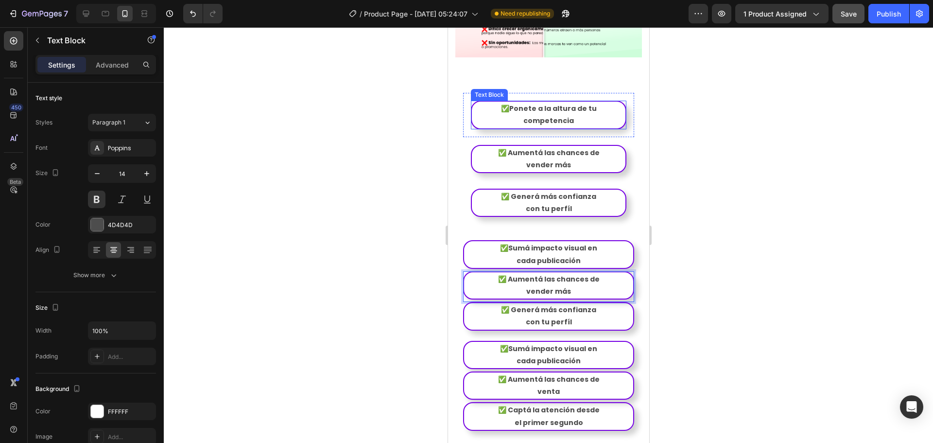
click at [576, 115] on p "competencia" at bounding box center [548, 121] width 152 height 12
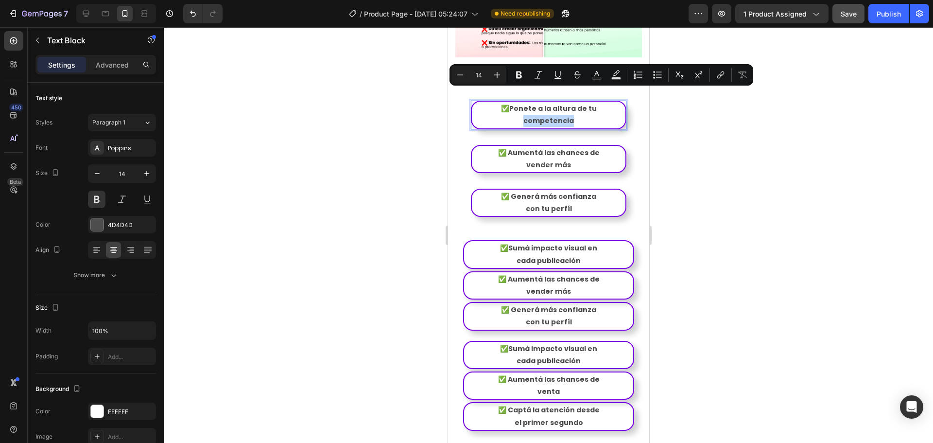
click at [584, 115] on p "competencia" at bounding box center [548, 121] width 152 height 12
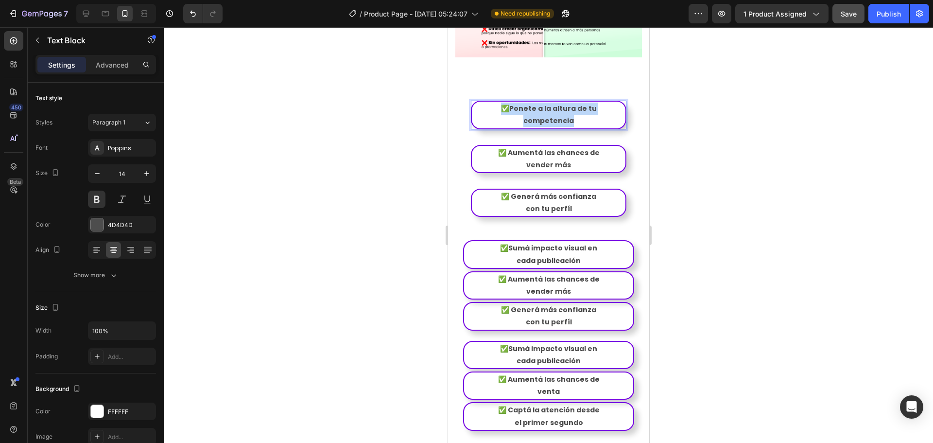
drag, startPoint x: 587, startPoint y: 92, endPoint x: 486, endPoint y: 77, distance: 102.2
click at [486, 101] on div "✅Ponete a la altura de tu competencia" at bounding box center [547, 115] width 155 height 28
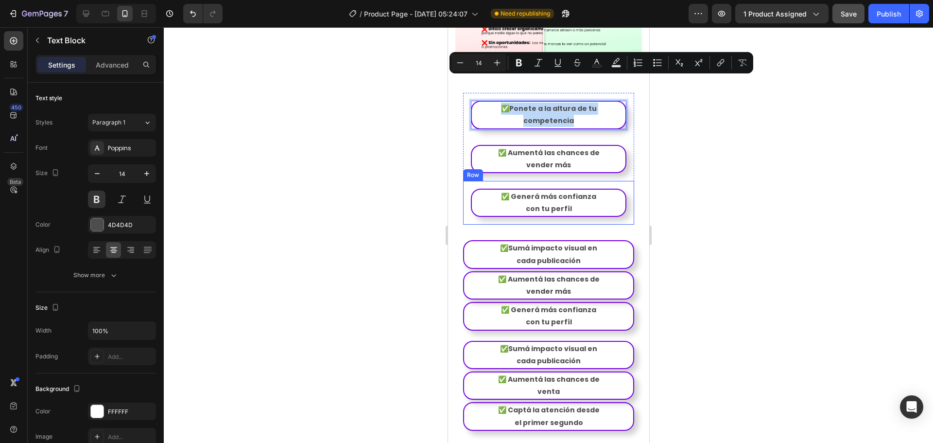
copy div "✅Ponete a la altura de tu competencia"
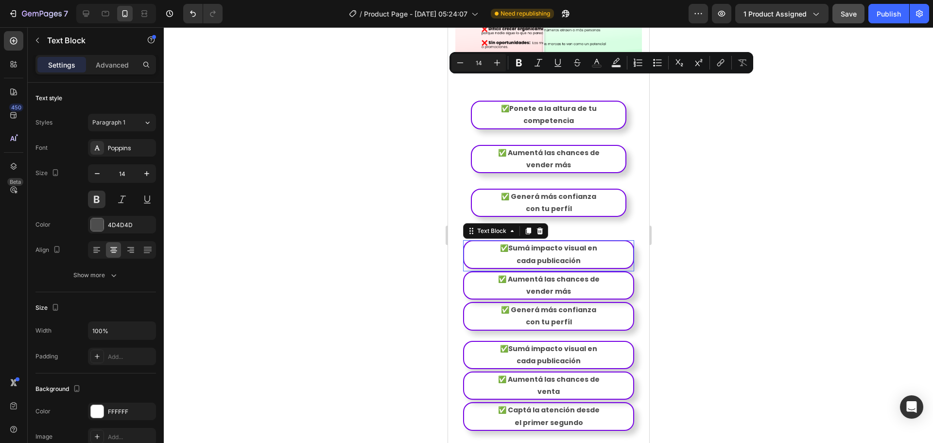
click at [581, 255] on p "cada publicación" at bounding box center [547, 261] width 167 height 12
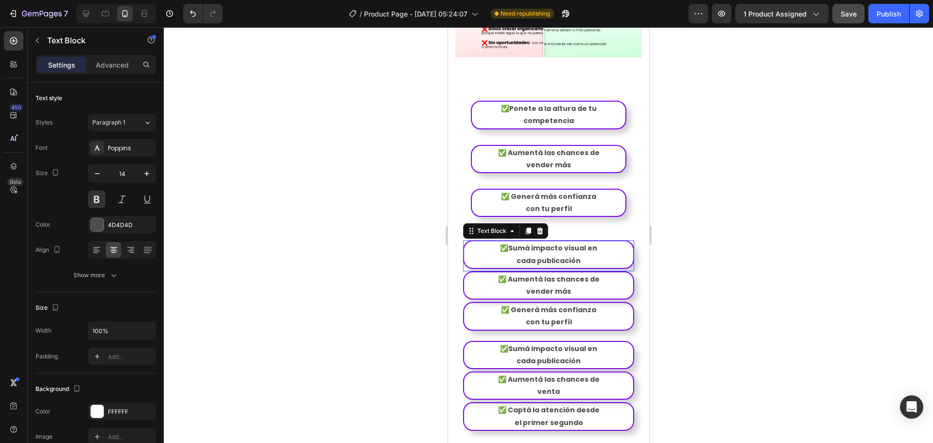
click at [581, 255] on p "cada publicación" at bounding box center [547, 261] width 167 height 12
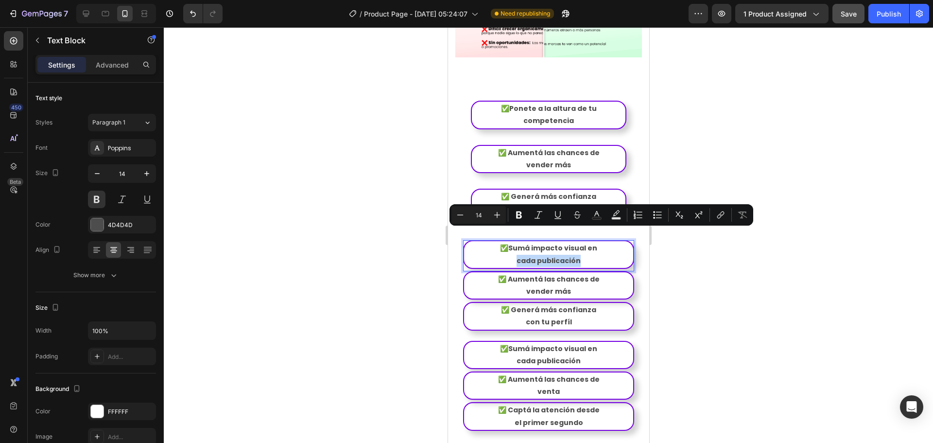
click at [586, 255] on p "cada publicación" at bounding box center [547, 261] width 167 height 12
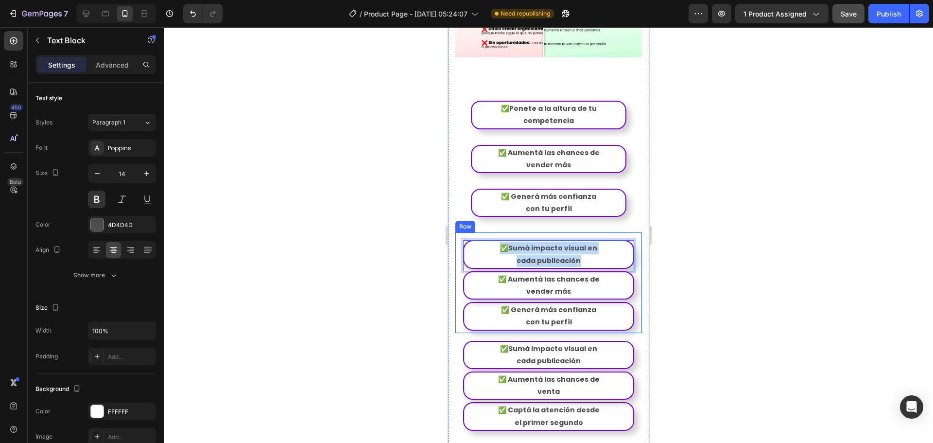
drag, startPoint x: 591, startPoint y: 234, endPoint x: 483, endPoint y: 213, distance: 110.0
click at [483, 232] on div "✅Sumá impacto visual en cada publicación Text Block 0 Row ✅ Aumentá las chances…" at bounding box center [548, 282] width 187 height 100
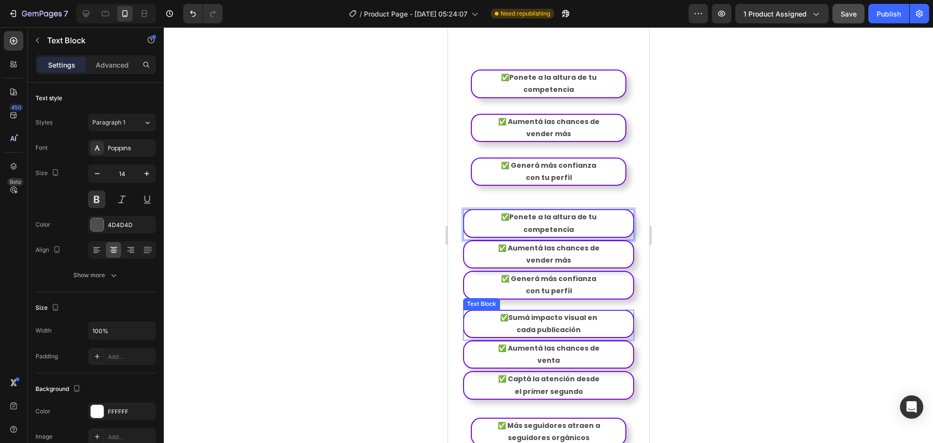
scroll to position [1312, 0]
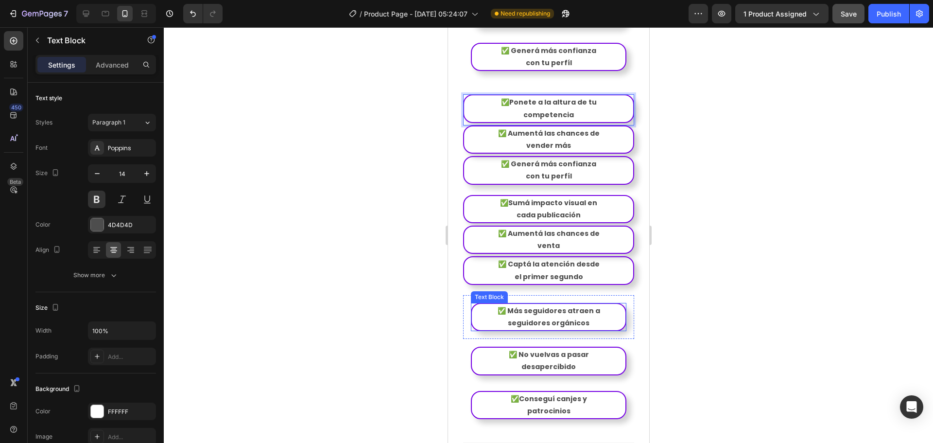
click at [580, 305] on p "✅ Más seguidores atraen a" at bounding box center [548, 311] width 152 height 12
click at [592, 317] on p "seguidores orgánicos" at bounding box center [548, 323] width 152 height 12
drag, startPoint x: 595, startPoint y: 296, endPoint x: 484, endPoint y: 279, distance: 112.1
click at [484, 303] on div "✅ Más seguidores atraen a seguidores orgánicos" at bounding box center [547, 317] width 155 height 28
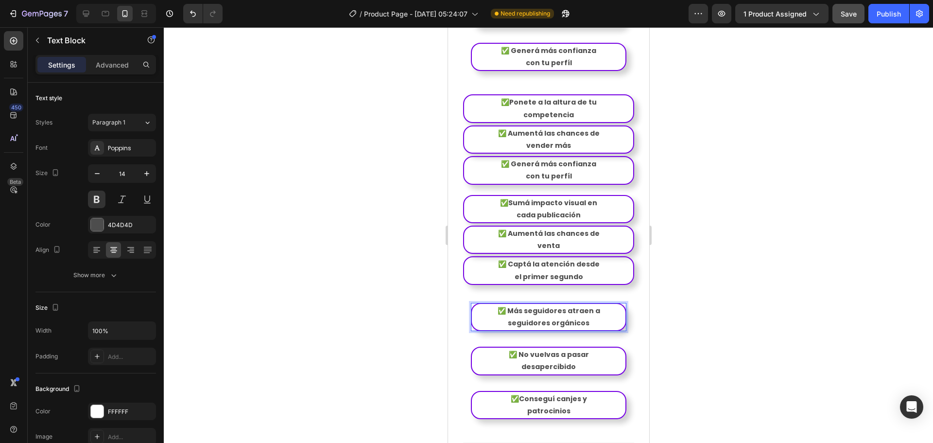
copy div "✅ Más seguidores atraen a seguidores orgánicos"
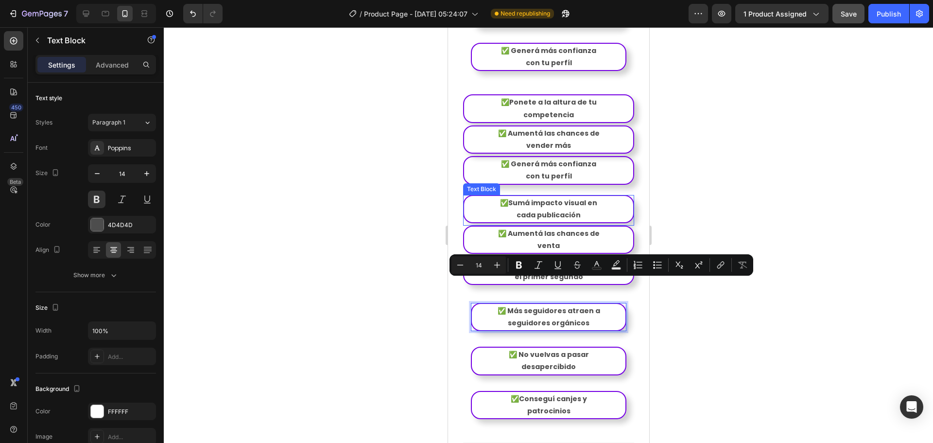
click at [567, 197] on p "✅Sumá impacto visual en" at bounding box center [547, 203] width 167 height 12
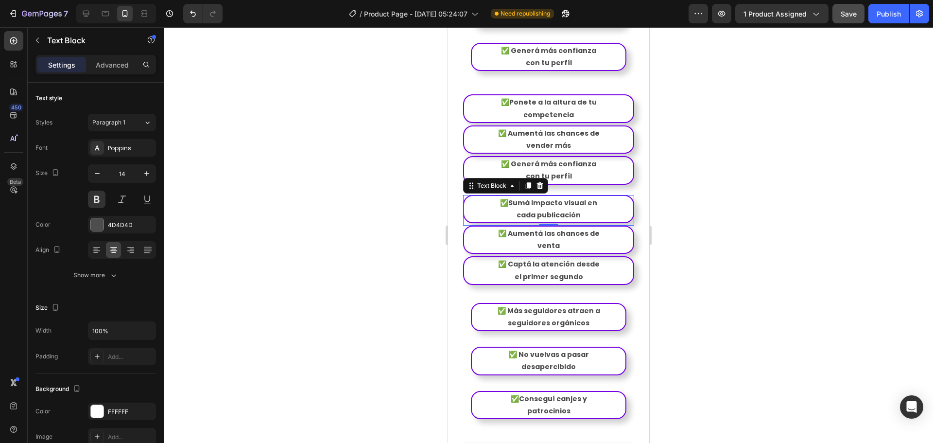
click at [567, 197] on p "✅Sumá impacto visual en" at bounding box center [547, 203] width 167 height 12
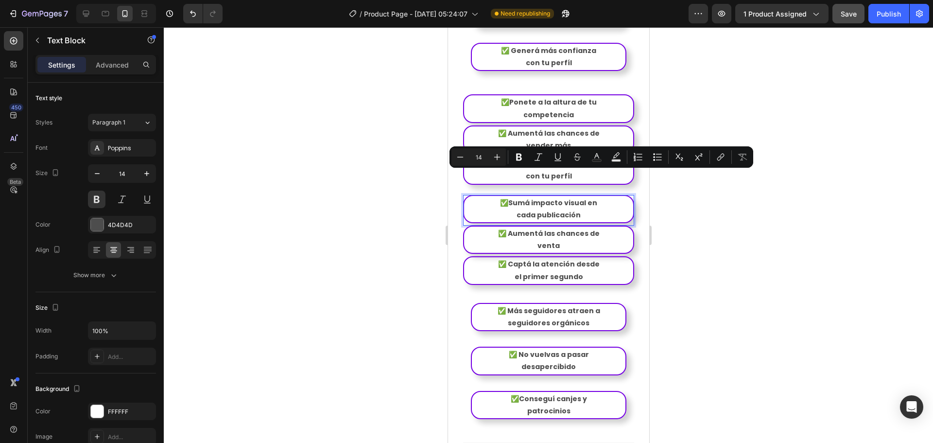
click at [589, 209] on p "cada publicación" at bounding box center [547, 215] width 167 height 12
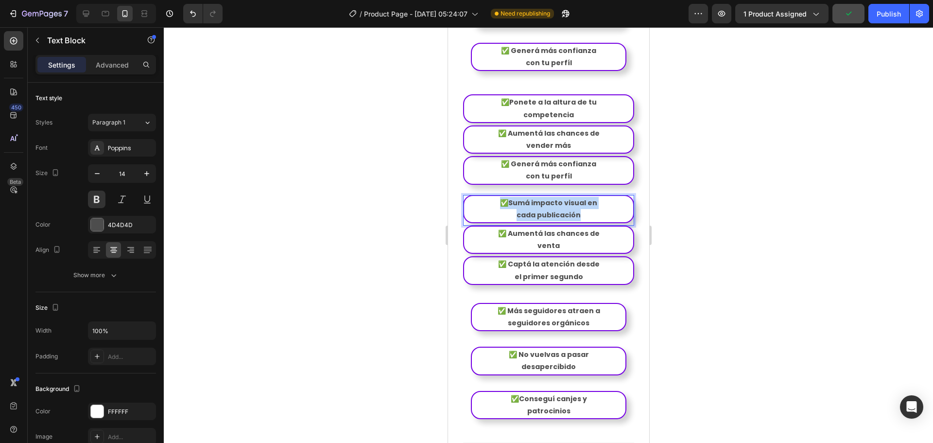
drag, startPoint x: 592, startPoint y: 189, endPoint x: 483, endPoint y: 175, distance: 110.2
click at [483, 195] on div "✅Sumá impacto visual en cada publicación" at bounding box center [548, 209] width 171 height 28
click at [568, 348] on p "✅ No vuelvas a pasar" at bounding box center [548, 354] width 152 height 12
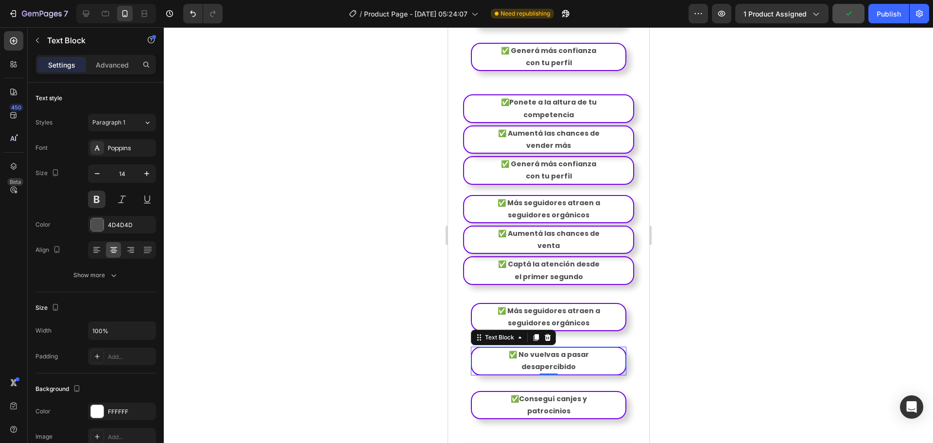
click at [568, 348] on p "✅ No vuelvas a pasar" at bounding box center [548, 354] width 152 height 12
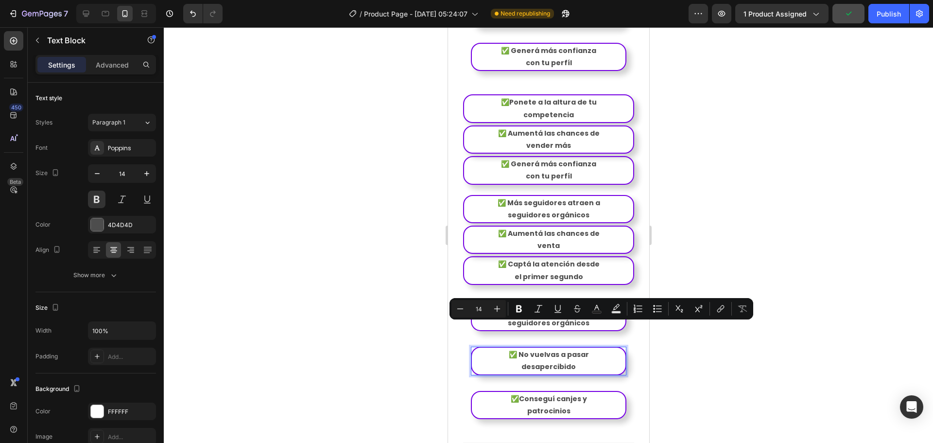
click at [575, 360] on p "desapercibido" at bounding box center [548, 366] width 152 height 12
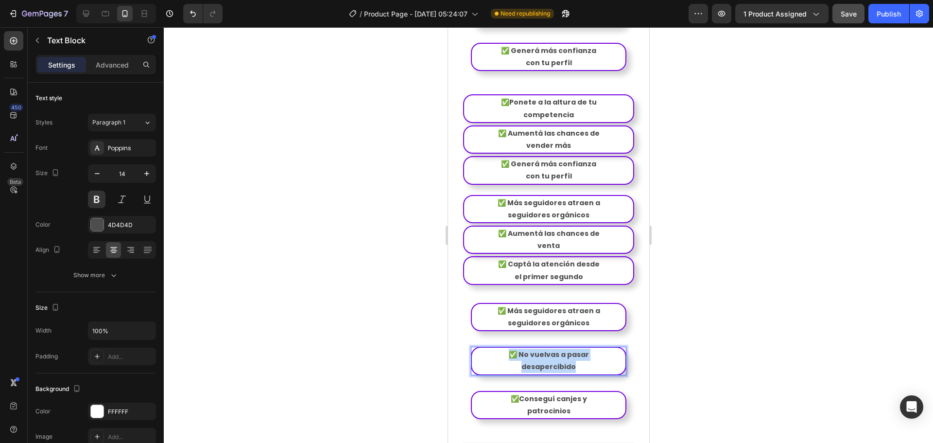
drag, startPoint x: 580, startPoint y: 341, endPoint x: 488, endPoint y: 321, distance: 93.5
click at [488, 346] on div "✅ No vuelvas a pasar desapercibido" at bounding box center [547, 360] width 155 height 28
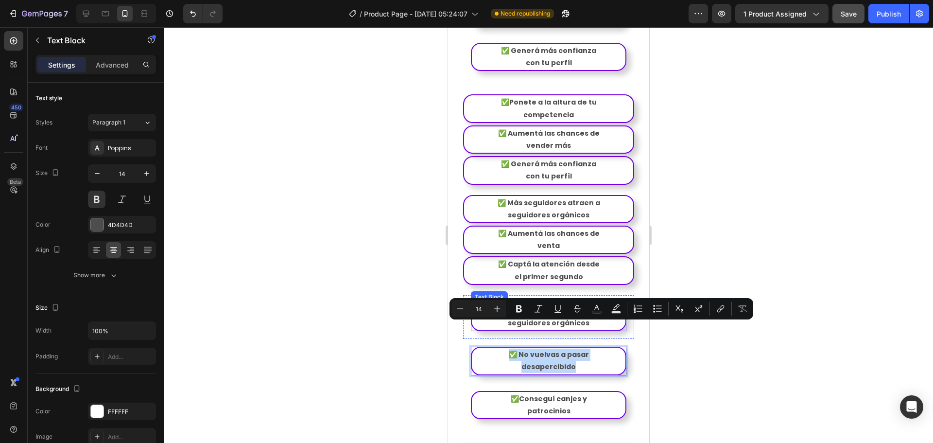
copy div "✅ No vuelvas a pasar desapercibido"
click at [569, 240] on p "venta" at bounding box center [547, 246] width 167 height 12
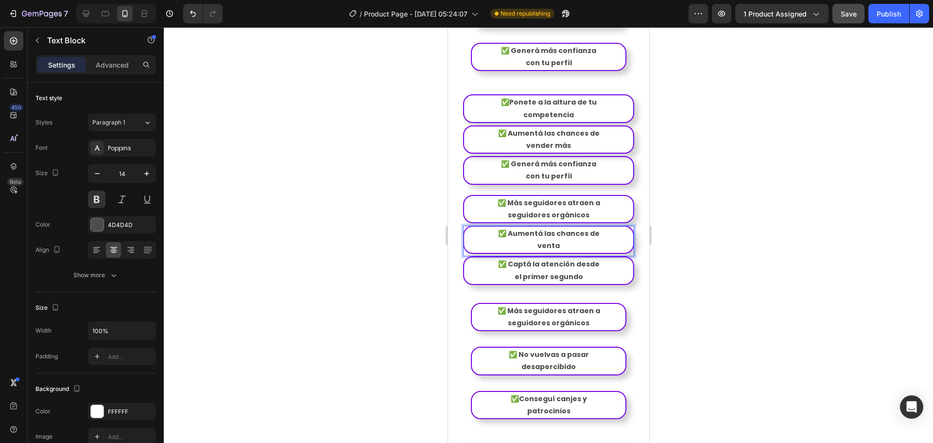
click at [569, 240] on p "venta" at bounding box center [547, 246] width 167 height 12
drag, startPoint x: 575, startPoint y: 218, endPoint x: 480, endPoint y: 199, distance: 96.6
click at [480, 199] on div "✅ Más seguidores atraen a seguidores orgánicos Text Block Row ✅ Aumentá las cha…" at bounding box center [548, 241] width 171 height 92
drag, startPoint x: 556, startPoint y: 215, endPoint x: 480, endPoint y: 206, distance: 76.8
click at [479, 225] on div "✅ Aumentá las chances de venta" at bounding box center [548, 239] width 171 height 28
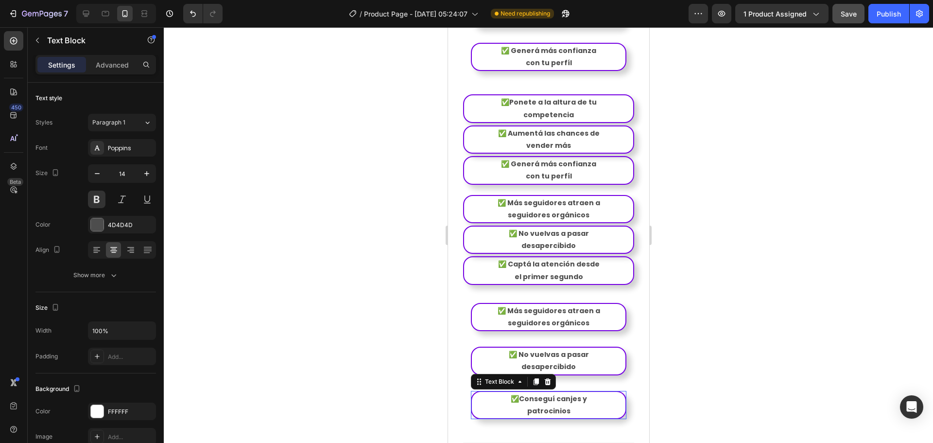
click at [572, 393] on p "✅Conseguí canjes y" at bounding box center [548, 399] width 152 height 12
click at [576, 405] on p "patrocinios" at bounding box center [548, 411] width 152 height 12
drag, startPoint x: 579, startPoint y: 383, endPoint x: 494, endPoint y: 366, distance: 86.3
click at [494, 391] on div "✅Conseguí canjes y patrocinios" at bounding box center [547, 405] width 155 height 28
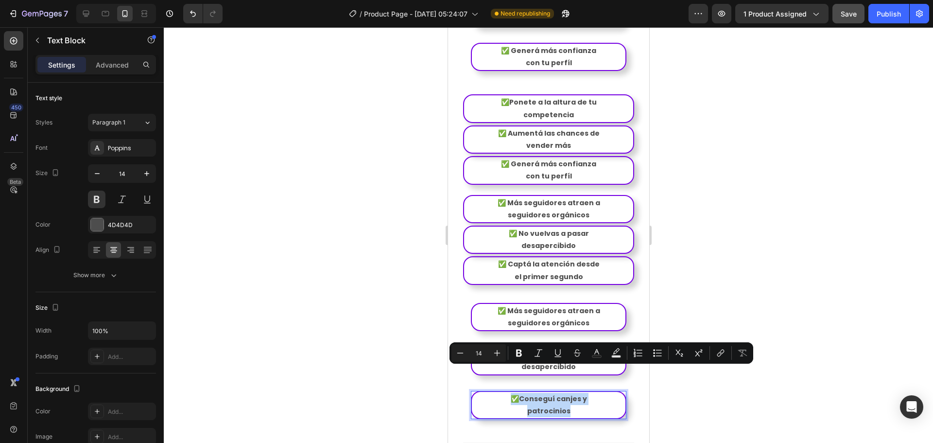
copy div "✅Conseguí canjes y patrocinios"
click at [575, 271] on p "el primer segundo" at bounding box center [547, 277] width 167 height 12
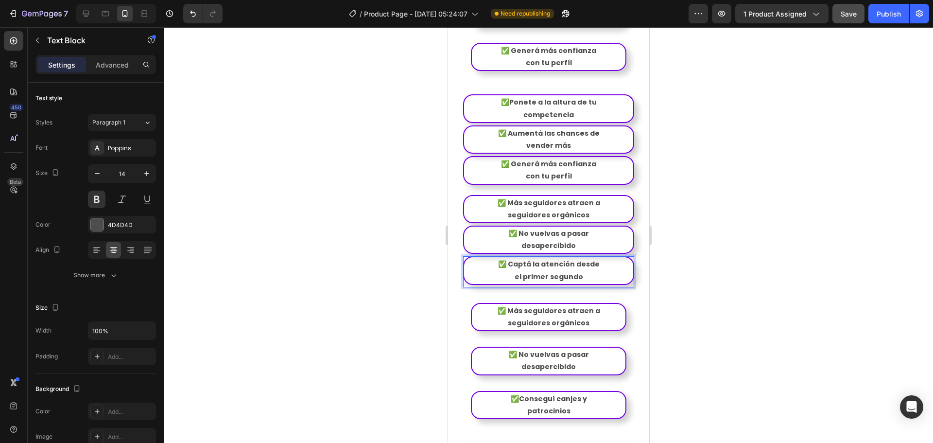
click at [575, 271] on p "el primer segundo" at bounding box center [547, 277] width 167 height 12
drag, startPoint x: 592, startPoint y: 248, endPoint x: 480, endPoint y: 232, distance: 113.0
click at [480, 256] on div "✅ Captá la atención desde el primer segundo" at bounding box center [548, 270] width 171 height 28
drag, startPoint x: 501, startPoint y: 237, endPoint x: 531, endPoint y: 241, distance: 30.0
click at [531, 258] on p "✅ Captá la atención desde" at bounding box center [547, 264] width 167 height 12
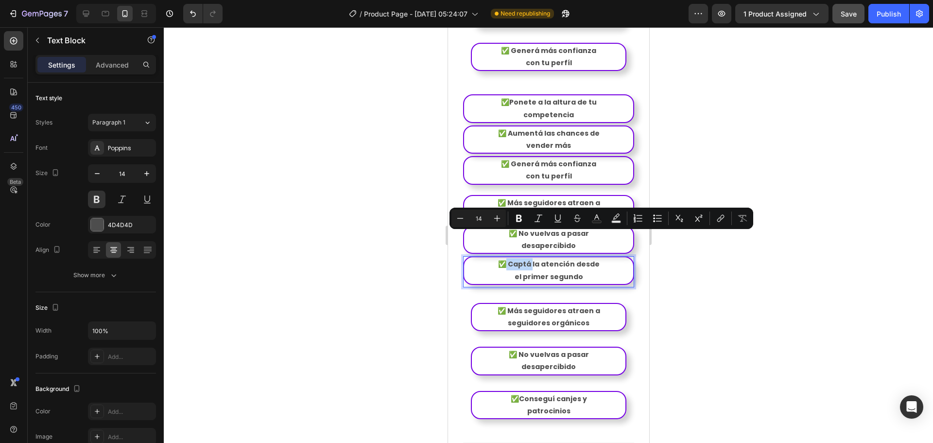
click at [505, 258] on p "✅ Captá la atención desde" at bounding box center [547, 264] width 167 height 12
drag, startPoint x: 500, startPoint y: 236, endPoint x: 603, endPoint y: 255, distance: 105.1
click at [603, 256] on div "✅ Captá la atención desde el primer segundo" at bounding box center [548, 270] width 171 height 28
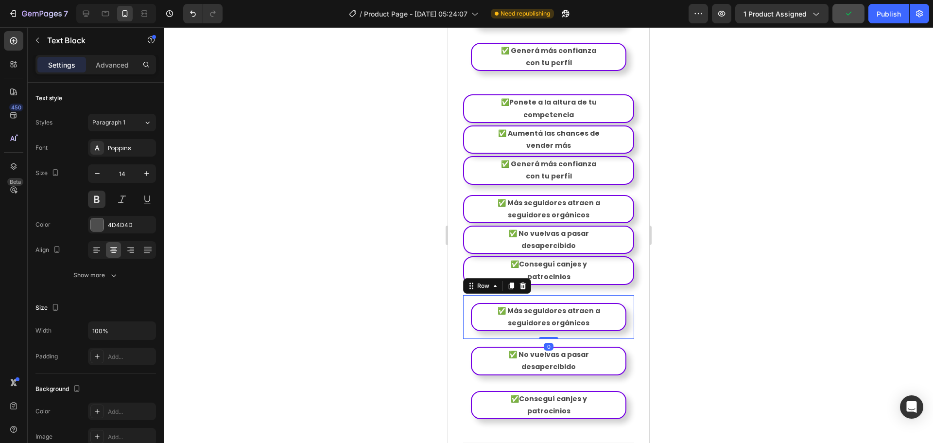
click at [622, 309] on div "✅ Más seguidores atraen a seguidores orgánicos Text Block Row 0" at bounding box center [548, 317] width 171 height 44
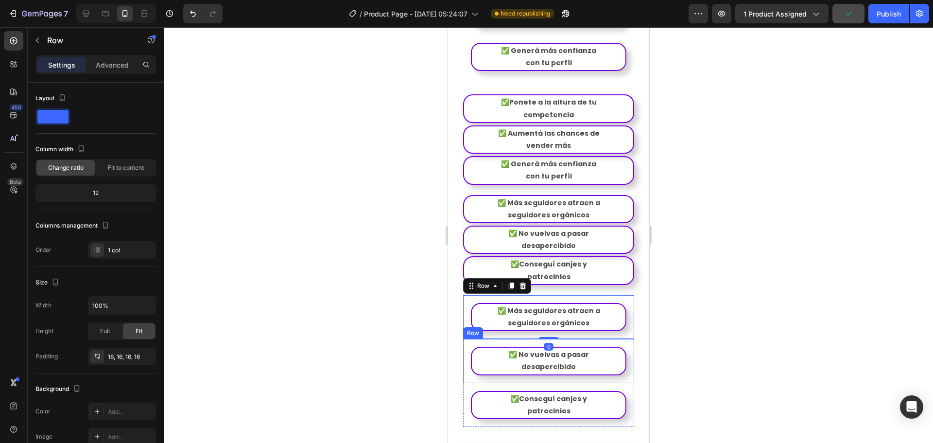
click at [625, 339] on div "✅ No vuelvas a pasar desapercibido Text Block Row" at bounding box center [548, 361] width 171 height 44
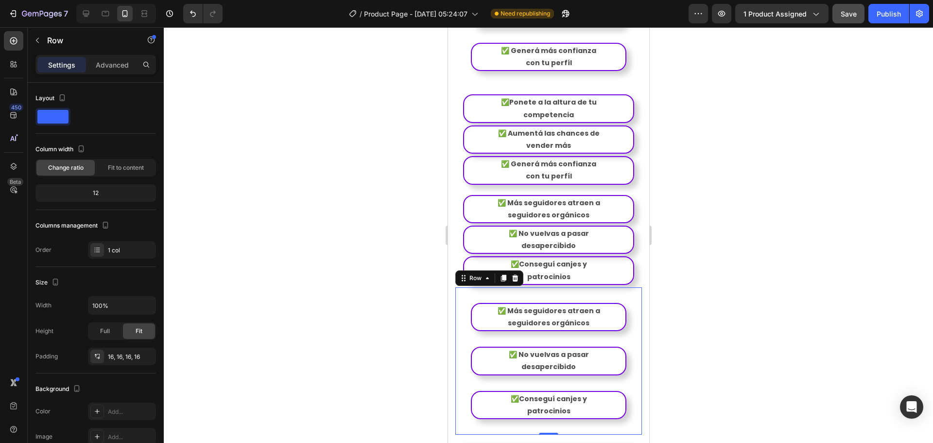
click at [628, 317] on div "✅ Más seguidores atraen a seguidores orgánicos Text Block Row ✅ No vuelvas a pa…" at bounding box center [548, 360] width 187 height 147
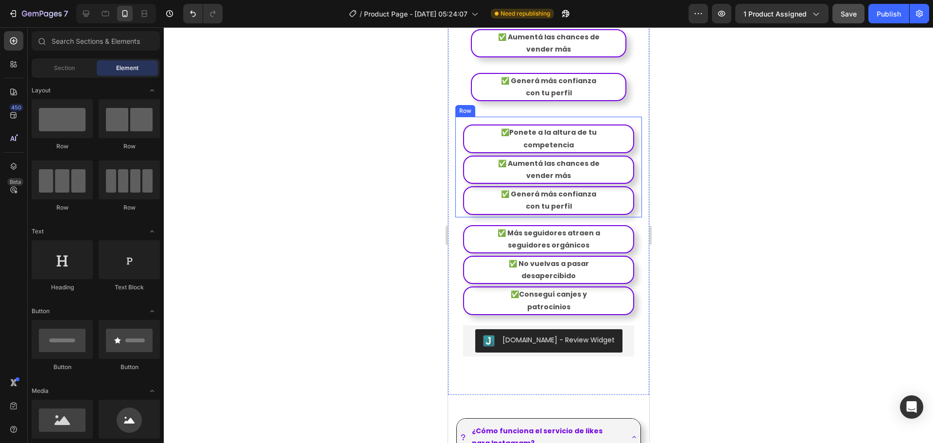
scroll to position [1215, 0]
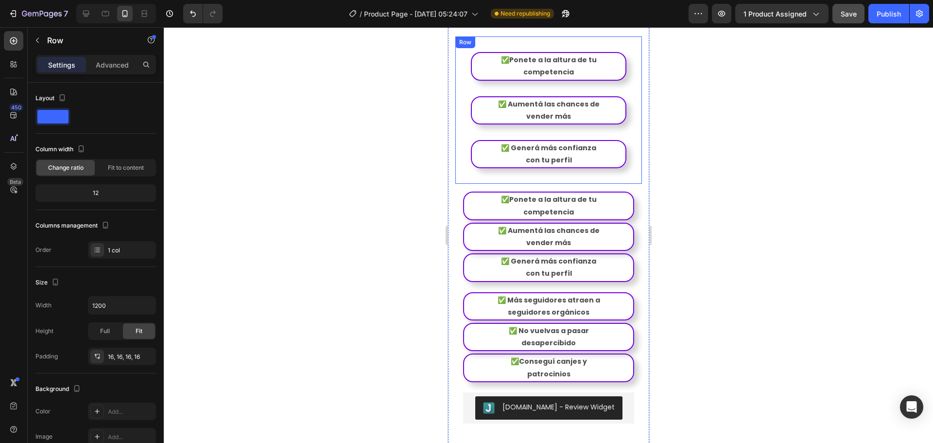
click at [626, 122] on div "✅Ponete a la altura de tu competencia Text Block Row ✅ Aumentá las chances de v…" at bounding box center [548, 109] width 187 height 147
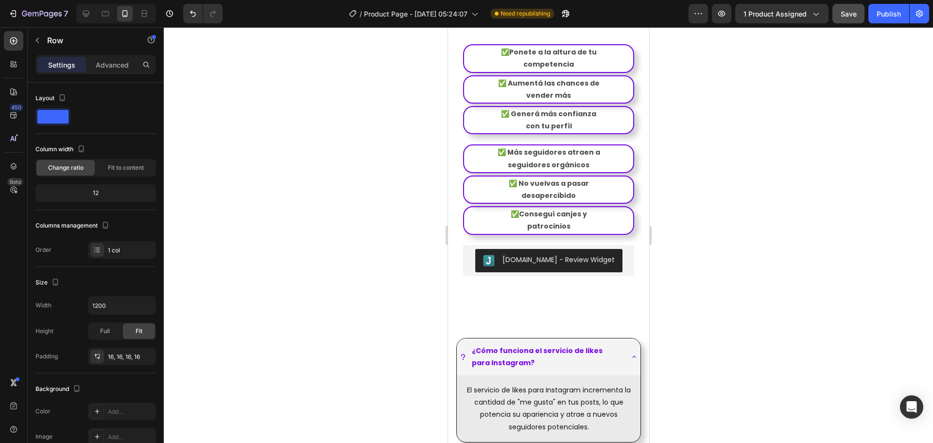
scroll to position [1067, 0]
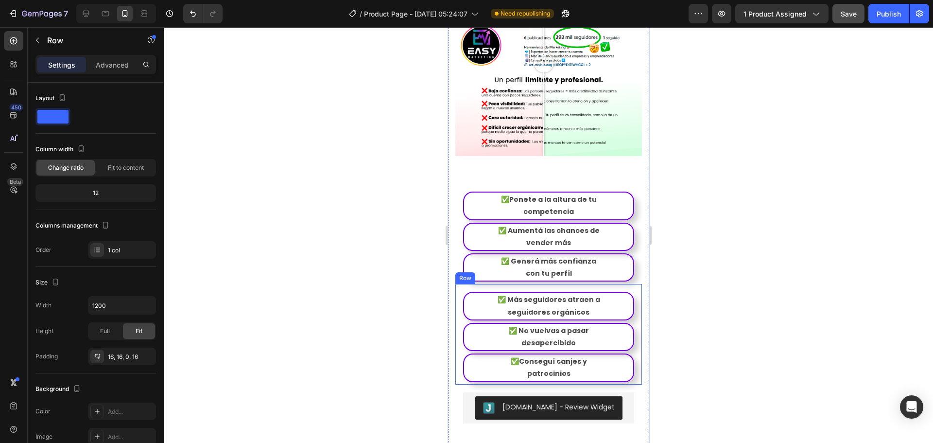
click at [577, 284] on div "✅ Más seguidores atraen a seguidores orgánicos Text Block Row ✅ No vuelvas a pa…" at bounding box center [548, 334] width 187 height 100
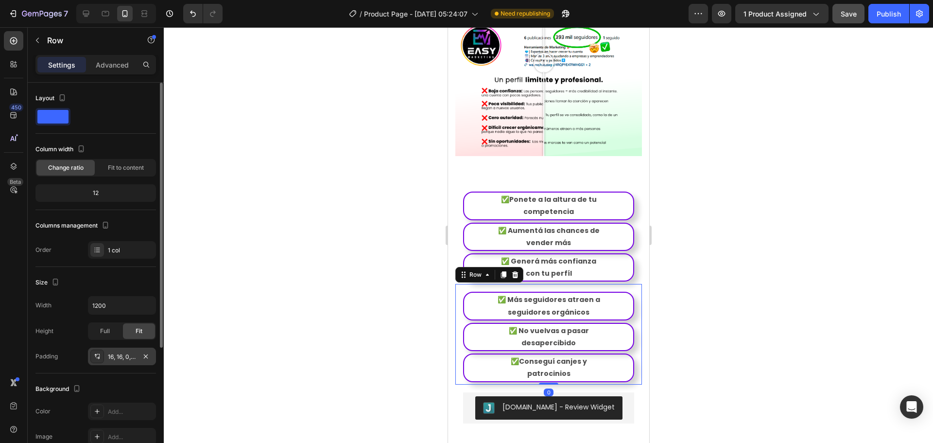
click at [108, 352] on div "16, 16, 0, 16" at bounding box center [122, 356] width 28 height 9
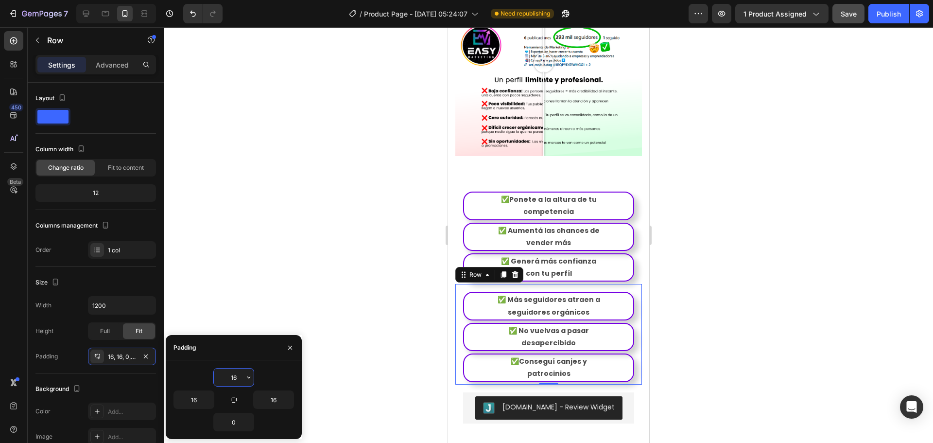
click at [241, 373] on input "16" at bounding box center [234, 376] width 40 height 17
type input "0"
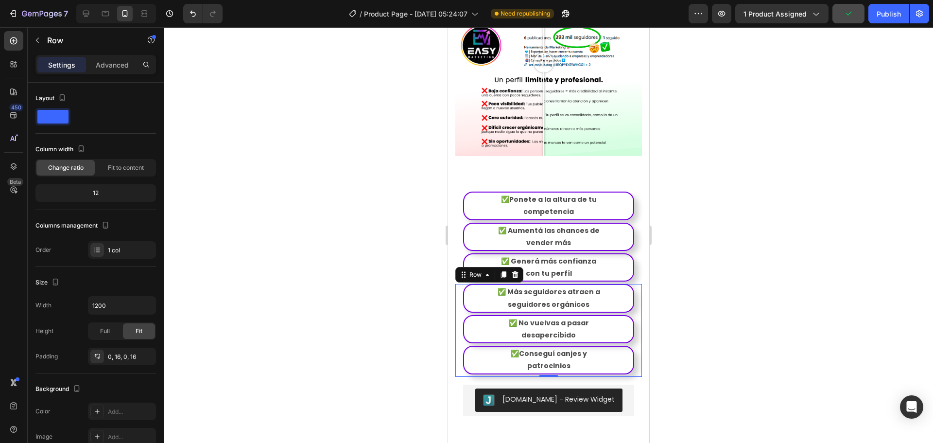
click at [719, 301] on div at bounding box center [548, 234] width 769 height 415
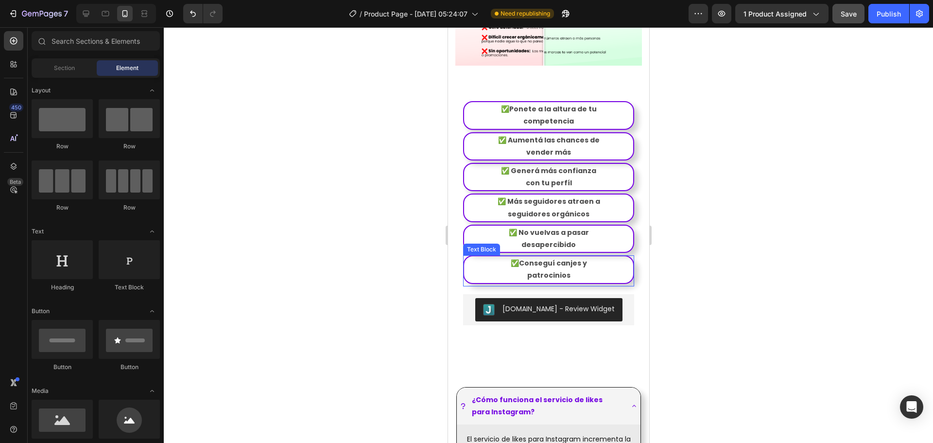
scroll to position [1165, 0]
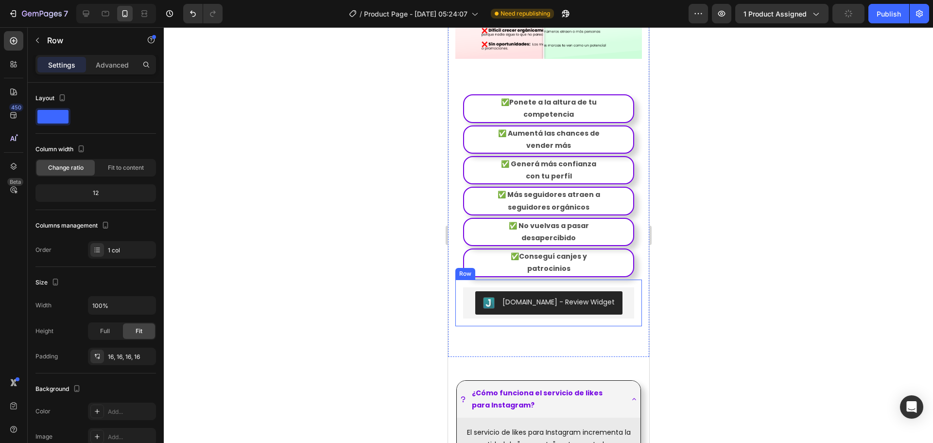
click at [552, 279] on div "Judge.me - Review Widget Judge.me Row" at bounding box center [548, 302] width 187 height 47
click at [553, 262] on p "patrocinios" at bounding box center [547, 268] width 167 height 12
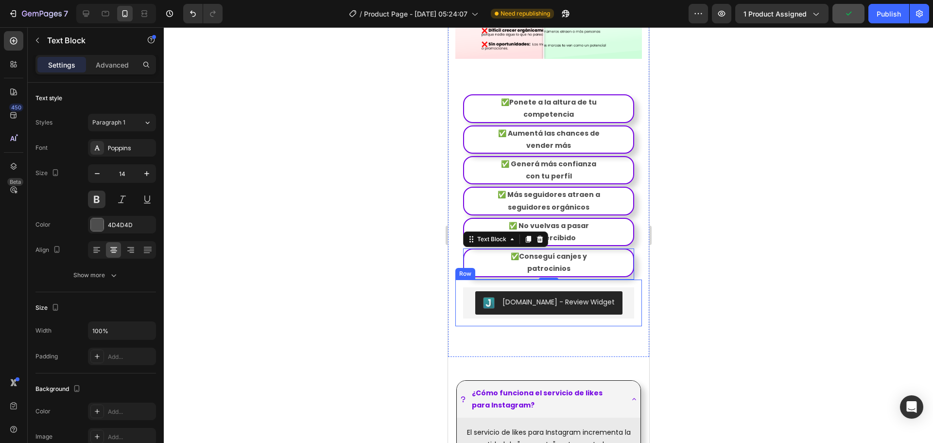
click at [554, 279] on div "Judge.me - Review Widget Judge.me Row" at bounding box center [548, 302] width 187 height 47
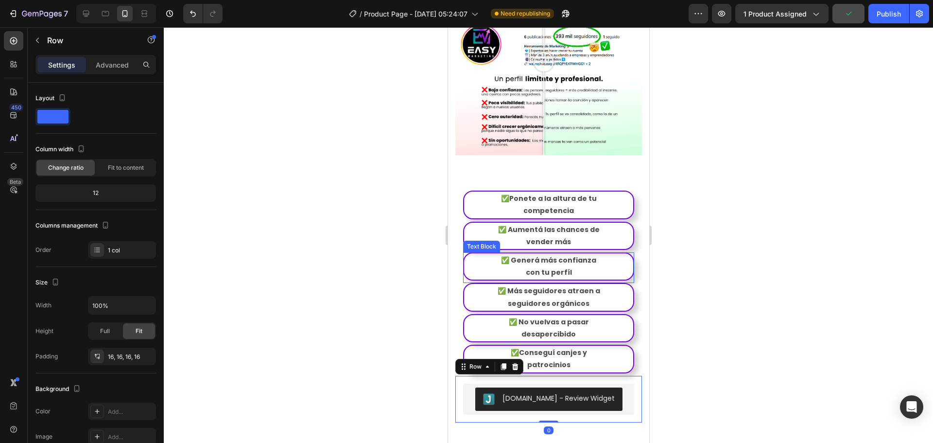
scroll to position [1067, 0]
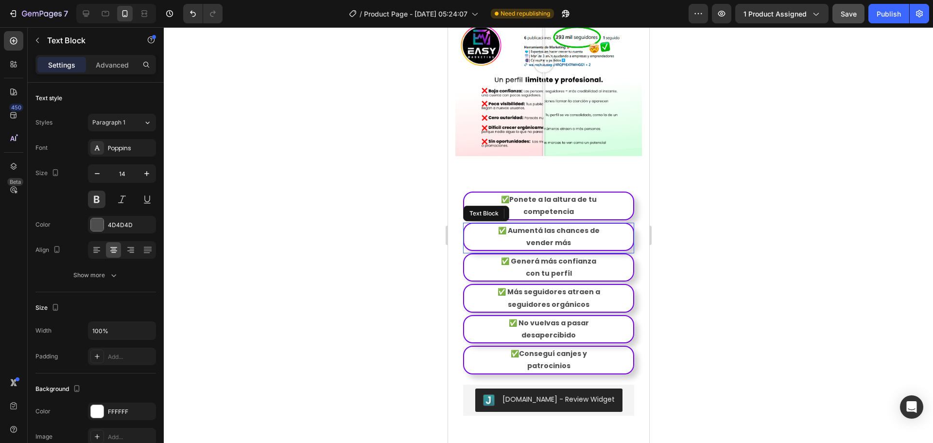
click at [624, 224] on p "✅ Aumentá las chances de" at bounding box center [547, 230] width 167 height 12
click at [633, 214] on div "✅Ponete a la altura de tu competencia Text Block Row ✅ Aumentá las chances de v…" at bounding box center [548, 234] width 187 height 100
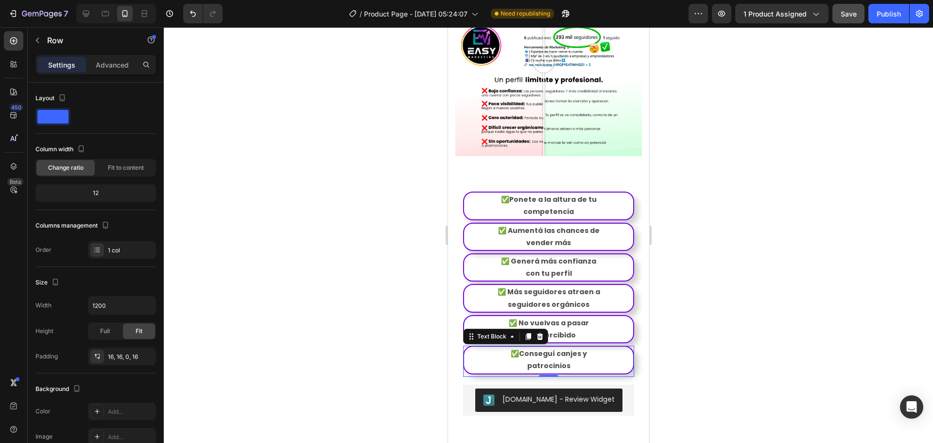
click at [545, 360] on p "patrocinios" at bounding box center [547, 366] width 167 height 12
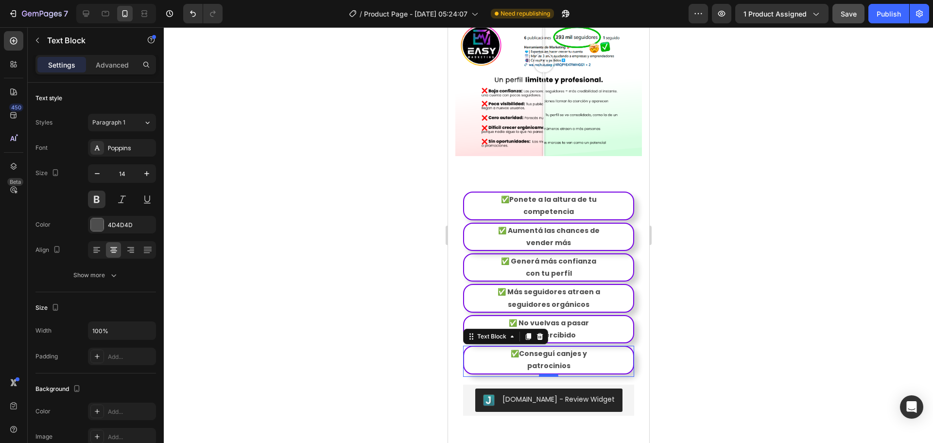
click at [547, 374] on div at bounding box center [547, 375] width 19 height 3
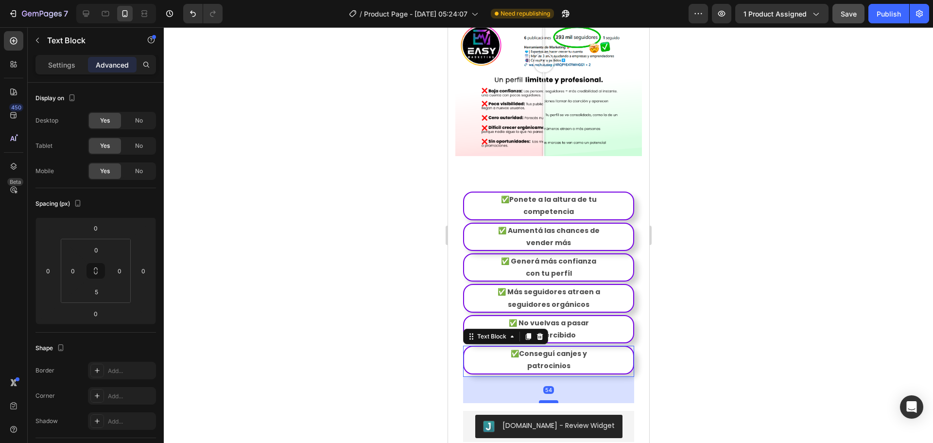
drag, startPoint x: 547, startPoint y: 349, endPoint x: 550, endPoint y: 375, distance: 26.4
click at [550, 400] on div at bounding box center [547, 401] width 19 height 3
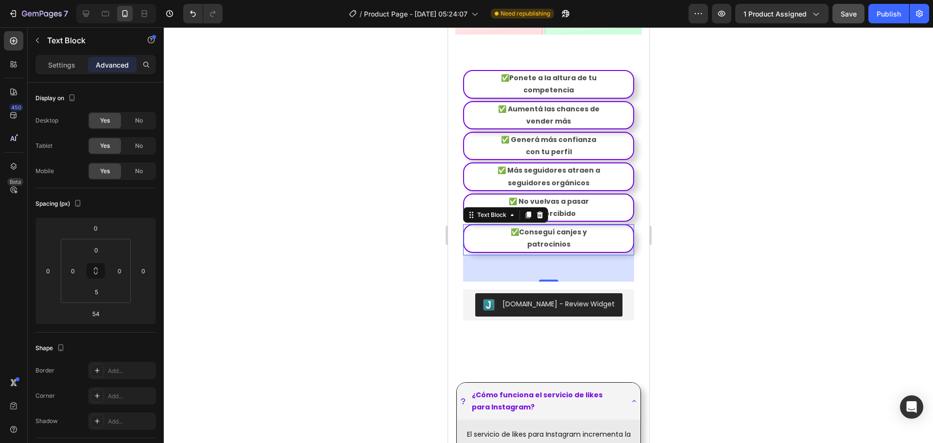
scroll to position [1213, 0]
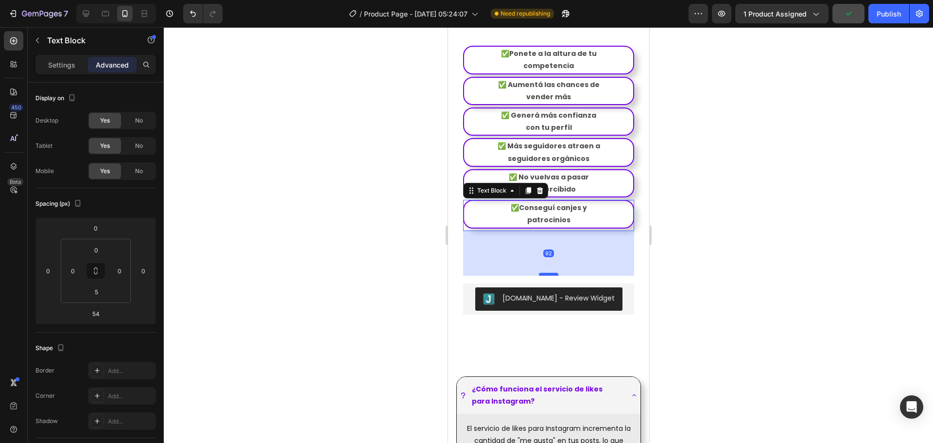
drag, startPoint x: 547, startPoint y: 230, endPoint x: 548, endPoint y: 248, distance: 18.5
click at [548, 273] on div at bounding box center [547, 274] width 19 height 3
type input "92"
click at [619, 231] on div "92" at bounding box center [548, 253] width 171 height 45
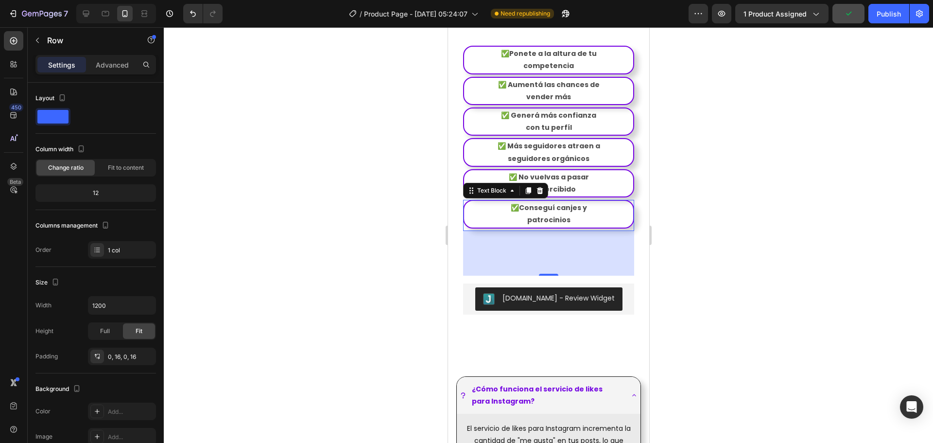
click at [629, 231] on div "✅ Más seguidores atraen a seguidores orgánicos Text Block Row ✅ No vuelvas a pa…" at bounding box center [548, 206] width 187 height 137
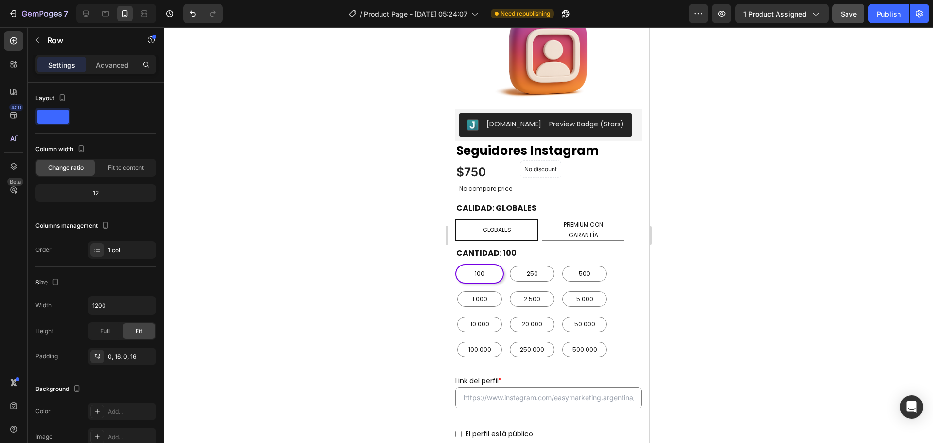
scroll to position [0, 0]
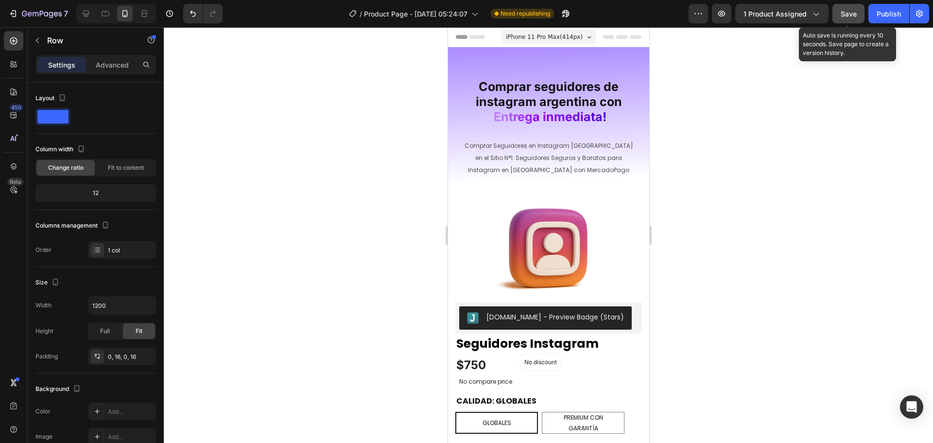
click at [846, 14] on span "Save" at bounding box center [848, 14] width 16 height 8
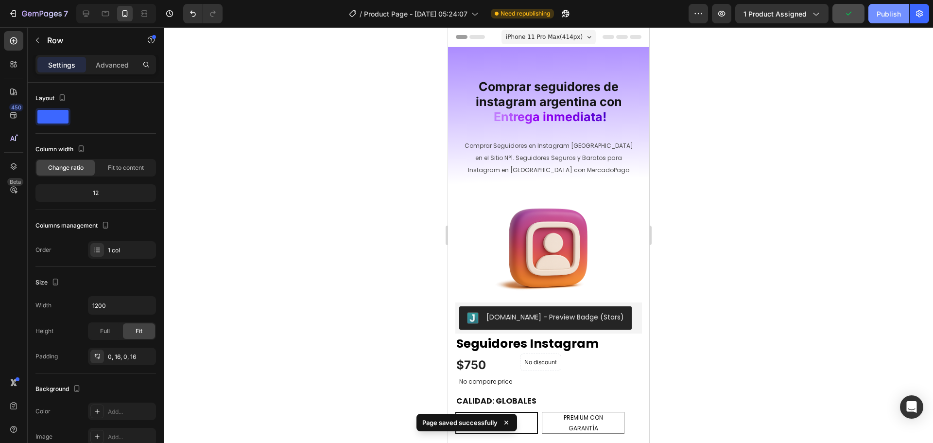
click at [885, 14] on div "Publish" at bounding box center [888, 14] width 24 height 10
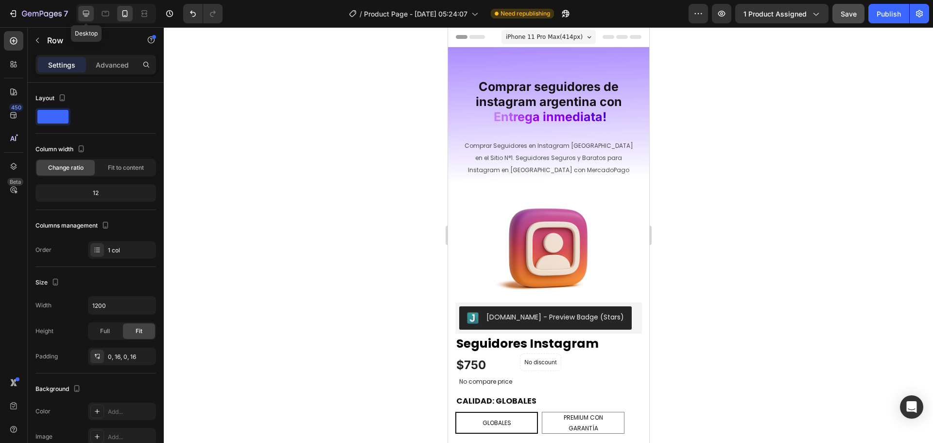
click at [84, 10] on icon at bounding box center [86, 14] width 10 height 10
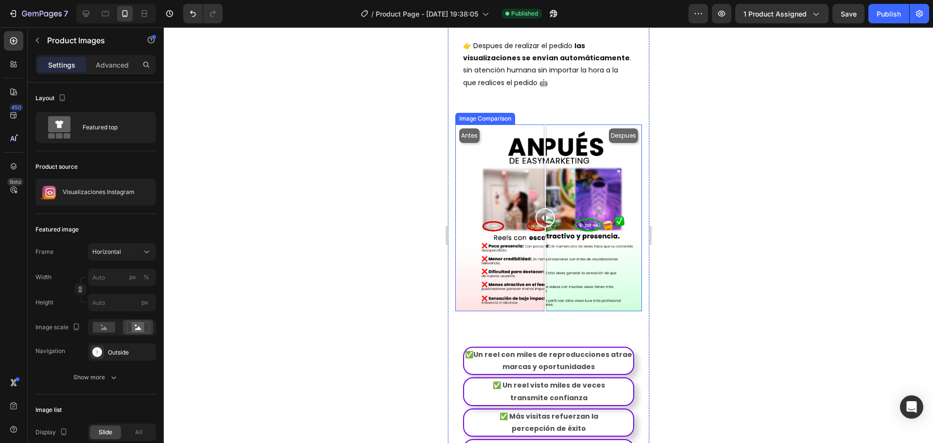
scroll to position [826, 0]
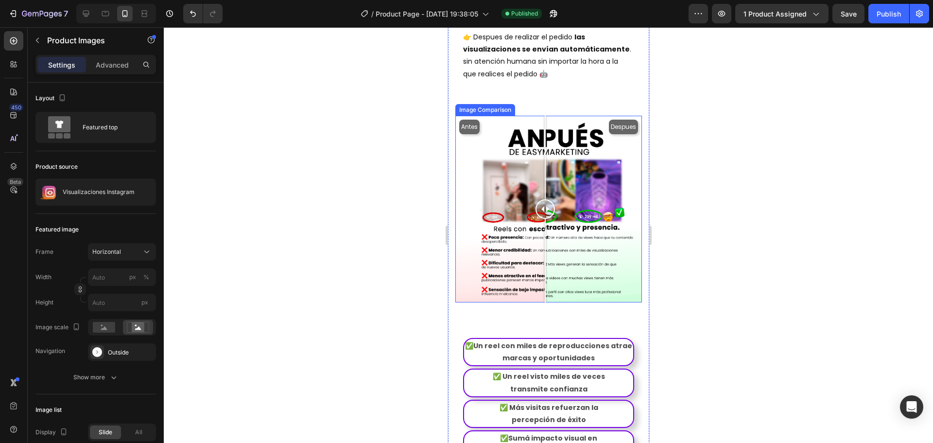
click at [560, 284] on div "Antes Despues" at bounding box center [548, 209] width 187 height 187
click at [539, 284] on div "Antes Despues" at bounding box center [548, 209] width 187 height 187
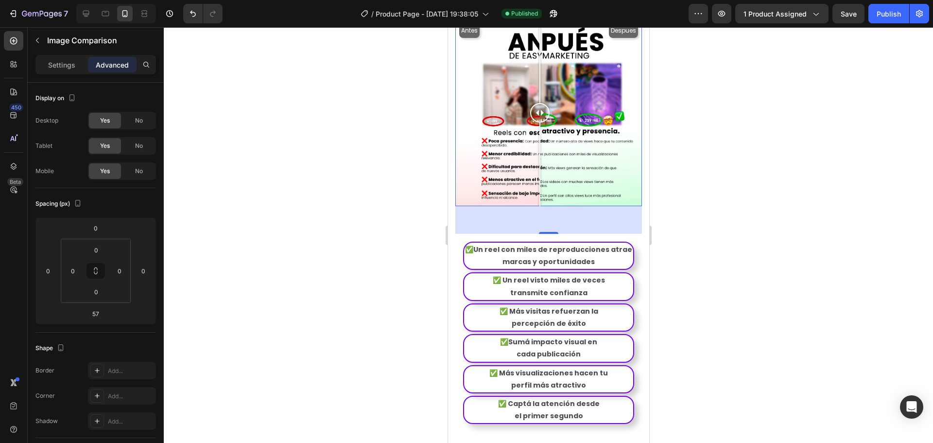
scroll to position [1069, 0]
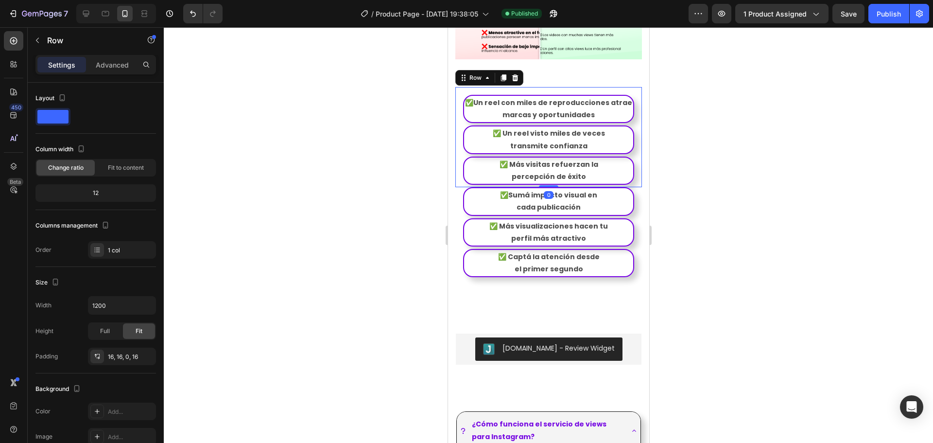
click at [628, 138] on div "✅Un reel con miles de reproducciones atrae marcas y oportunidades Text Block Ro…" at bounding box center [548, 137] width 187 height 100
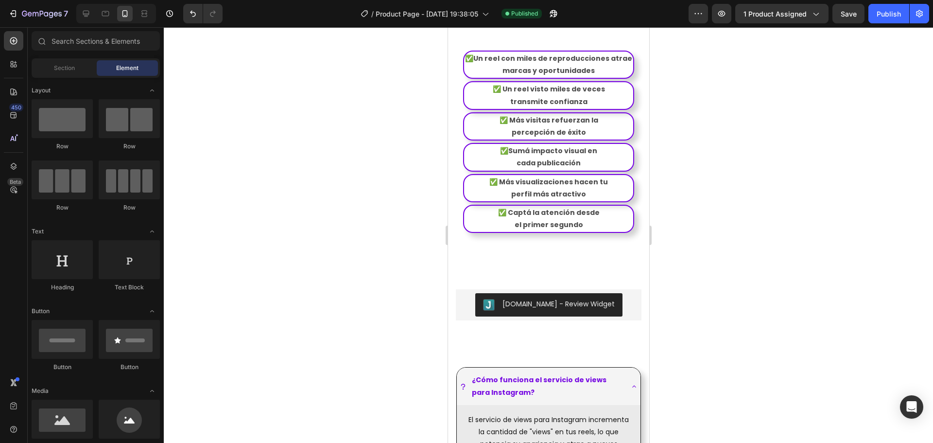
scroll to position [1131, 0]
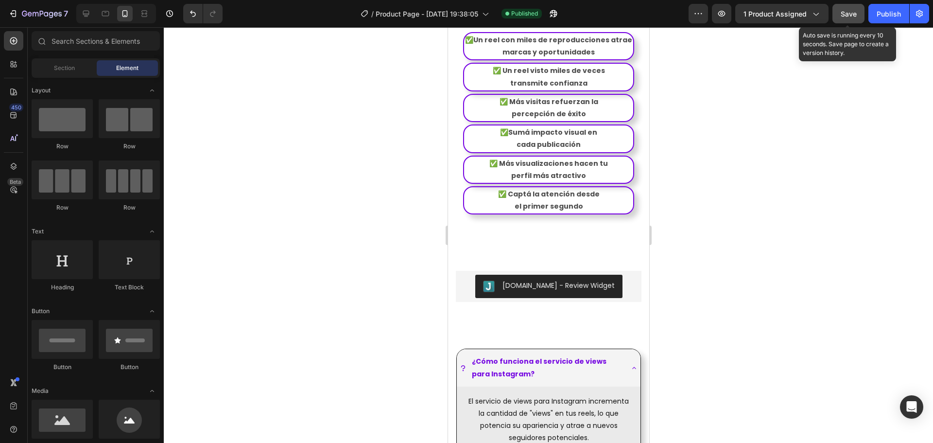
click at [856, 12] on span "Save" at bounding box center [848, 14] width 16 height 8
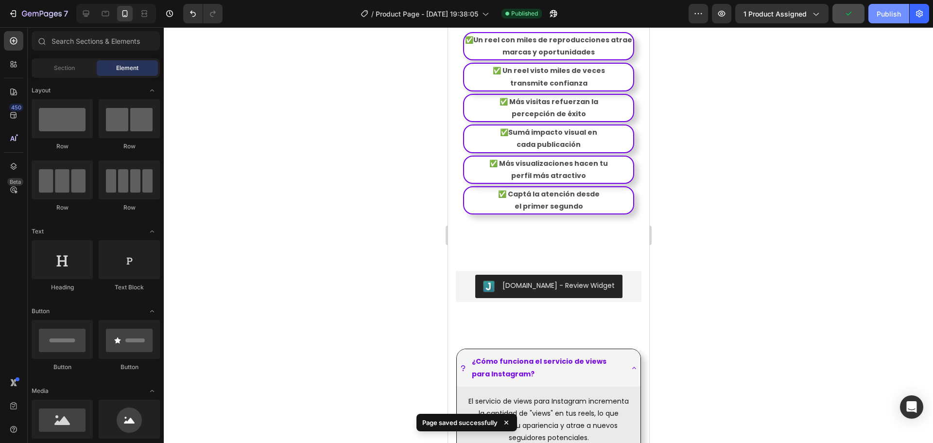
click at [884, 20] on button "Publish" at bounding box center [888, 13] width 41 height 19
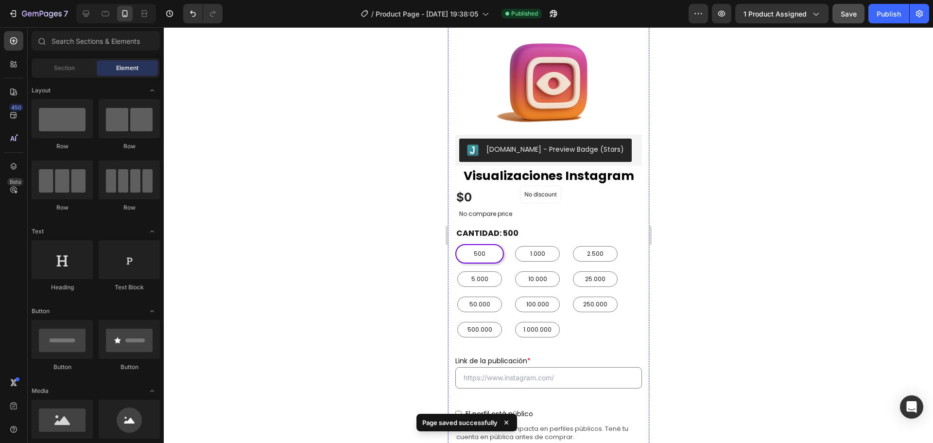
scroll to position [0, 0]
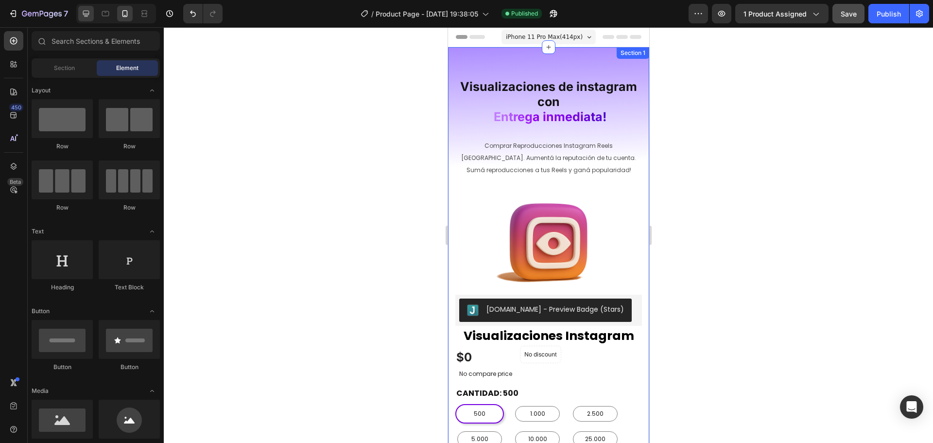
click at [82, 19] on div at bounding box center [86, 14] width 16 height 16
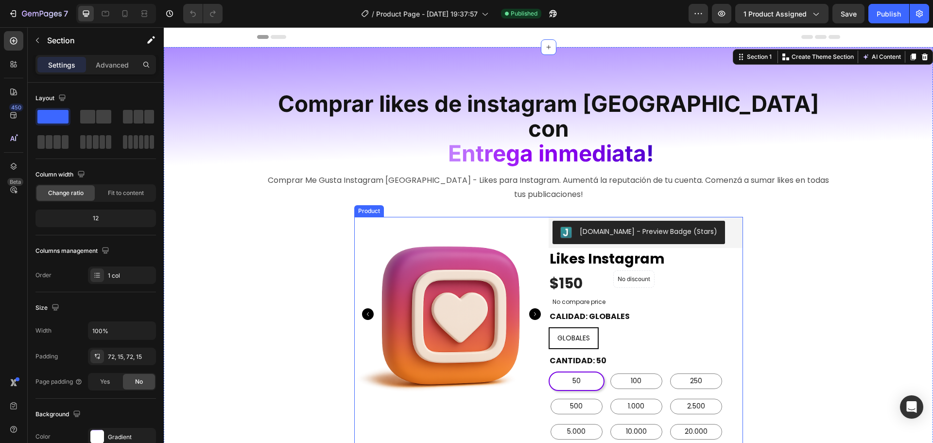
radio input "true"
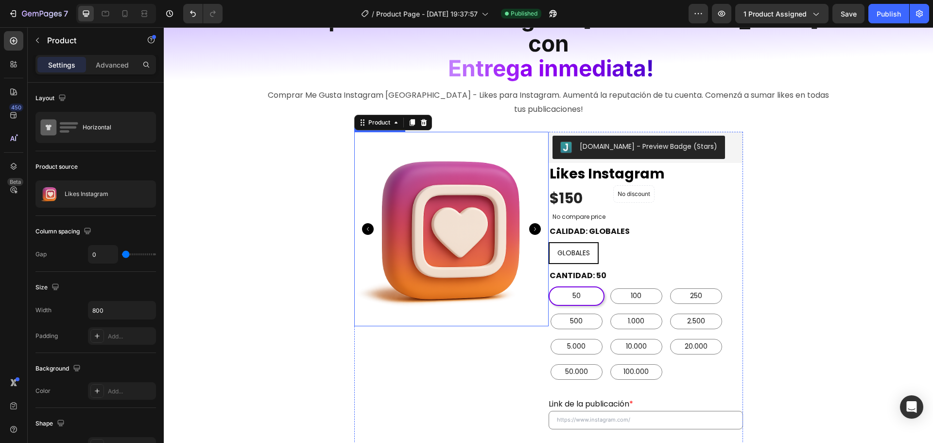
scroll to position [97, 0]
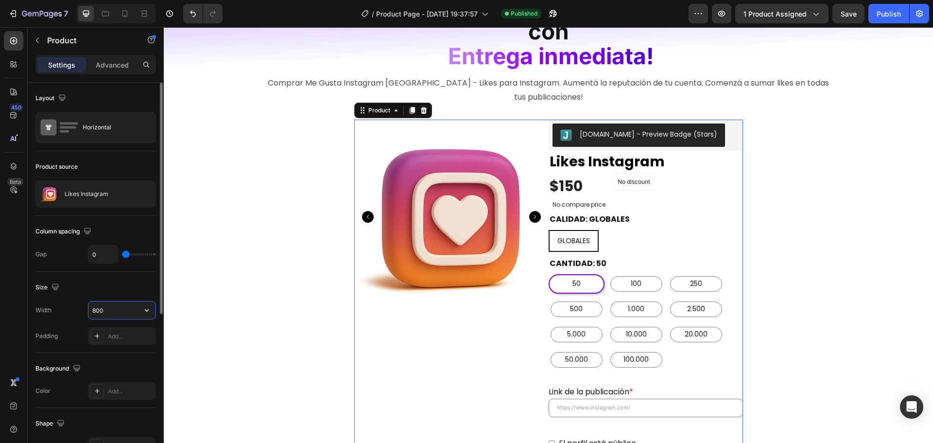
click at [115, 309] on input "800" at bounding box center [121, 309] width 67 height 17
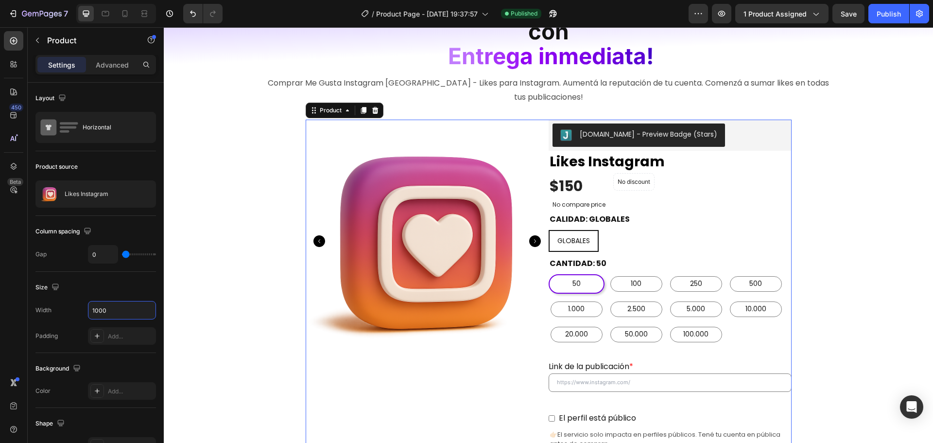
type input "1000"
click at [500, 339] on div "Product Images" at bounding box center [427, 425] width 243 height 610
click at [122, 199] on div at bounding box center [134, 194] width 43 height 26
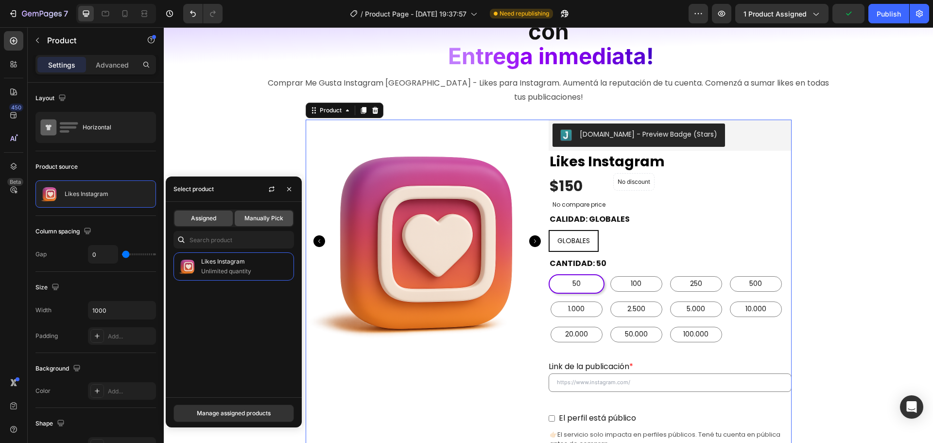
click at [262, 220] on span "Manually Pick" at bounding box center [263, 218] width 39 height 9
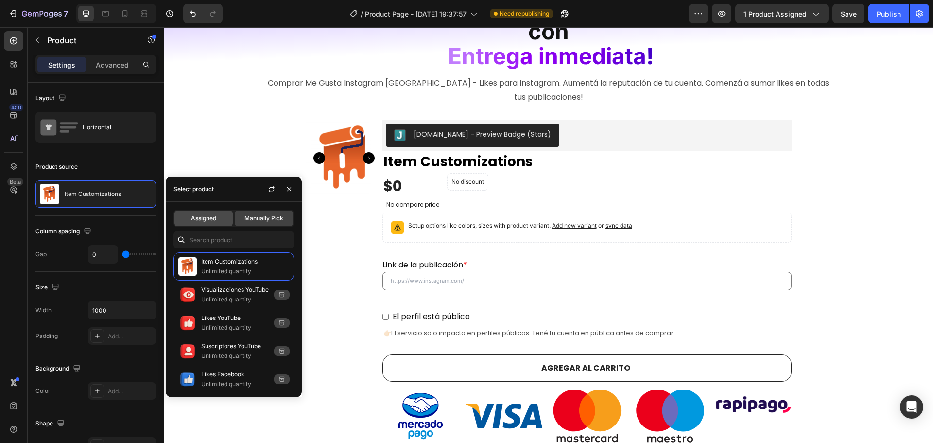
click at [207, 217] on span "Assigned" at bounding box center [203, 218] width 25 height 9
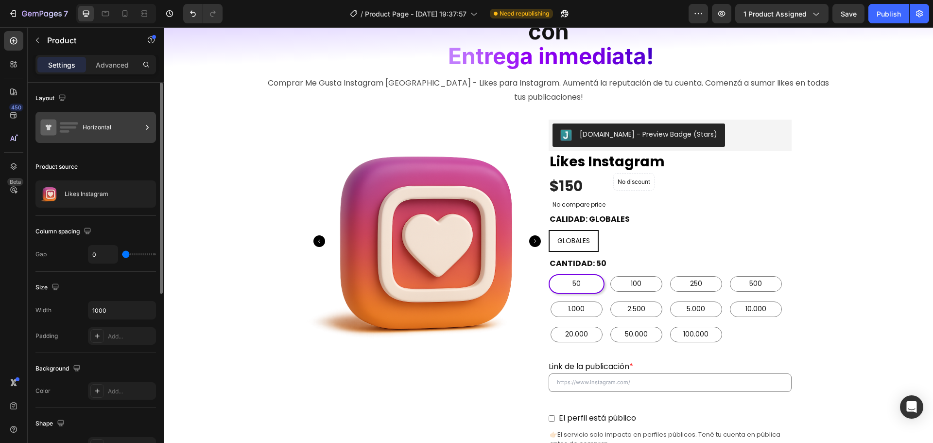
click at [125, 132] on div "Horizontal" at bounding box center [112, 127] width 59 height 22
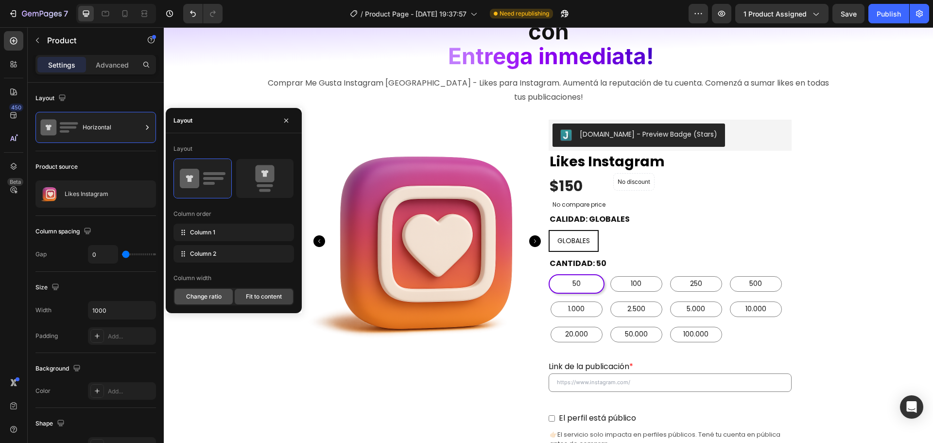
click at [215, 295] on span "Change ratio" at bounding box center [203, 296] width 35 height 9
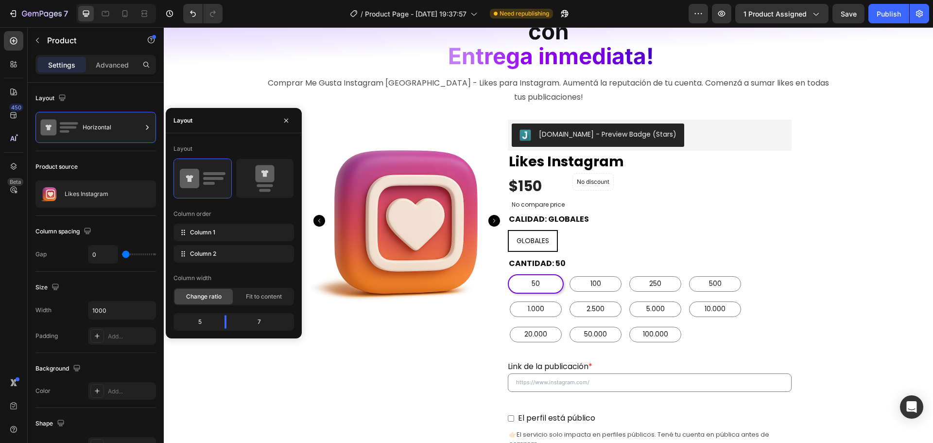
click at [215, 295] on span "Change ratio" at bounding box center [203, 296] width 35 height 9
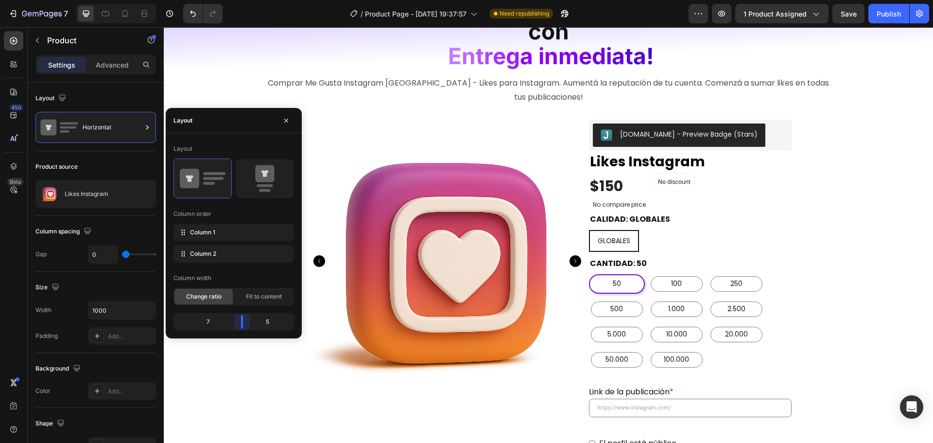
drag, startPoint x: 227, startPoint y: 323, endPoint x: 243, endPoint y: 325, distance: 16.2
click at [243, 0] on body "7 Version history / Product Page - [DATE] 19:37:57 Need republishing Preview 1 …" at bounding box center [466, 0] width 933 height 0
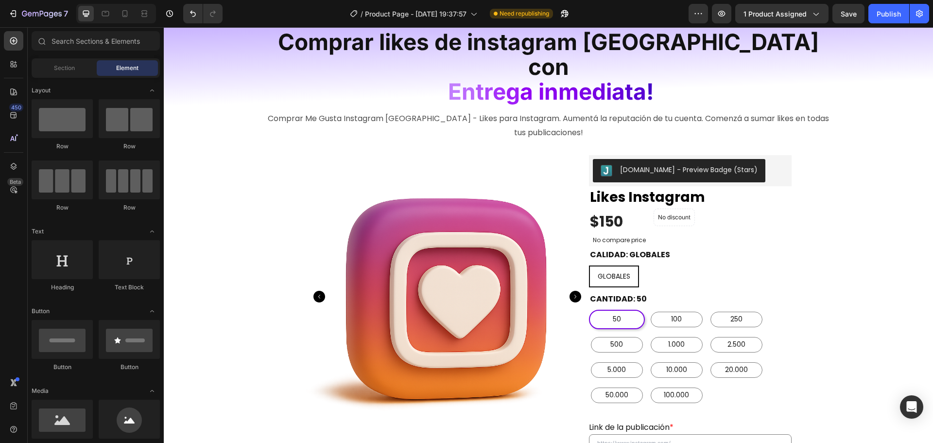
scroll to position [67, 0]
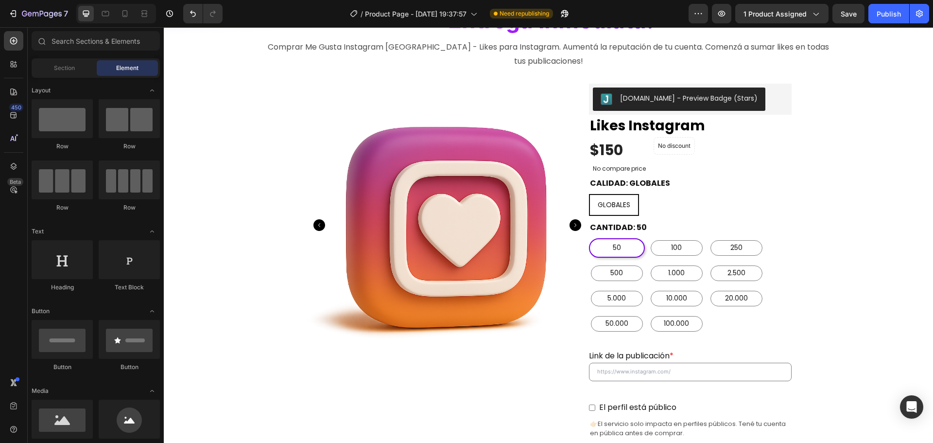
scroll to position [144, 0]
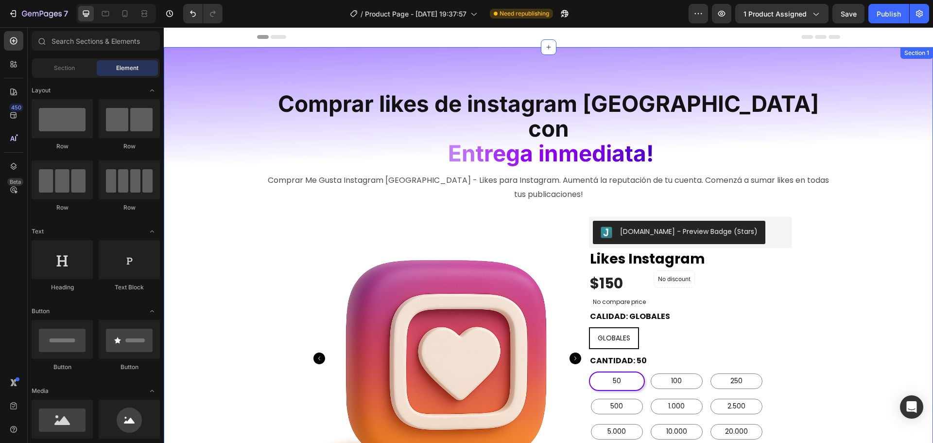
scroll to position [97, 0]
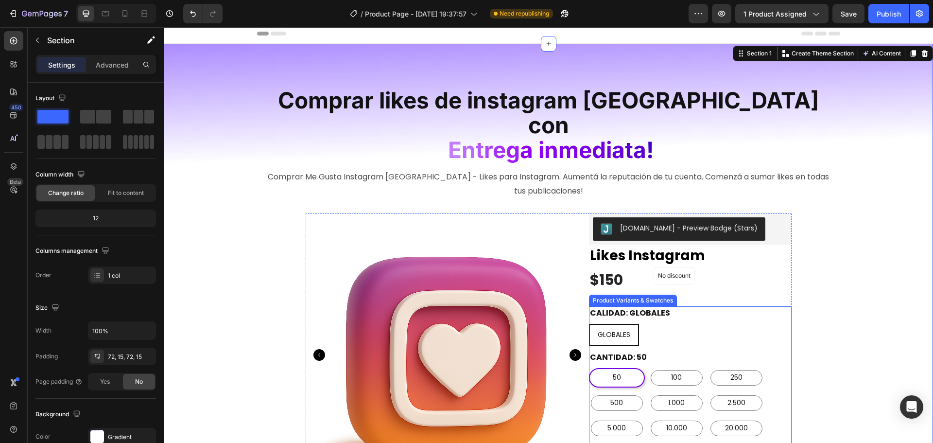
scroll to position [0, 0]
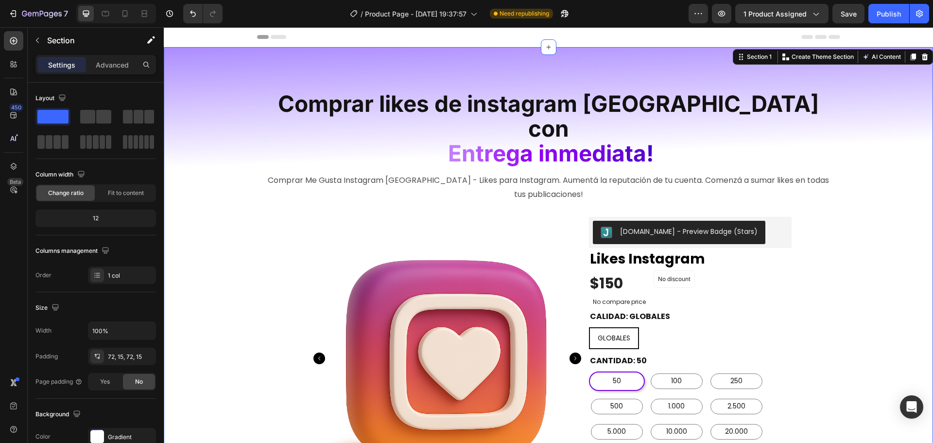
click at [703, 309] on div "CALIDAD: GLOBALES GLOBALES GLOBALES GLOBALES" at bounding box center [690, 328] width 203 height 39
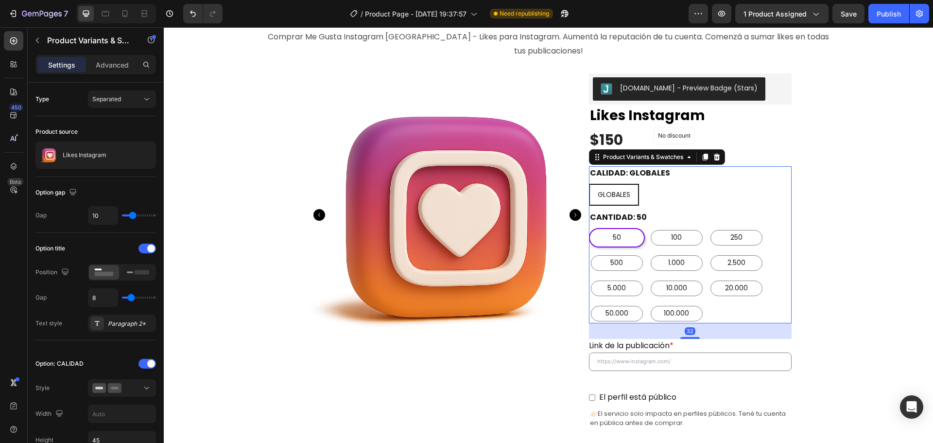
scroll to position [146, 0]
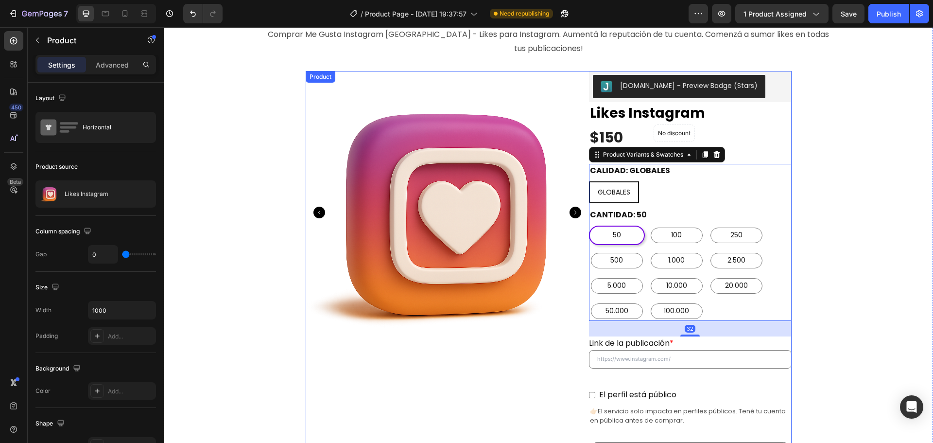
click at [570, 346] on div "Product Images" at bounding box center [447, 410] width 283 height 678
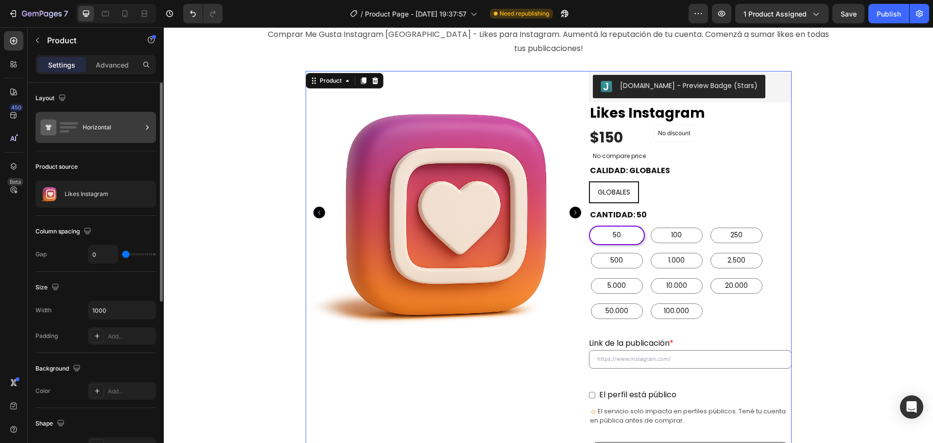
click at [111, 121] on div "Horizontal" at bounding box center [112, 127] width 59 height 22
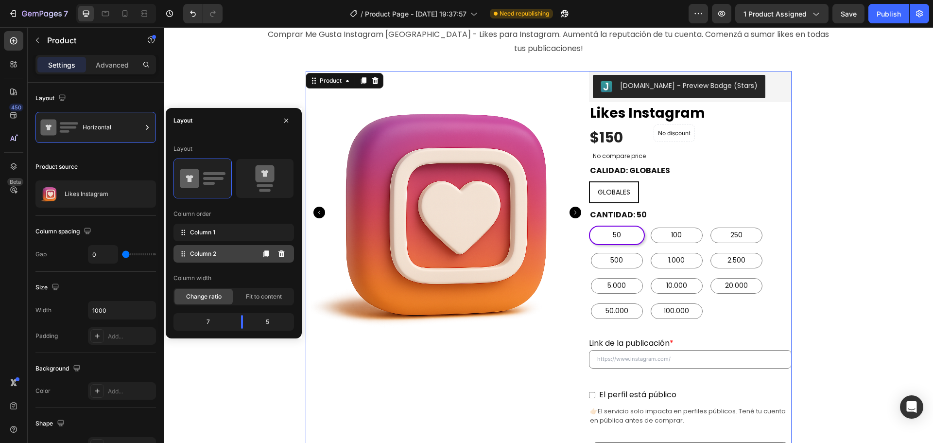
click at [213, 248] on div "Column 2" at bounding box center [233, 253] width 120 height 17
drag, startPoint x: 184, startPoint y: 256, endPoint x: 187, endPoint y: 251, distance: 6.1
click at [187, 251] on icon at bounding box center [183, 254] width 10 height 10
click at [262, 257] on icon at bounding box center [266, 254] width 8 height 8
click at [265, 254] on icon at bounding box center [265, 253] width 5 height 7
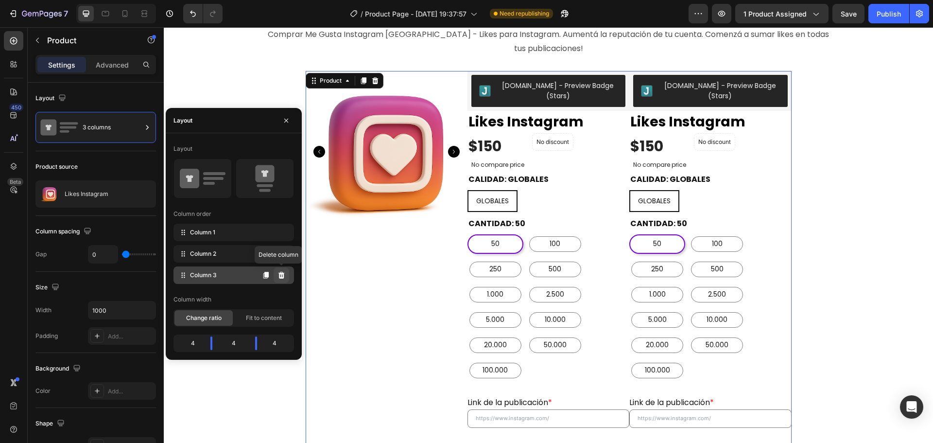
click at [281, 274] on icon at bounding box center [281, 275] width 6 height 7
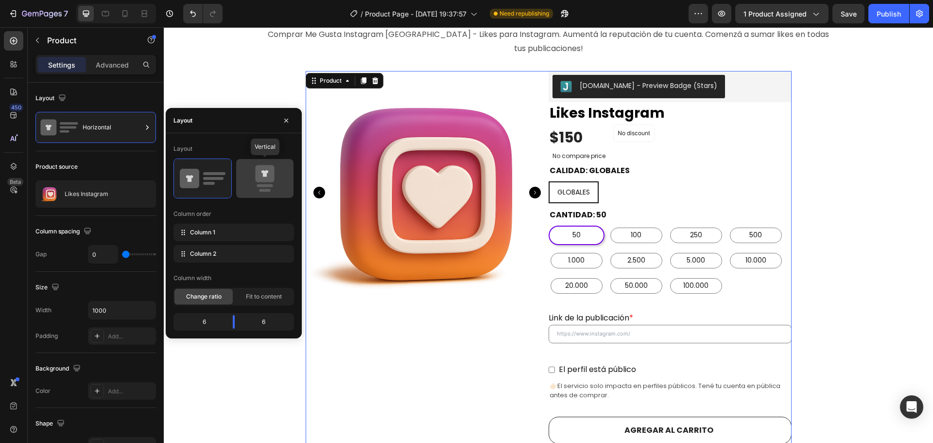
click at [266, 186] on rect at bounding box center [265, 185] width 16 height 3
radio input "true"
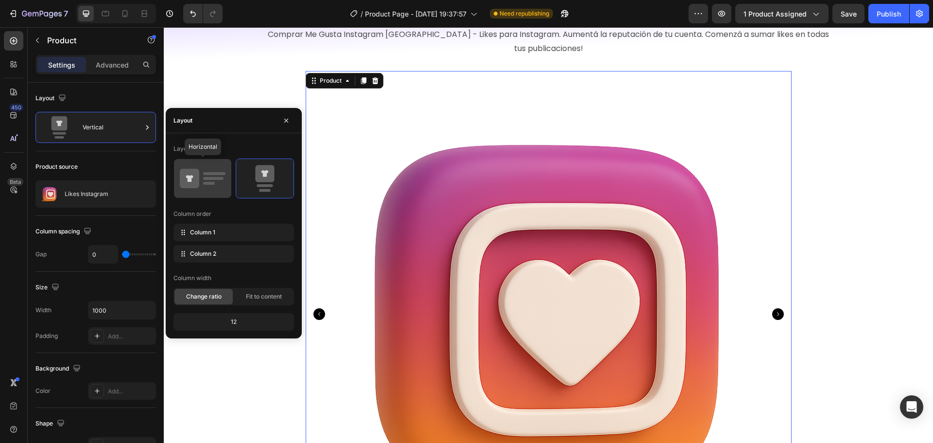
click at [225, 181] on icon at bounding box center [203, 178] width 46 height 27
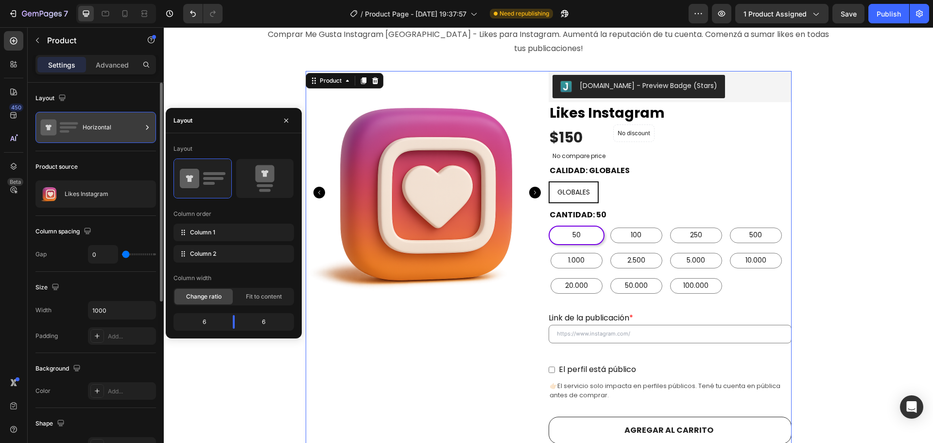
click at [103, 125] on div "Horizontal" at bounding box center [112, 127] width 59 height 22
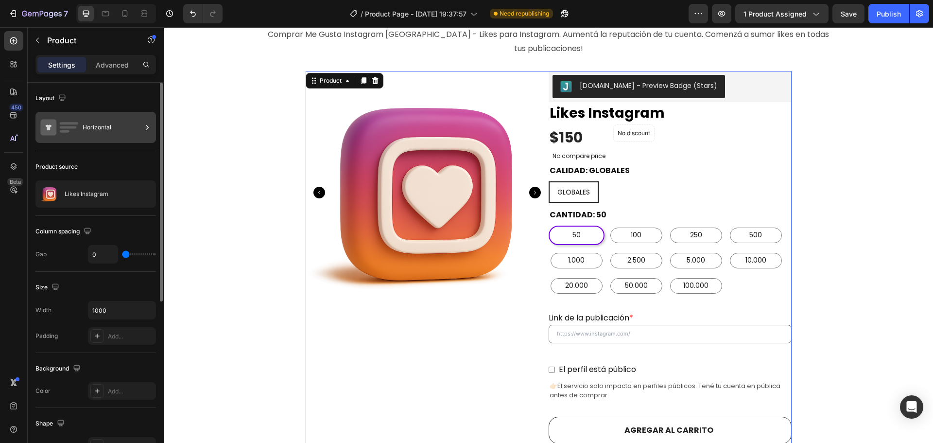
click at [109, 127] on div "Horizontal" at bounding box center [112, 127] width 59 height 22
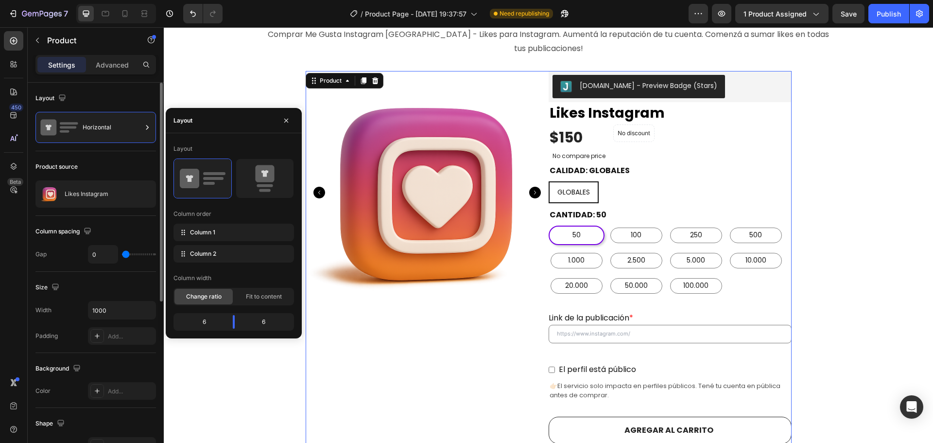
click at [102, 163] on div "Product source" at bounding box center [95, 167] width 120 height 16
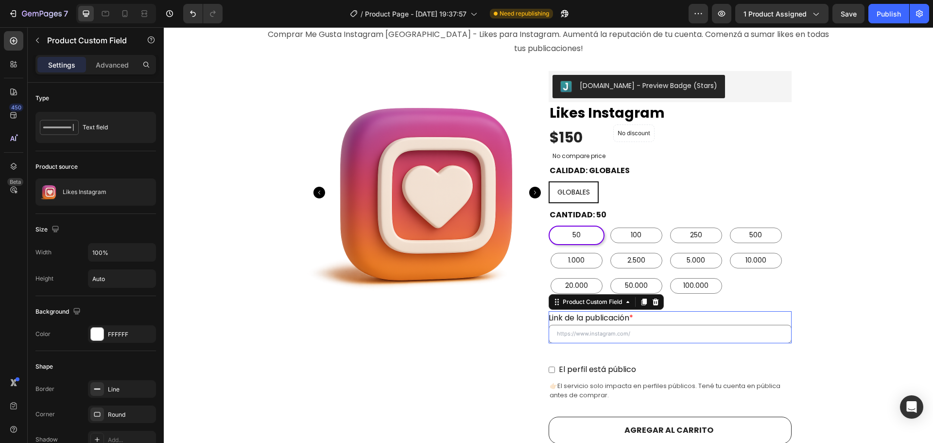
click at [775, 311] on div "Link de la publicación *" at bounding box center [669, 318] width 243 height 14
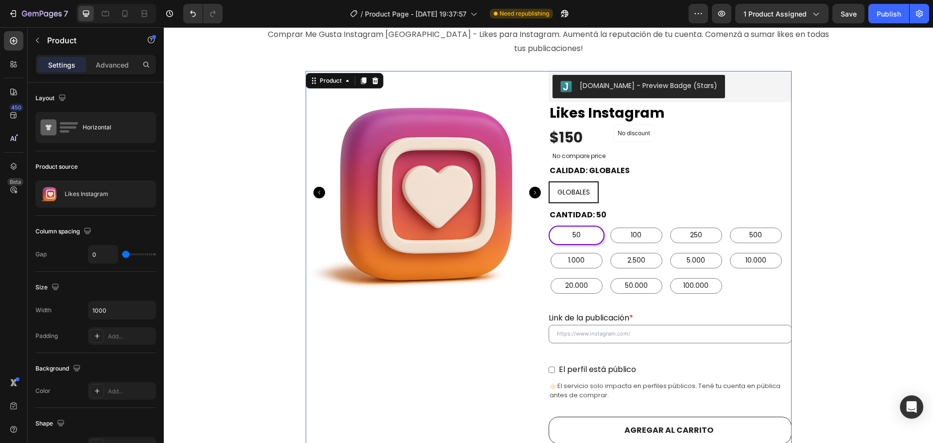
click at [518, 312] on div "Product Images" at bounding box center [427, 388] width 243 height 634
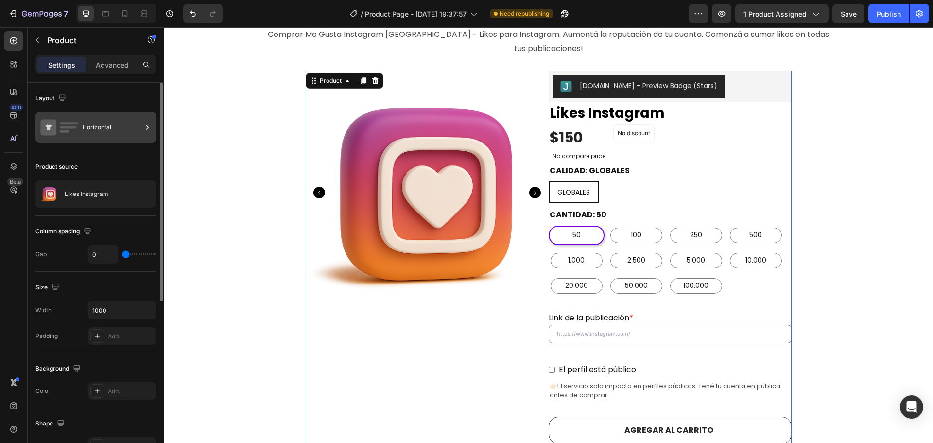
click at [130, 129] on div "Horizontal" at bounding box center [112, 127] width 59 height 22
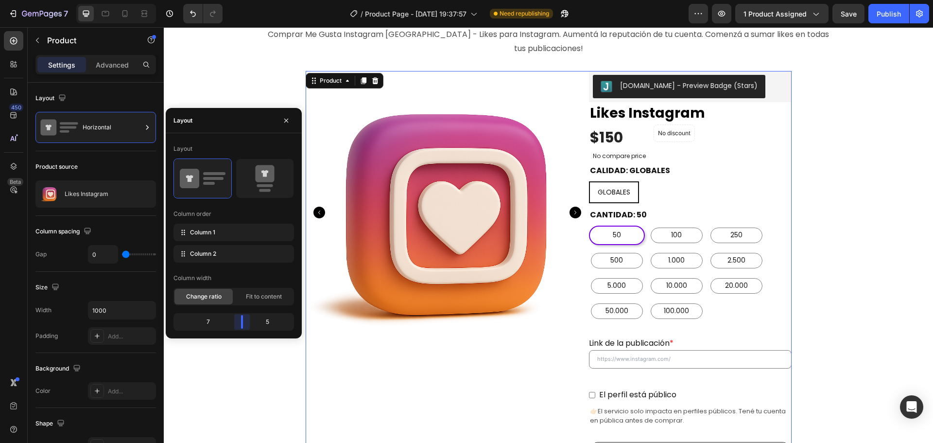
drag, startPoint x: 232, startPoint y: 320, endPoint x: 242, endPoint y: 321, distance: 9.8
click at [242, 0] on body "7 Version history / Product Page - [DATE] 19:37:57 Need republishing Preview 1 …" at bounding box center [466, 0] width 933 height 0
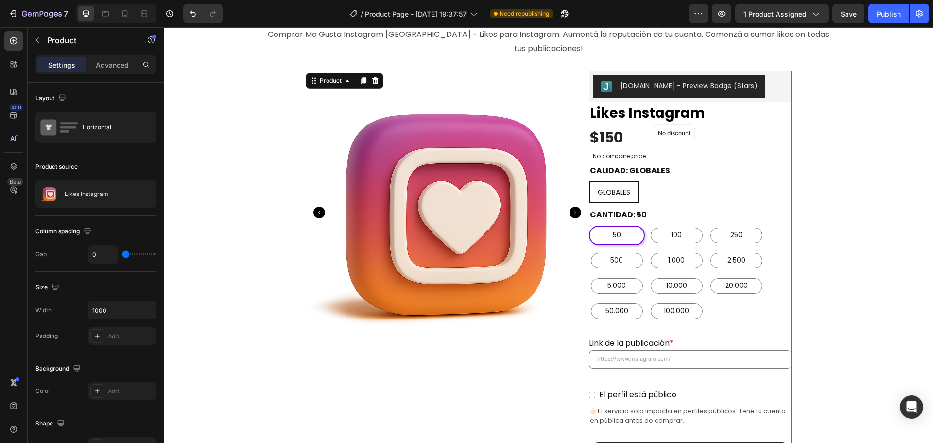
click at [471, 358] on div "Product Images" at bounding box center [447, 410] width 283 height 678
click at [860, 14] on button "Save" at bounding box center [848, 13] width 32 height 19
click at [885, 15] on div "Publish" at bounding box center [888, 14] width 24 height 10
click at [125, 10] on icon at bounding box center [124, 13] width 5 height 7
type input "100%"
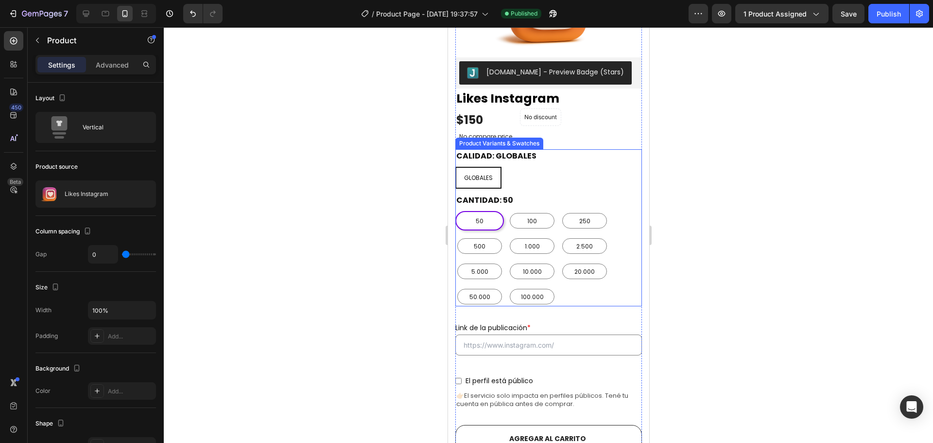
scroll to position [257, 0]
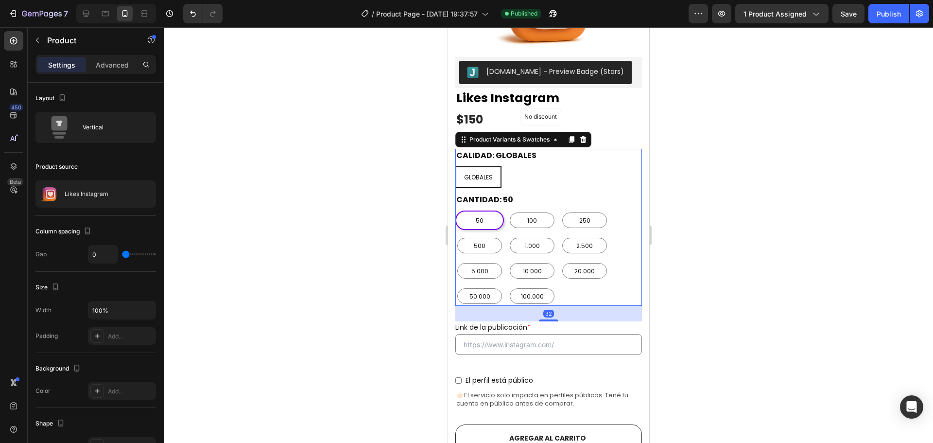
click at [613, 256] on div "50 50 50 100 100 100 250 250 250 500 500 500 1.000 1.000 1.000 2.500 2.500 2.50…" at bounding box center [548, 257] width 187 height 95
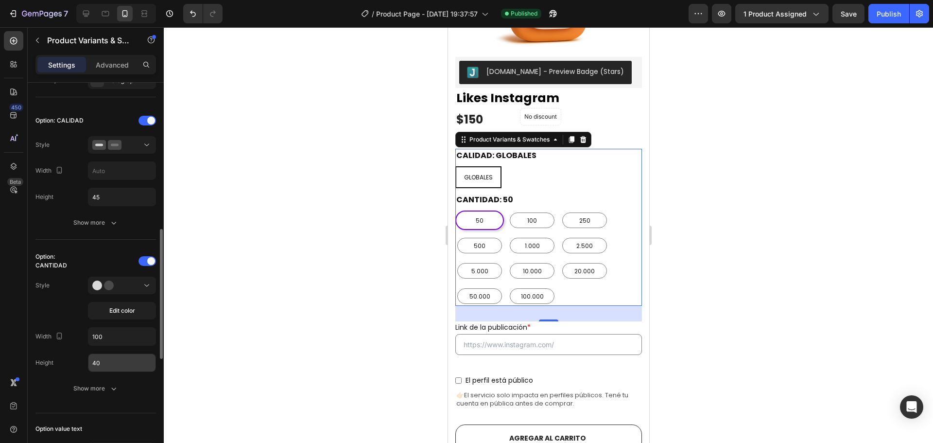
scroll to position [291, 0]
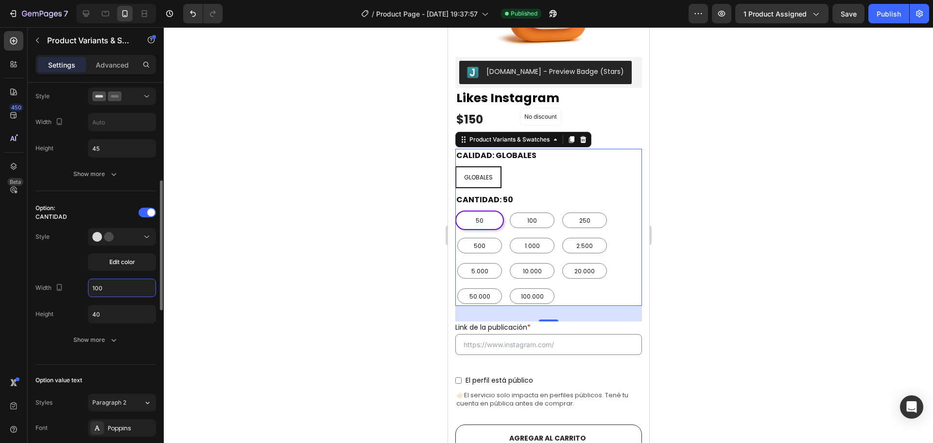
click at [115, 290] on input "100" at bounding box center [121, 287] width 67 height 17
radio input "true"
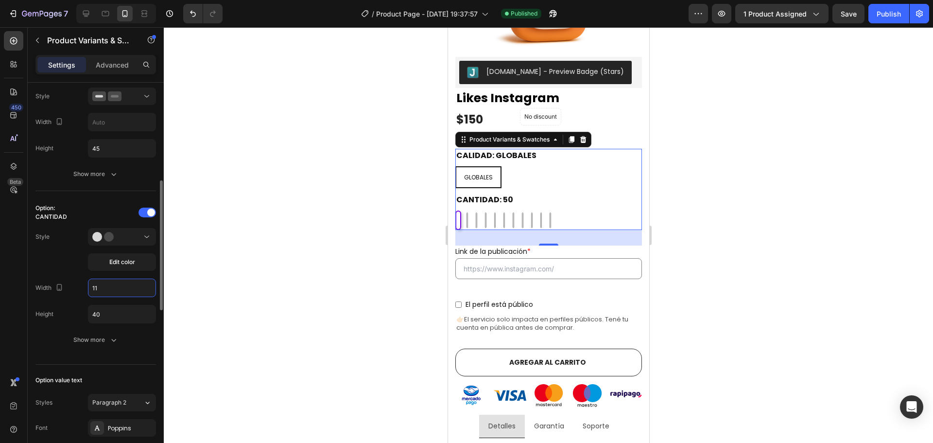
type input "117"
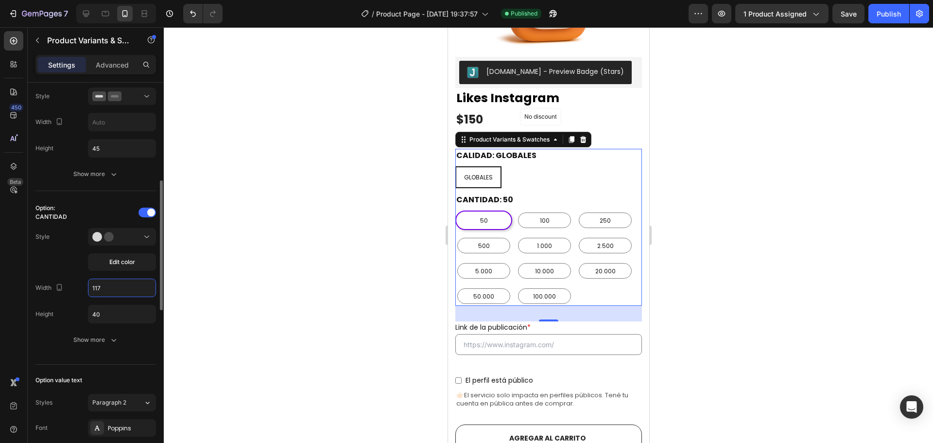
click at [115, 290] on input "117" at bounding box center [121, 287] width 67 height 17
click at [297, 318] on div at bounding box center [548, 234] width 769 height 415
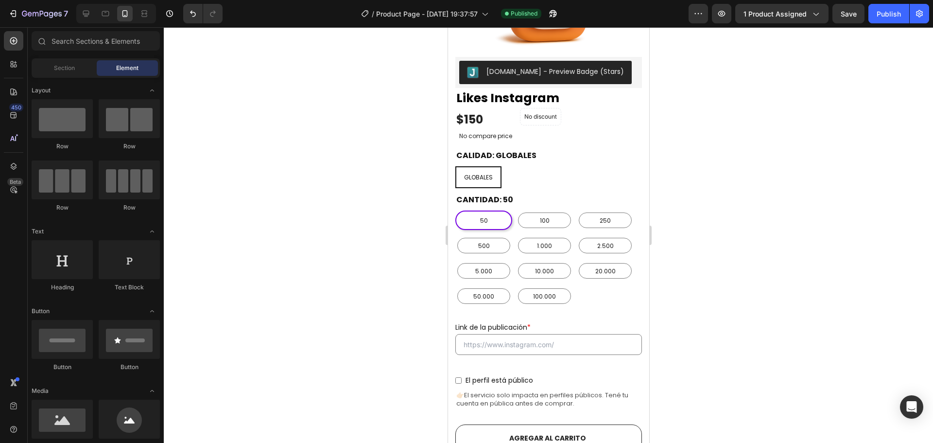
click at [789, 212] on div at bounding box center [548, 234] width 769 height 415
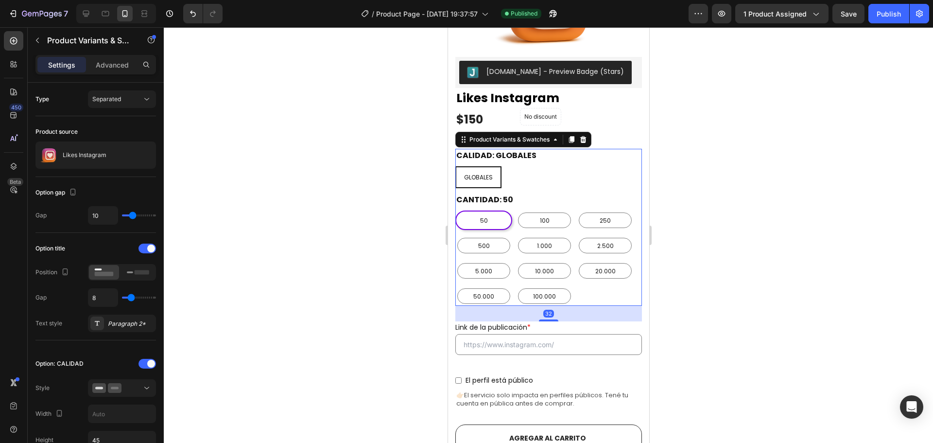
click at [547, 166] on div "GLOBALES GLOBALES GLOBALES" at bounding box center [548, 177] width 187 height 22
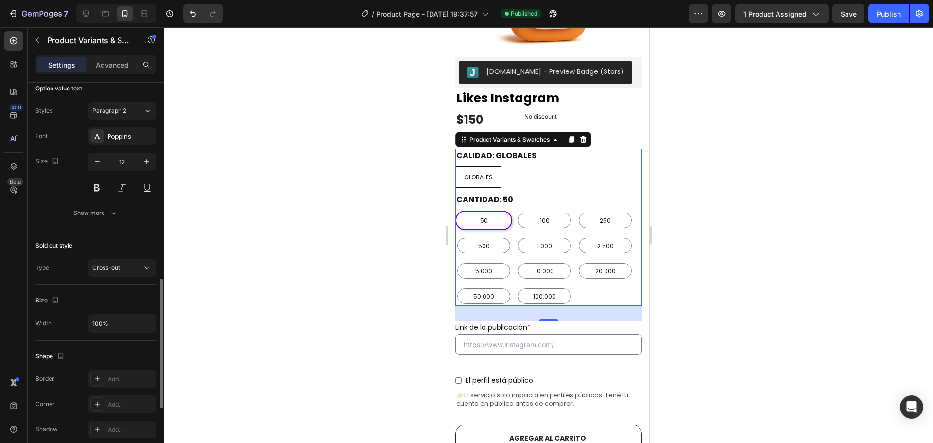
scroll to position [768, 0]
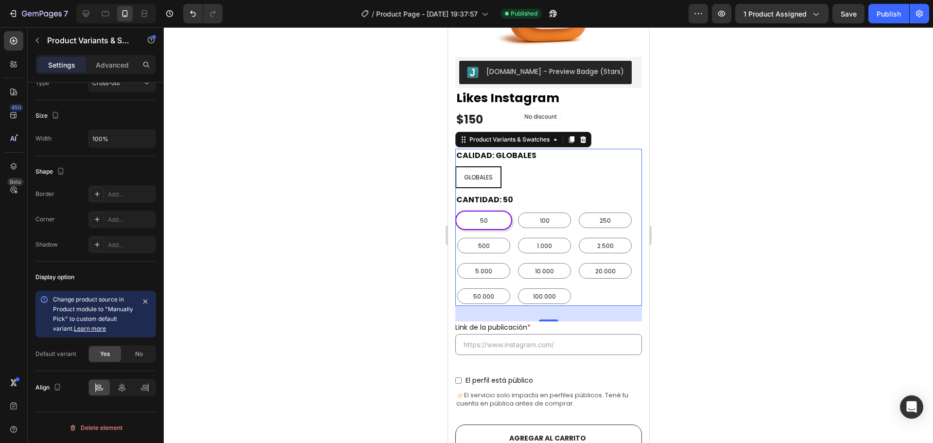
click at [521, 166] on div "GLOBALES GLOBALES GLOBALES" at bounding box center [548, 177] width 187 height 22
click at [495, 168] on div "GLOBALES" at bounding box center [478, 177] width 44 height 18
click at [455, 166] on input "GLOBALES GLOBALES GLOBALES" at bounding box center [454, 166] width 0 height 0
click at [525, 166] on div "GLOBALES GLOBALES GLOBALES" at bounding box center [548, 177] width 187 height 22
click at [508, 149] on legend "CALIDAD: GLOBALES" at bounding box center [496, 156] width 82 height 14
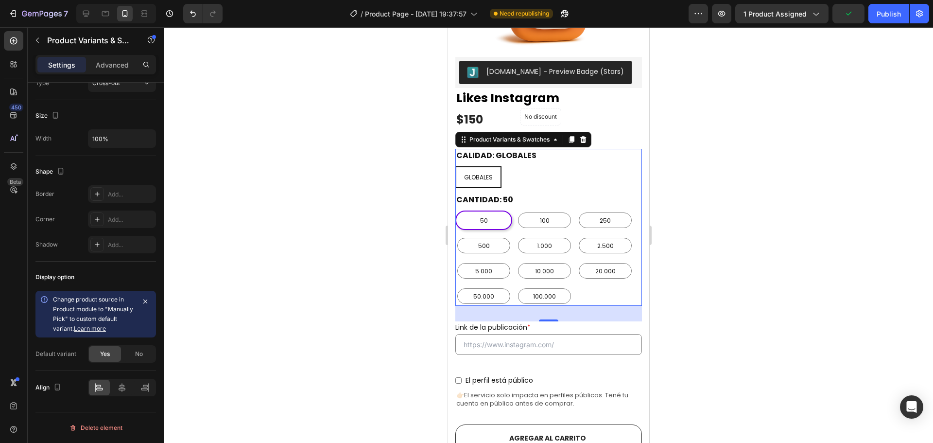
click at [497, 168] on div "GLOBALES" at bounding box center [478, 177] width 44 height 18
click at [455, 166] on input "GLOBALES GLOBALES GLOBALES" at bounding box center [454, 166] width 0 height 0
click at [117, 389] on icon at bounding box center [122, 387] width 10 height 10
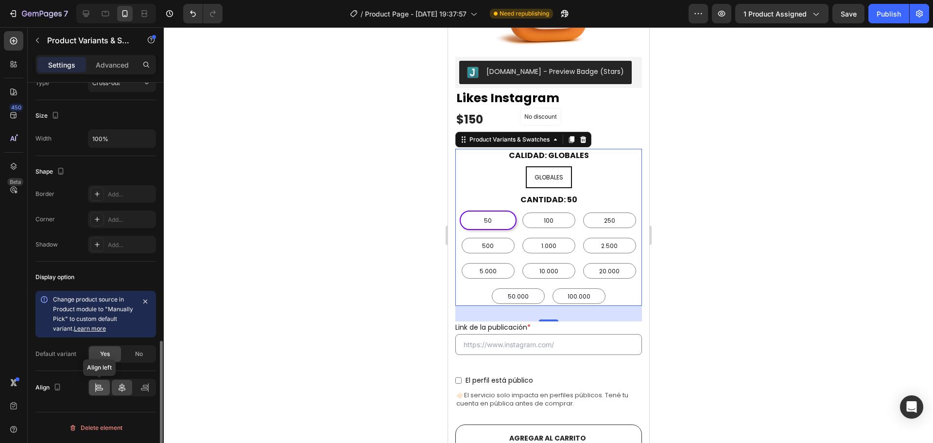
click at [102, 388] on icon at bounding box center [99, 387] width 10 height 10
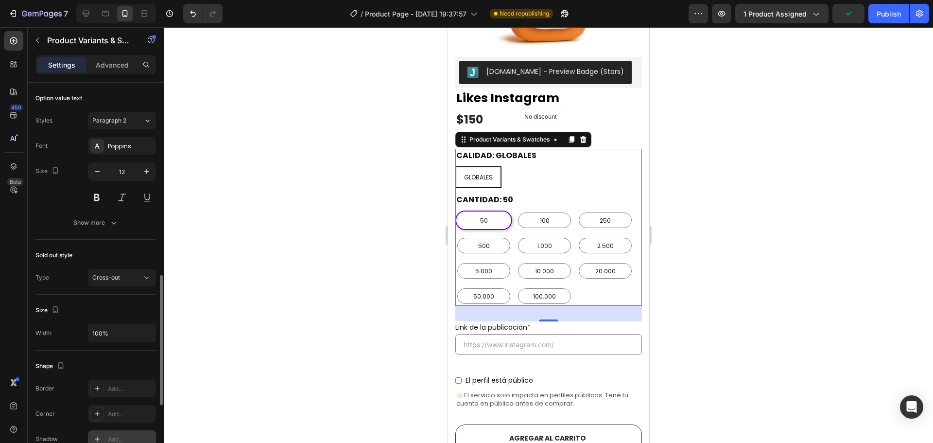
scroll to position [525, 0]
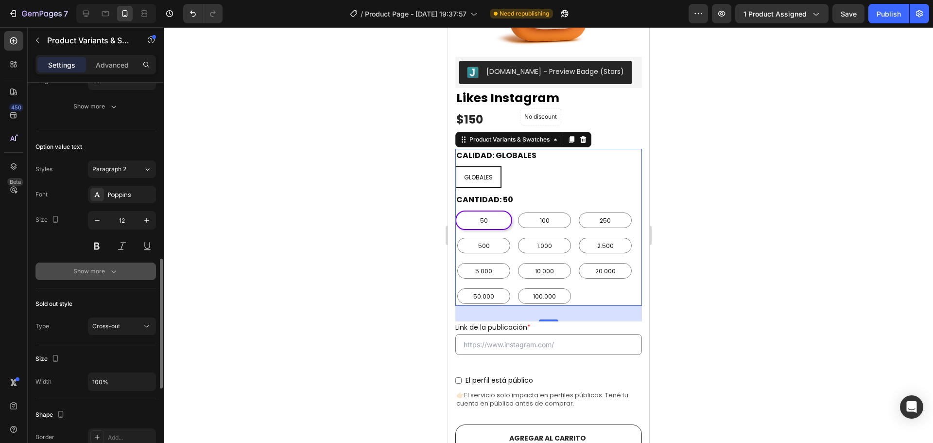
click at [97, 275] on div "Show more" at bounding box center [95, 271] width 45 height 10
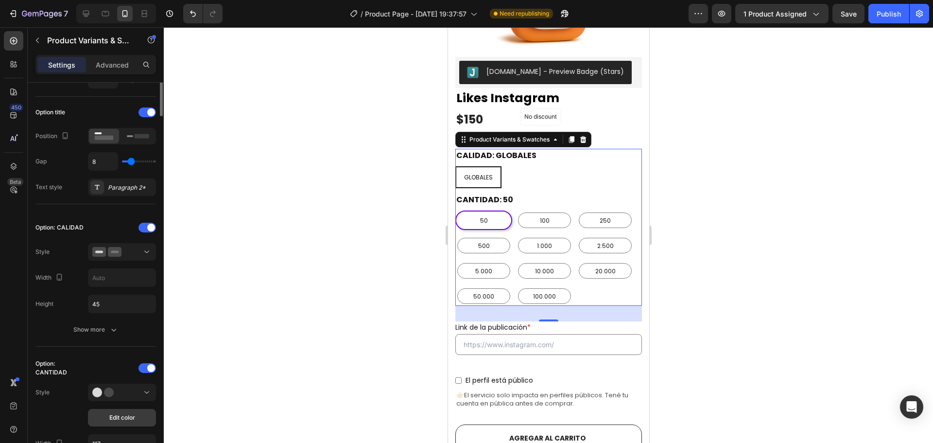
scroll to position [0, 0]
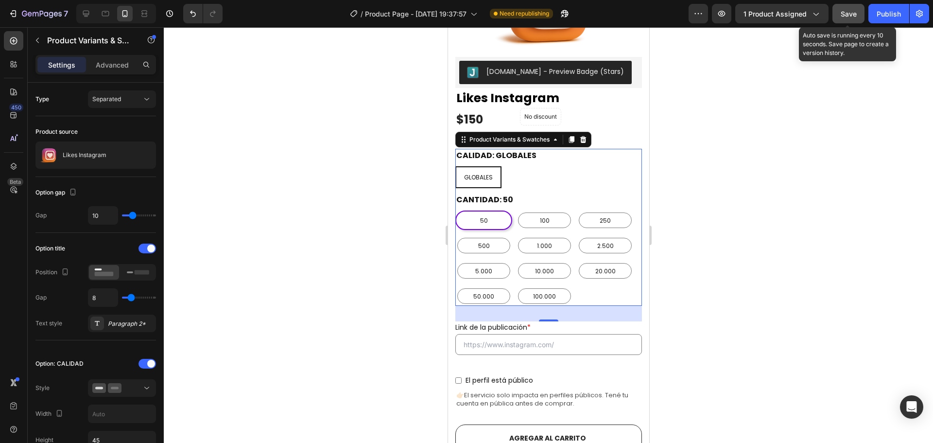
click at [846, 16] on span "Save" at bounding box center [848, 14] width 16 height 8
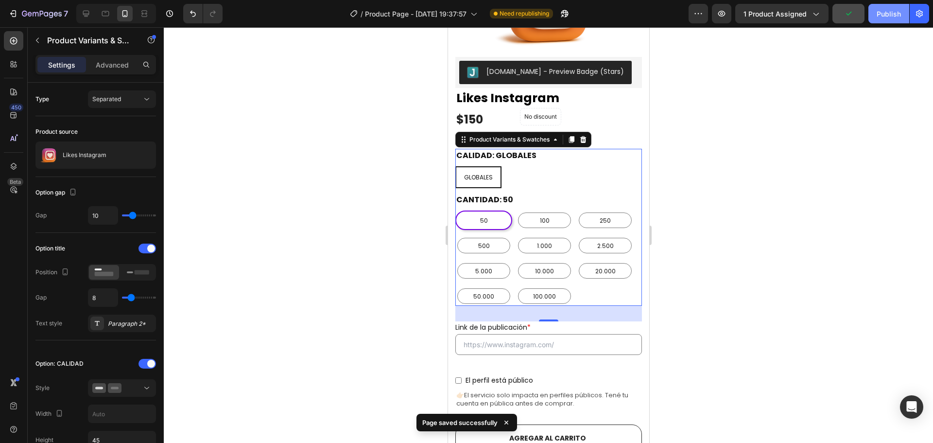
click at [881, 16] on div "Publish" at bounding box center [888, 14] width 24 height 10
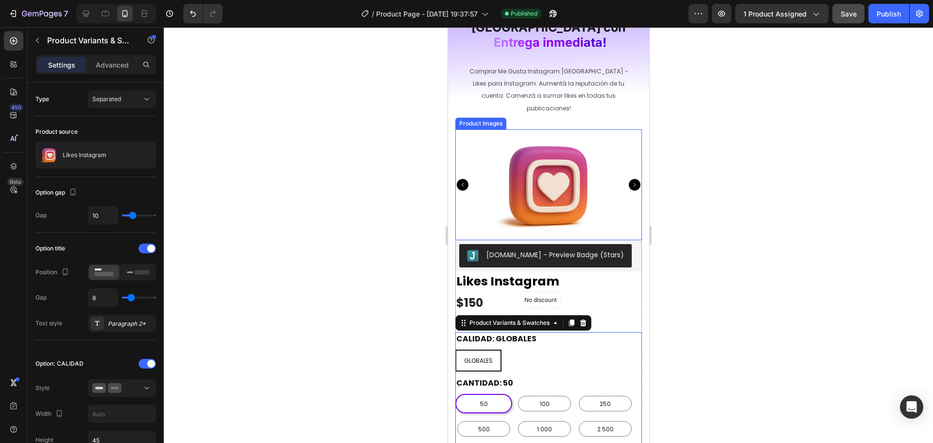
scroll to position [209, 0]
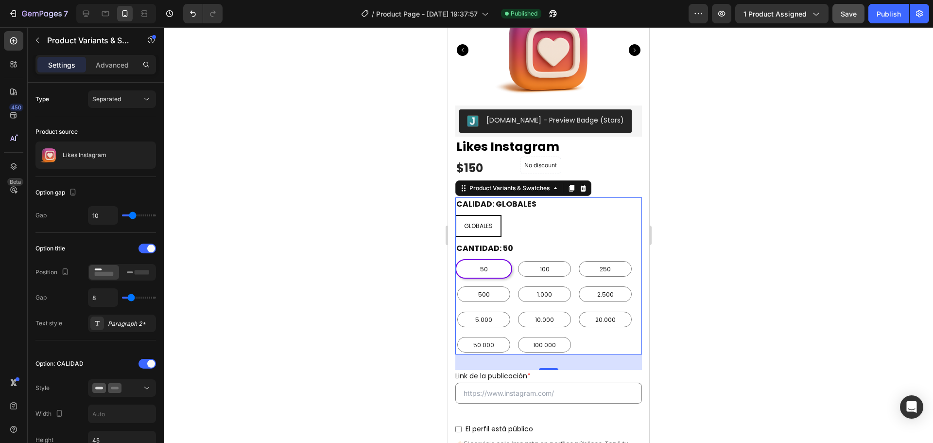
click at [525, 215] on div "GLOBALES GLOBALES GLOBALES" at bounding box center [548, 226] width 187 height 22
click at [486, 217] on div "GLOBALES" at bounding box center [478, 226] width 44 height 18
click at [455, 215] on input "GLOBALES GLOBALES GLOBALES" at bounding box center [454, 214] width 0 height 0
radio input "true"
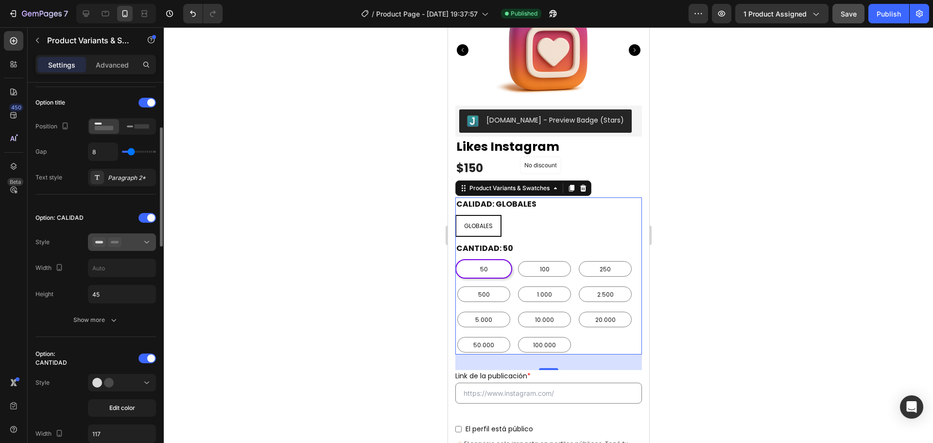
click at [136, 243] on div at bounding box center [121, 242] width 59 height 10
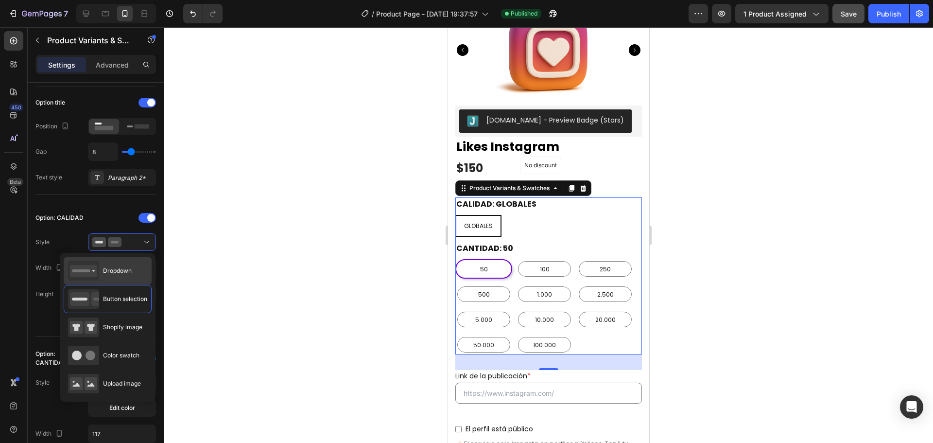
click at [124, 273] on span "Dropdown" at bounding box center [117, 270] width 29 height 9
type input "100%"
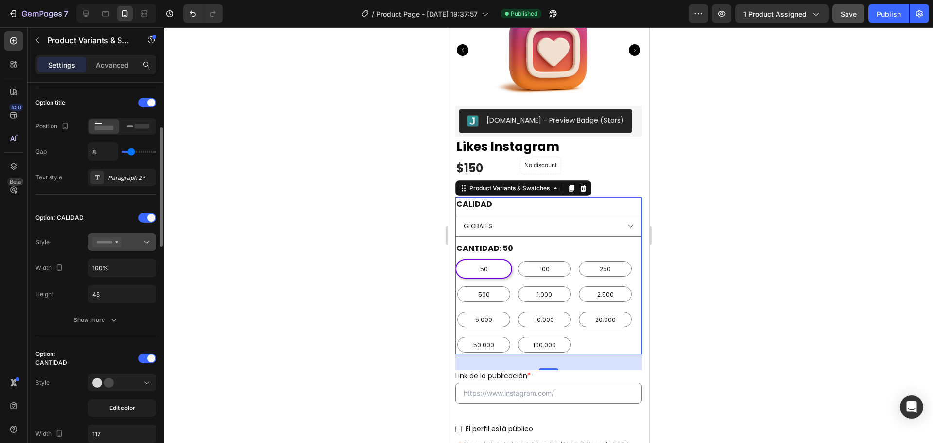
click at [139, 242] on div at bounding box center [121, 242] width 59 height 10
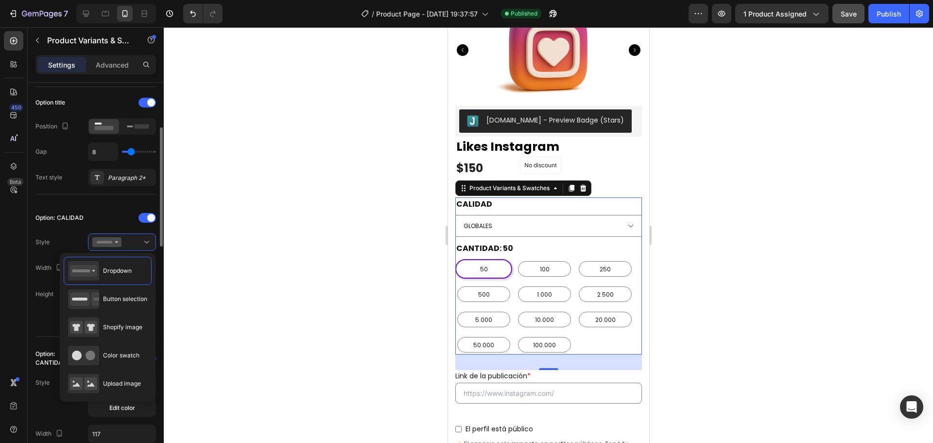
click at [91, 218] on div at bounding box center [122, 218] width 68 height 8
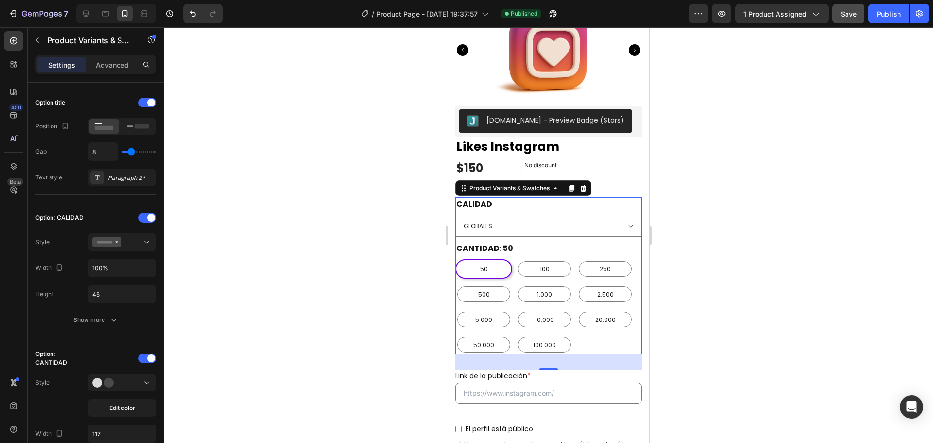
click at [711, 216] on div at bounding box center [548, 234] width 769 height 415
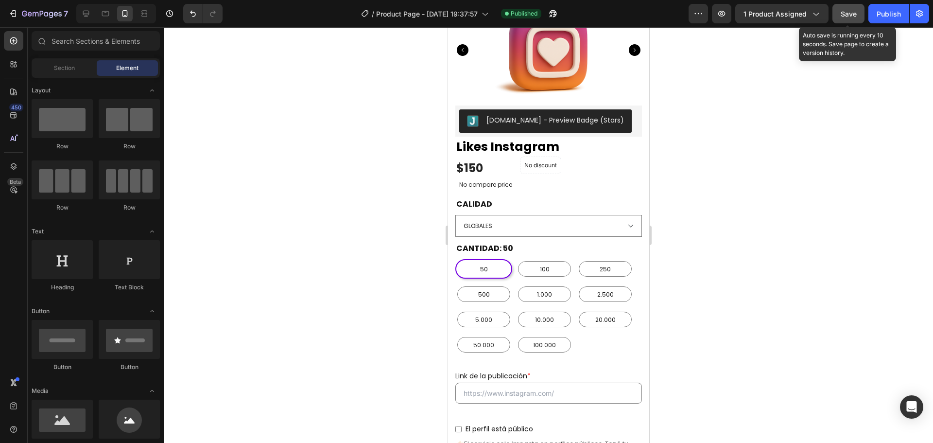
click at [848, 17] on span "Save" at bounding box center [848, 14] width 16 height 8
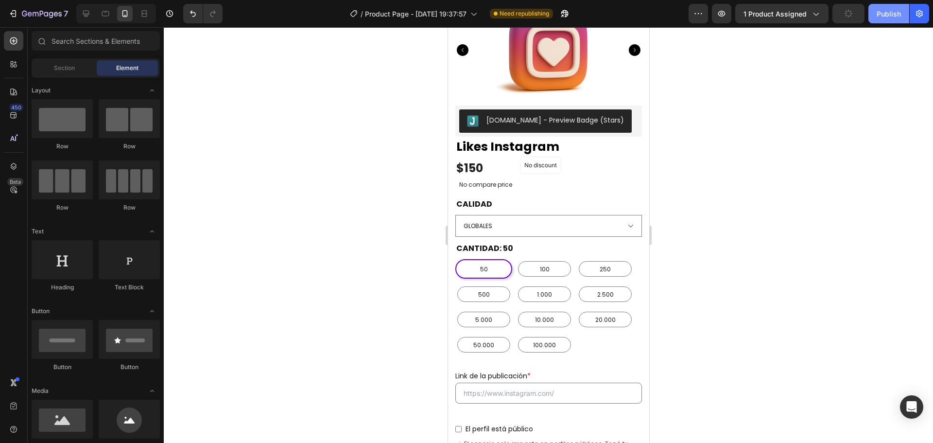
click at [886, 12] on div "Publish" at bounding box center [888, 14] width 24 height 10
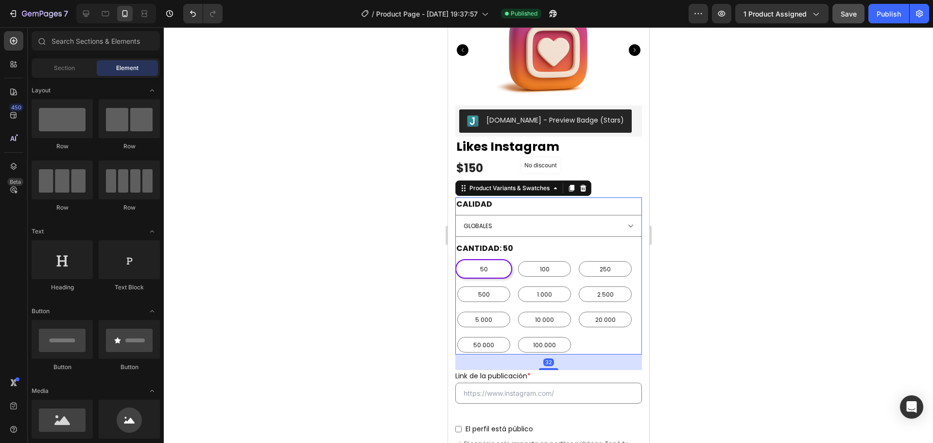
click at [552, 197] on div "CALIDAD GLOBALES" at bounding box center [548, 216] width 187 height 39
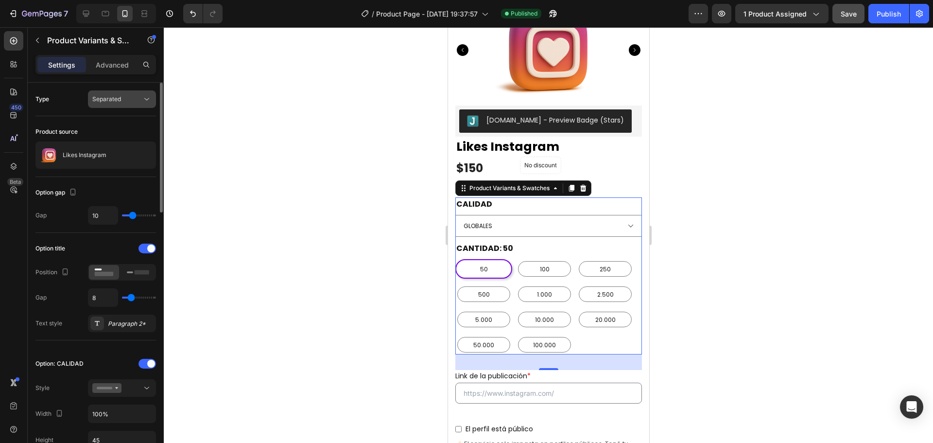
click at [139, 99] on div "Separated" at bounding box center [117, 99] width 50 height 9
click at [128, 142] on p "Combine" at bounding box center [119, 141] width 55 height 9
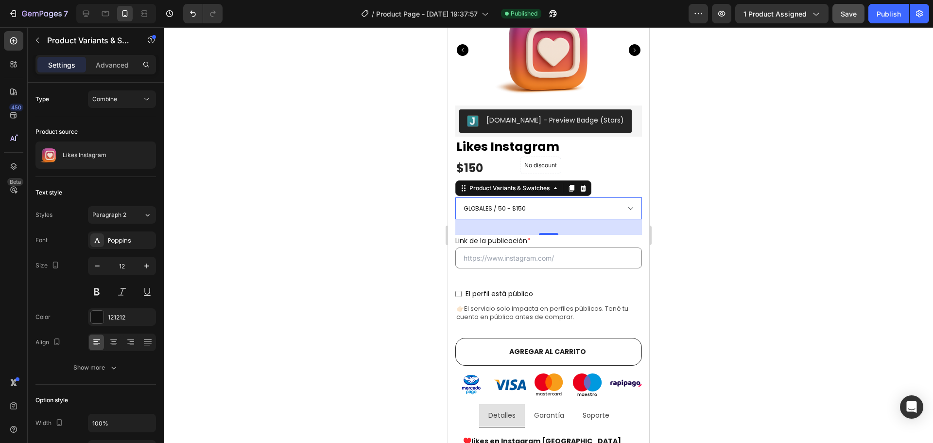
click at [571, 197] on select "GLOBALES / 50 - $150 GLOBALES / 100 - $300 GLOBALES / 250 - $700 GLOBALES / 500…" at bounding box center [548, 208] width 187 height 22
click at [455, 197] on select "GLOBALES / 50 - $150 GLOBALES / 100 - $300 GLOBALES / 250 - $700 GLOBALES / 500…" at bounding box center [548, 208] width 187 height 22
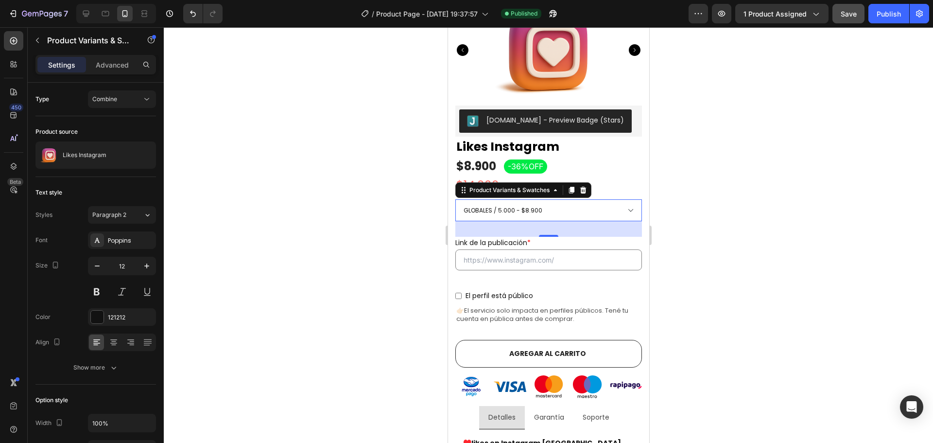
click at [567, 199] on select "GLOBALES / 50 - $150 GLOBALES / 100 - $300 GLOBALES / 250 - $700 GLOBALES / 500…" at bounding box center [548, 210] width 187 height 22
click at [690, 218] on div at bounding box center [548, 234] width 769 height 415
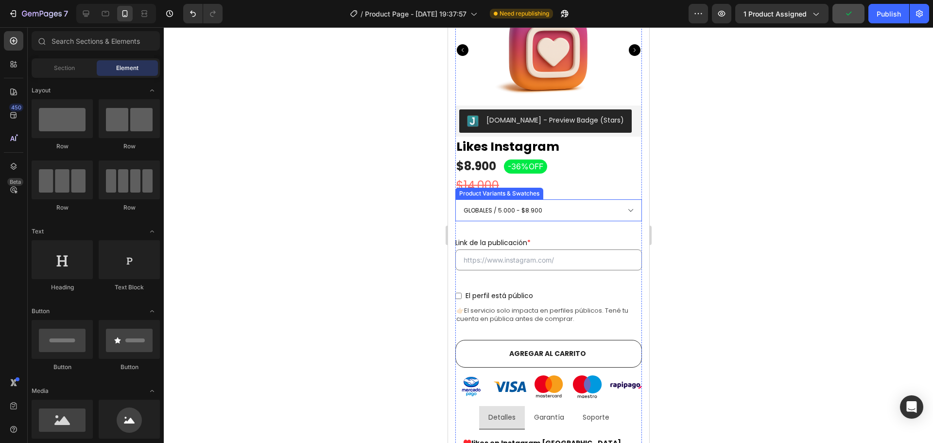
click at [607, 199] on select "GLOBALES / 50 - $150 GLOBALES / 100 - $300 GLOBALES / 250 - $700 GLOBALES / 500…" at bounding box center [548, 210] width 187 height 22
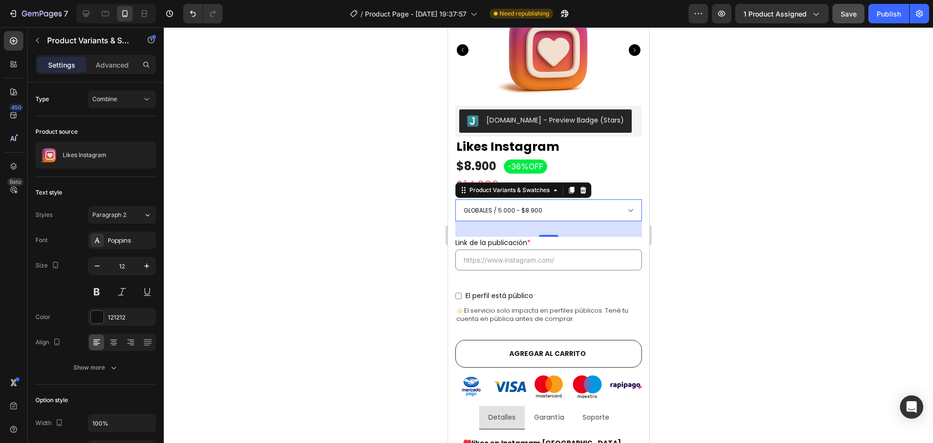
click at [455, 199] on select "GLOBALES / 50 - $150 GLOBALES / 100 - $300 GLOBALES / 250 - $700 GLOBALES / 500…" at bounding box center [548, 210] width 187 height 22
click at [704, 271] on div at bounding box center [548, 234] width 769 height 415
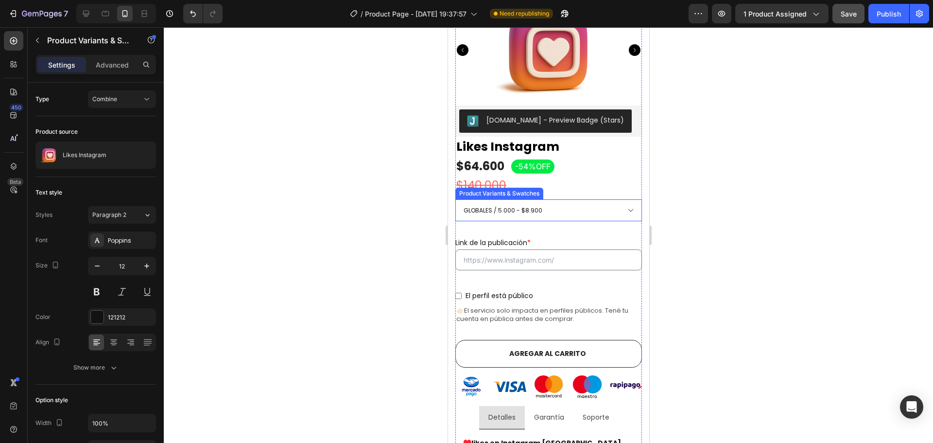
click at [567, 199] on select "GLOBALES / 50 - $150 GLOBALES / 100 - $300 GLOBALES / 250 - $700 GLOBALES / 500…" at bounding box center [548, 210] width 187 height 22
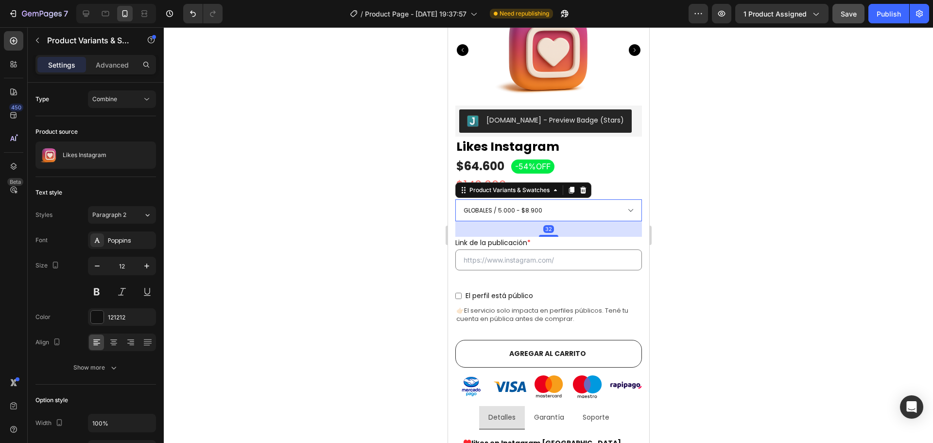
select select "573931811001926729"
click at [455, 199] on select "GLOBALES / 50 - $150 GLOBALES / 100 - $300 GLOBALES / 250 - $700 GLOBALES / 500…" at bounding box center [548, 210] width 187 height 22
click at [722, 273] on div at bounding box center [548, 234] width 769 height 415
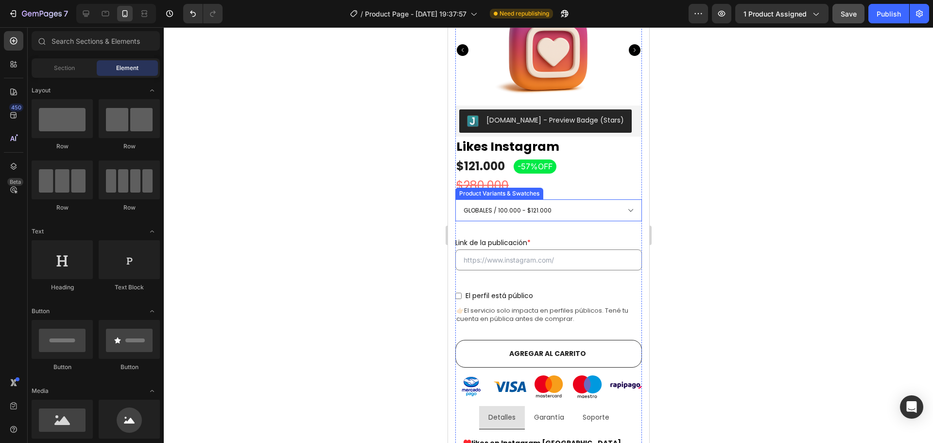
click at [574, 199] on select "GLOBALES / 50 - $150 GLOBALES / 100 - $300 GLOBALES / 250 - $700 GLOBALES / 500…" at bounding box center [548, 210] width 187 height 22
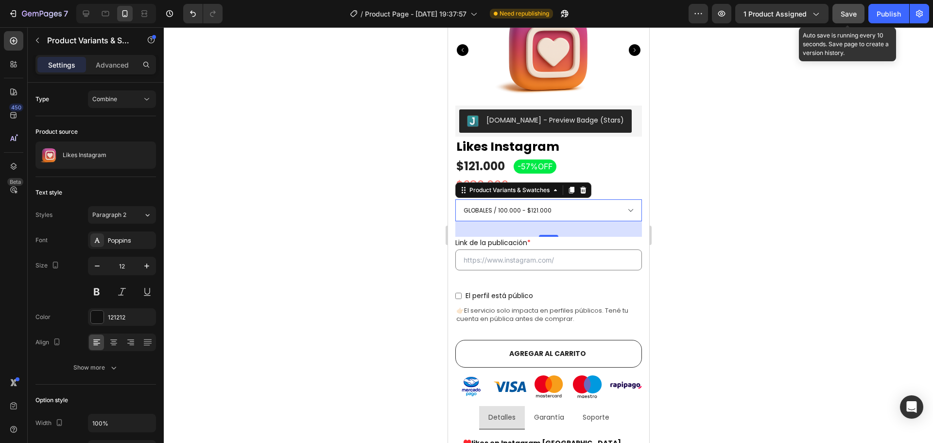
click at [850, 17] on span "Save" at bounding box center [848, 14] width 16 height 8
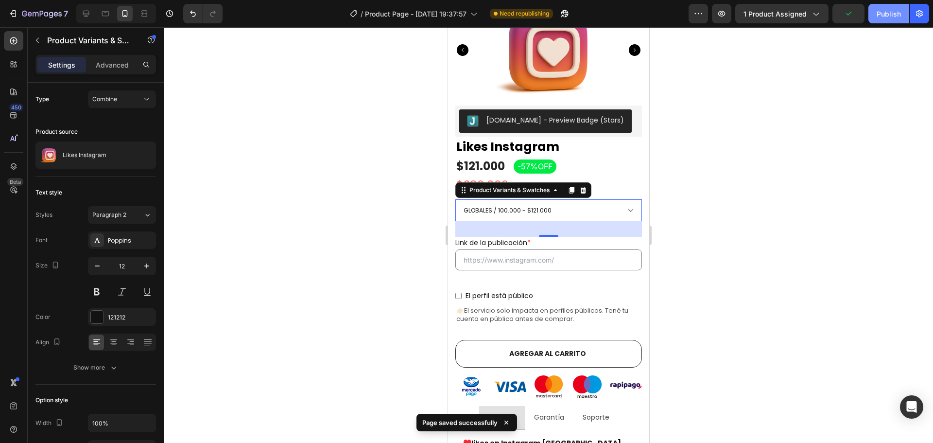
click at [890, 10] on div "Publish" at bounding box center [888, 14] width 24 height 10
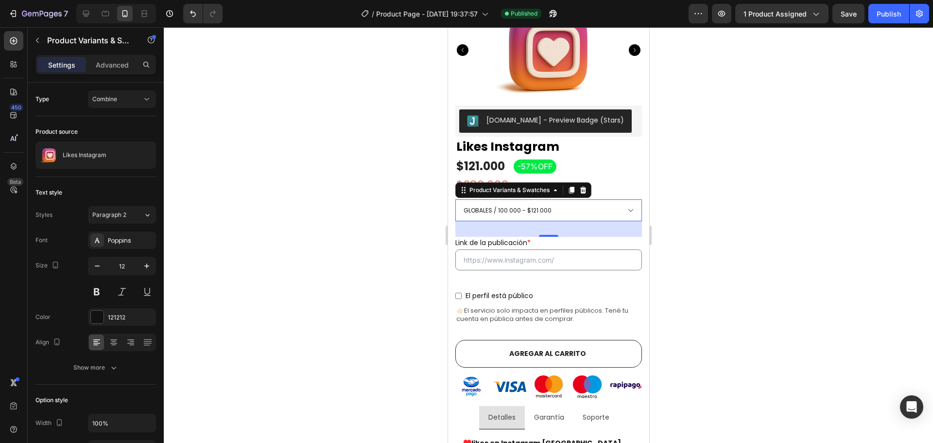
click at [572, 199] on select "GLOBALES / 50 - $150 GLOBALES / 100 - $300 GLOBALES / 250 - $700 GLOBALES / 500…" at bounding box center [548, 210] width 187 height 22
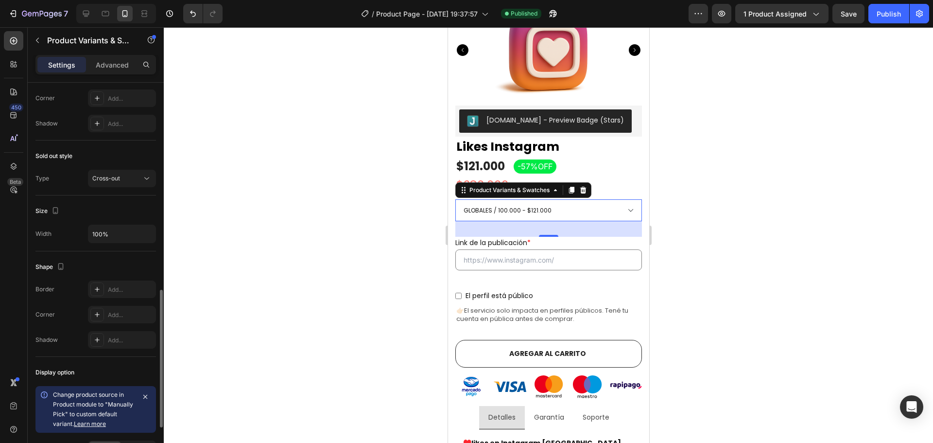
scroll to position [703, 0]
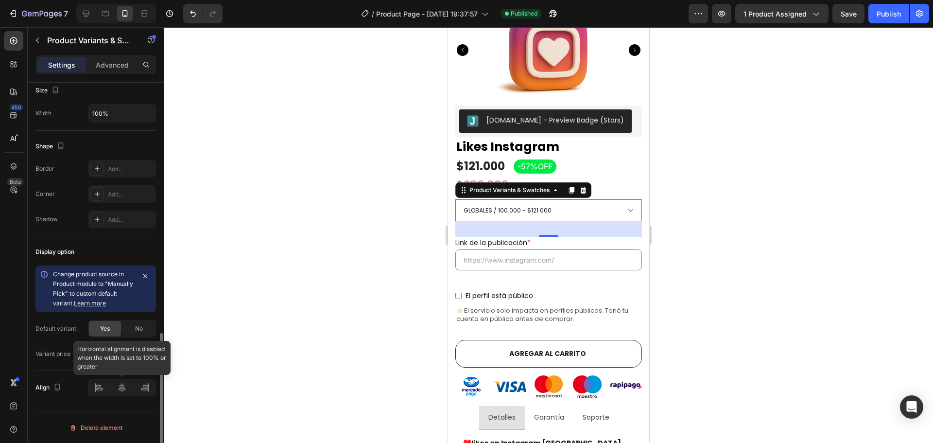
click at [120, 387] on div at bounding box center [122, 386] width 68 height 17
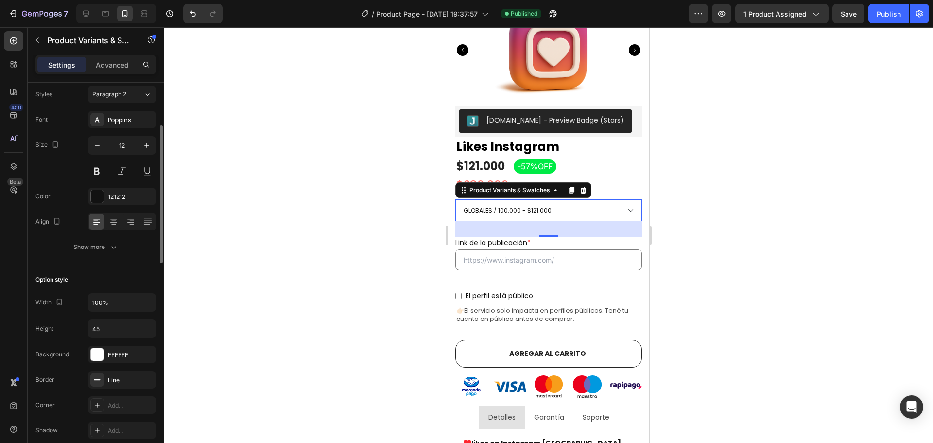
scroll to position [0, 0]
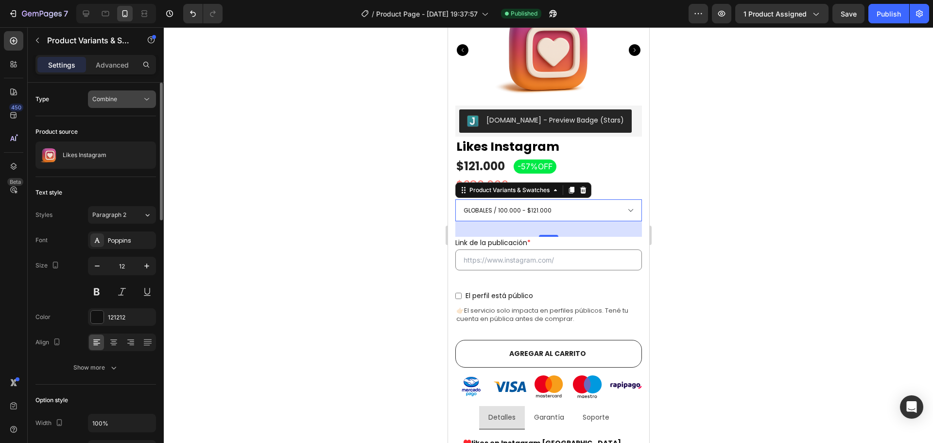
click at [139, 94] on div "Combine" at bounding box center [121, 99] width 59 height 10
click at [122, 118] on div "Separated" at bounding box center [112, 123] width 80 height 18
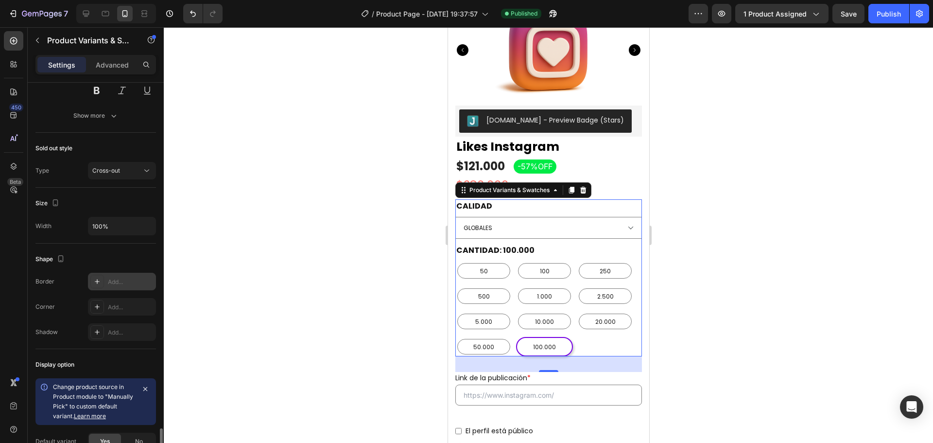
scroll to position [768, 0]
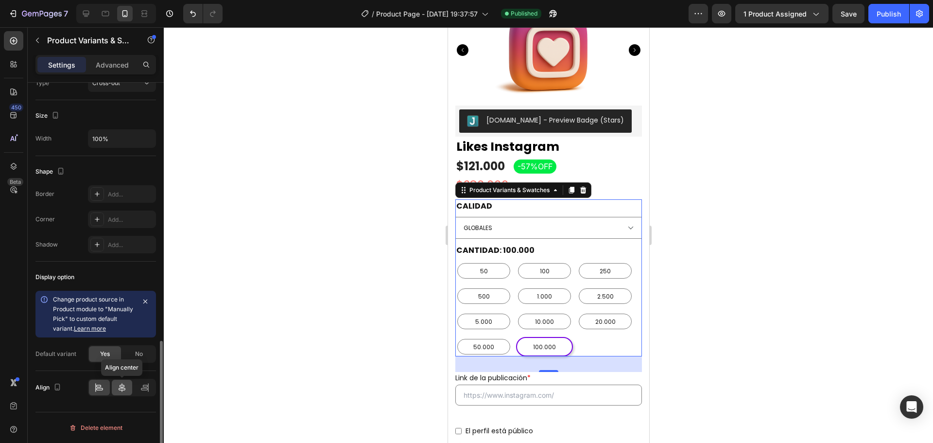
click at [119, 389] on icon at bounding box center [122, 387] width 10 height 10
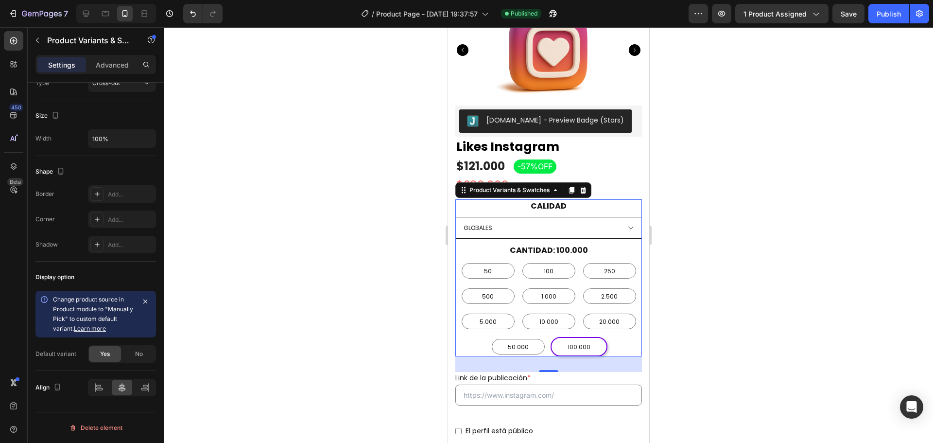
click at [543, 217] on select "GLOBALES" at bounding box center [548, 228] width 187 height 22
click at [845, 13] on span "Save" at bounding box center [848, 14] width 16 height 8
click at [873, 13] on button "Publish" at bounding box center [888, 13] width 41 height 19
click at [705, 224] on div at bounding box center [548, 234] width 769 height 415
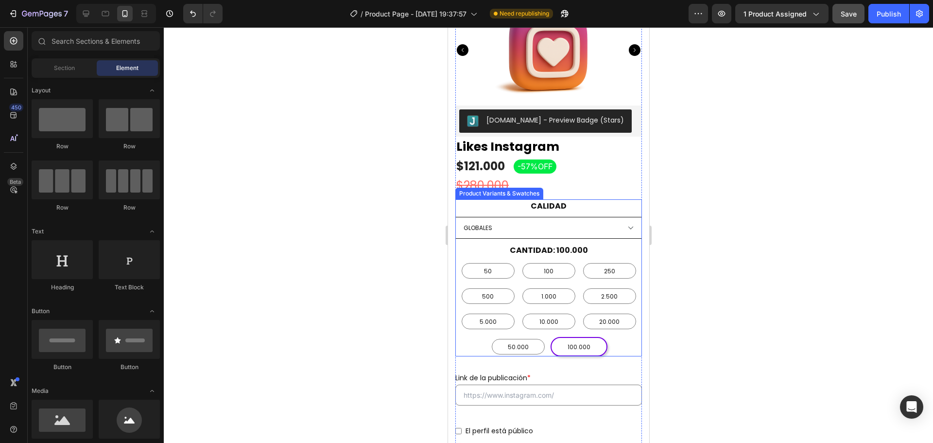
click at [597, 217] on select "GLOBALES" at bounding box center [548, 228] width 187 height 22
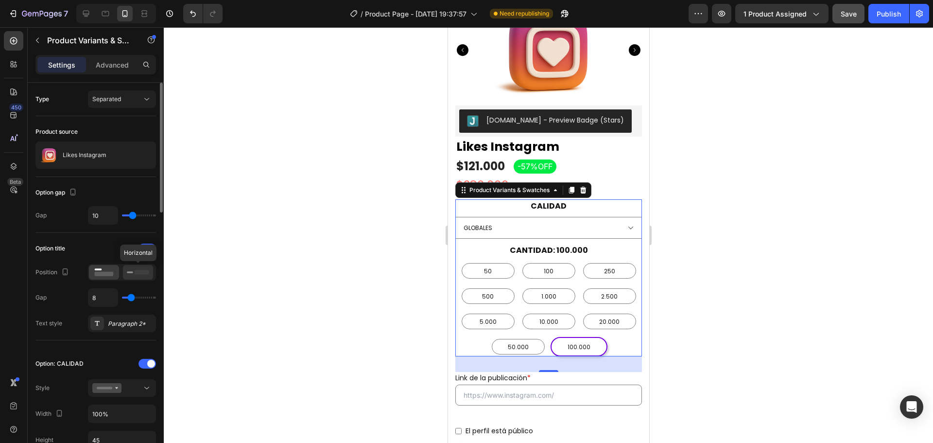
click at [133, 270] on icon at bounding box center [138, 272] width 22 height 11
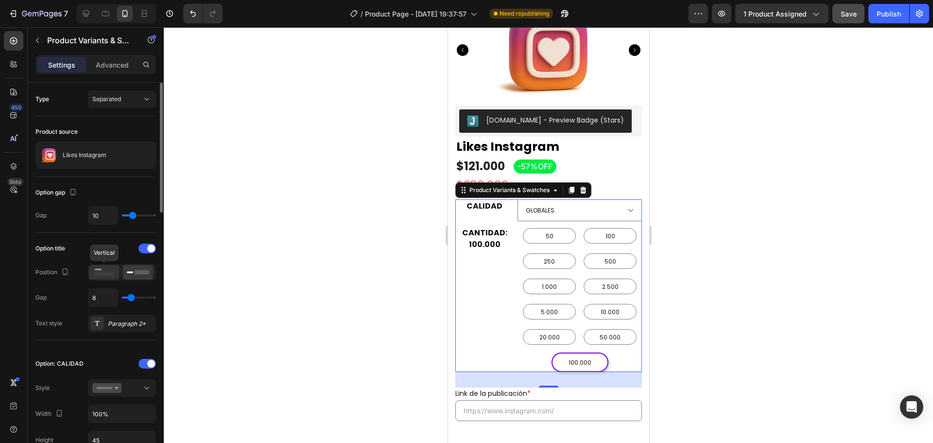
click at [110, 270] on icon at bounding box center [104, 272] width 22 height 11
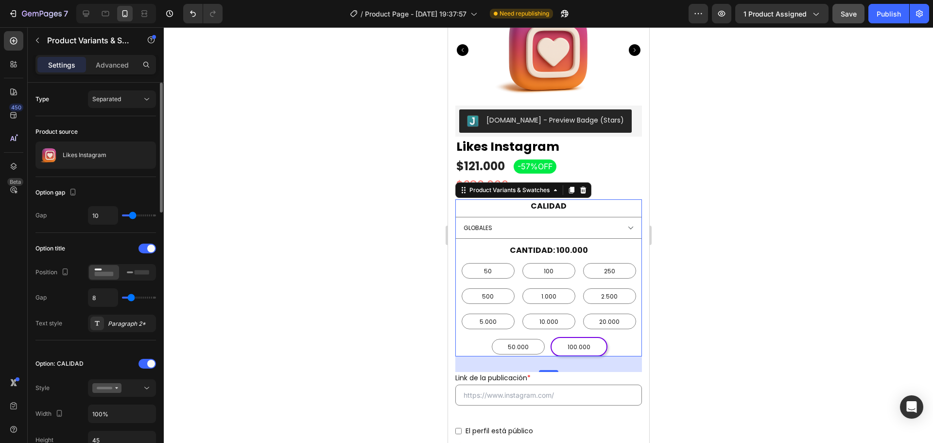
scroll to position [97, 0]
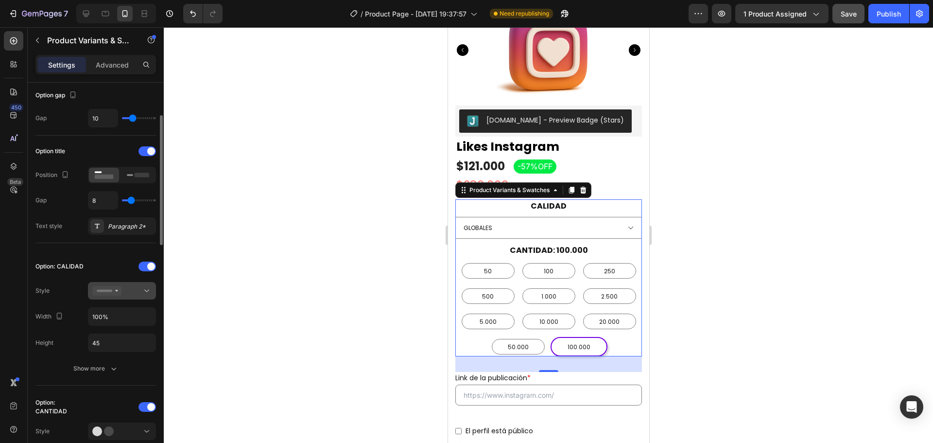
click at [131, 290] on div at bounding box center [121, 291] width 59 height 10
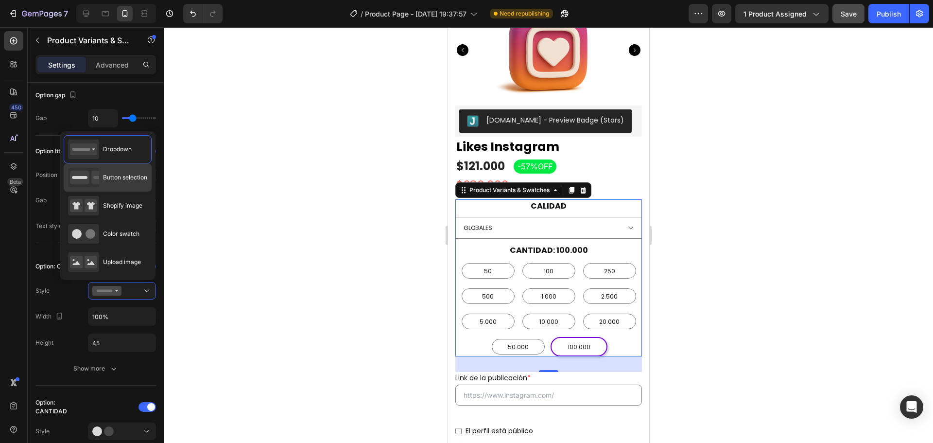
click at [133, 183] on div "Button selection" at bounding box center [107, 177] width 79 height 19
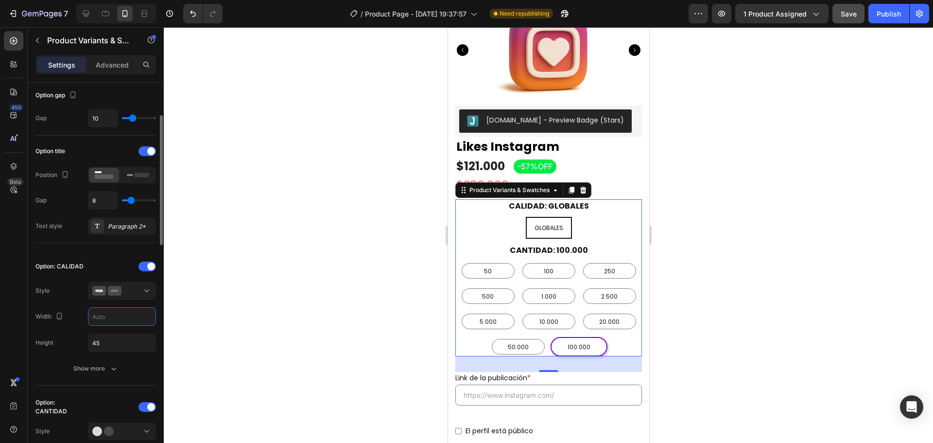
click at [122, 319] on input "text" at bounding box center [121, 316] width 67 height 17
drag, startPoint x: 124, startPoint y: 319, endPoint x: 74, endPoint y: 313, distance: 50.9
click at [74, 313] on div "Width 100" at bounding box center [95, 316] width 120 height 18
drag, startPoint x: 118, startPoint y: 319, endPoint x: 81, endPoint y: 316, distance: 36.6
click at [81, 316] on div "Width 200" at bounding box center [95, 316] width 120 height 18
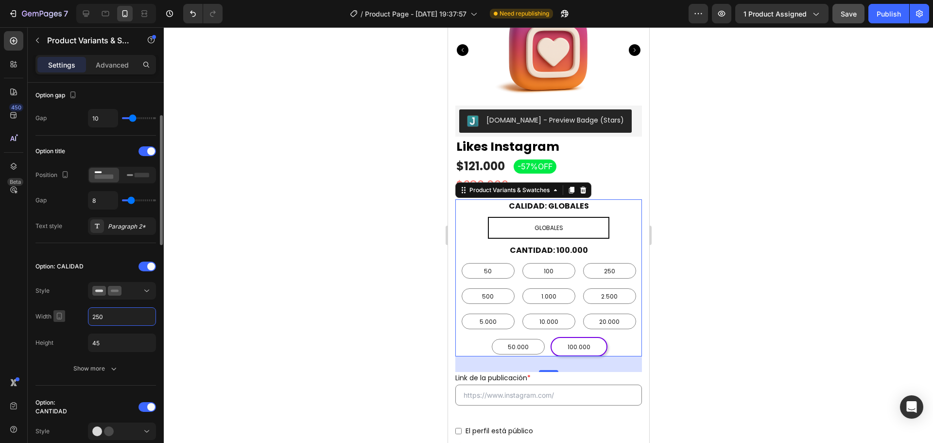
drag, startPoint x: 105, startPoint y: 316, endPoint x: 60, endPoint y: 316, distance: 45.2
click at [60, 316] on div "Width 250" at bounding box center [95, 316] width 120 height 18
drag, startPoint x: 107, startPoint y: 313, endPoint x: 68, endPoint y: 312, distance: 39.9
click at [68, 312] on div "Width 300" at bounding box center [95, 316] width 120 height 18
drag, startPoint x: 123, startPoint y: 316, endPoint x: 79, endPoint y: 312, distance: 43.9
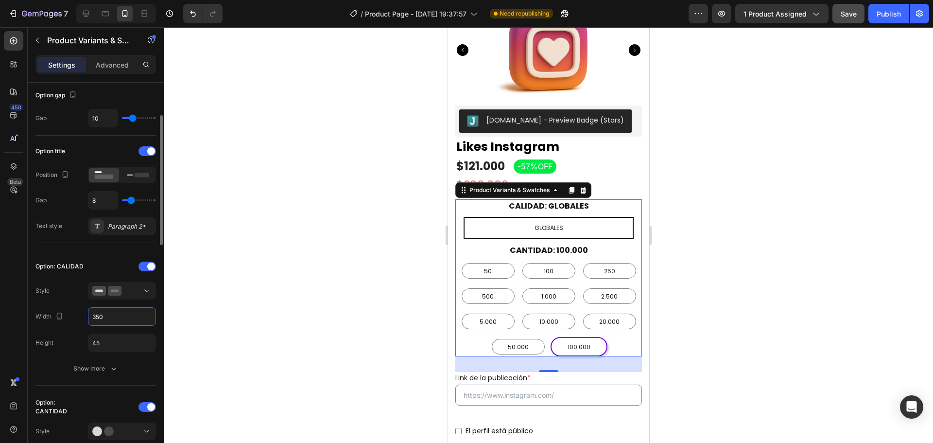
click at [79, 312] on div "Width 350" at bounding box center [95, 316] width 120 height 18
type input "365"
click at [239, 311] on div at bounding box center [548, 234] width 769 height 415
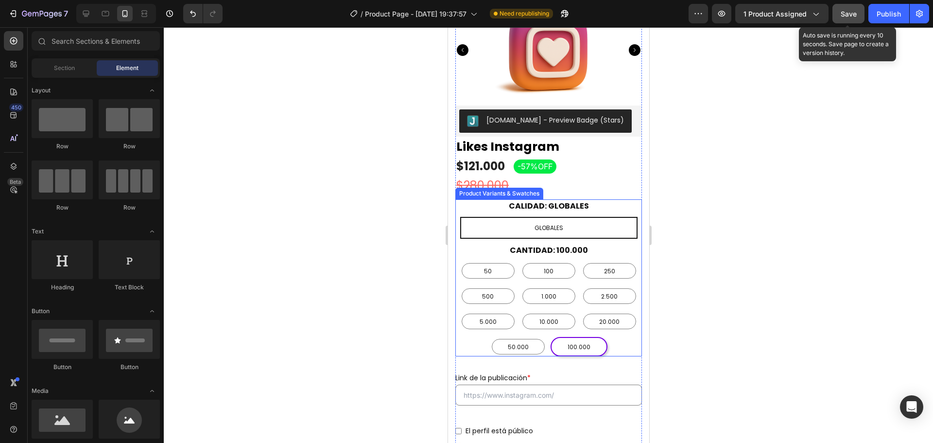
click at [845, 13] on span "Save" at bounding box center [848, 14] width 16 height 8
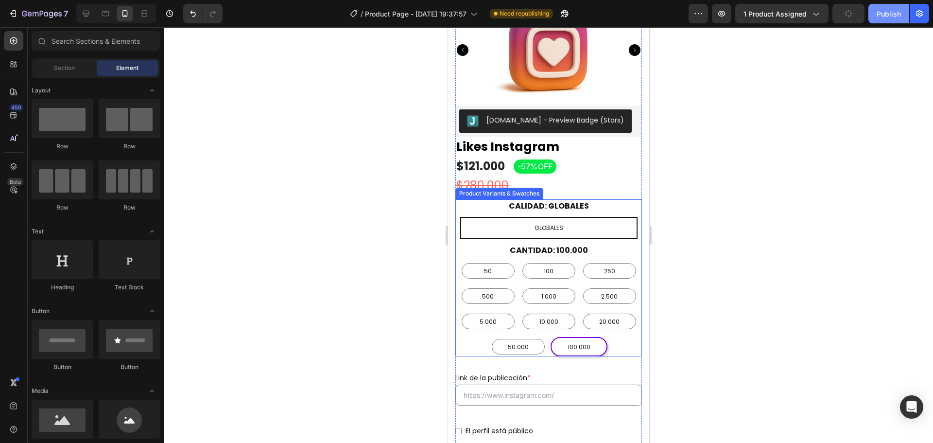
click at [886, 13] on div "Publish" at bounding box center [888, 14] width 24 height 10
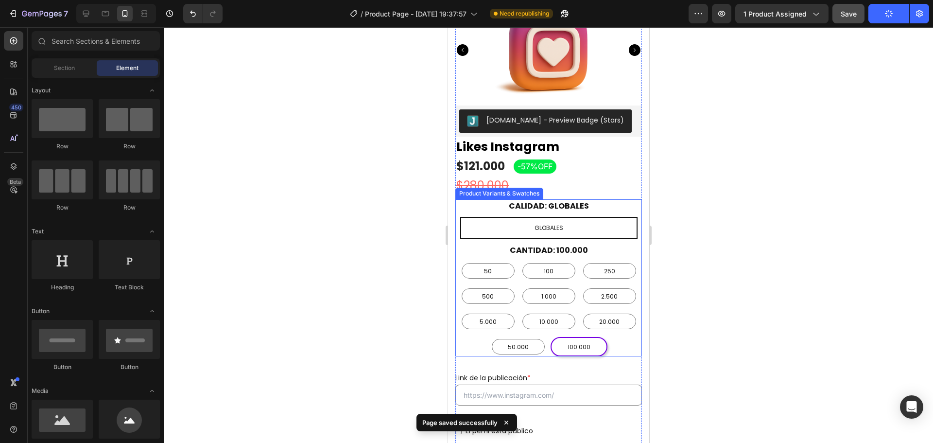
click at [760, 195] on div at bounding box center [548, 234] width 769 height 415
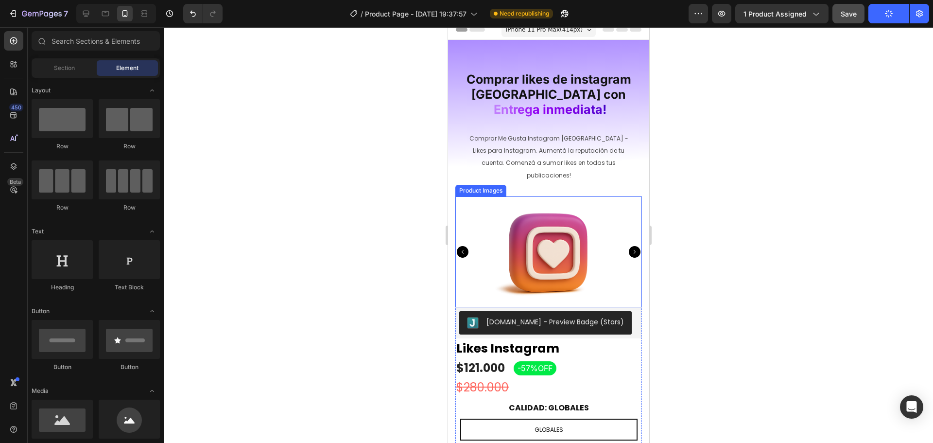
scroll to position [0, 0]
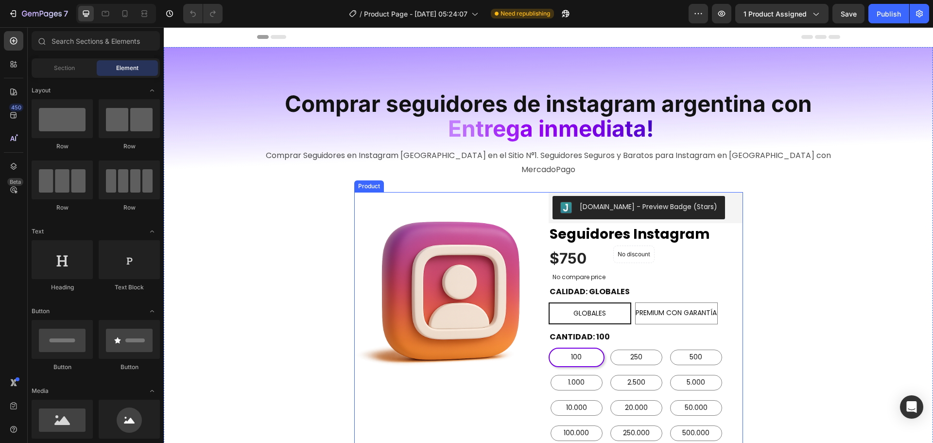
radio input "true"
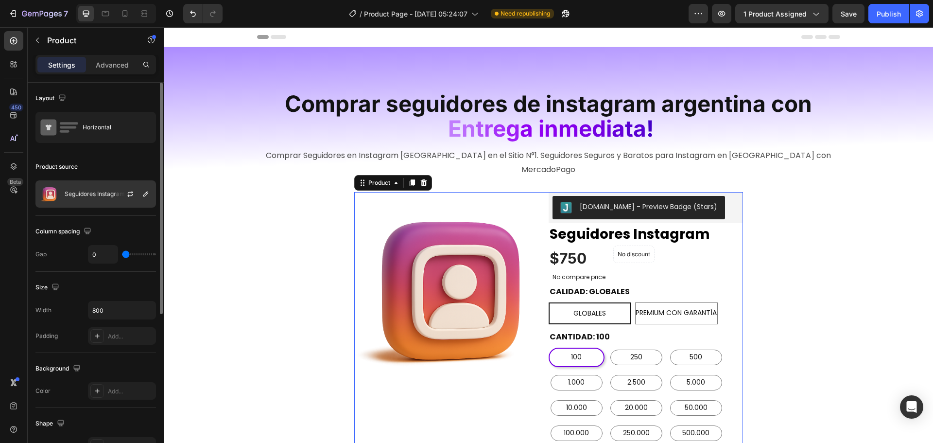
click at [115, 202] on div at bounding box center [134, 194] width 43 height 26
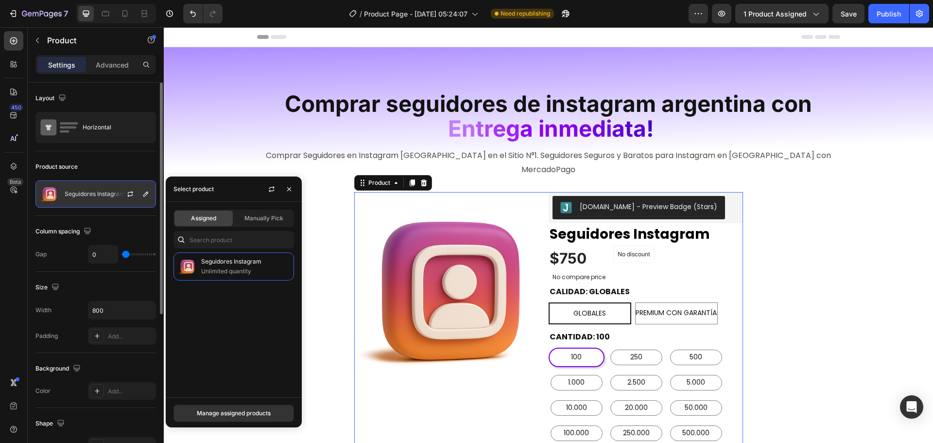
click at [105, 199] on div "Seguidores Instagram" at bounding box center [95, 193] width 120 height 27
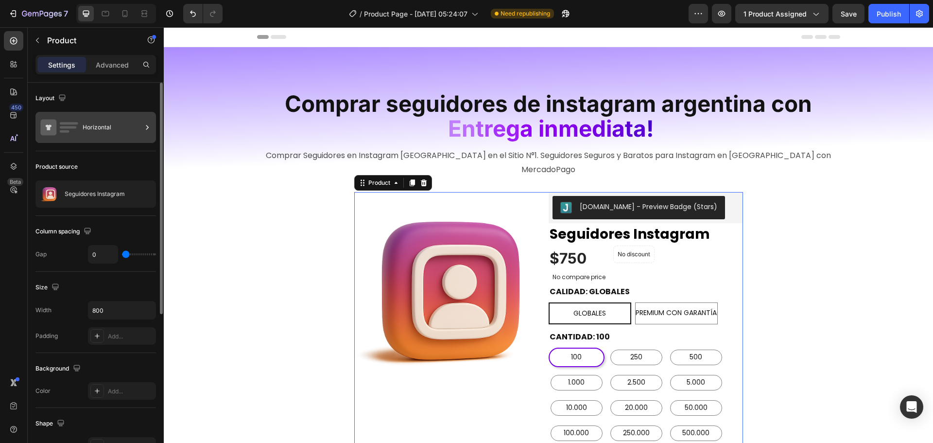
click at [98, 131] on div "Horizontal" at bounding box center [112, 127] width 59 height 22
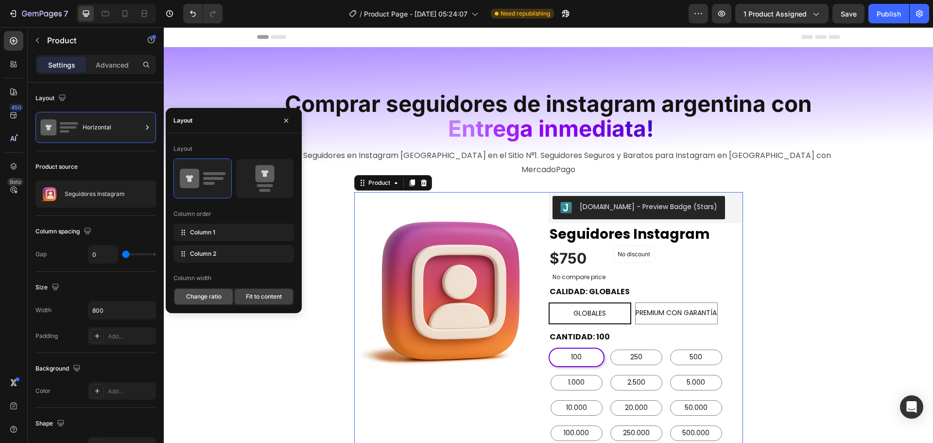
click at [206, 292] on span "Change ratio" at bounding box center [203, 296] width 35 height 9
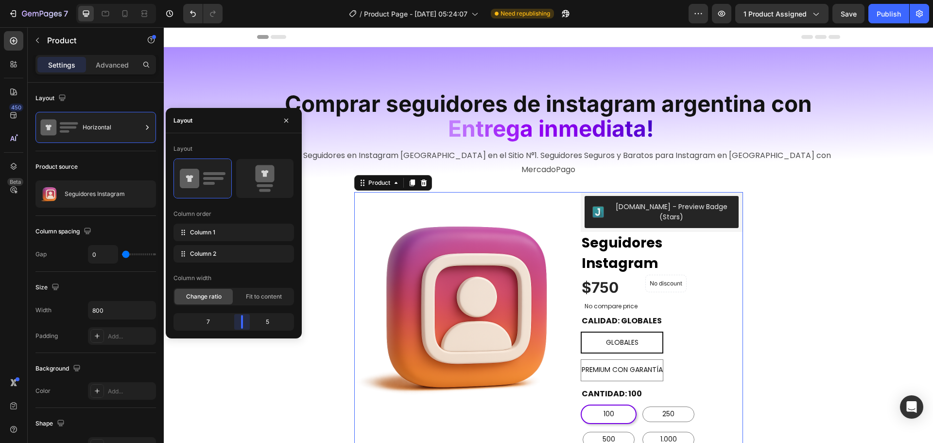
drag, startPoint x: 224, startPoint y: 317, endPoint x: 242, endPoint y: 321, distance: 18.3
click at [242, 0] on body "7 Version history / Product Page - [DATE] 05:24:07 Need republishing Preview 1 …" at bounding box center [466, 0] width 933 height 0
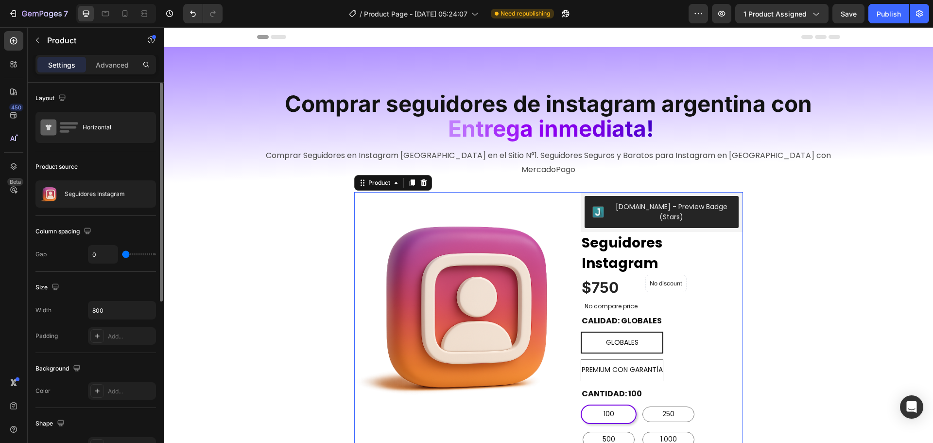
click at [115, 218] on div "Column spacing Gap 0" at bounding box center [95, 244] width 120 height 56
click at [110, 310] on input "800" at bounding box center [121, 309] width 67 height 17
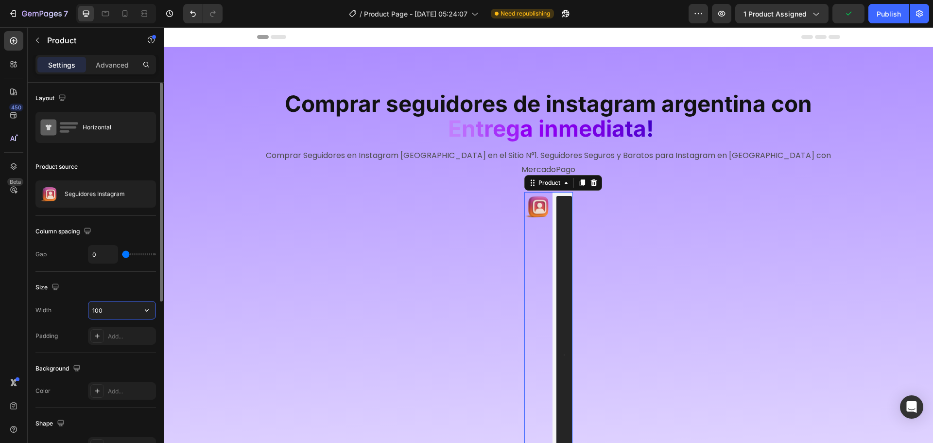
type input "1000"
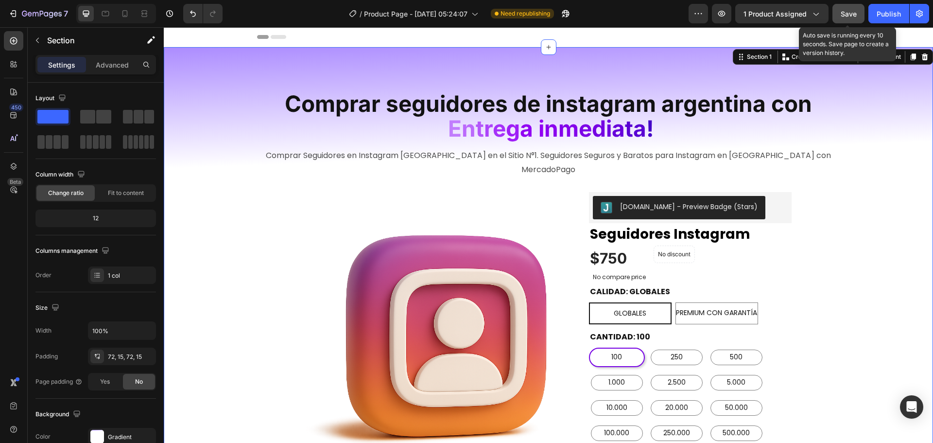
click at [837, 16] on button "Save" at bounding box center [848, 13] width 32 height 19
click at [884, 14] on div "Publish" at bounding box center [888, 14] width 24 height 10
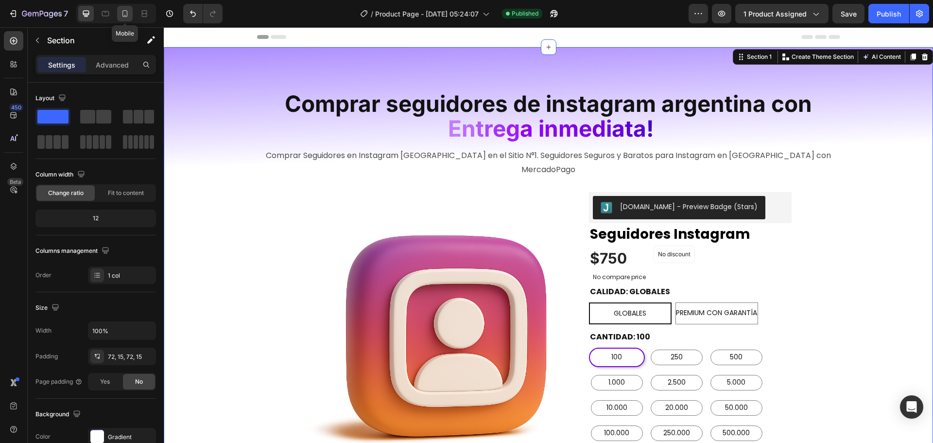
click at [118, 12] on div at bounding box center [125, 14] width 16 height 16
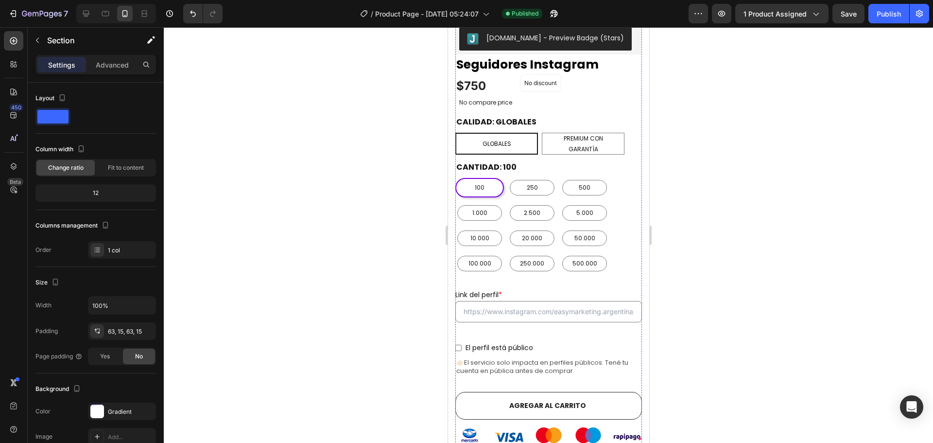
scroll to position [291, 0]
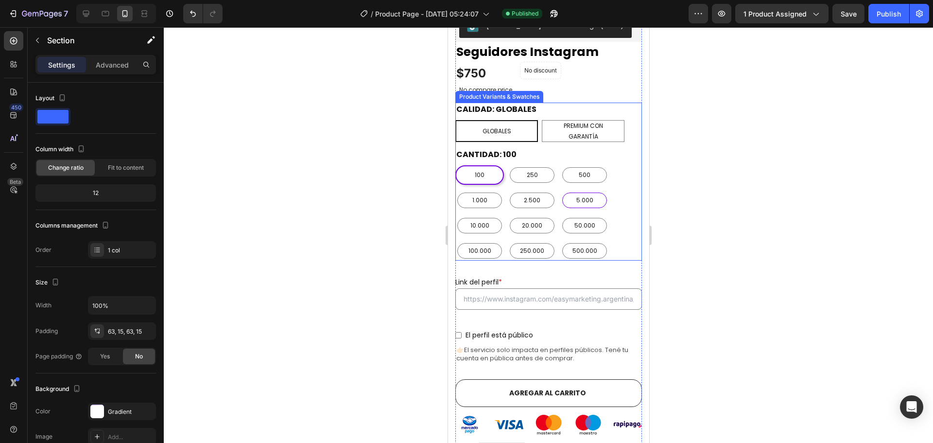
click at [604, 197] on div "5.000" at bounding box center [584, 200] width 45 height 16
click at [560, 190] on input "5.000 5.000 5.000" at bounding box center [559, 190] width 0 height 0
radio input "true"
radio input "false"
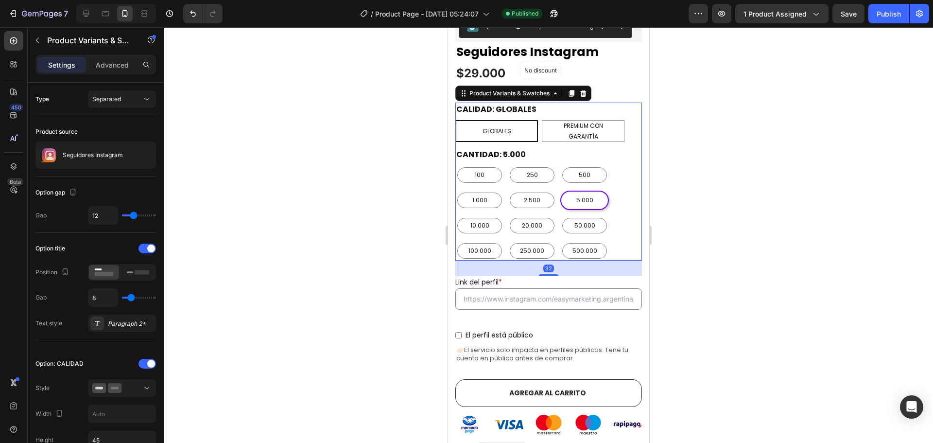
click at [617, 200] on div "100 100 100 250 250 250 500 500 500 1.000 1.000 1.000 2.500 2.500 2.500 5.000 5…" at bounding box center [548, 212] width 187 height 95
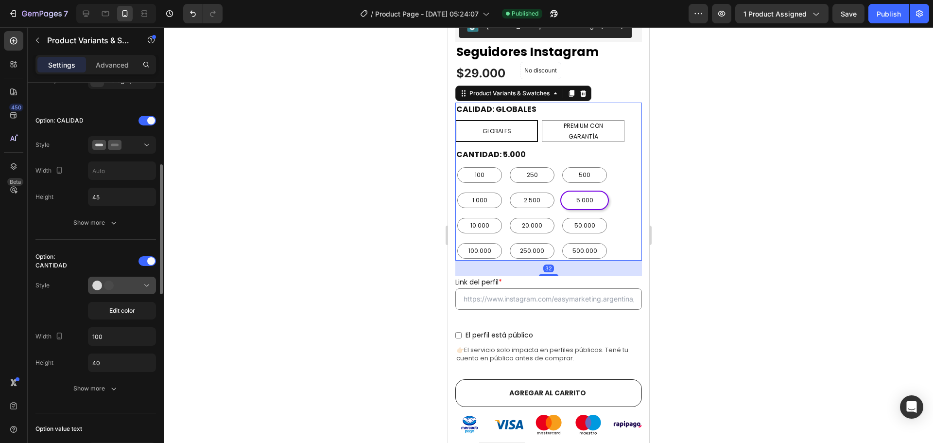
scroll to position [437, 0]
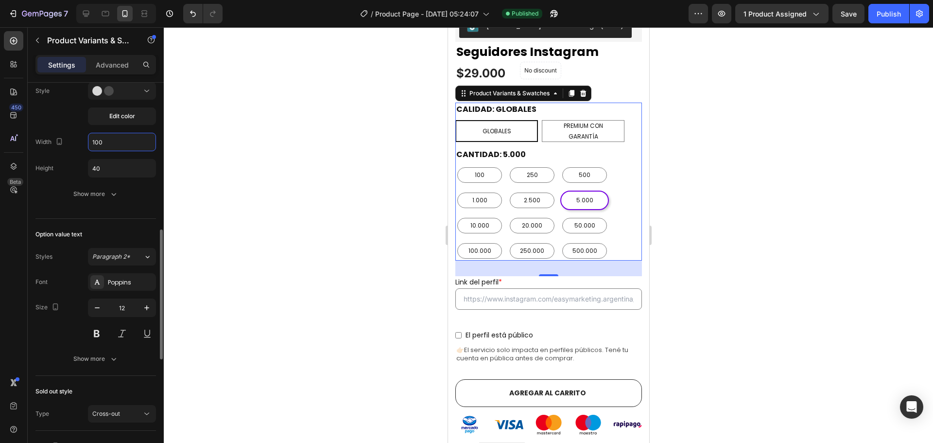
click at [112, 141] on input "100" at bounding box center [121, 141] width 67 height 17
radio input "true"
type input "117"
click at [326, 235] on div at bounding box center [548, 234] width 769 height 415
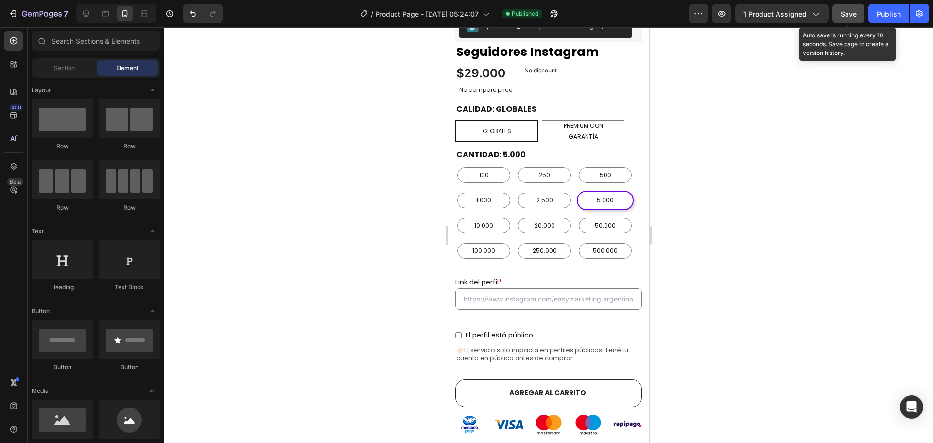
click at [851, 18] on div "Save" at bounding box center [848, 14] width 16 height 10
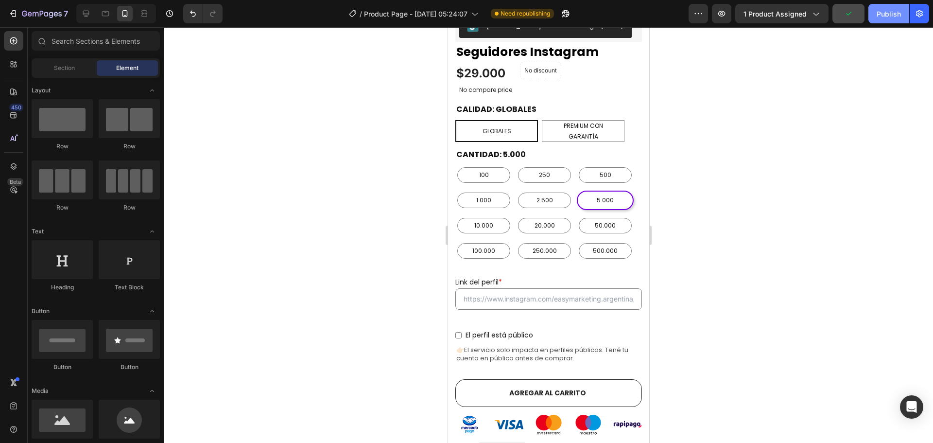
click at [887, 11] on div "Publish" at bounding box center [888, 14] width 24 height 10
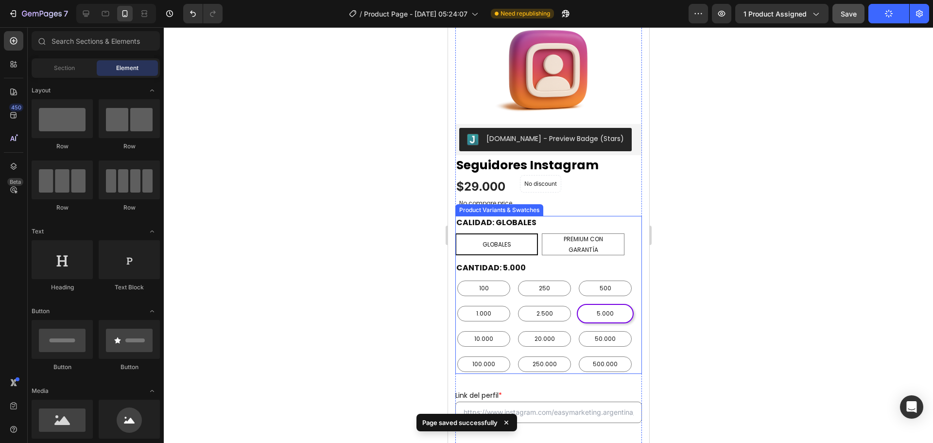
scroll to position [146, 0]
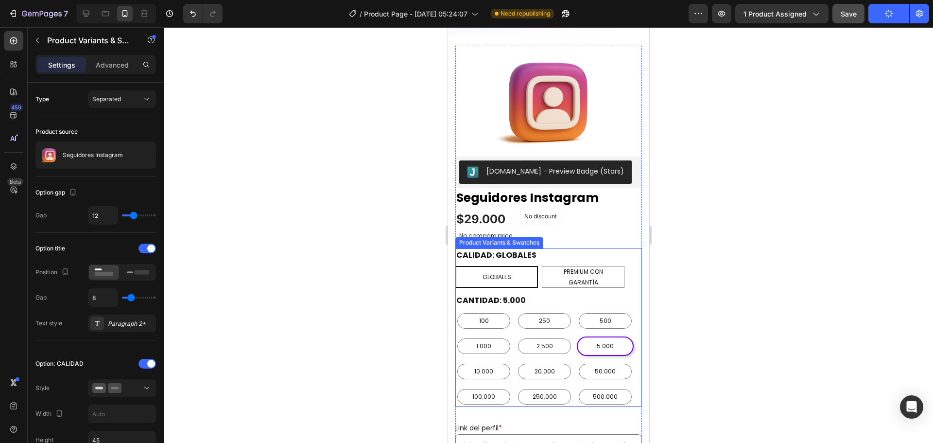
click at [628, 274] on div "GLOBALES GLOBALES GLOBALES PREMIUM CON GARANTÍA PREMIUM CON GARANTÍA PREMIUM CO…" at bounding box center [548, 277] width 187 height 22
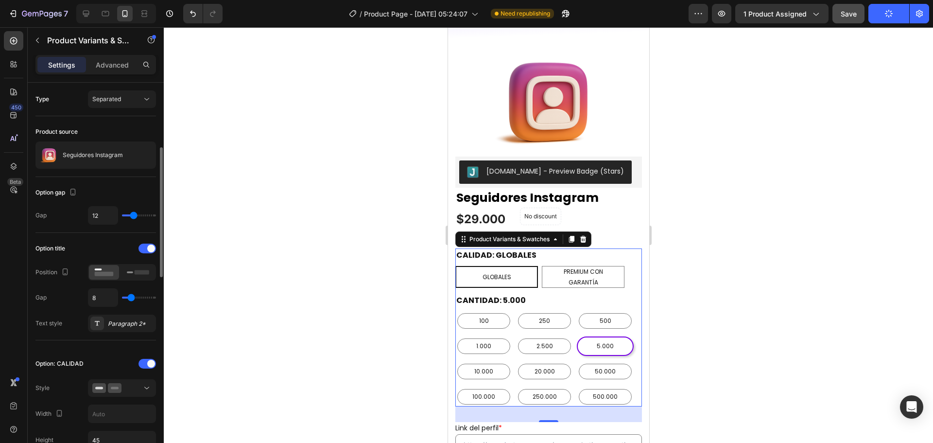
scroll to position [97, 0]
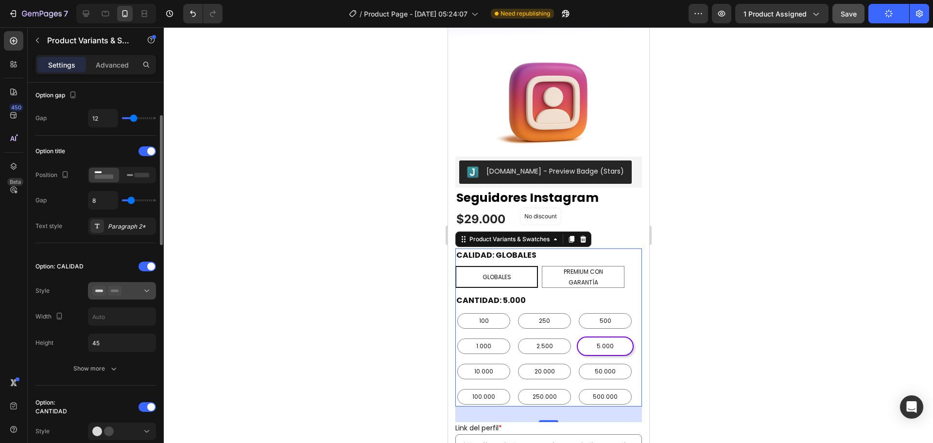
click at [131, 287] on div at bounding box center [121, 291] width 59 height 10
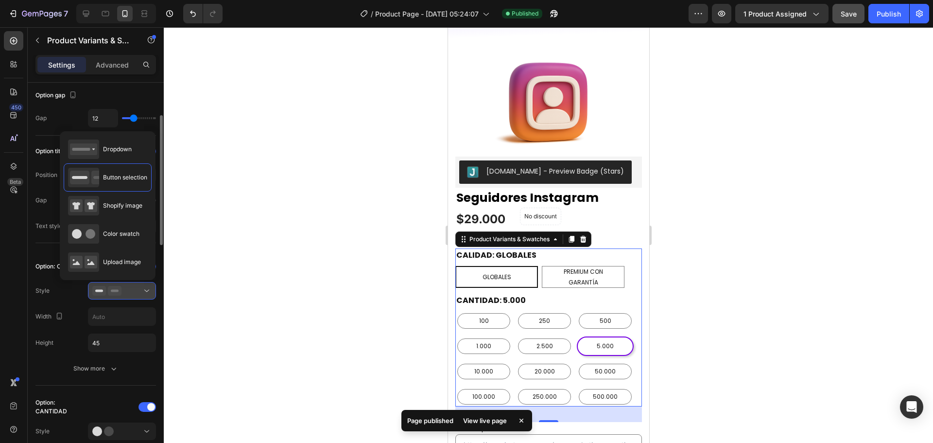
click at [131, 287] on div at bounding box center [121, 291] width 59 height 10
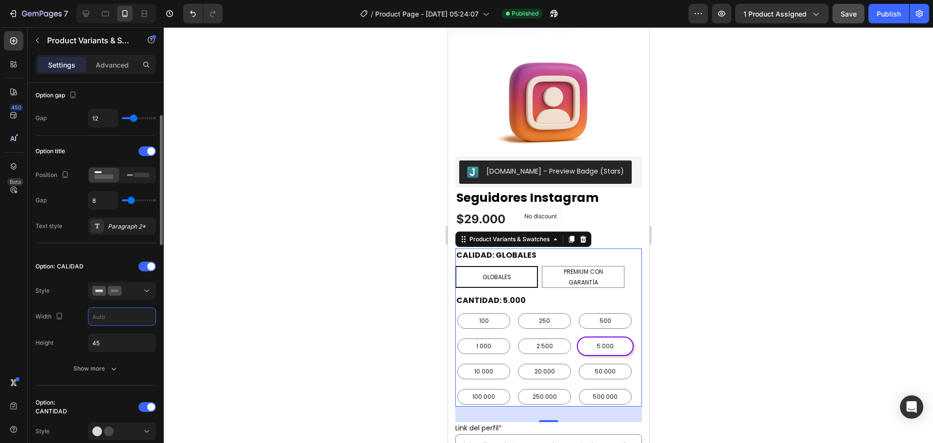
click at [116, 316] on input "text" at bounding box center [121, 316] width 67 height 17
type input "1"
type input "2"
type input "180"
click at [69, 300] on div "Option: CALIDAD Style Width 180 Height 45 Show more" at bounding box center [95, 317] width 120 height 119
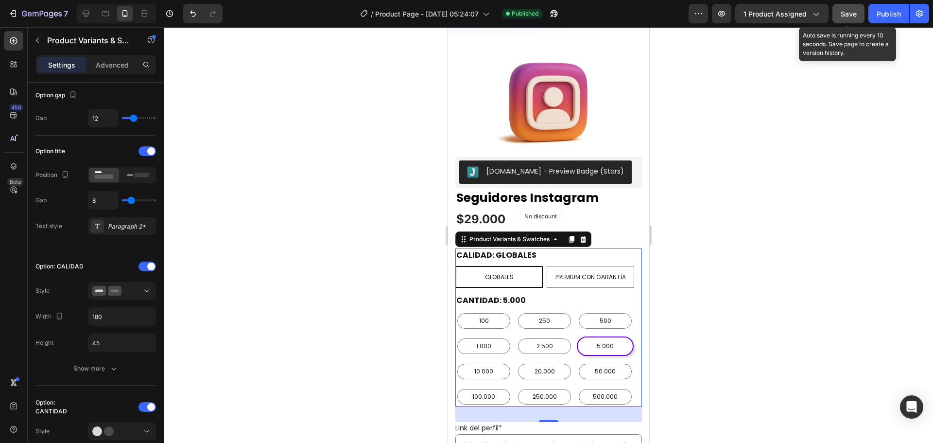
click at [848, 14] on span "Save" at bounding box center [848, 14] width 16 height 8
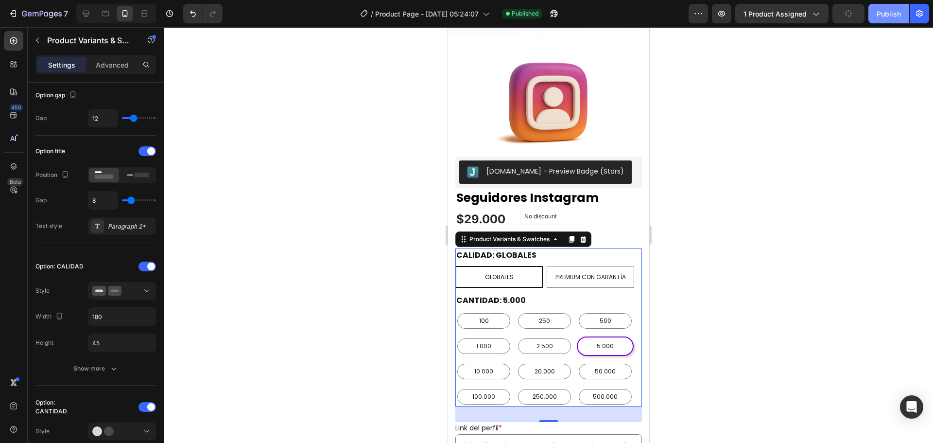
click at [892, 16] on div "Publish" at bounding box center [888, 14] width 24 height 10
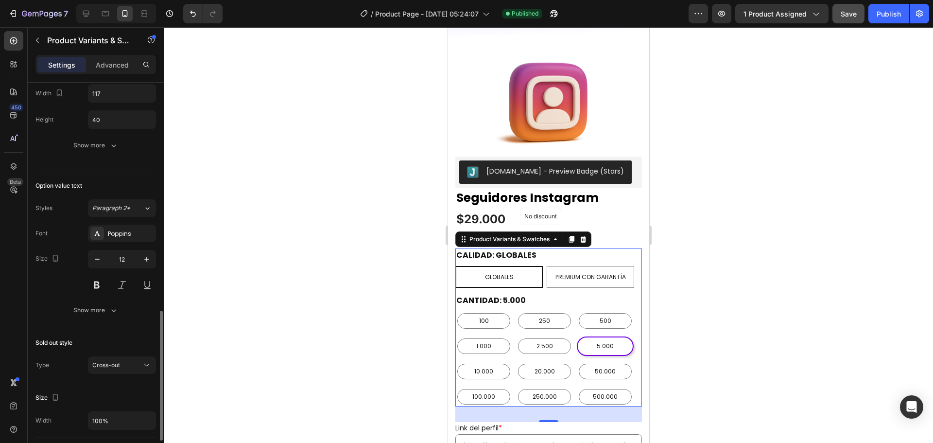
scroll to position [768, 0]
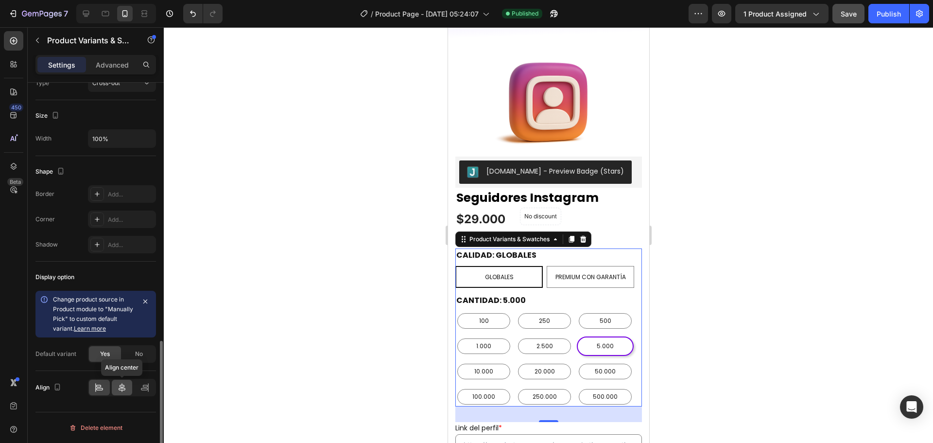
click at [120, 384] on icon at bounding box center [122, 387] width 10 height 10
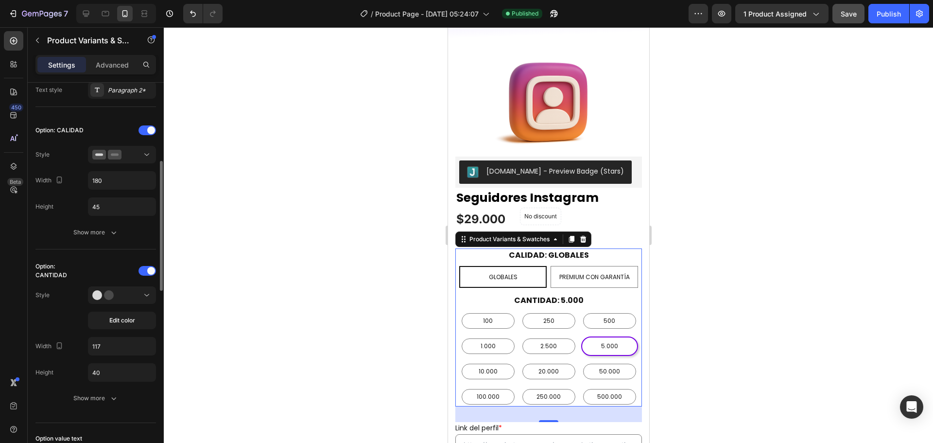
scroll to position [0, 0]
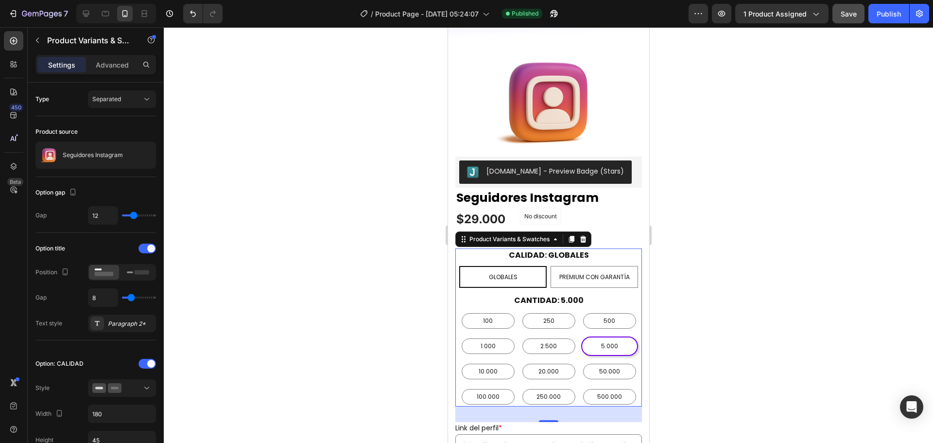
click at [850, 11] on span "Save" at bounding box center [848, 14] width 16 height 8
click at [883, 11] on div "Publish" at bounding box center [888, 14] width 24 height 10
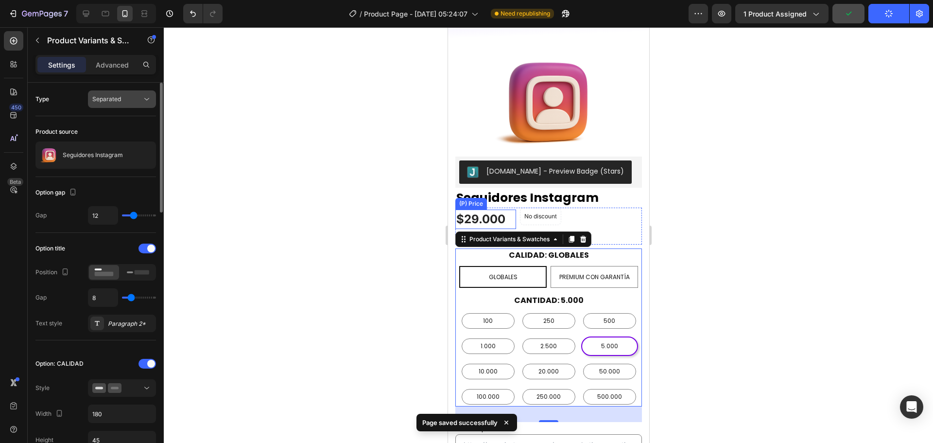
click at [114, 95] on span "Separated" at bounding box center [106, 98] width 29 height 7
click at [0, 0] on div "Combine" at bounding box center [0, 0] width 0 height 0
select select "573931811003630665"
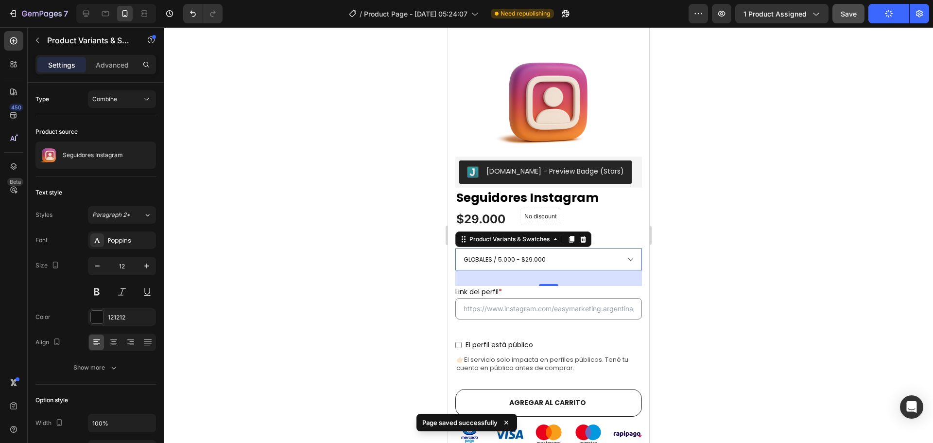
click at [562, 253] on select "GLOBALES / 100 - $750 GLOBALES / 250 - $1.750 GLOBALES / 500 - $3.400 GLOBALES …" at bounding box center [548, 259] width 187 height 22
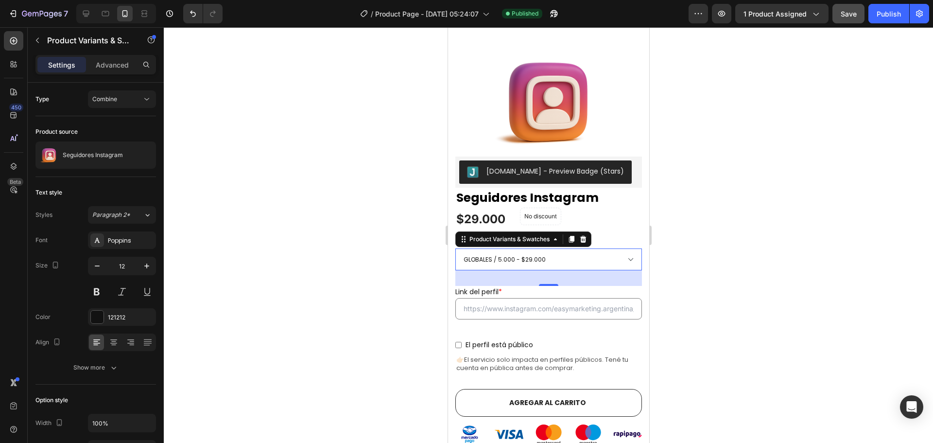
click at [561, 270] on div "32" at bounding box center [548, 278] width 187 height 16
click at [122, 99] on div "Combine" at bounding box center [117, 99] width 50 height 9
click at [111, 127] on span "Separated" at bounding box center [106, 123] width 29 height 9
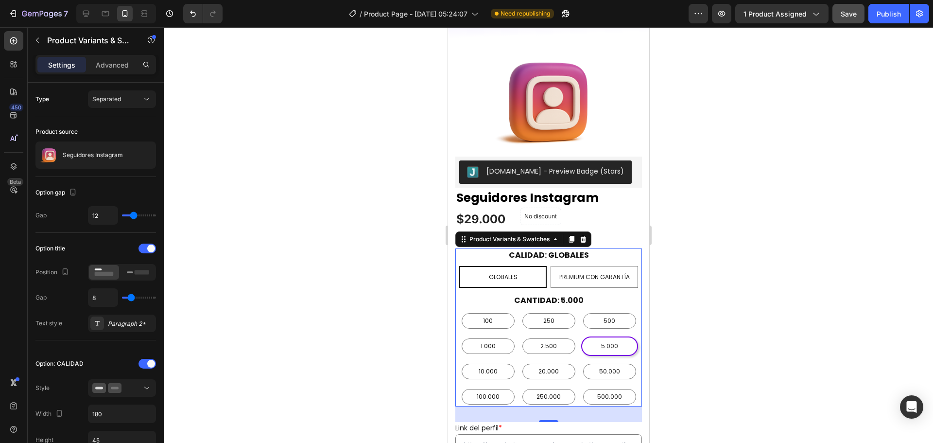
click at [740, 213] on div at bounding box center [548, 234] width 769 height 415
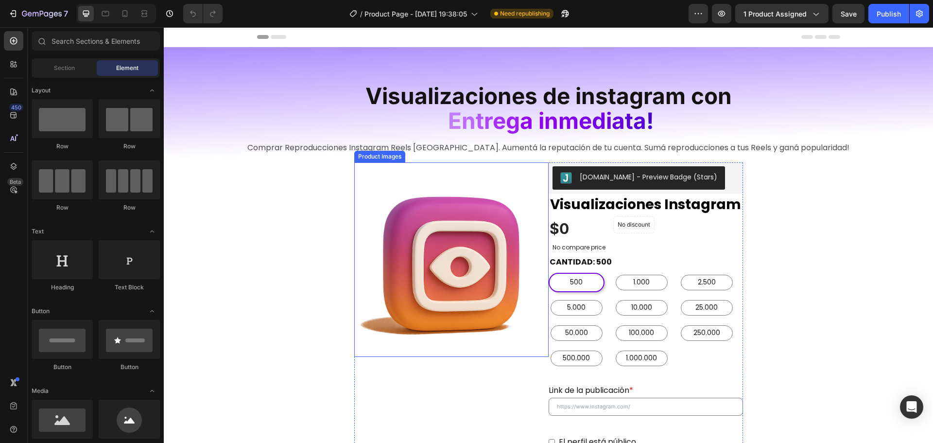
scroll to position [146, 0]
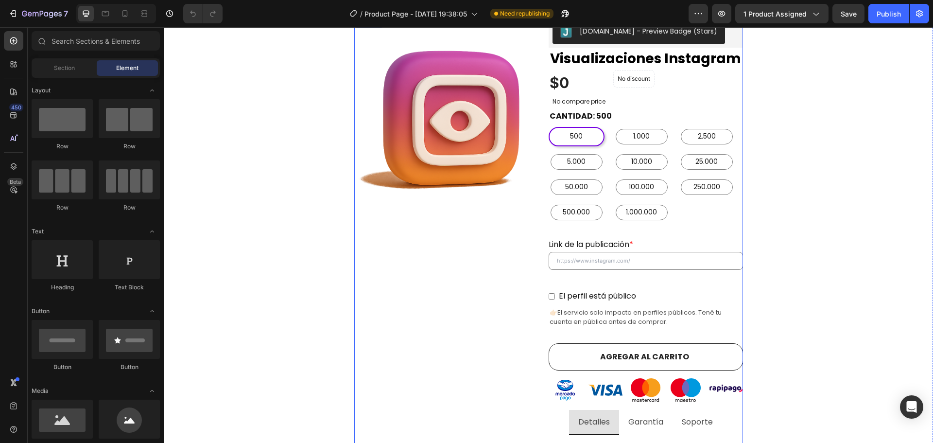
click at [519, 267] on div "Product Images" at bounding box center [451, 351] width 194 height 669
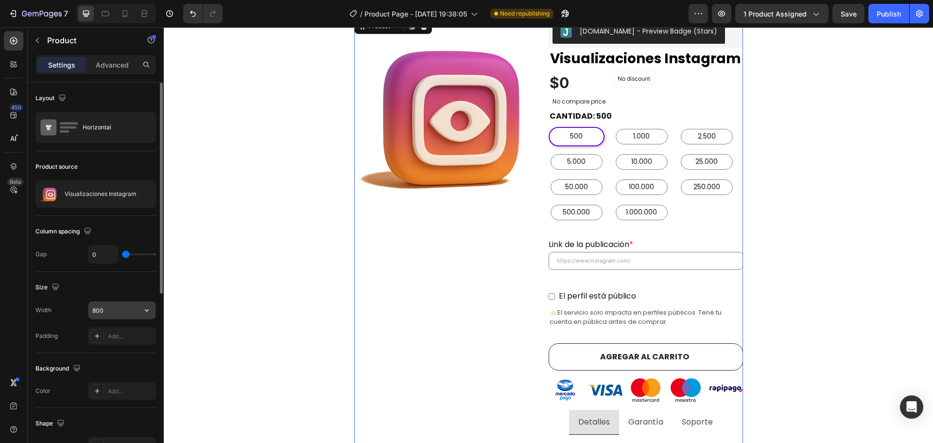
click at [110, 307] on input "800" at bounding box center [121, 309] width 67 height 17
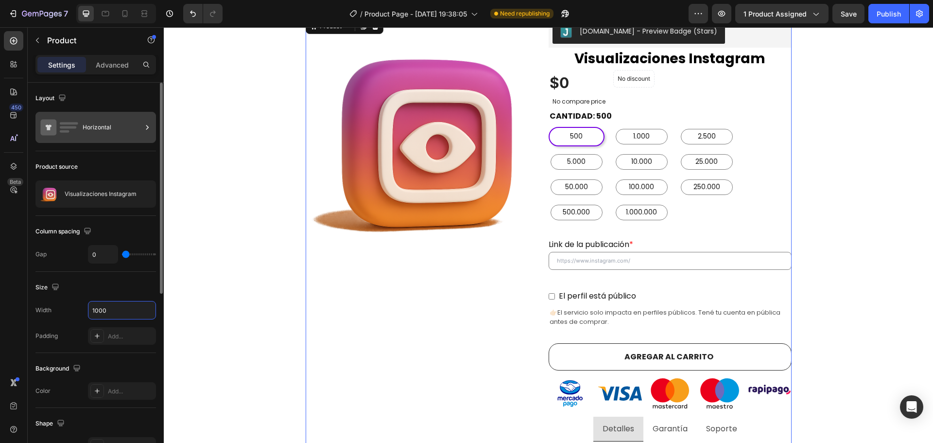
click at [110, 126] on div "Horizontal" at bounding box center [112, 127] width 59 height 22
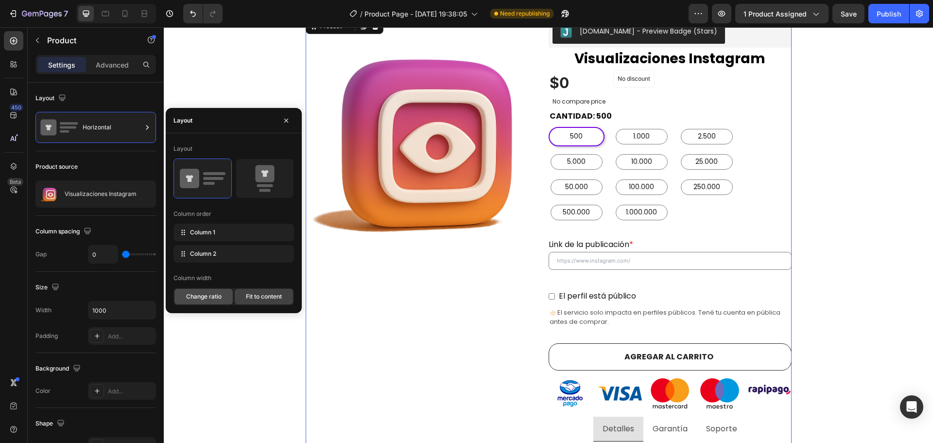
click at [210, 300] on span "Change ratio" at bounding box center [203, 296] width 35 height 9
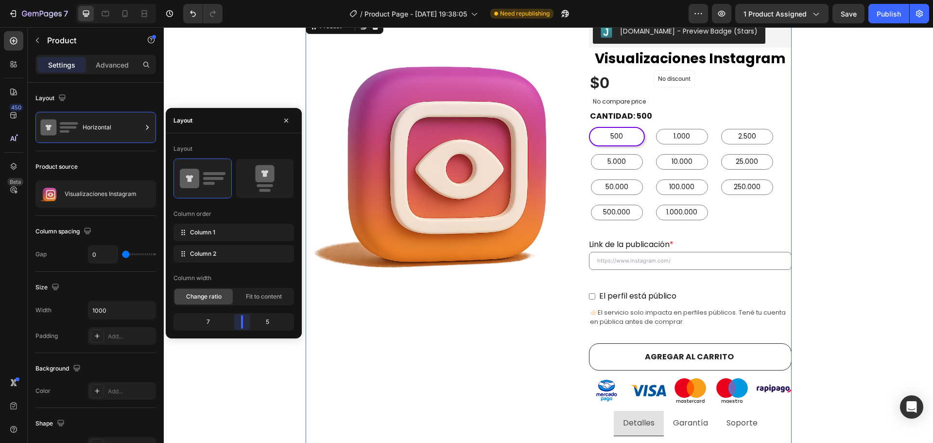
drag, startPoint x: 224, startPoint y: 318, endPoint x: 245, endPoint y: 322, distance: 21.6
click at [245, 0] on body "7 Version history / Product Page - [DATE] 19:38:05 Need republishing Preview 1 …" at bounding box center [466, 0] width 933 height 0
click at [495, 354] on div "Product Images" at bounding box center [447, 346] width 283 height 658
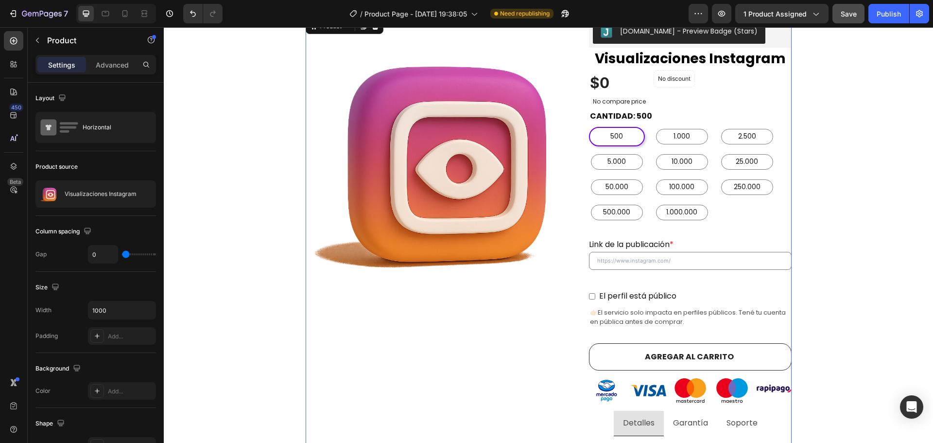
click at [851, 19] on button "Save" at bounding box center [848, 13] width 32 height 19
click at [883, 18] on div "Publish" at bounding box center [888, 14] width 24 height 10
click at [130, 9] on icon at bounding box center [125, 14] width 10 height 10
type input "100%"
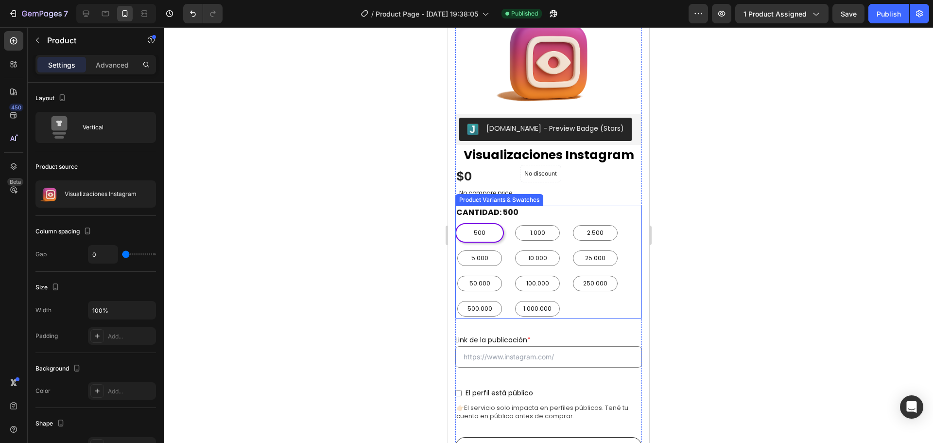
scroll to position [175, 0]
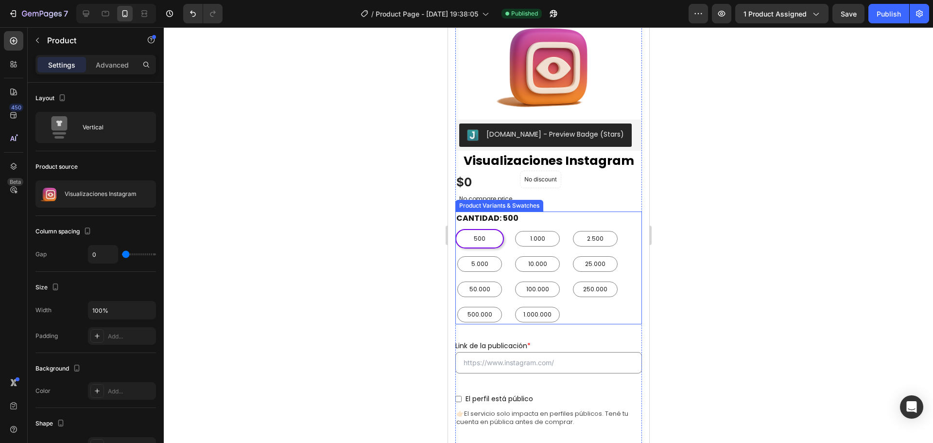
click at [617, 307] on div "500 500 500 1.000 1.000 1.000 2.500 2.500 2.500 5.000 5.000 5.000 10.000 10.000…" at bounding box center [548, 276] width 187 height 95
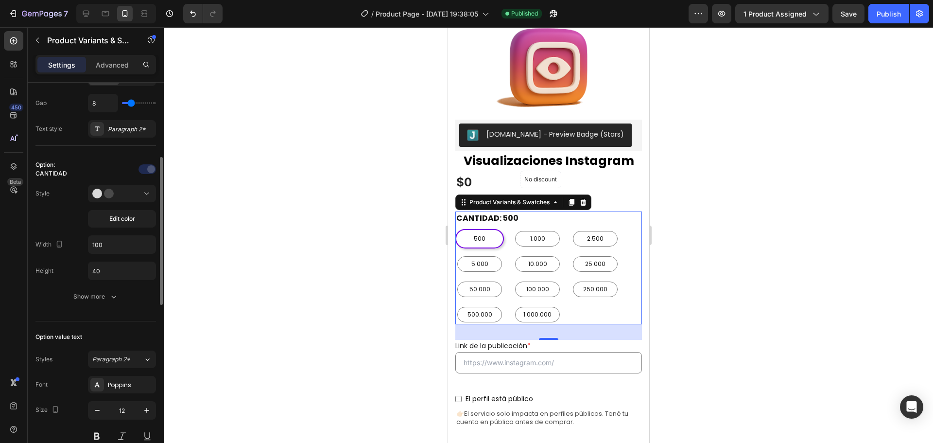
scroll to position [243, 0]
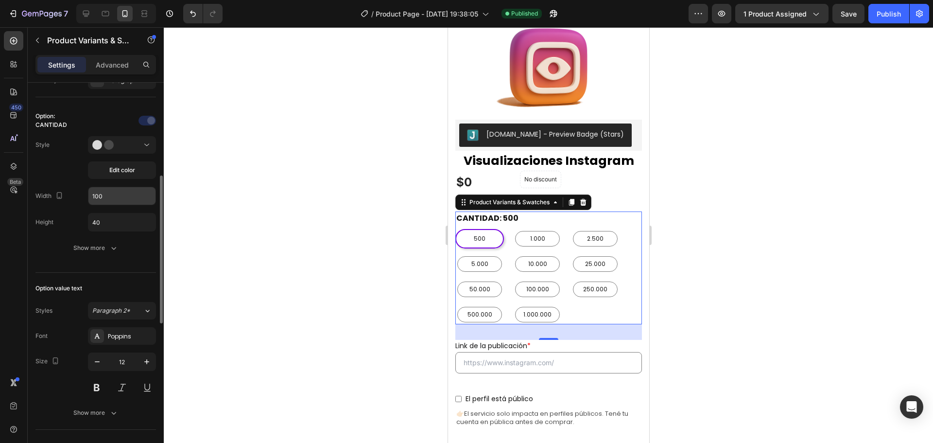
click at [114, 199] on input "100" at bounding box center [121, 195] width 67 height 17
paste input "17"
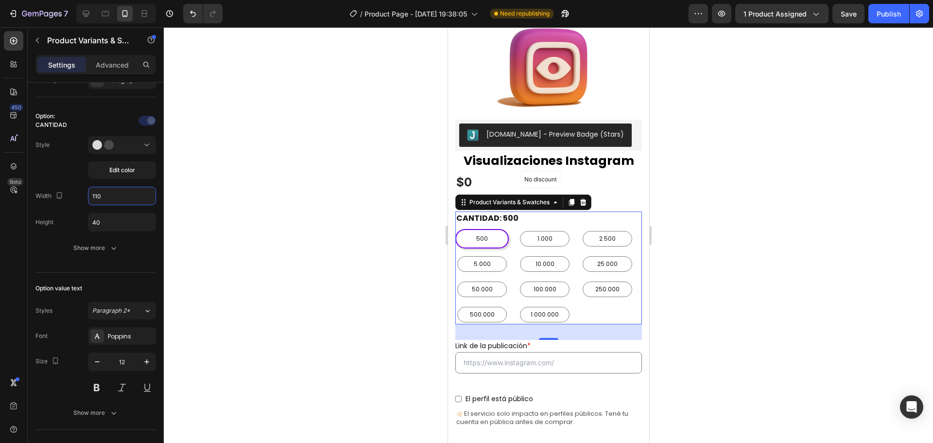
type input "110"
click at [316, 260] on div at bounding box center [548, 234] width 769 height 415
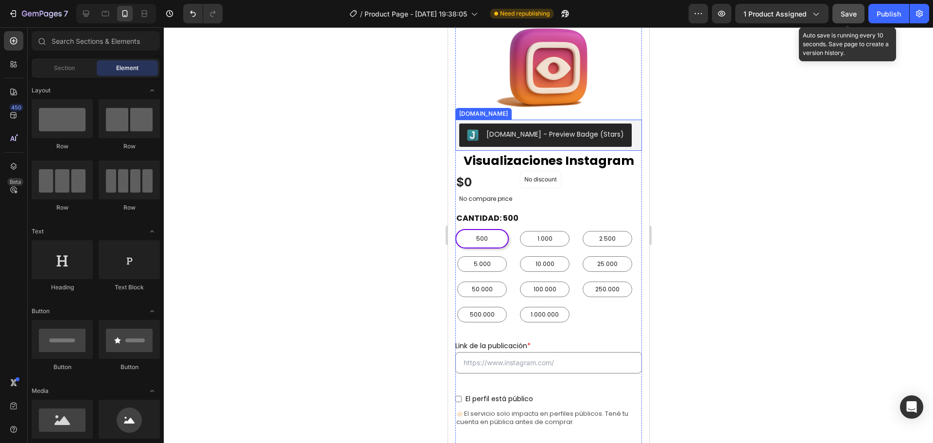
click at [850, 11] on span "Save" at bounding box center [848, 14] width 16 height 8
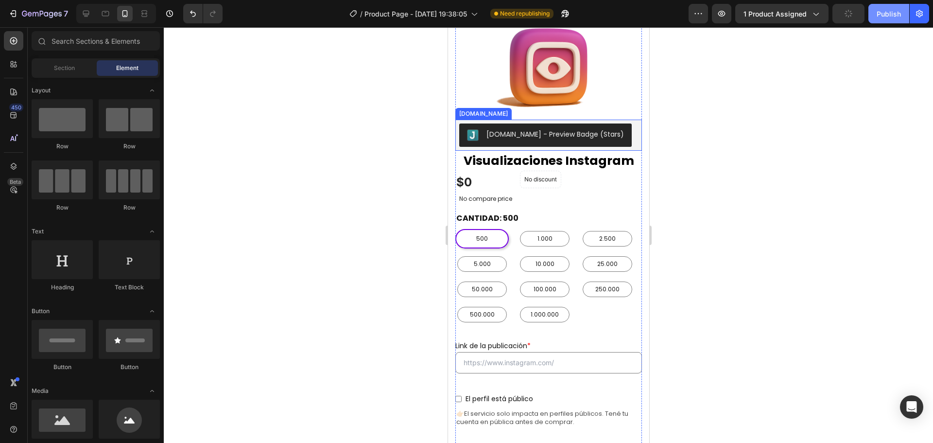
click at [889, 14] on div "Publish" at bounding box center [888, 14] width 24 height 10
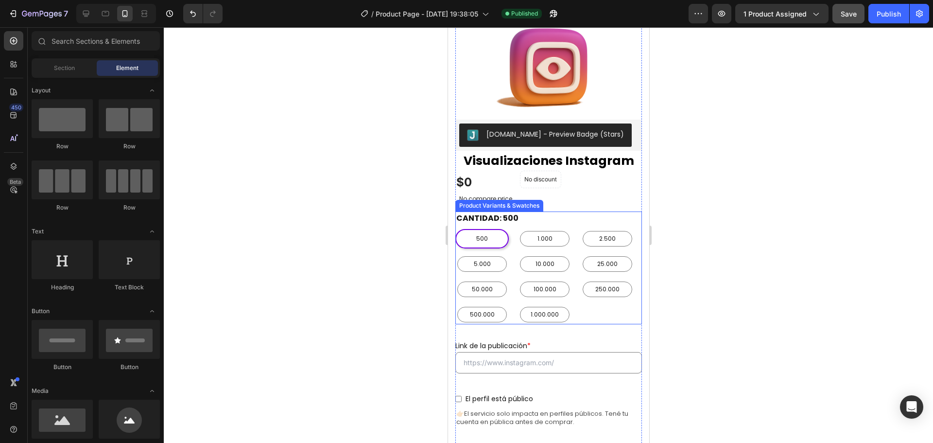
click at [567, 216] on div "CANTIDAD: 500 500 500 500 1.000 1.000 1.000 2.500 2.500 2.500 5.000 5.000 5.000…" at bounding box center [548, 267] width 187 height 113
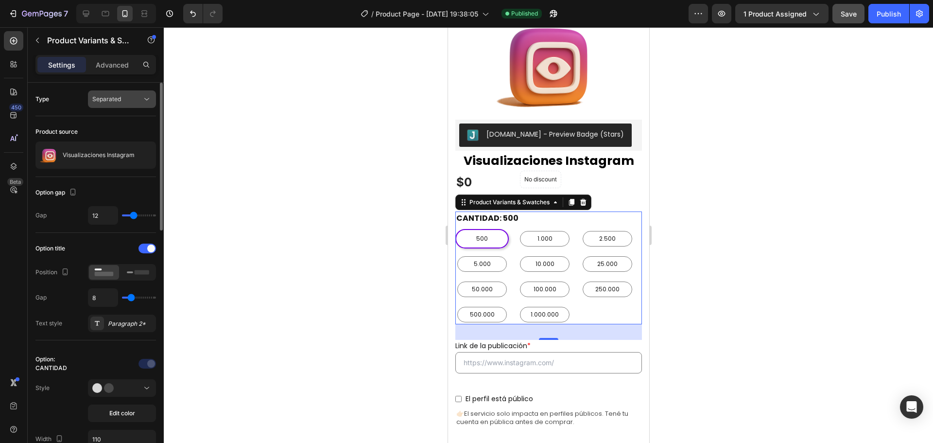
click at [122, 98] on div "Separated" at bounding box center [117, 99] width 50 height 9
click at [122, 138] on p "Combine" at bounding box center [119, 141] width 55 height 9
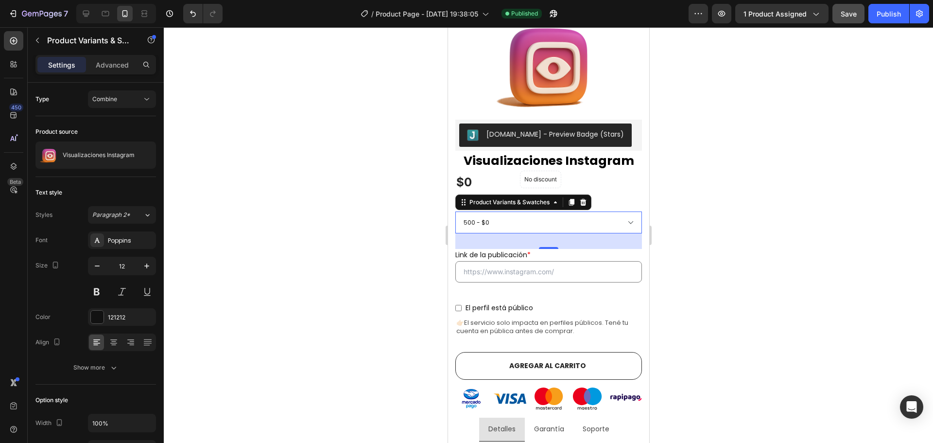
click at [550, 219] on select "500 - $0 1.000 - $0 2.500 - $1.150 5.000 - $1.950 10.000 - $3.900 25.000 - $7.5…" at bounding box center [548, 222] width 187 height 22
click at [124, 98] on div "Combine" at bounding box center [117, 99] width 50 height 9
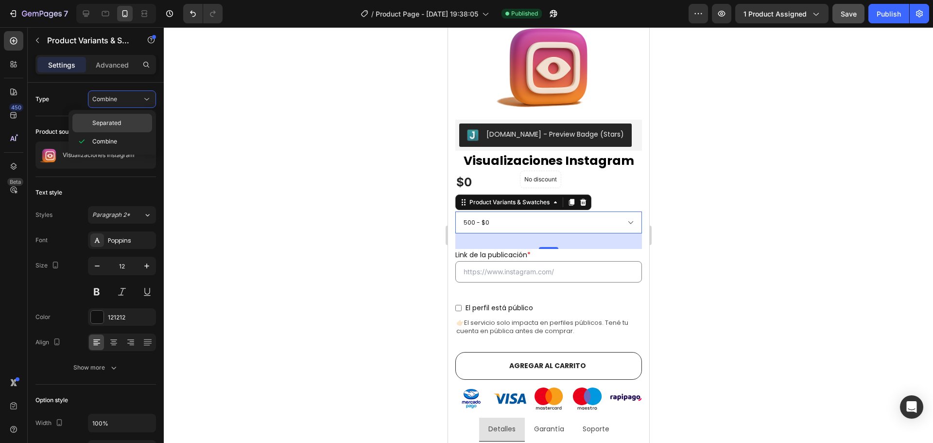
click at [113, 118] on div "Separated" at bounding box center [112, 123] width 80 height 18
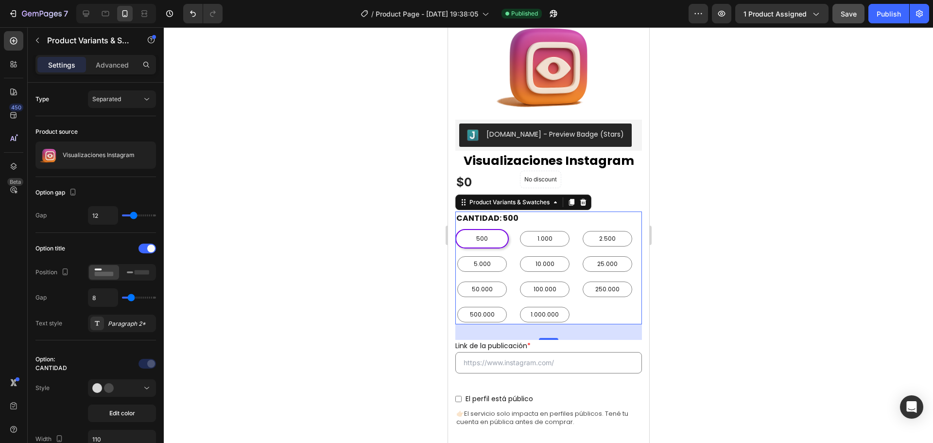
click at [719, 249] on div at bounding box center [548, 234] width 769 height 415
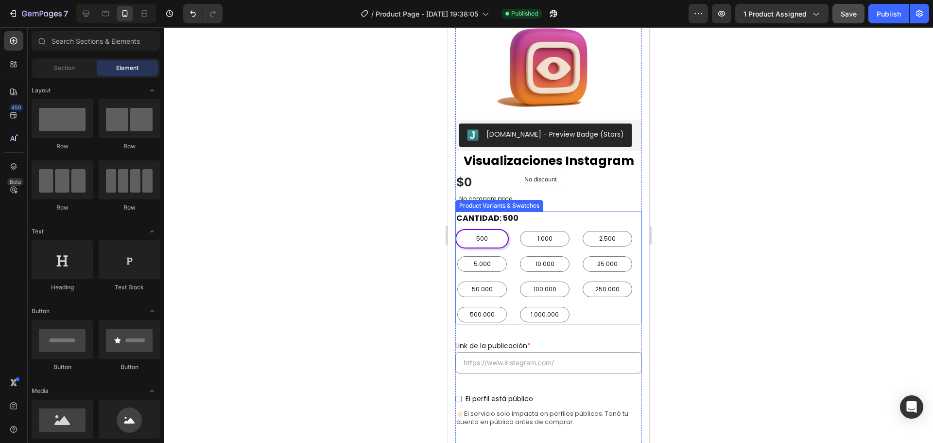
click at [592, 214] on div "CANTIDAD: 500 500 500 500 1.000 1.000 1.000 2.500 2.500 2.500 5.000 5.000 5.000…" at bounding box center [548, 267] width 187 height 113
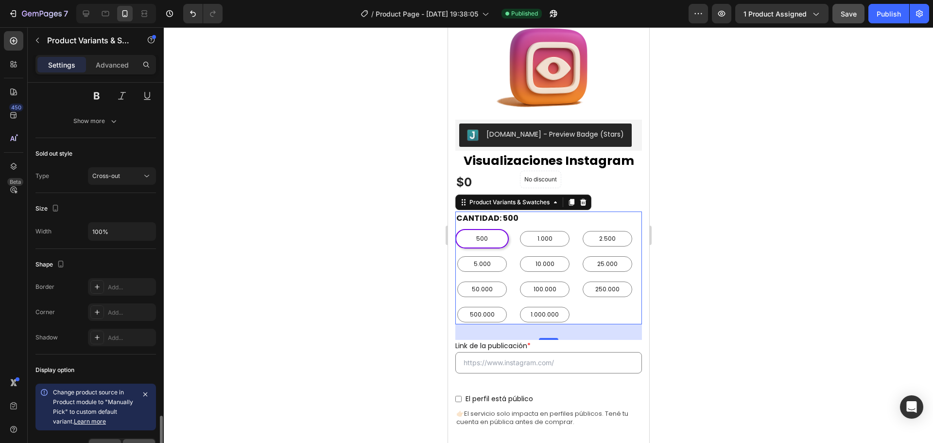
scroll to position [627, 0]
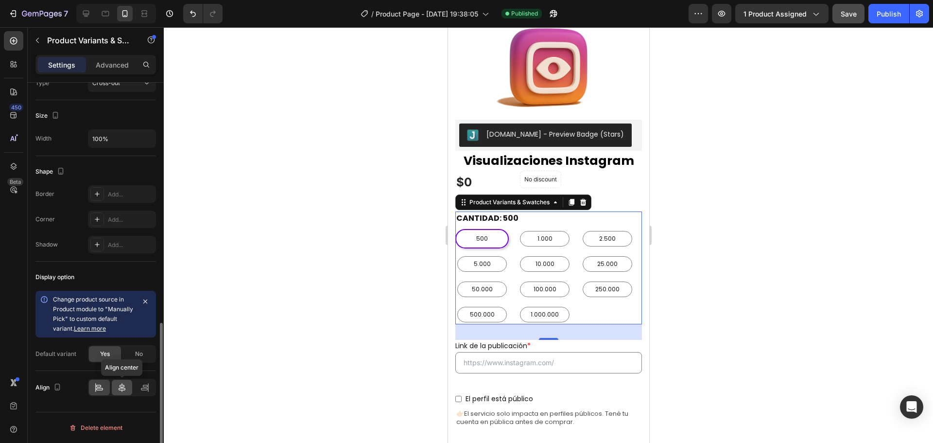
click at [125, 388] on icon at bounding box center [122, 387] width 7 height 9
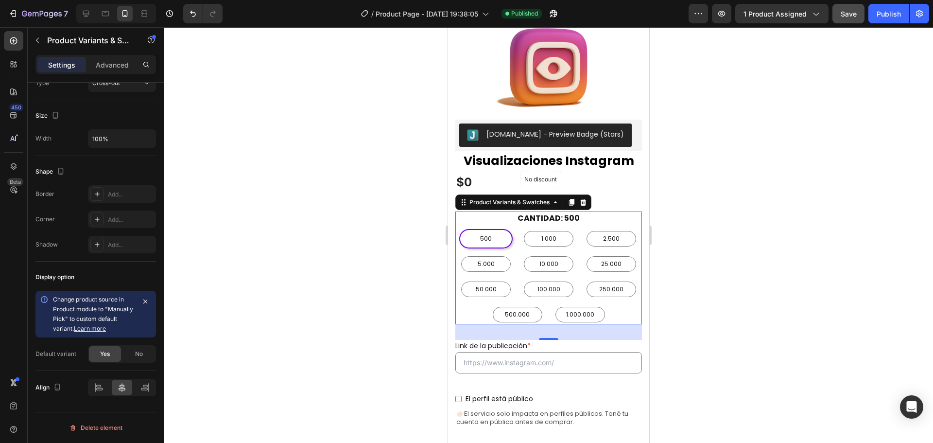
click at [712, 310] on div at bounding box center [548, 234] width 769 height 415
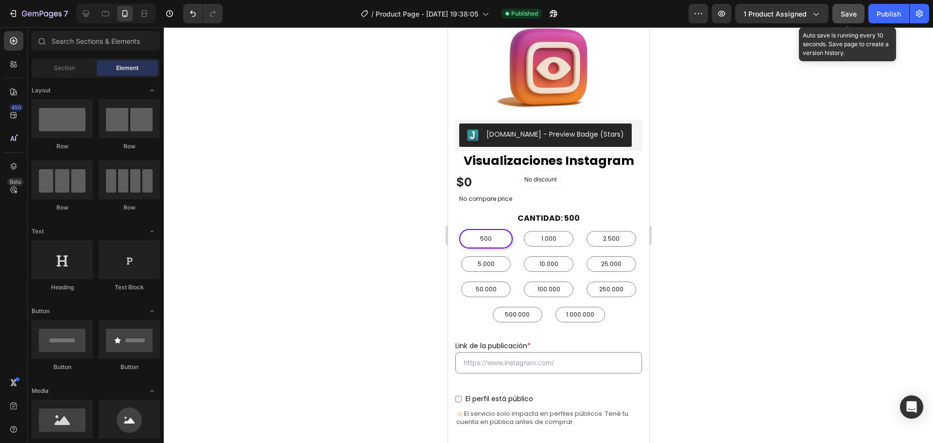
click at [849, 15] on span "Save" at bounding box center [848, 14] width 16 height 8
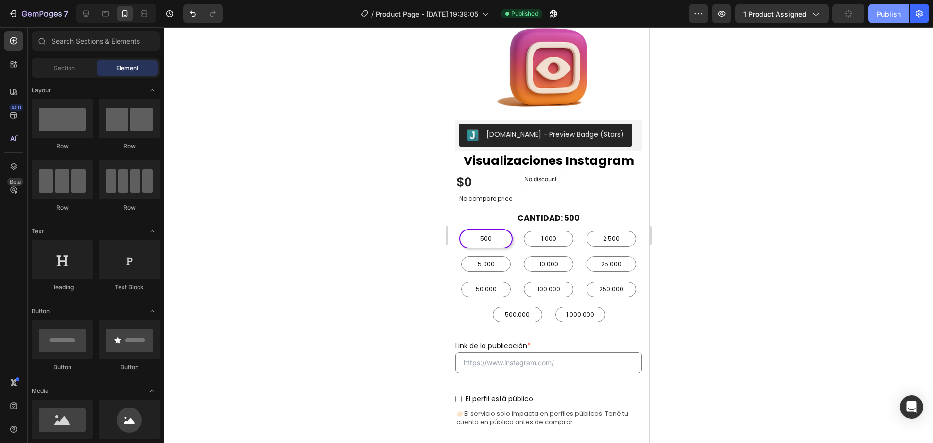
click at [888, 17] on div "Publish" at bounding box center [888, 14] width 24 height 10
